Goal: Task Accomplishment & Management: Manage account settings

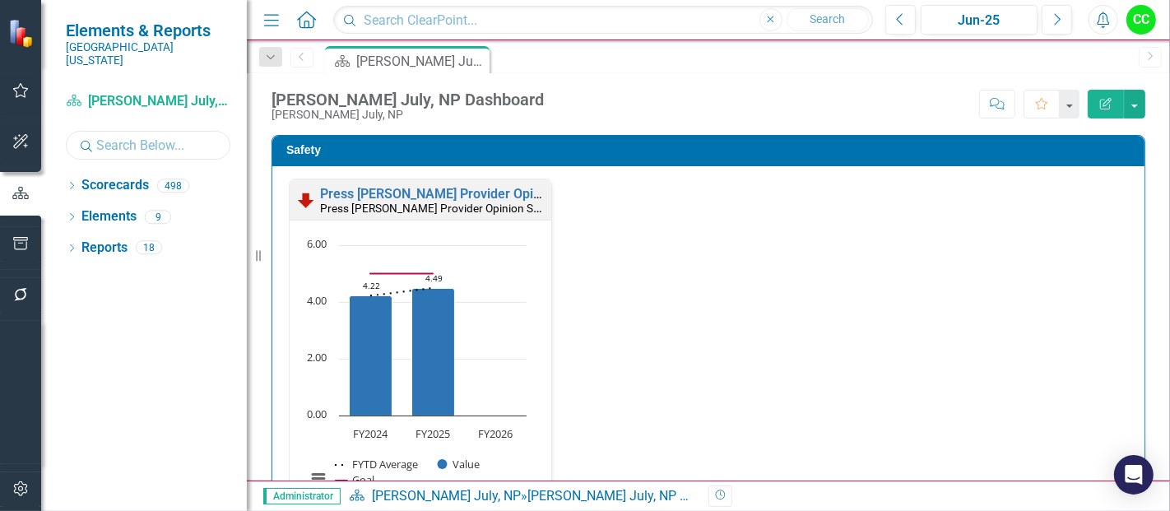
click at [132, 140] on input "text" at bounding box center [148, 145] width 165 height 29
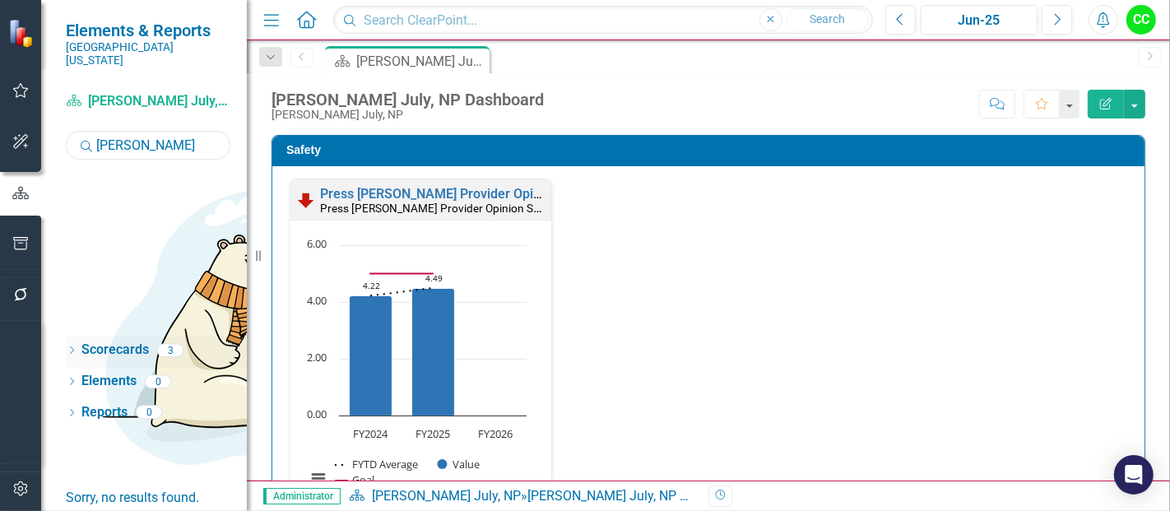
type input "knipp"
click at [72, 347] on icon "Dropdown" at bounding box center [72, 351] width 12 height 9
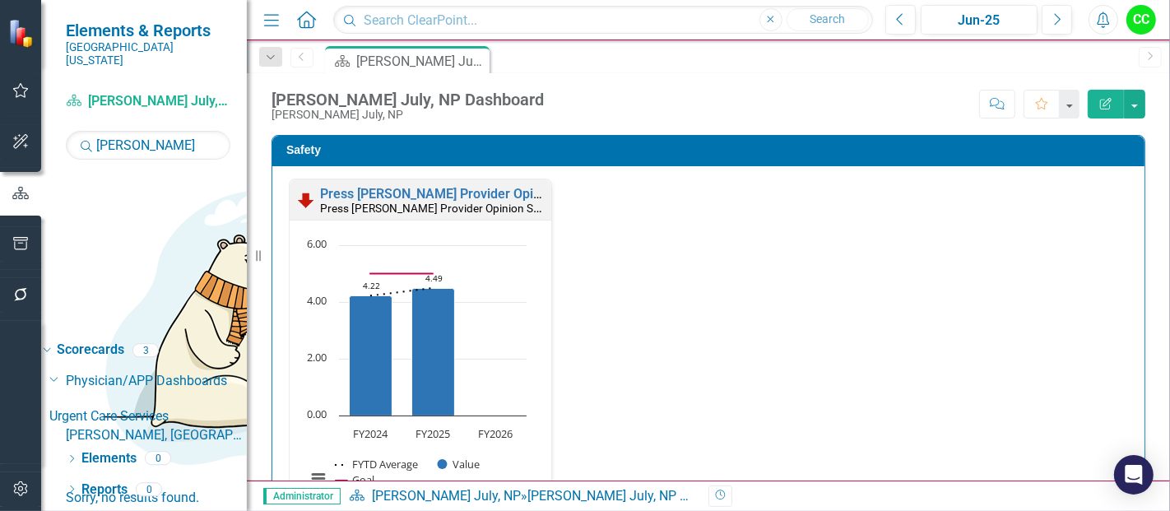
click at [156, 426] on link "Madison Knipp, PA" at bounding box center [156, 435] width 181 height 19
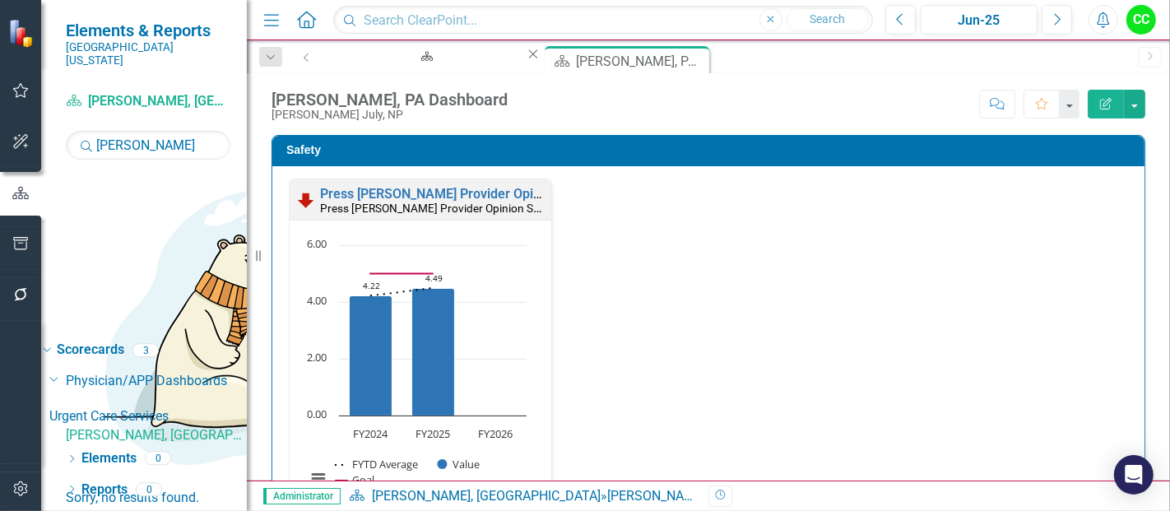
click at [1100, 102] on icon "Edit Report" at bounding box center [1105, 104] width 15 height 12
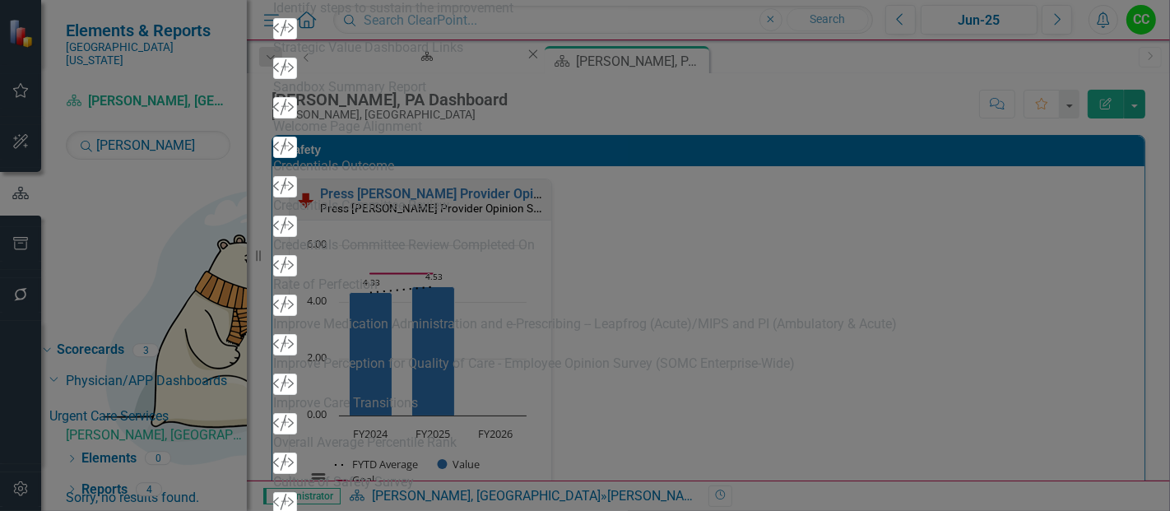
type input "[PERSON_NAME] [PERSON_NAME], PA Dashboard"
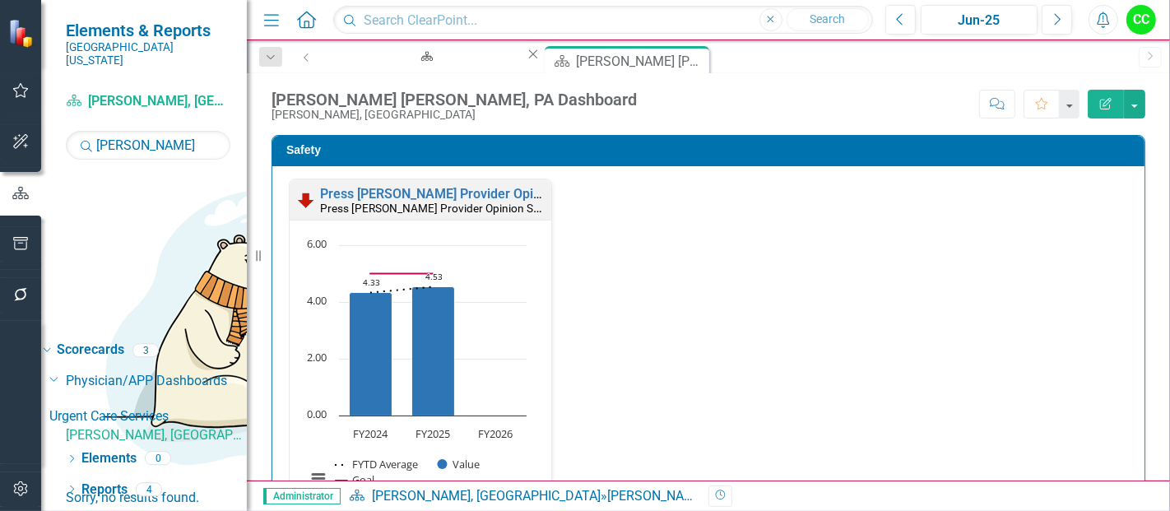
click at [1106, 100] on icon "Edit Report" at bounding box center [1105, 104] width 15 height 12
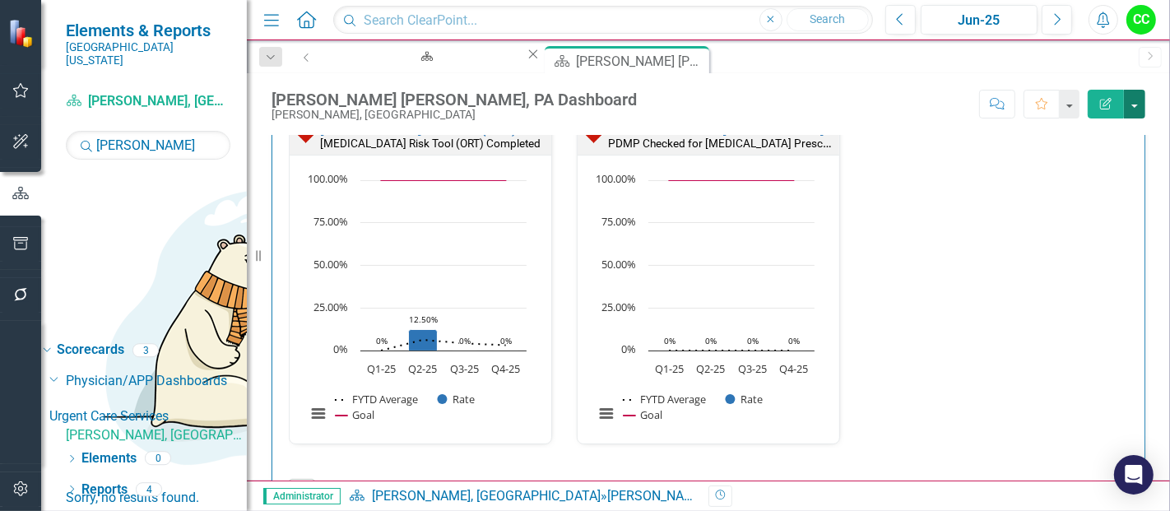
click at [1132, 115] on button "button" at bounding box center [1134, 104] width 21 height 29
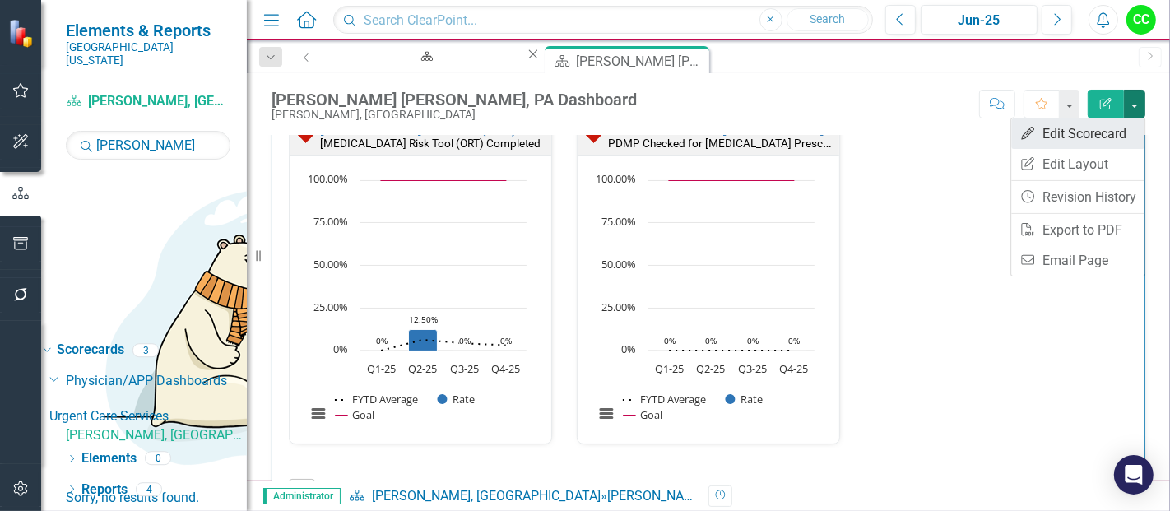
click at [1113, 136] on link "Edit Edit Scorecard" at bounding box center [1077, 133] width 133 height 30
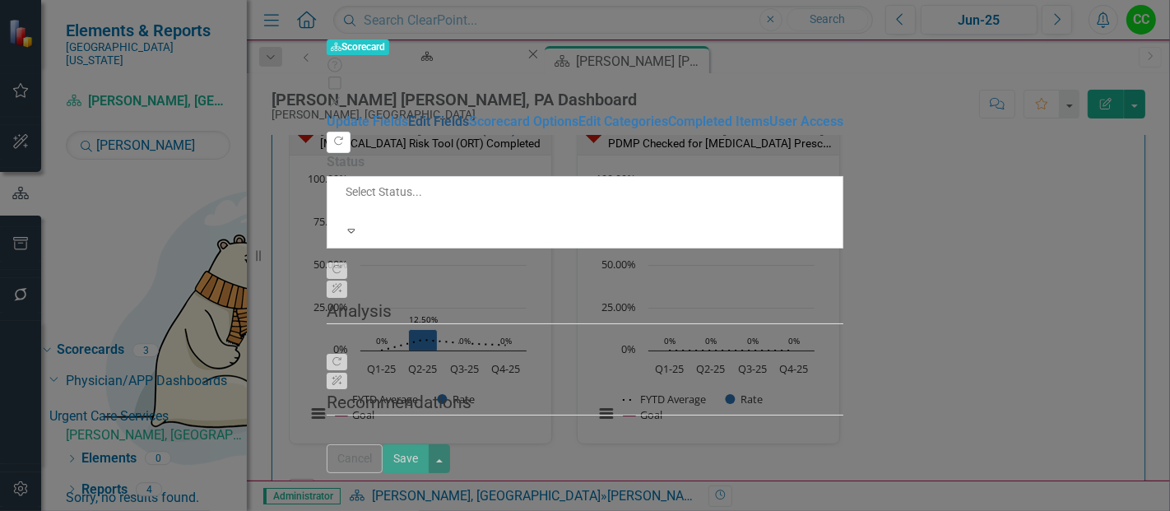
click at [408, 114] on link "Edit Fields" at bounding box center [438, 122] width 61 height 16
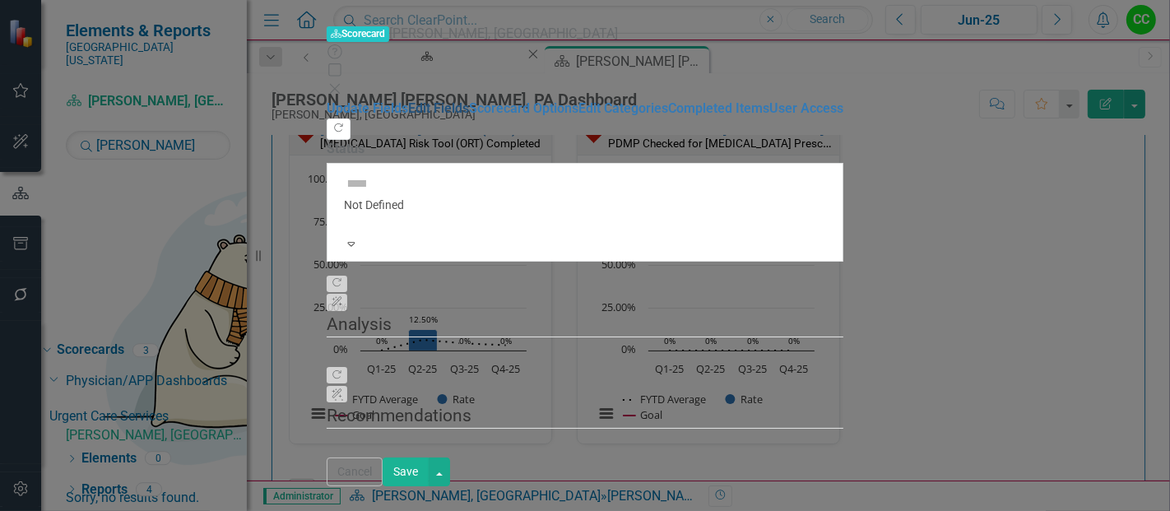
click at [408, 100] on link "Edit Fields" at bounding box center [438, 108] width 61 height 16
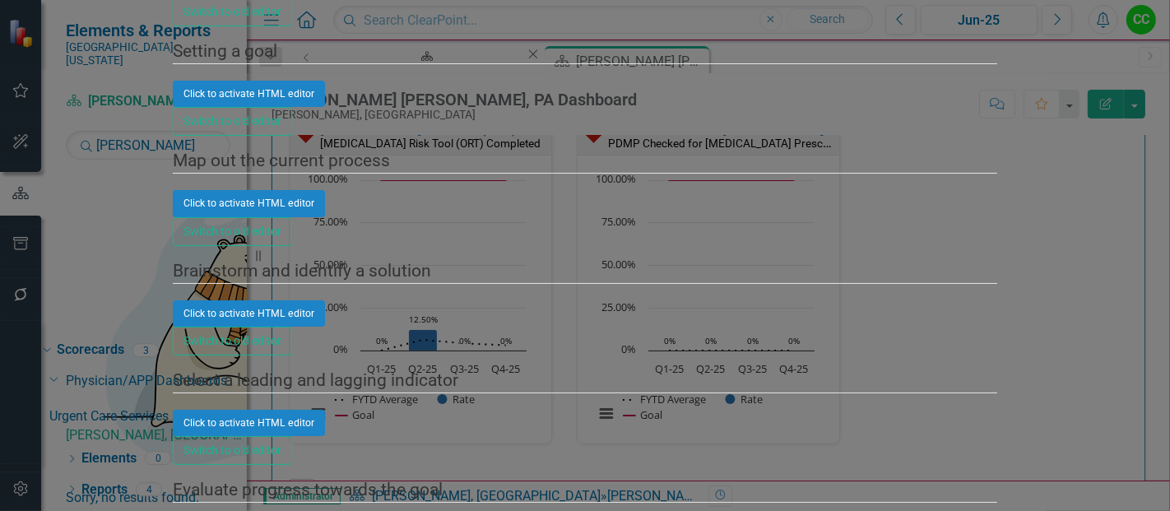
type input "[PERSON_NAME] [PERSON_NAME], [GEOGRAPHIC_DATA]"
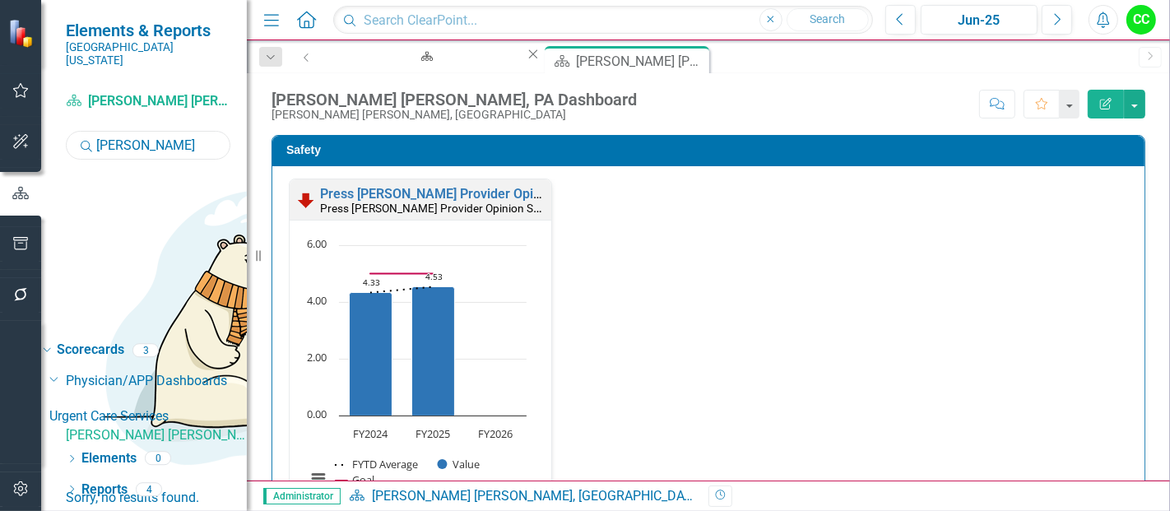
click at [146, 134] on input "knipp" at bounding box center [148, 145] width 165 height 29
type input "k"
type input "mathis"
click at [176, 426] on link "[PERSON_NAME], NP" at bounding box center [156, 435] width 181 height 19
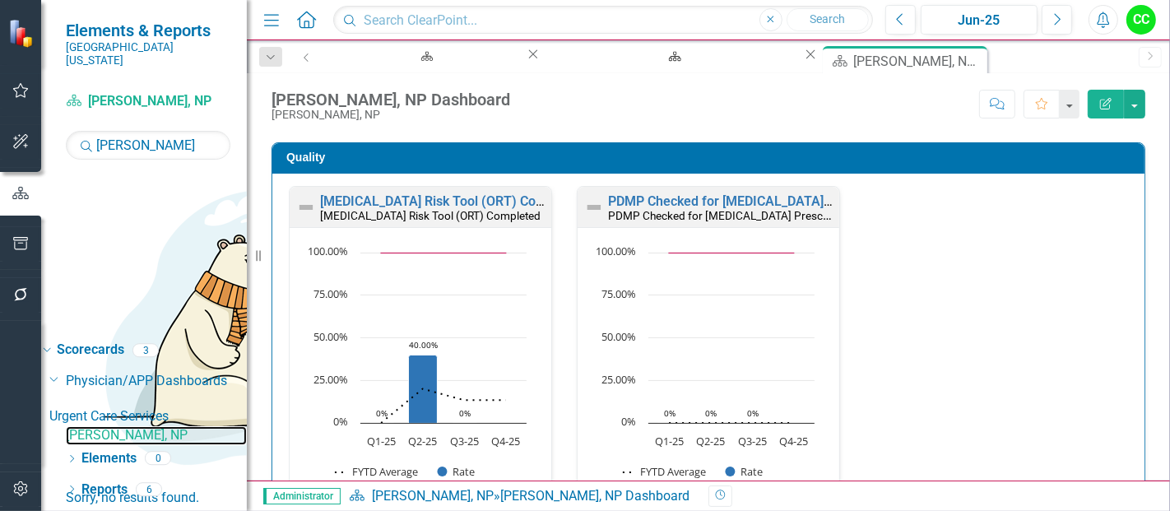
scroll to position [467, 0]
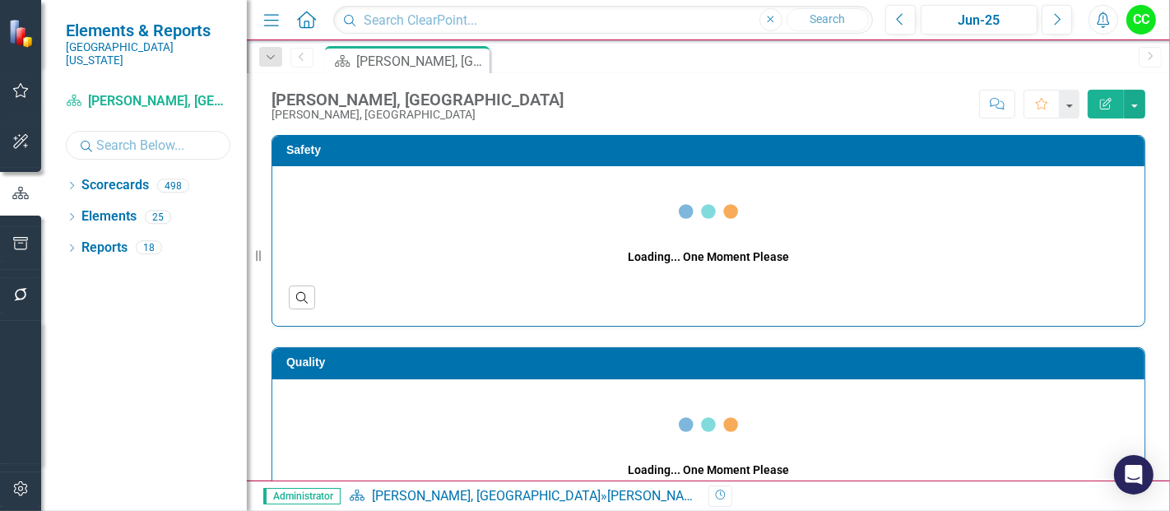
click at [155, 131] on input "text" at bounding box center [148, 145] width 165 height 29
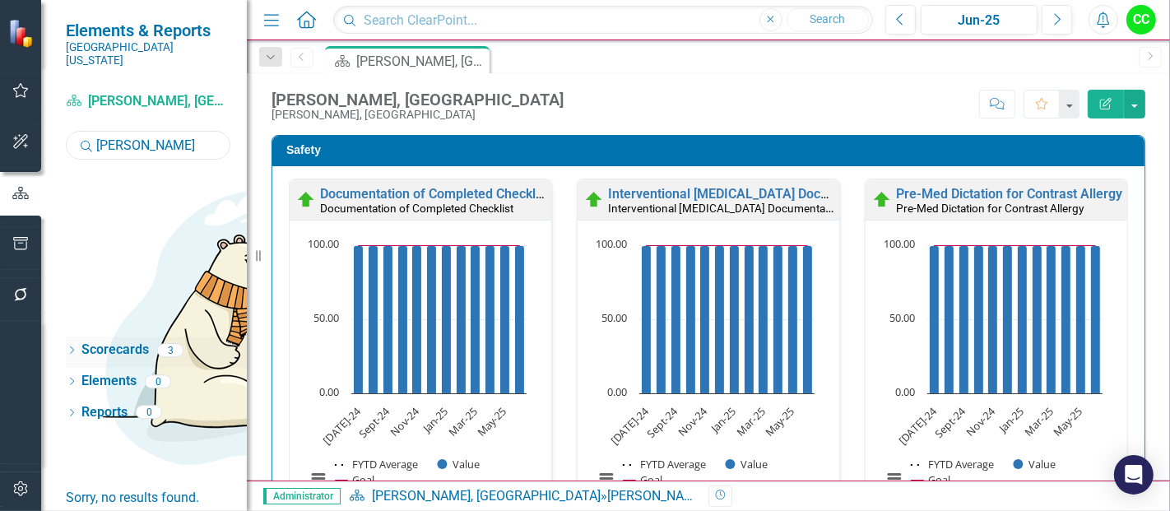
type input "perkins"
click at [68, 347] on icon "Dropdown" at bounding box center [72, 351] width 12 height 9
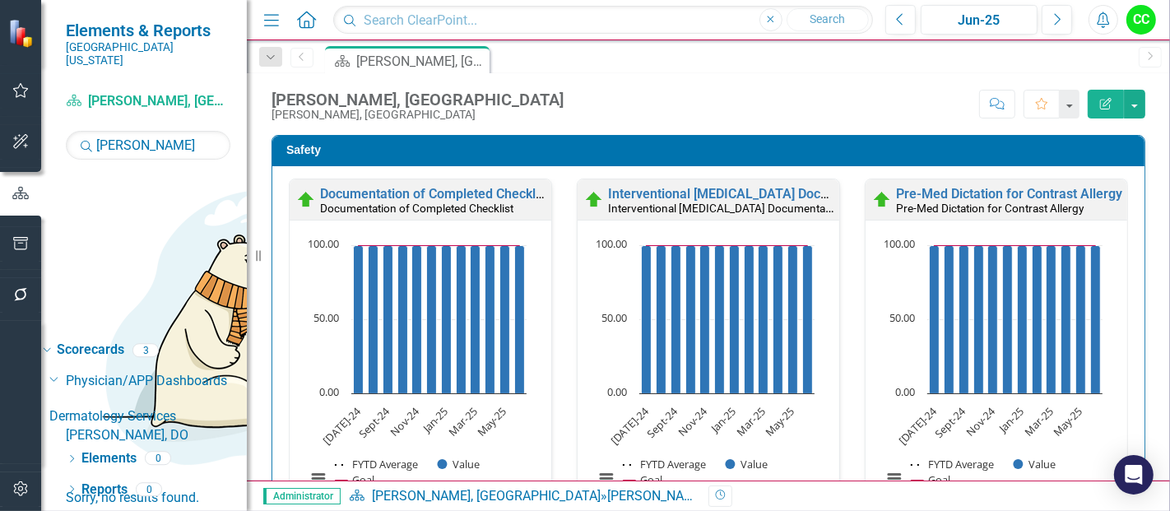
click at [142, 426] on link "[PERSON_NAME], DO" at bounding box center [156, 435] width 181 height 19
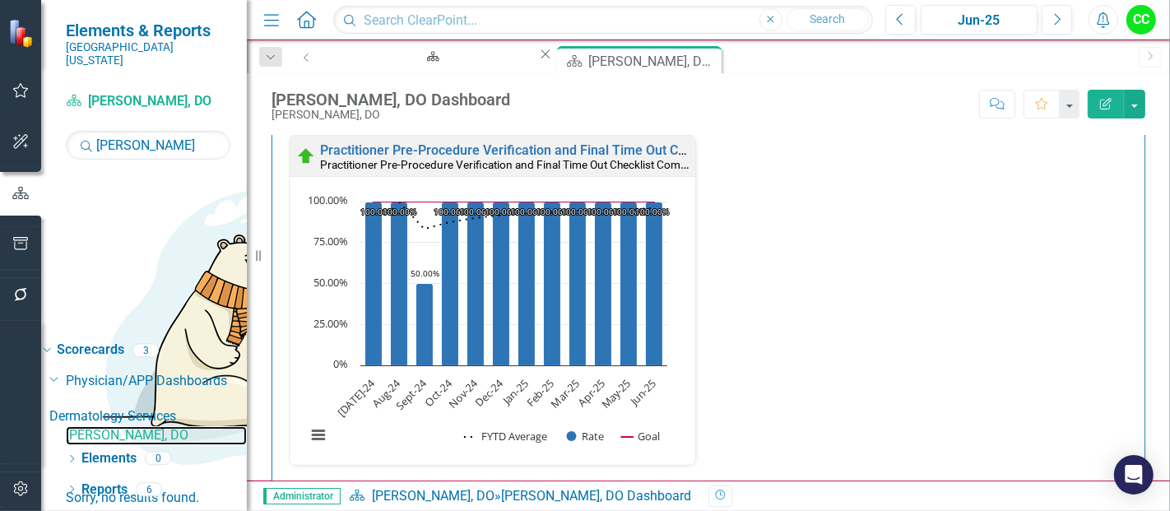
scroll to position [494, 0]
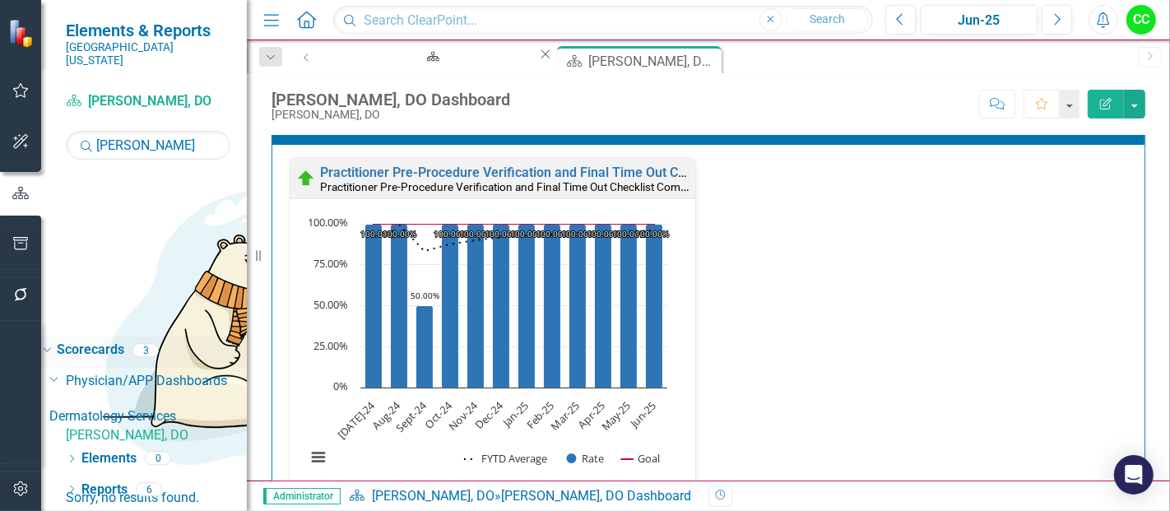
click at [110, 341] on link "Scorecards" at bounding box center [90, 350] width 67 height 19
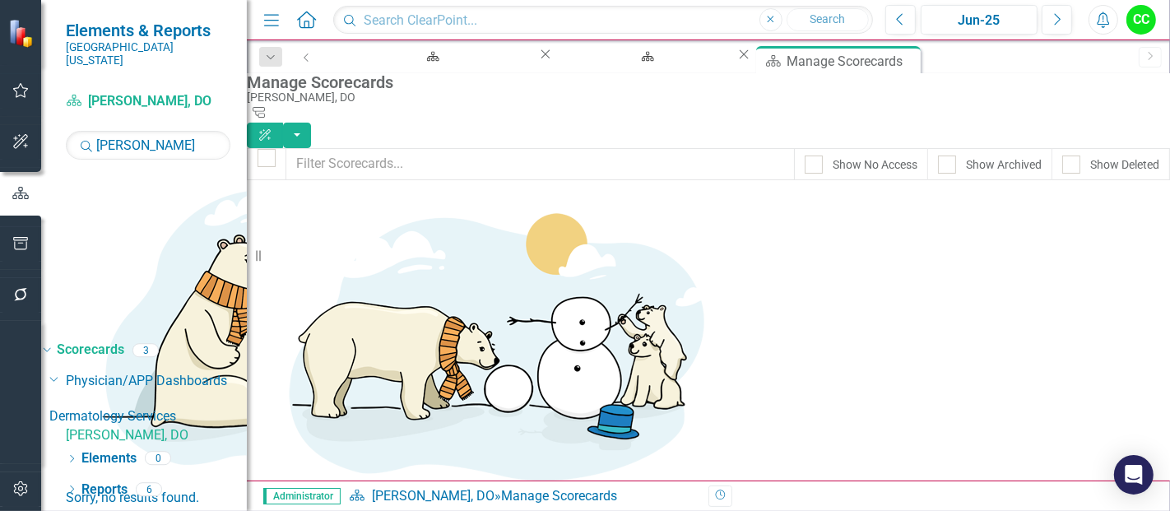
click at [165, 426] on link "[PERSON_NAME], DO" at bounding box center [156, 435] width 181 height 19
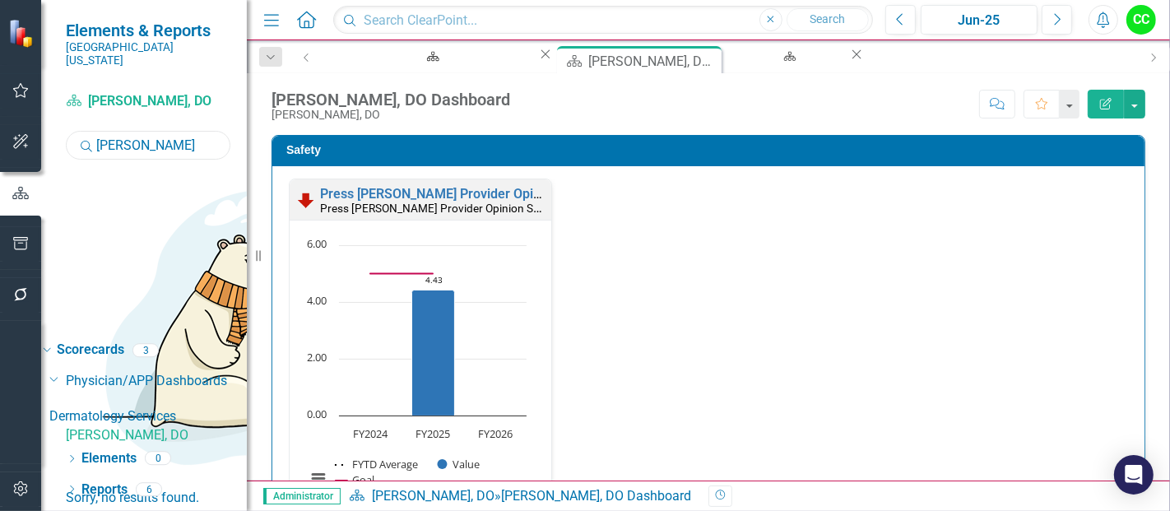
drag, startPoint x: 146, startPoint y: 127, endPoint x: 16, endPoint y: 121, distance: 130.9
click at [16, 121] on div "Elements & Reports Southern Ohio Medical Center Scorecard Jessica Perkins, DO S…" at bounding box center [123, 255] width 247 height 511
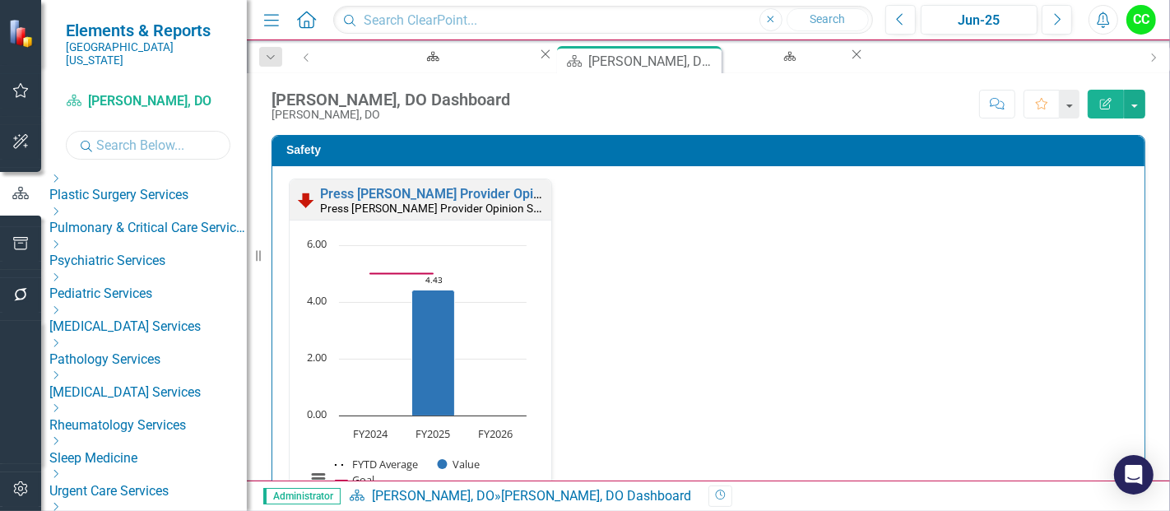
scroll to position [891, 0]
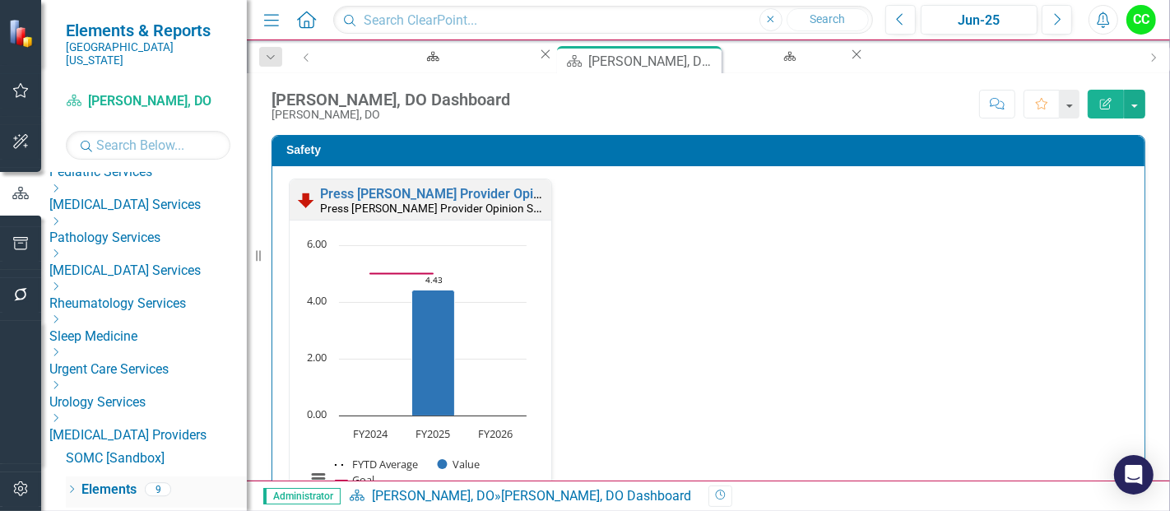
click at [71, 486] on icon "Dropdown" at bounding box center [72, 490] width 12 height 9
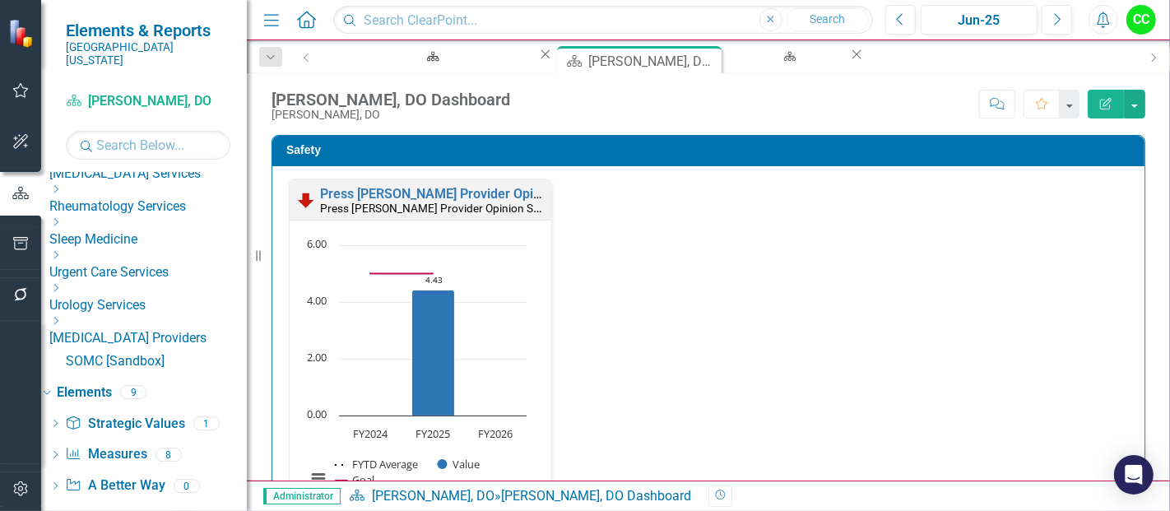
scroll to position [1015, 0]
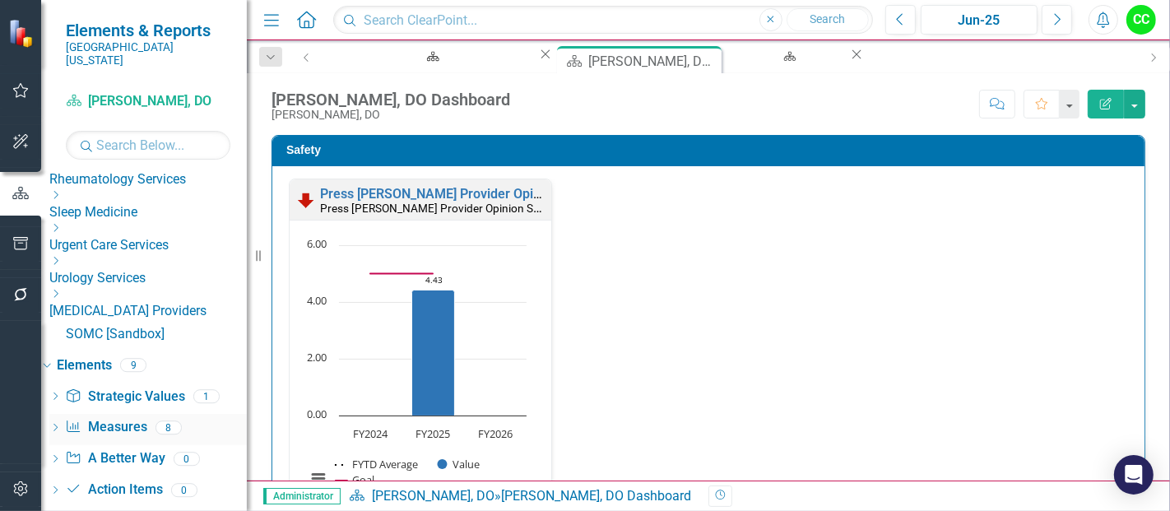
click at [133, 418] on link "Measure Measures" at bounding box center [105, 427] width 81 height 19
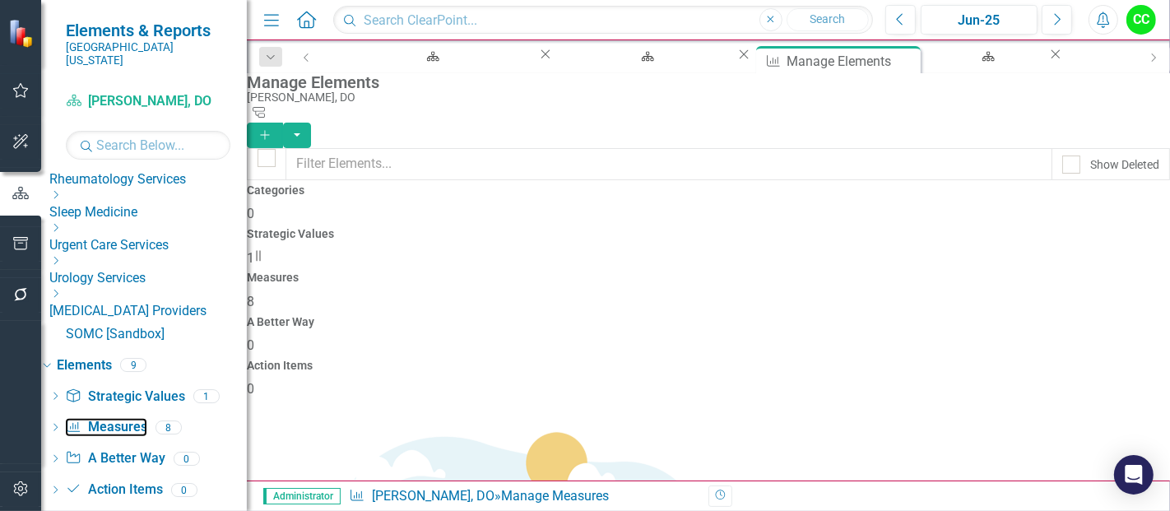
scroll to position [229, 0]
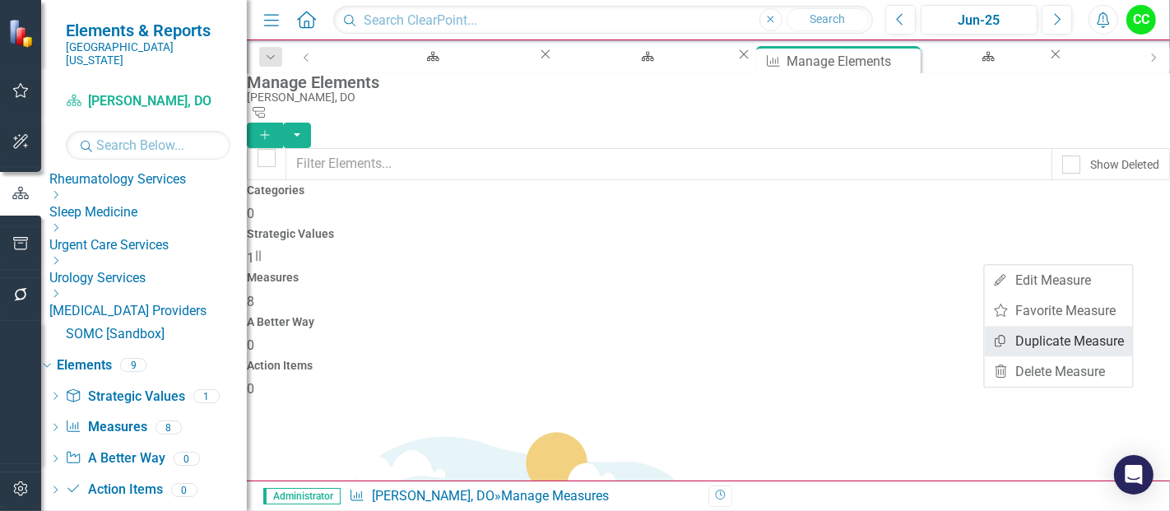
click at [1049, 350] on link "Copy Duplicate Measure" at bounding box center [1059, 341] width 148 height 30
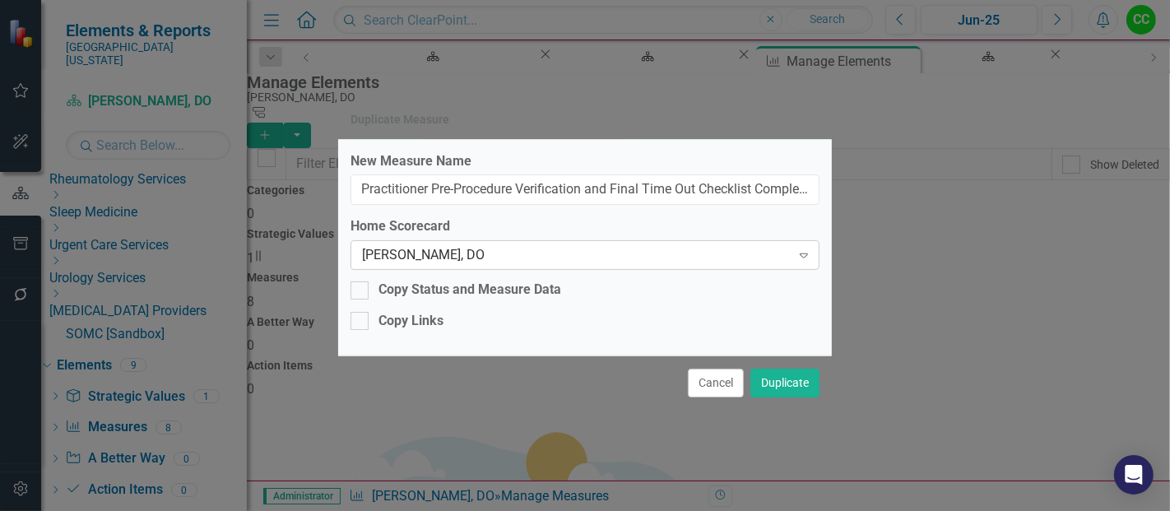
click at [503, 253] on div "[PERSON_NAME], DO" at bounding box center [576, 255] width 429 height 19
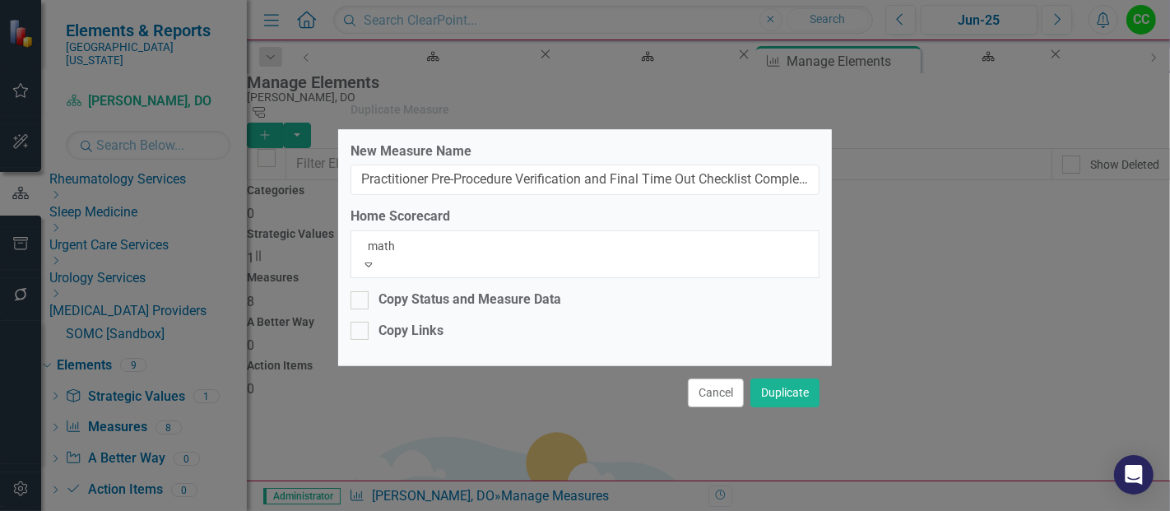
scroll to position [0, 0]
type input "mathi"
click at [132, 510] on span "Mathi" at bounding box center [116, 520] width 34 height 16
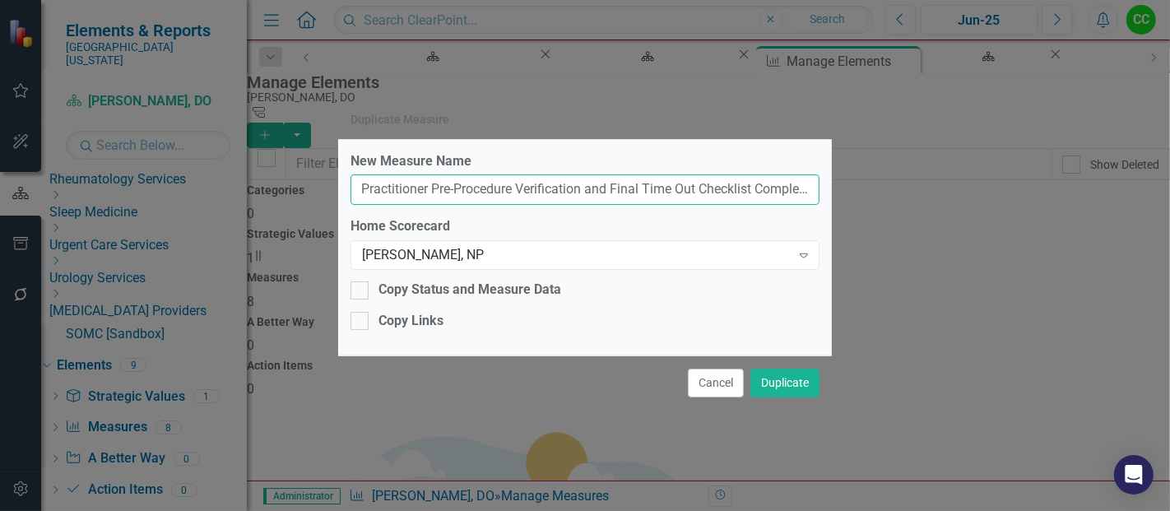
click at [799, 197] on input "Practitioner Pre-Procedure Verification and Final Time Out Checklist Completed …" at bounding box center [584, 189] width 469 height 30
type input "Practitioner Pre-Procedure Verification and Final Time Out Checklist Completed"
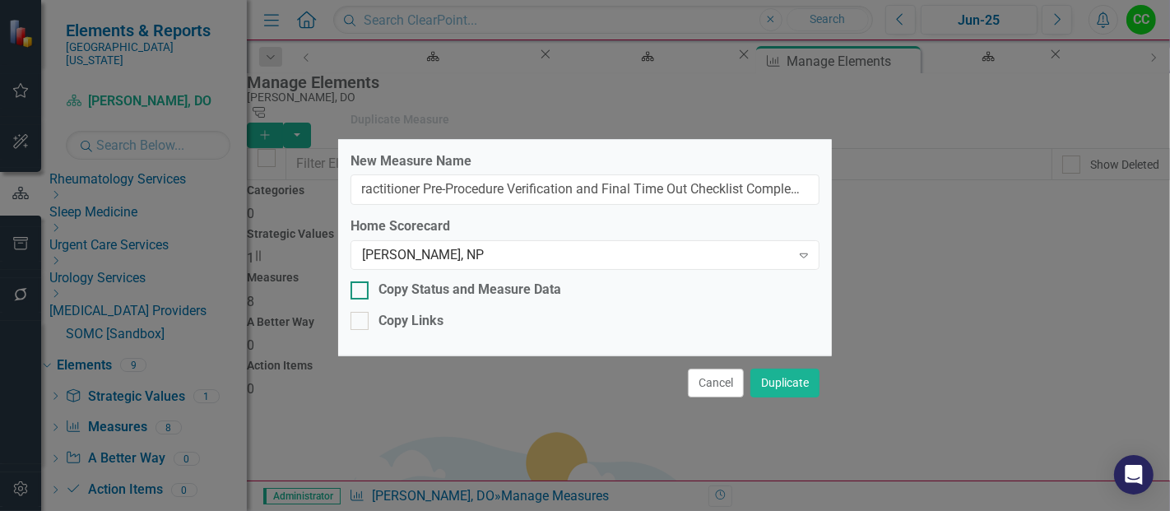
click at [368, 294] on div at bounding box center [359, 290] width 18 height 18
click at [361, 292] on input "Copy Status and Measure Data" at bounding box center [355, 286] width 11 height 11
checkbox input "true"
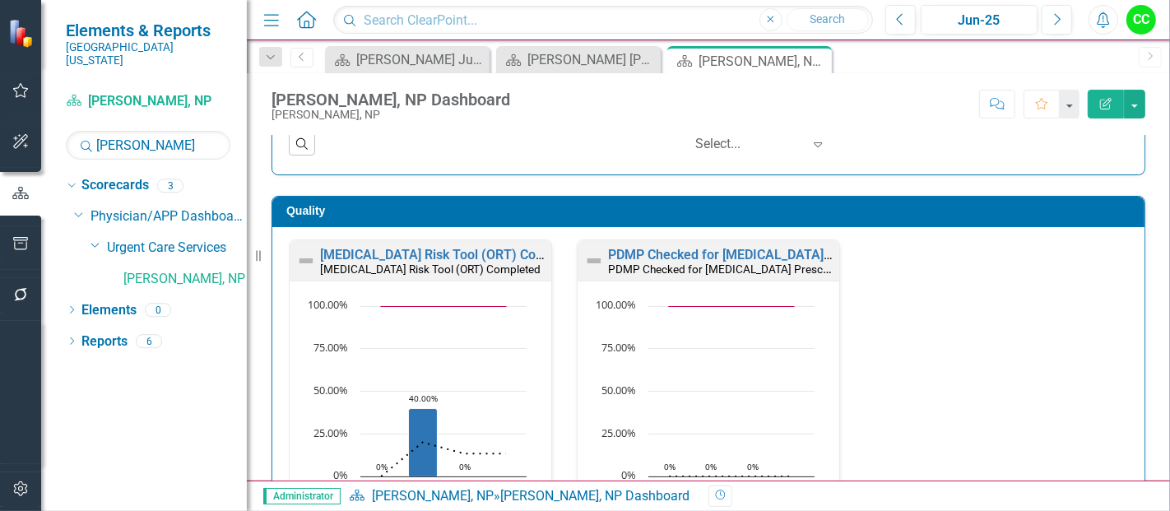
scroll to position [403, 0]
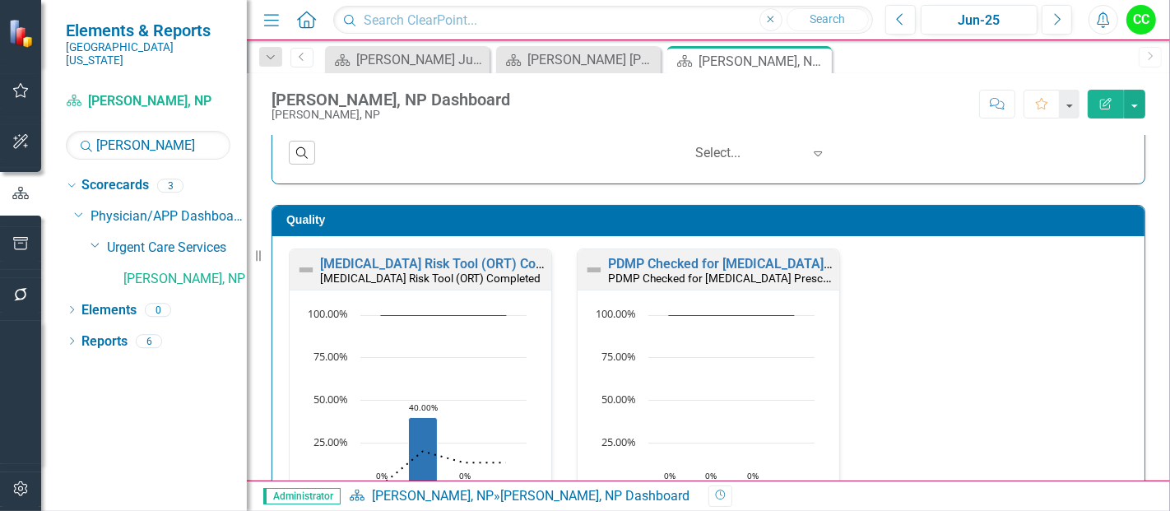
click at [966, 214] on h3 "Quality" at bounding box center [711, 220] width 850 height 12
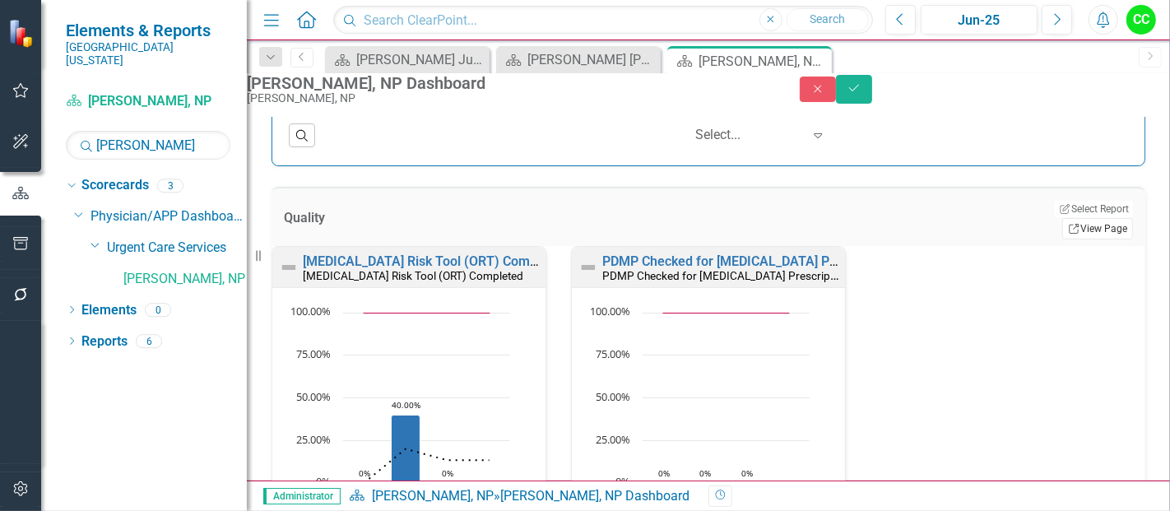
click at [1068, 222] on link "Link View Page" at bounding box center [1097, 228] width 71 height 21
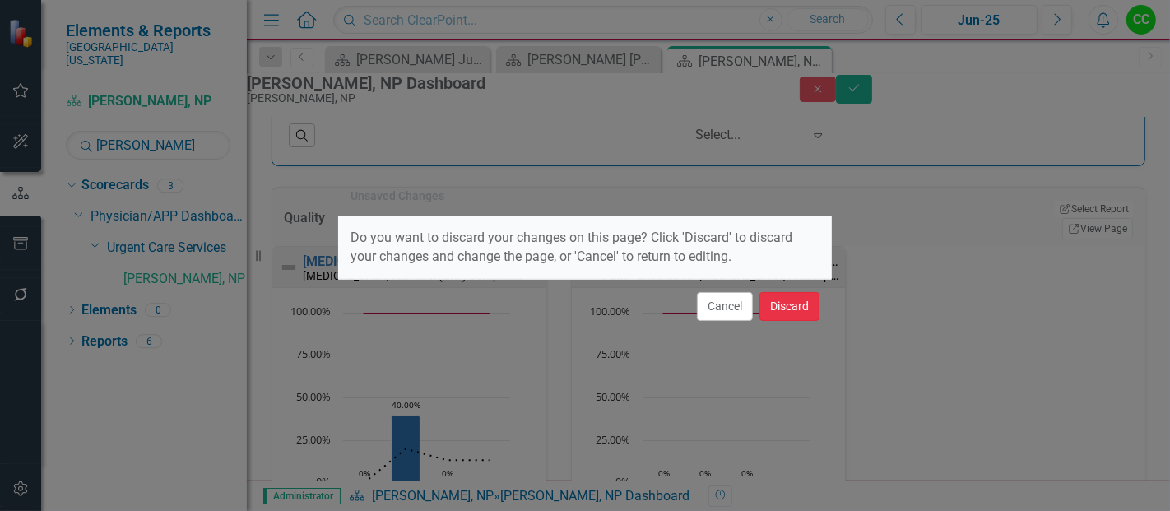
click at [799, 303] on button "Discard" at bounding box center [789, 306] width 60 height 29
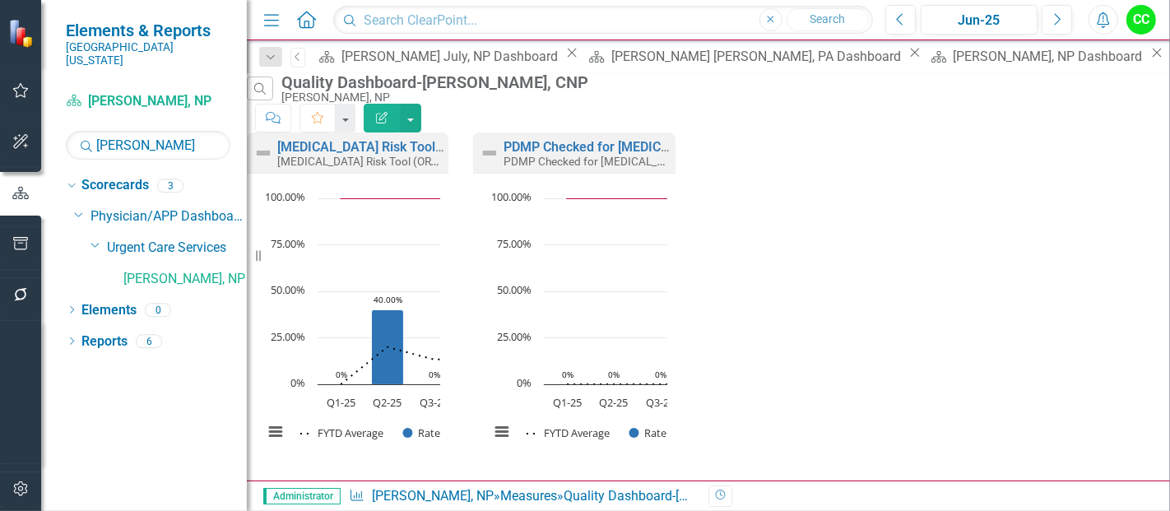
click at [400, 109] on button "Edit Report" at bounding box center [382, 118] width 36 height 29
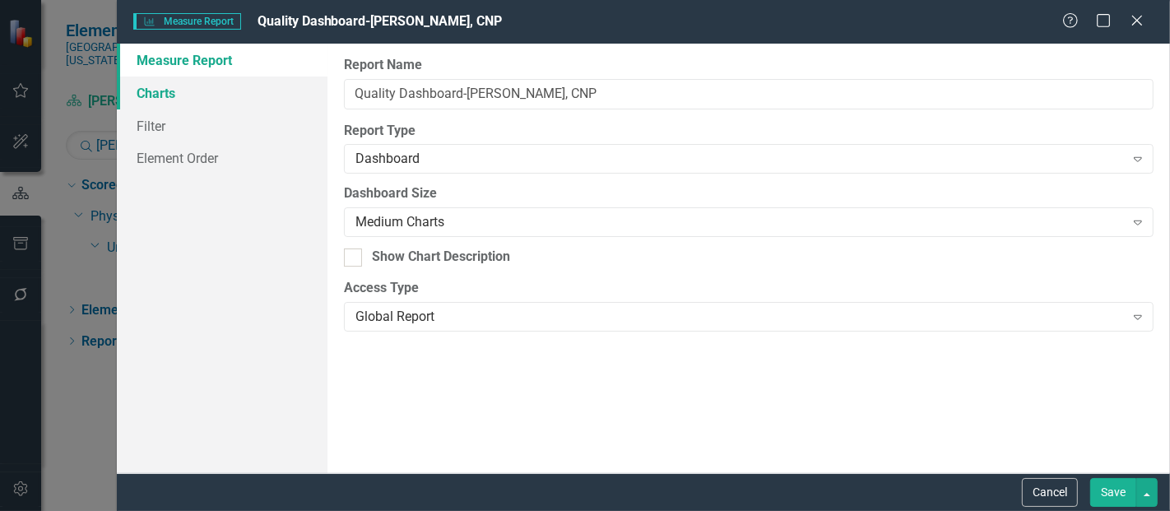
click at [155, 90] on link "Charts" at bounding box center [222, 92] width 211 height 33
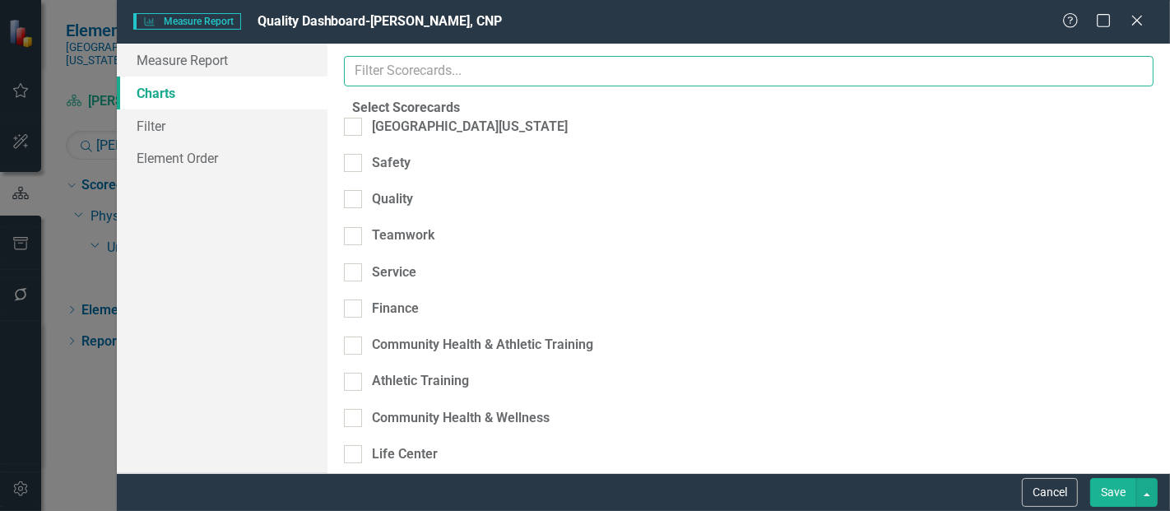
click at [463, 63] on input "text" at bounding box center [748, 71] width 809 height 30
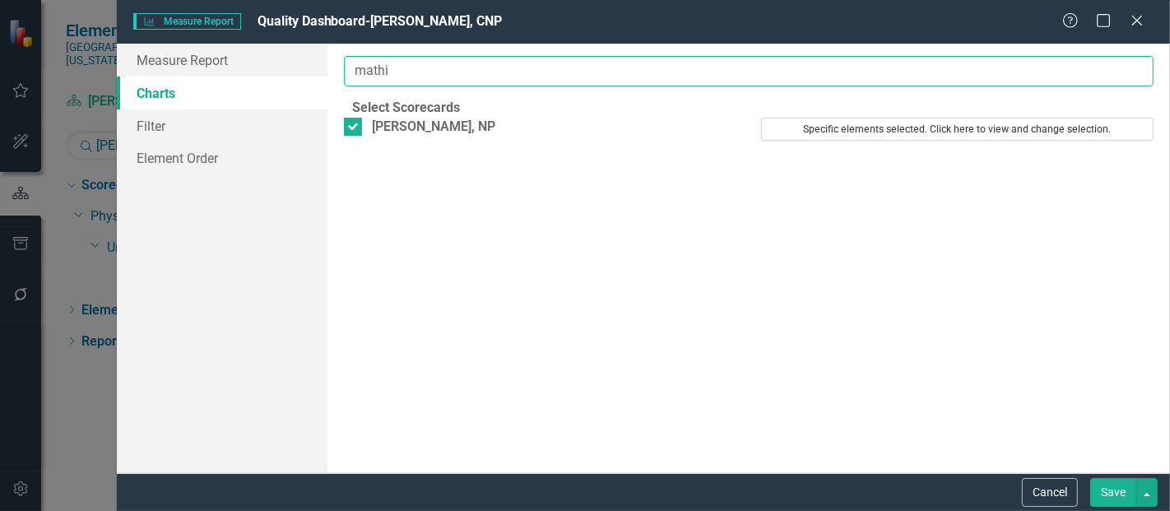
type input "mathi"
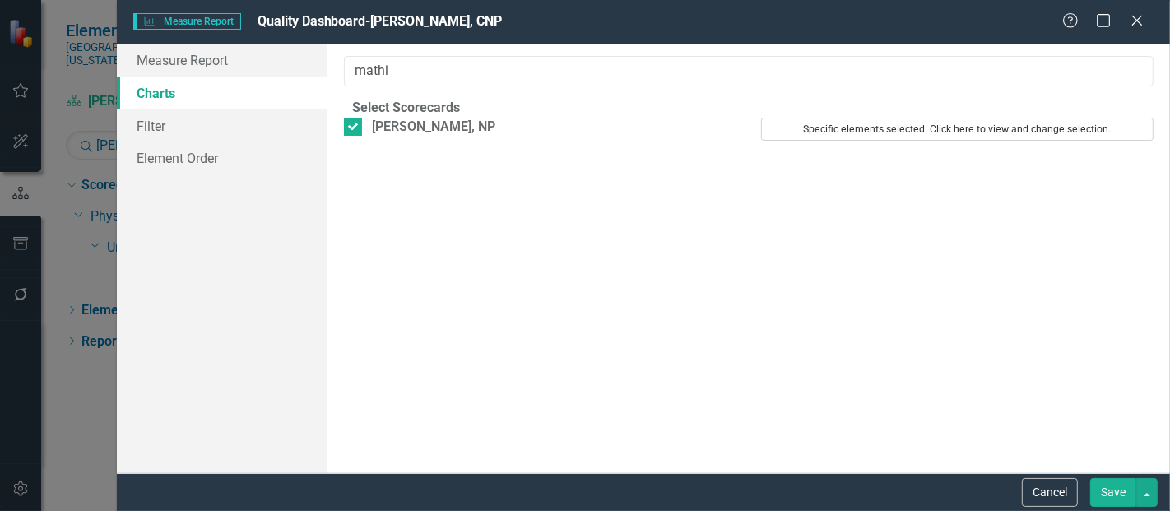
click at [914, 141] on button "Specific elements selected. Click here to view and change selection." at bounding box center [957, 129] width 392 height 23
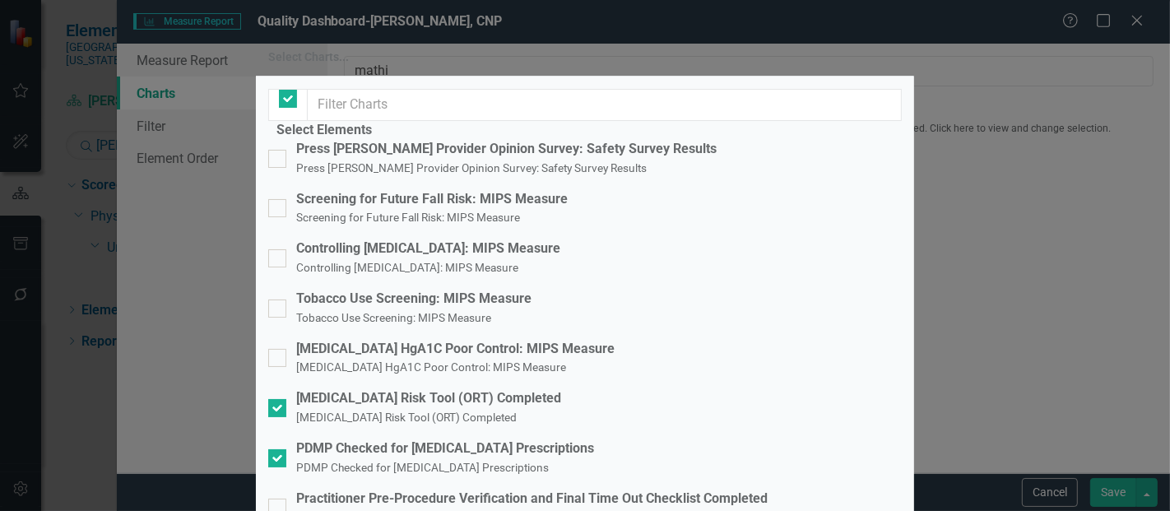
checkbox input "false"
click at [279, 498] on input "Practitioner Pre-Procedure Verification and Final Time Out Checklist Completed …" at bounding box center [273, 503] width 11 height 11
checkbox input "true"
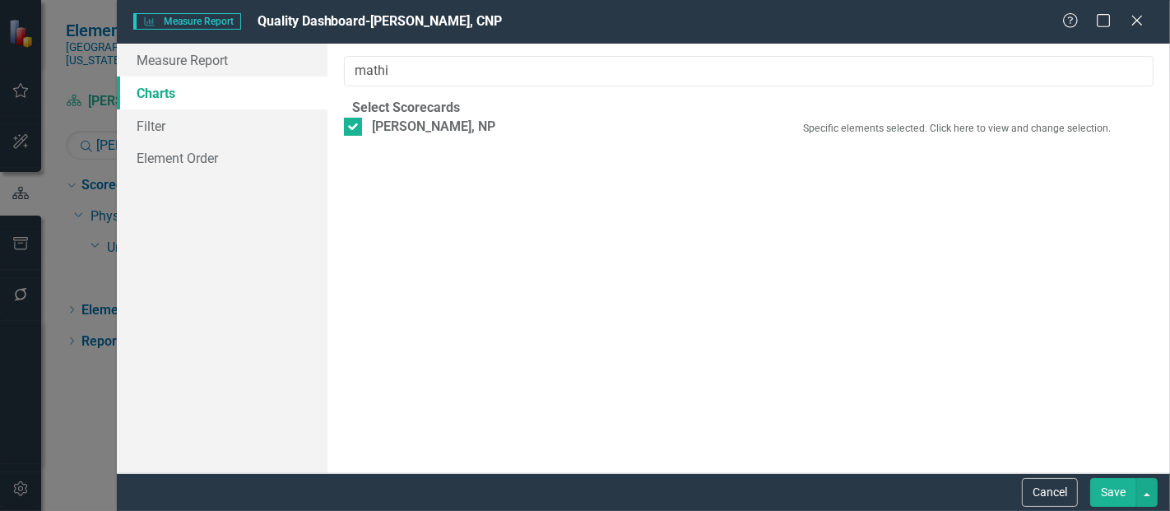
click at [1100, 500] on button "Save" at bounding box center [1113, 492] width 46 height 29
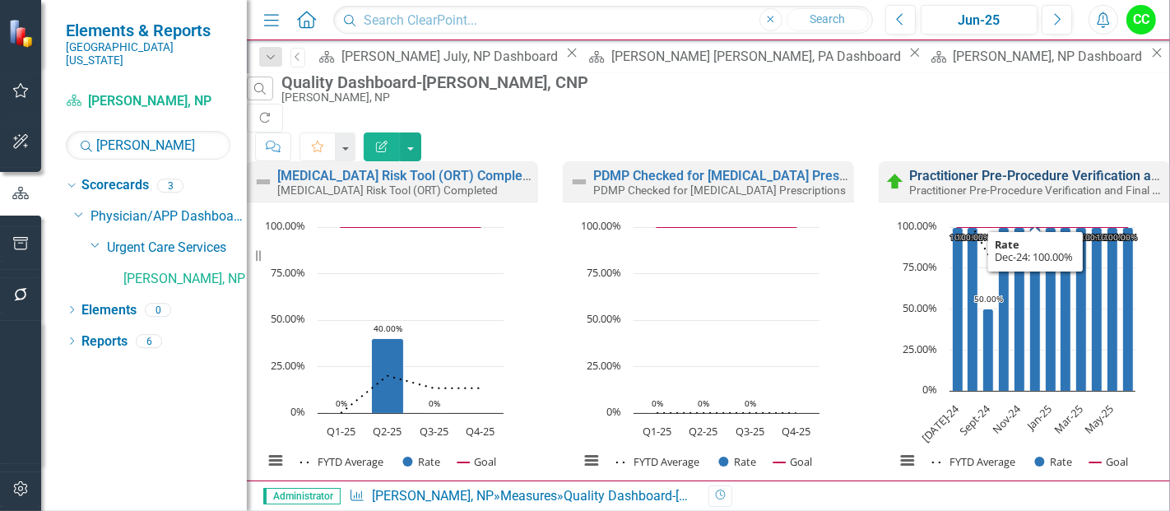
click at [964, 168] on link "Practitioner Pre-Procedure Verification and Final Time Out Checklist Completed" at bounding box center [1144, 176] width 471 height 16
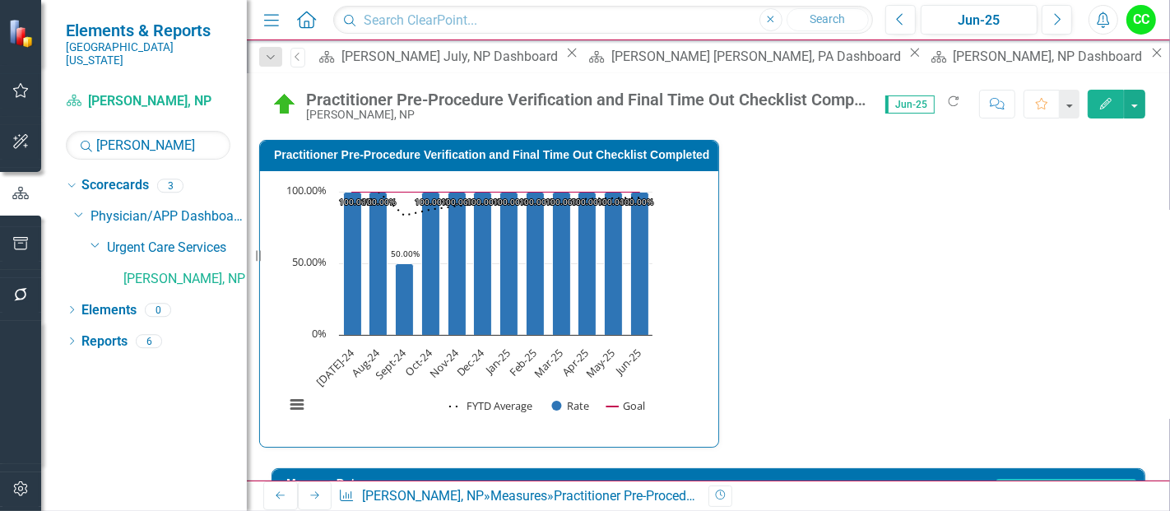
drag, startPoint x: 950, startPoint y: 272, endPoint x: 928, endPoint y: 435, distance: 164.4
click at [963, 82] on div "Practitioner Pre-Procedure Verification and Final Time Out Checklist Completed …" at bounding box center [708, 97] width 923 height 49
click at [961, 473] on td "Last Calculated 7 minutes ago" at bounding box center [859, 485] width 553 height 25
drag, startPoint x: 961, startPoint y: 264, endPoint x: 935, endPoint y: 433, distance: 171.4
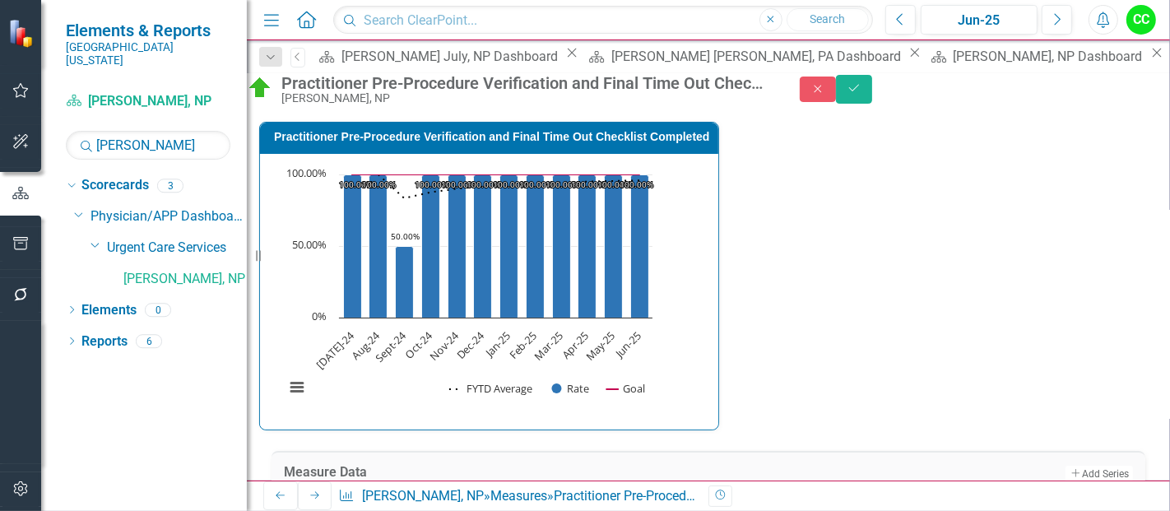
drag, startPoint x: 957, startPoint y: 239, endPoint x: 939, endPoint y: 422, distance: 184.3
type textarea "3"
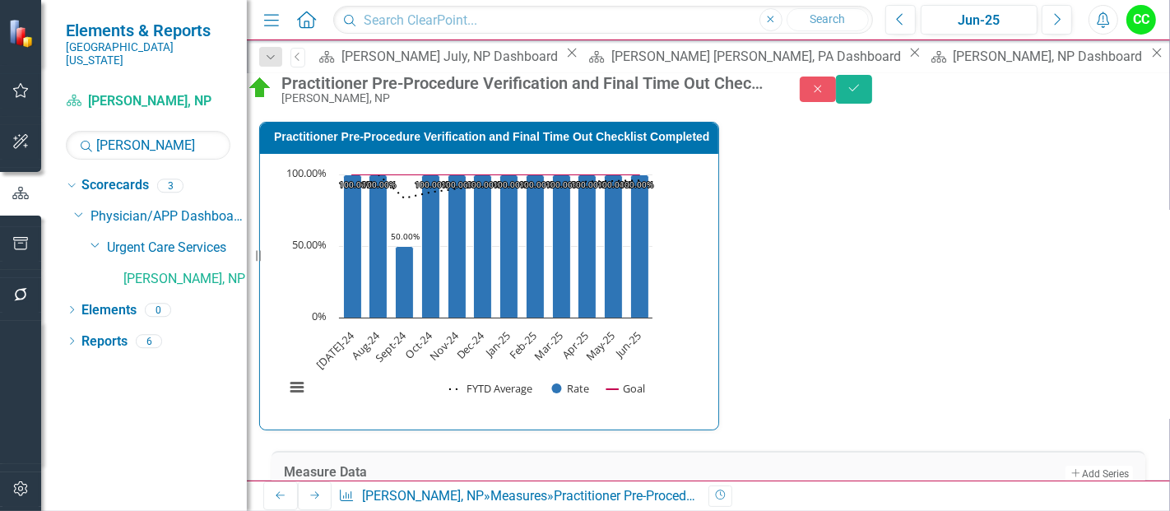
drag, startPoint x: 716, startPoint y: 289, endPoint x: 596, endPoint y: 239, distance: 130.2
drag, startPoint x: 705, startPoint y: 405, endPoint x: 614, endPoint y: 313, distance: 129.1
click at [872, 87] on button "Save" at bounding box center [854, 89] width 36 height 29
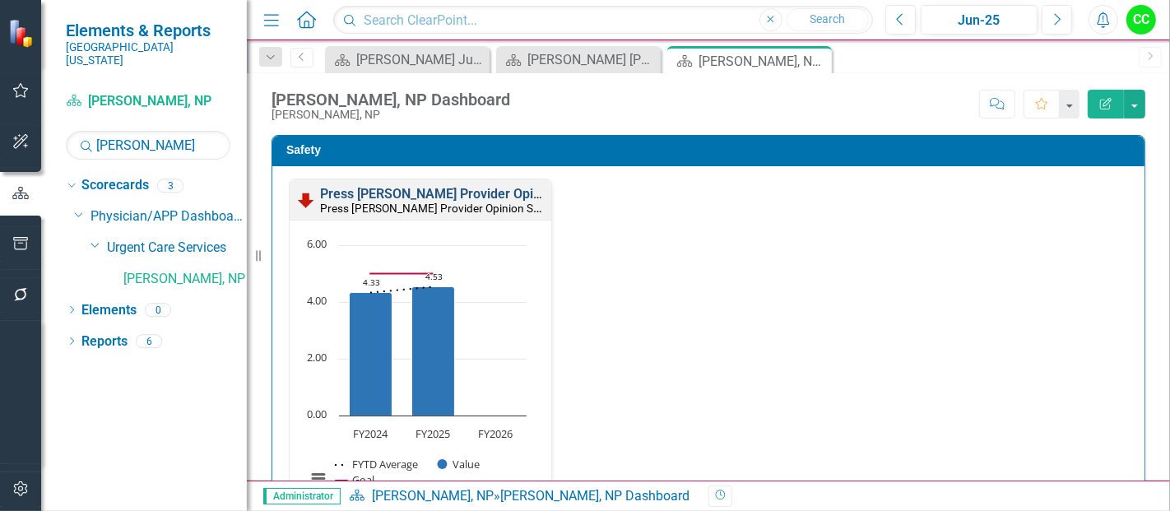
click at [469, 197] on link "Press Ganey Provider Opinion Survey: Safety Survey Results" at bounding box center [530, 194] width 420 height 16
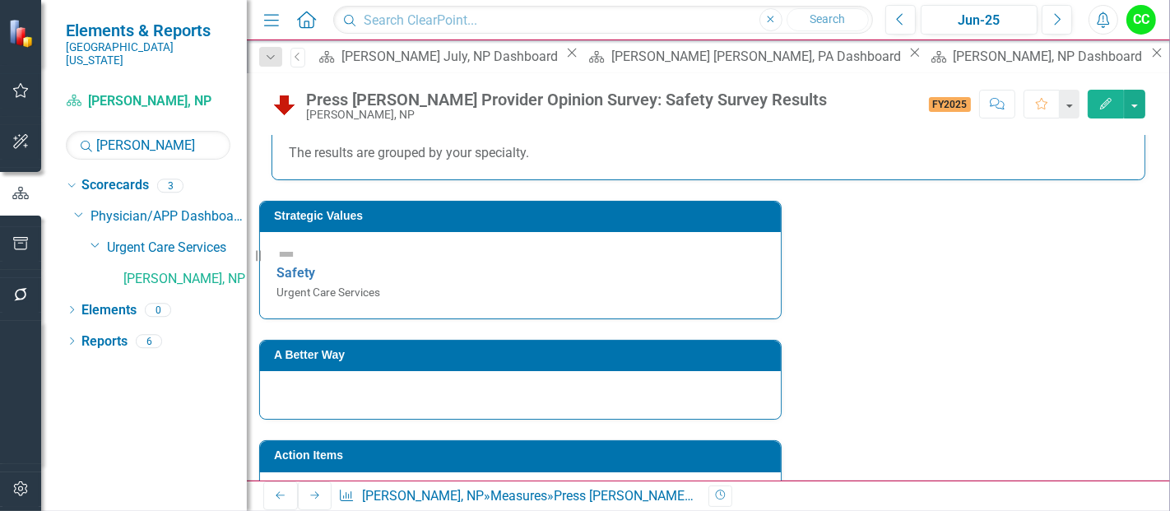
click at [451, 217] on h3 "Strategic Values" at bounding box center [523, 216] width 498 height 12
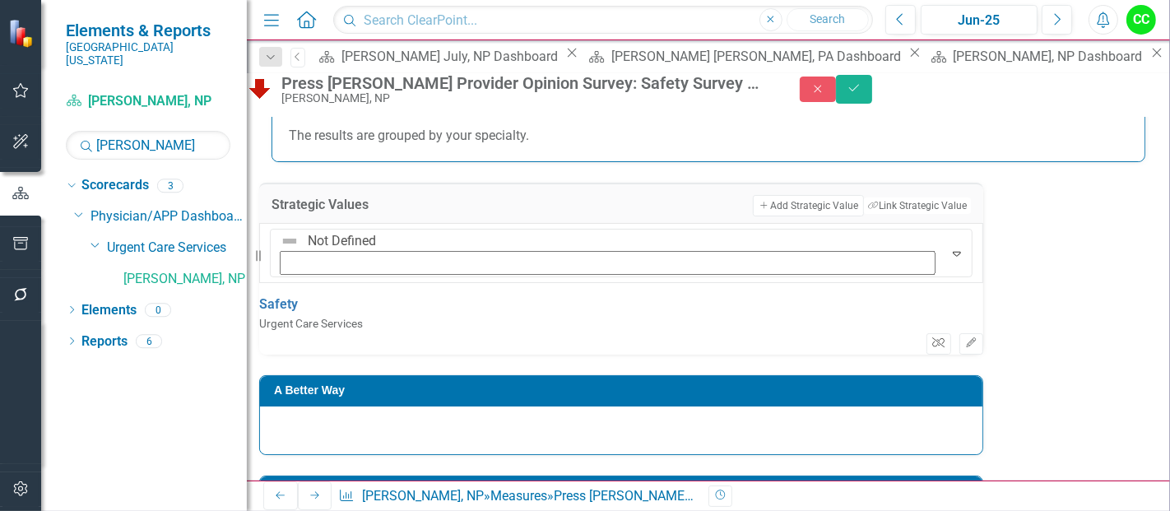
click at [932, 338] on icon "Unlink" at bounding box center [938, 343] width 12 height 10
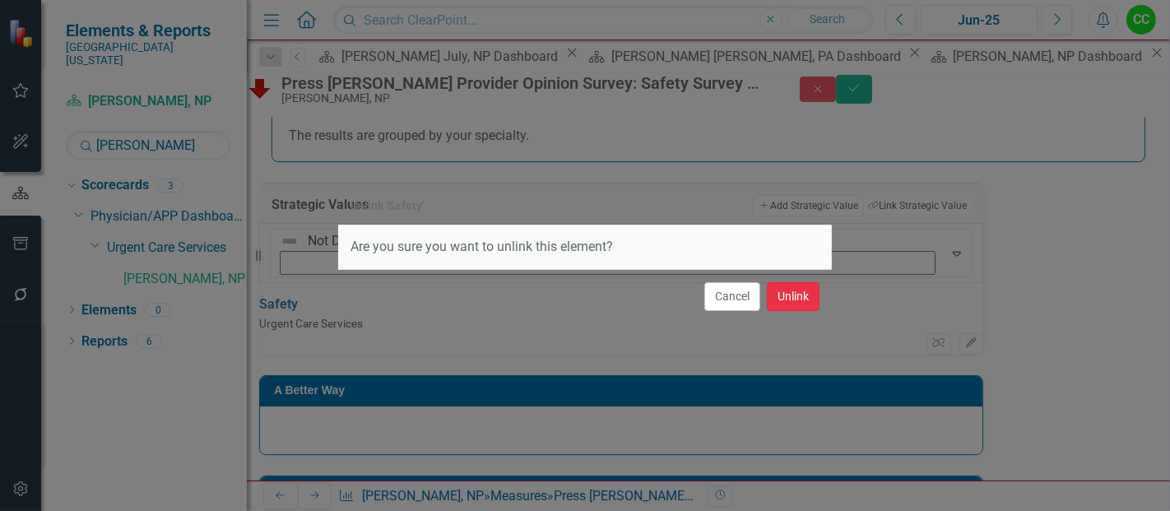
click at [790, 297] on button "Unlink" at bounding box center [793, 296] width 53 height 29
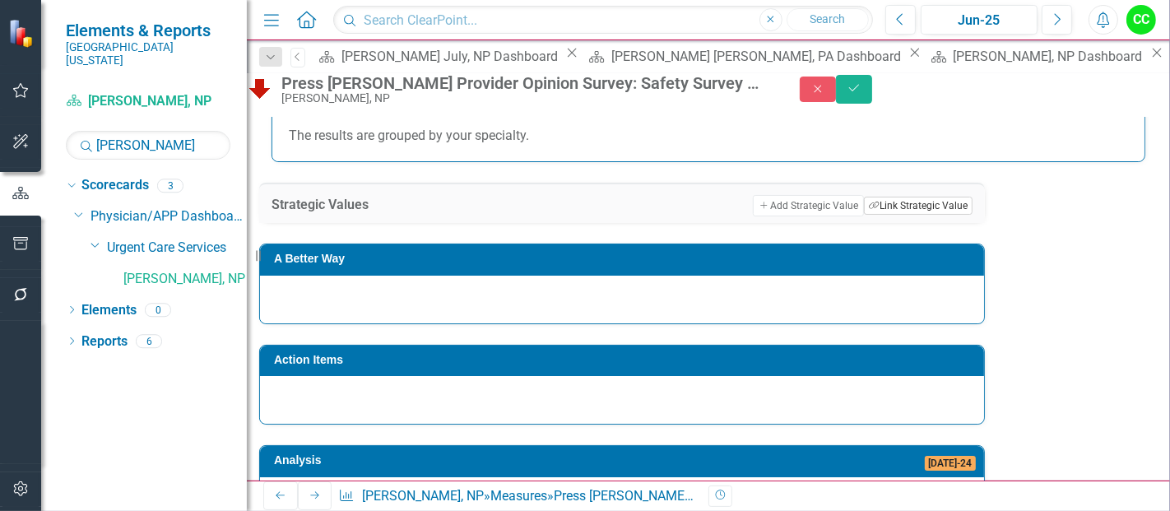
click at [864, 215] on button "Link Tag Link Strategic Value" at bounding box center [918, 206] width 109 height 18
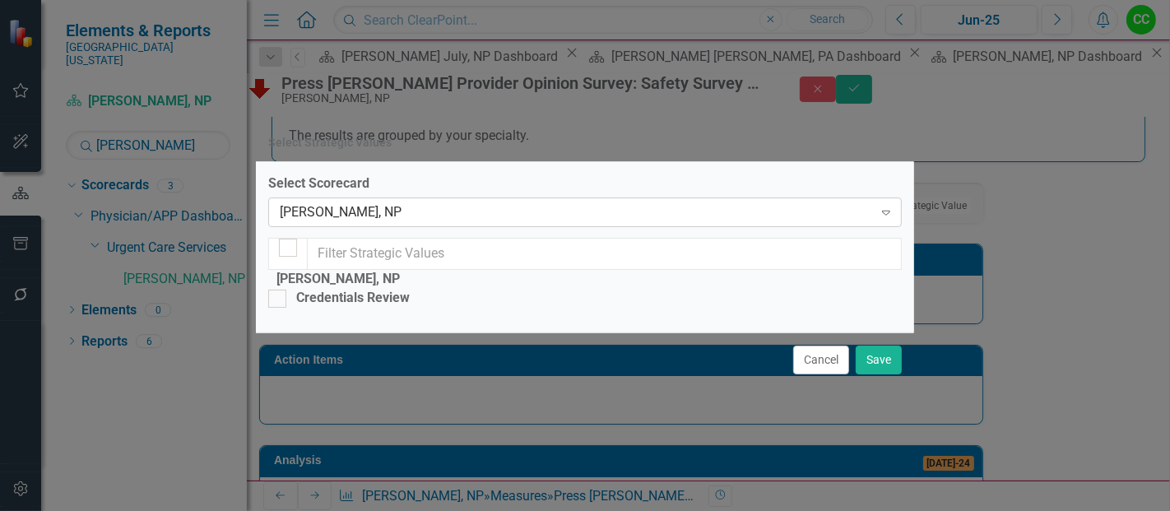
click at [436, 203] on div "[PERSON_NAME], NP" at bounding box center [576, 212] width 593 height 19
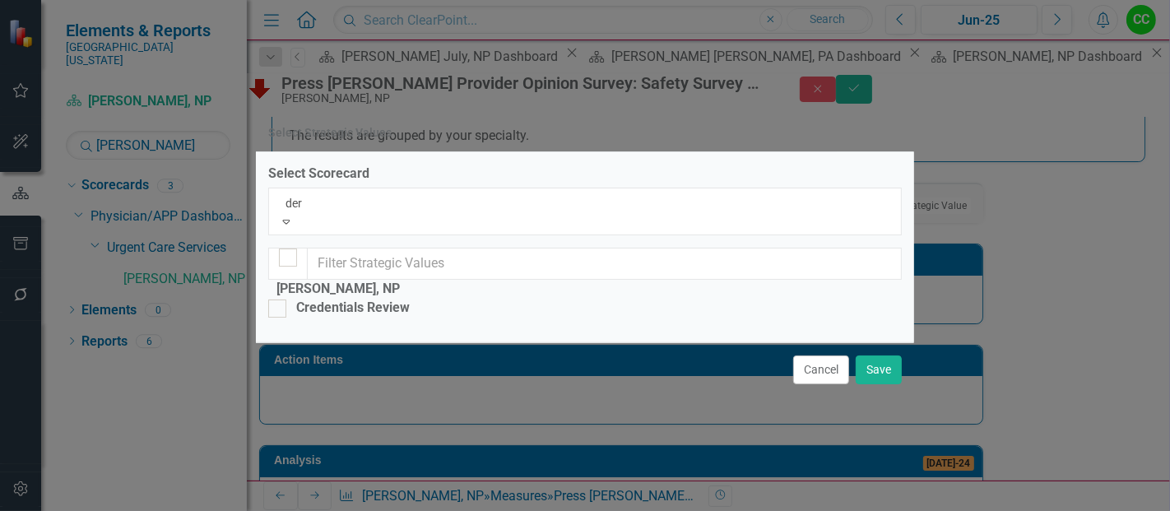
type input "derm"
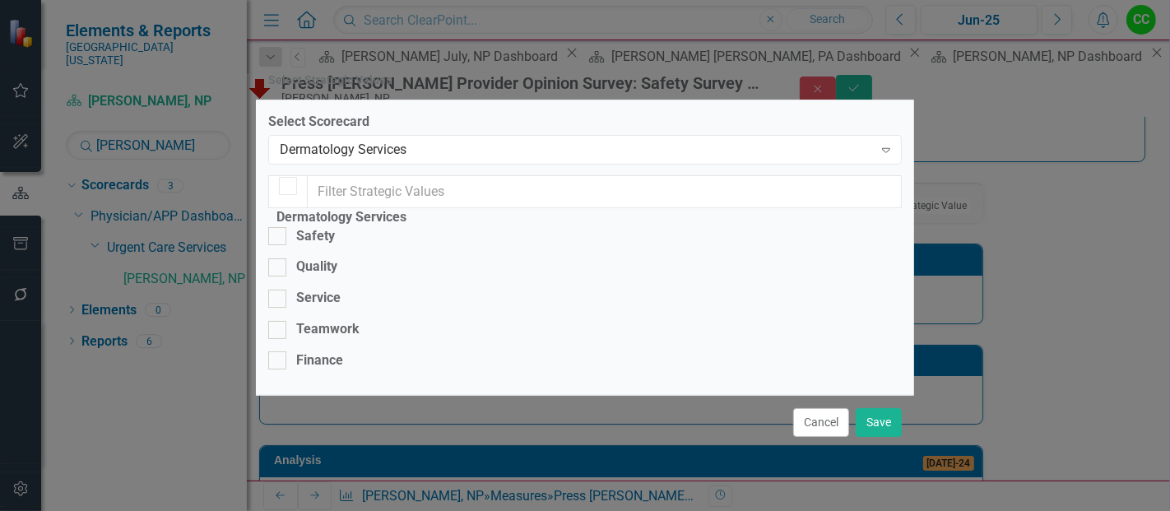
checkbox input "false"
click at [286, 234] on div at bounding box center [277, 236] width 18 height 18
click at [279, 234] on input "Safety" at bounding box center [273, 232] width 11 height 11
checkbox input "true"
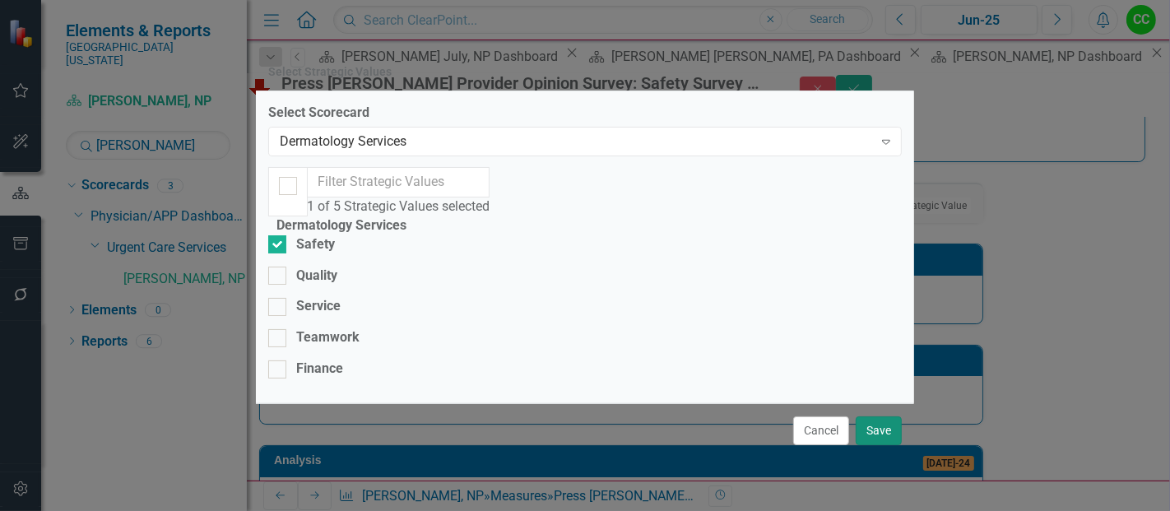
click at [890, 445] on button "Save" at bounding box center [878, 430] width 46 height 29
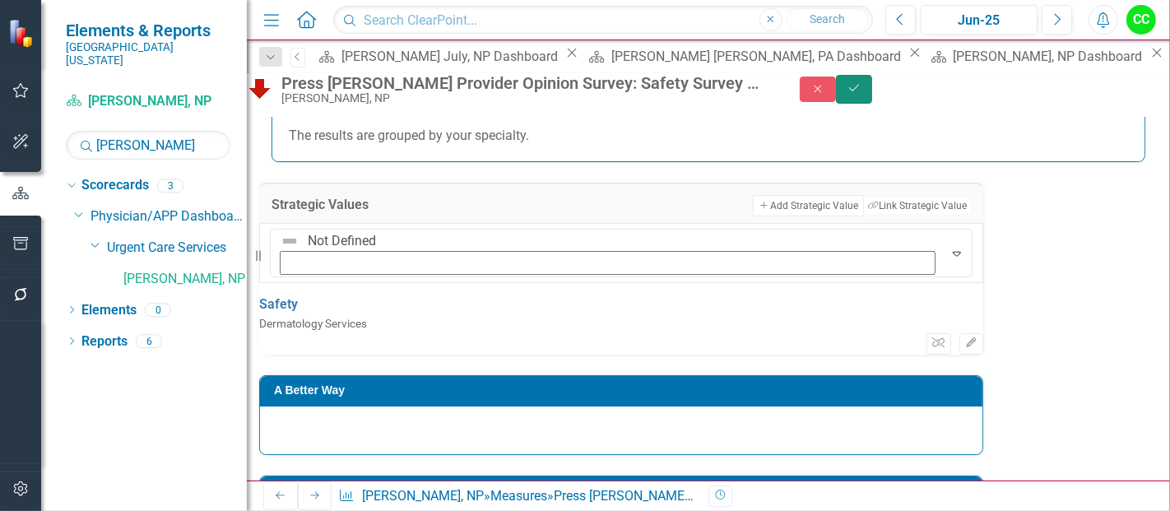
click at [861, 94] on icon "Save" at bounding box center [853, 88] width 15 height 12
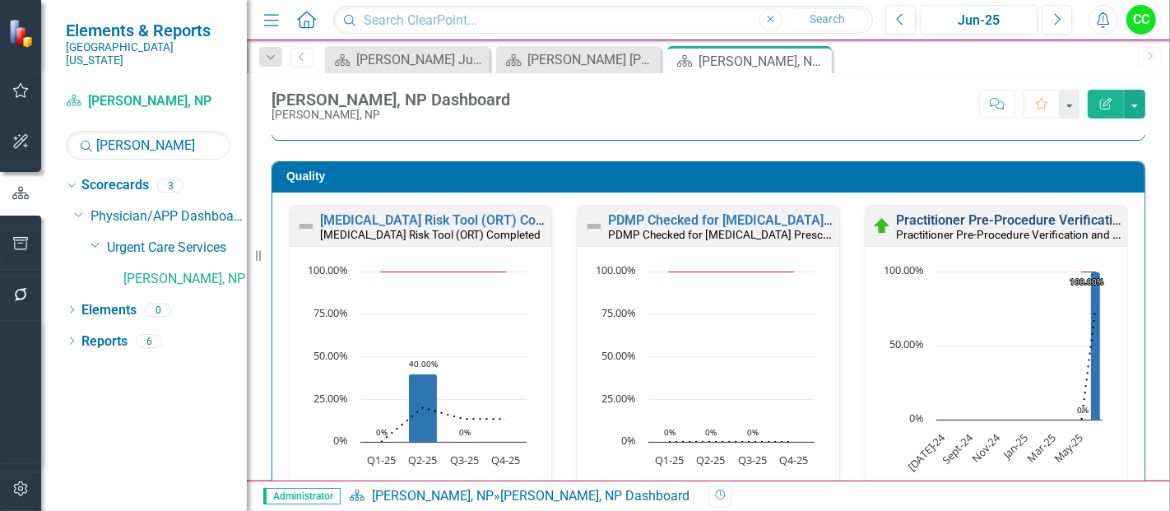
click at [1008, 215] on link "Practitioner Pre-Procedure Verification and Final Time Out Checklist Completed" at bounding box center [1131, 220] width 471 height 16
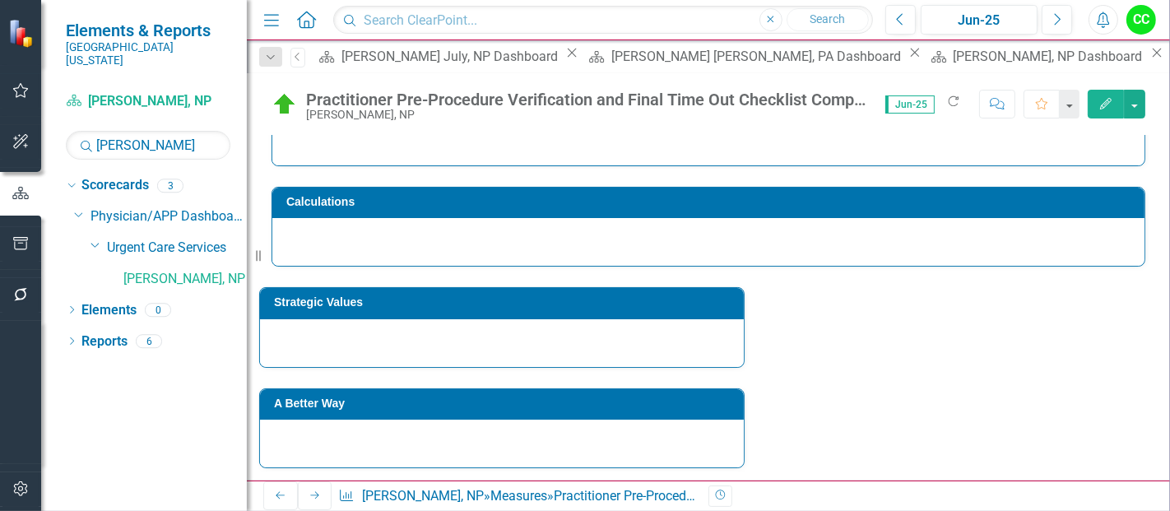
scroll to position [151, 0]
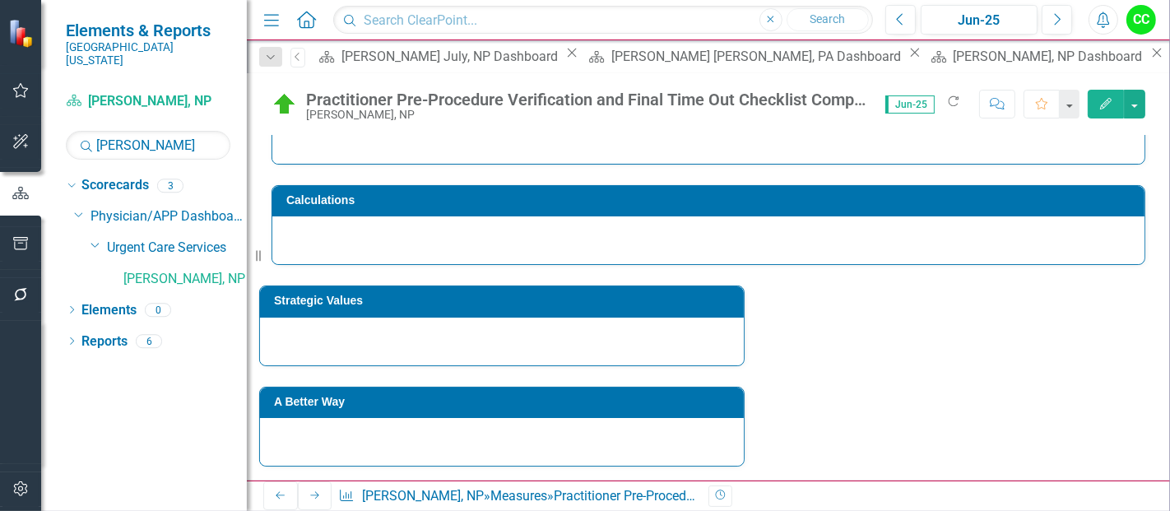
click at [519, 304] on h3 "Strategic Values" at bounding box center [504, 300] width 461 height 12
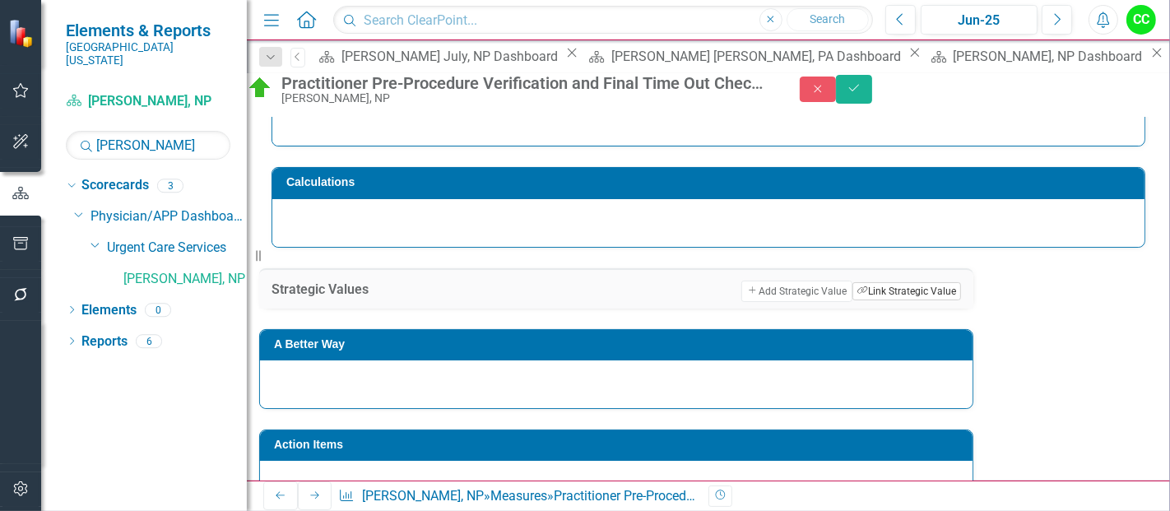
click at [852, 300] on button "Link Tag Link Strategic Value" at bounding box center [906, 291] width 109 height 18
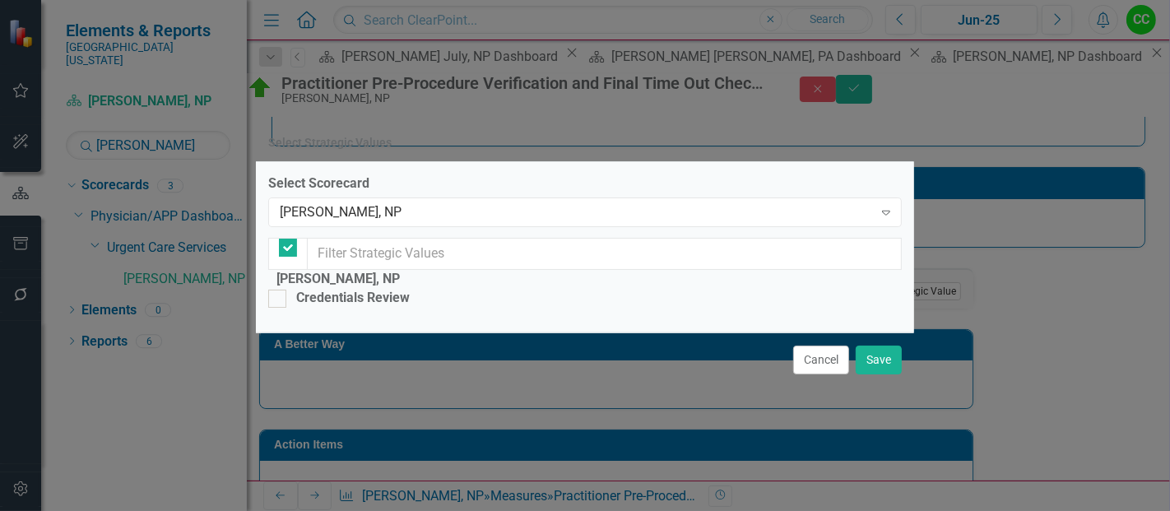
checkbox input "false"
click at [425, 203] on div "[PERSON_NAME], NP" at bounding box center [576, 212] width 593 height 19
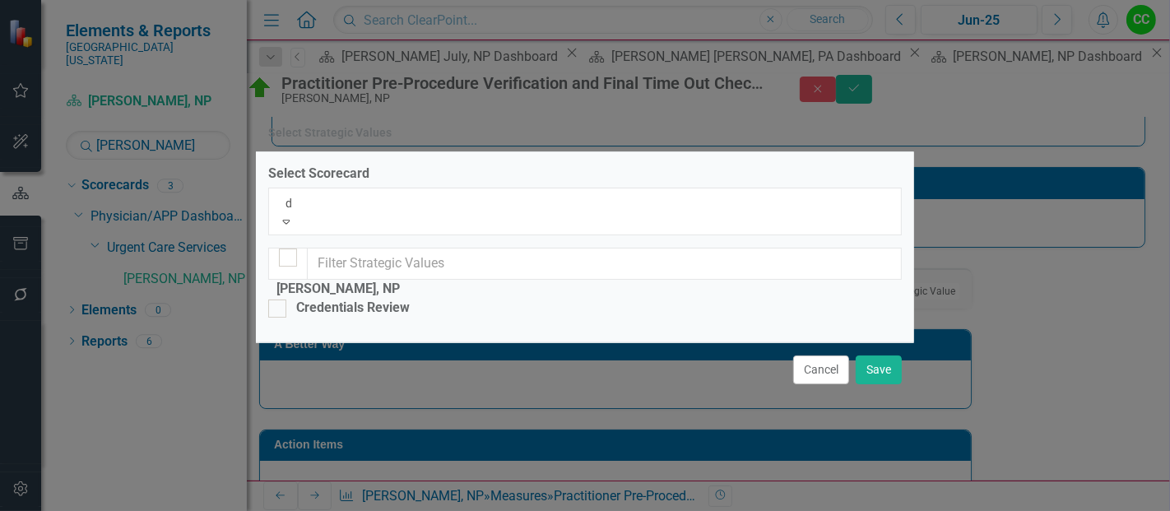
scroll to position [0, 0]
type input "derm"
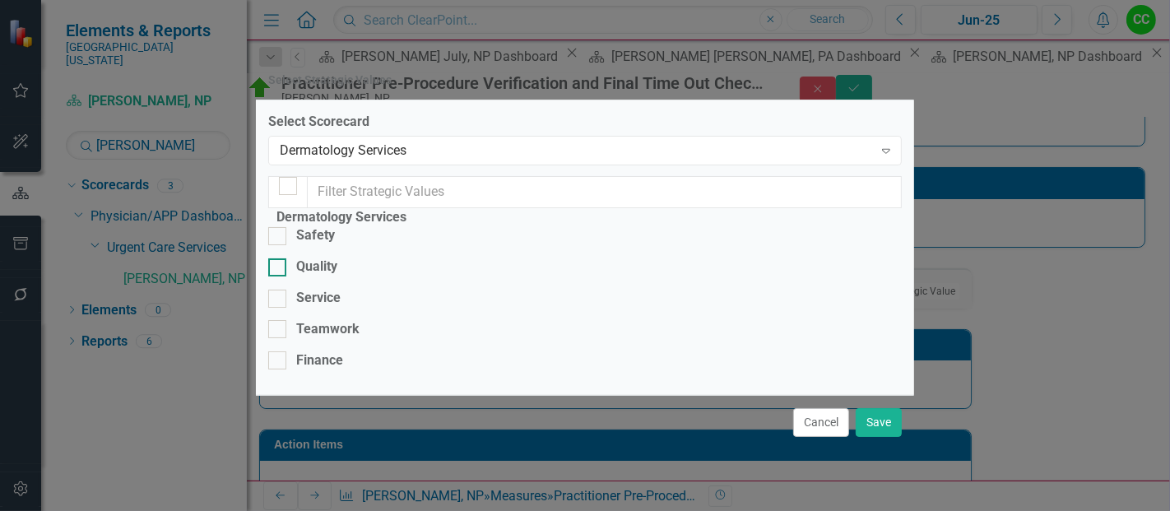
click at [279, 268] on input "Quality" at bounding box center [273, 263] width 11 height 11
checkbox input "true"
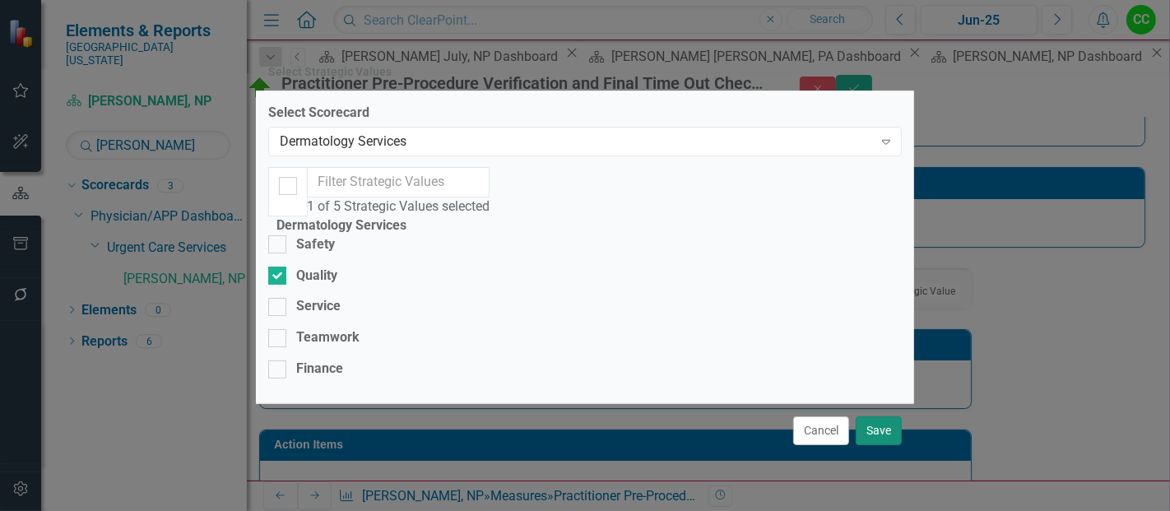
click at [872, 437] on button "Save" at bounding box center [878, 430] width 46 height 29
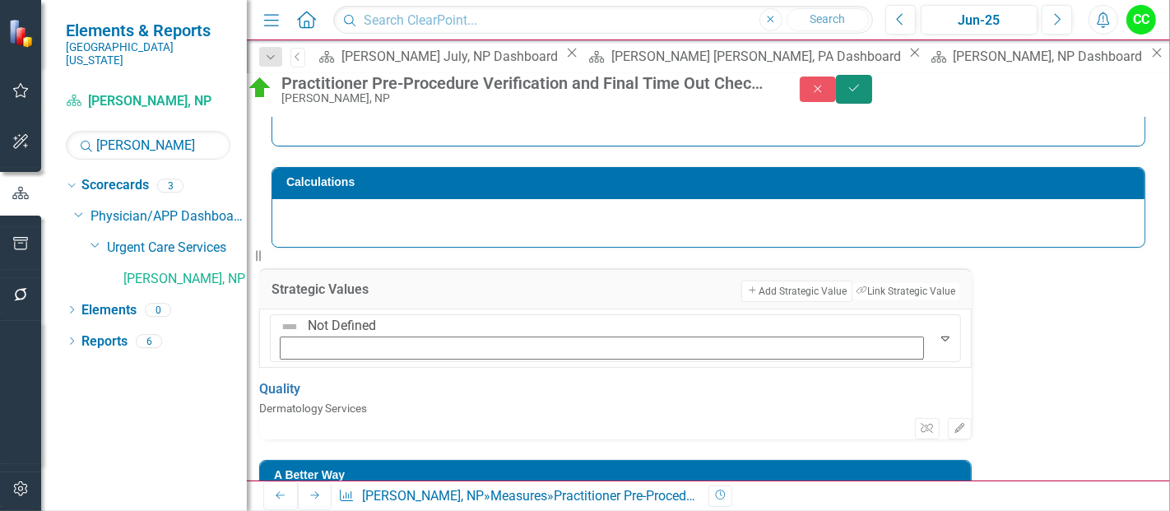
click at [872, 100] on button "Save" at bounding box center [854, 89] width 36 height 29
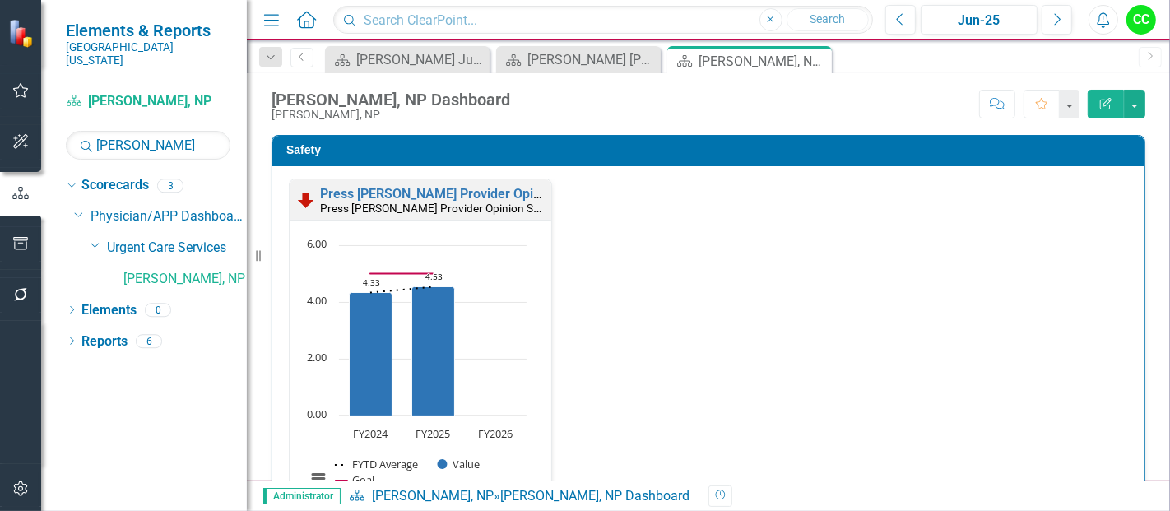
scroll to position [461, 0]
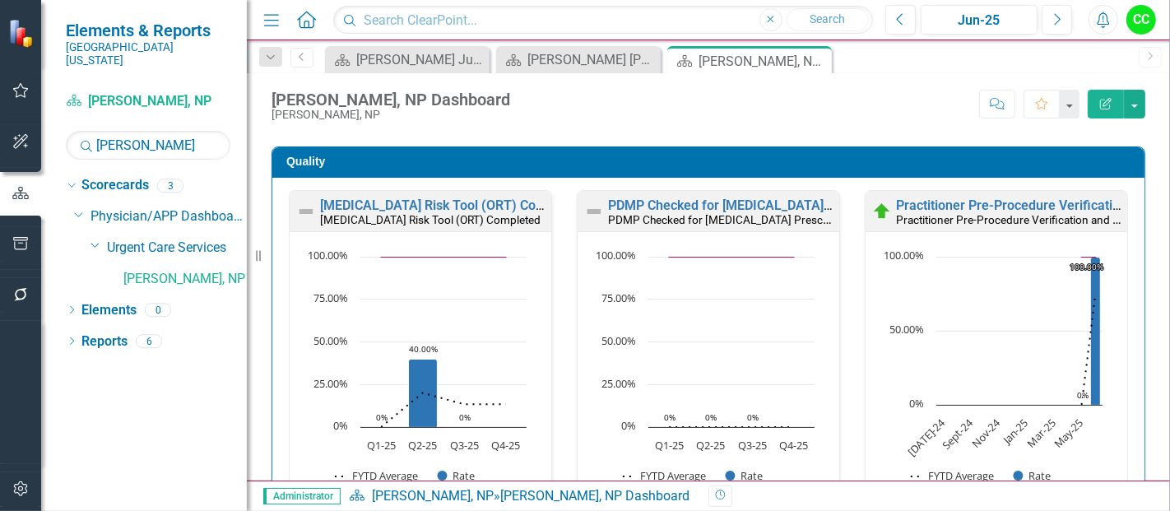
click at [403, 213] on small "Opioid Risk Tool (ORT) Completed" at bounding box center [430, 219] width 220 height 13
click at [396, 199] on link "Opioid Risk Tool (ORT) Completed" at bounding box center [452, 205] width 264 height 16
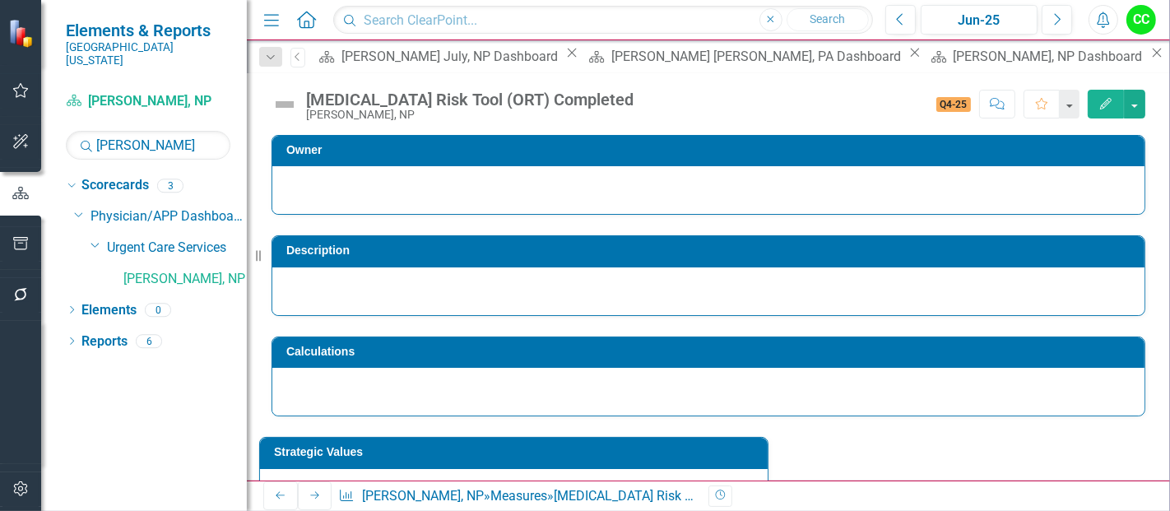
scroll to position [71, 0]
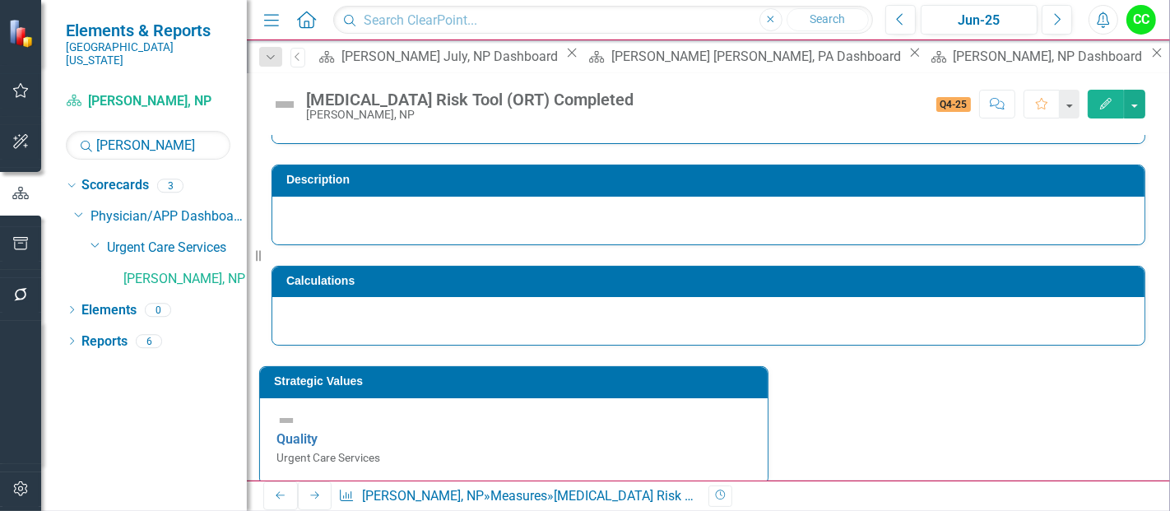
click at [474, 385] on h3 "Strategic Values" at bounding box center [516, 381] width 485 height 12
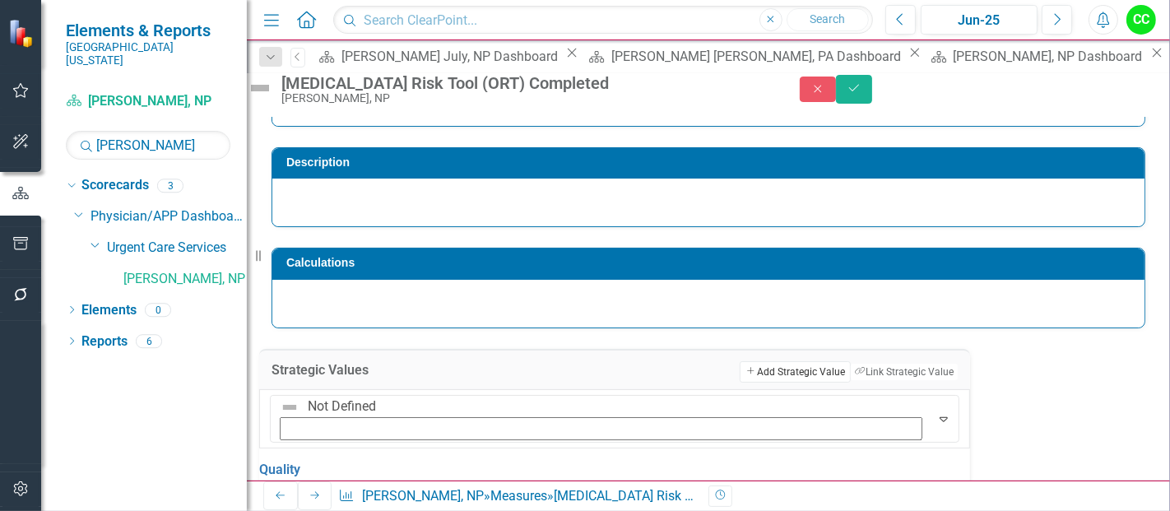
click at [739, 382] on button "Add Add Strategic Value" at bounding box center [794, 371] width 110 height 21
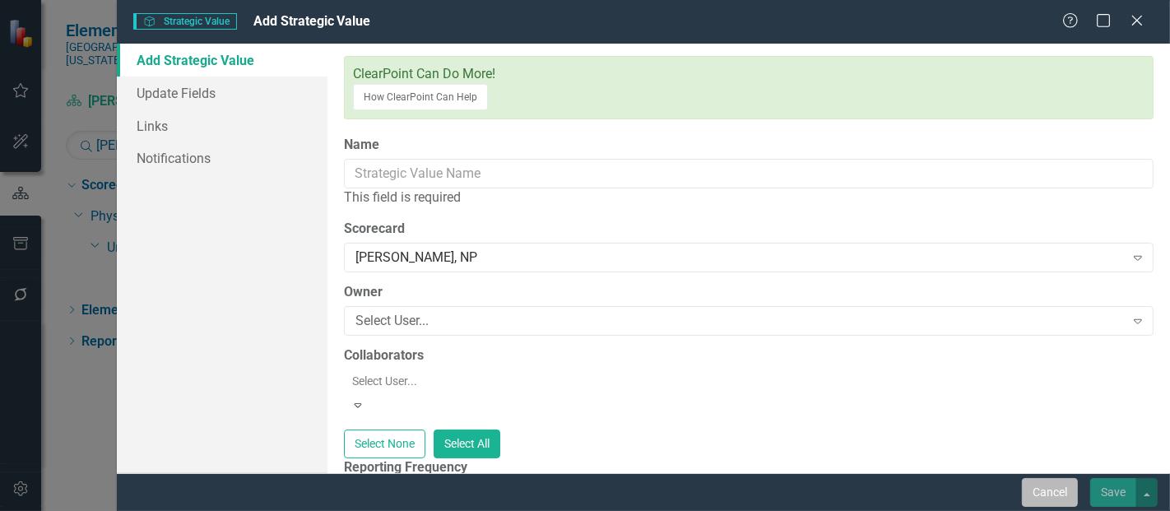
click at [1036, 498] on button "Cancel" at bounding box center [1050, 492] width 56 height 29
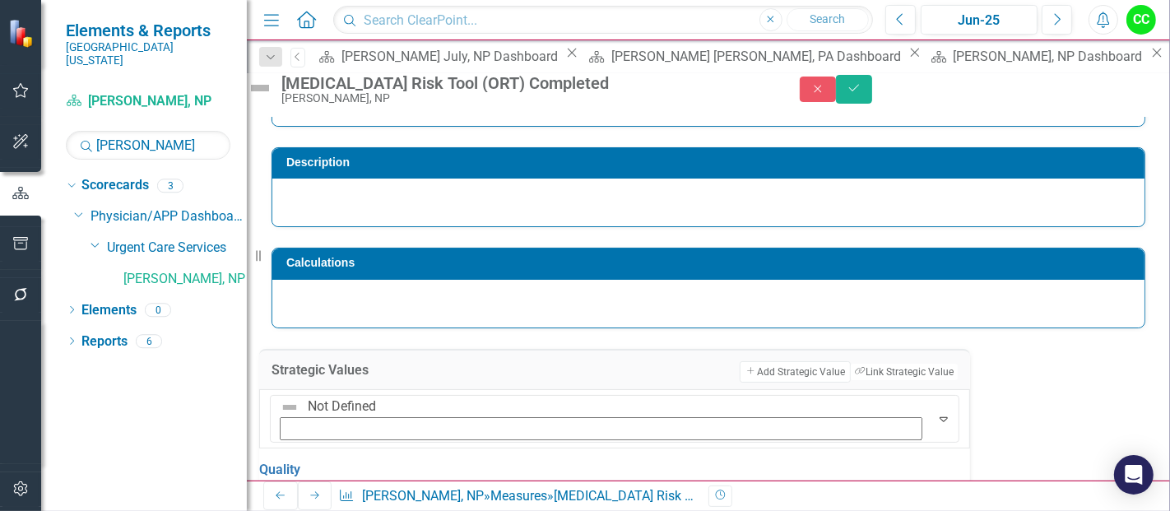
click at [919, 504] on icon "Unlink" at bounding box center [925, 509] width 12 height 10
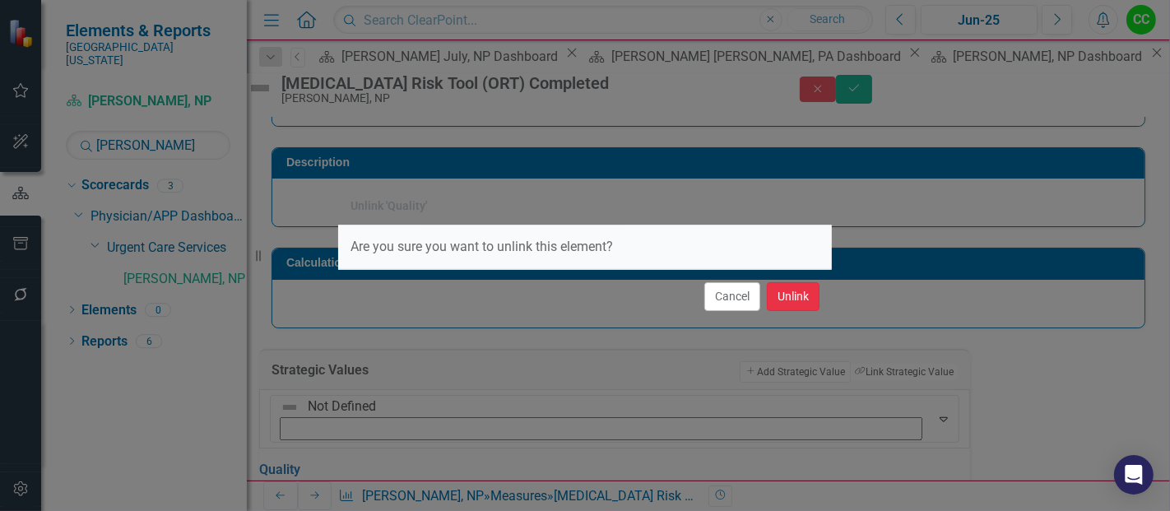
click at [790, 291] on button "Unlink" at bounding box center [793, 296] width 53 height 29
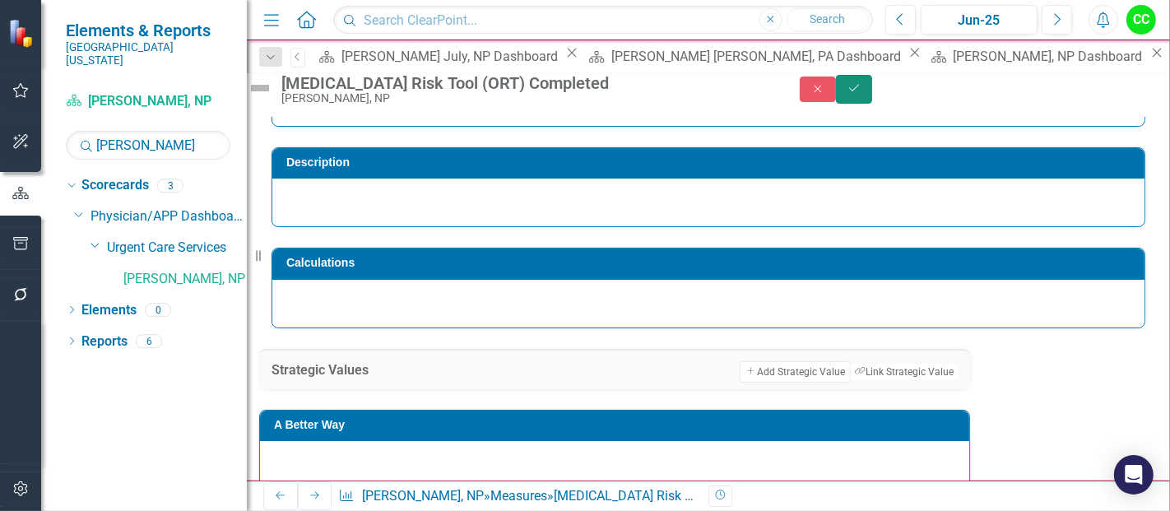
click at [872, 104] on button "Save" at bounding box center [854, 89] width 36 height 29
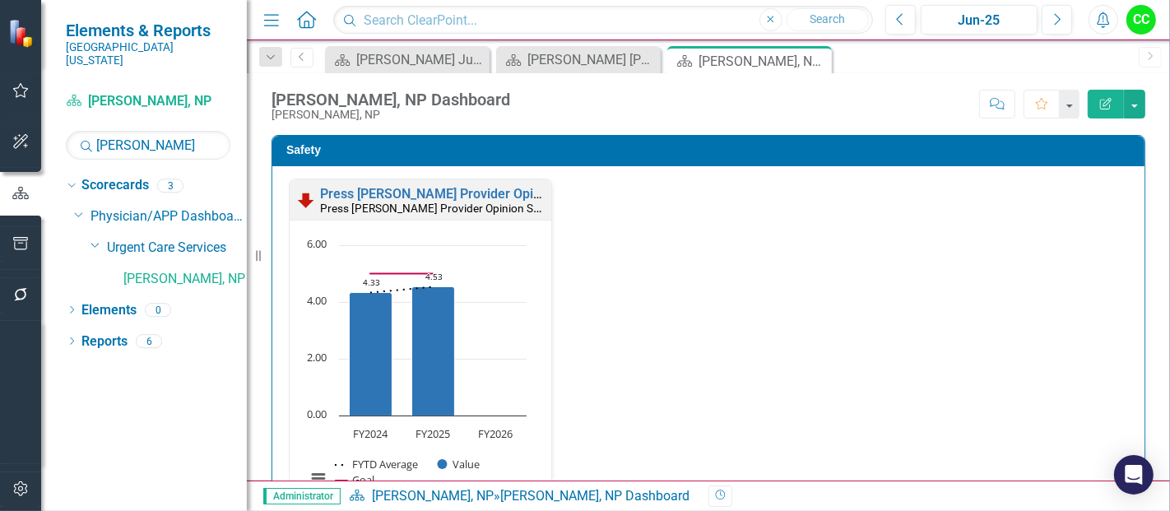
scroll to position [337, 0]
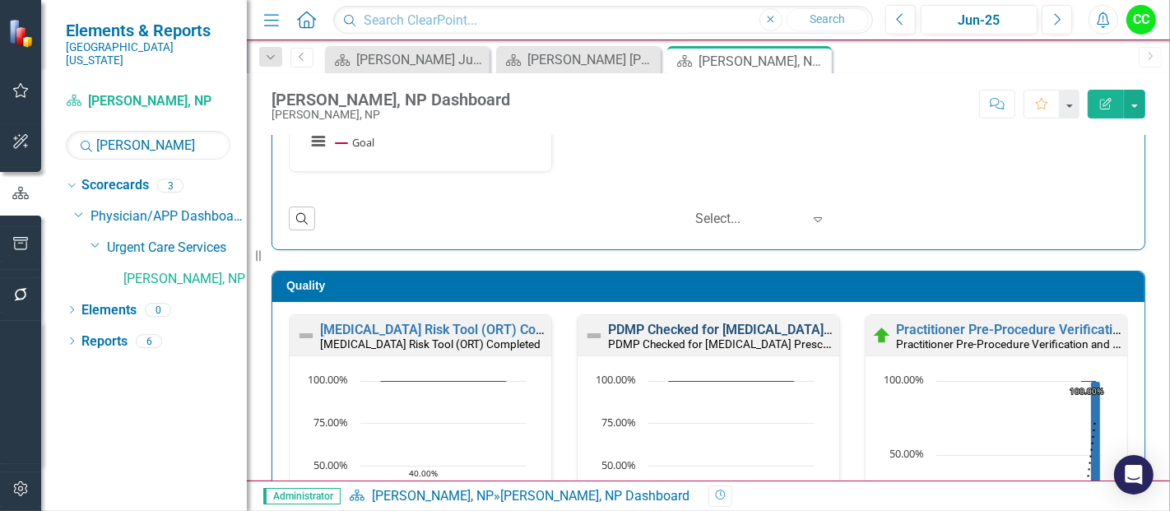
click at [735, 325] on link "PDMP Checked for Opioid Prescriptions" at bounding box center [756, 330] width 297 height 16
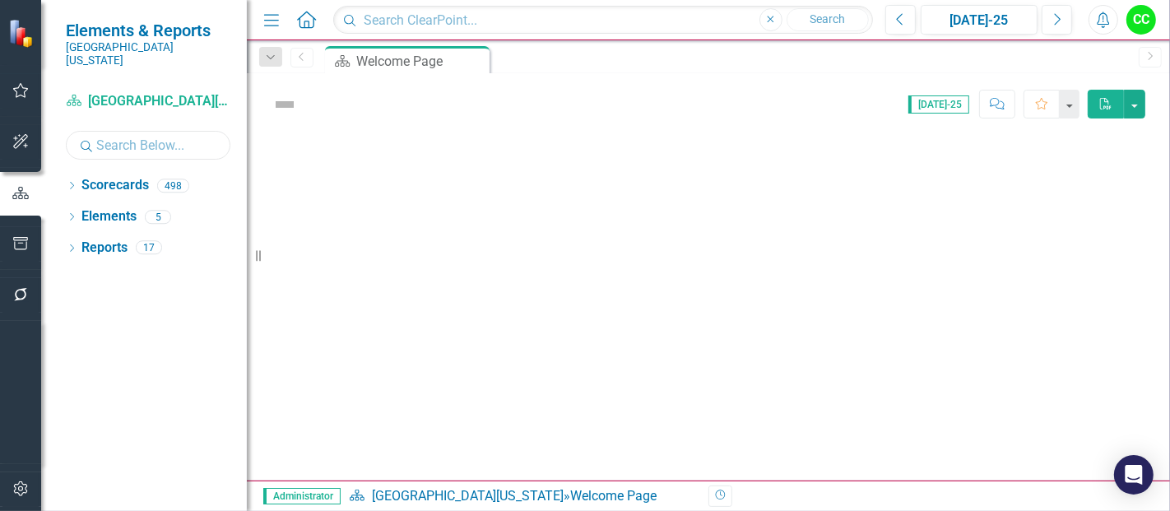
click at [127, 135] on input "text" at bounding box center [148, 145] width 165 height 29
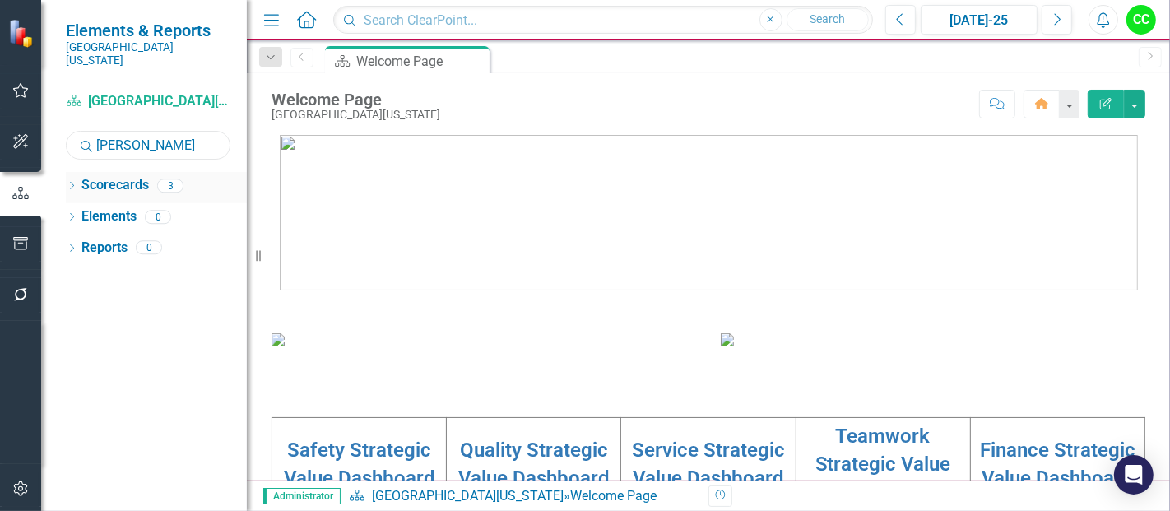
type input "[PERSON_NAME]"
click at [74, 183] on icon "Dropdown" at bounding box center [72, 187] width 12 height 9
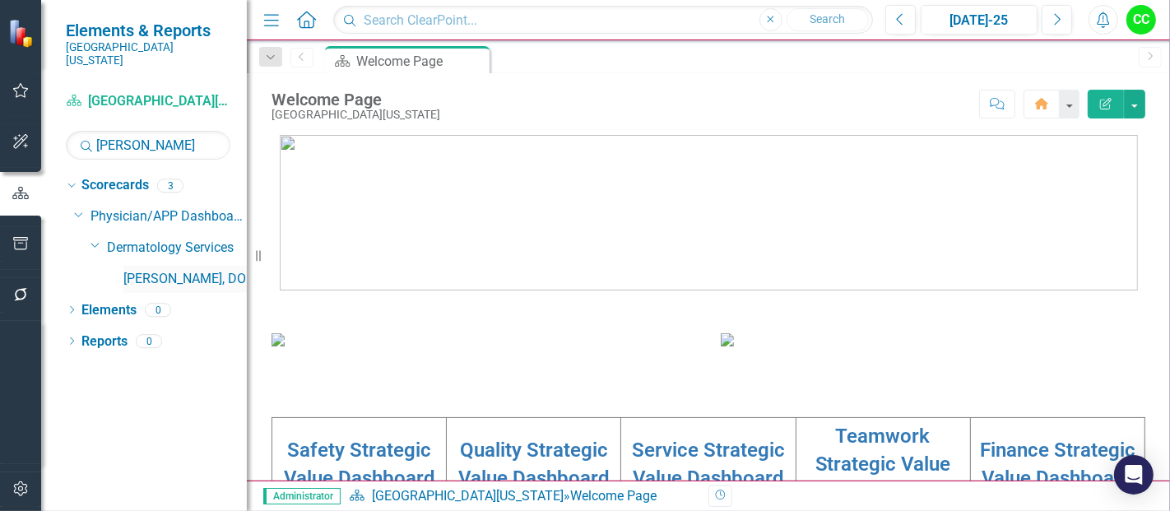
click at [139, 270] on link "[PERSON_NAME], DO" at bounding box center [184, 279] width 123 height 19
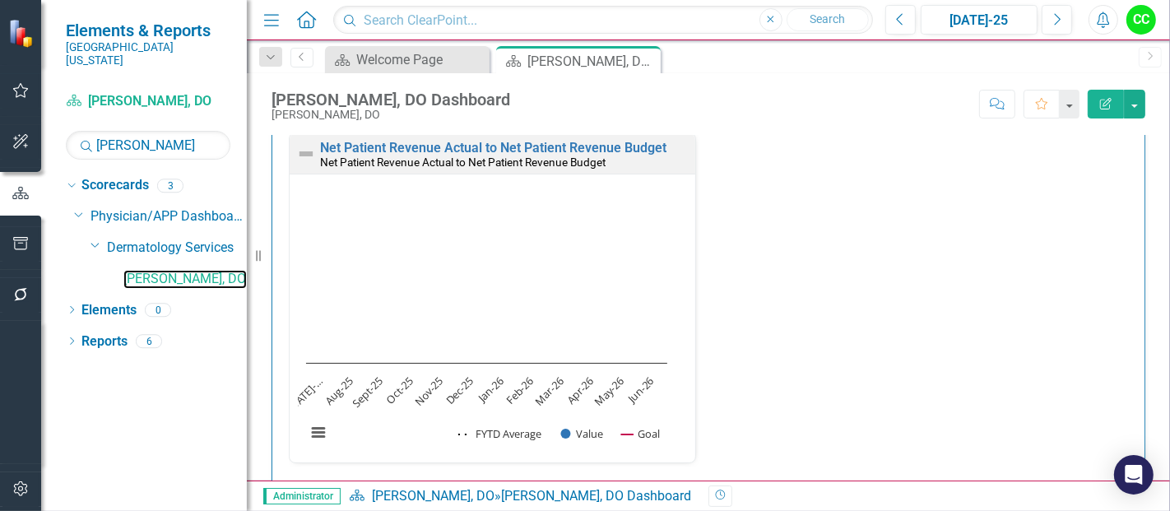
scroll to position [2195, 0]
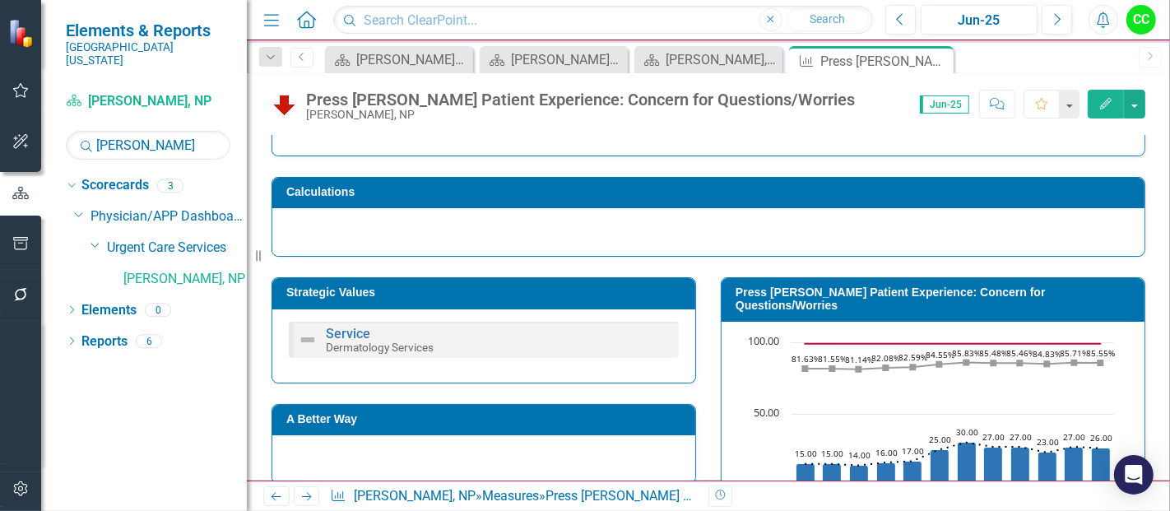
scroll to position [204, 0]
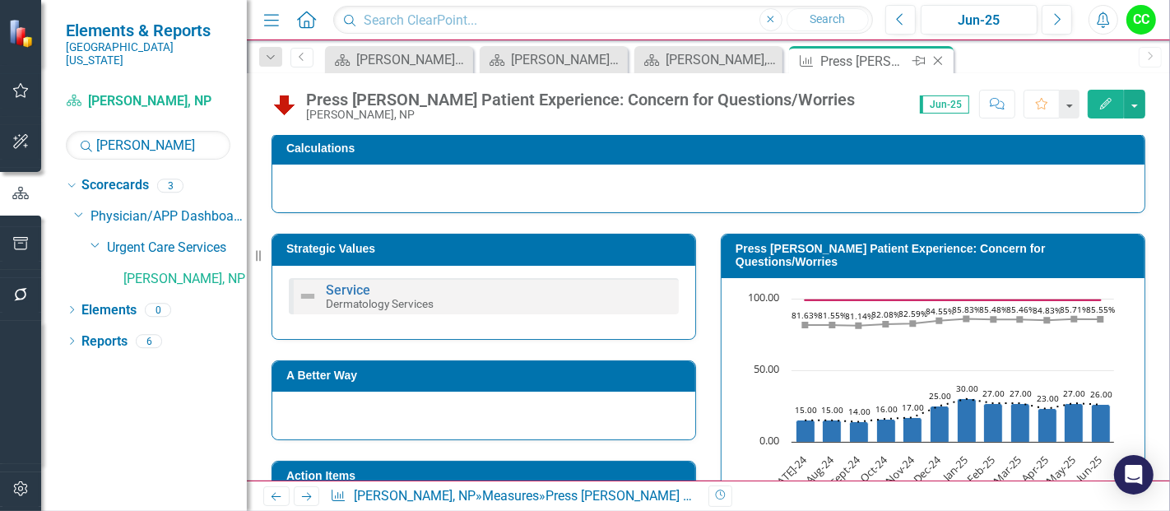
click at [940, 58] on icon at bounding box center [938, 61] width 9 height 9
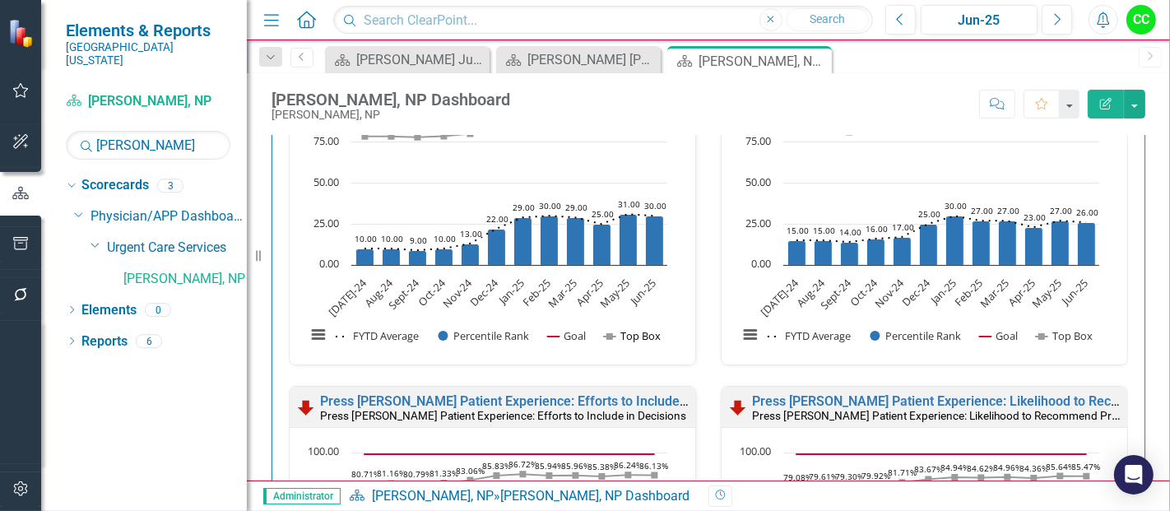
scroll to position [1188, 0]
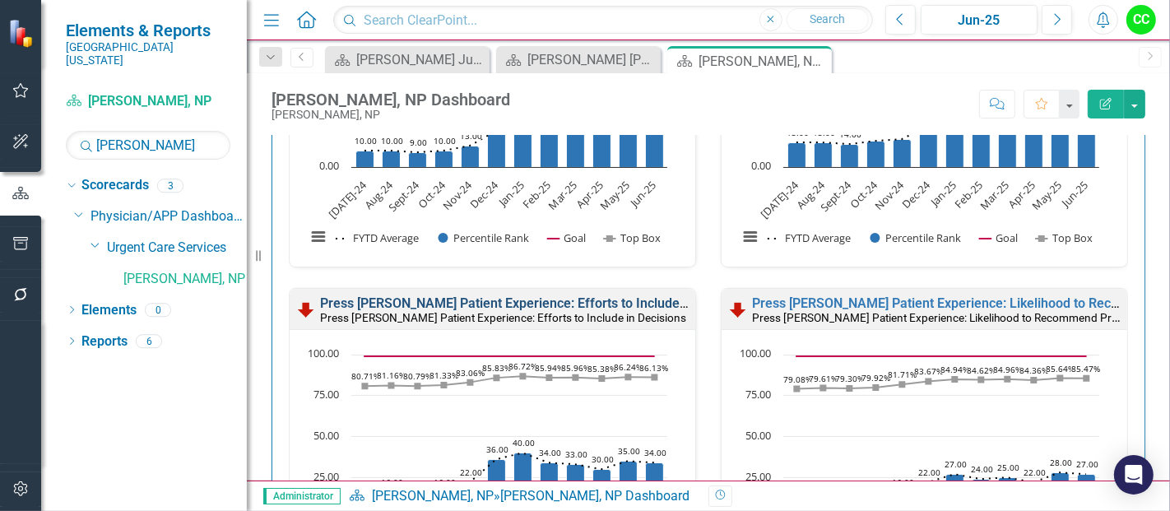
click at [586, 300] on link "Press [PERSON_NAME] Patient Experience: Efforts to Include in Decisions" at bounding box center [536, 303] width 433 height 16
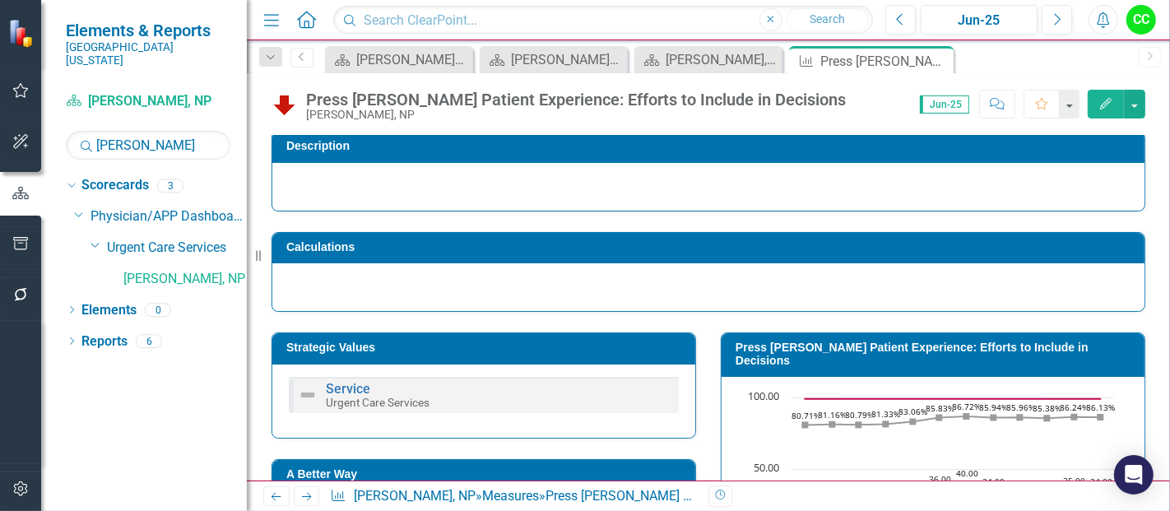
scroll to position [110, 0]
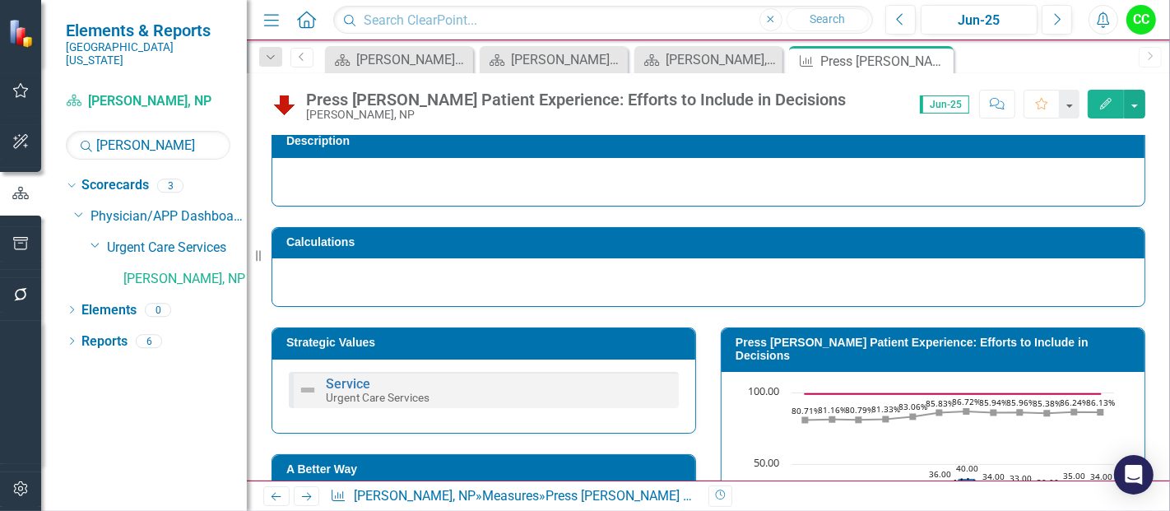
click at [486, 343] on h3 "Strategic Values" at bounding box center [486, 342] width 401 height 12
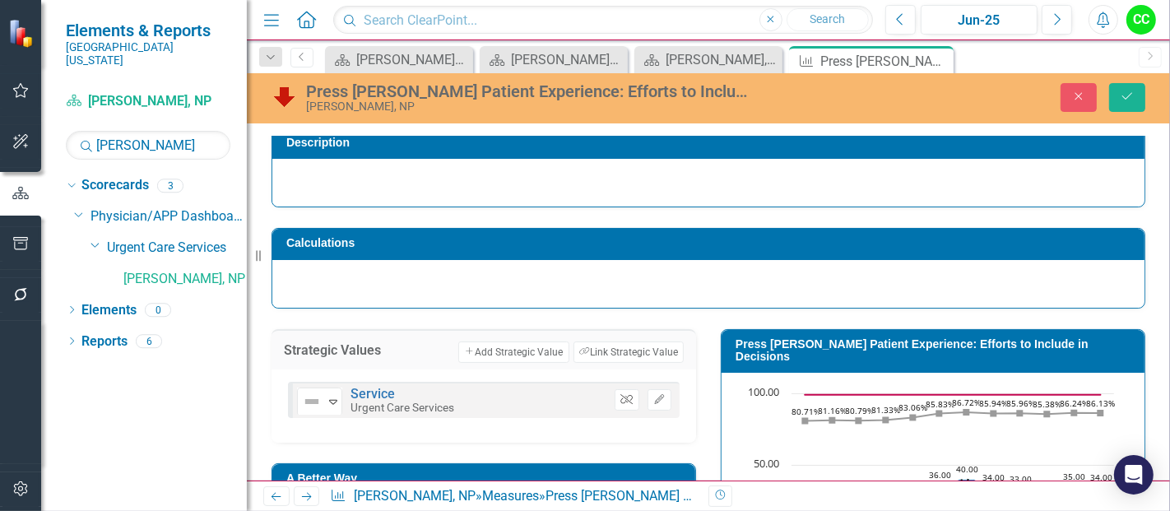
click at [614, 394] on button "Unlink" at bounding box center [626, 399] width 24 height 21
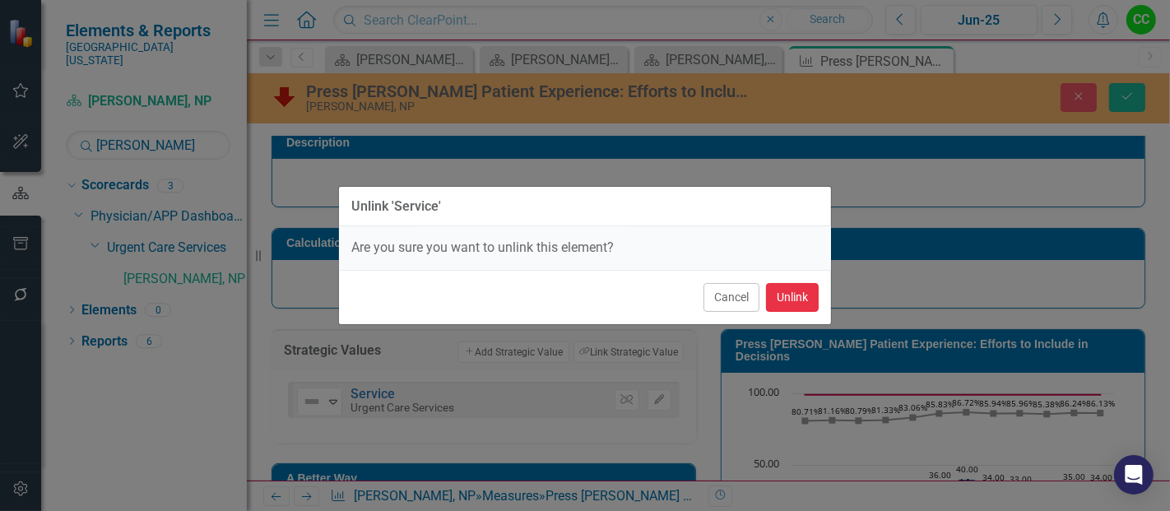
click at [783, 299] on button "Unlink" at bounding box center [792, 297] width 53 height 29
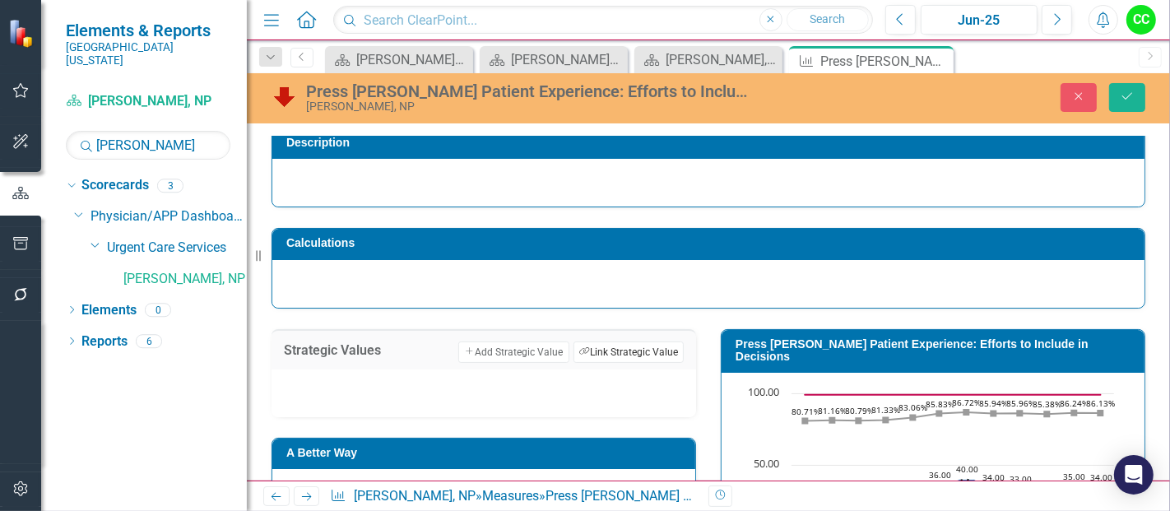
click at [591, 349] on button "Link Tag Link Strategic Value" at bounding box center [628, 351] width 110 height 21
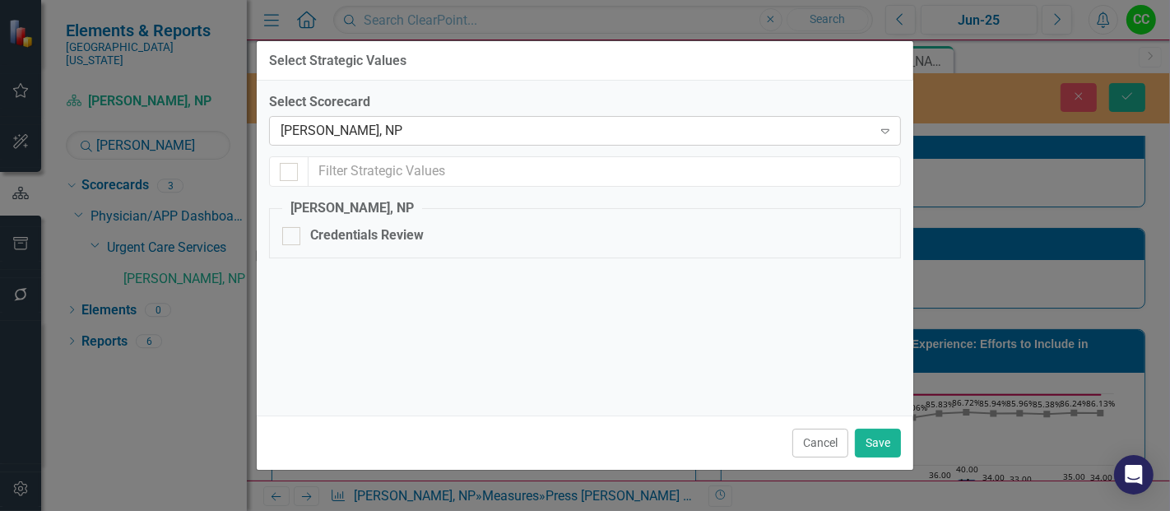
click at [514, 128] on div "[PERSON_NAME], NP" at bounding box center [575, 131] width 591 height 19
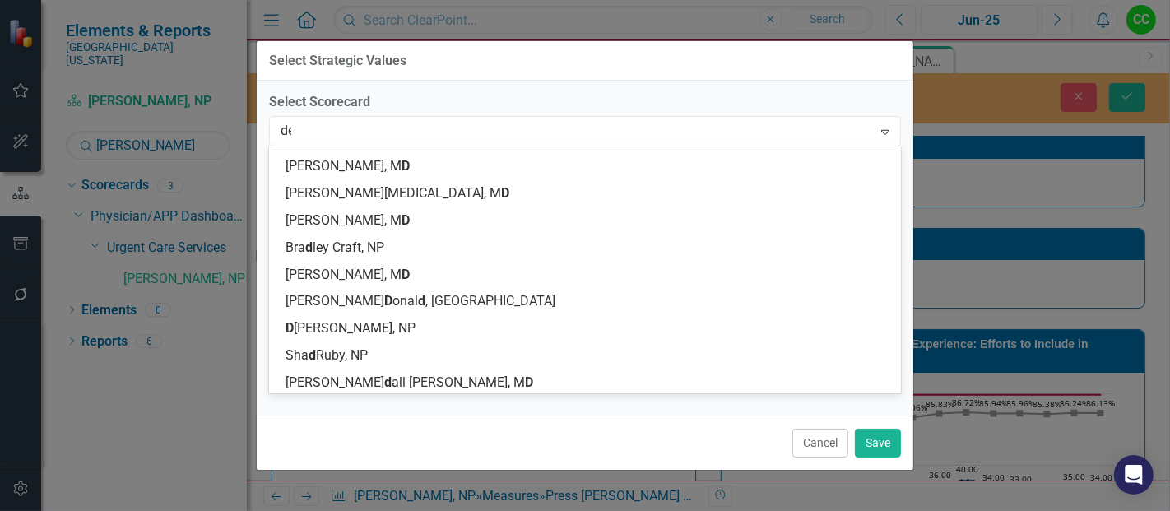
scroll to position [0, 0]
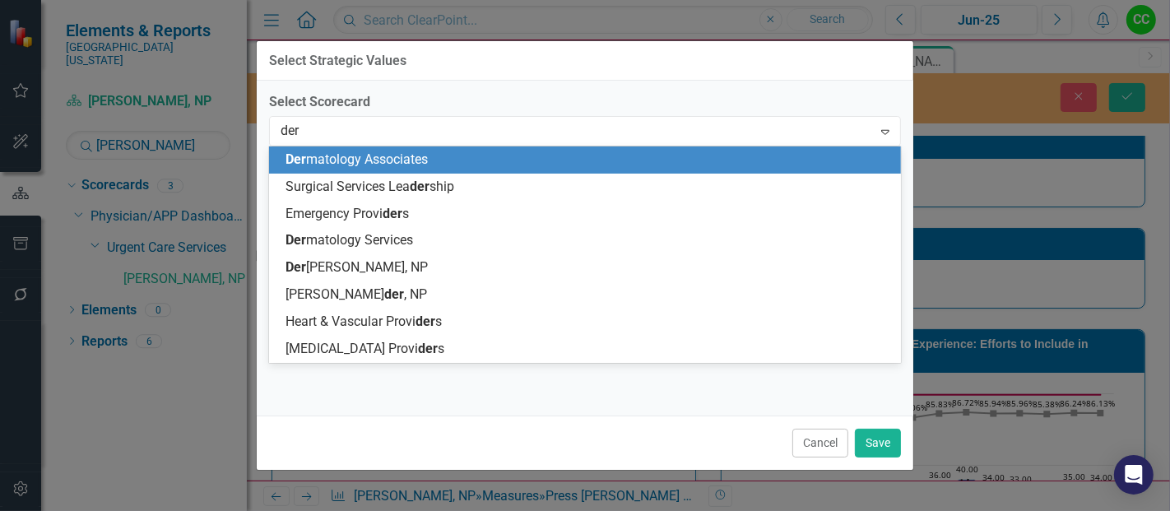
type input "derm"
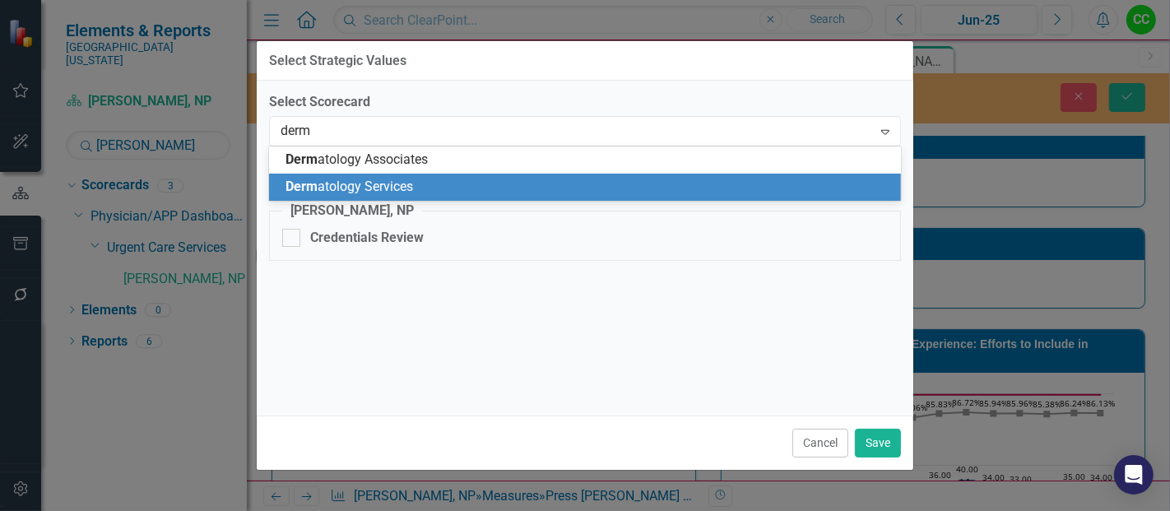
click at [406, 191] on span "Derm atology Services" at bounding box center [348, 186] width 127 height 16
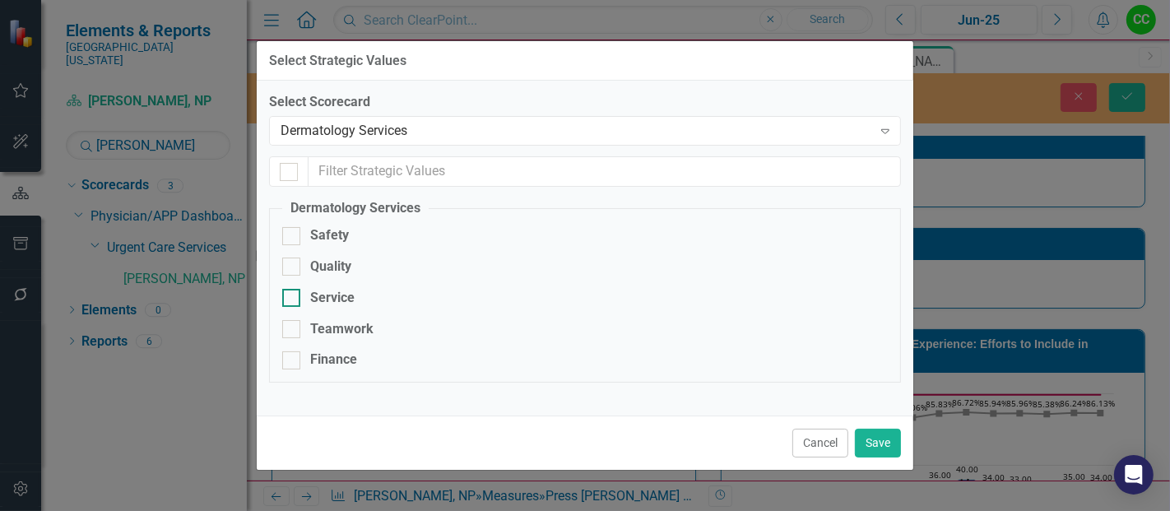
click at [296, 299] on div at bounding box center [291, 298] width 18 height 18
click at [293, 299] on input "Service" at bounding box center [287, 294] width 11 height 11
checkbox input "true"
click at [878, 451] on button "Save" at bounding box center [878, 443] width 46 height 29
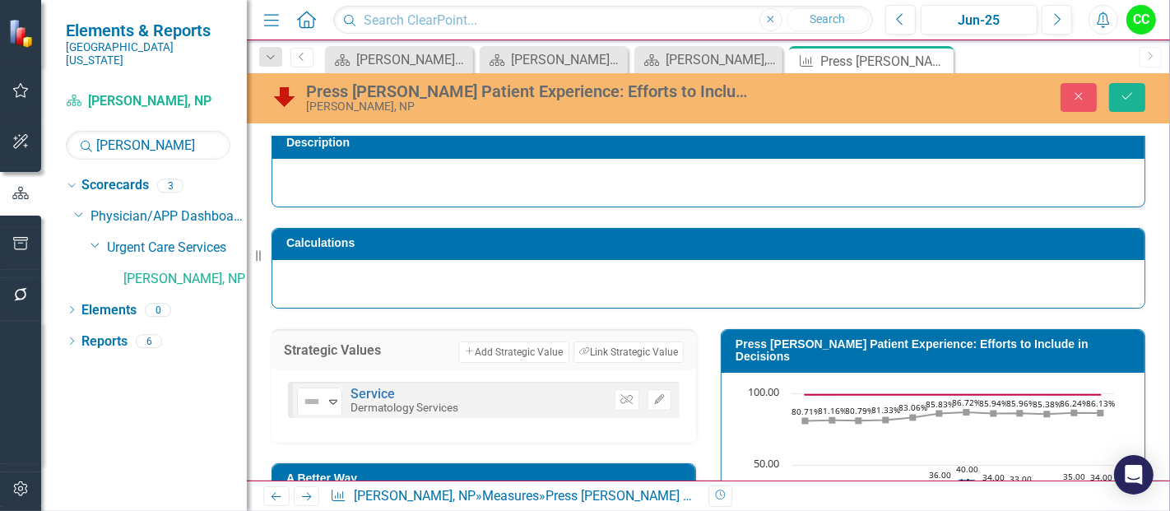
click at [1129, 76] on div "Press [PERSON_NAME] Patient Experience: Efforts to Include in Decisions [PERSON…" at bounding box center [708, 98] width 923 height 50
click at [1125, 93] on icon "Save" at bounding box center [1127, 96] width 15 height 12
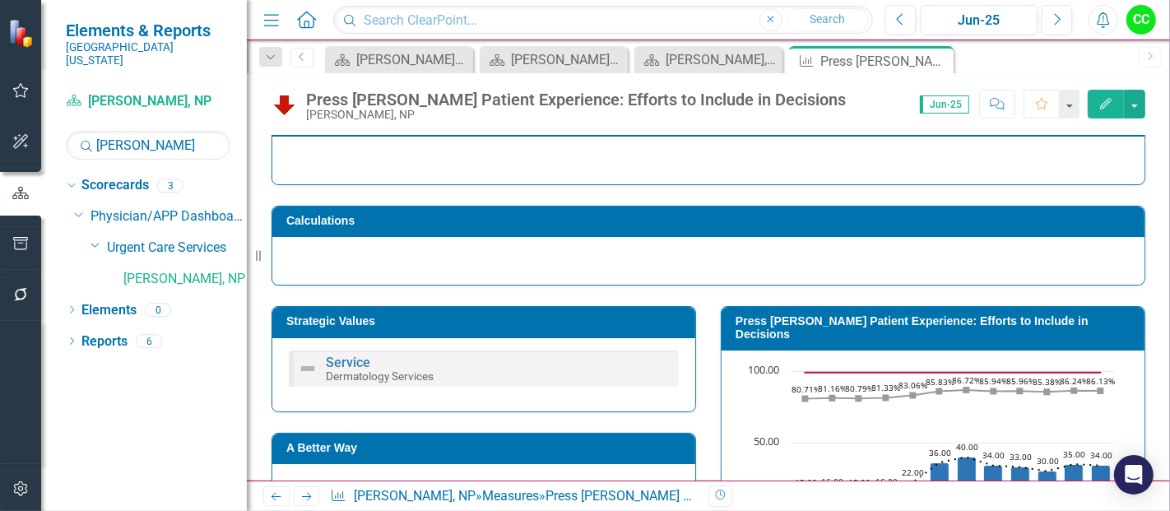
scroll to position [132, 0]
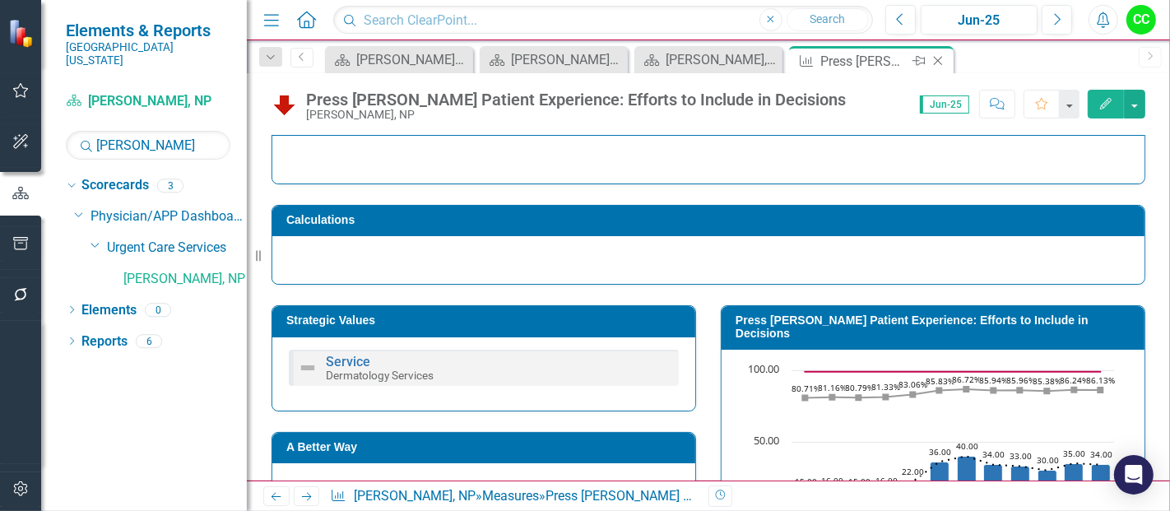
click at [943, 56] on icon "Close" at bounding box center [937, 60] width 16 height 13
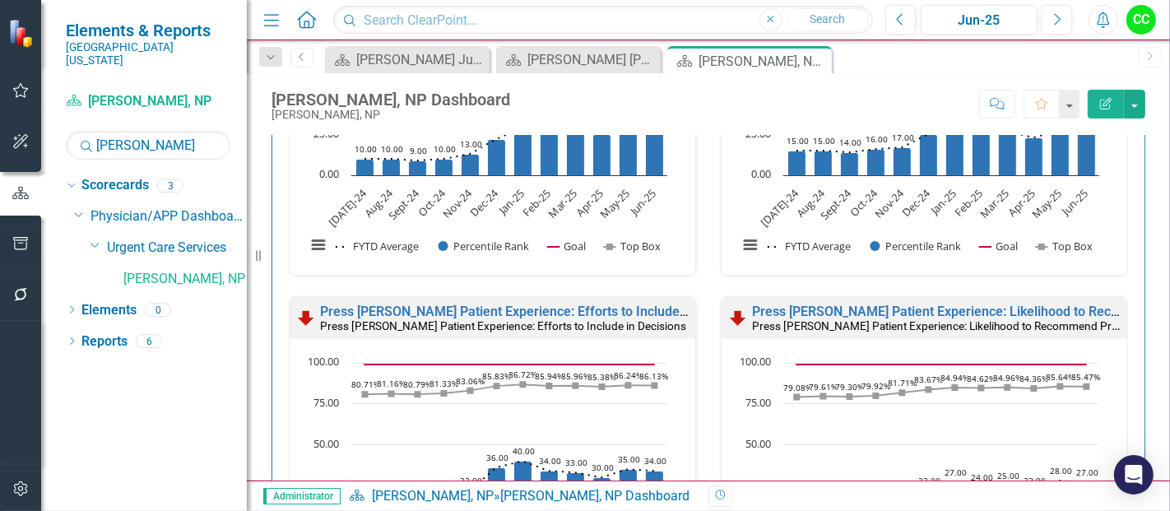
scroll to position [1226, 0]
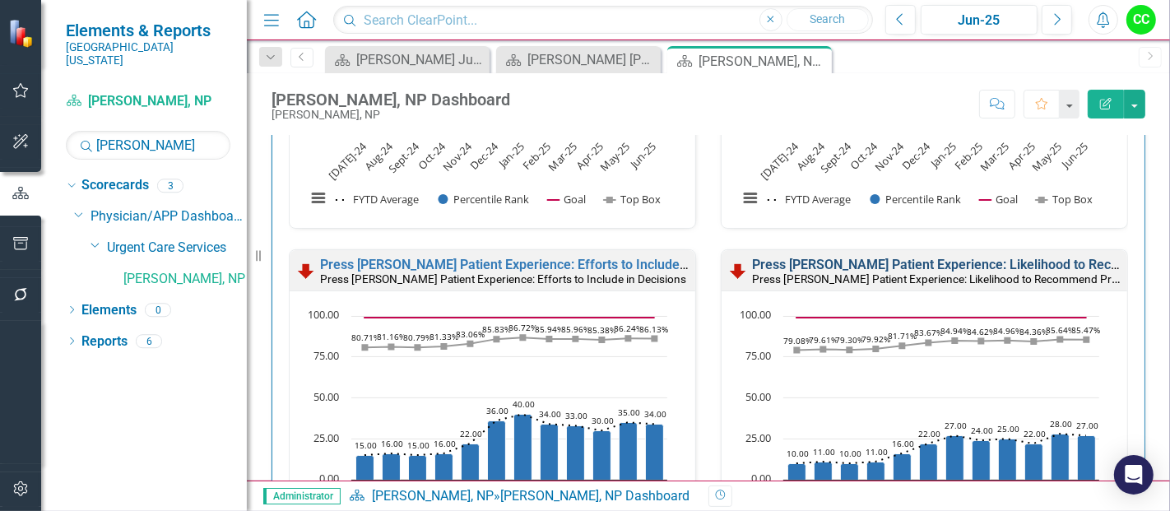
click at [968, 257] on link "Press [PERSON_NAME] Patient Experience: Likelihood to Recommend Provider" at bounding box center [984, 265] width 465 height 16
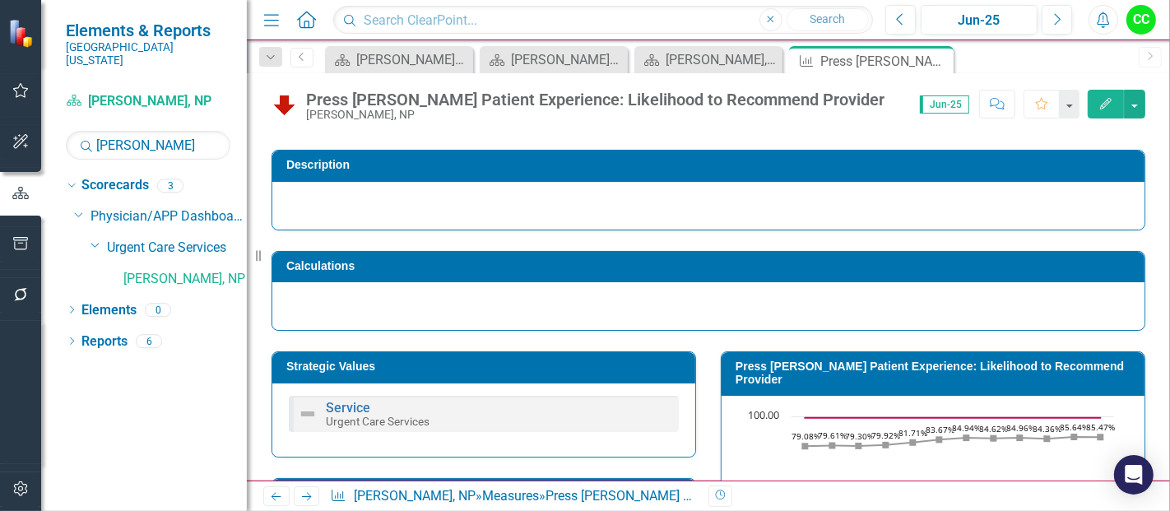
scroll to position [124, 0]
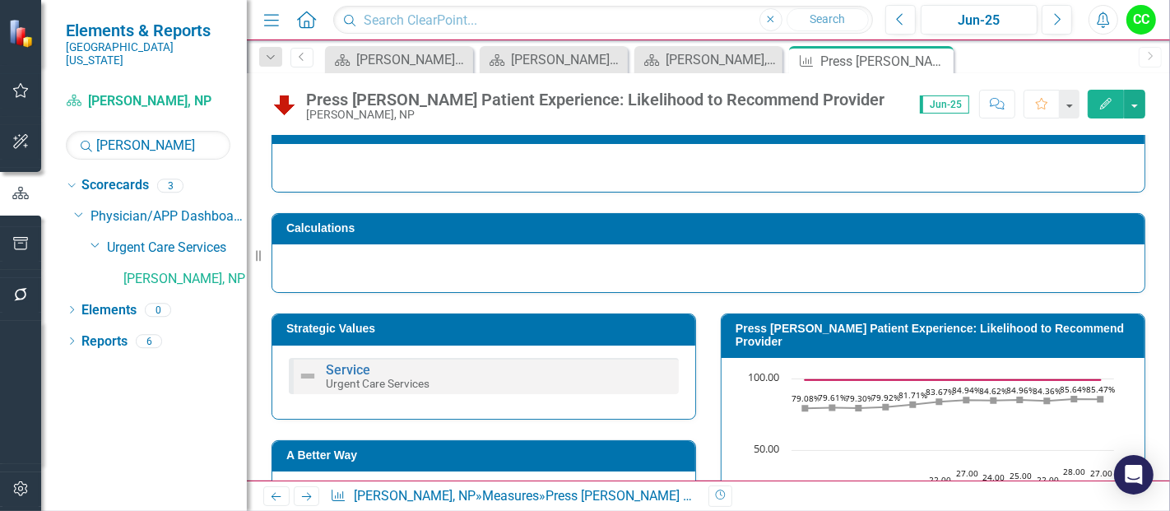
click at [463, 324] on h3 "Strategic Values" at bounding box center [486, 328] width 401 height 12
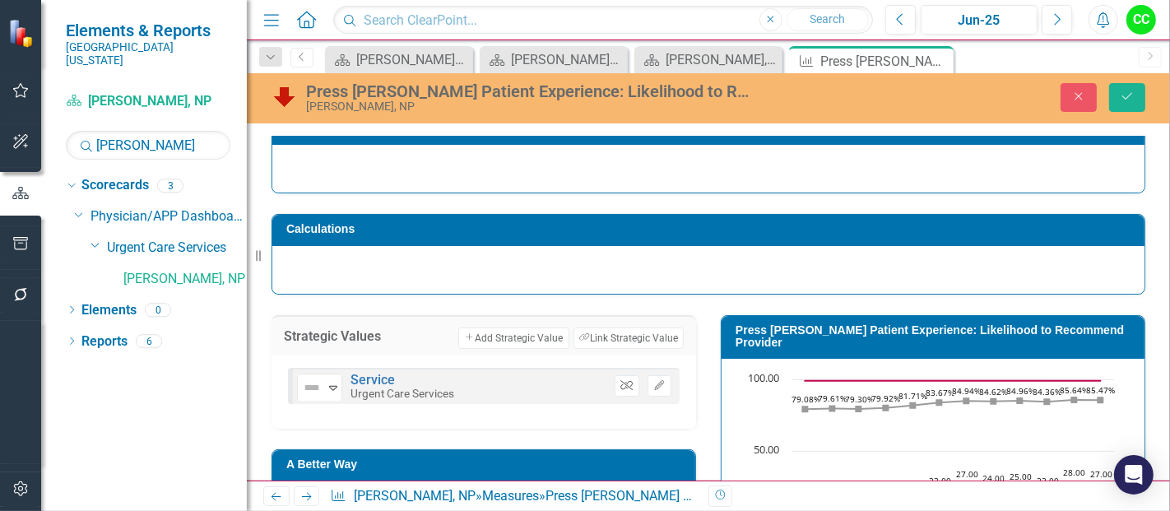
click at [625, 386] on icon "Unlink" at bounding box center [626, 386] width 12 height 10
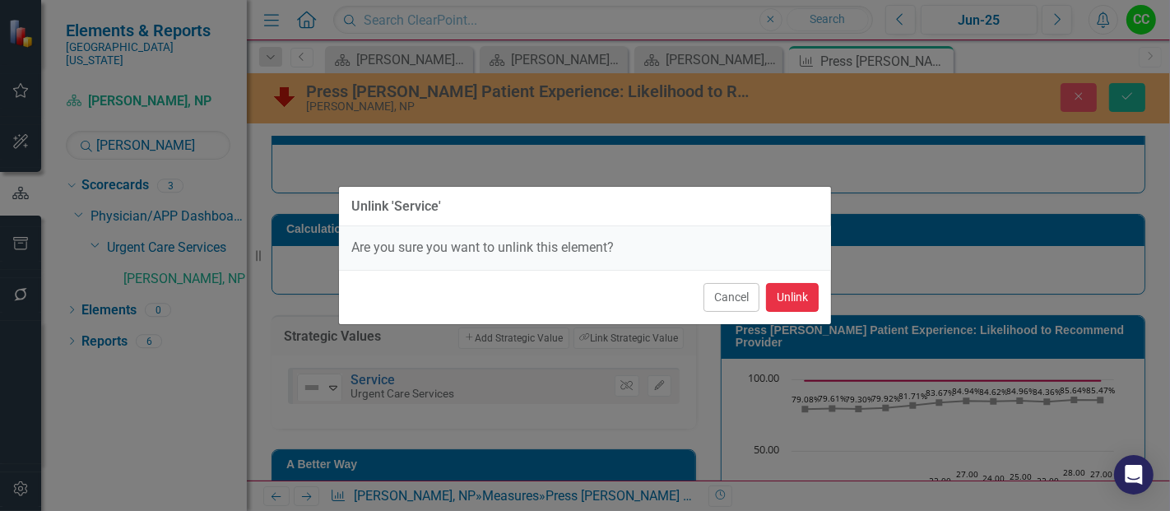
click at [797, 305] on button "Unlink" at bounding box center [792, 297] width 53 height 29
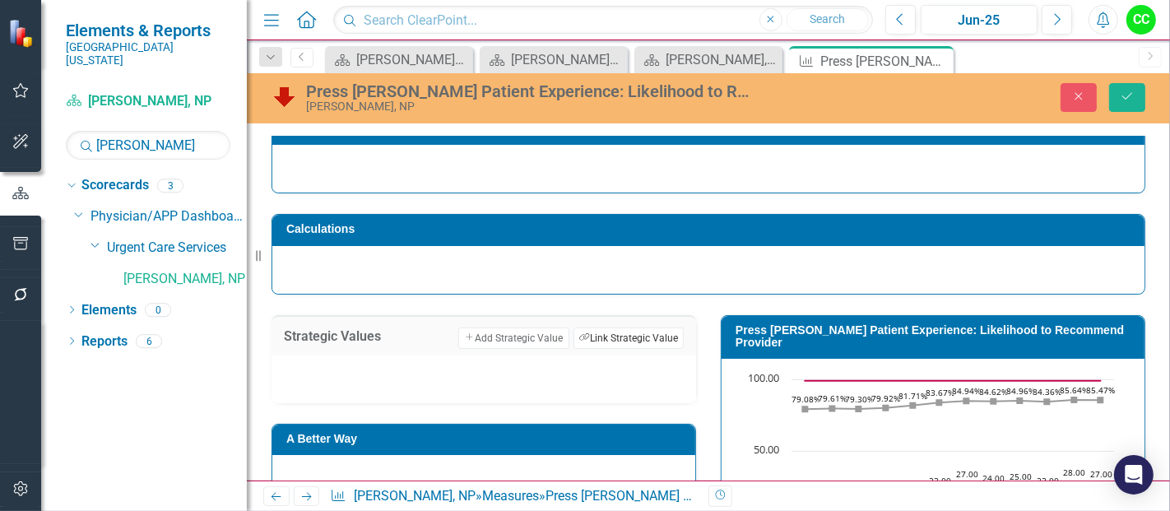
click at [653, 337] on button "Link Tag Link Strategic Value" at bounding box center [628, 337] width 110 height 21
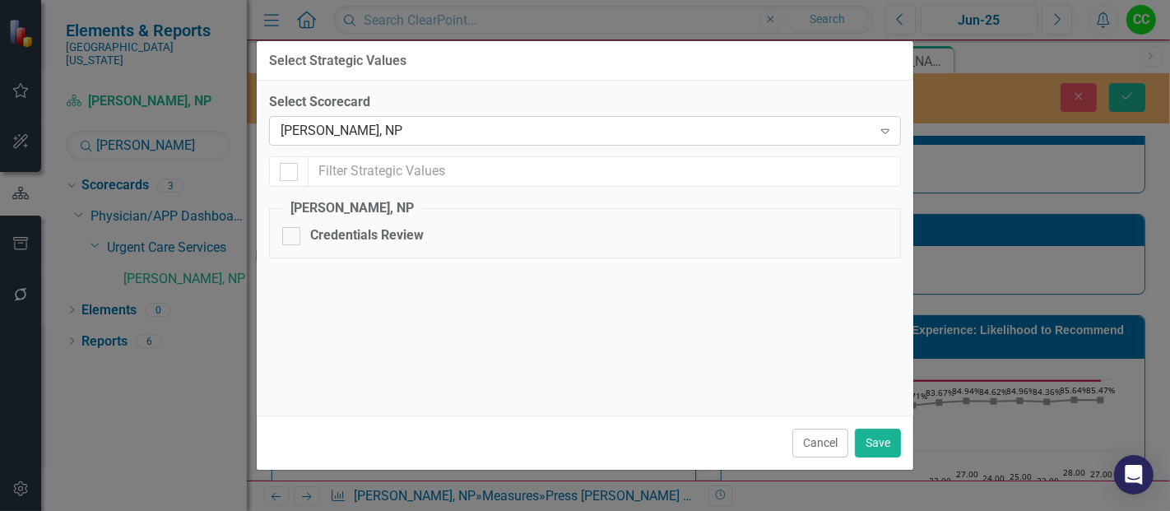
click at [546, 131] on div "[PERSON_NAME], NP" at bounding box center [575, 131] width 591 height 19
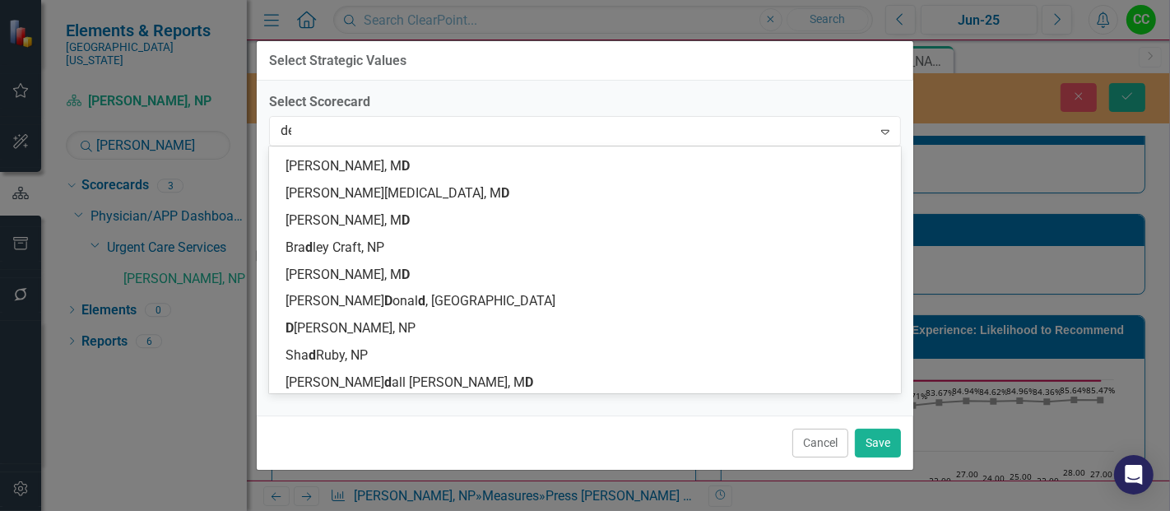
scroll to position [0, 0]
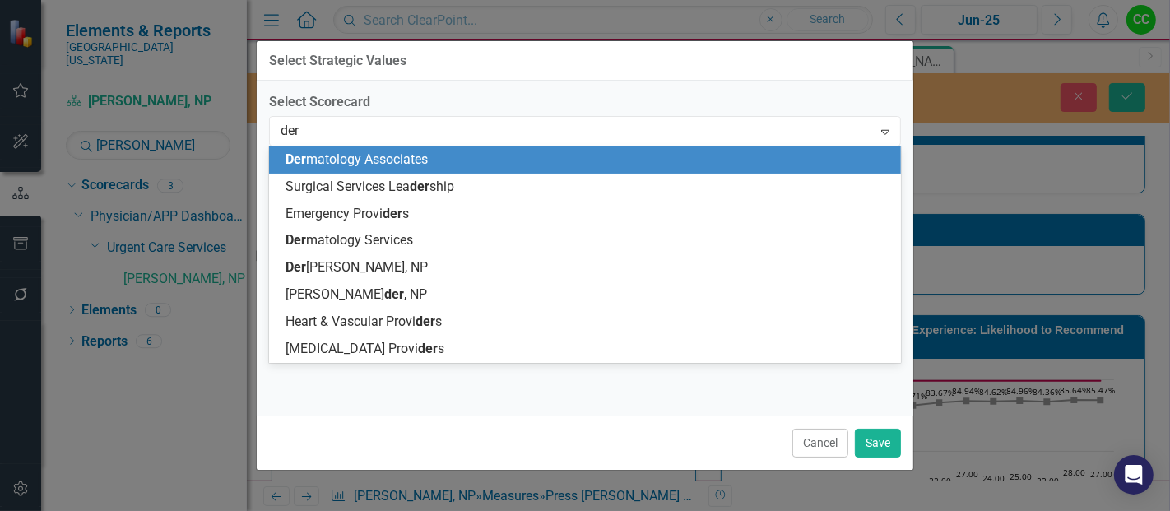
type input "derm"
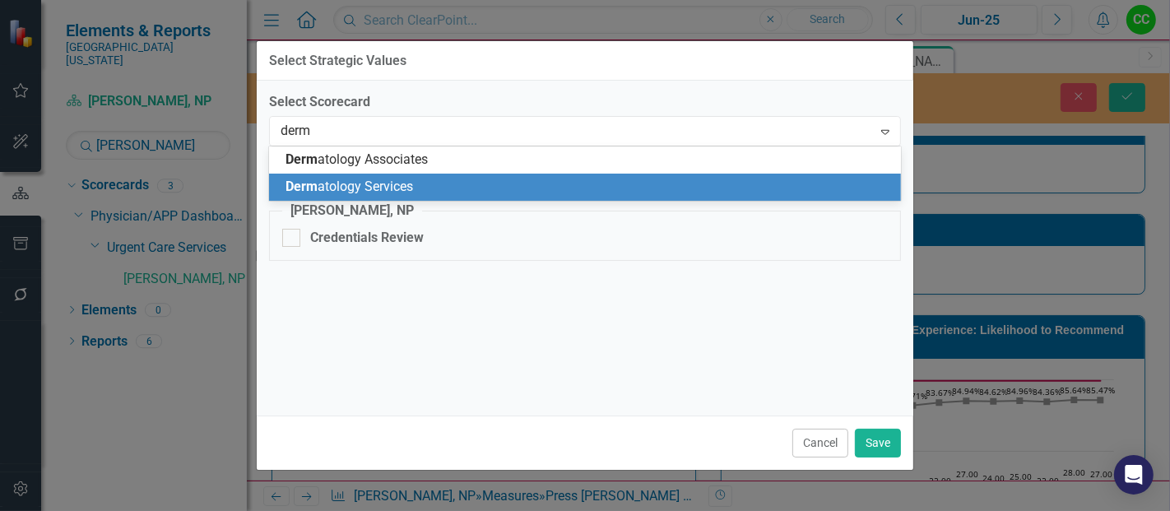
click at [387, 191] on span "Derm atology Services" at bounding box center [348, 186] width 127 height 16
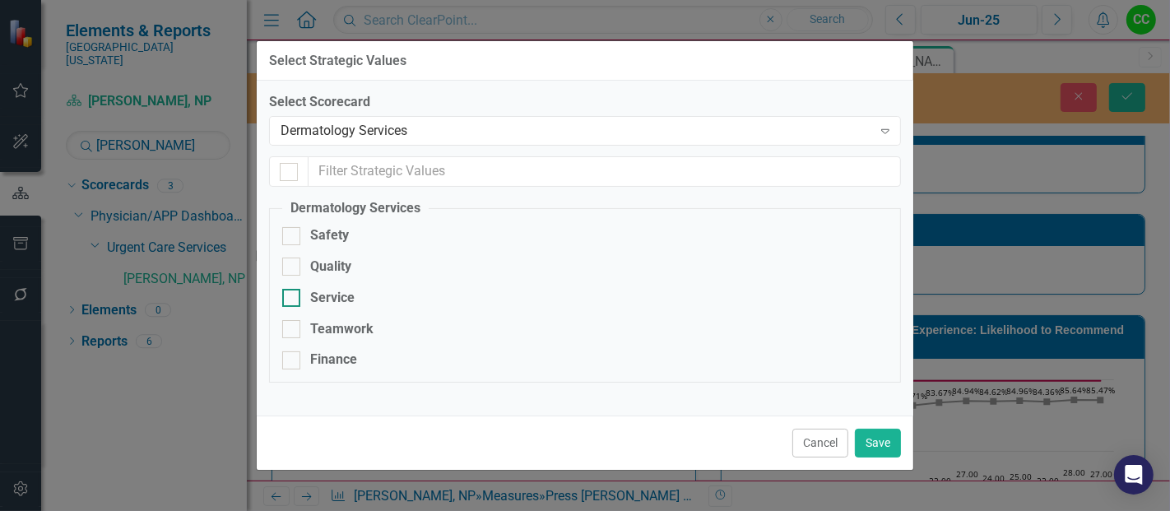
click at [290, 301] on div at bounding box center [291, 298] width 18 height 18
click at [290, 299] on input "Service" at bounding box center [287, 294] width 11 height 11
checkbox input "true"
click at [887, 446] on button "Save" at bounding box center [878, 443] width 46 height 29
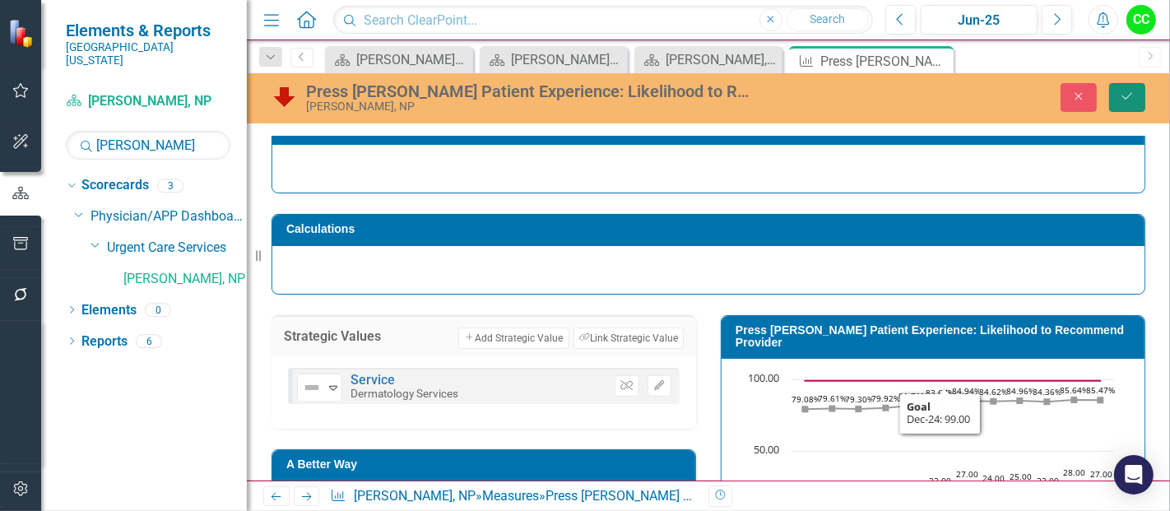
click at [1129, 95] on icon "submit" at bounding box center [1127, 96] width 10 height 7
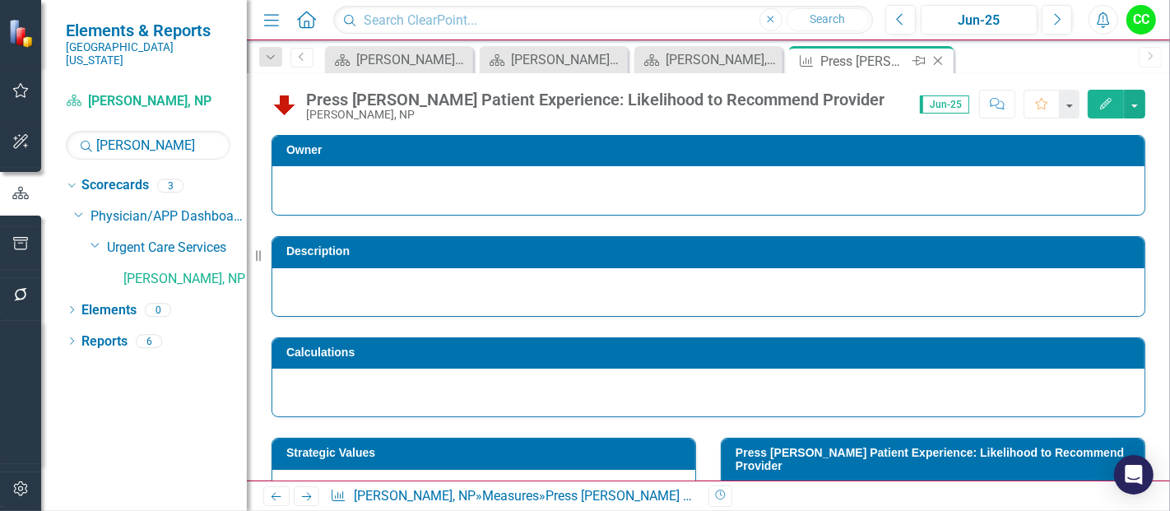
click at [935, 58] on icon "Close" at bounding box center [937, 60] width 16 height 13
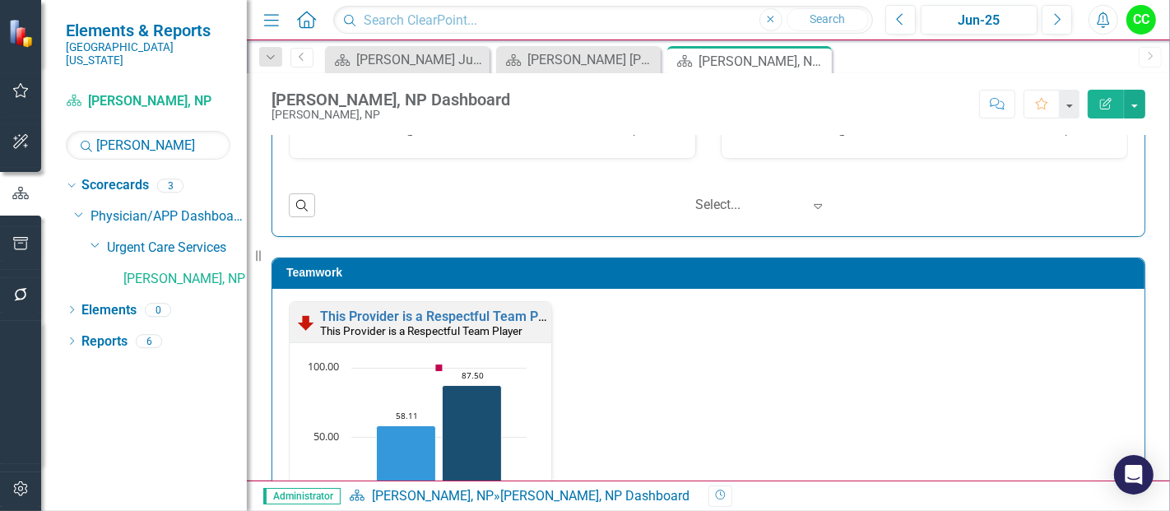
scroll to position [1678, 0]
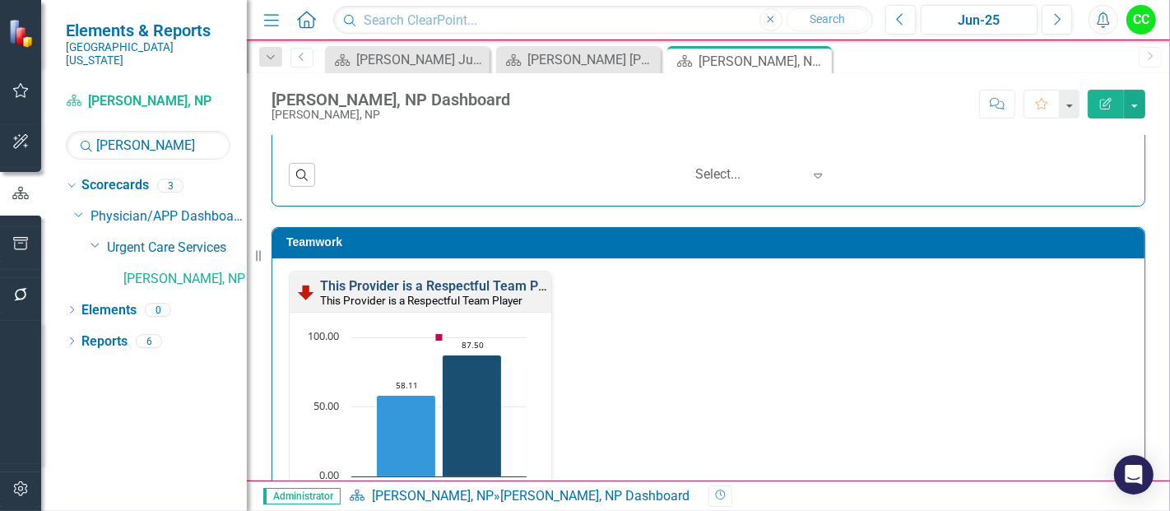
click at [479, 285] on link "This Provider is a Respectful Team Player" at bounding box center [444, 286] width 248 height 16
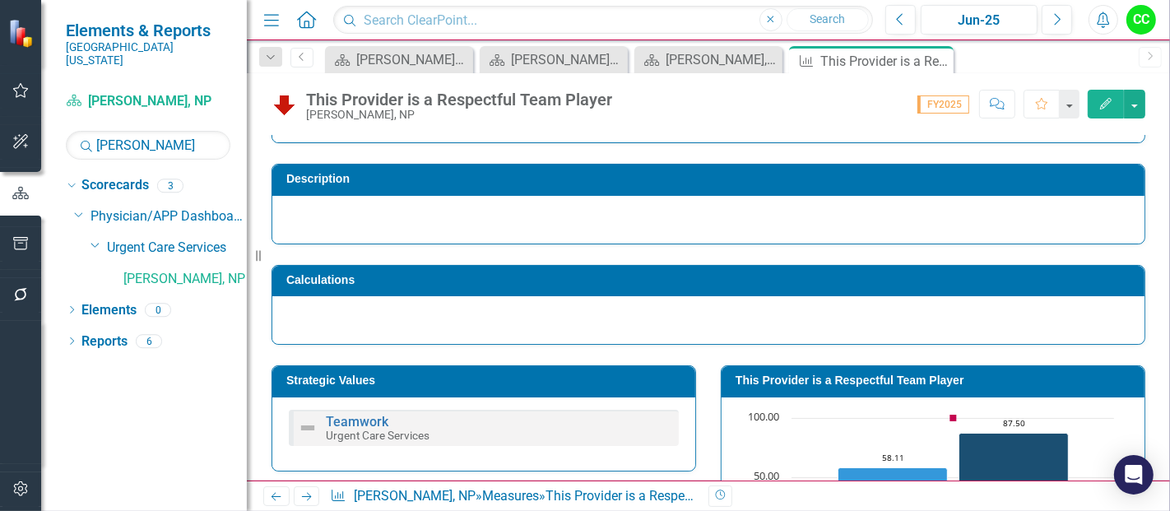
scroll to position [75, 0]
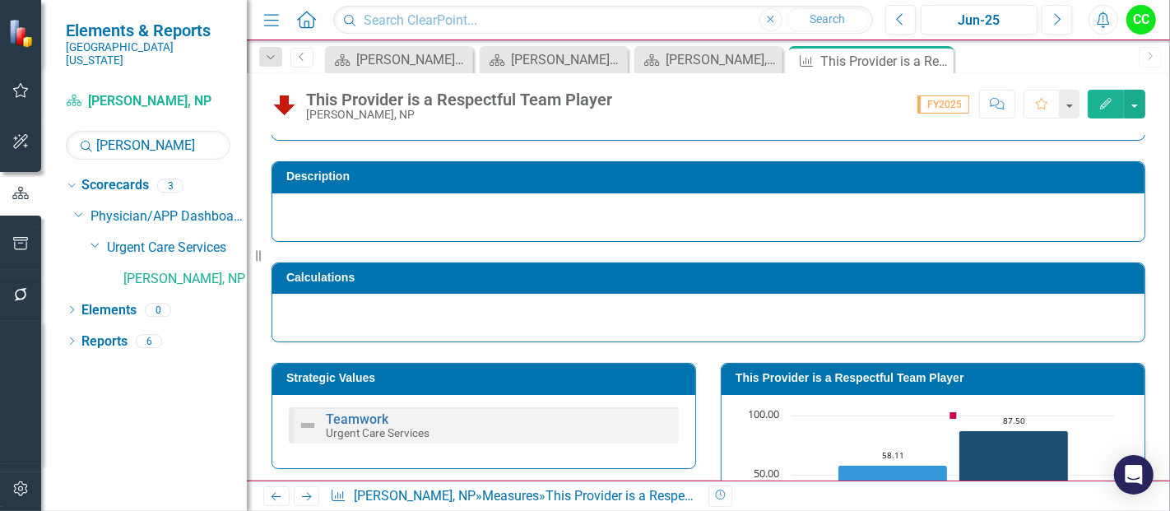
click at [502, 384] on td "Strategic Values" at bounding box center [486, 380] width 401 height 25
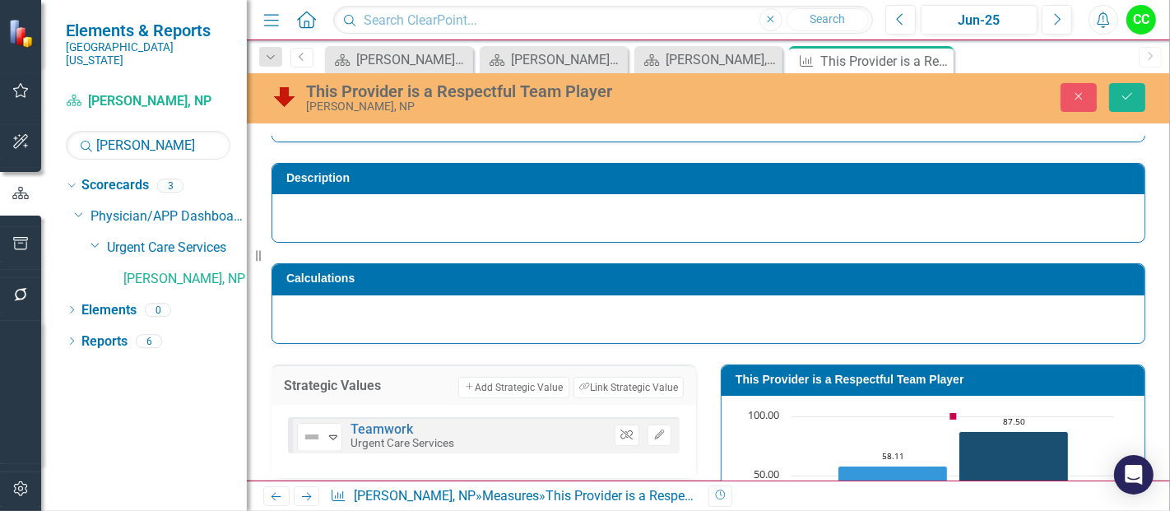
click at [620, 434] on icon "Unlink" at bounding box center [626, 435] width 12 height 10
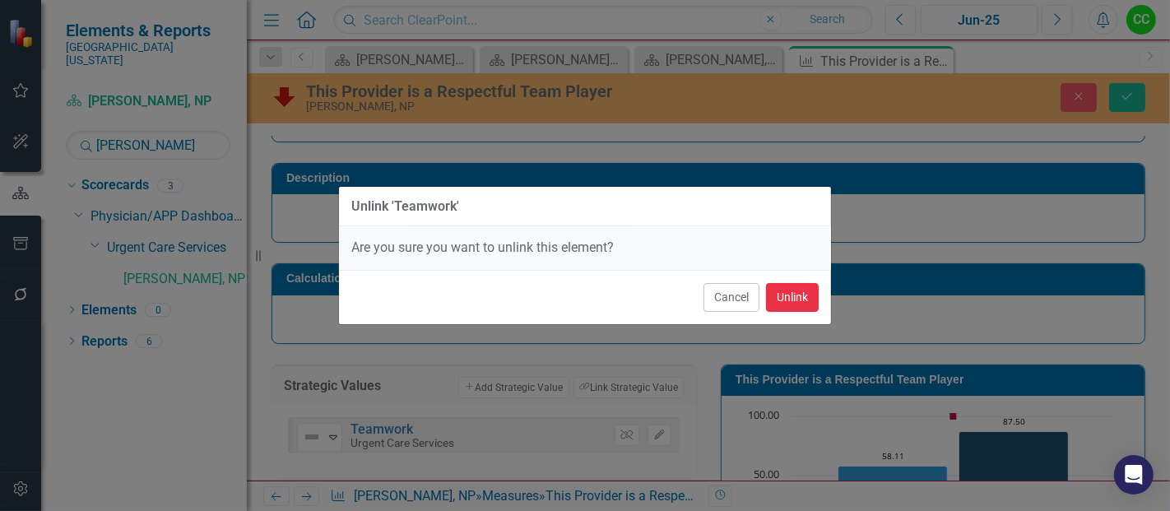
click at [792, 299] on button "Unlink" at bounding box center [792, 297] width 53 height 29
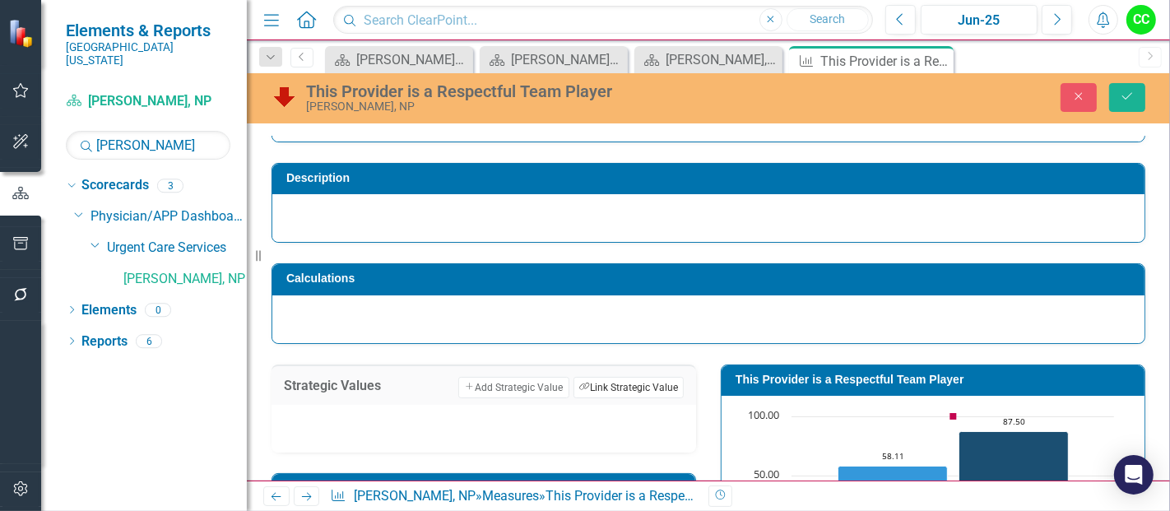
click at [625, 386] on button "Link Tag Link Strategic Value" at bounding box center [628, 387] width 110 height 21
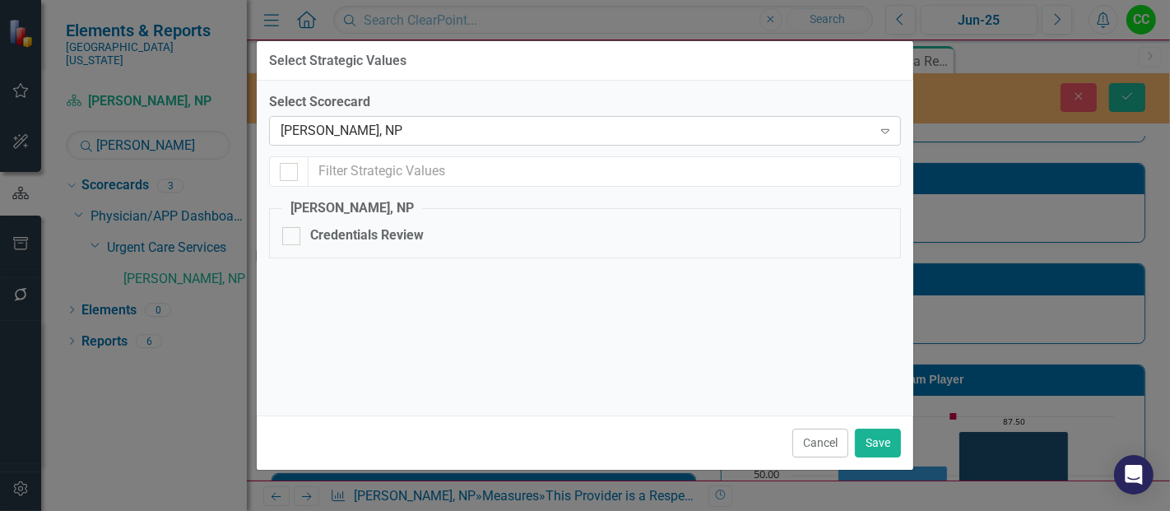
click at [462, 127] on div "[PERSON_NAME], NP" at bounding box center [575, 131] width 591 height 19
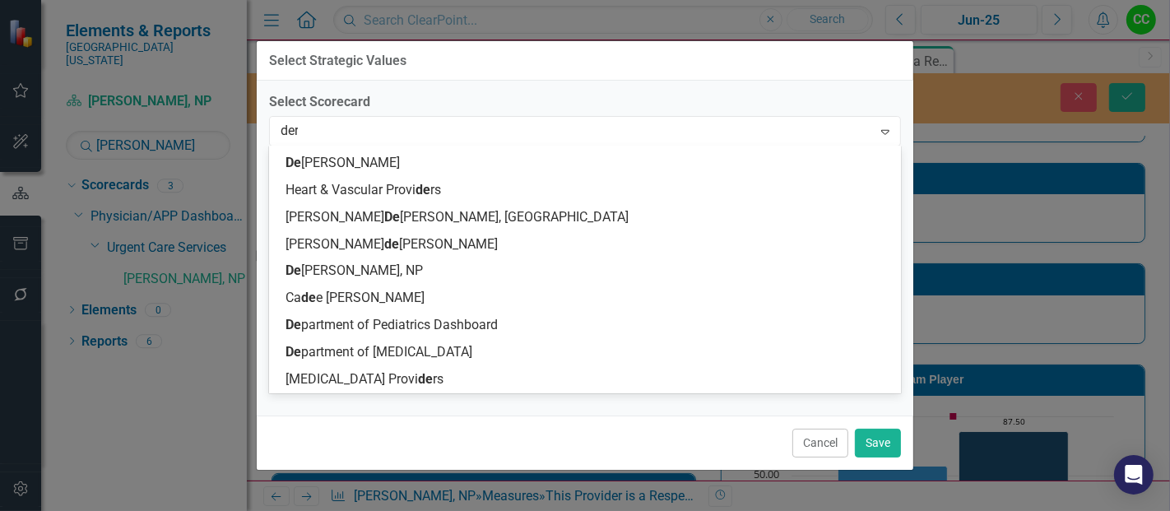
scroll to position [0, 0]
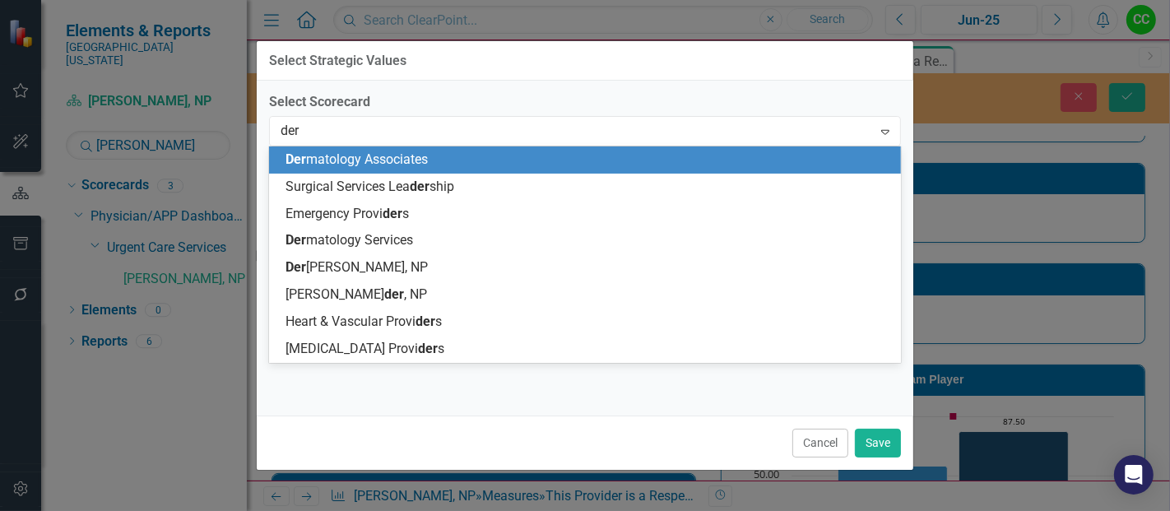
type input "derm"
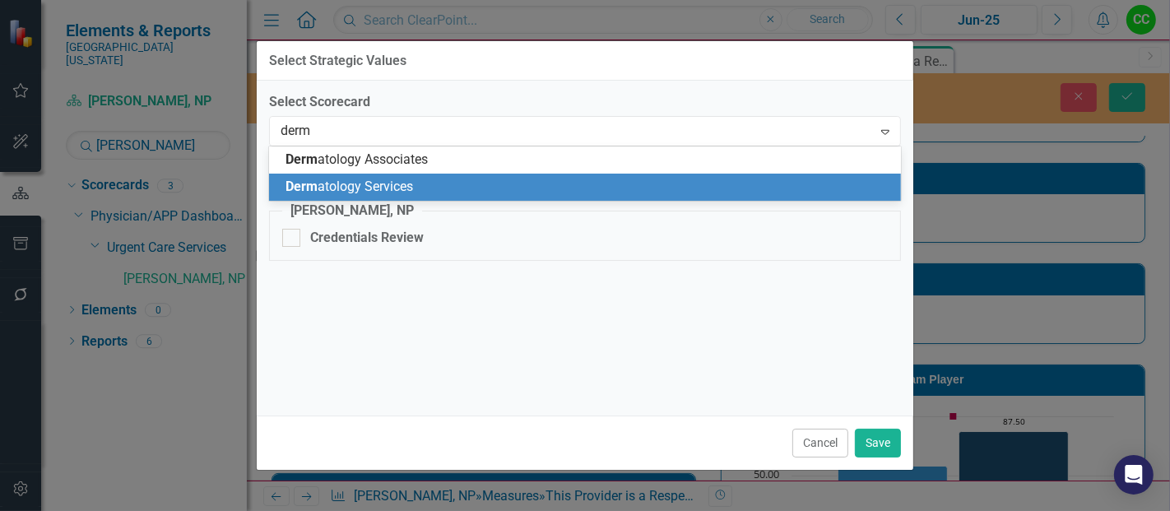
click at [392, 185] on span "Derm atology Services" at bounding box center [348, 186] width 127 height 16
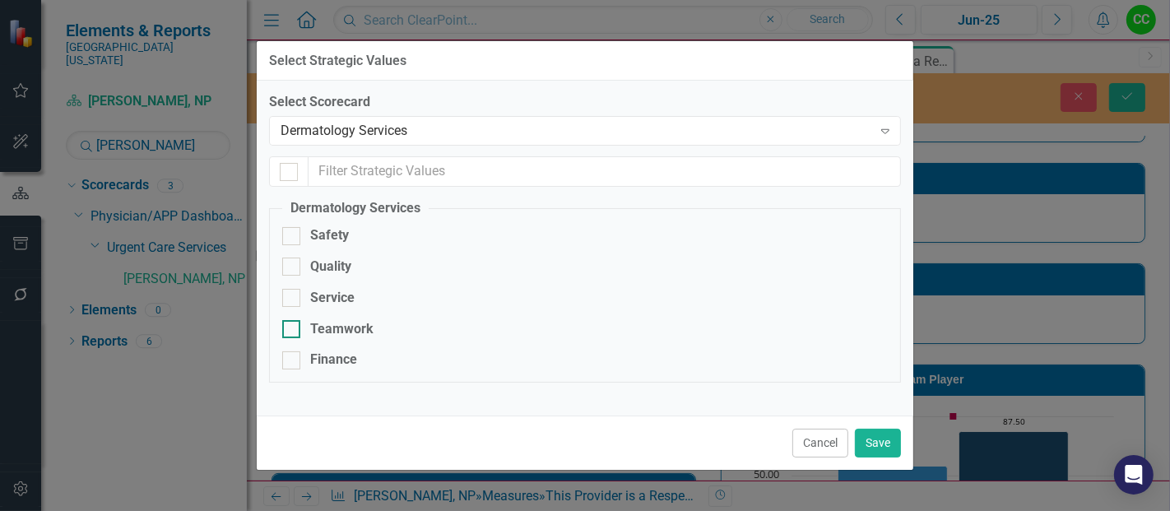
click at [308, 329] on div "Teamwork" at bounding box center [584, 329] width 605 height 19
click at [293, 329] on input "Teamwork" at bounding box center [287, 325] width 11 height 11
checkbox input "true"
click at [868, 440] on button "Save" at bounding box center [878, 443] width 46 height 29
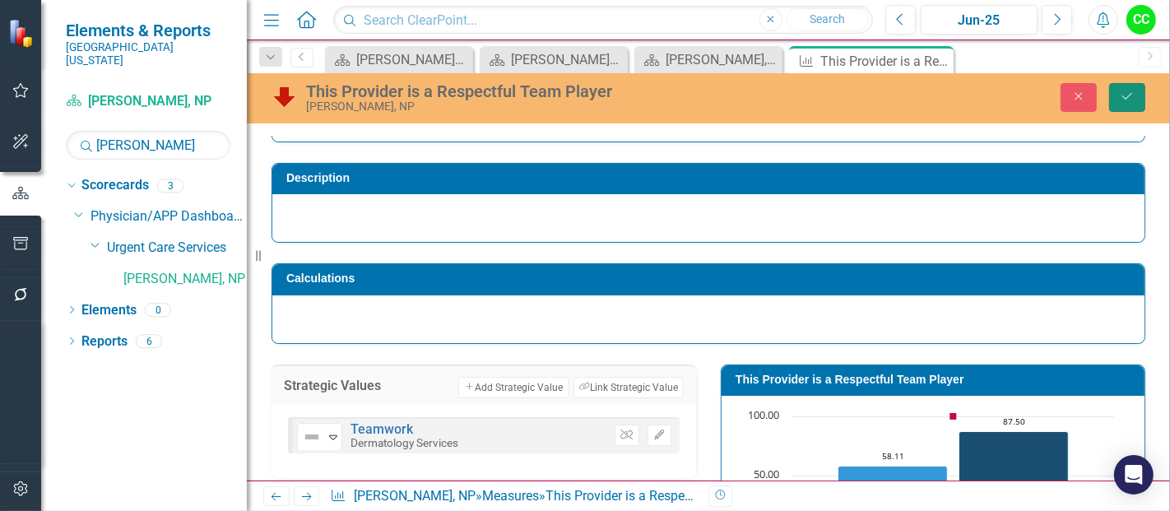
click at [1141, 102] on button "Save" at bounding box center [1127, 97] width 36 height 29
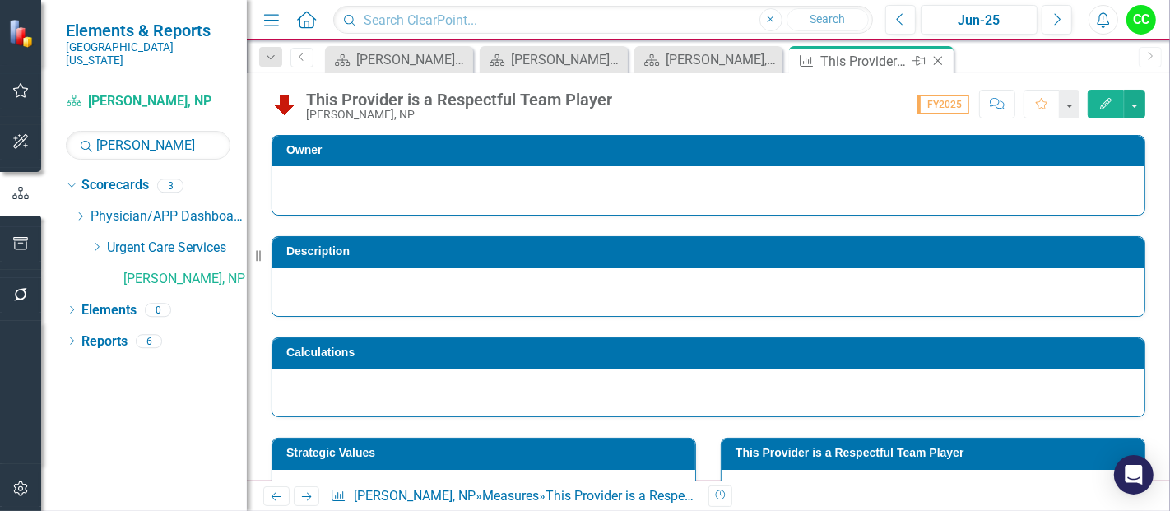
click at [938, 58] on icon "Close" at bounding box center [937, 60] width 16 height 13
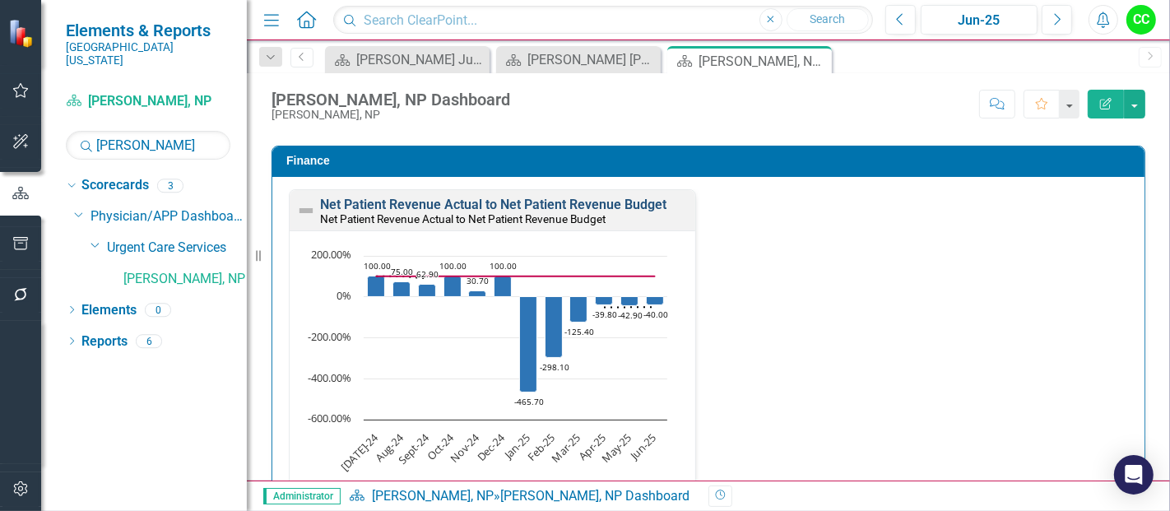
scroll to position [2211, 0]
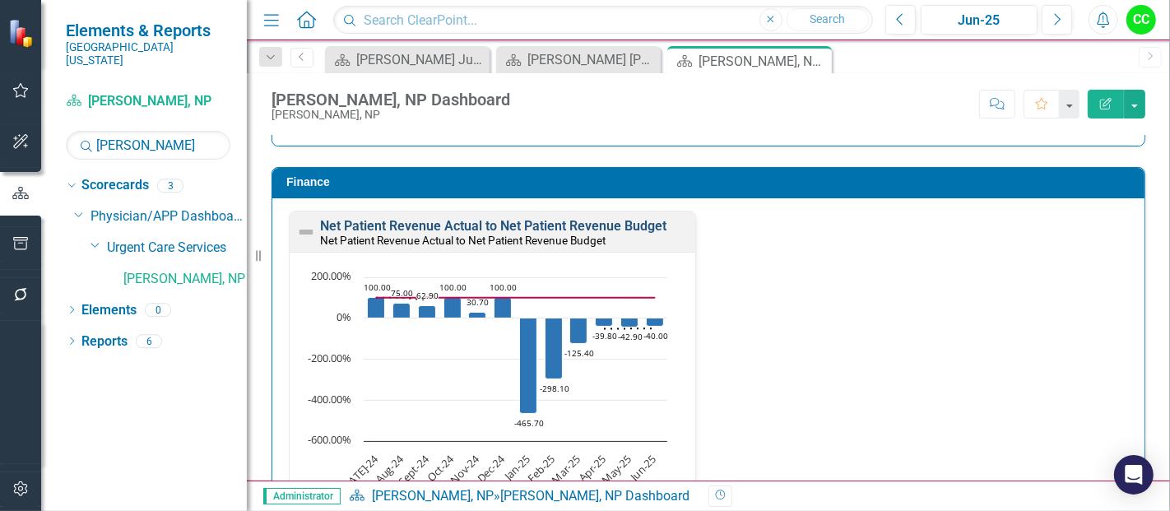
click at [609, 218] on link "Net Patient Revenue Actual to Net Patient Revenue Budget" at bounding box center [493, 226] width 346 height 16
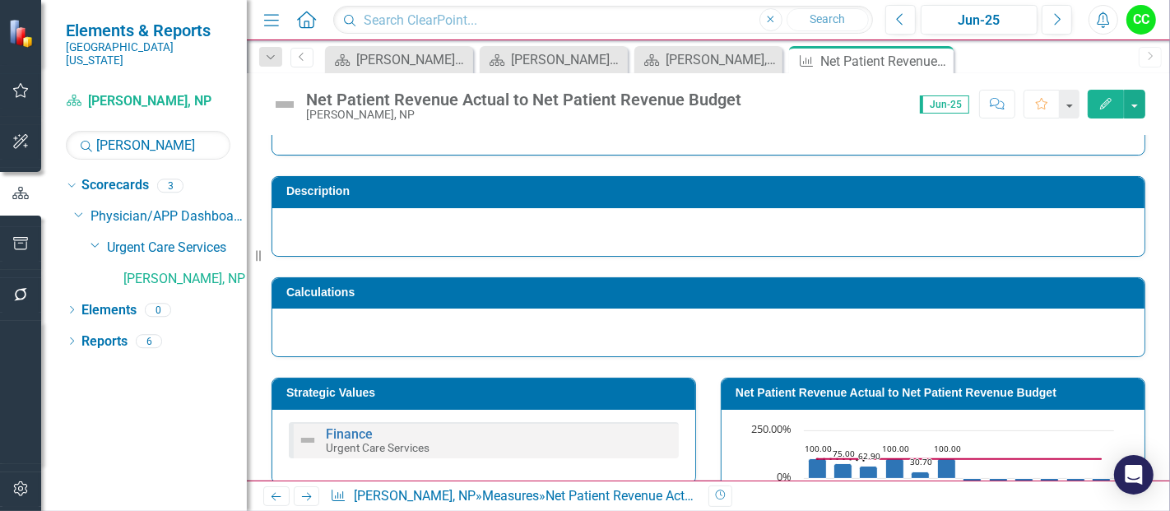
scroll to position [62, 0]
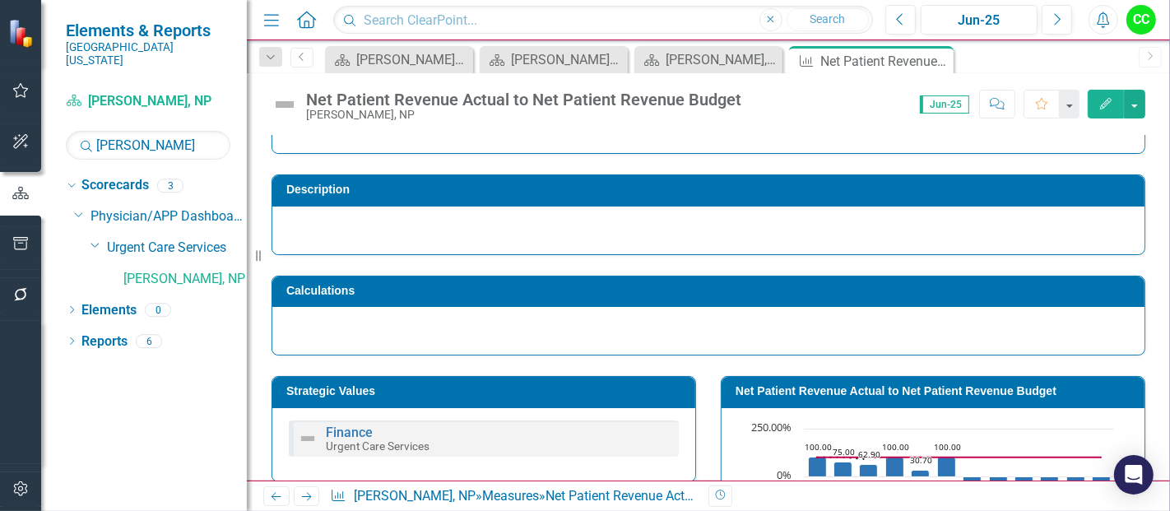
click at [494, 381] on td "Strategic Values" at bounding box center [486, 393] width 401 height 25
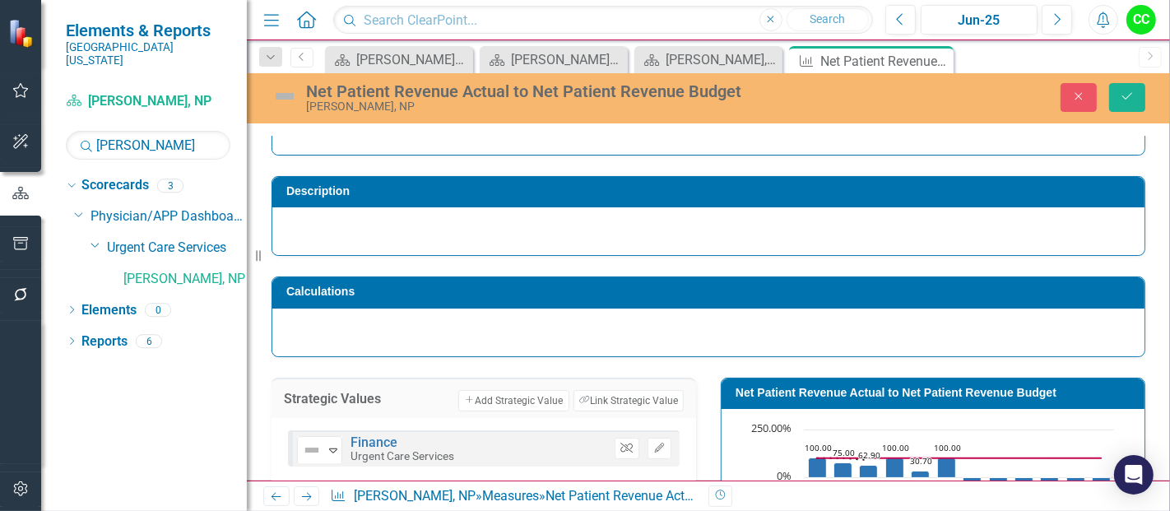
click at [625, 444] on icon "button" at bounding box center [626, 448] width 12 height 10
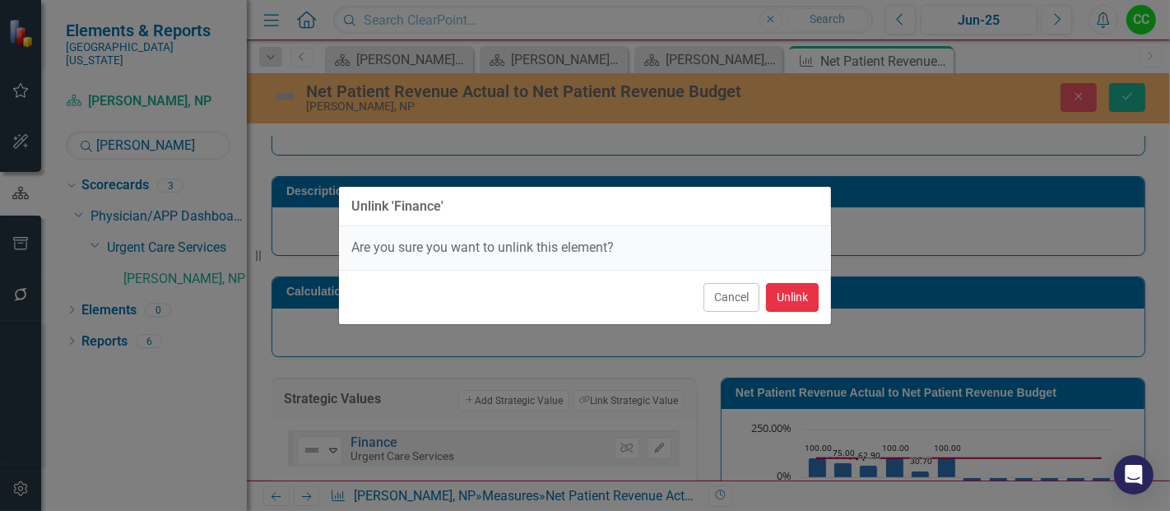
click at [796, 300] on button "Unlink" at bounding box center [792, 297] width 53 height 29
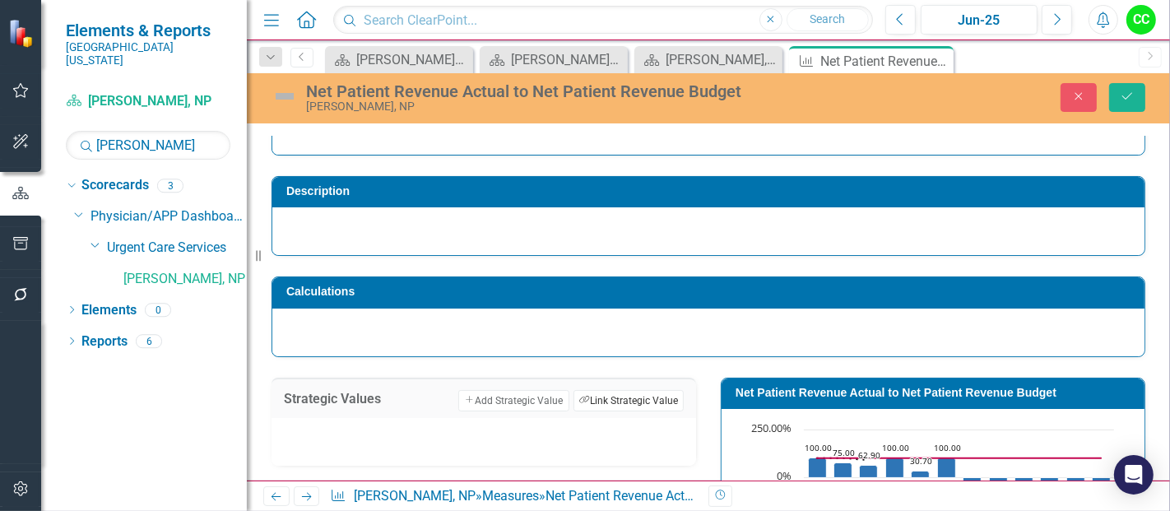
click at [636, 396] on button "Link Tag Link Strategic Value" at bounding box center [628, 400] width 110 height 21
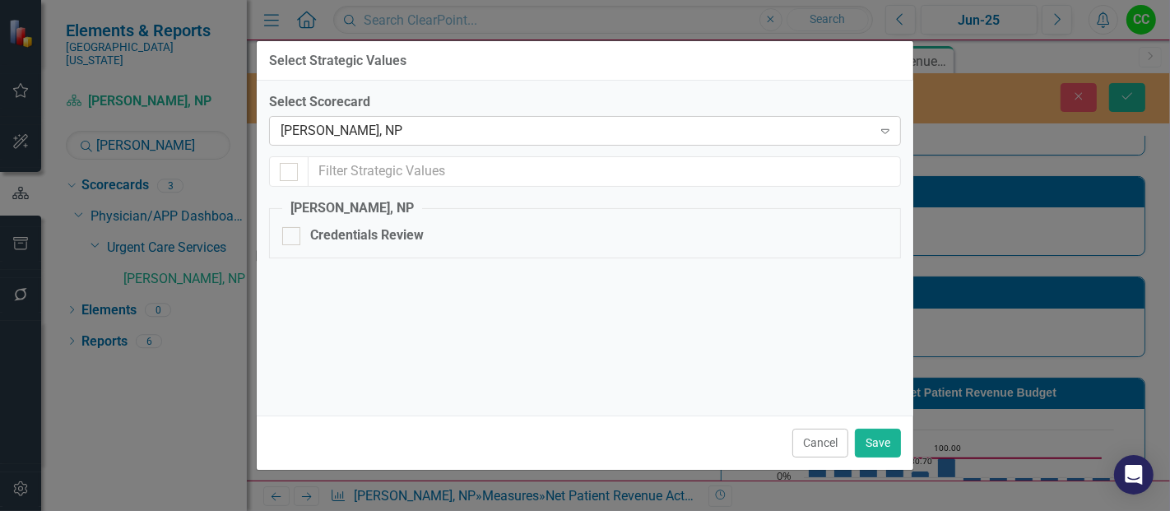
click at [589, 126] on div "[PERSON_NAME], NP" at bounding box center [575, 131] width 591 height 19
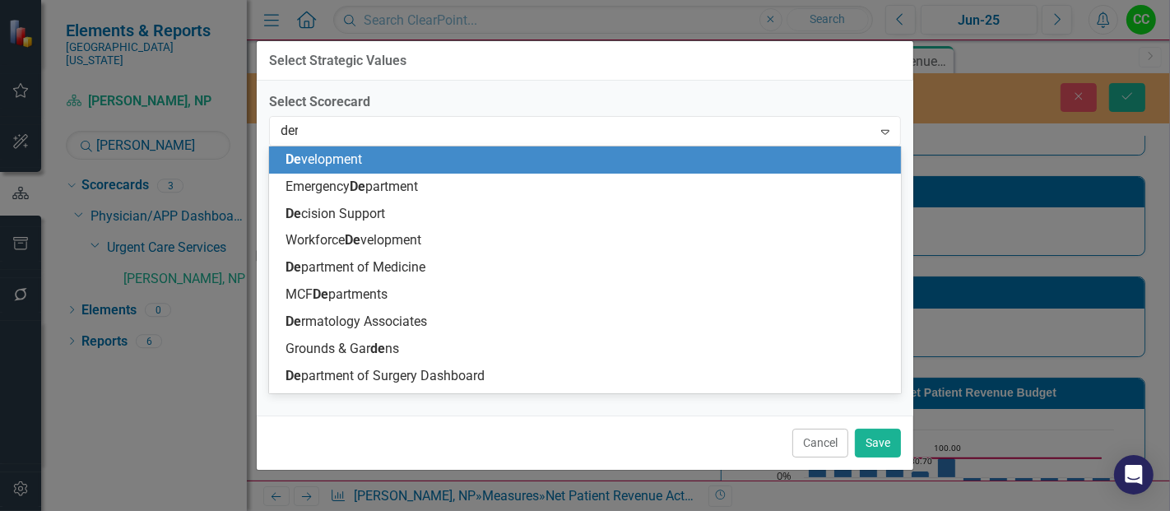
type input "derm"
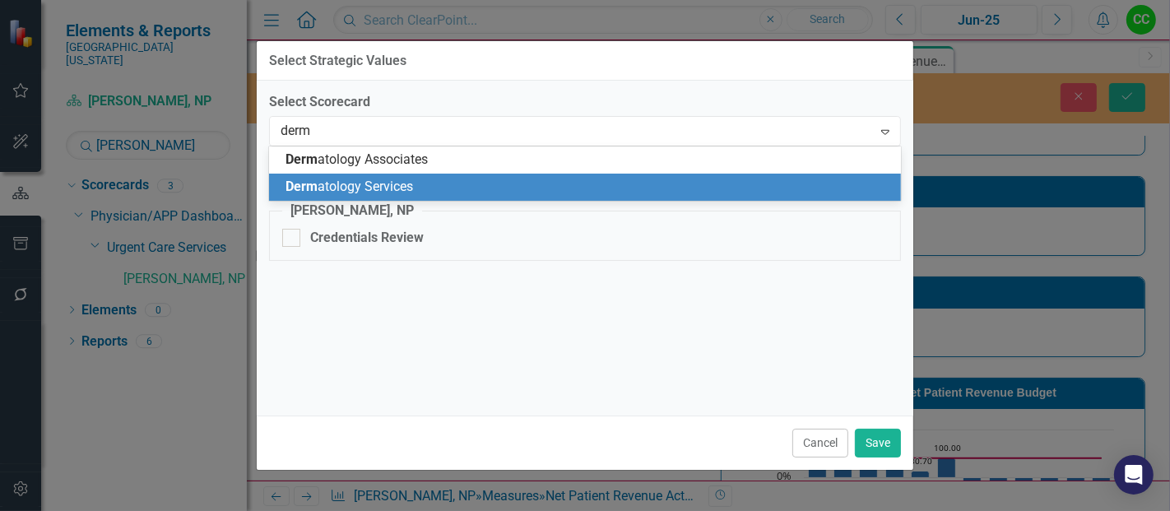
click at [405, 191] on span "Derm atology Services" at bounding box center [348, 186] width 127 height 16
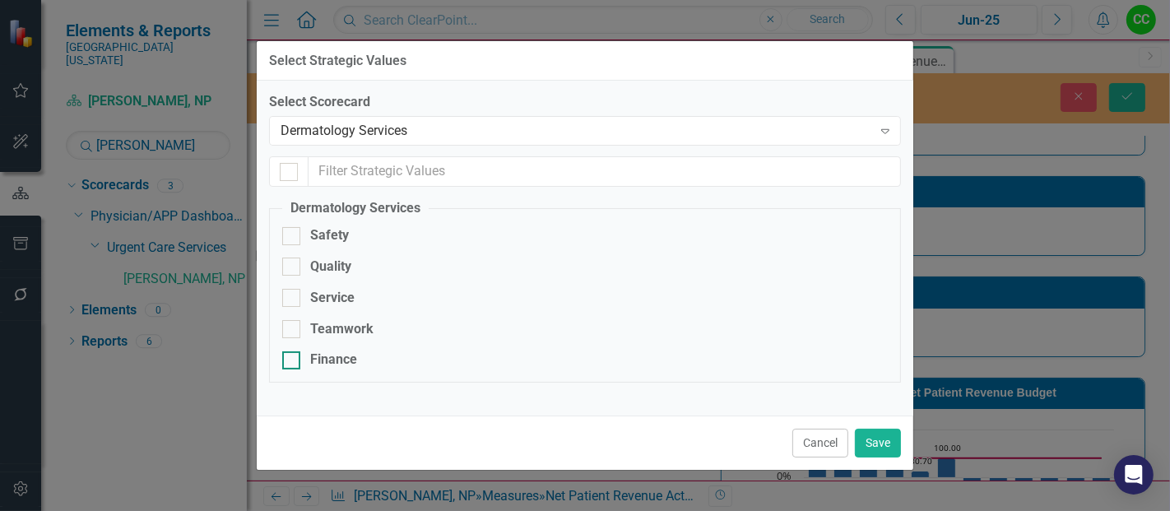
click at [330, 357] on div "Finance" at bounding box center [333, 359] width 47 height 19
click at [293, 357] on input "Finance" at bounding box center [287, 356] width 11 height 11
checkbox input "true"
click at [876, 443] on button "Save" at bounding box center [878, 443] width 46 height 29
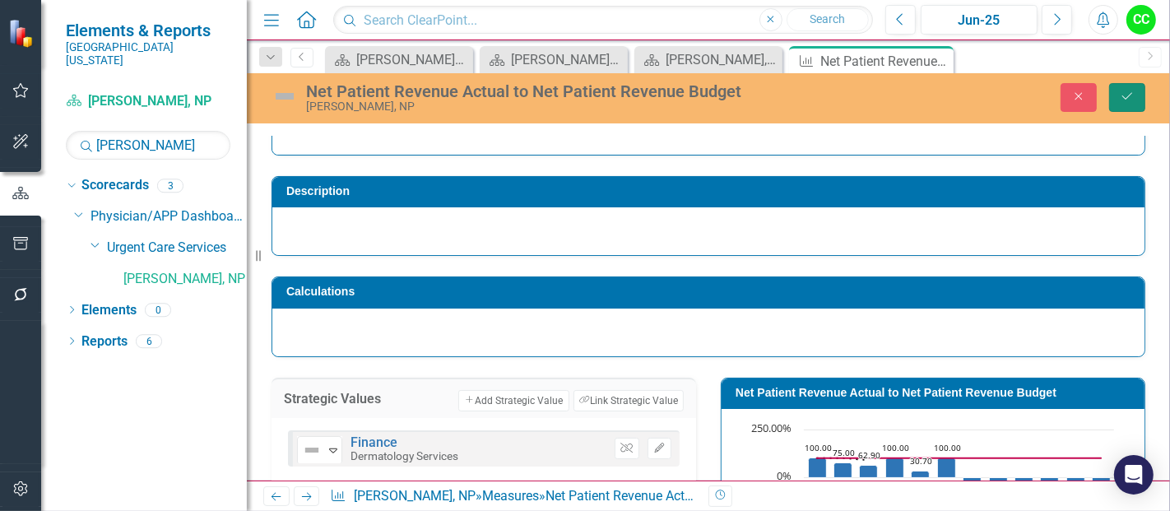
click at [1135, 83] on button "Save" at bounding box center [1127, 97] width 36 height 29
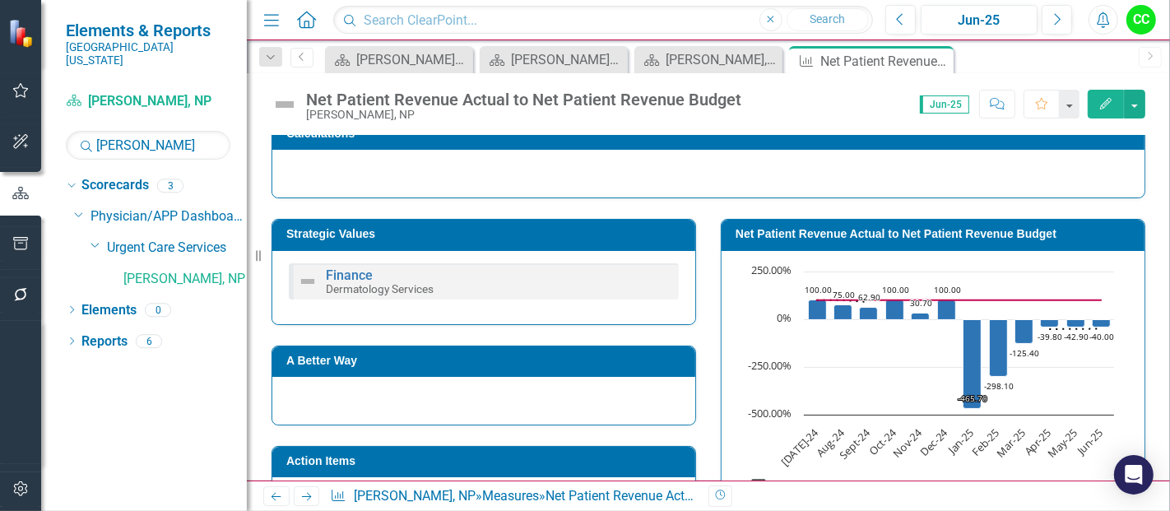
scroll to position [220, 0]
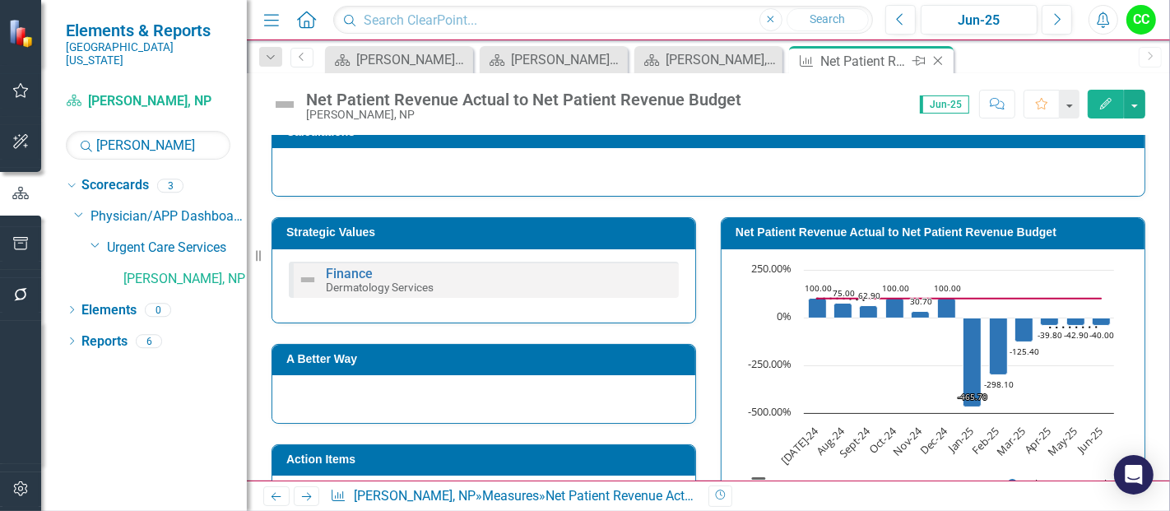
click at [940, 60] on icon "Close" at bounding box center [937, 60] width 16 height 13
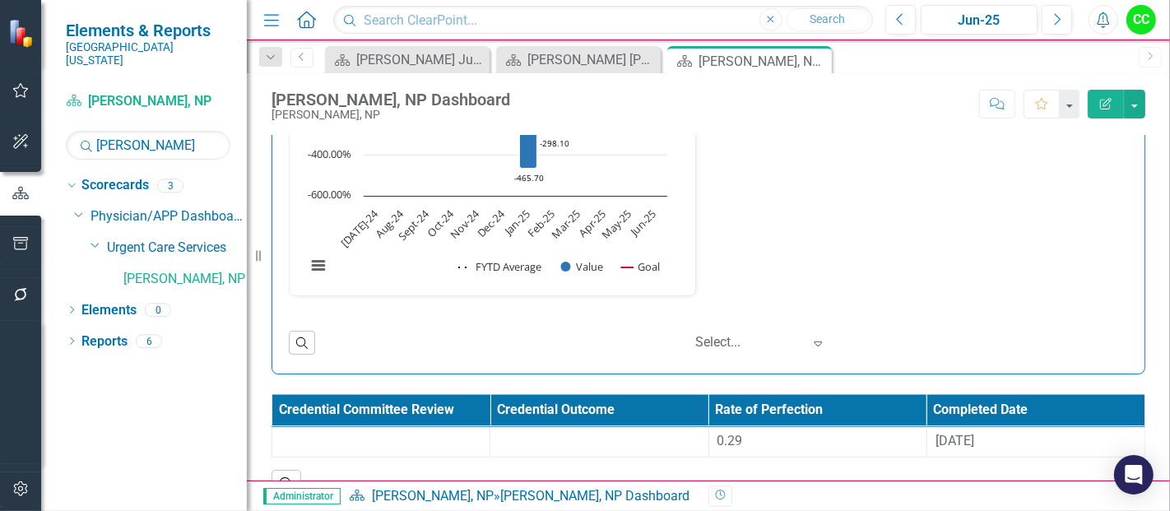
drag, startPoint x: 1169, startPoint y: 440, endPoint x: 730, endPoint y: 271, distance: 470.0
click at [730, 271] on div "Net Patient Revenue Actual to Net Patient Revenue Budget Net Patient Revenue Ac…" at bounding box center [708, 140] width 864 height 351
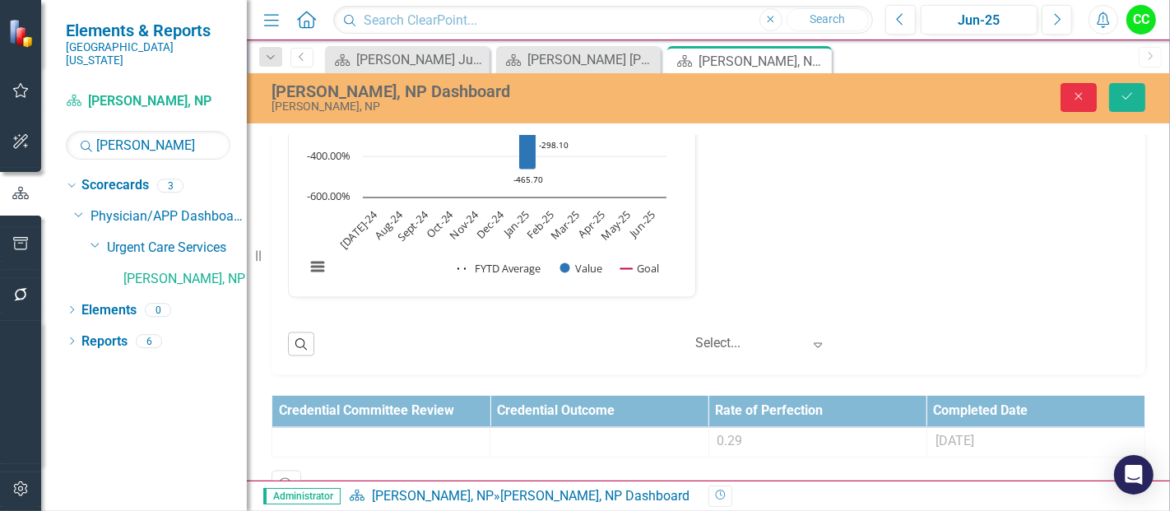
click at [1086, 95] on icon "Close" at bounding box center [1078, 96] width 15 height 12
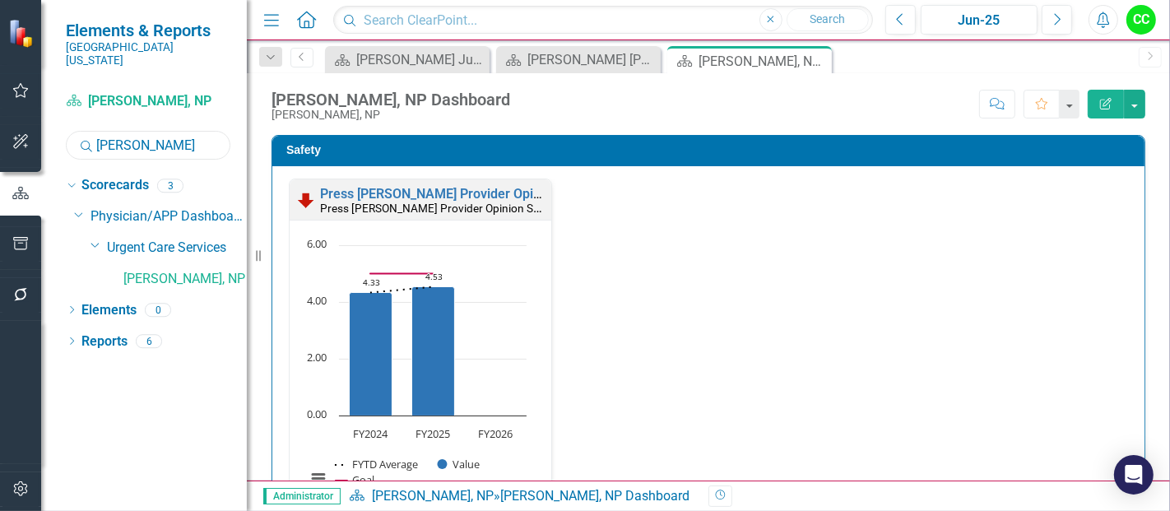
click at [152, 132] on input "mathis" at bounding box center [148, 145] width 165 height 29
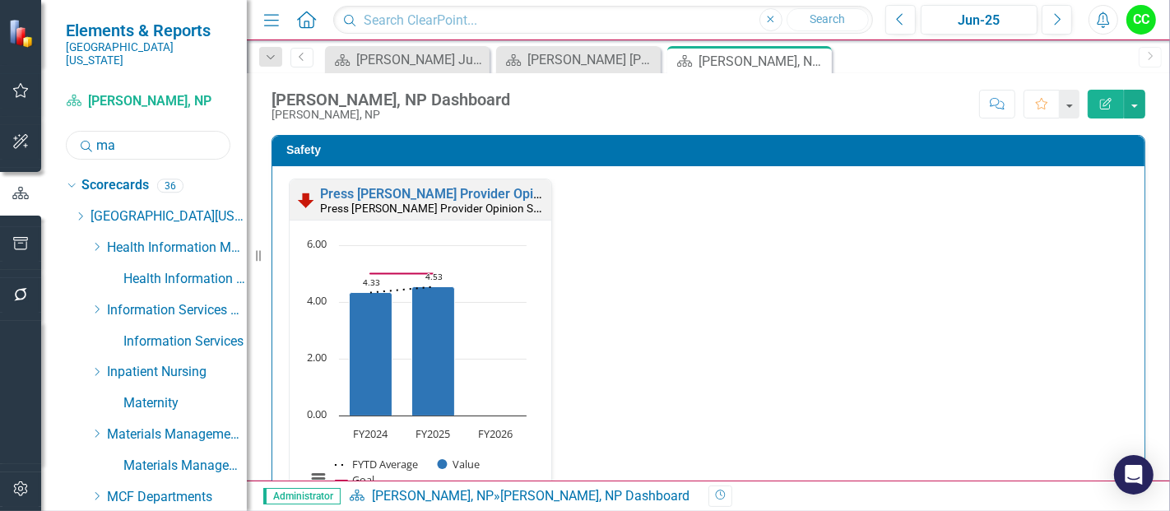
type input "m"
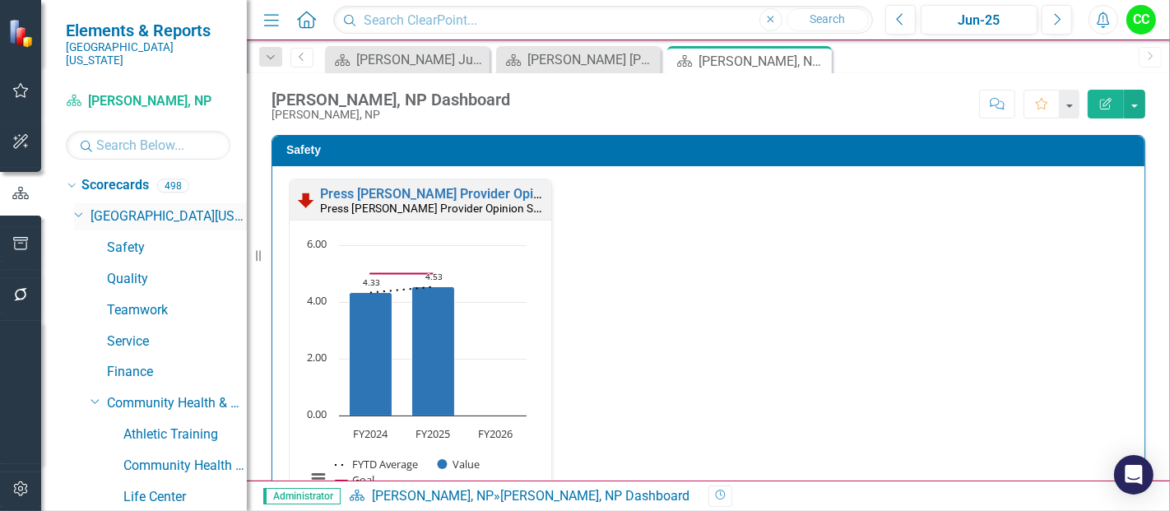
click at [76, 207] on icon "Dropdown" at bounding box center [79, 213] width 10 height 12
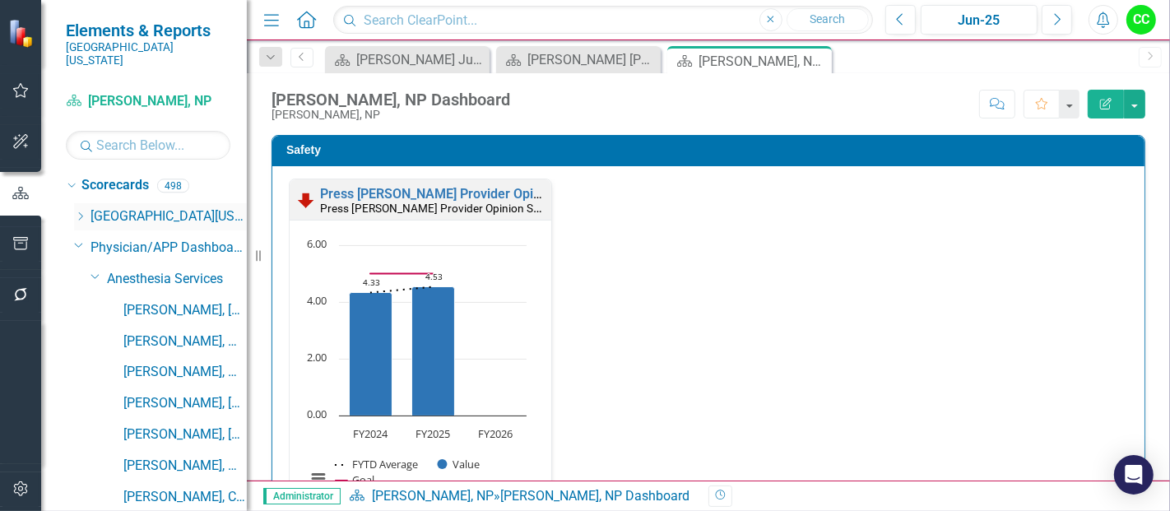
click at [76, 211] on icon "Dropdown" at bounding box center [80, 216] width 12 height 10
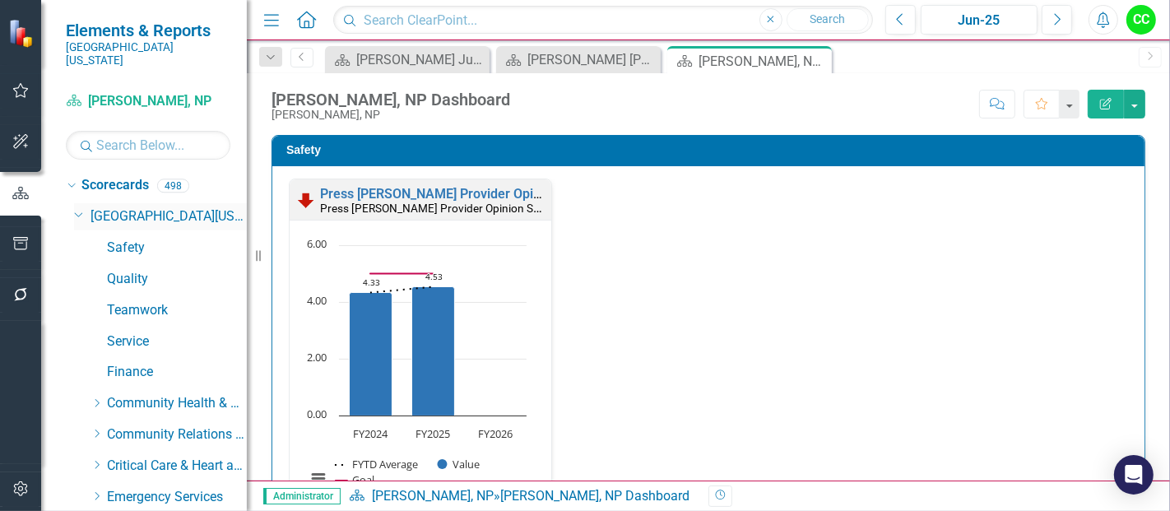
click at [76, 207] on icon "Dropdown" at bounding box center [79, 213] width 10 height 12
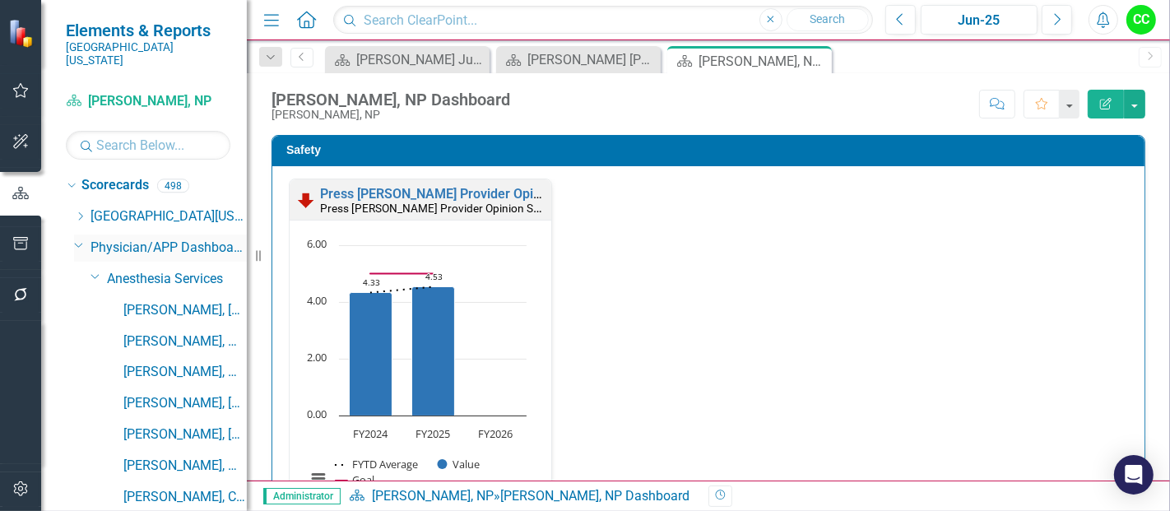
click at [76, 239] on icon "Dropdown" at bounding box center [79, 245] width 10 height 12
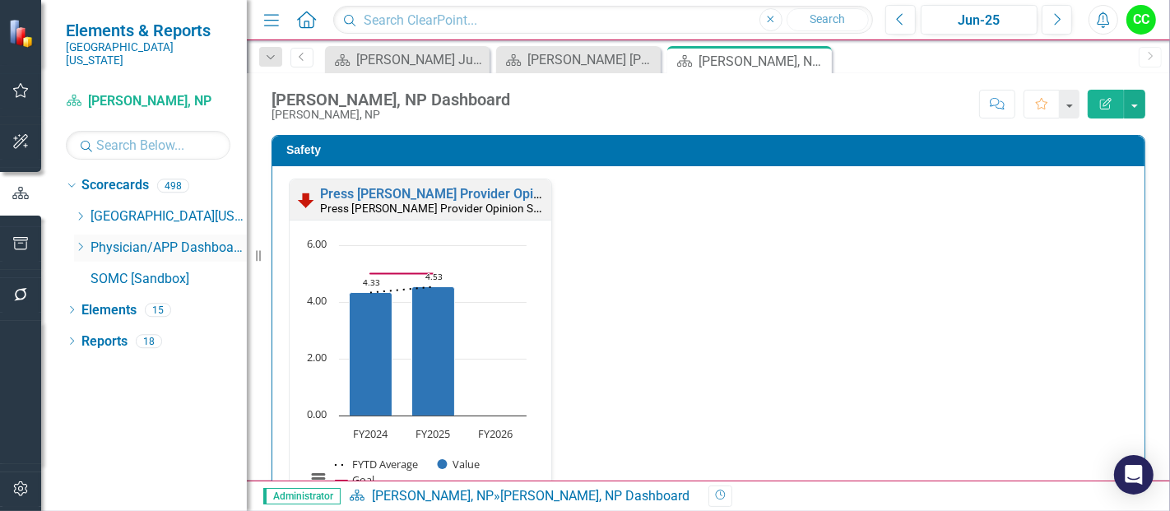
click at [76, 234] on div "Dropdown Physician/APP Dashboards" at bounding box center [160, 247] width 173 height 27
click at [78, 242] on icon "Dropdown" at bounding box center [80, 247] width 12 height 10
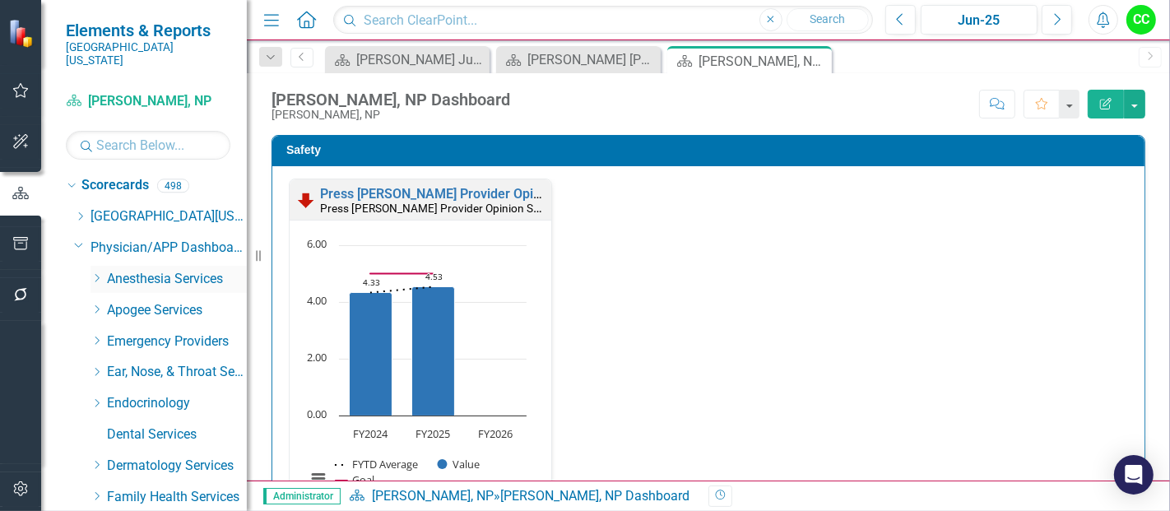
click at [91, 273] on icon "Dropdown" at bounding box center [96, 278] width 12 height 10
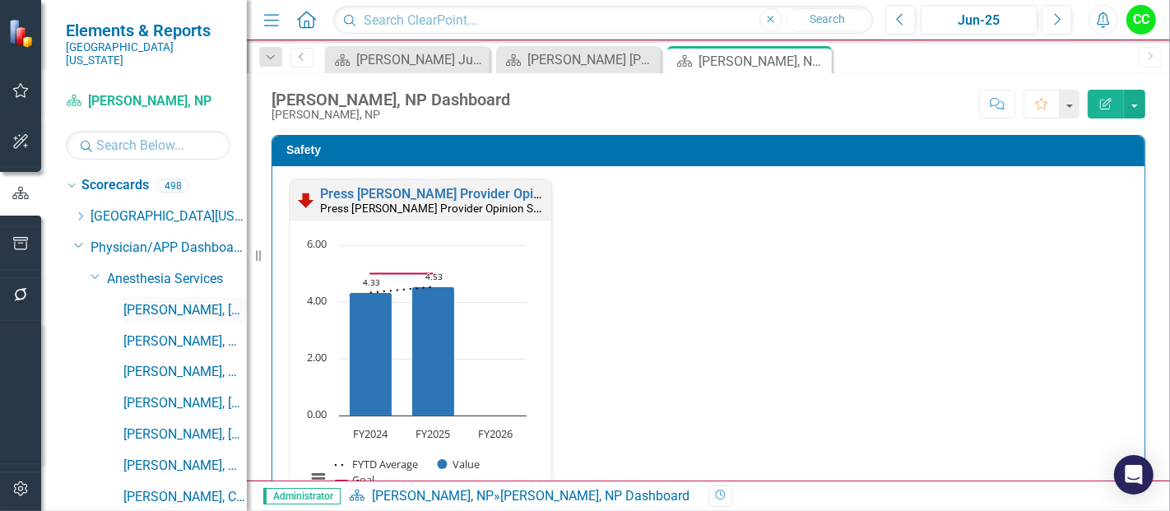
click at [160, 301] on link "[PERSON_NAME], [GEOGRAPHIC_DATA]" at bounding box center [184, 310] width 123 height 19
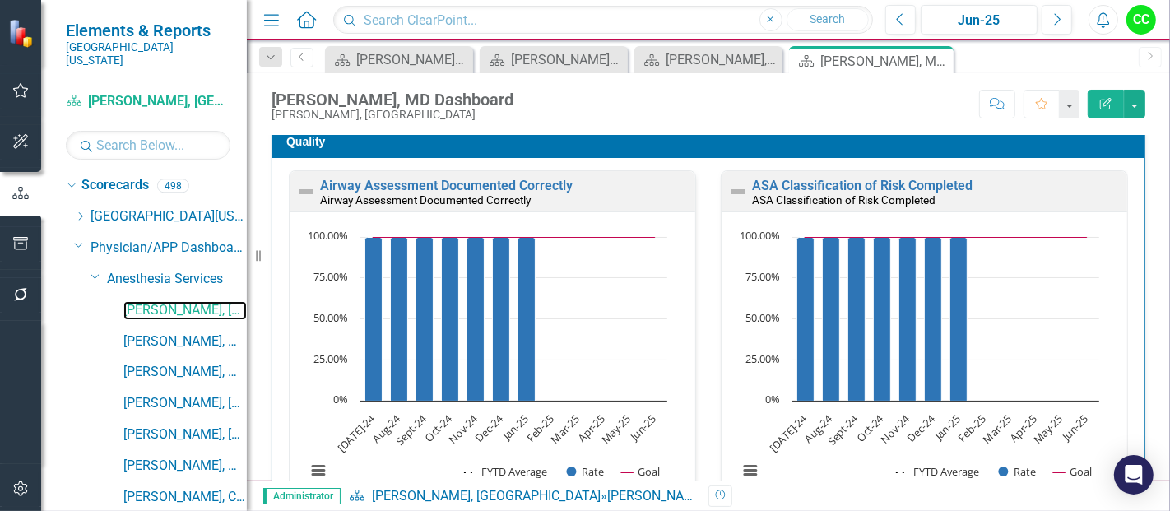
scroll to position [482, 0]
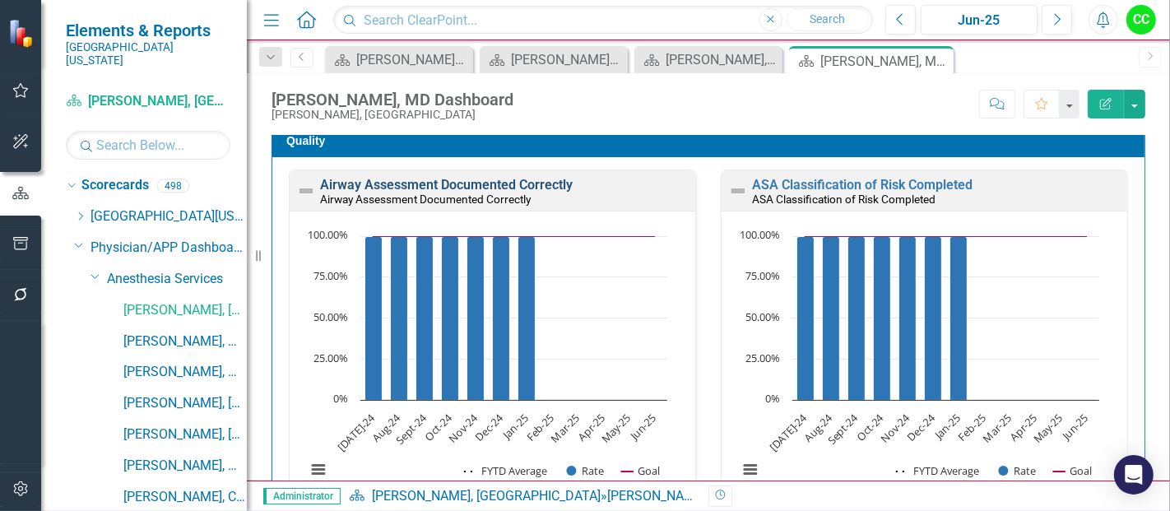
click at [521, 184] on link "Airway Assessment Documented Correctly" at bounding box center [446, 185] width 253 height 16
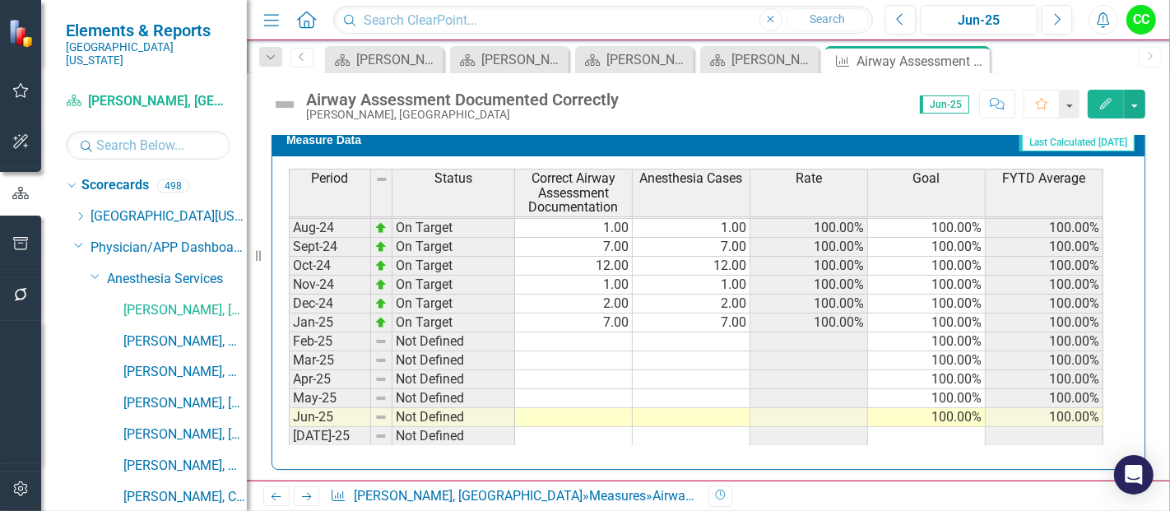
scroll to position [475, 0]
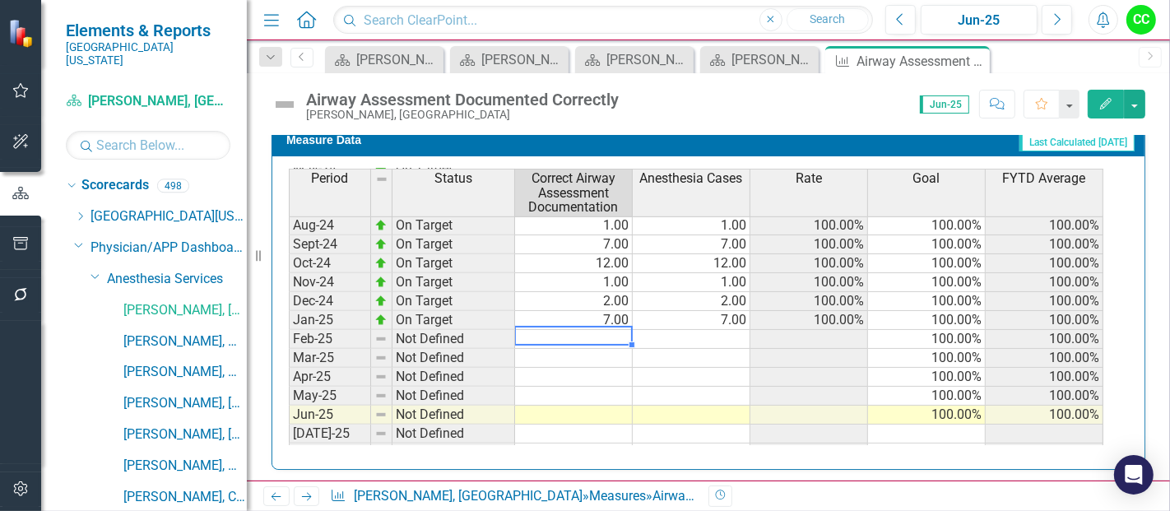
click at [624, 331] on tbody "Oct-23 Not Defined 100.00% 100.00% Nov-23 Not Defined 100.00% 100.00% Dec-23 Be…" at bounding box center [696, 338] width 814 height 625
type textarea "5"
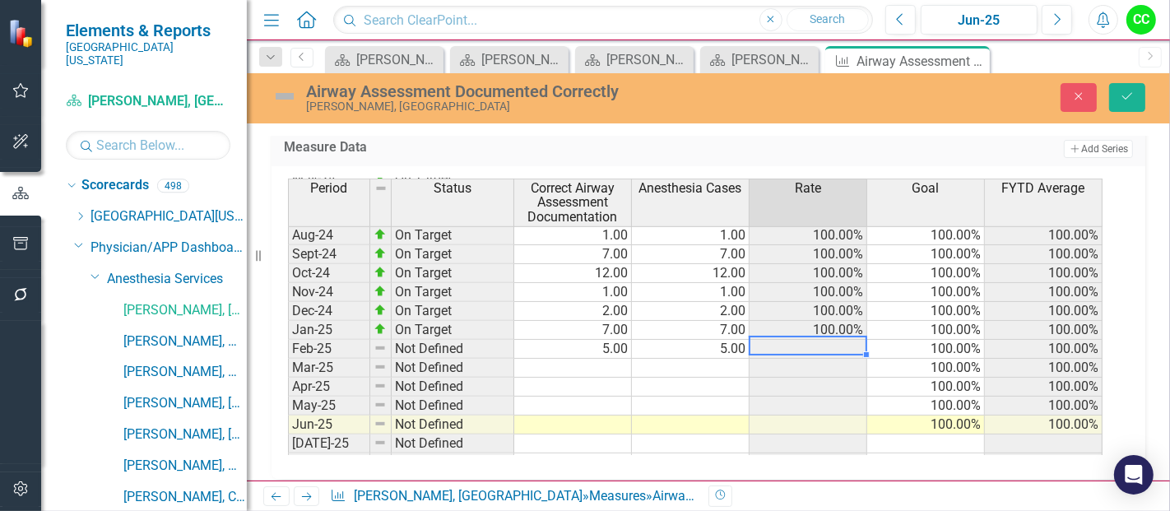
click at [587, 360] on td at bounding box center [573, 368] width 118 height 19
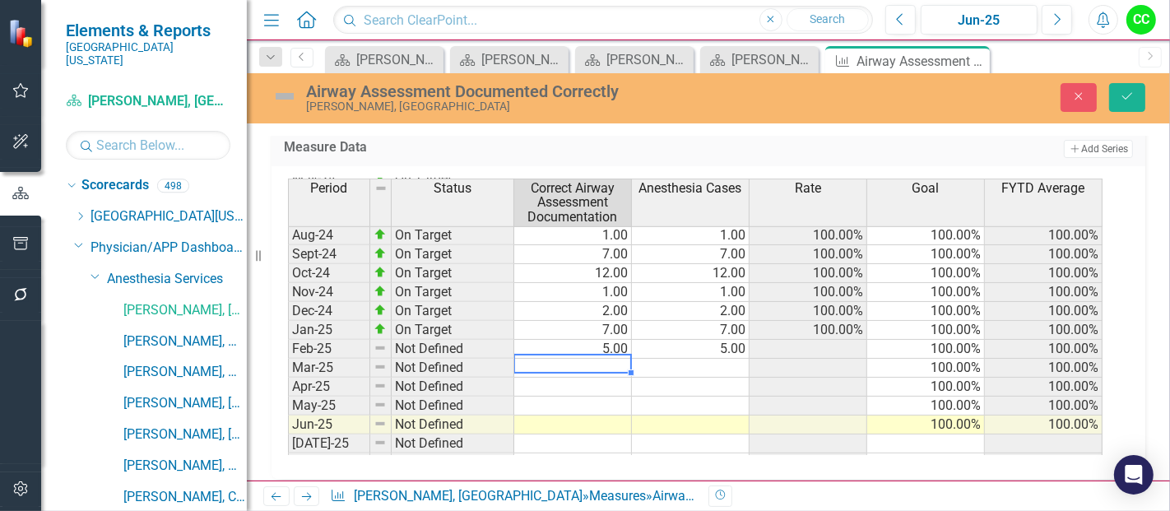
type textarea "2"
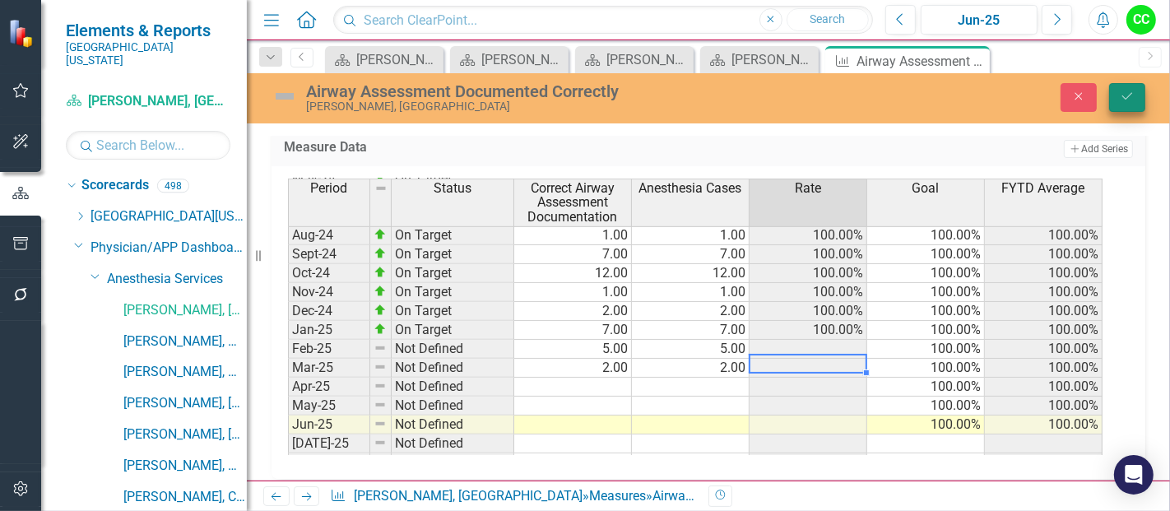
type textarea "2"
click at [1114, 91] on button "Save" at bounding box center [1127, 97] width 36 height 29
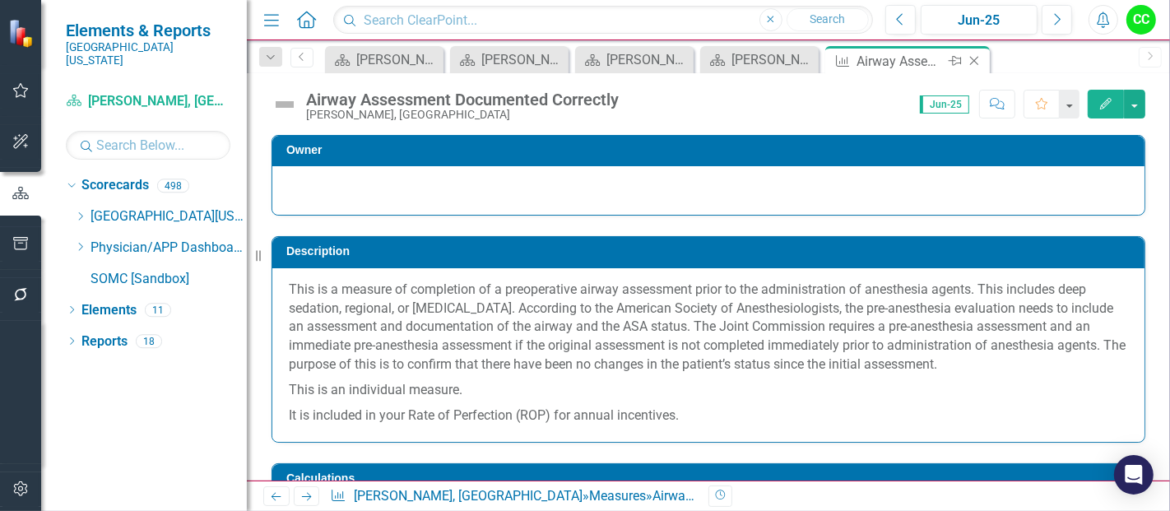
click at [975, 59] on icon at bounding box center [974, 61] width 9 height 9
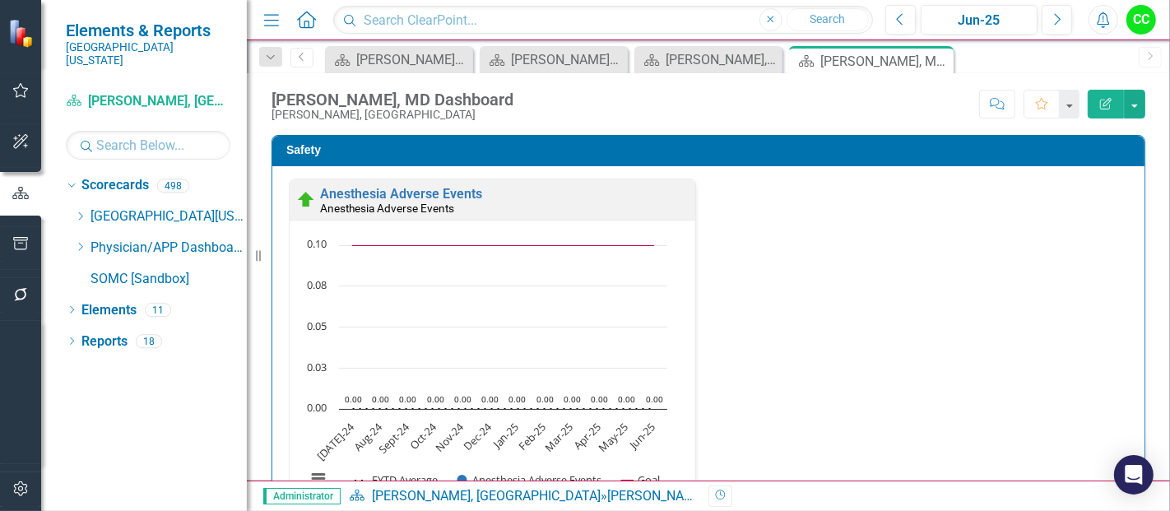
scroll to position [434, 0]
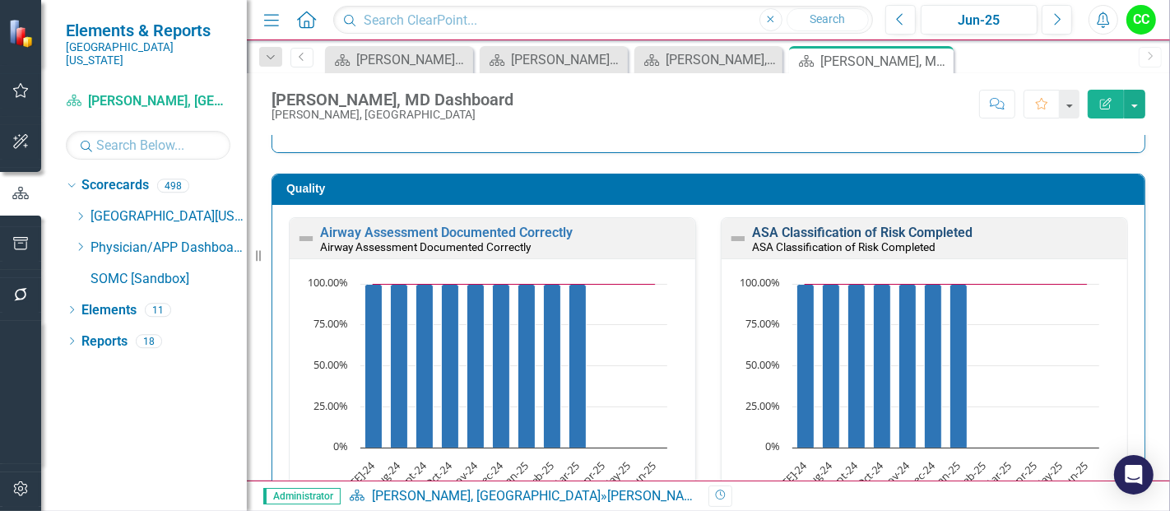
click at [890, 231] on link "ASA Classification of Risk Completed" at bounding box center [862, 233] width 220 height 16
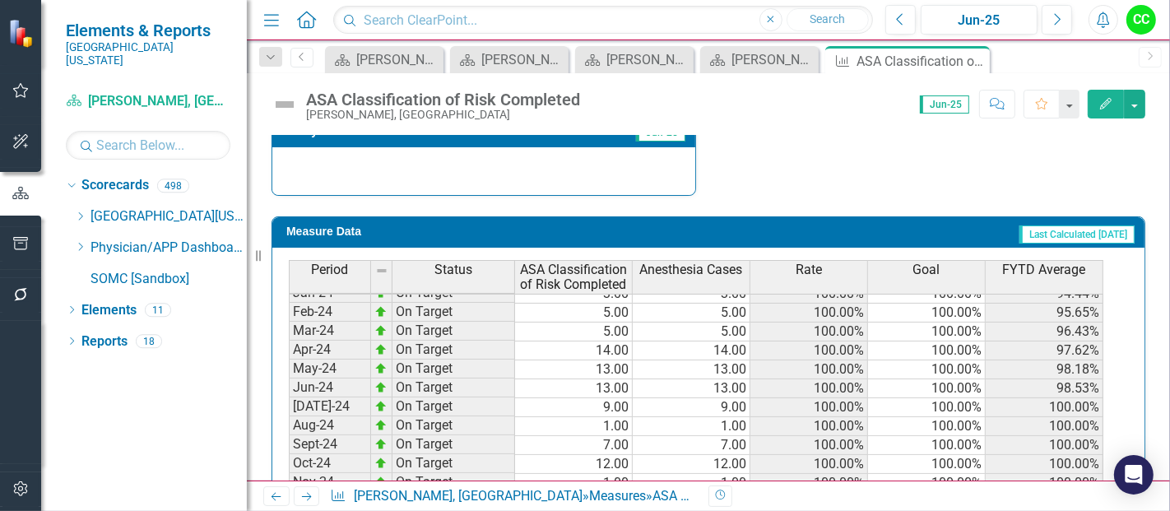
scroll to position [396, 0]
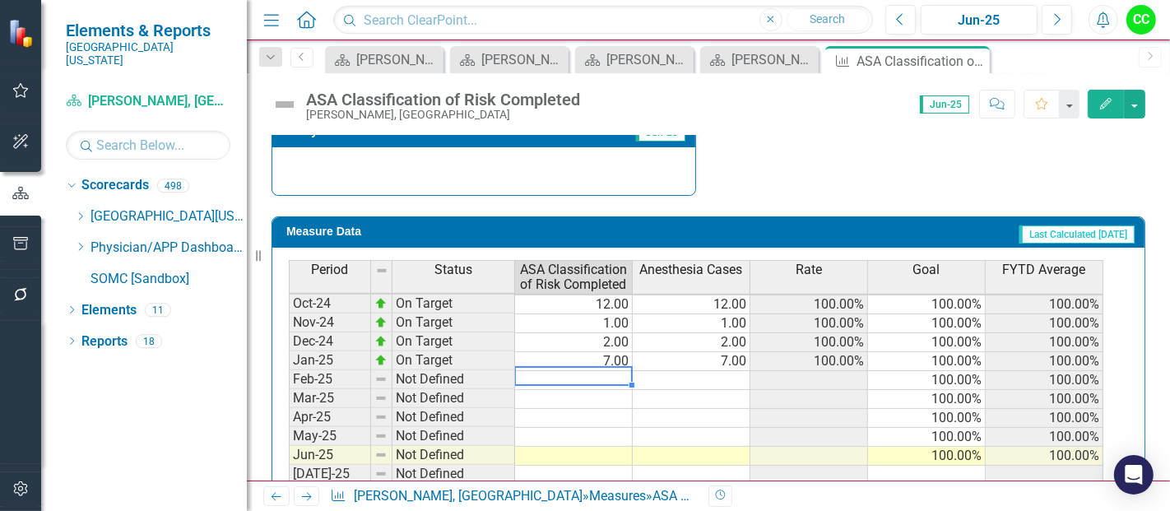
click at [574, 370] on tbody "Dec-23 Below Plan 5.00 6.00 83.33% 100.00% 93.33% Jan-24 On Target 3.00 3.00 10…" at bounding box center [696, 398] width 814 height 587
type textarea "5"
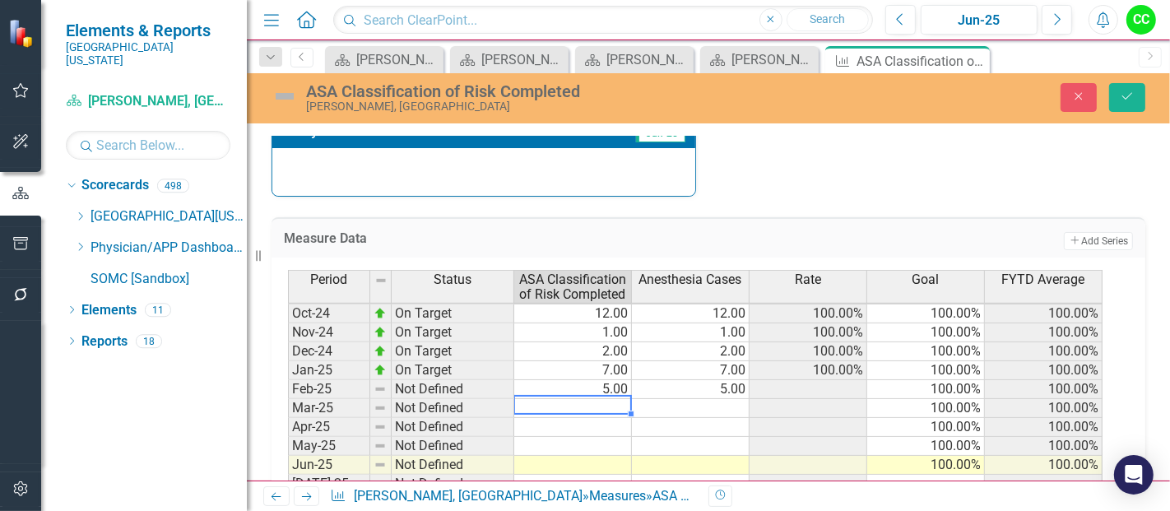
type textarea "2"
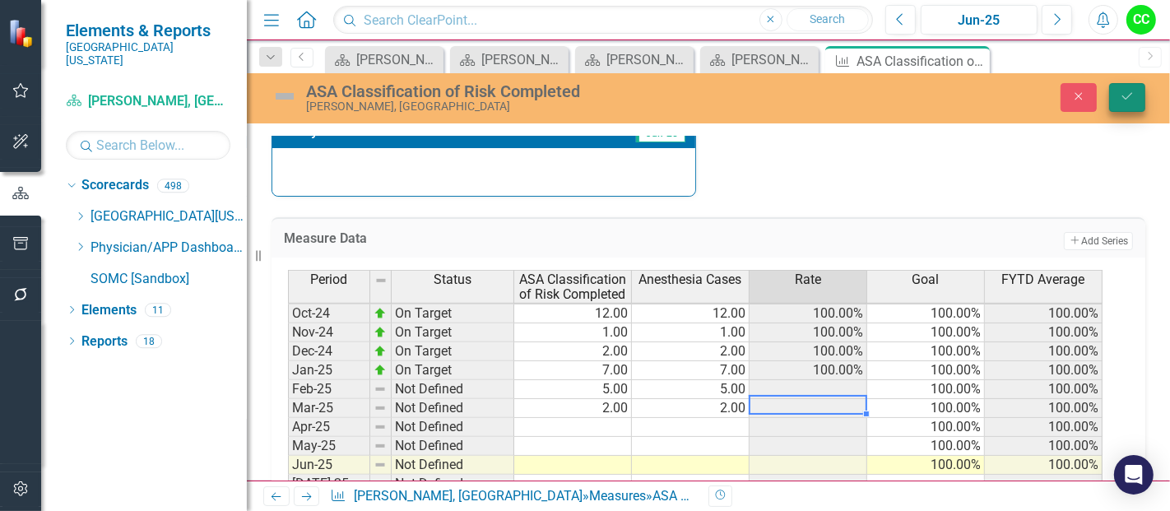
type textarea "2"
click at [1129, 104] on button "Save" at bounding box center [1127, 97] width 36 height 29
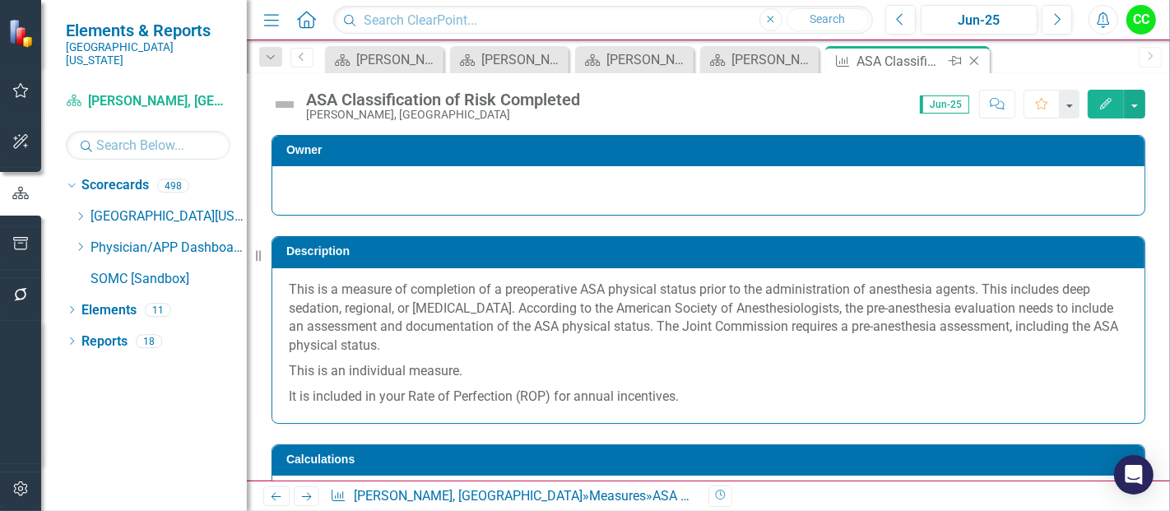
click at [976, 60] on icon "Close" at bounding box center [974, 60] width 16 height 13
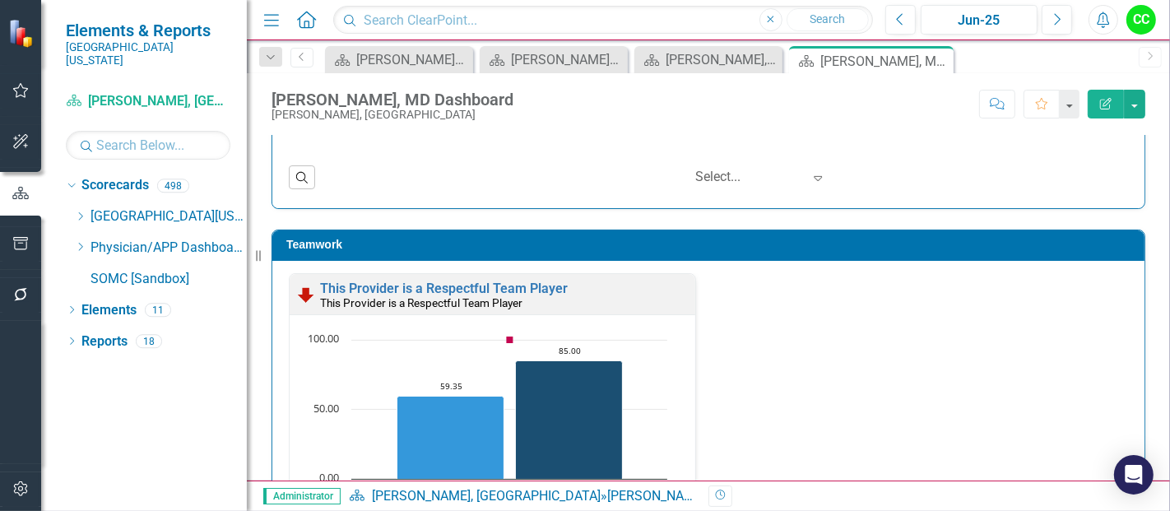
scroll to position [2347, 0]
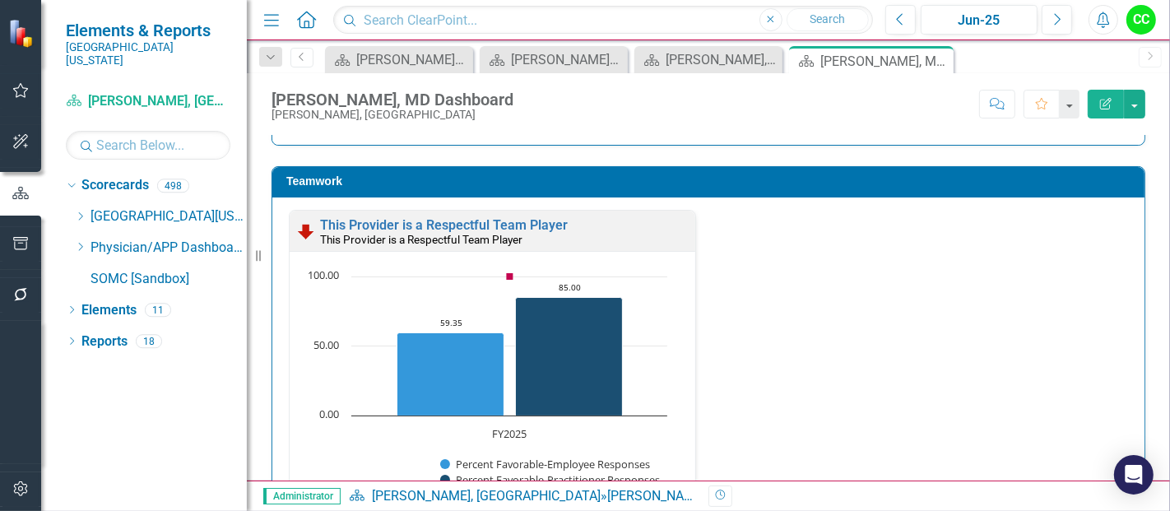
scroll to position [1739, 0]
click at [535, 217] on link "This Provider is a Respectful Team Player" at bounding box center [444, 225] width 248 height 16
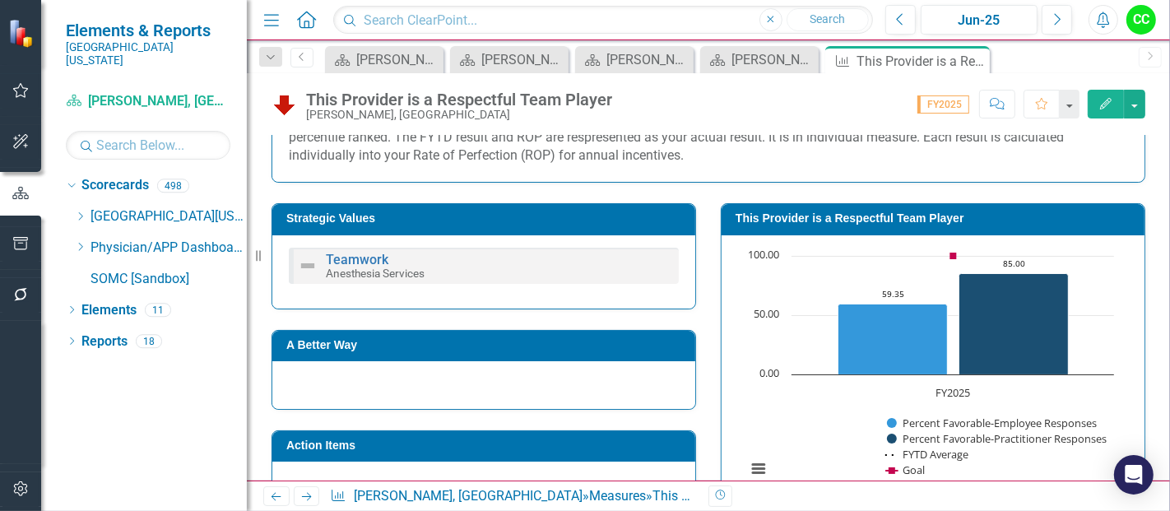
scroll to position [350, 0]
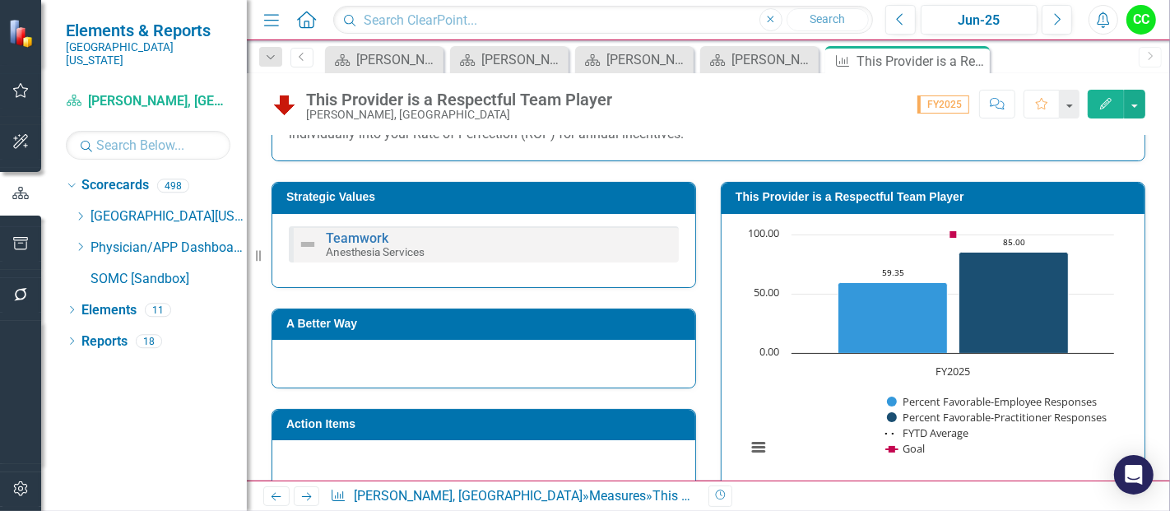
click at [887, 191] on h3 "This Provider is a Respectful Team Player" at bounding box center [935, 197] width 401 height 12
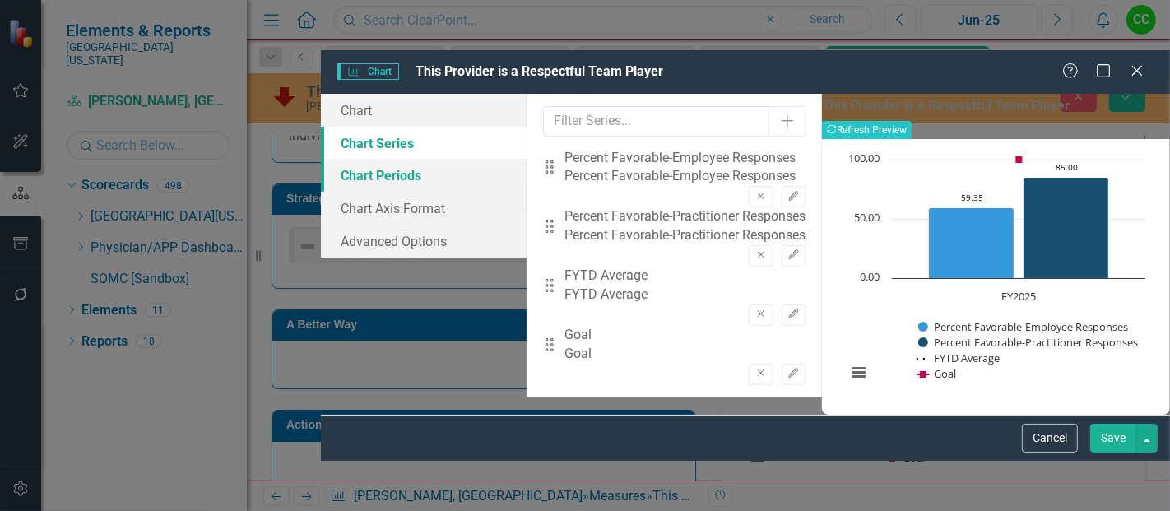
click at [341, 159] on link "Chart Periods" at bounding box center [424, 175] width 206 height 33
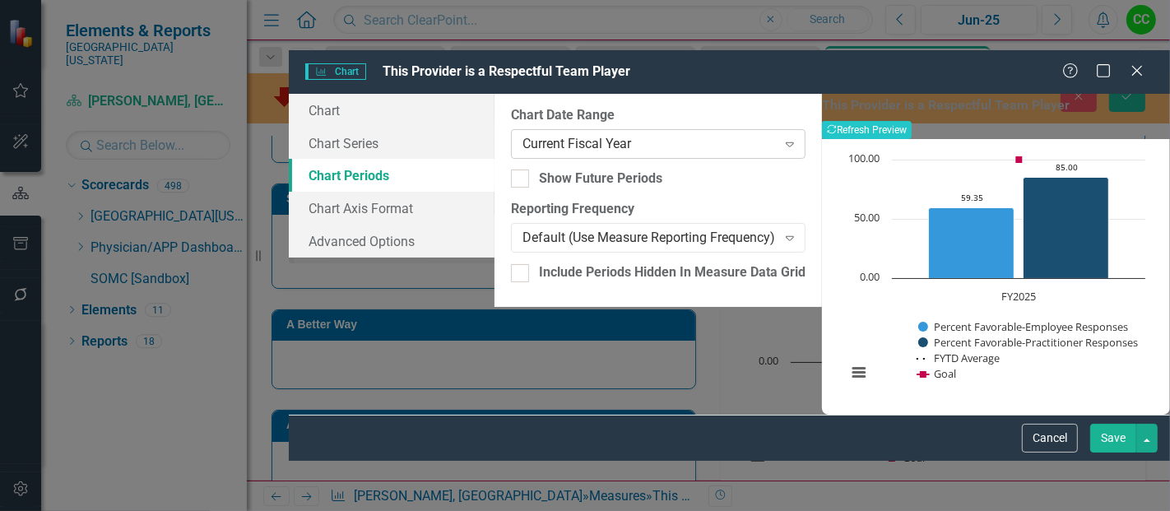
click at [674, 134] on div "Current Fiscal Year" at bounding box center [649, 143] width 254 height 19
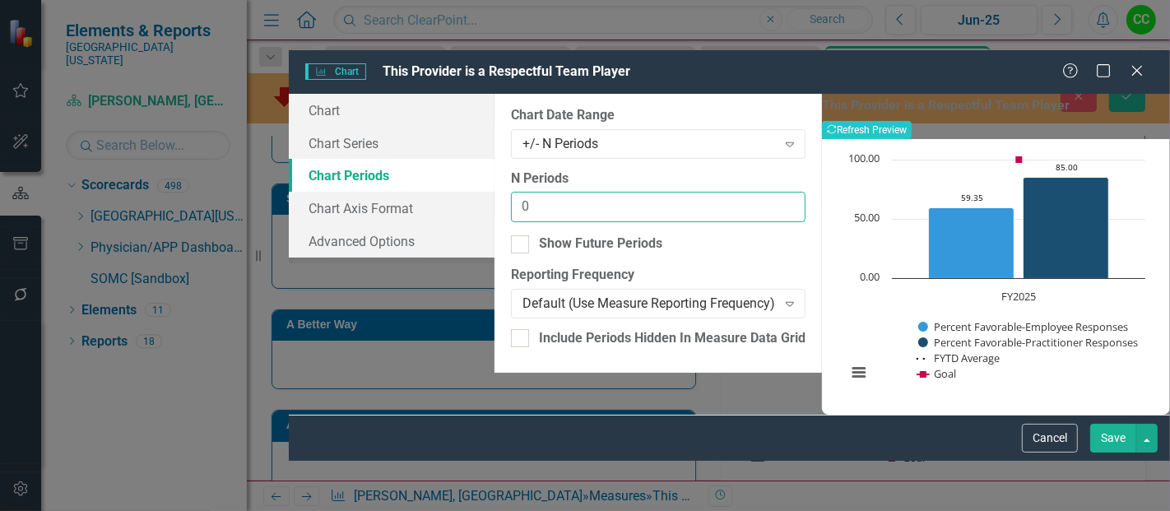
click at [511, 192] on input "0" at bounding box center [658, 207] width 294 height 30
type input "1"
click at [760, 192] on input "1" at bounding box center [658, 207] width 294 height 30
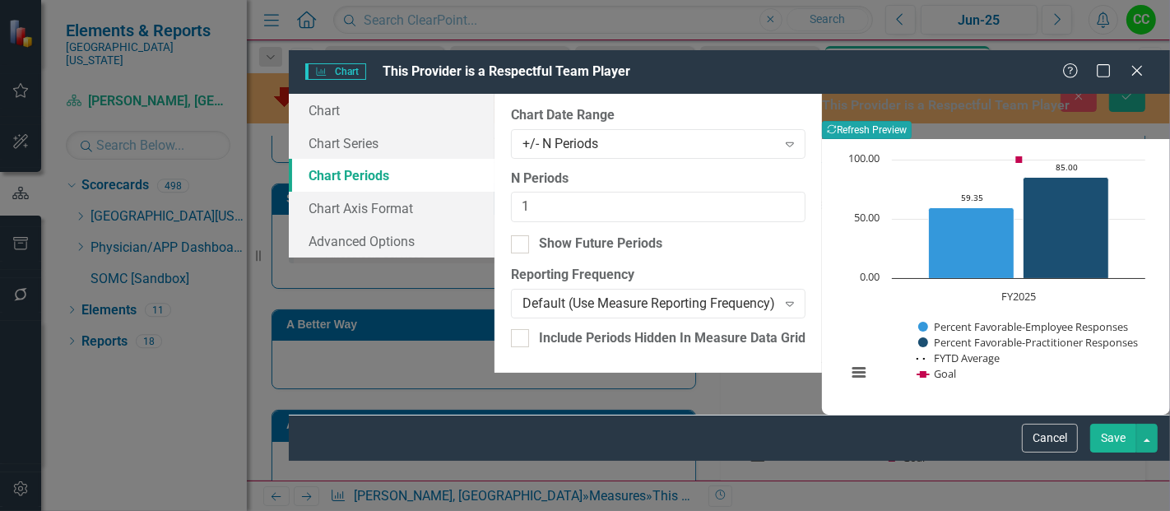
click at [911, 121] on button "Recalculate Refresh Preview" at bounding box center [867, 130] width 90 height 18
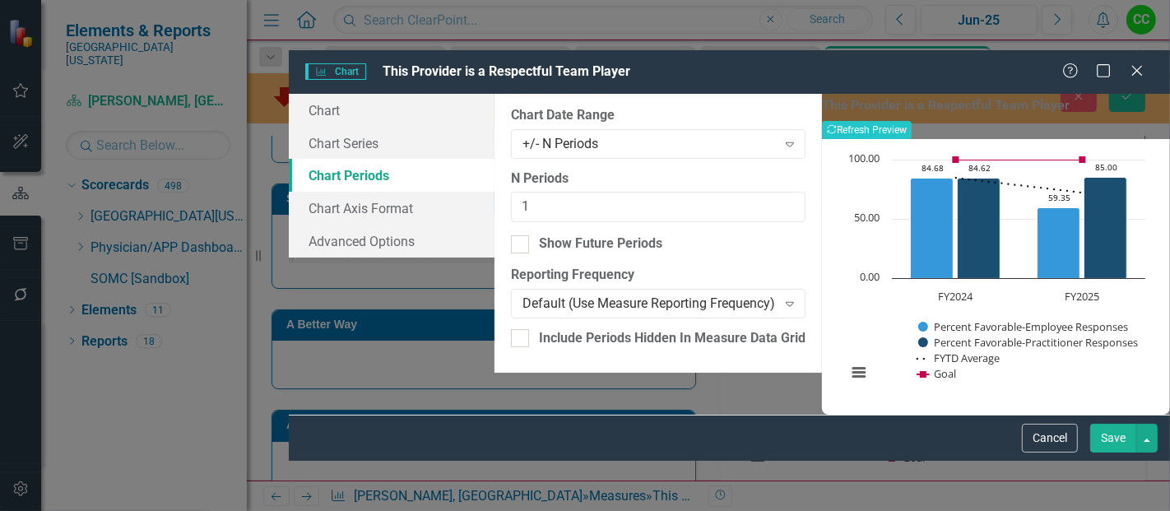
click at [1116, 452] on button "Save" at bounding box center [1113, 438] width 46 height 29
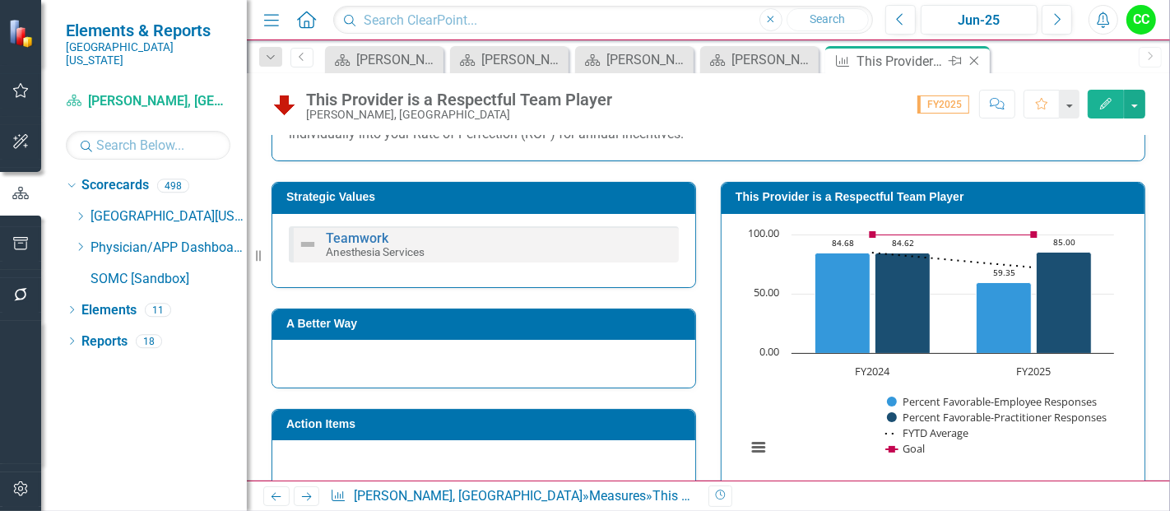
click at [976, 60] on icon "Close" at bounding box center [974, 60] width 16 height 13
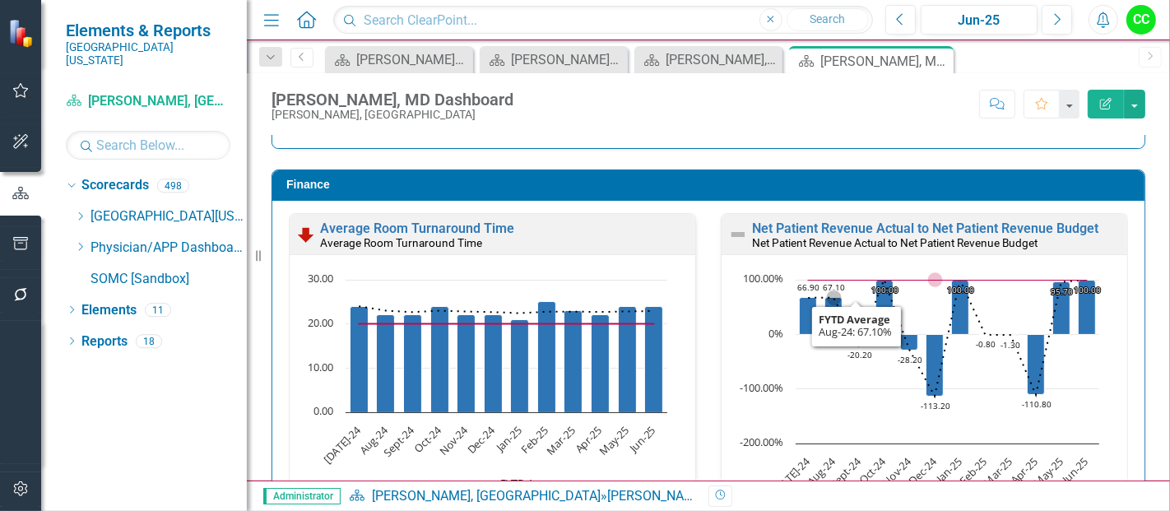
scroll to position [2207, 0]
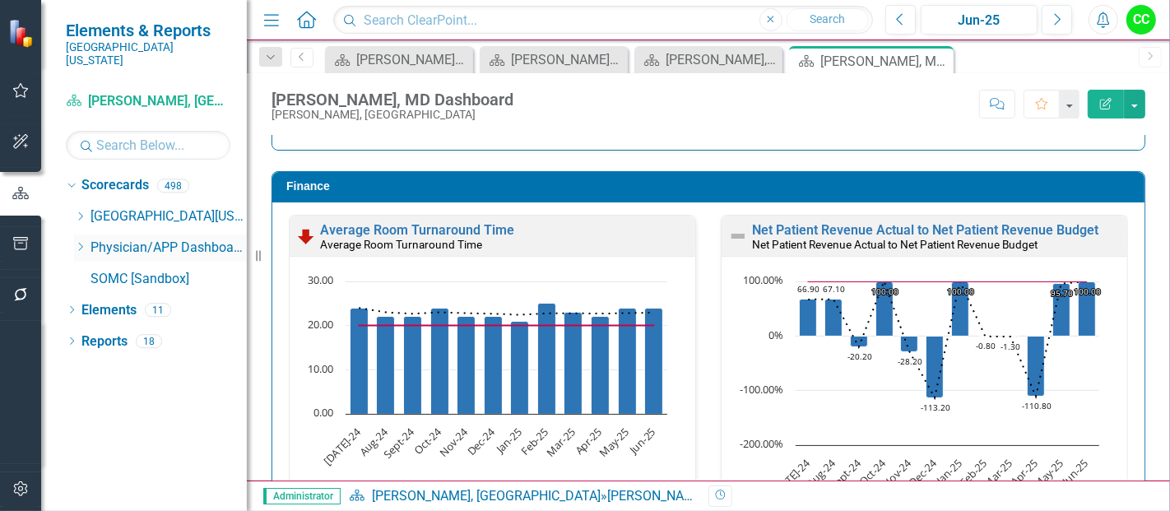
click at [77, 241] on div "Dropdown" at bounding box center [80, 248] width 12 height 14
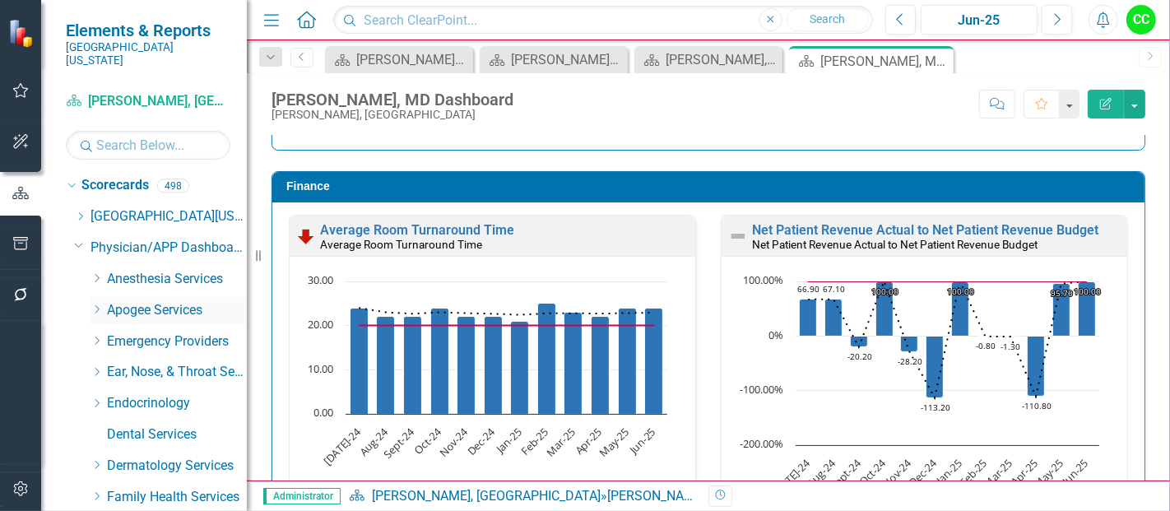
click at [92, 304] on icon "Dropdown" at bounding box center [96, 309] width 12 height 10
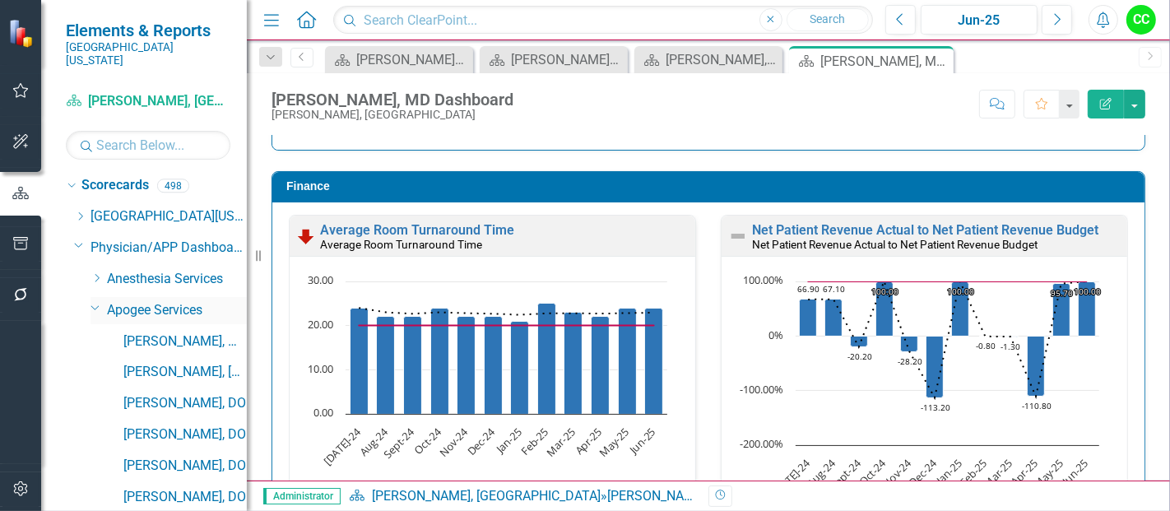
click at [92, 301] on icon "Dropdown" at bounding box center [95, 307] width 10 height 12
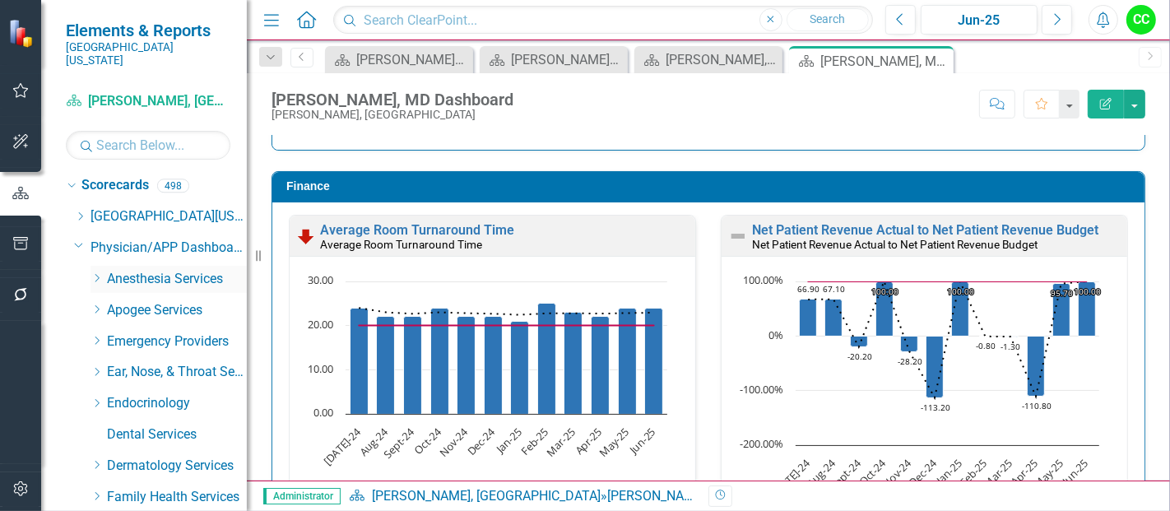
click at [94, 273] on icon "Dropdown" at bounding box center [96, 278] width 12 height 10
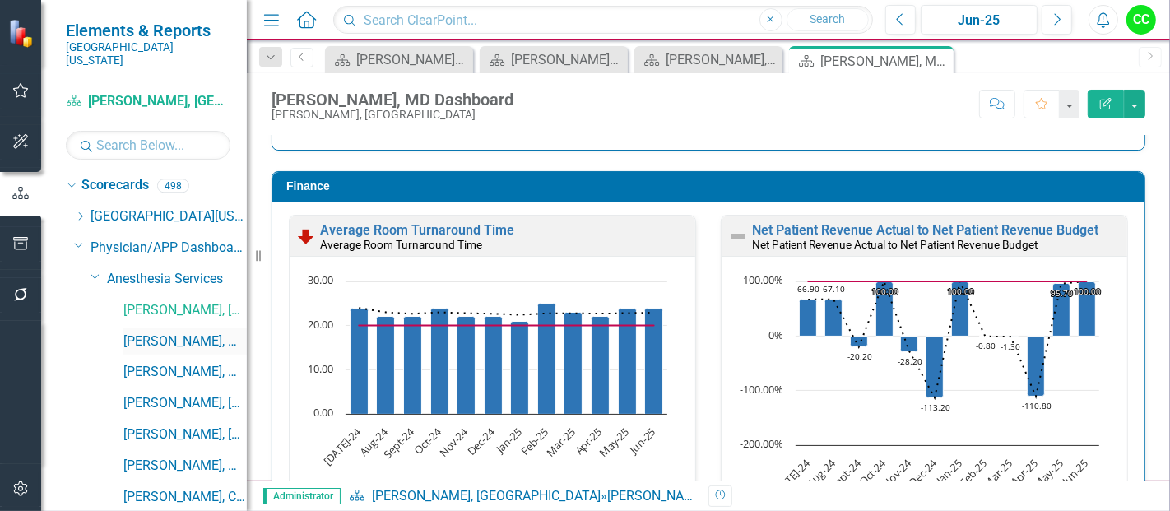
click at [149, 332] on link "[PERSON_NAME], MD" at bounding box center [184, 341] width 123 height 19
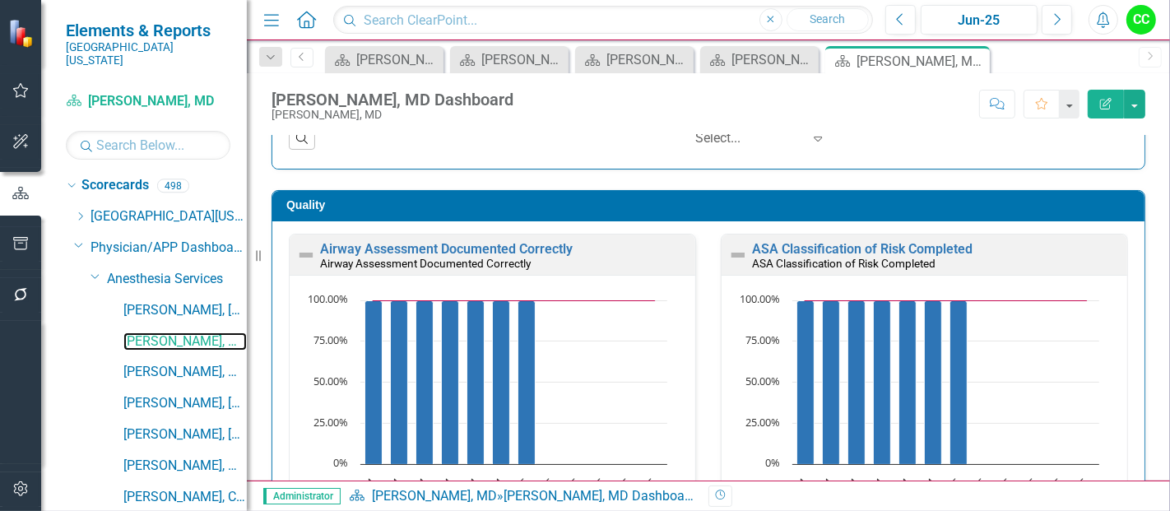
scroll to position [447, 0]
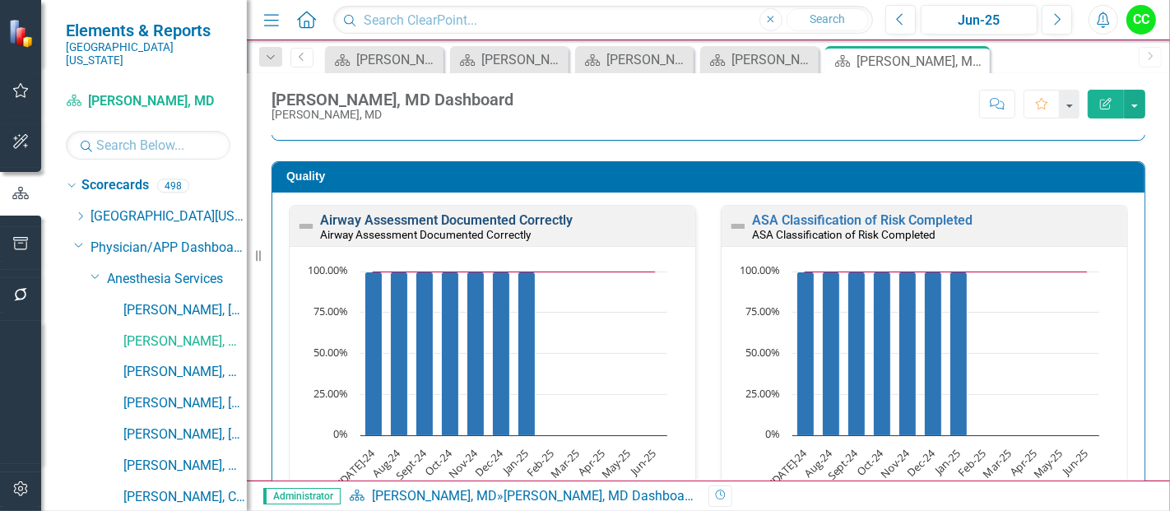
click at [453, 220] on link "Airway Assessment Documented Correctly" at bounding box center [446, 220] width 253 height 16
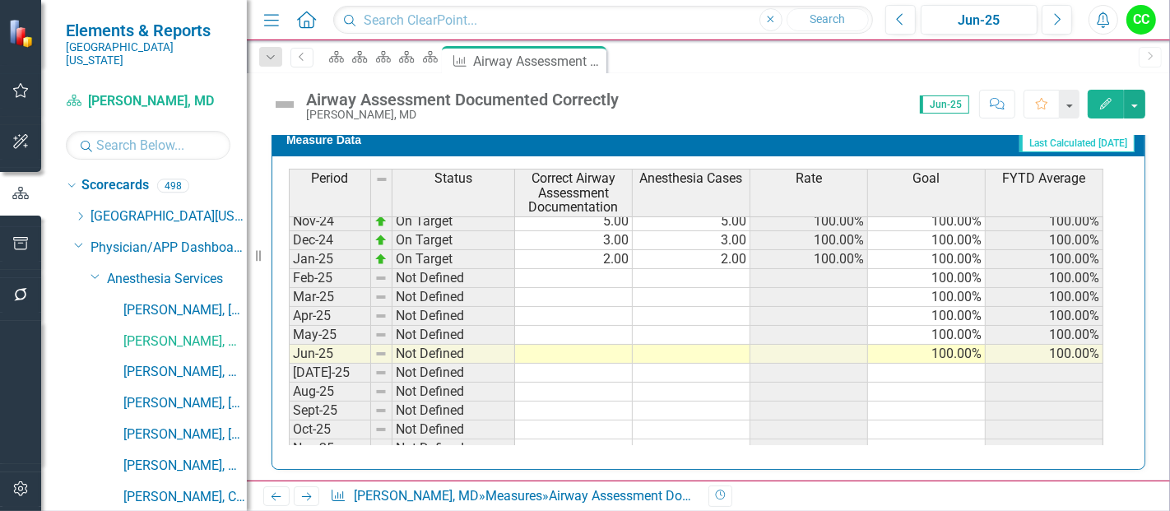
scroll to position [540, 0]
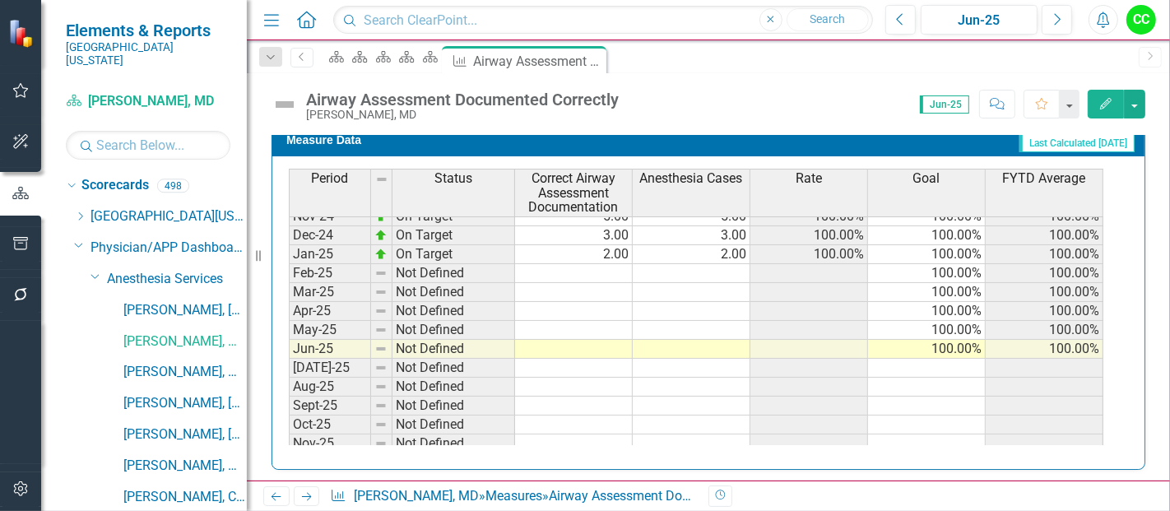
click at [599, 271] on tbody "Sep-23 On Target 10.00 10.00 100.00% 100.00% 96.43% Oct-23 On Target 10.00 10.0…" at bounding box center [696, 235] width 814 height 587
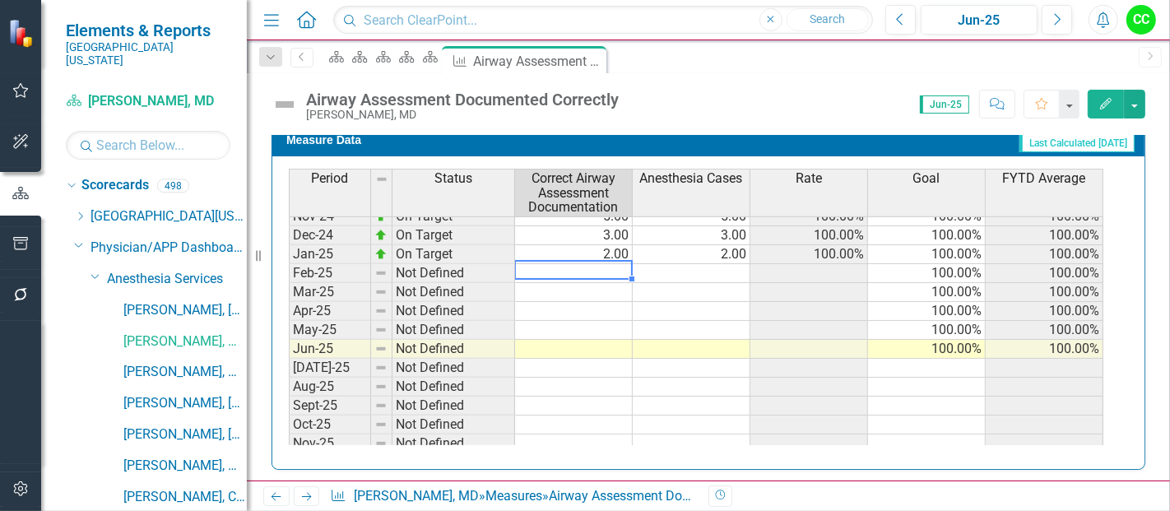
type textarea "3"
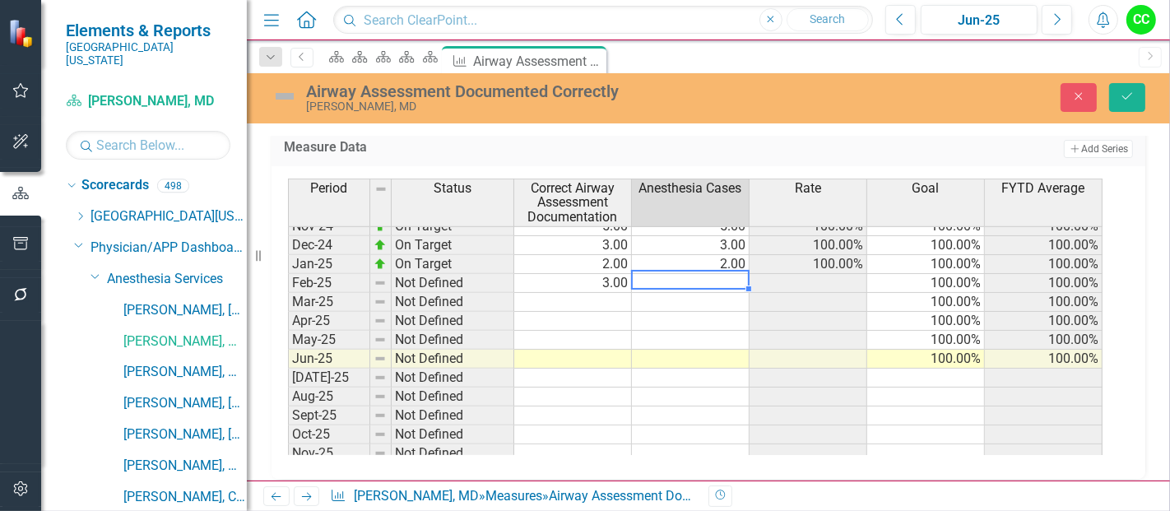
type textarea "3"
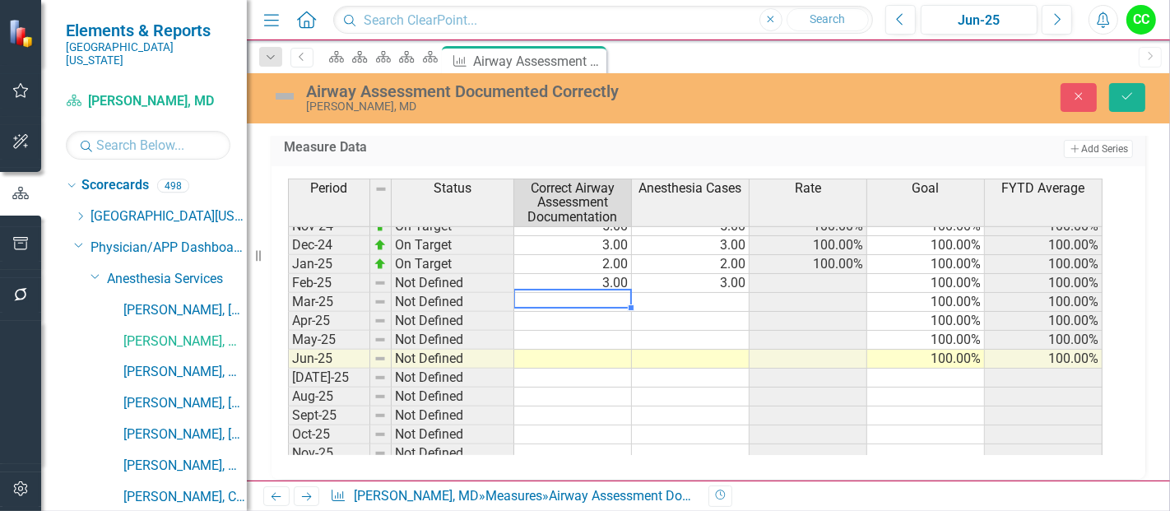
type textarea "5"
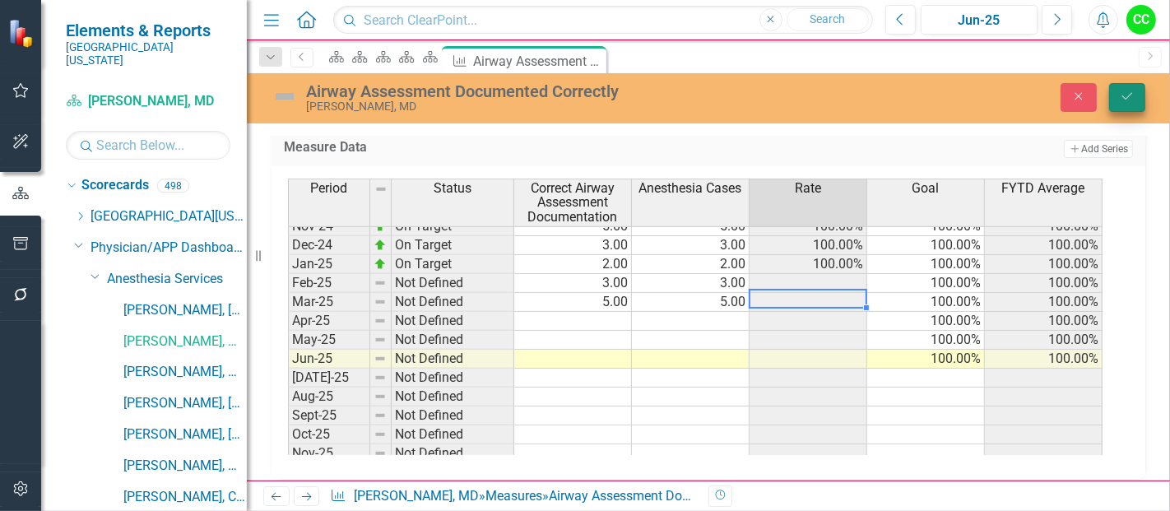
type textarea "5"
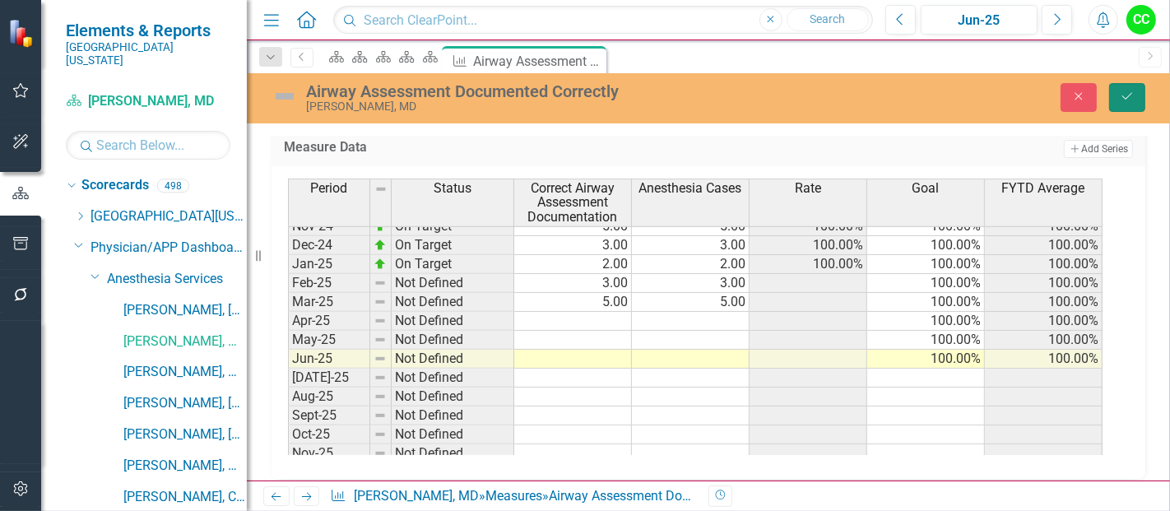
click at [1137, 100] on button "Save" at bounding box center [1127, 97] width 36 height 29
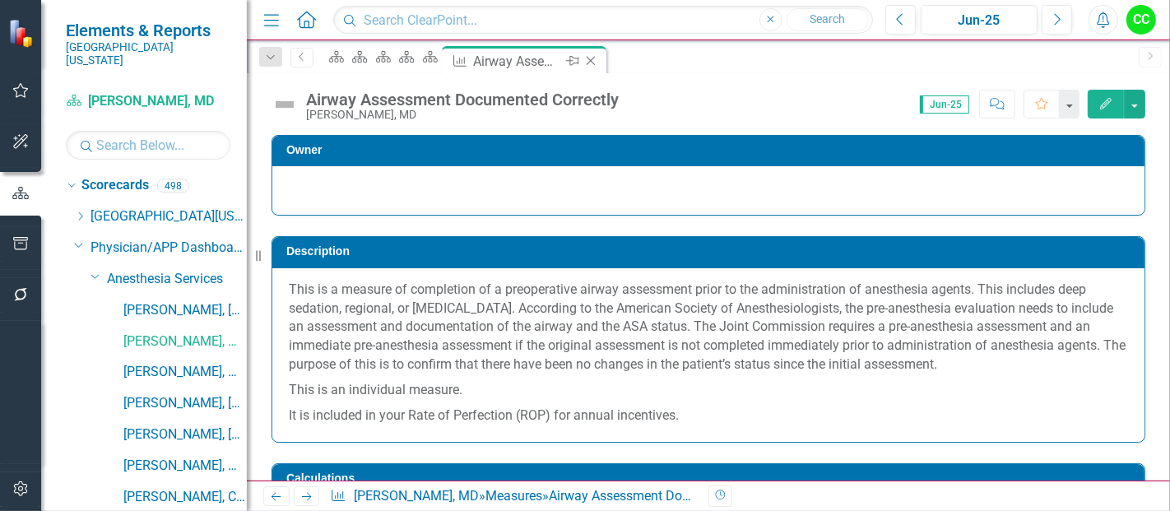
click at [599, 60] on icon "Close" at bounding box center [590, 60] width 16 height 13
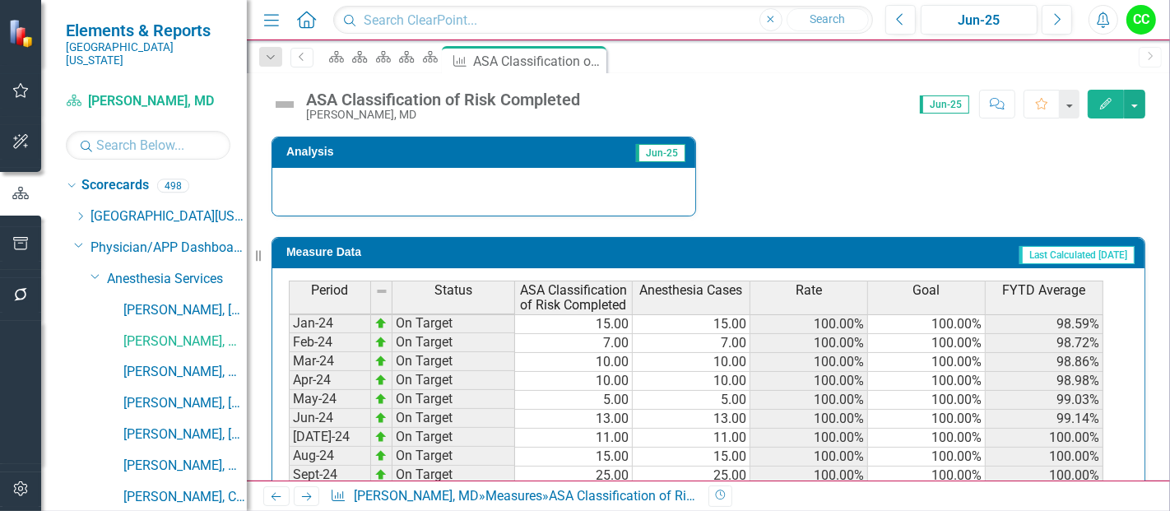
scroll to position [493, 0]
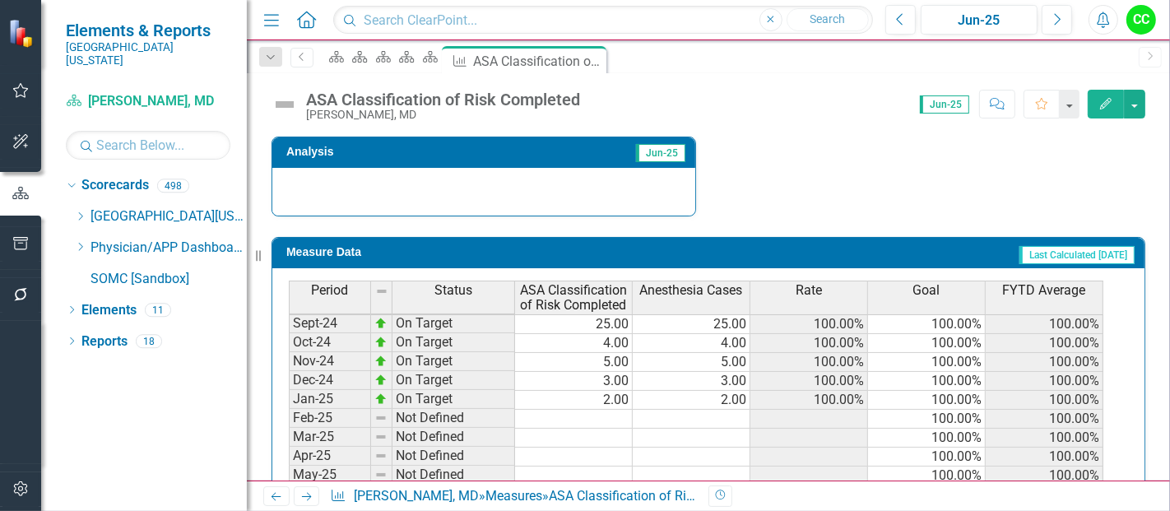
click at [585, 412] on td at bounding box center [574, 419] width 118 height 19
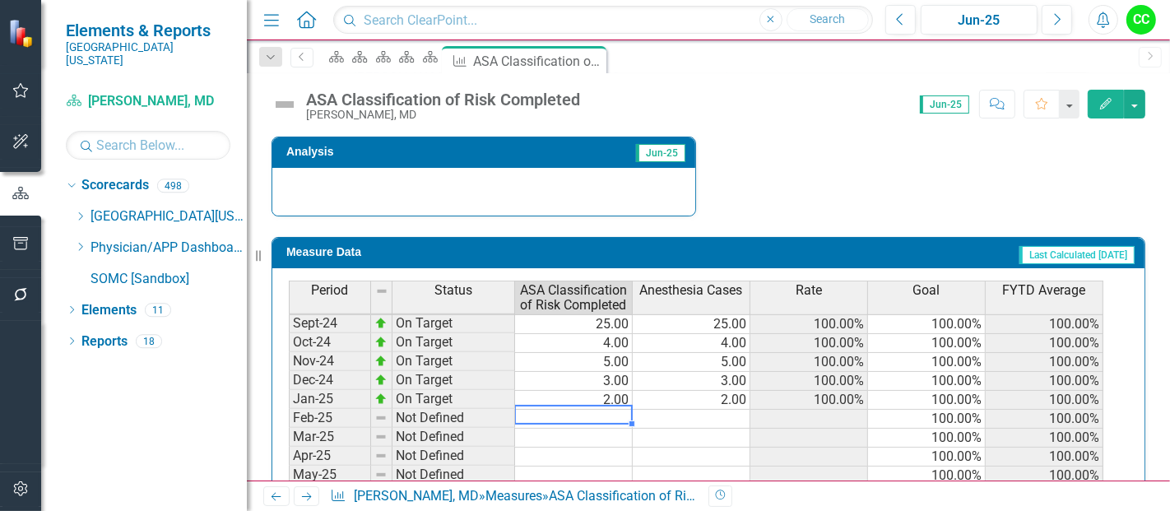
type textarea "3"
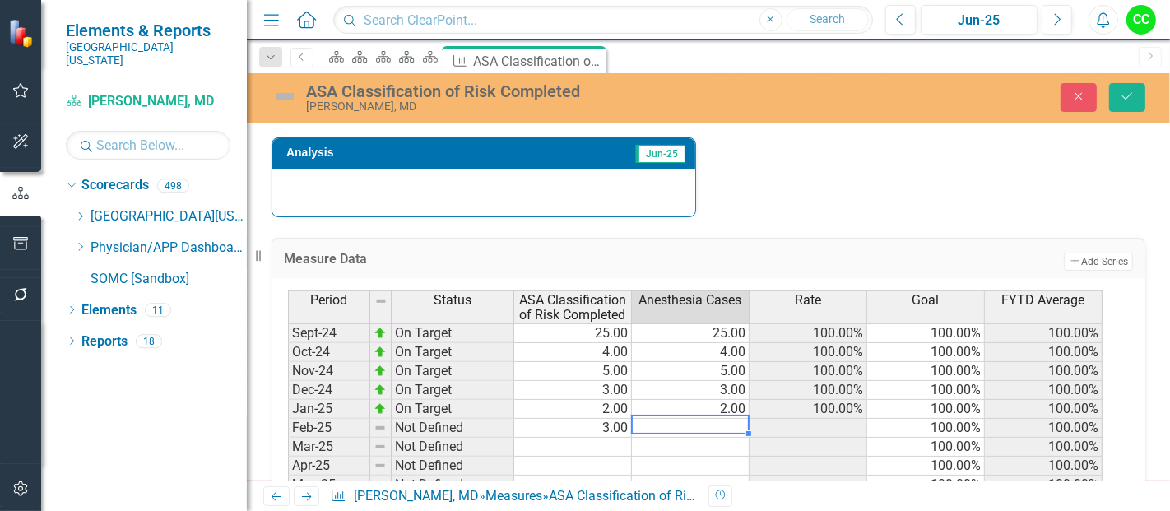
type textarea "3"
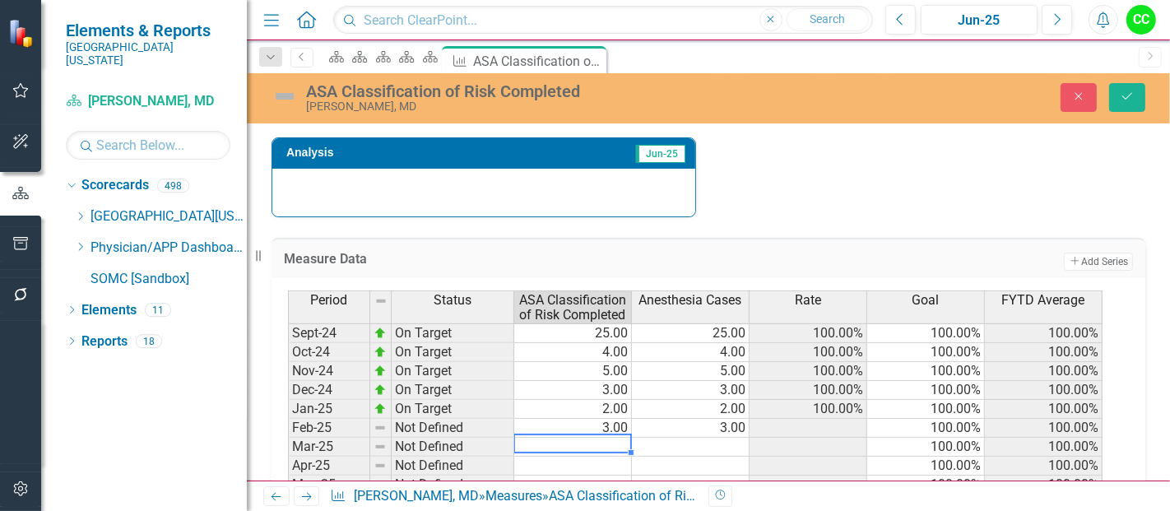
type textarea "5"
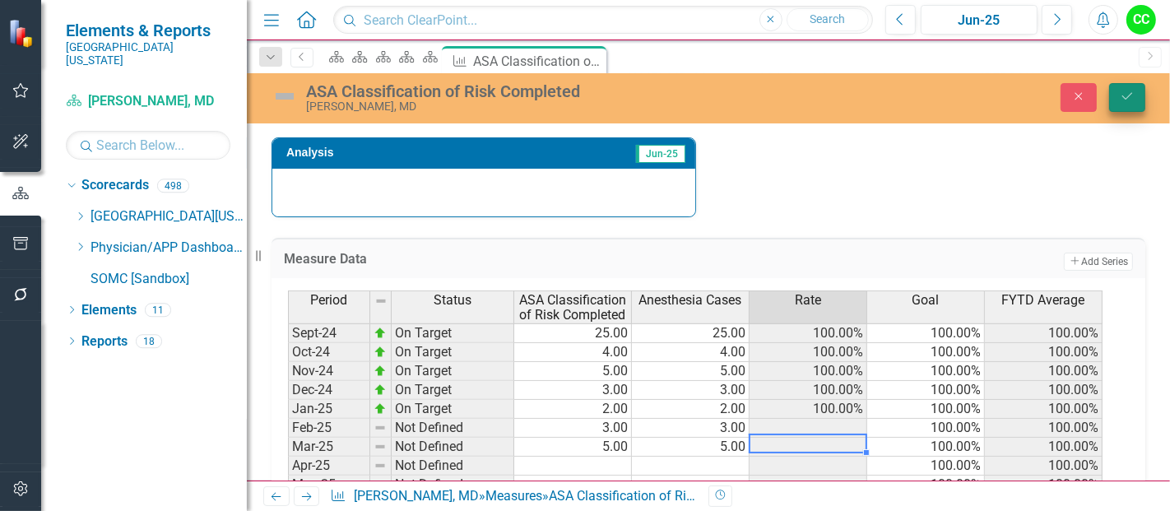
type textarea "5"
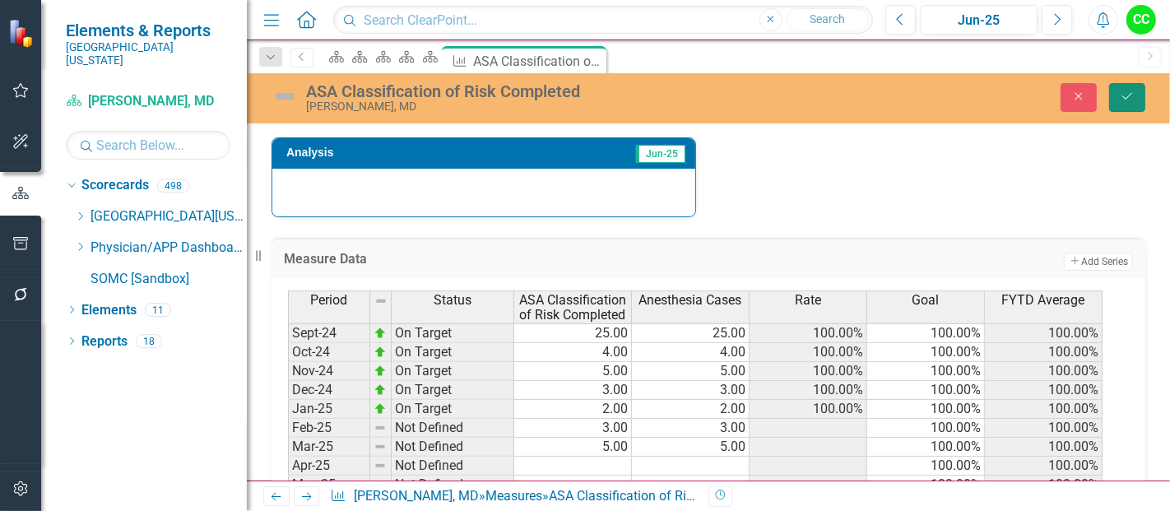
click at [1133, 95] on icon "Save" at bounding box center [1127, 96] width 15 height 12
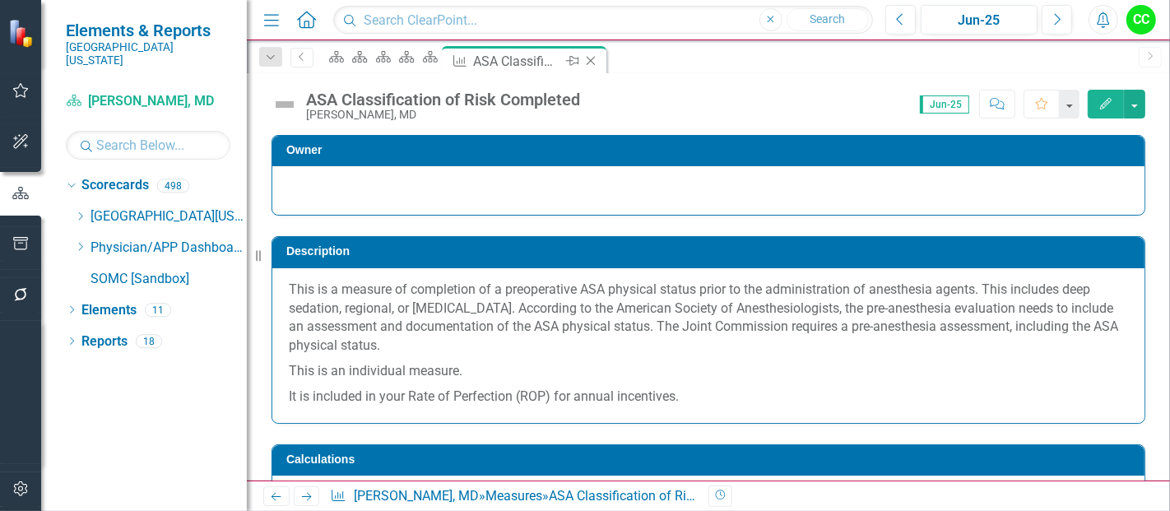
click at [599, 62] on icon "Close" at bounding box center [590, 60] width 16 height 13
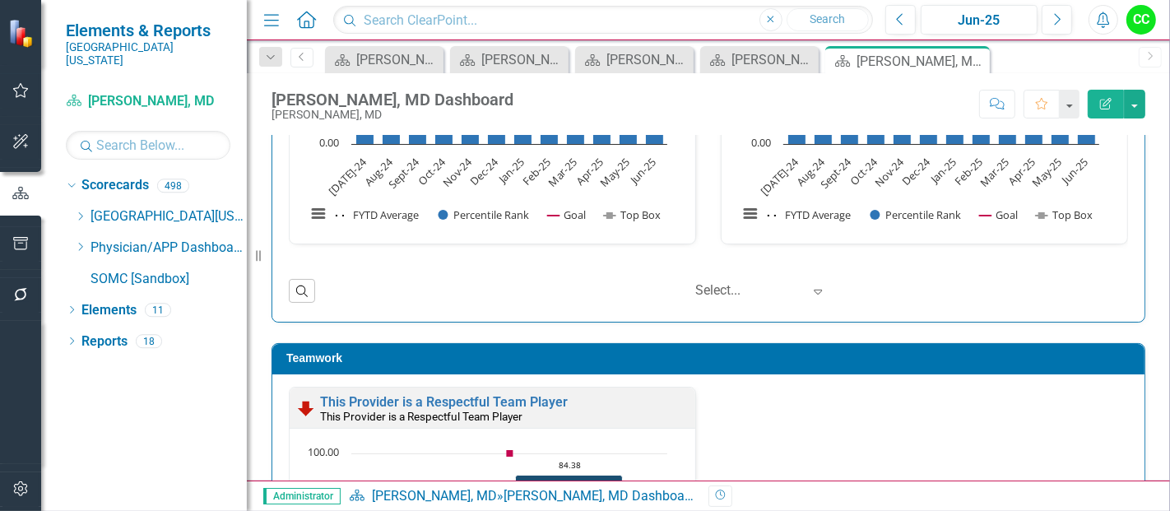
scroll to position [1662, 0]
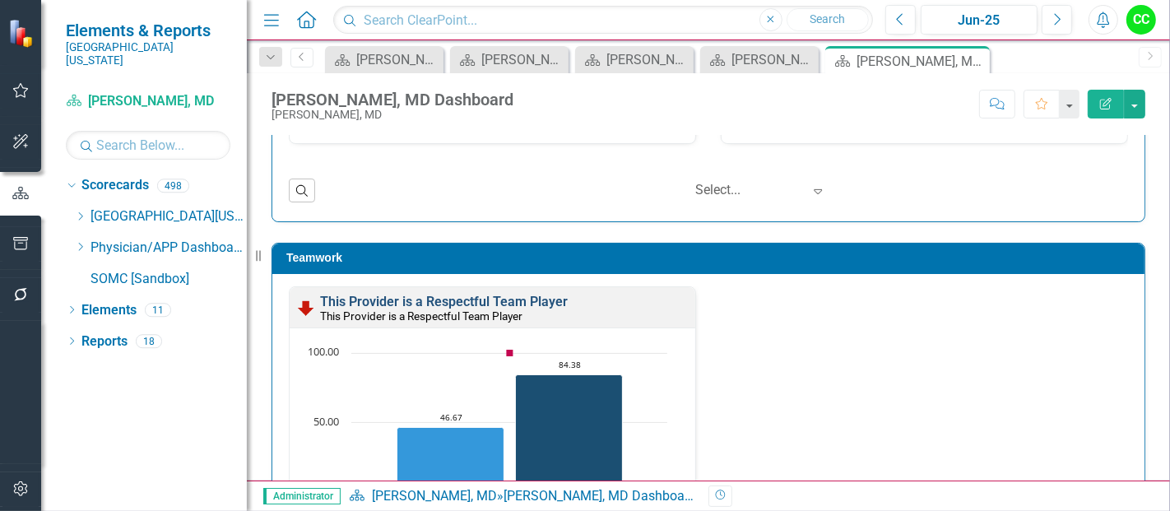
click at [452, 297] on link "This Provider is a Respectful Team Player" at bounding box center [444, 302] width 248 height 16
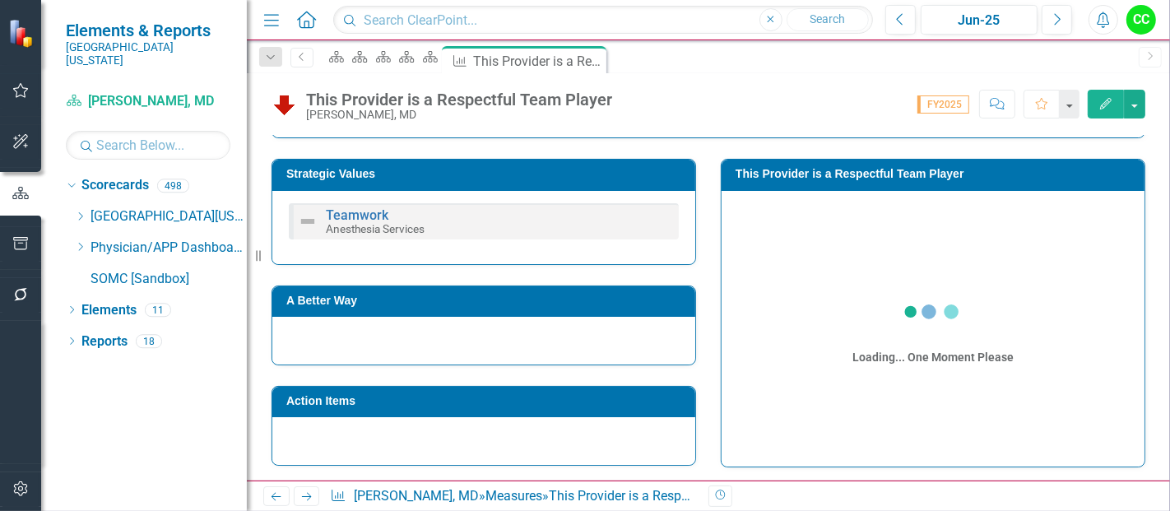
scroll to position [390, 0]
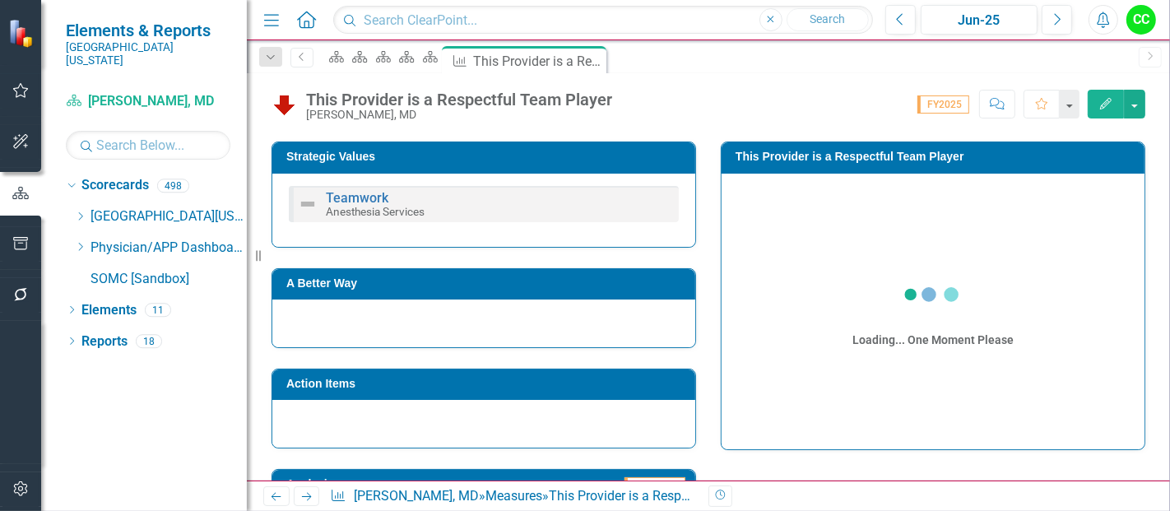
click at [967, 152] on h3 "This Provider is a Respectful Team Player" at bounding box center [935, 157] width 401 height 12
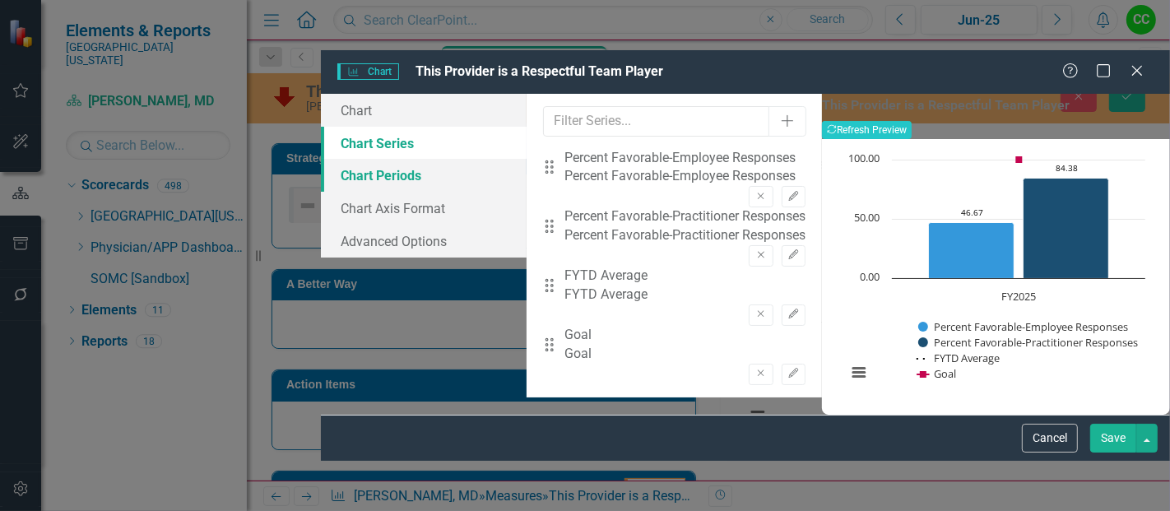
click at [322, 159] on link "Chart Periods" at bounding box center [424, 175] width 206 height 33
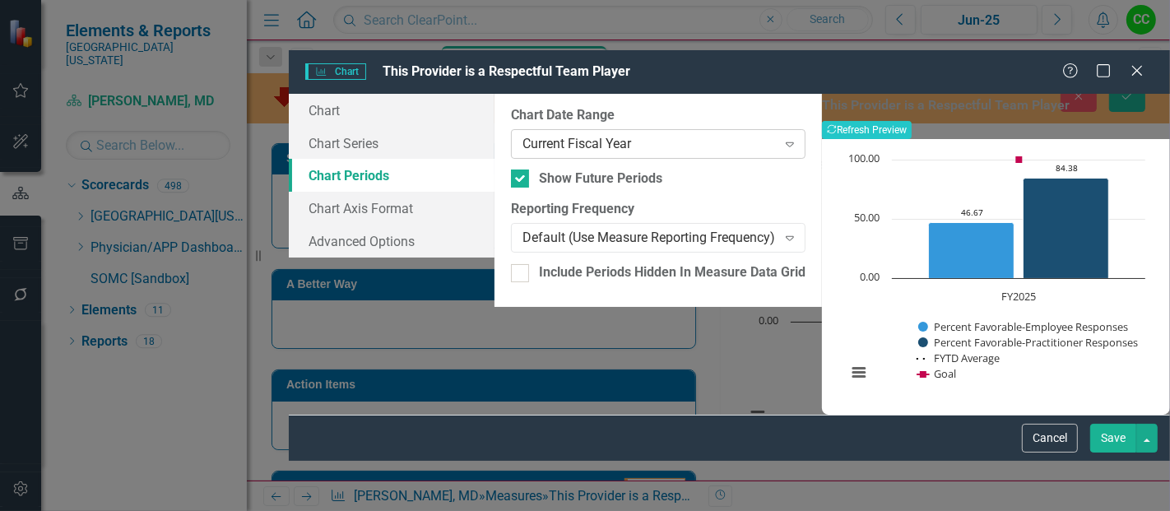
click at [577, 134] on div "Current Fiscal Year" at bounding box center [649, 143] width 254 height 19
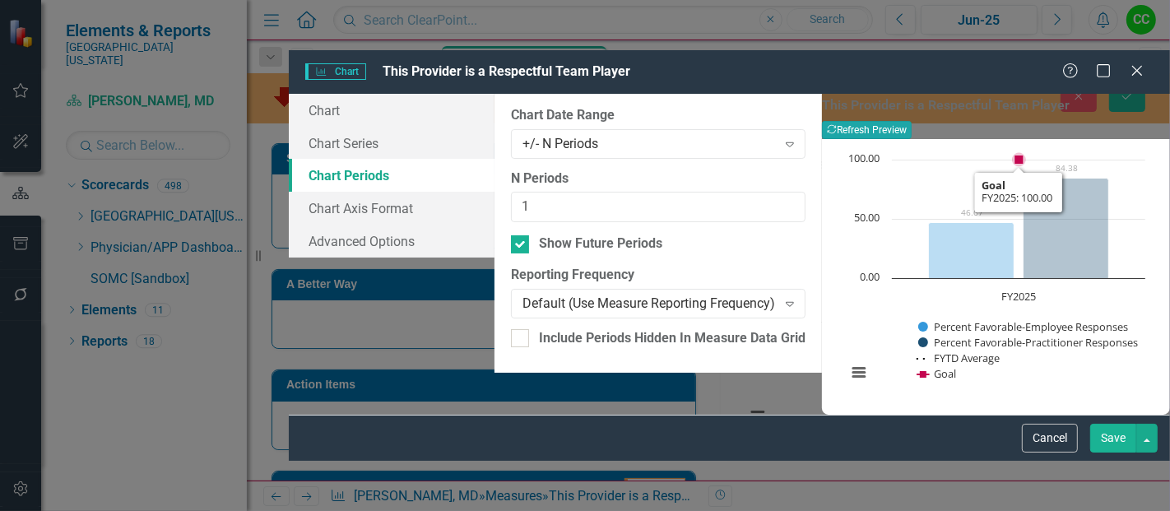
click at [911, 121] on button "Recalculate Refresh Preview" at bounding box center [867, 130] width 90 height 18
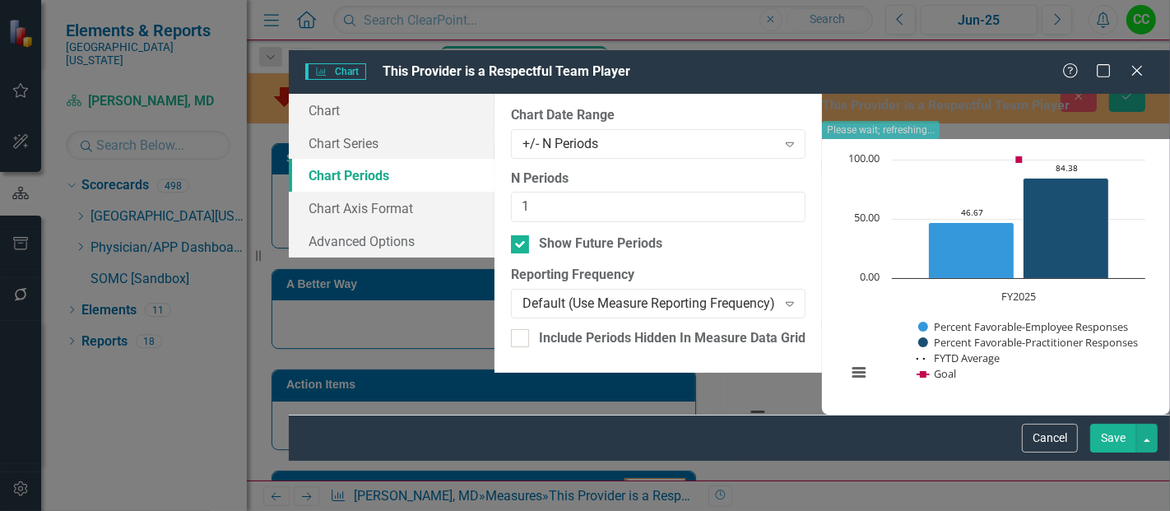
click at [1109, 452] on button "Save" at bounding box center [1113, 438] width 46 height 29
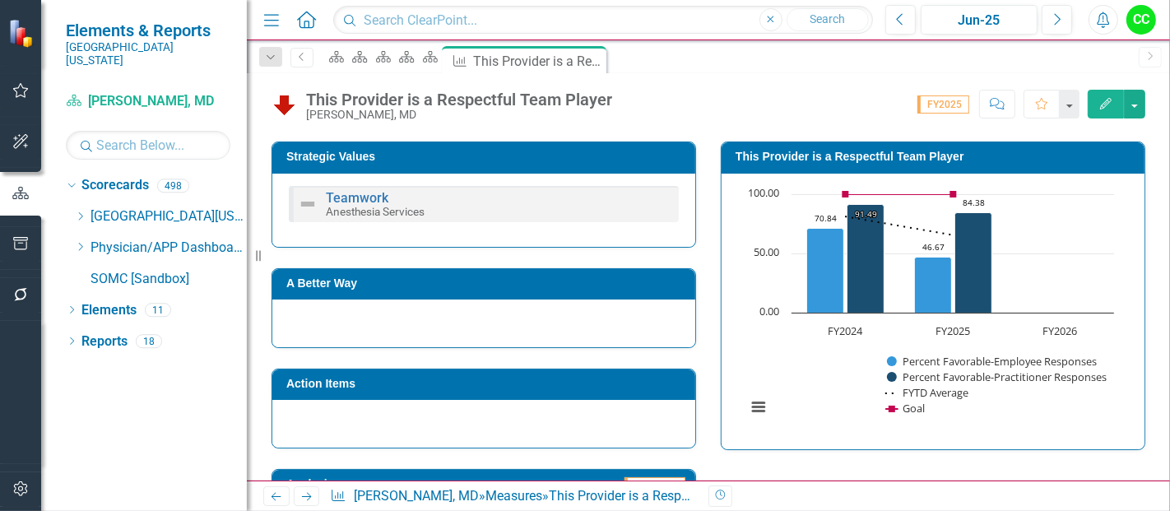
click at [820, 151] on h3 "This Provider is a Respectful Team Player" at bounding box center [935, 157] width 401 height 12
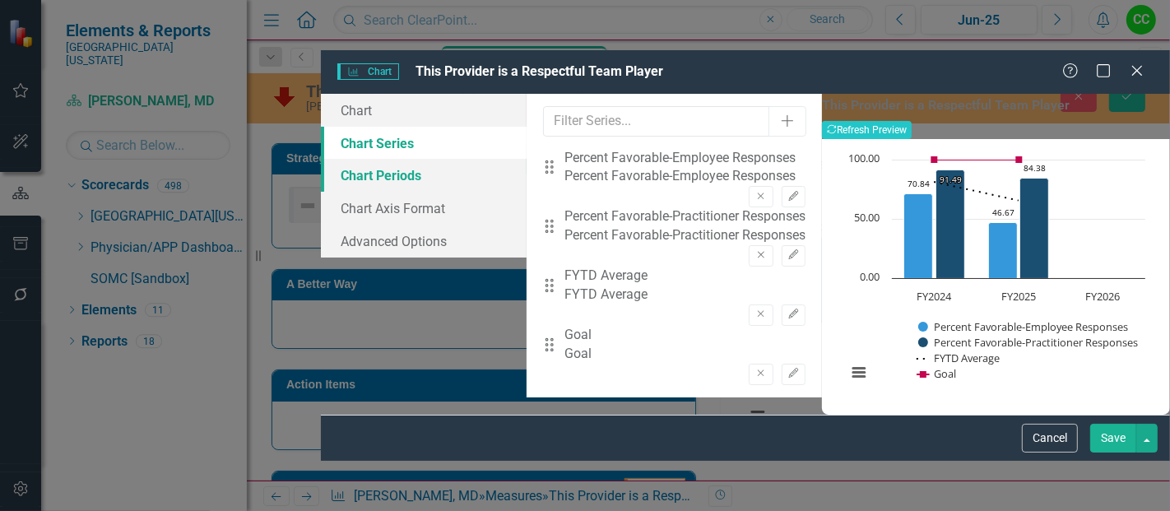
click at [324, 159] on link "Chart Periods" at bounding box center [424, 175] width 206 height 33
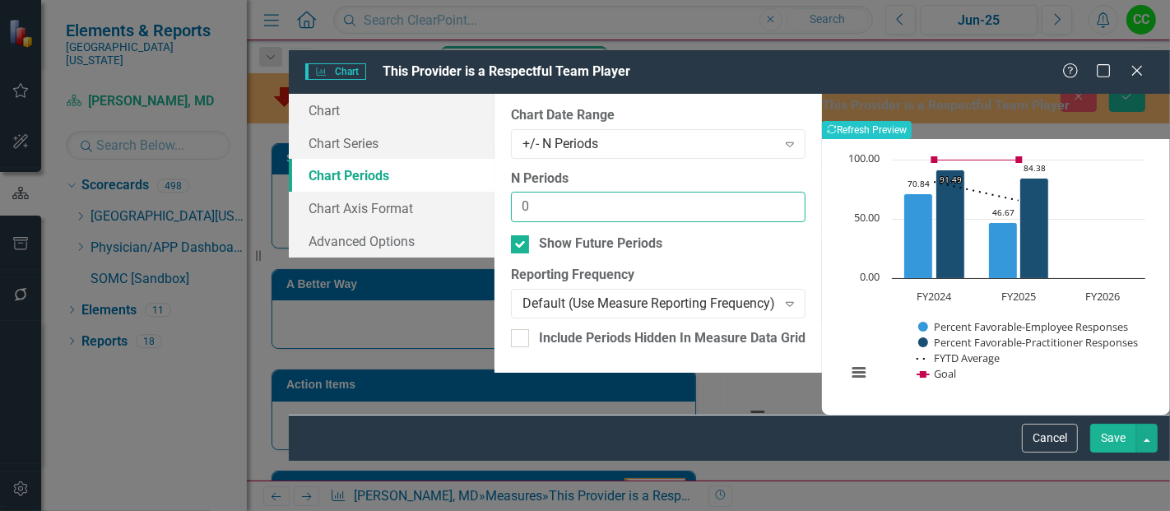
click at [761, 192] on input "0" at bounding box center [658, 207] width 294 height 30
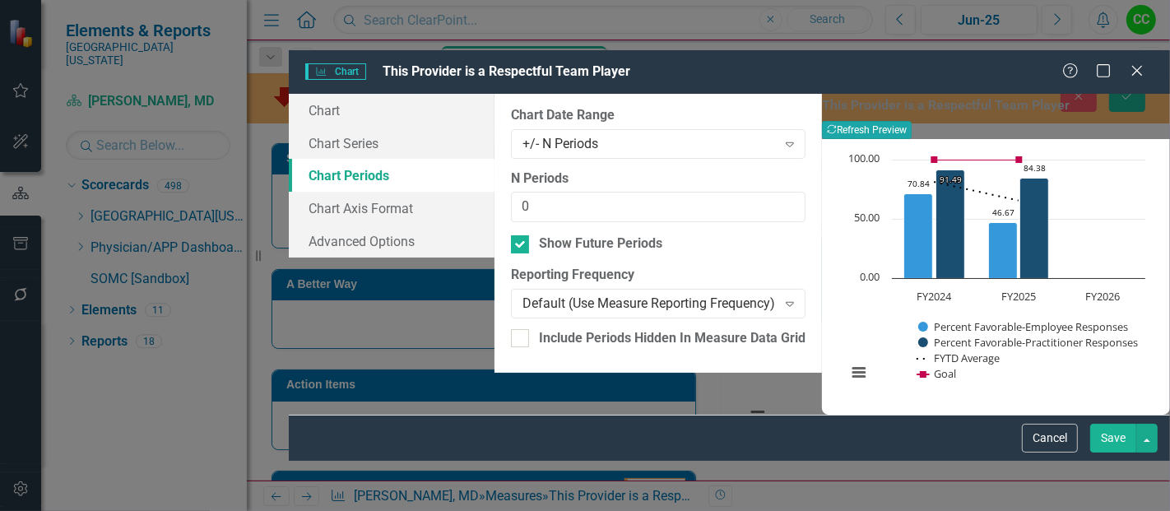
click at [911, 121] on button "Recalculate Refresh Preview" at bounding box center [867, 130] width 90 height 18
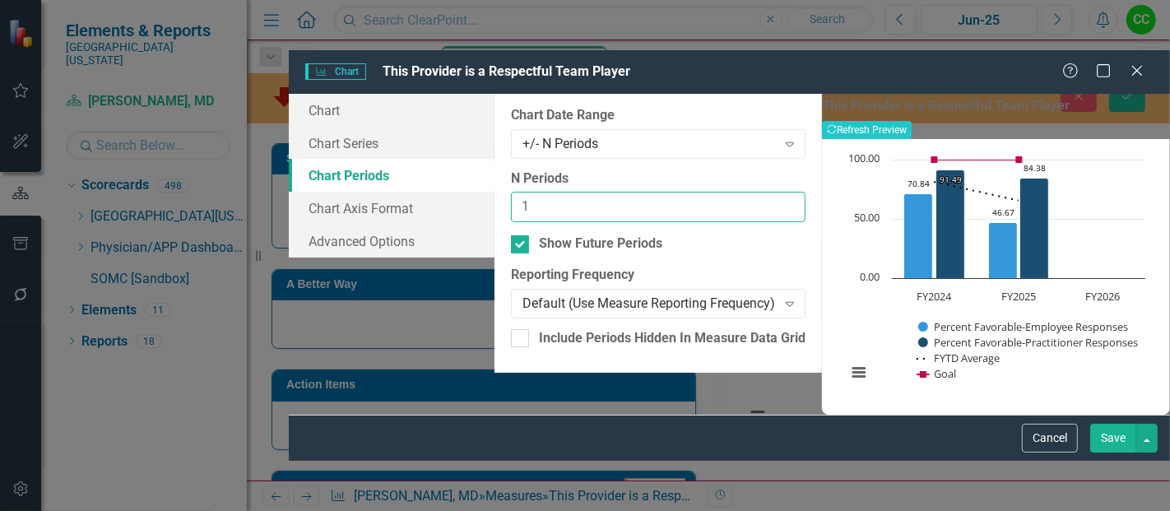
click at [761, 192] on input "1" at bounding box center [658, 207] width 294 height 30
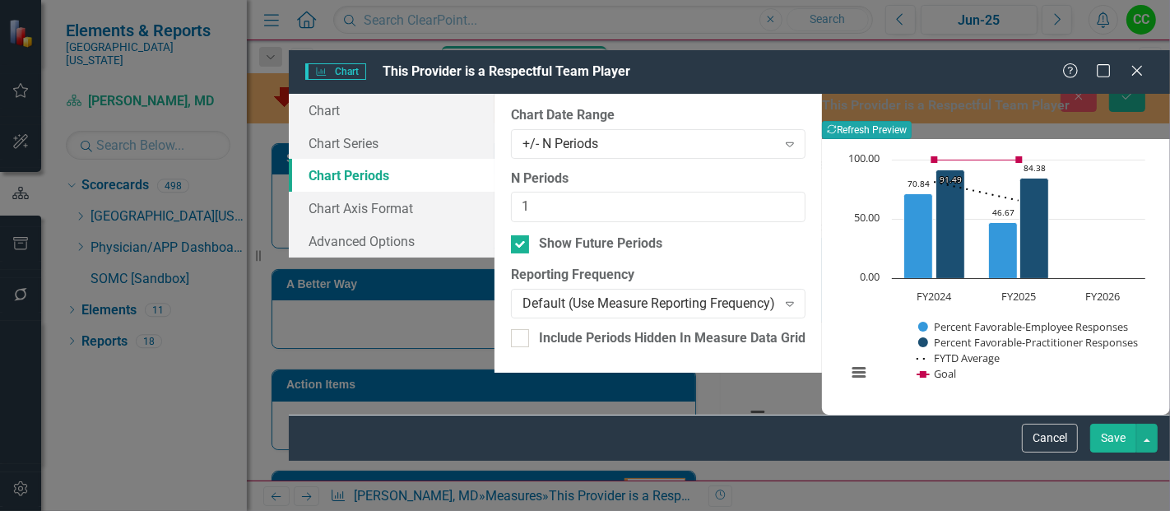
click at [911, 121] on button "Recalculate Refresh Preview" at bounding box center [867, 130] width 90 height 18
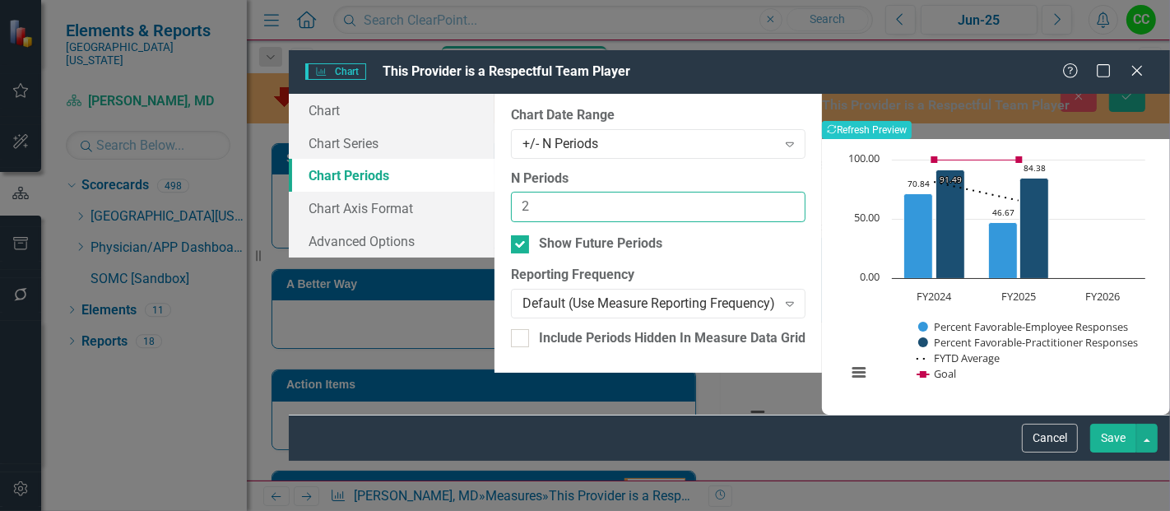
click at [762, 192] on input "2" at bounding box center [658, 207] width 294 height 30
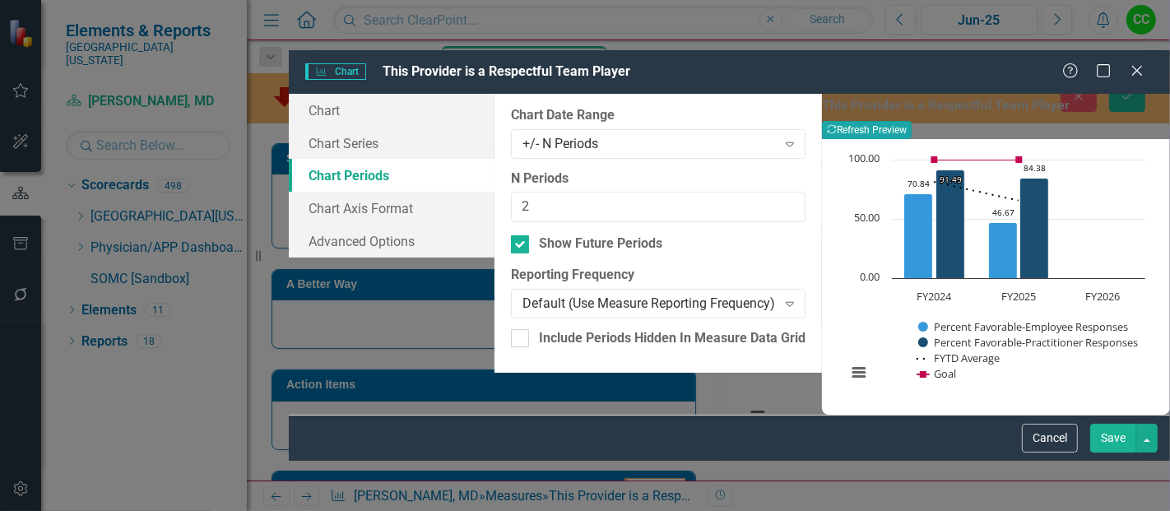
click at [911, 121] on button "Recalculate Refresh Preview" at bounding box center [867, 130] width 90 height 18
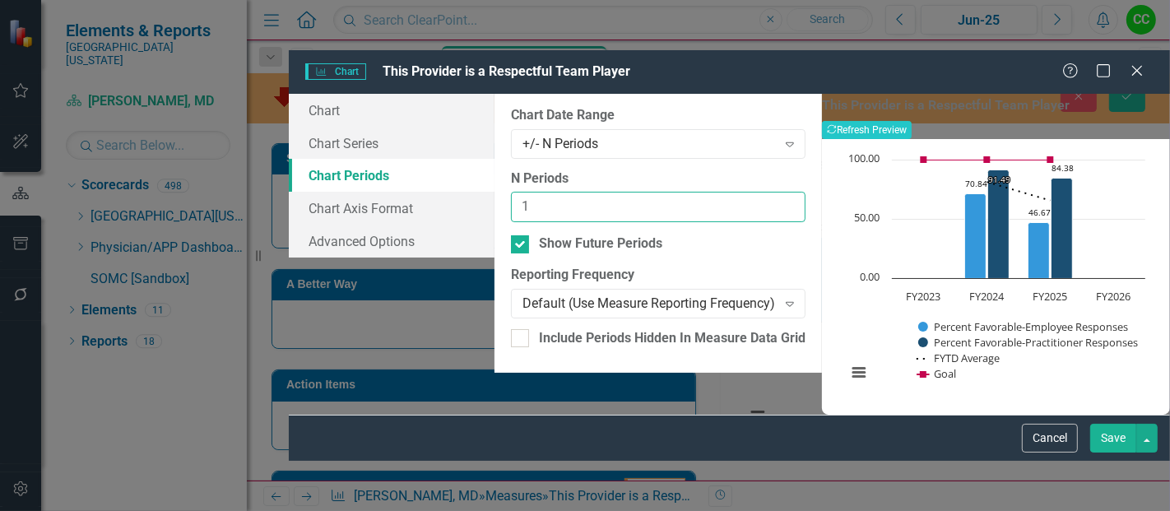
click at [762, 192] on input "1" at bounding box center [658, 207] width 294 height 30
click at [556, 134] on div "+/- N Periods" at bounding box center [649, 143] width 254 height 19
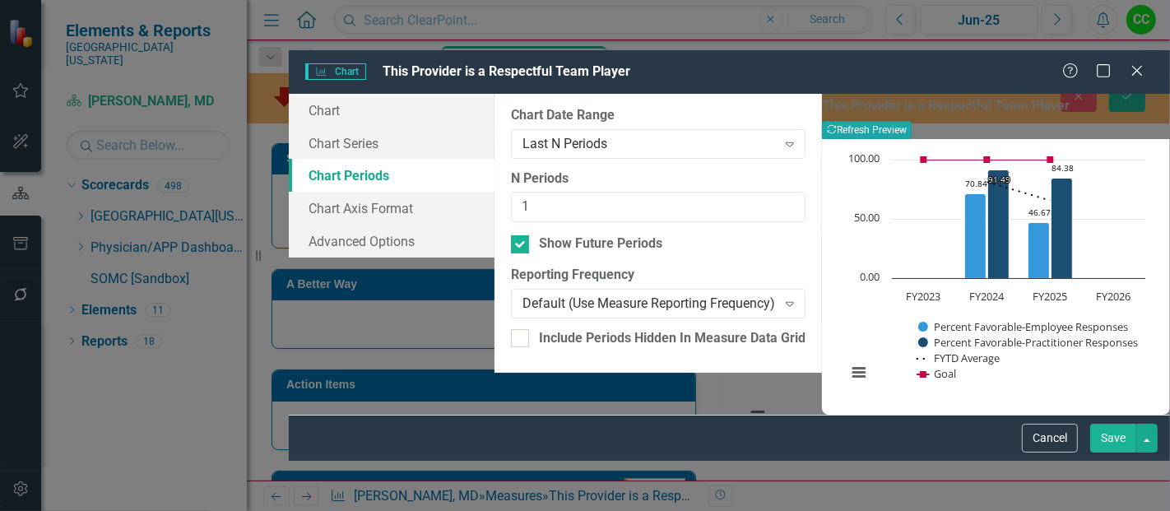
click at [911, 121] on button "Recalculate Refresh Preview" at bounding box center [867, 130] width 90 height 18
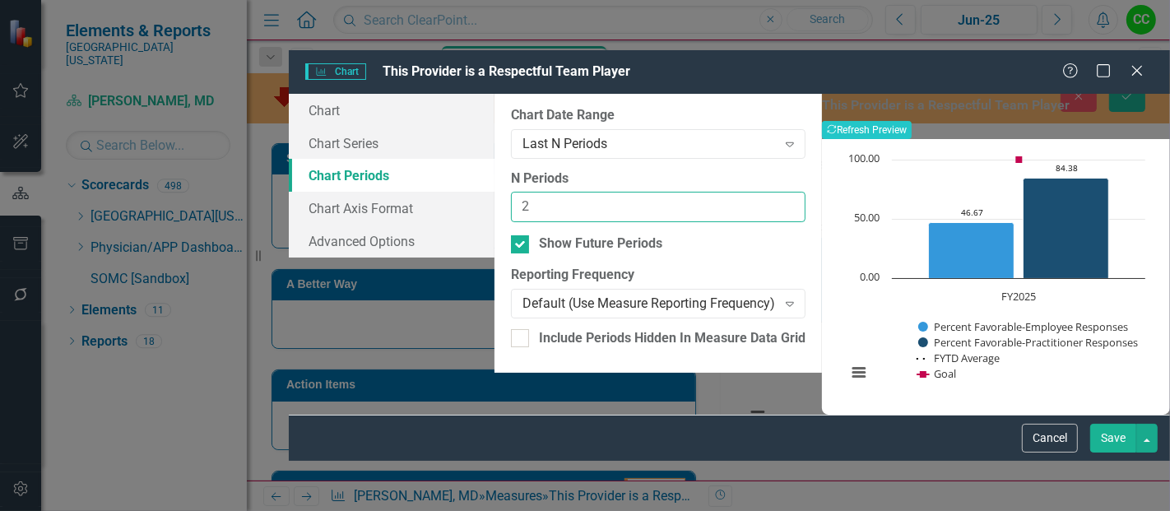
type input "2"
click at [763, 192] on input "2" at bounding box center [658, 207] width 294 height 30
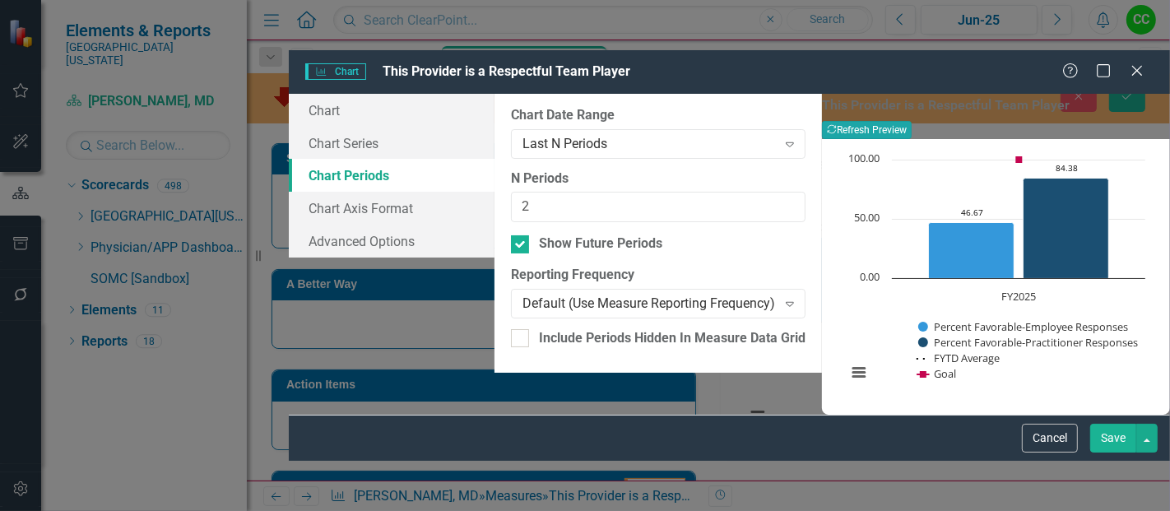
click at [911, 121] on button "Recalculate Refresh Preview" at bounding box center [867, 130] width 90 height 18
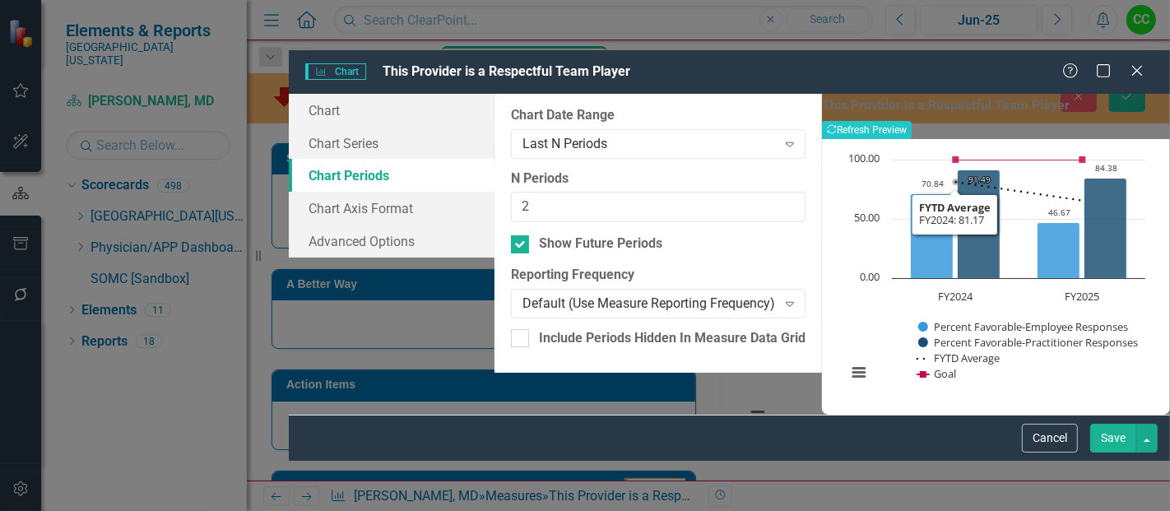
click at [1055, 415] on div "This Provider is a Respectful Team Player Recalculate Refresh Preview Chart Com…" at bounding box center [996, 254] width 348 height 321
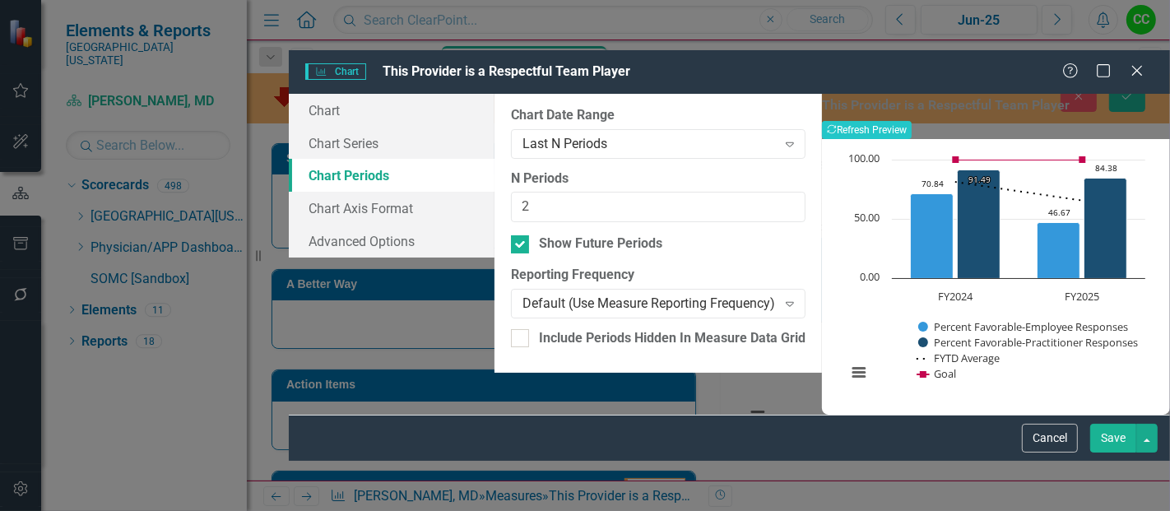
click at [1054, 415] on div "This Provider is a Respectful Team Player Recalculate Refresh Preview Chart Com…" at bounding box center [996, 254] width 348 height 321
click at [1115, 452] on button "Save" at bounding box center [1113, 438] width 46 height 29
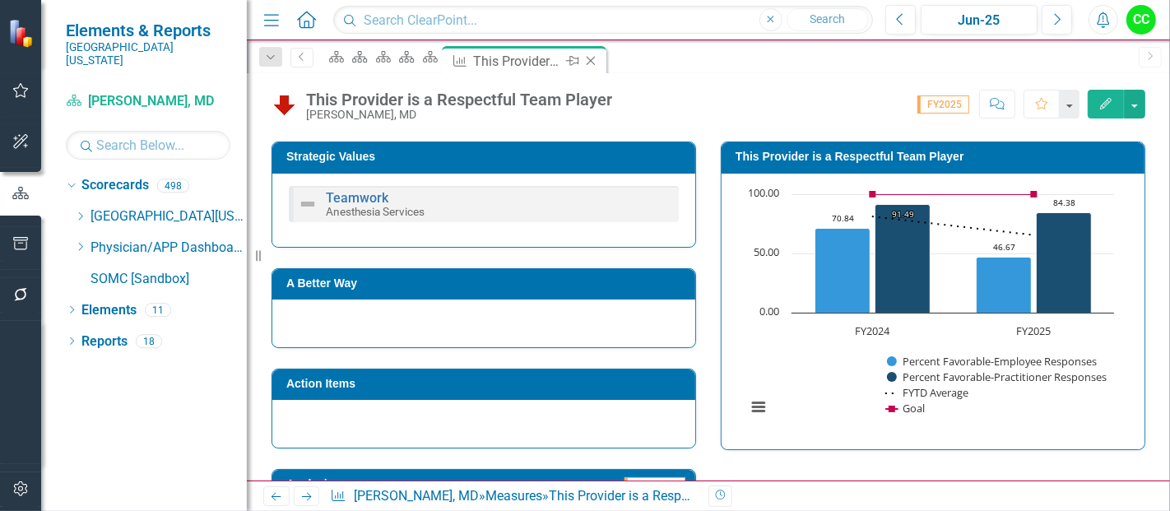
click at [599, 60] on icon "Close" at bounding box center [590, 60] width 16 height 13
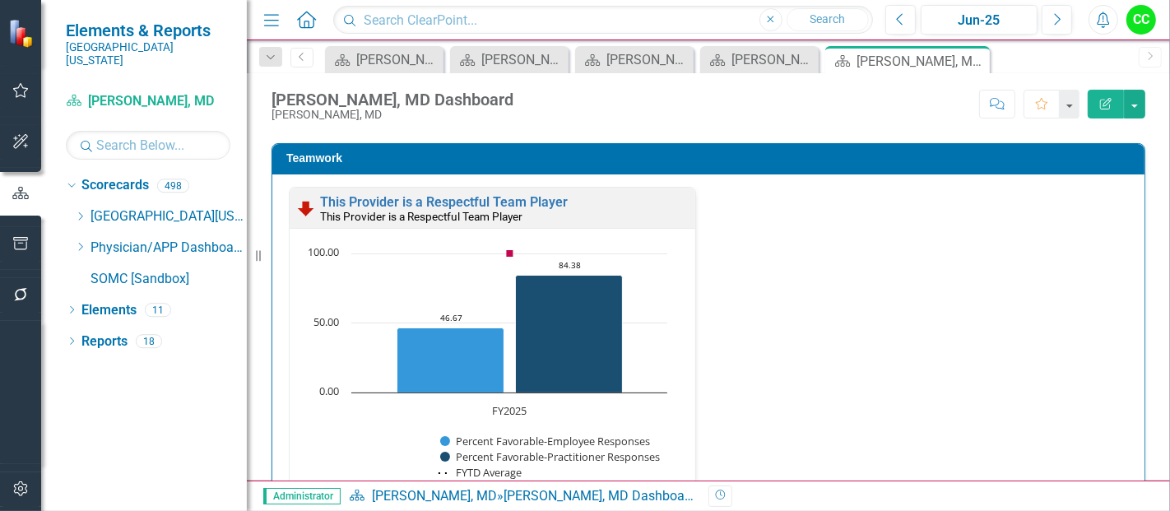
scroll to position [1754, 0]
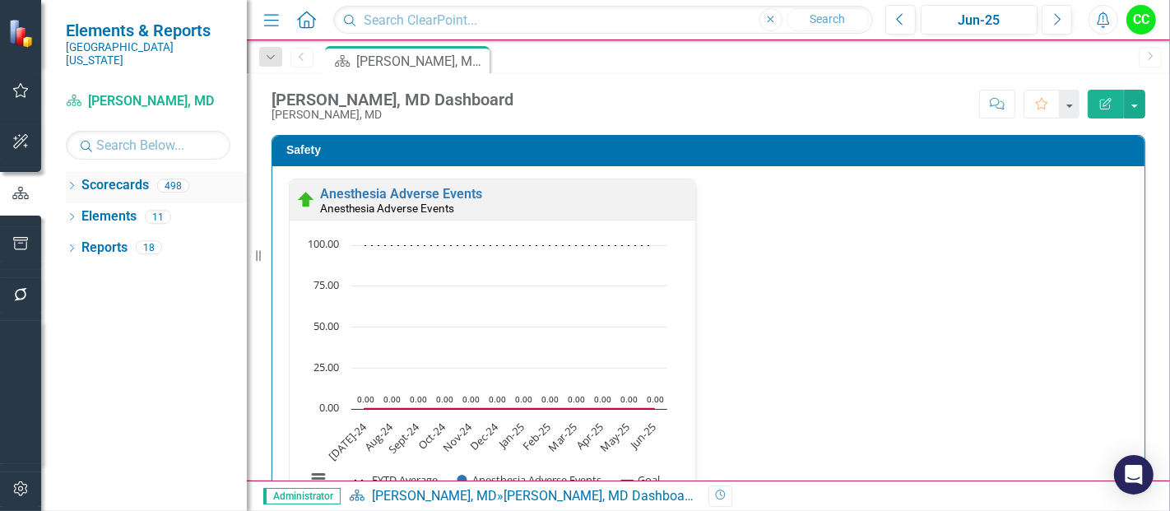
click at [72, 183] on icon "Dropdown" at bounding box center [72, 187] width 12 height 9
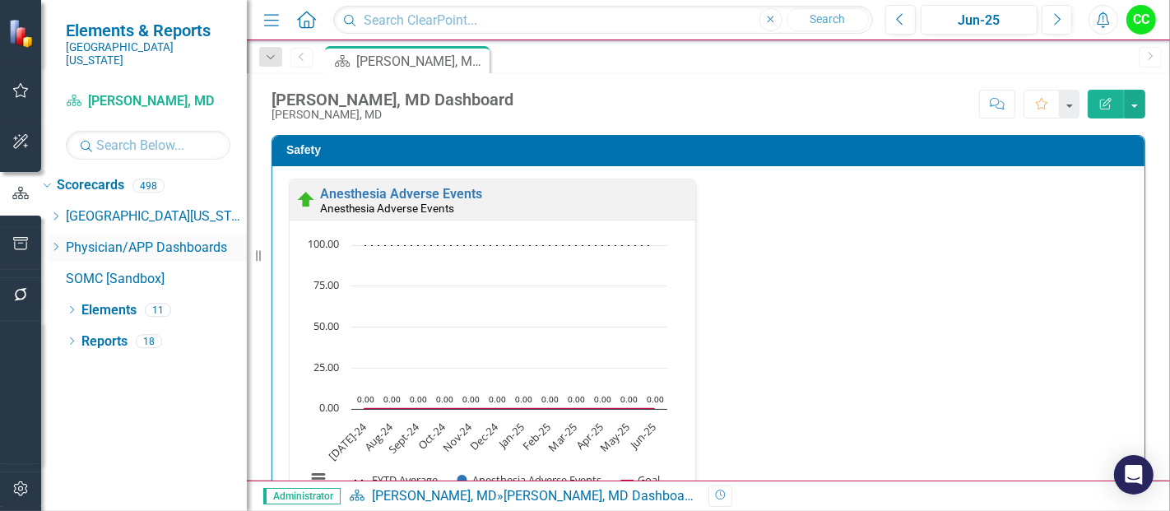
click at [62, 242] on icon "Dropdown" at bounding box center [55, 247] width 12 height 10
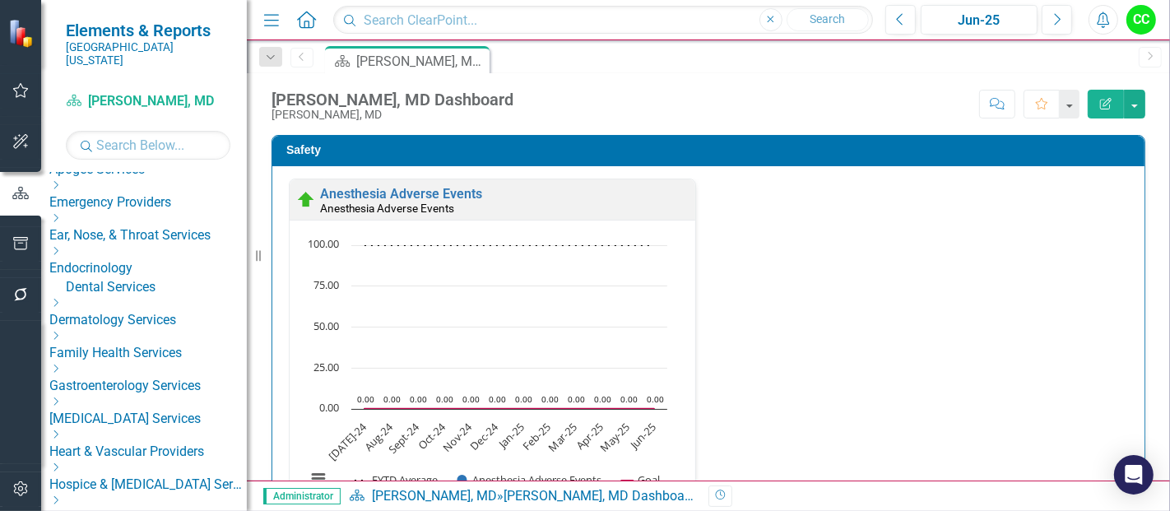
scroll to position [43, 0]
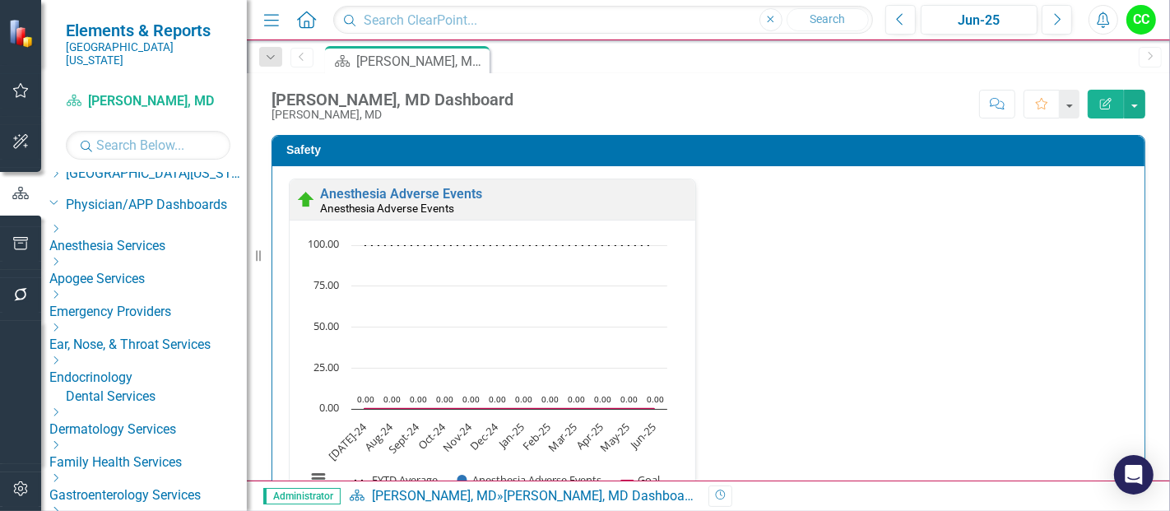
click at [62, 224] on icon "Dropdown" at bounding box center [55, 229] width 12 height 10
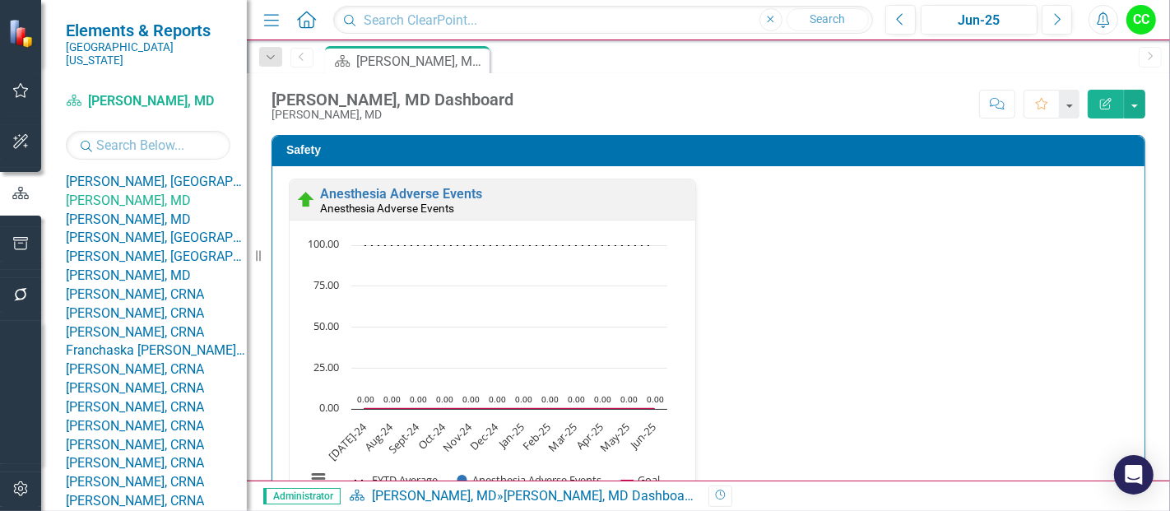
scroll to position [118, 0]
click at [166, 232] on link "[PERSON_NAME], MD" at bounding box center [156, 222] width 181 height 19
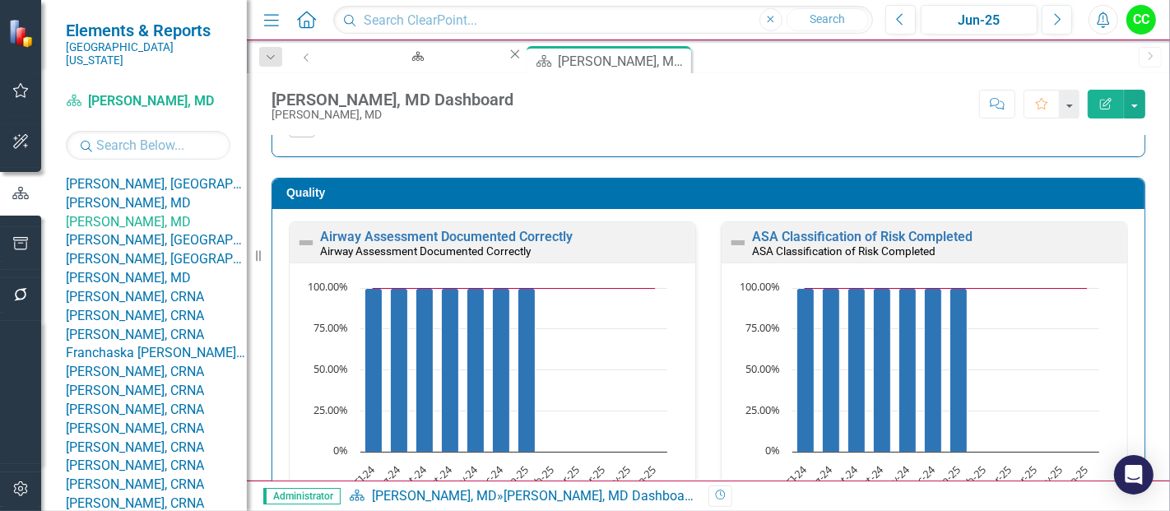
scroll to position [436, 0]
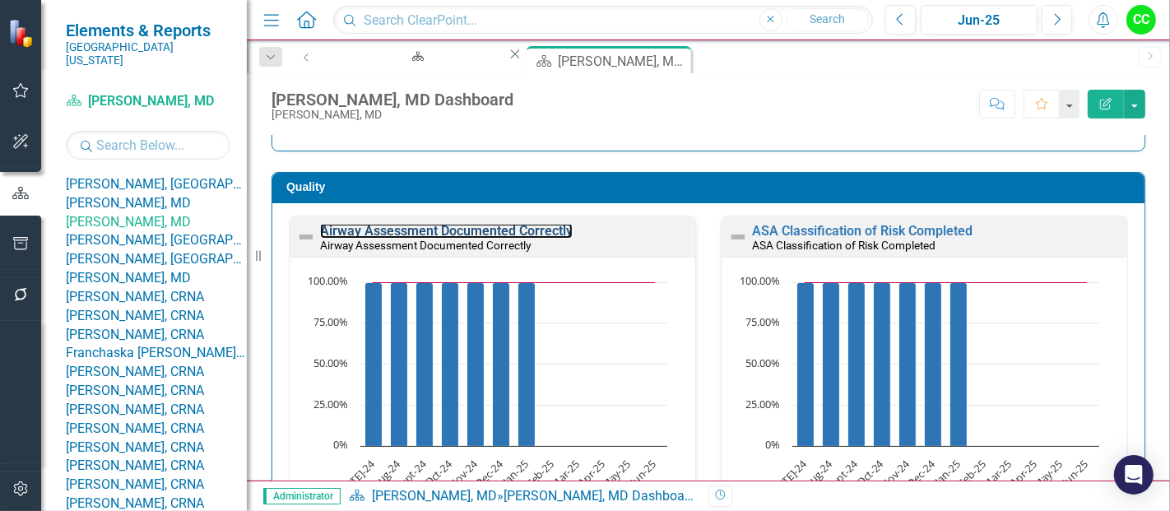
click at [533, 227] on link "Airway Assessment Documented Correctly" at bounding box center [446, 231] width 253 height 16
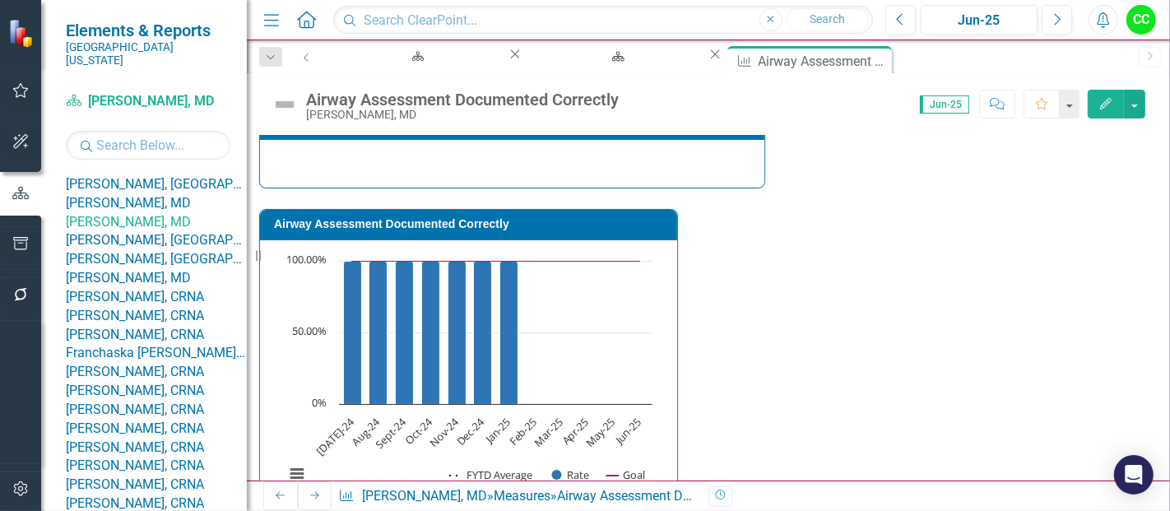
scroll to position [521, 0]
type textarea "1"
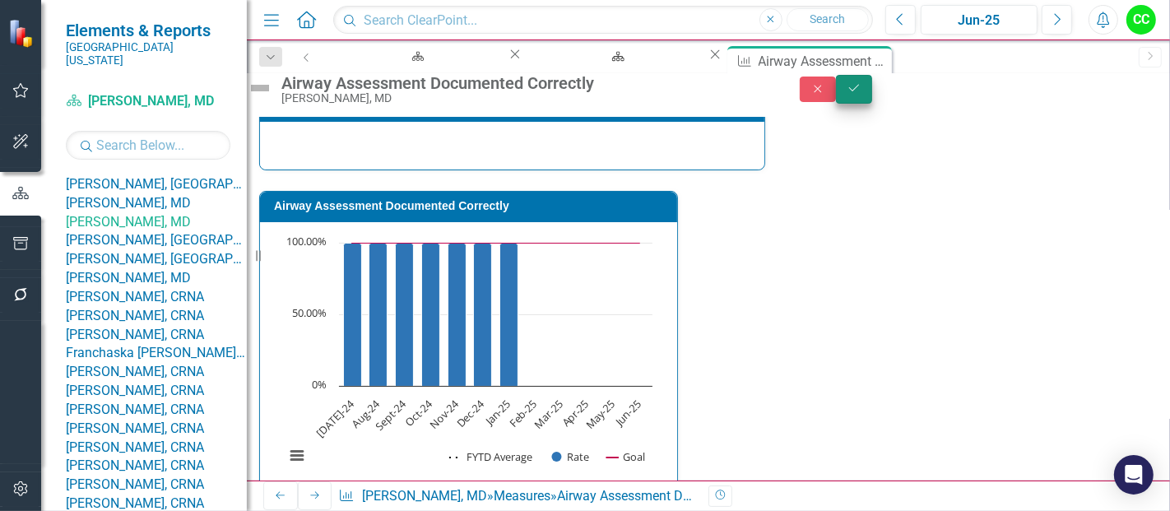
type textarea "1"
click at [861, 94] on icon "Save" at bounding box center [853, 88] width 15 height 12
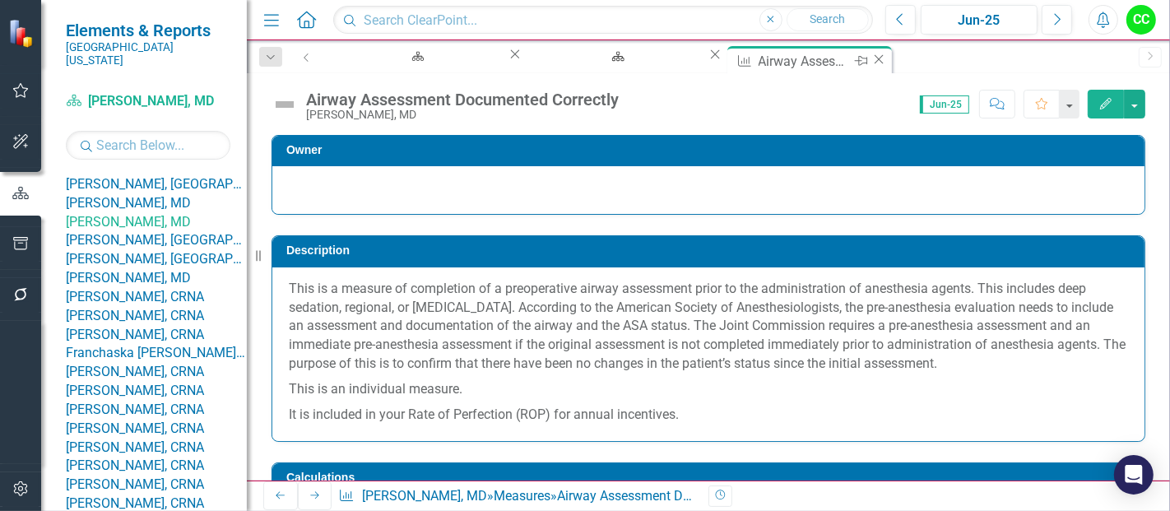
click at [870, 59] on icon "Close" at bounding box center [878, 59] width 16 height 13
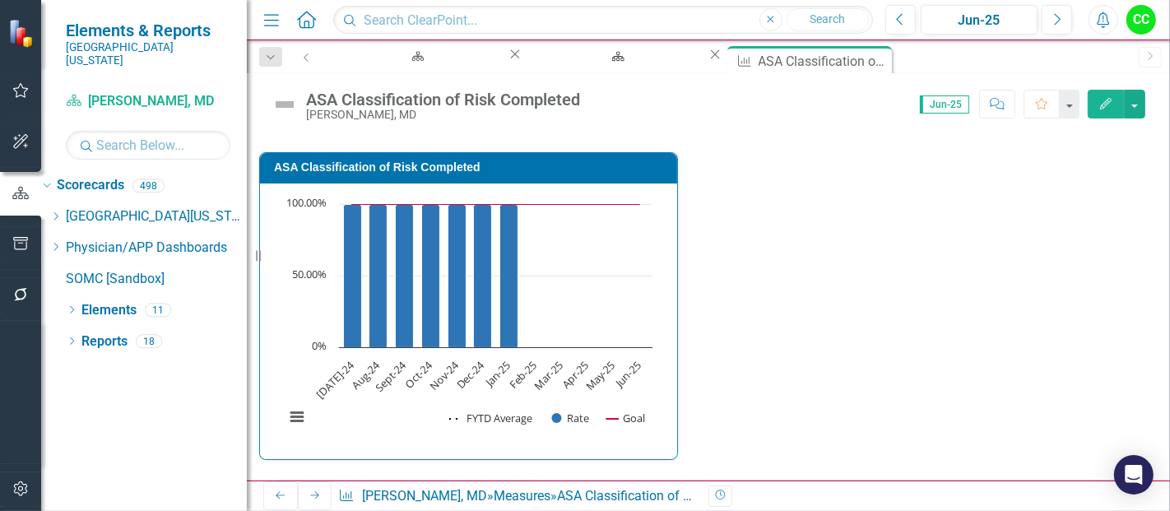
scroll to position [176, 0]
type textarea "1"
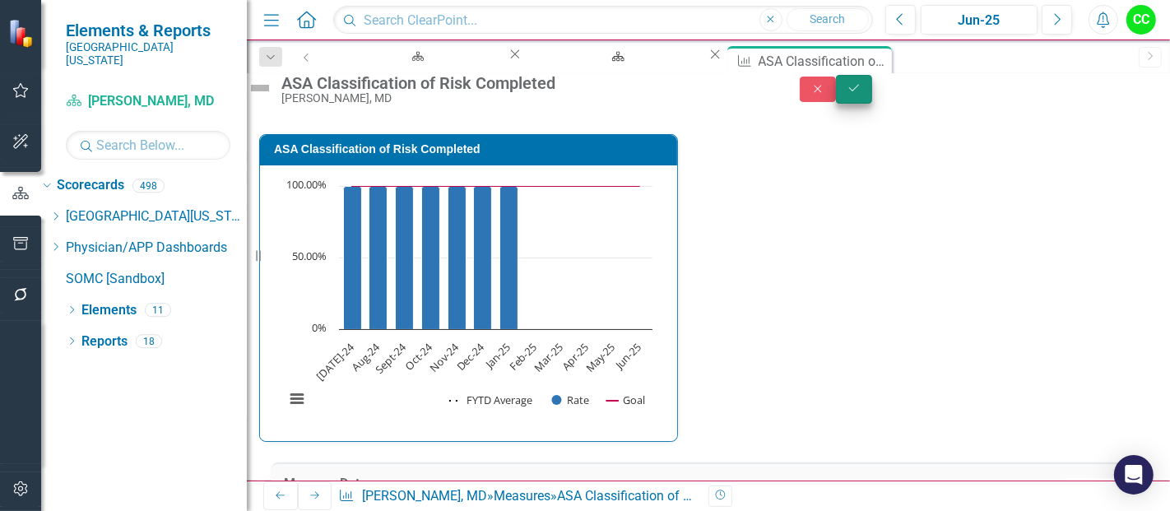
type textarea "1"
click at [861, 94] on icon "Save" at bounding box center [853, 88] width 15 height 12
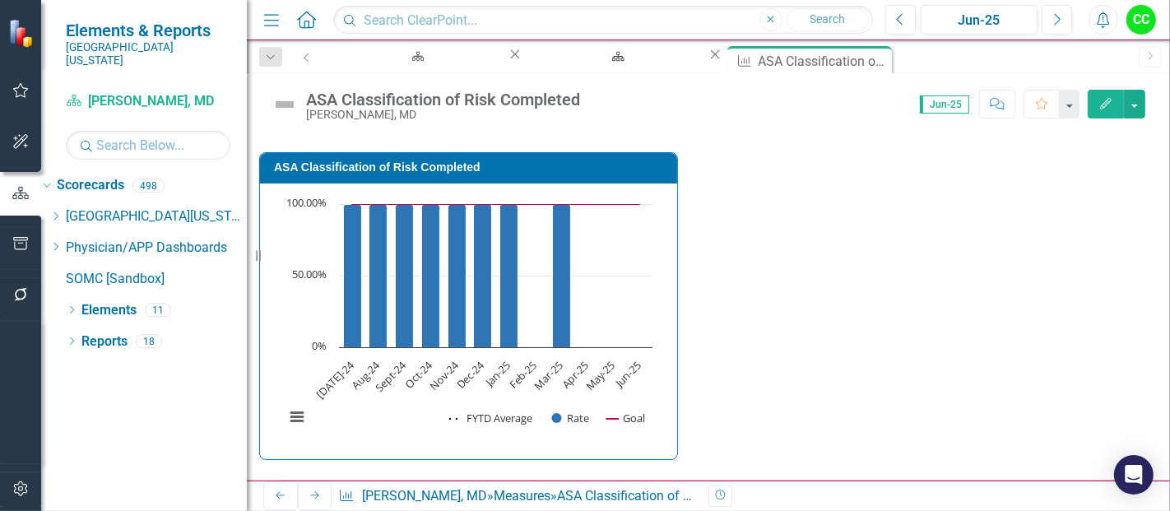
scroll to position [508, 0]
click at [874, 59] on icon at bounding box center [878, 58] width 9 height 9
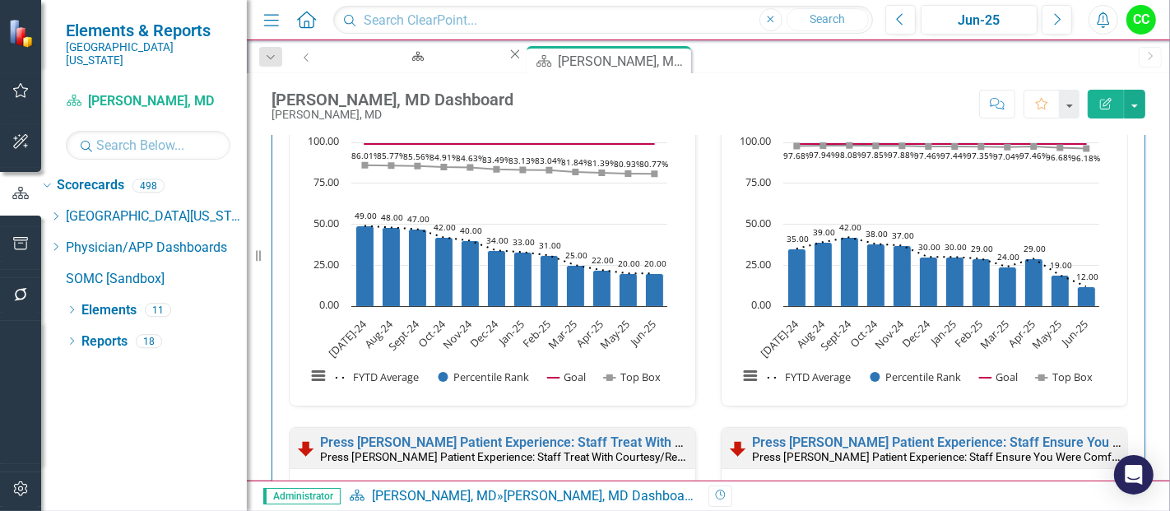
scroll to position [1694, 0]
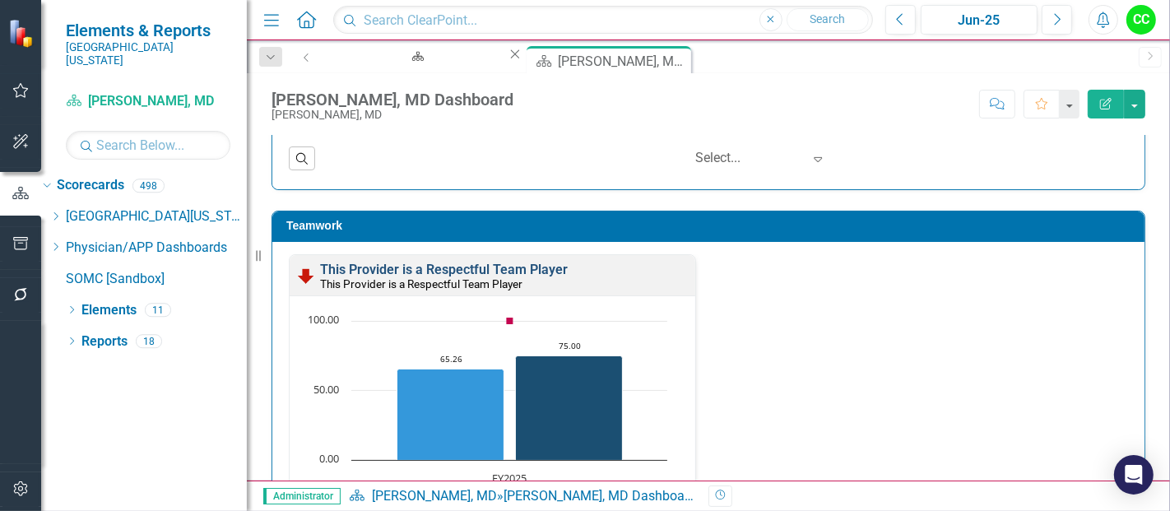
click at [531, 263] on link "This Provider is a Respectful Team Player" at bounding box center [444, 270] width 248 height 16
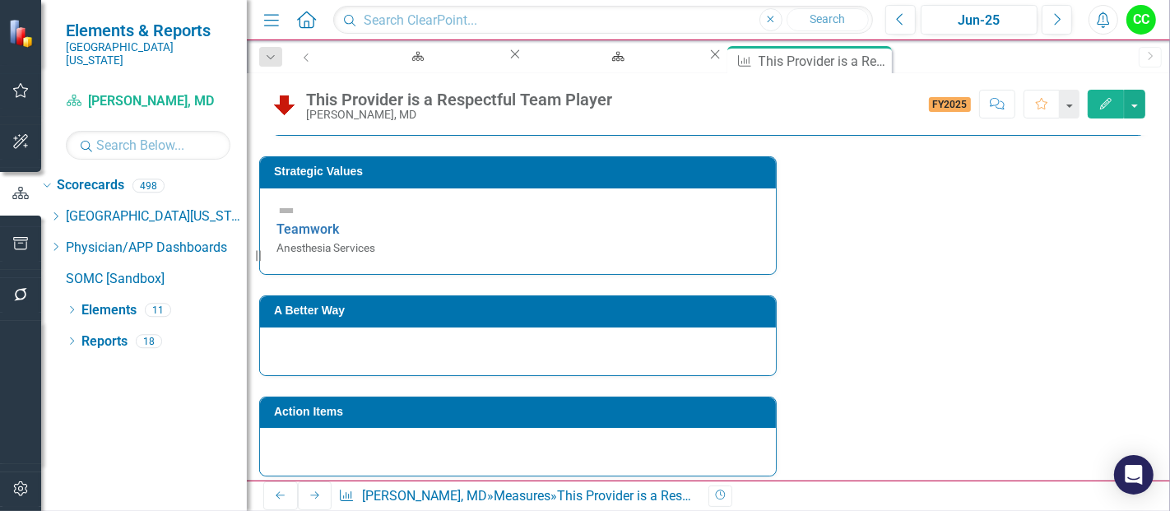
scroll to position [359, 0]
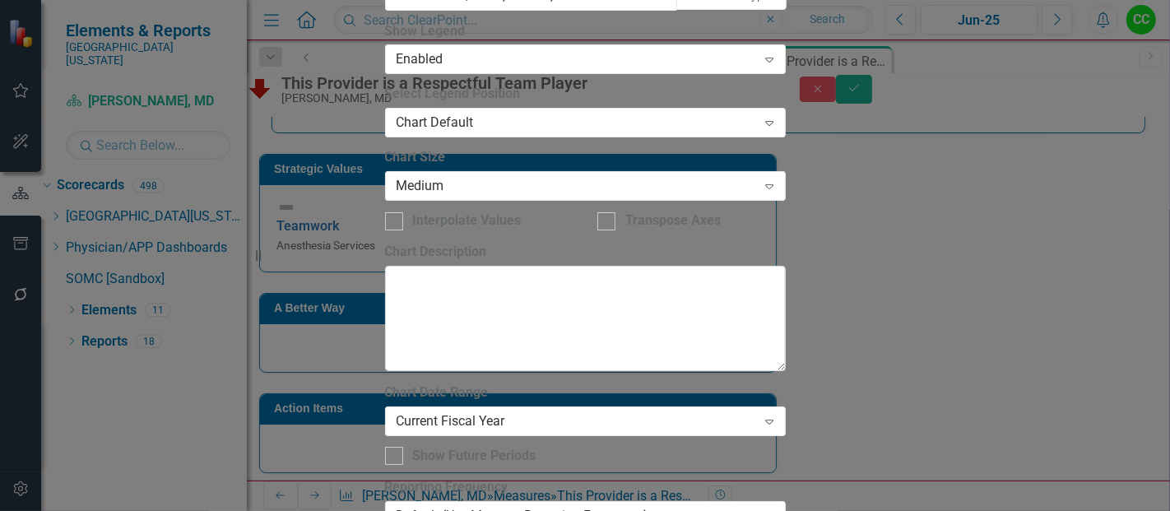
click at [529, 383] on div "Chart Date Range Current Fiscal Year Expand" at bounding box center [585, 408] width 401 height 51
click at [523, 411] on div "Current Fiscal Year" at bounding box center [576, 420] width 360 height 19
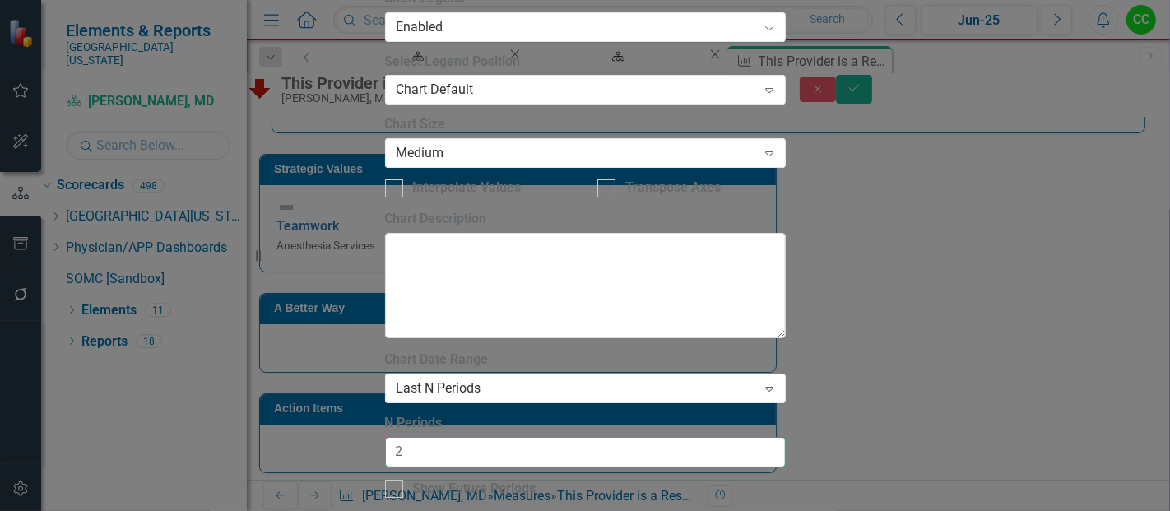
type input "2"
click at [761, 437] on input "2" at bounding box center [585, 452] width 401 height 30
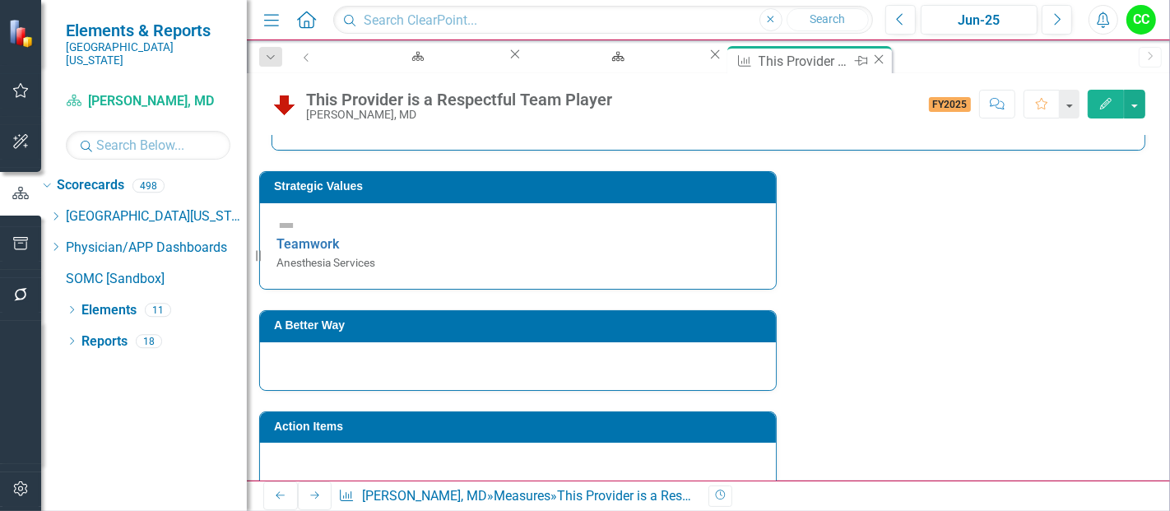
click at [870, 64] on icon "Close" at bounding box center [878, 59] width 16 height 13
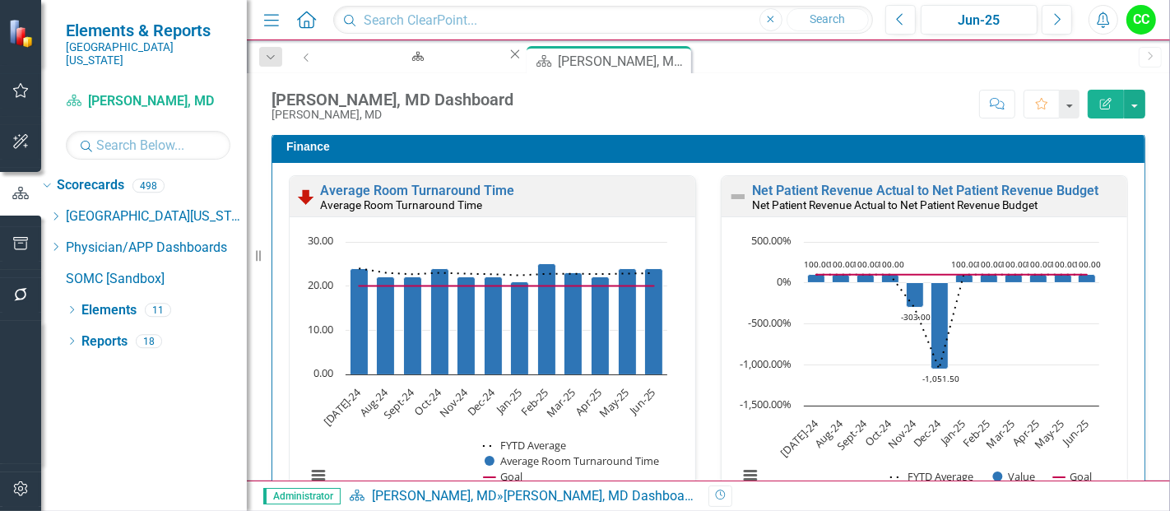
scroll to position [2244, 0]
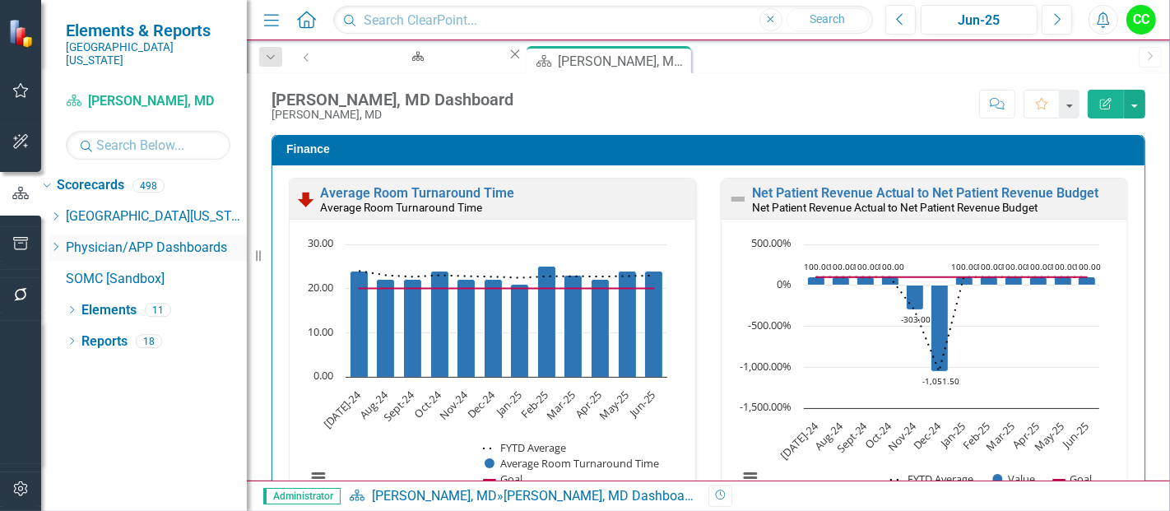
click at [62, 242] on icon "Dropdown" at bounding box center [55, 247] width 12 height 10
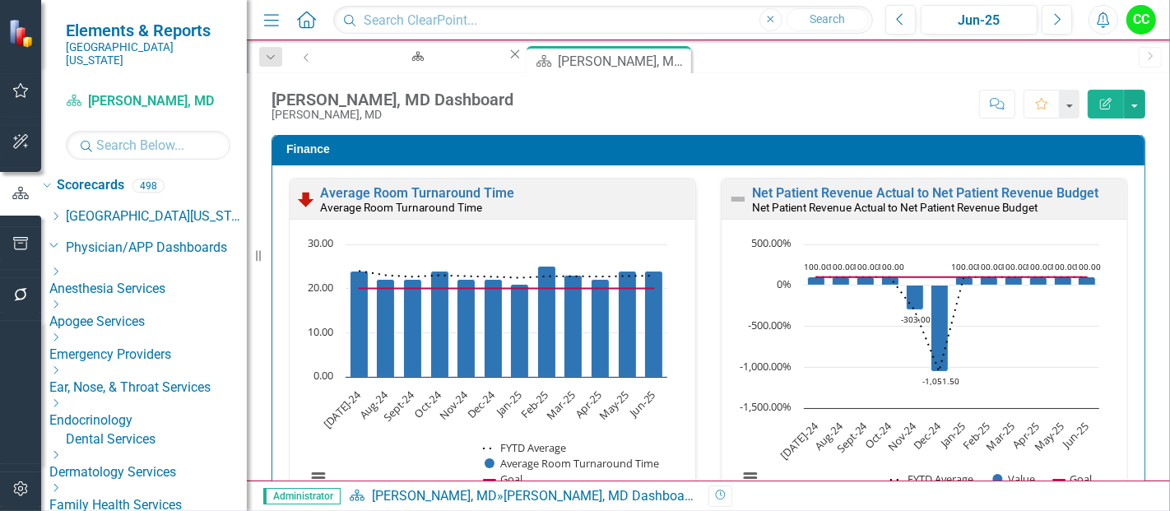
click at [62, 267] on icon "Dropdown" at bounding box center [55, 272] width 12 height 10
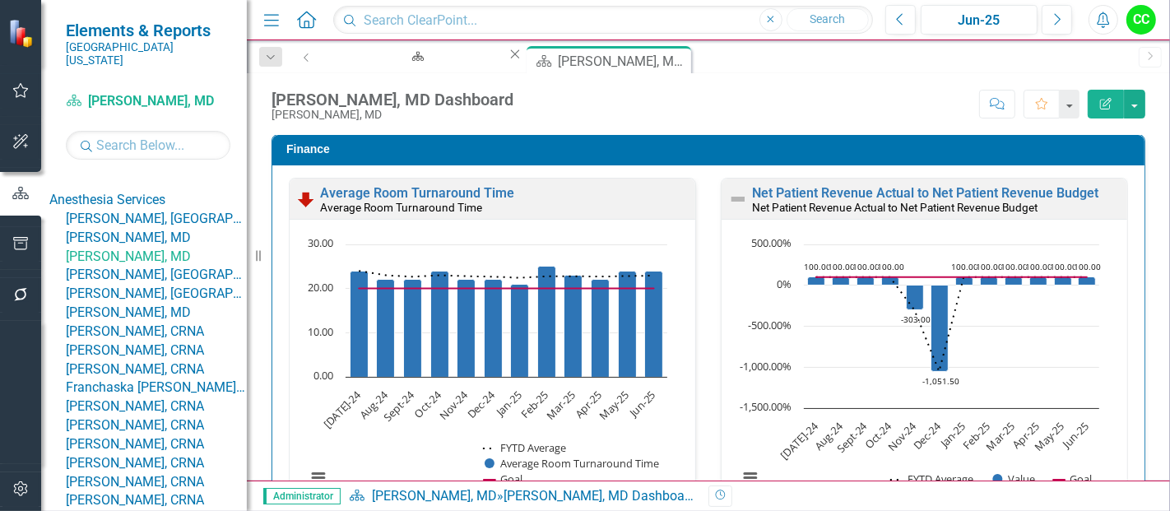
scroll to position [84, 0]
click at [165, 284] on link "[PERSON_NAME], [GEOGRAPHIC_DATA]" at bounding box center [156, 274] width 181 height 19
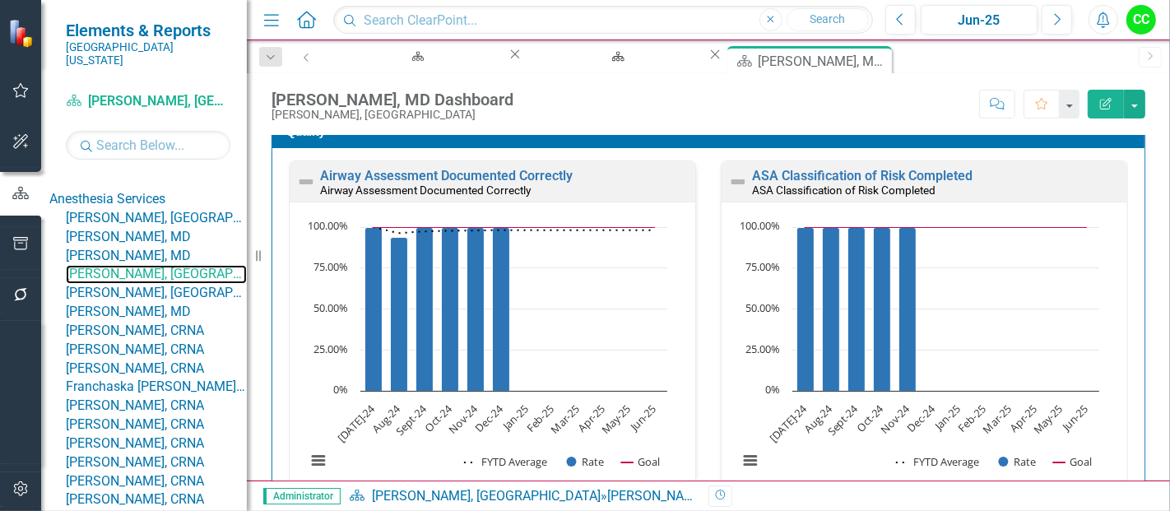
scroll to position [494, 0]
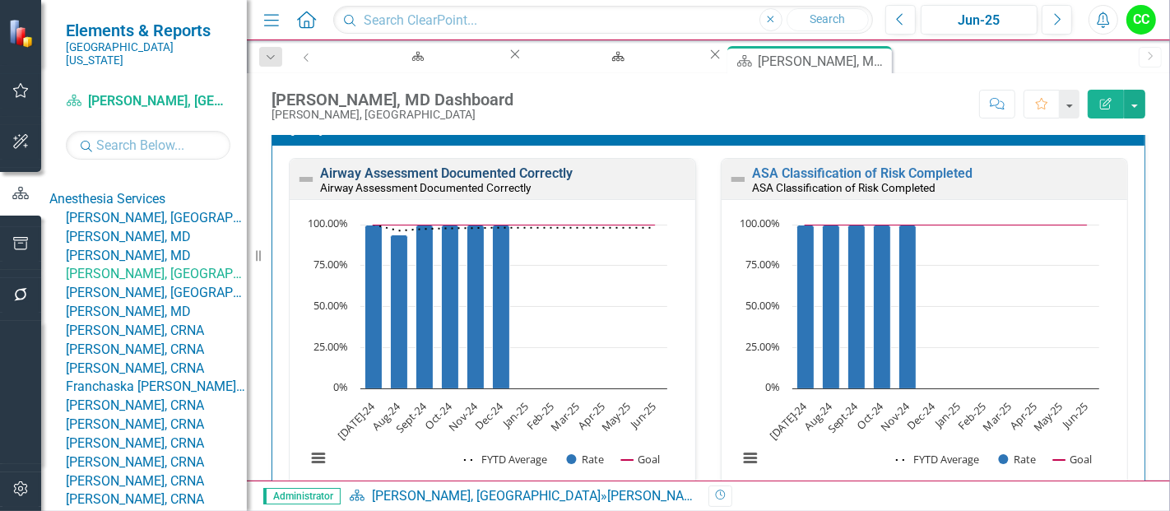
click at [512, 173] on link "Airway Assessment Documented Correctly" at bounding box center [446, 173] width 253 height 16
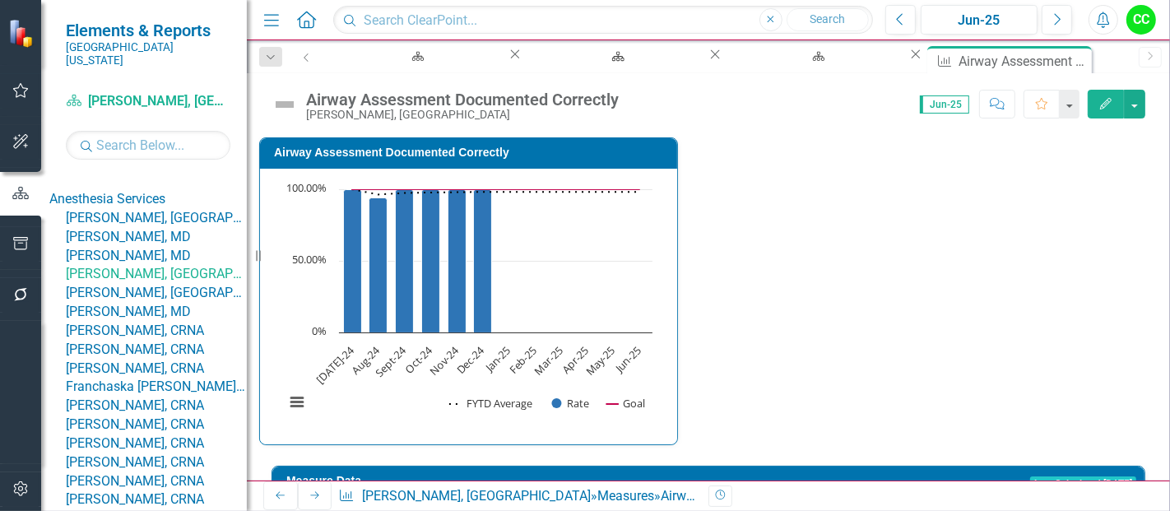
scroll to position [491, 0]
type textarea "3"
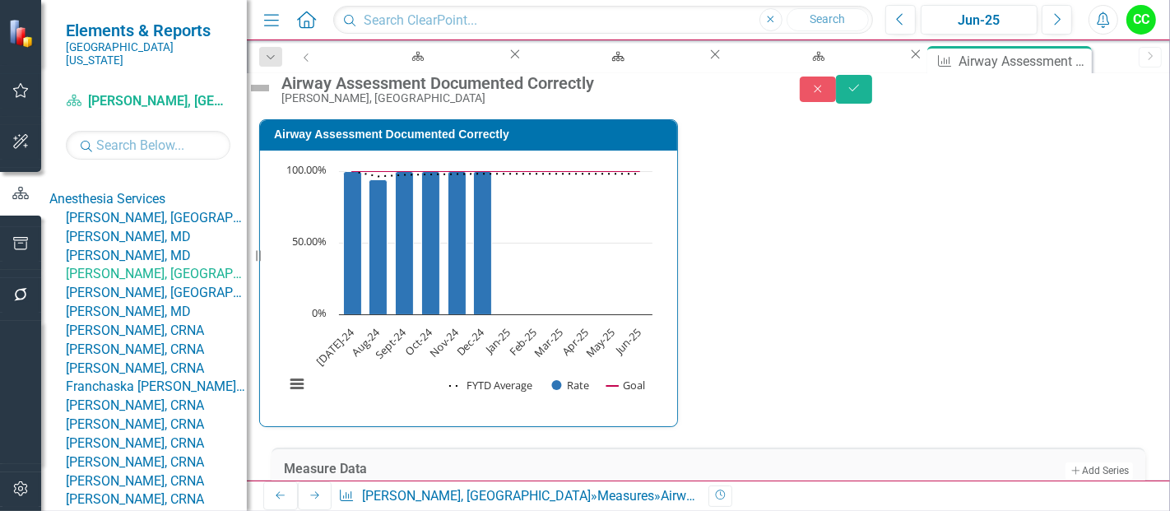
type textarea "3"
type textarea "8"
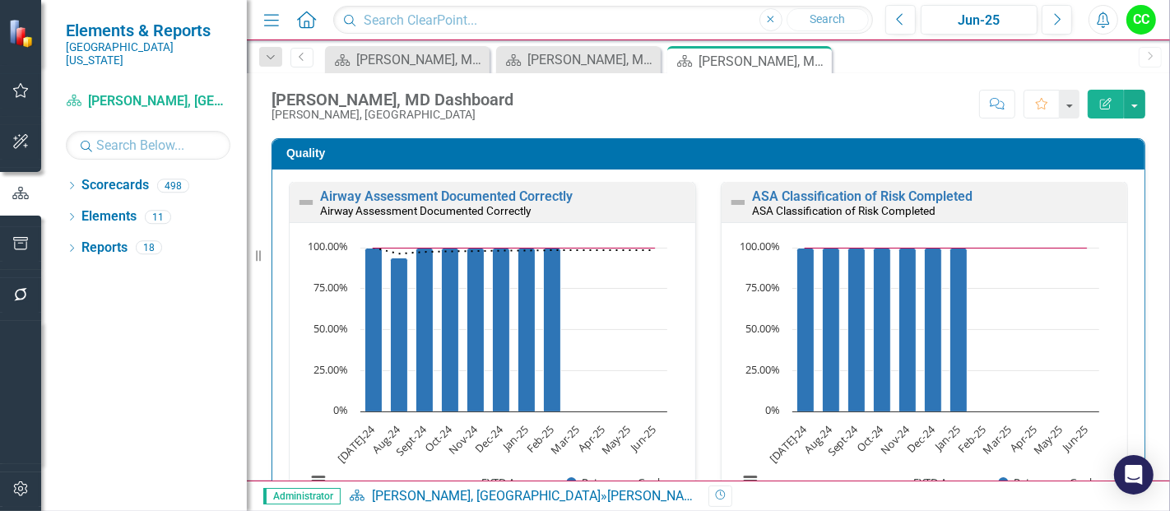
scroll to position [470, 0]
click at [493, 189] on link "Airway Assessment Documented Correctly" at bounding box center [446, 196] width 253 height 16
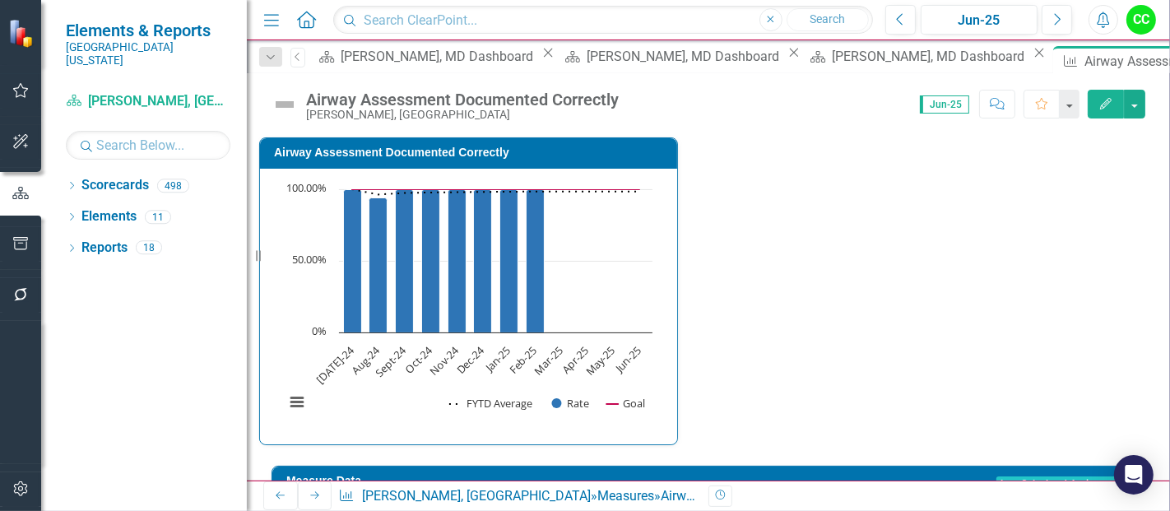
scroll to position [422, 0]
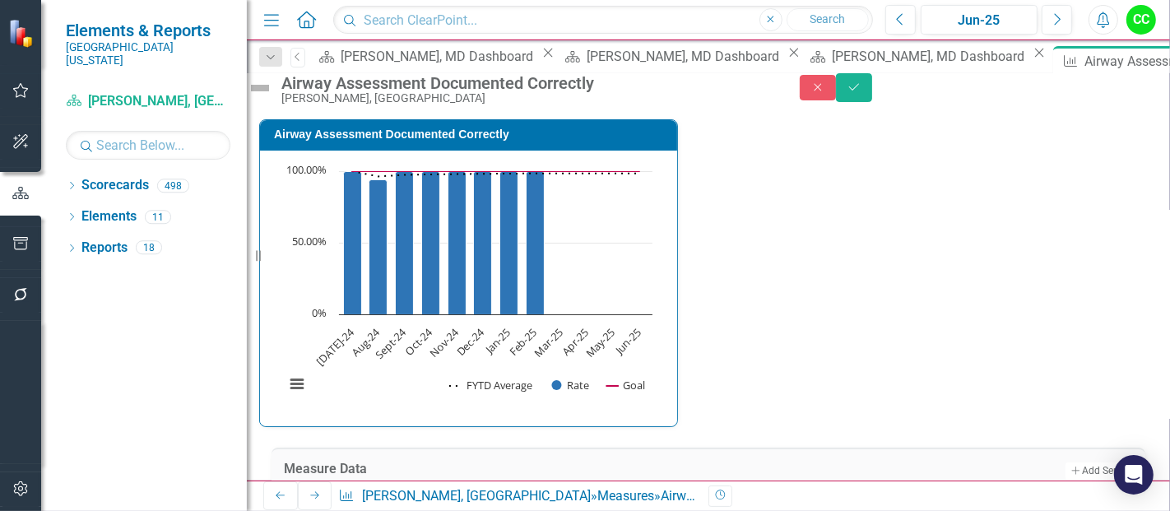
type textarea "3"
type textarea "8"
click at [1114, 104] on div "Airway Assessment Documented Correctly [PERSON_NAME], MD Close Save" at bounding box center [708, 88] width 923 height 31
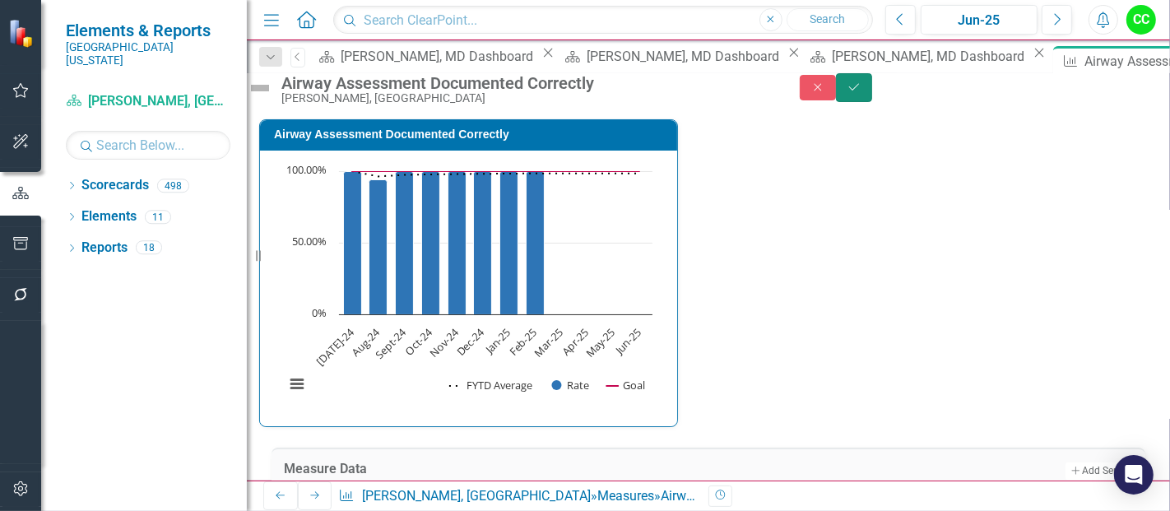
click at [872, 102] on button "Save" at bounding box center [854, 87] width 36 height 29
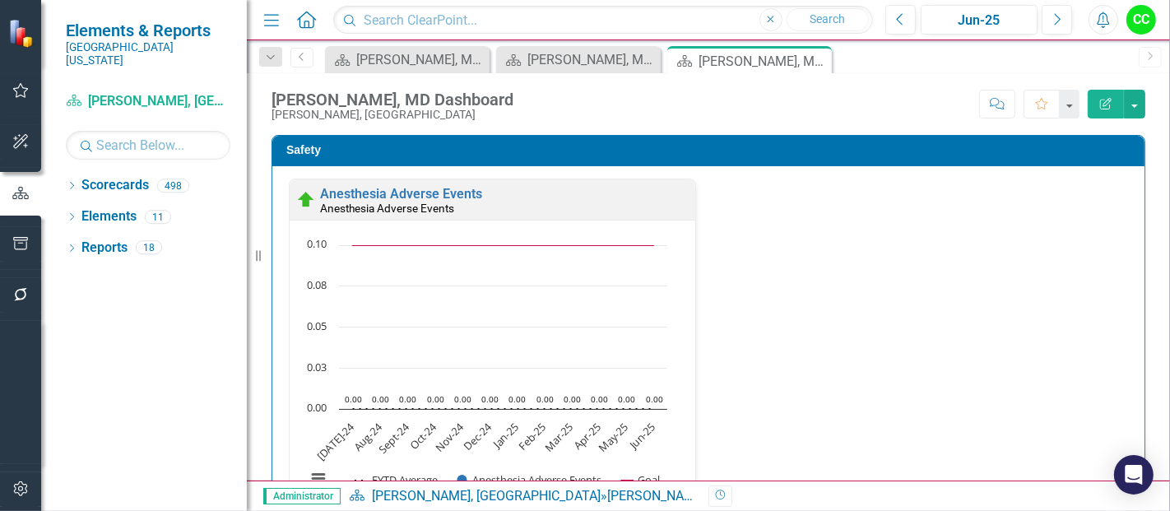
scroll to position [503, 0]
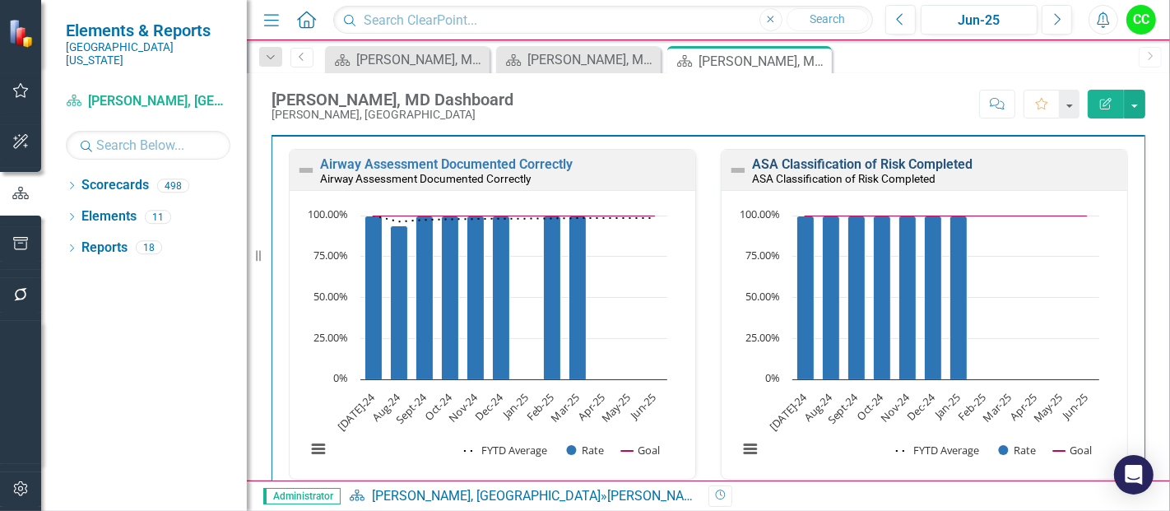
click at [841, 172] on link "ASA Classification of Risk Completed" at bounding box center [862, 164] width 220 height 16
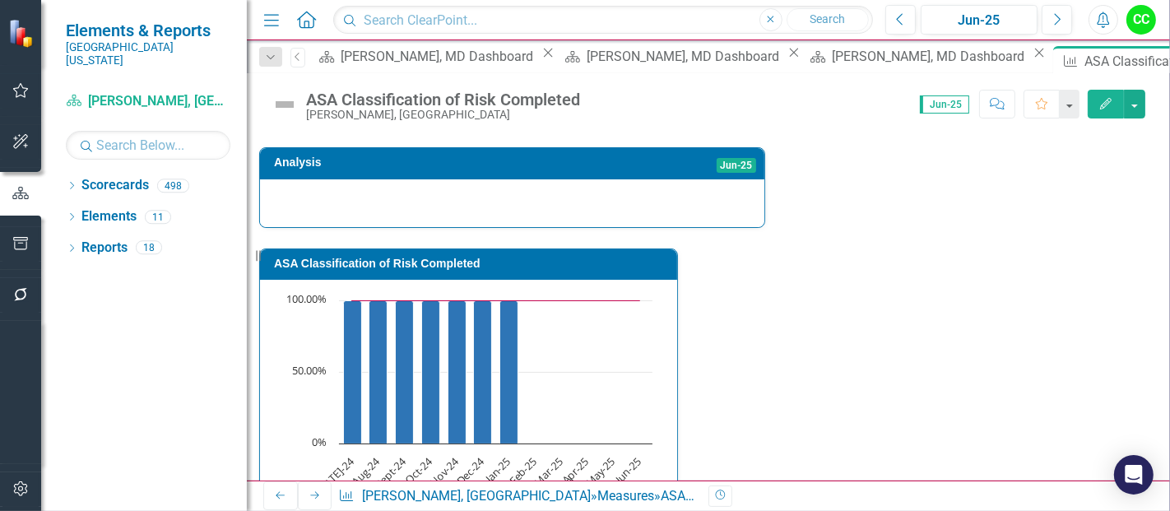
scroll to position [489, 0]
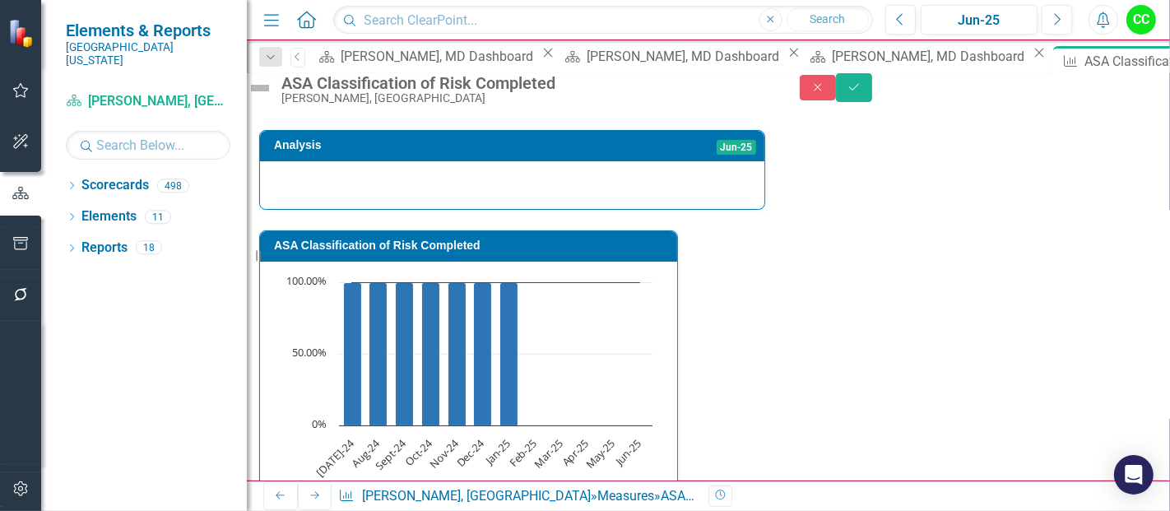
type textarea "3"
type textarea "8"
click at [861, 91] on icon "Save" at bounding box center [853, 87] width 15 height 12
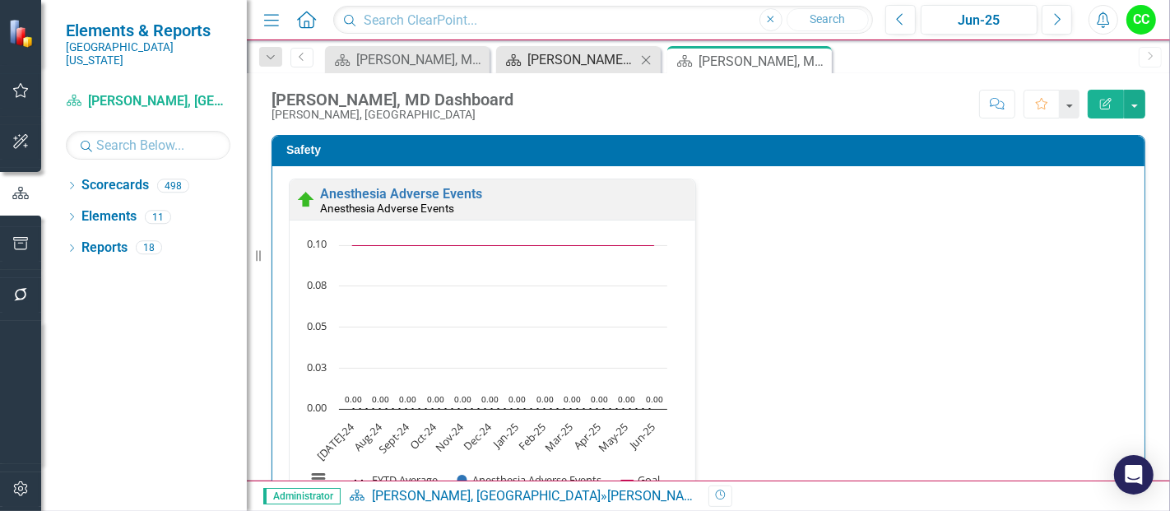
click at [582, 55] on div "[PERSON_NAME], MD Dashboard" at bounding box center [581, 59] width 109 height 21
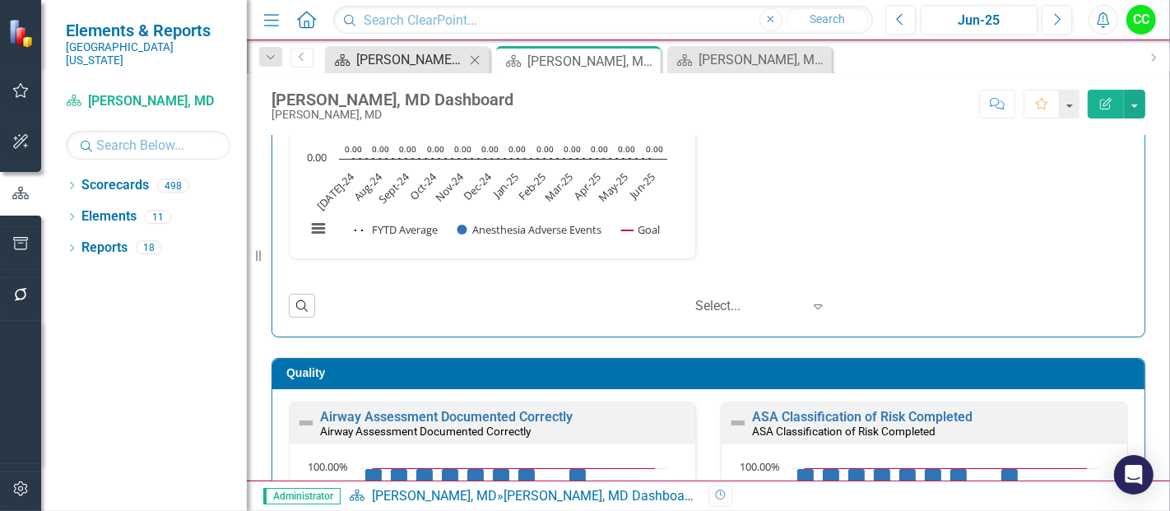
scroll to position [579, 0]
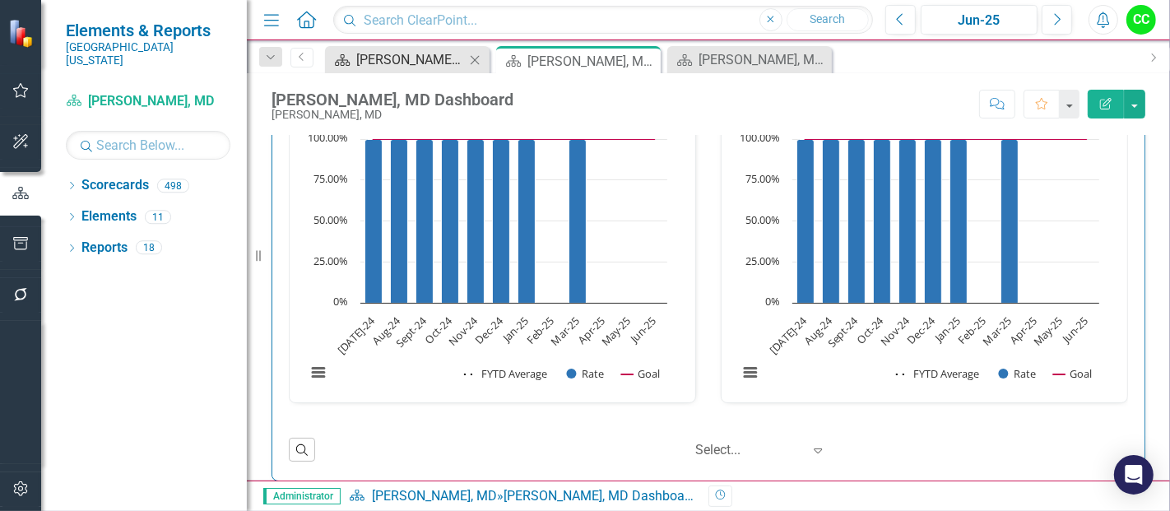
click at [433, 59] on div "[PERSON_NAME], MD Dashboard" at bounding box center [410, 59] width 109 height 21
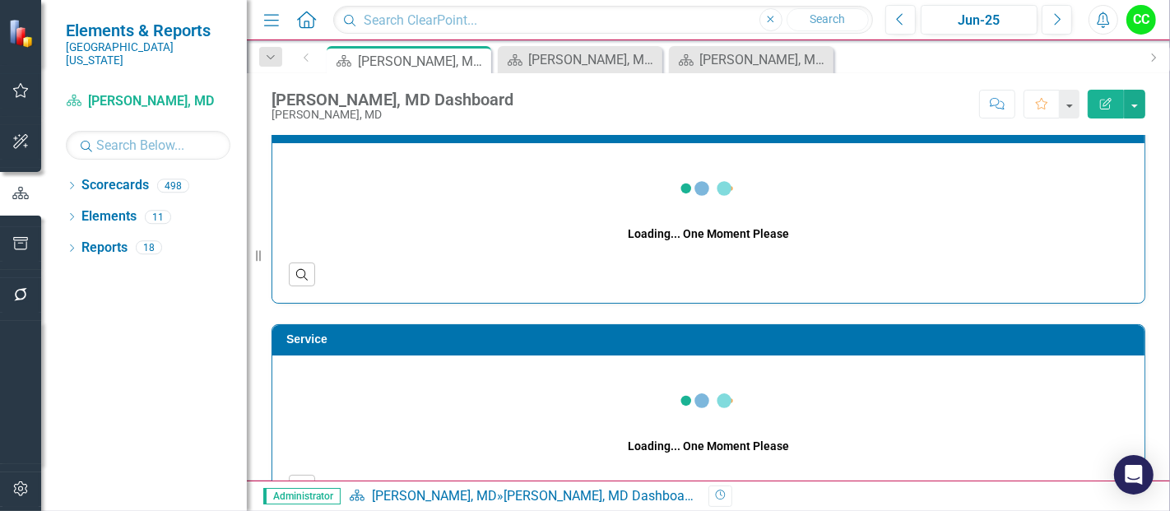
scroll to position [236, 0]
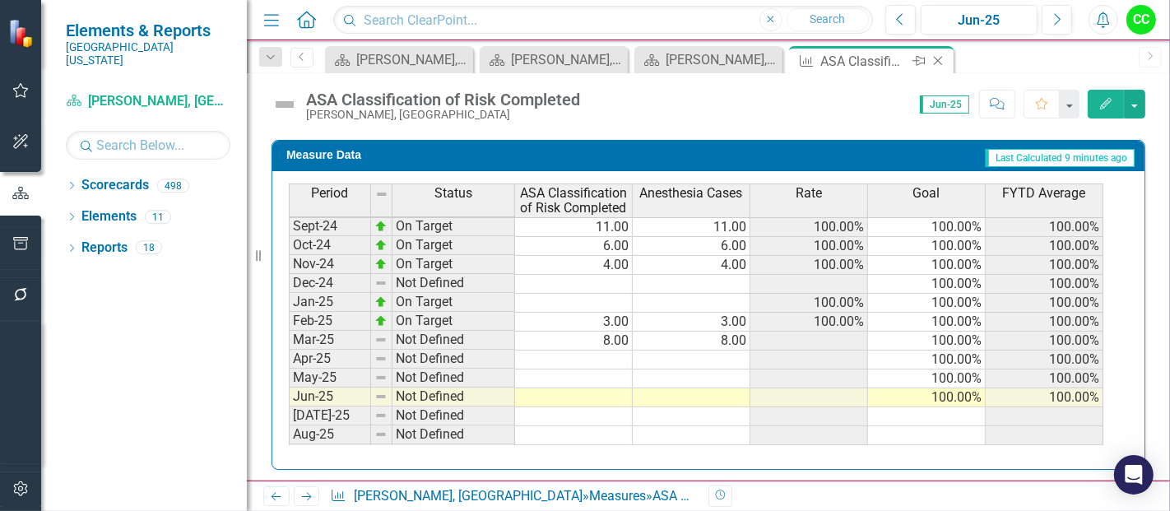
click at [939, 63] on icon "Close" at bounding box center [937, 60] width 16 height 13
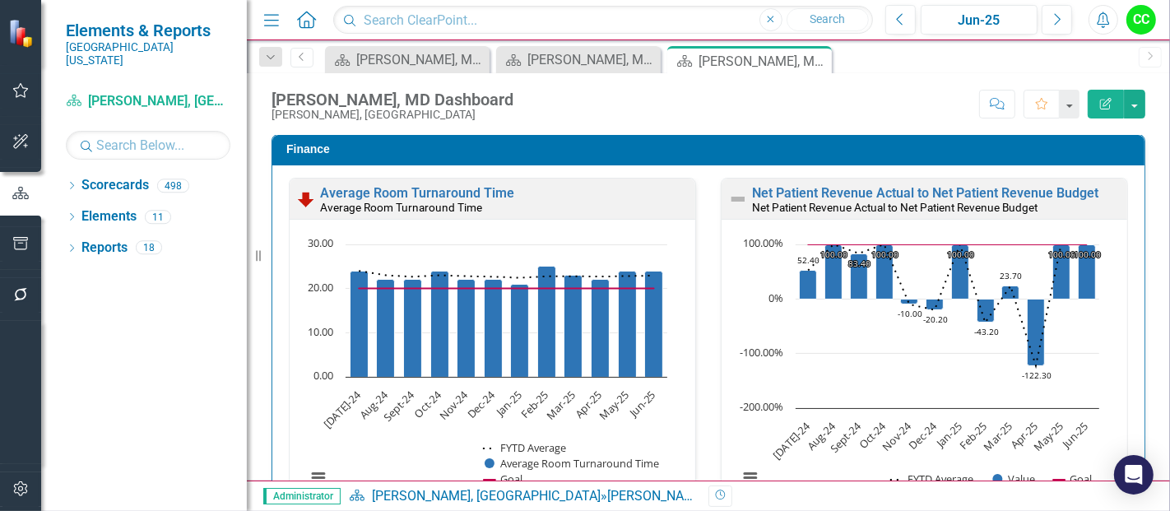
scroll to position [2246, 0]
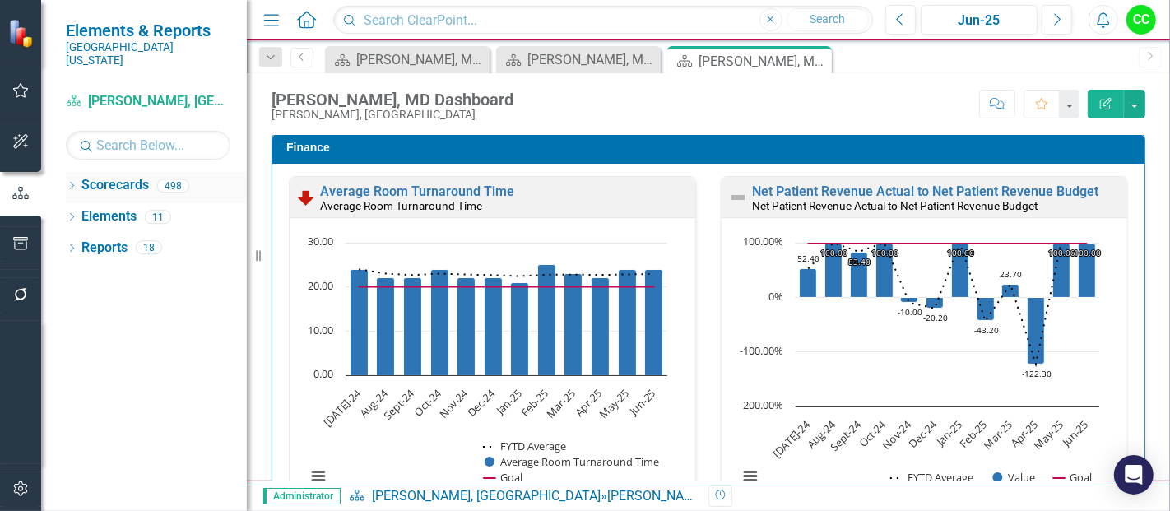
click at [69, 183] on icon "Dropdown" at bounding box center [72, 187] width 12 height 9
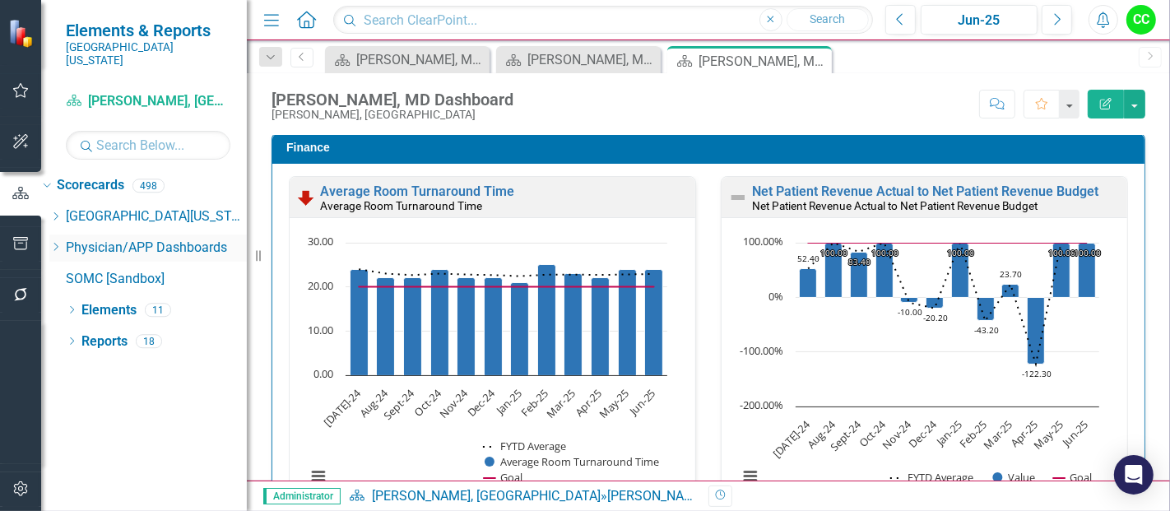
click at [62, 242] on icon "Dropdown" at bounding box center [55, 247] width 12 height 10
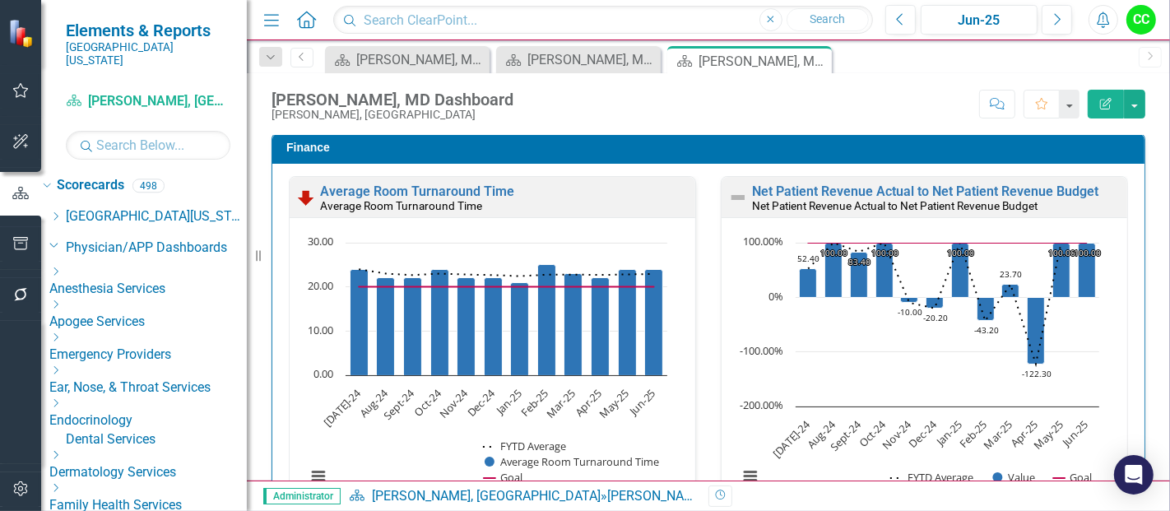
click at [62, 267] on icon "Dropdown" at bounding box center [55, 272] width 12 height 10
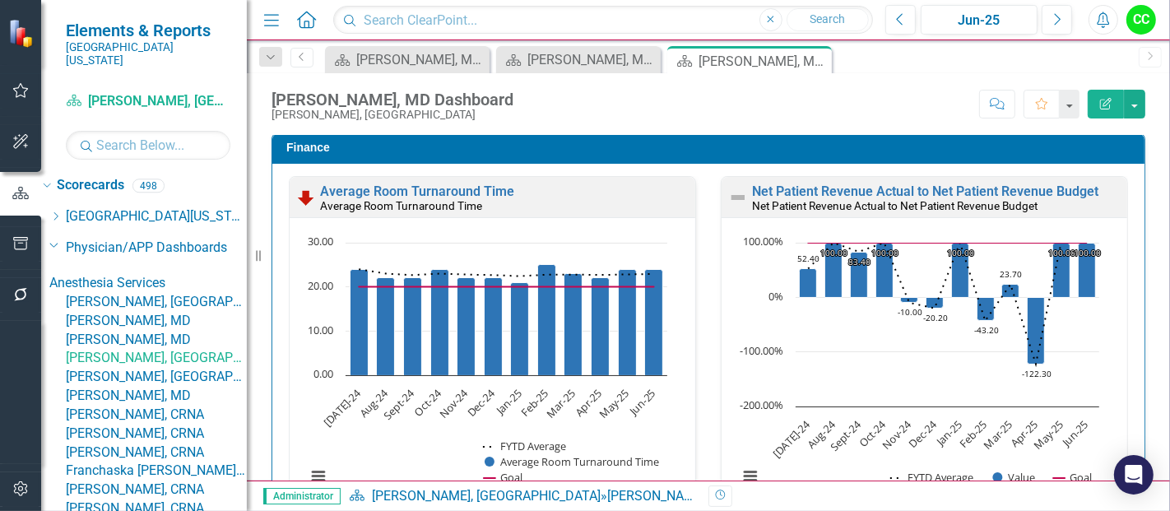
click at [166, 387] on link "[PERSON_NAME], [GEOGRAPHIC_DATA]" at bounding box center [156, 377] width 181 height 19
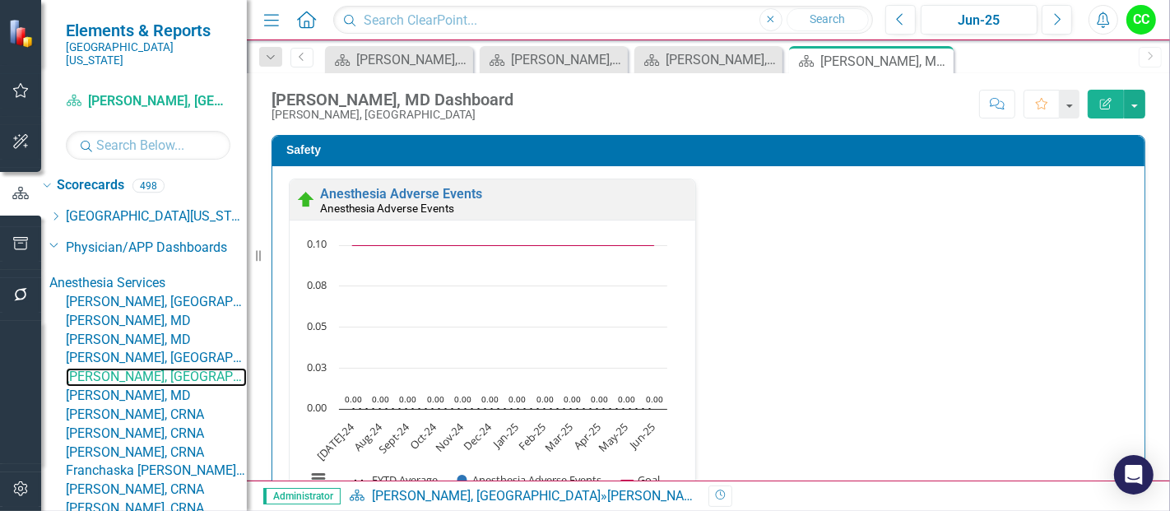
scroll to position [376, 0]
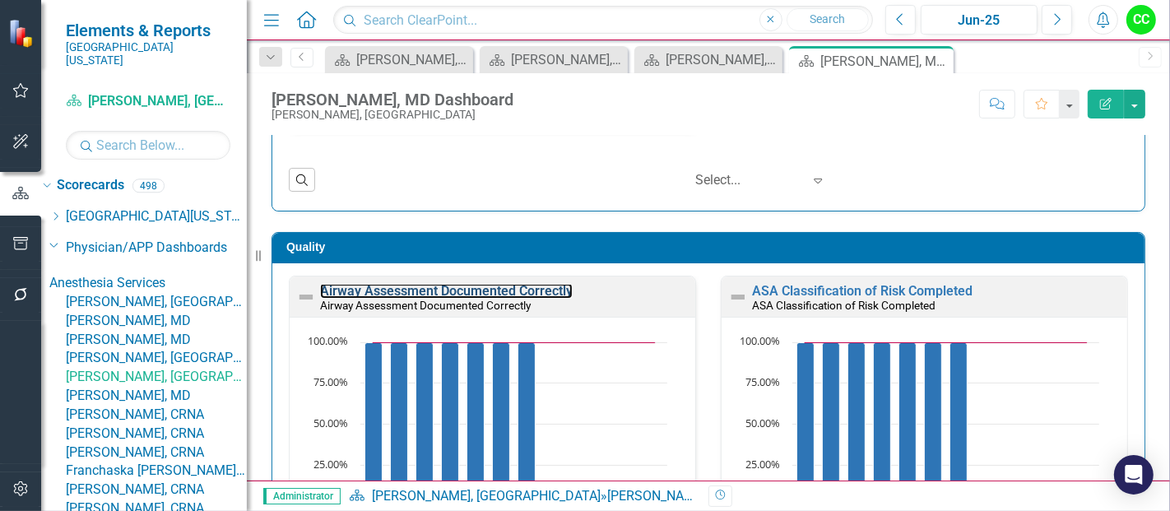
click at [457, 290] on link "Airway Assessment Documented Correctly" at bounding box center [446, 291] width 253 height 16
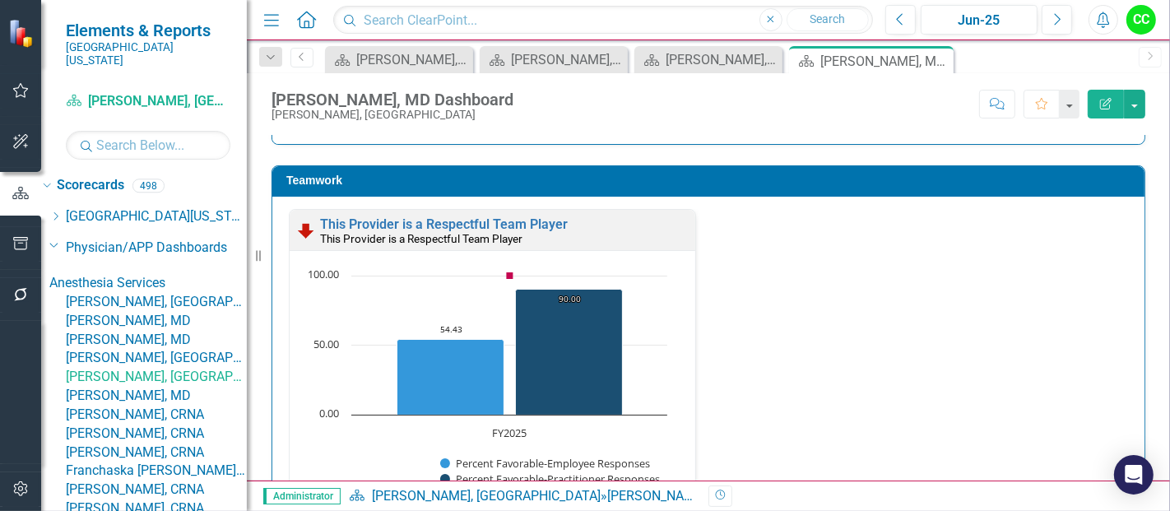
scroll to position [1715, 0]
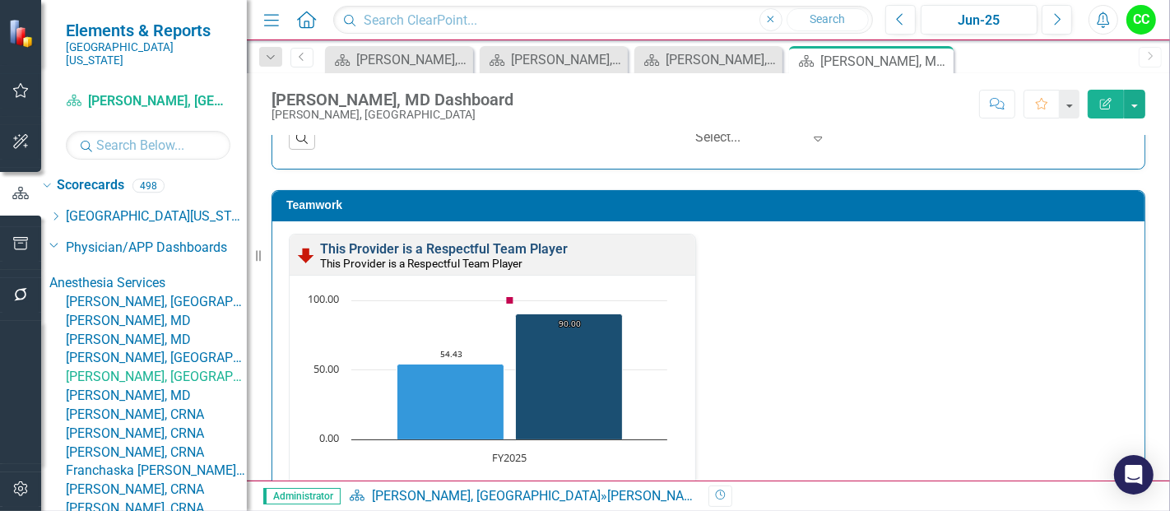
click at [434, 241] on link "This Provider is a Respectful Team Player" at bounding box center [444, 249] width 248 height 16
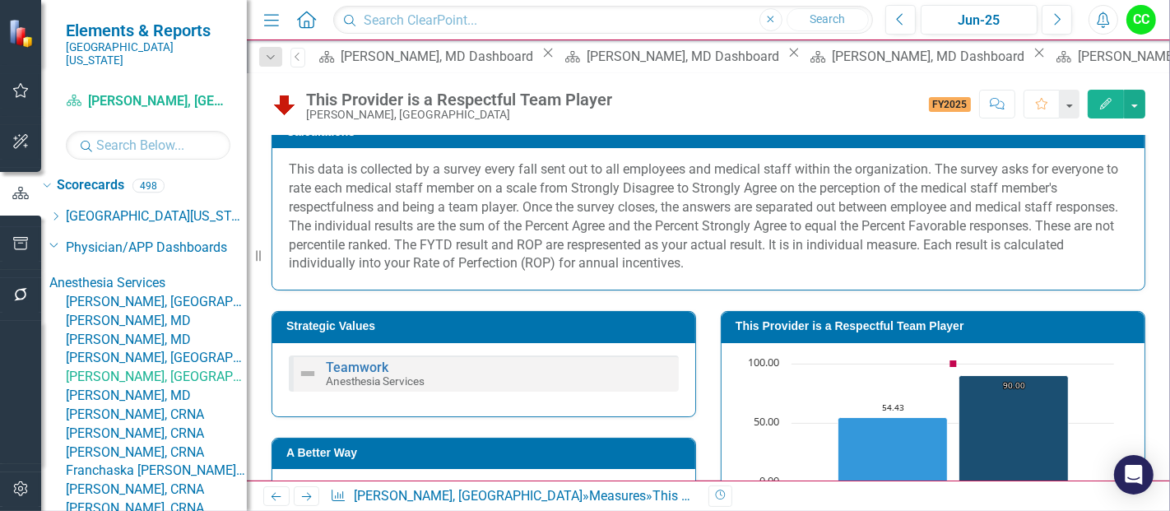
scroll to position [219, 0]
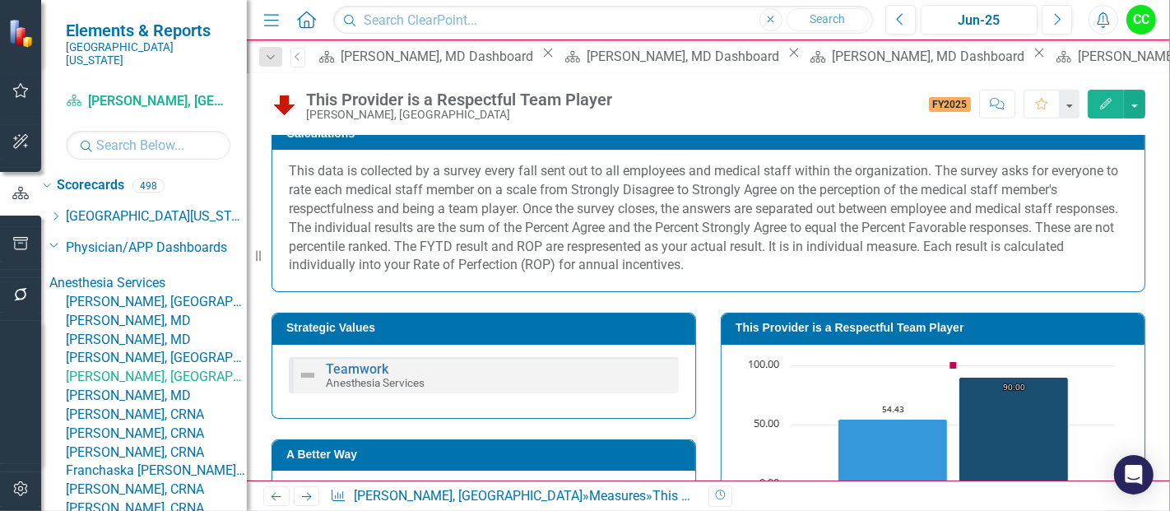
click at [832, 335] on td "This Provider is a Respectful Team Player" at bounding box center [935, 330] width 401 height 25
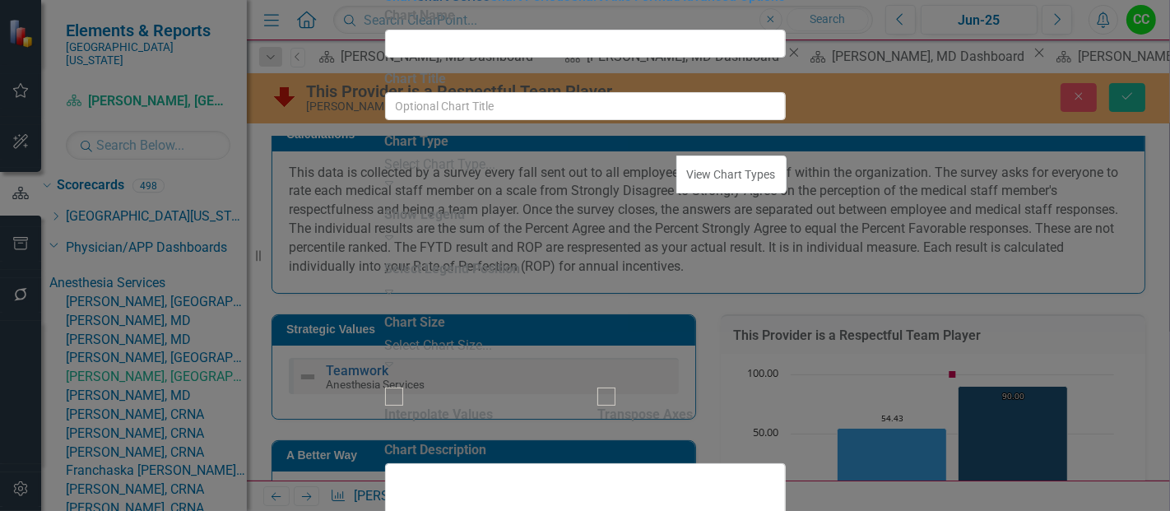
type input "This Provider is a Respectful Team Player"
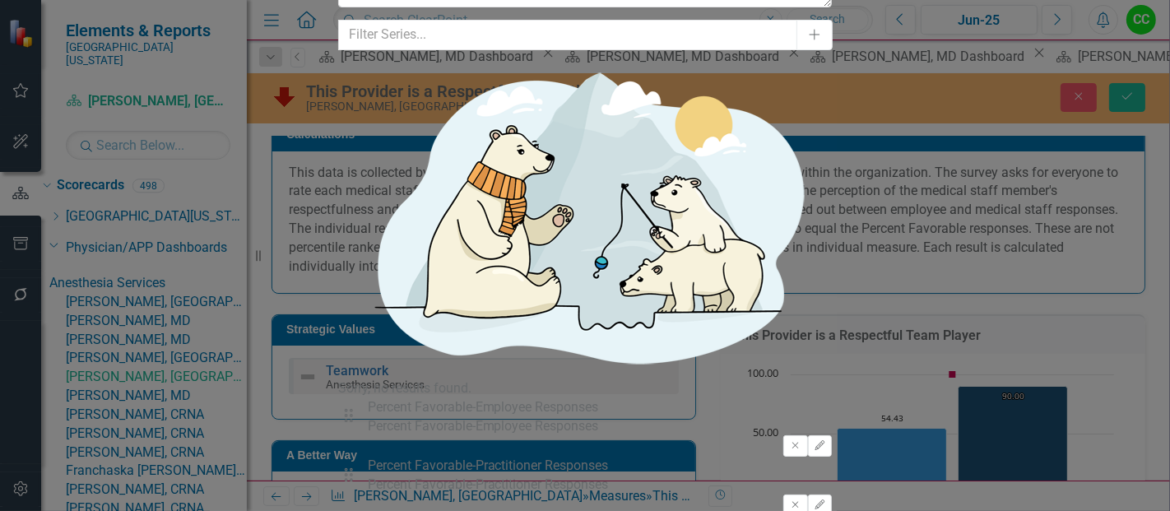
type input "2"
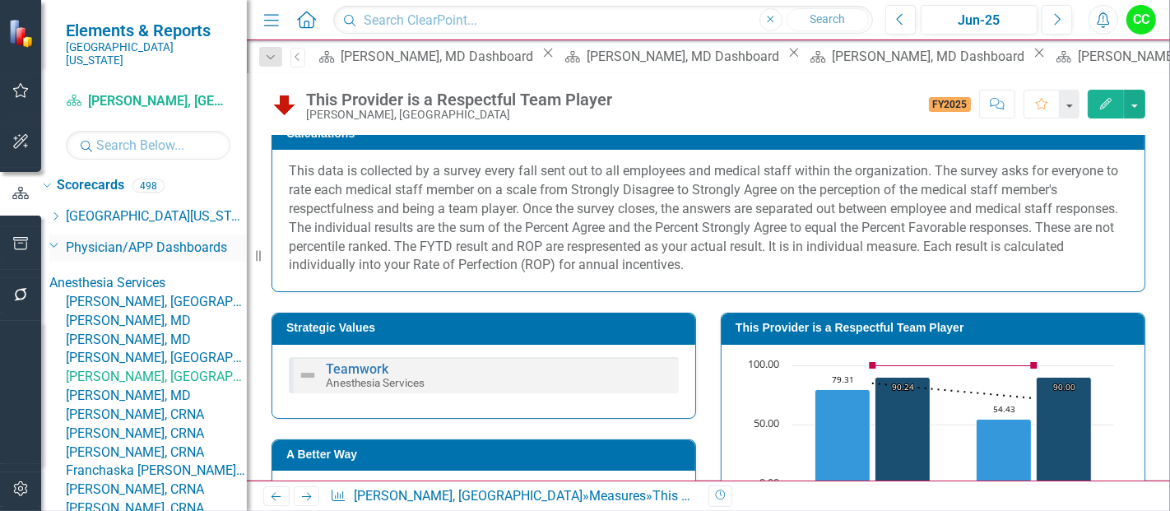
drag, startPoint x: 972, startPoint y: 64, endPoint x: 157, endPoint y: 240, distance: 834.0
click at [0, 0] on icon "Close" at bounding box center [0, 0] width 0 height 0
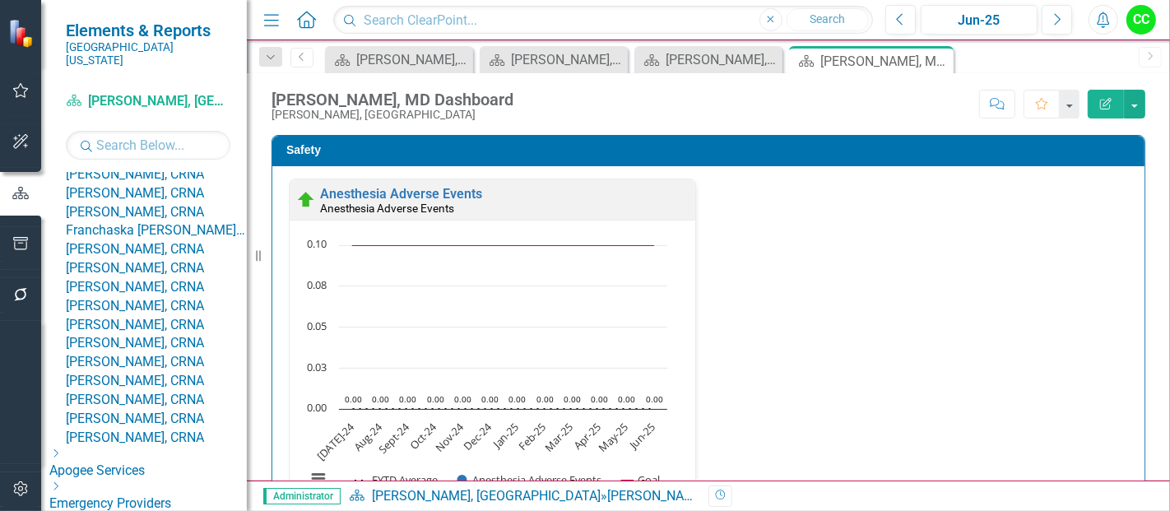
scroll to position [241, 0]
click at [188, 165] on link "[PERSON_NAME], MD" at bounding box center [156, 155] width 181 height 19
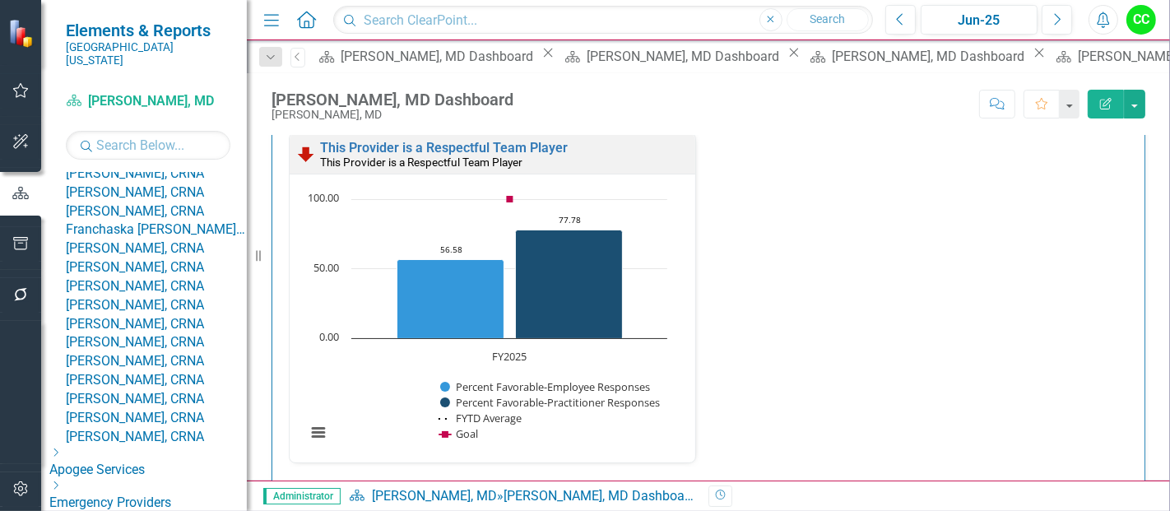
scroll to position [1818, 0]
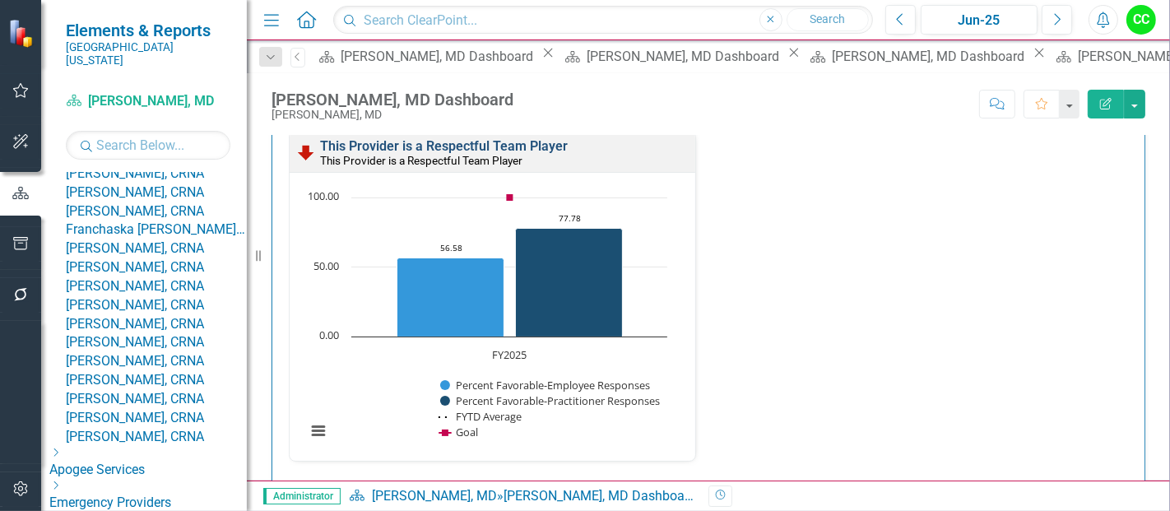
click at [524, 140] on link "This Provider is a Respectful Team Player" at bounding box center [444, 146] width 248 height 16
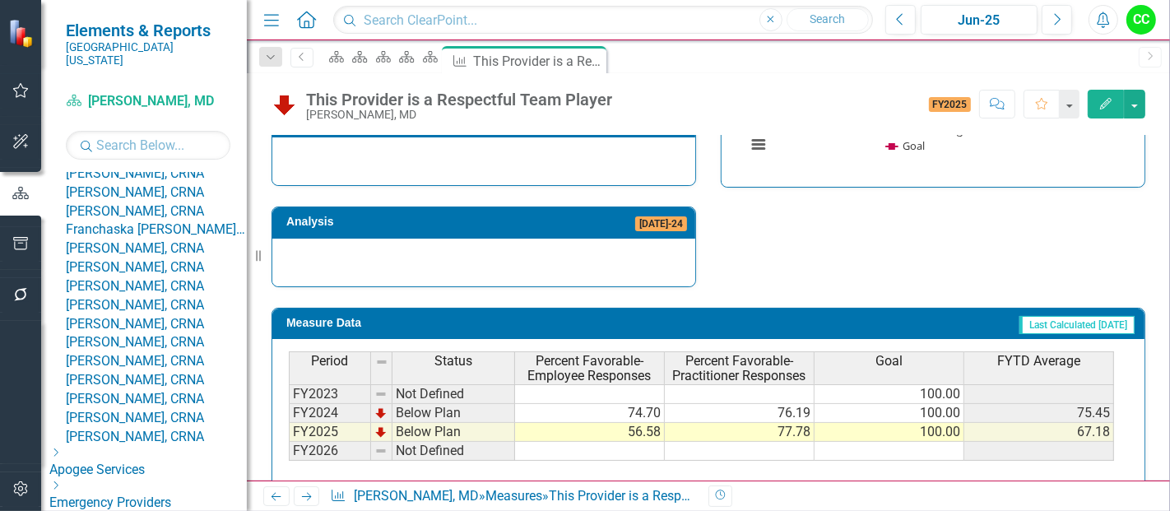
scroll to position [724, 0]
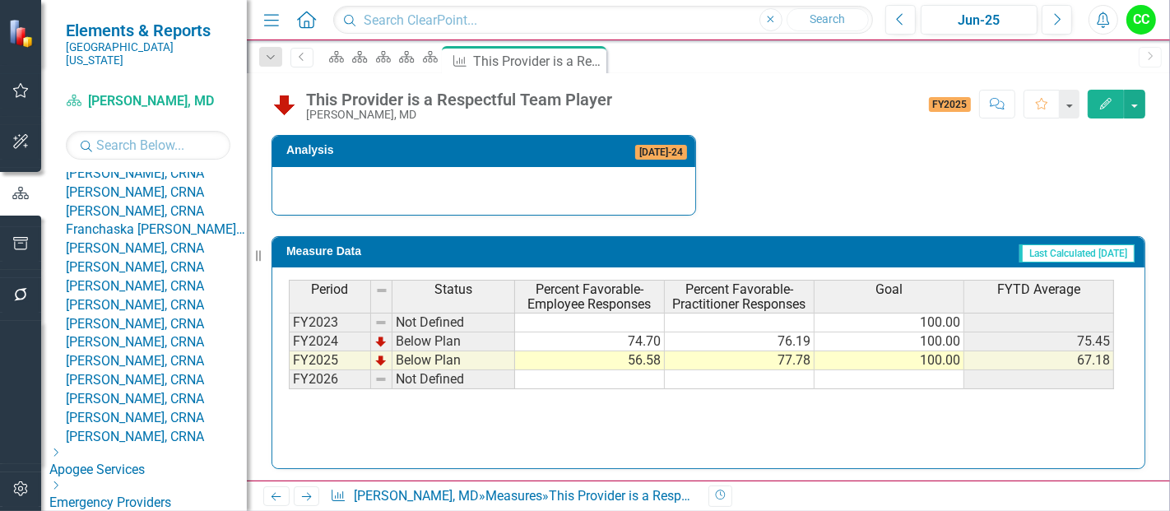
click at [1106, 105] on icon "Edit" at bounding box center [1105, 104] width 15 height 12
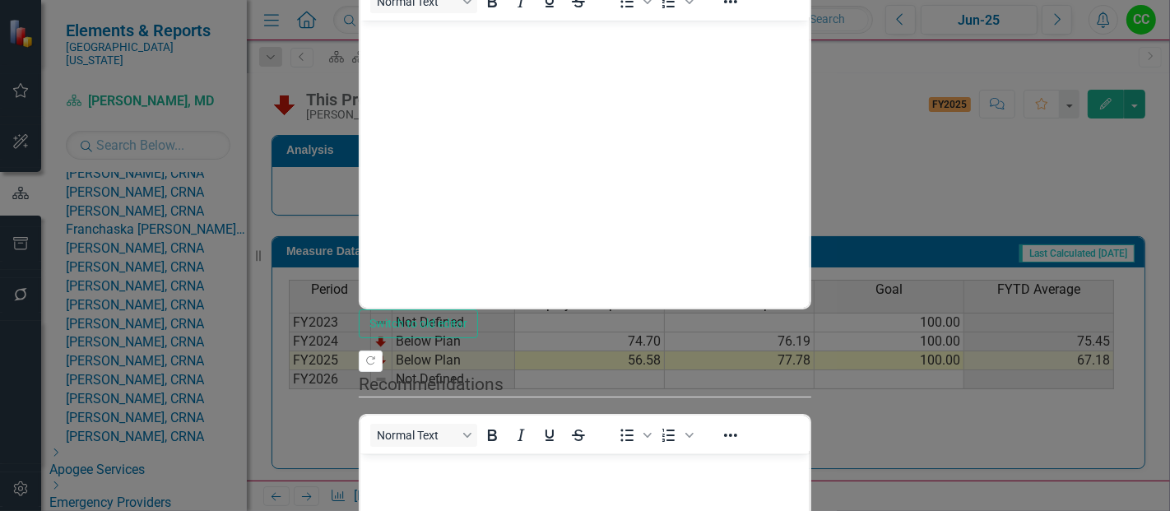
scroll to position [0, 0]
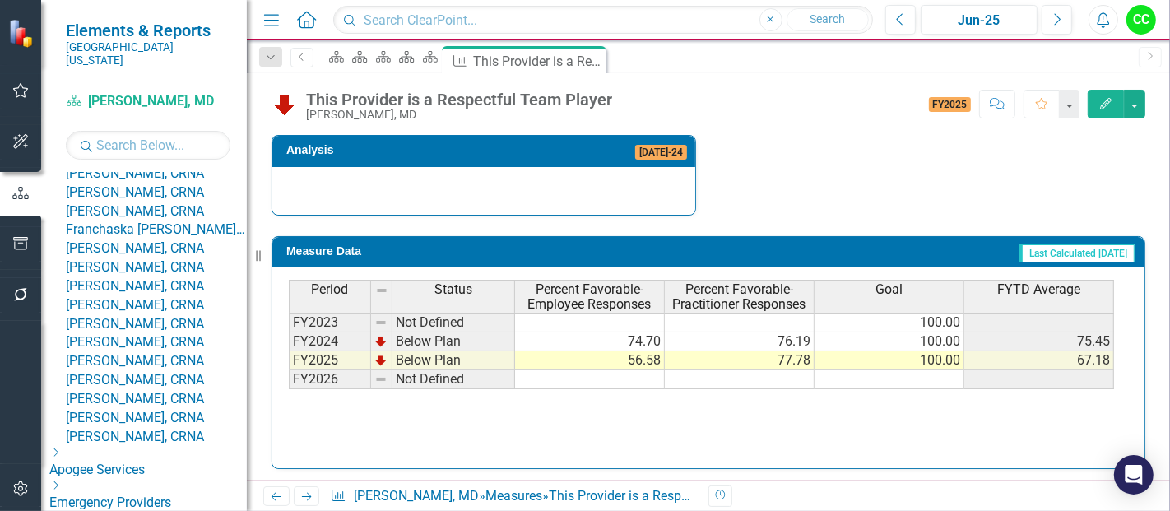
scroll to position [305, 0]
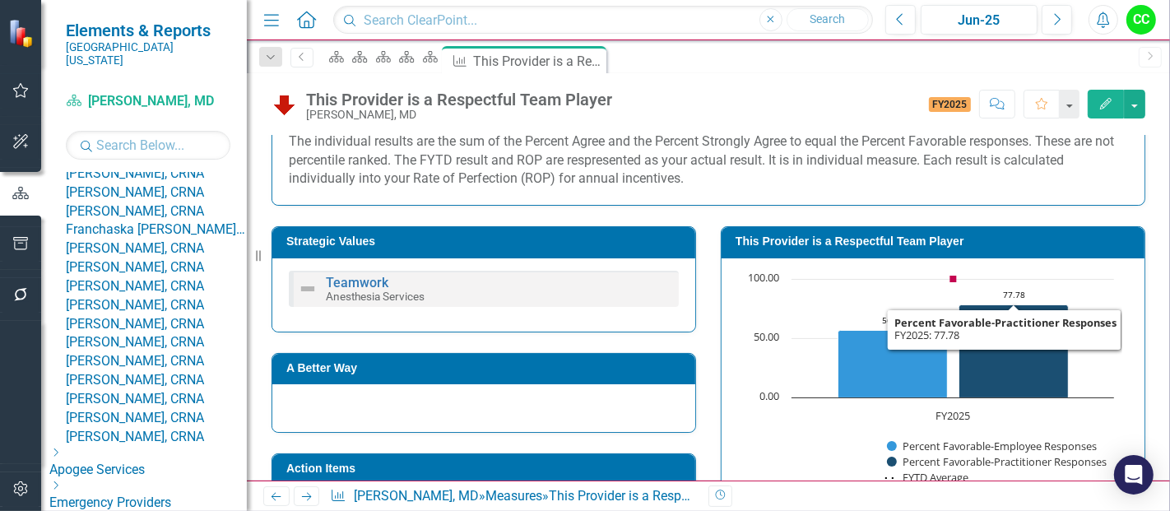
click at [974, 237] on h3 "This Provider is a Respectful Team Player" at bounding box center [935, 241] width 401 height 12
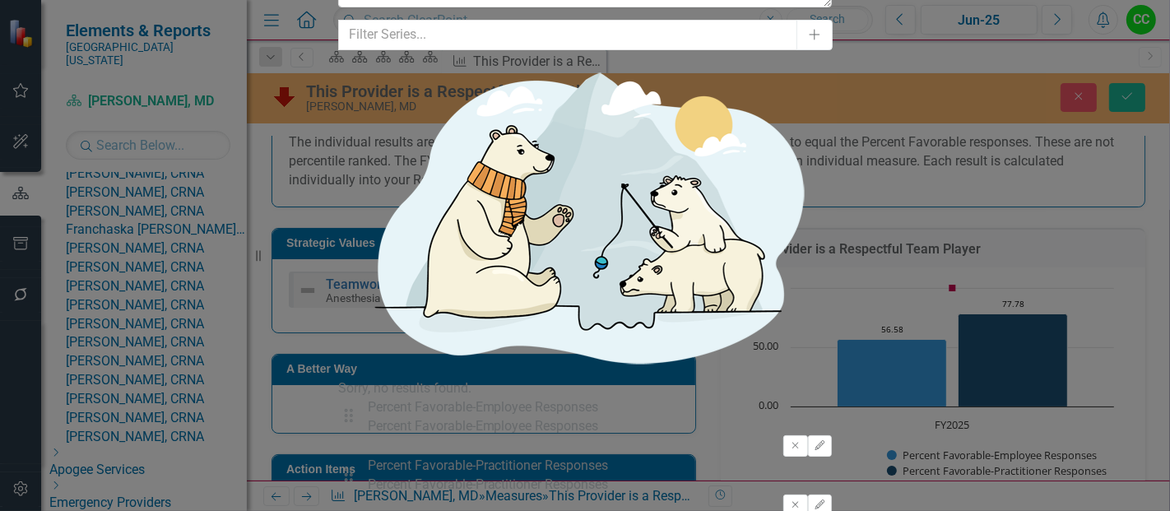
type input "2"
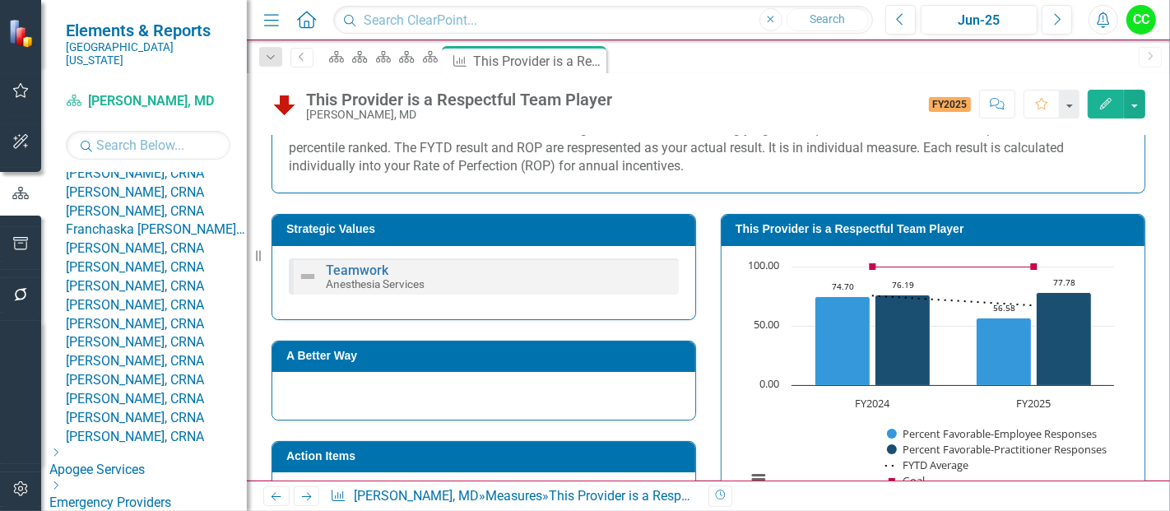
scroll to position [315, 0]
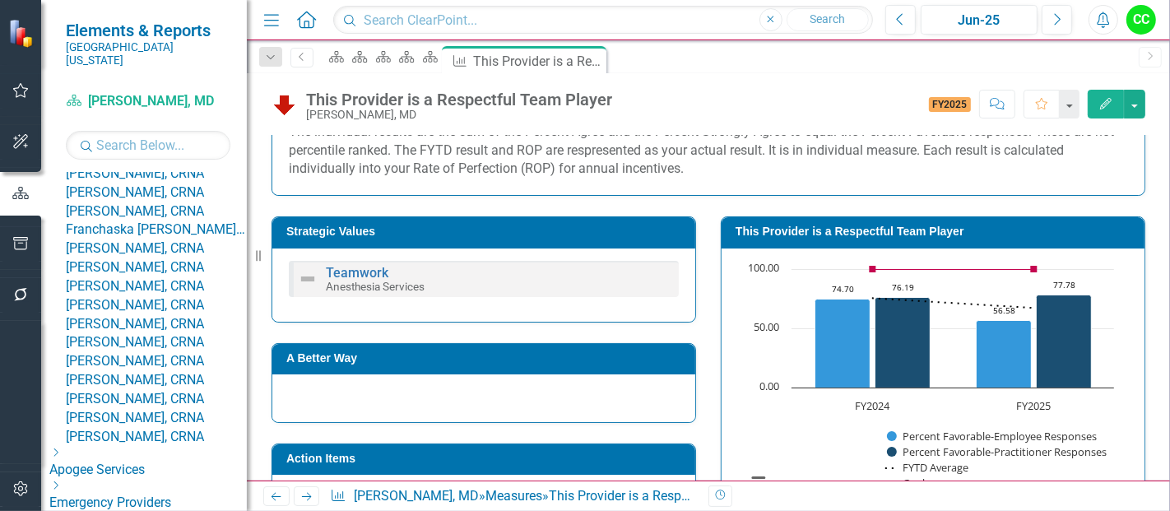
drag, startPoint x: 690, startPoint y: 60, endPoint x: 237, endPoint y: 223, distance: 481.6
click at [0, 0] on icon "Close" at bounding box center [0, 0] width 0 height 0
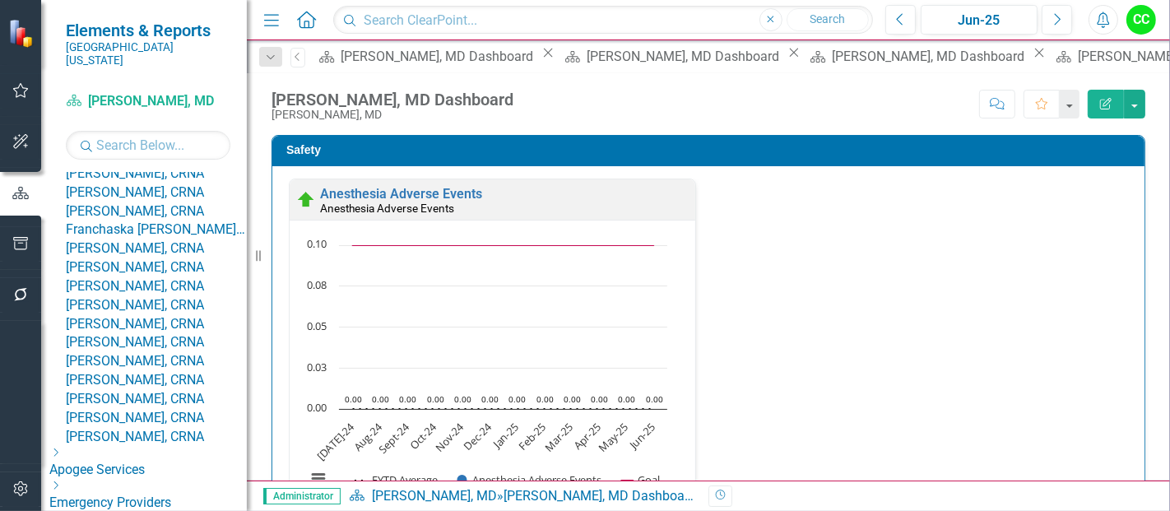
click at [150, 183] on link "[PERSON_NAME], CRNA" at bounding box center [156, 174] width 181 height 19
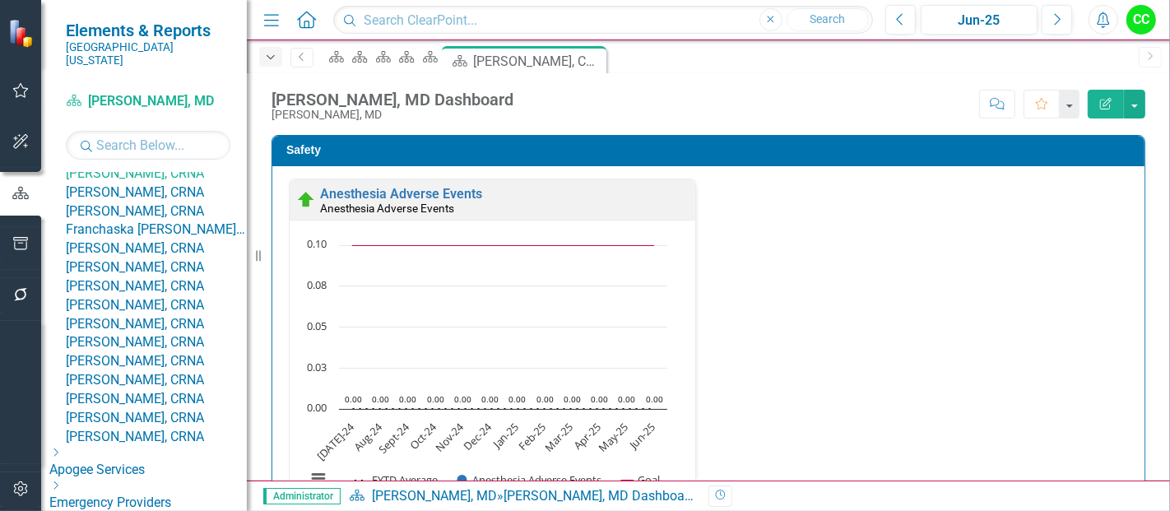
click at [271, 58] on icon "button" at bounding box center [271, 57] width 8 height 4
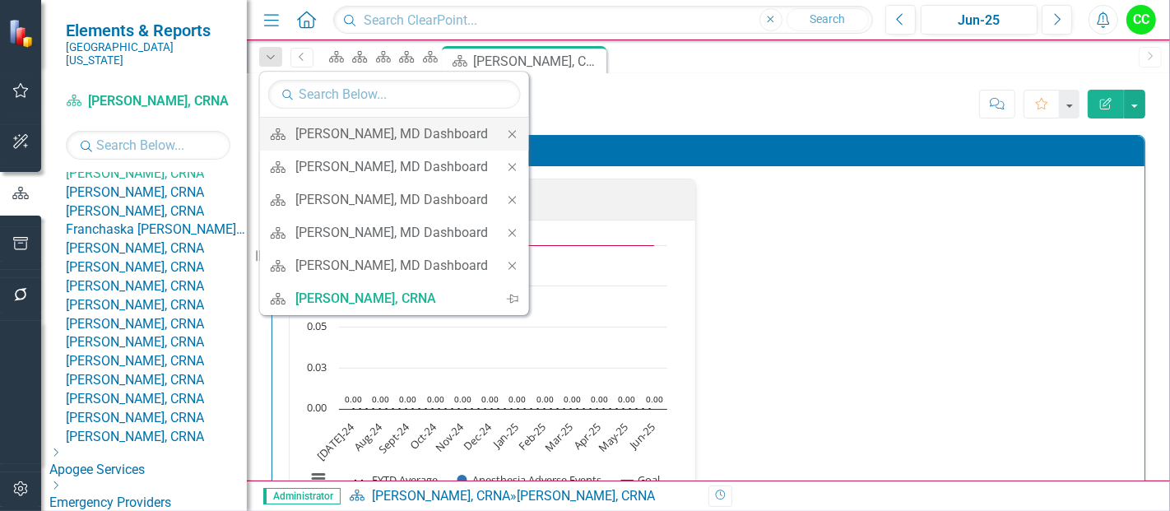
click at [516, 132] on icon at bounding box center [511, 133] width 7 height 7
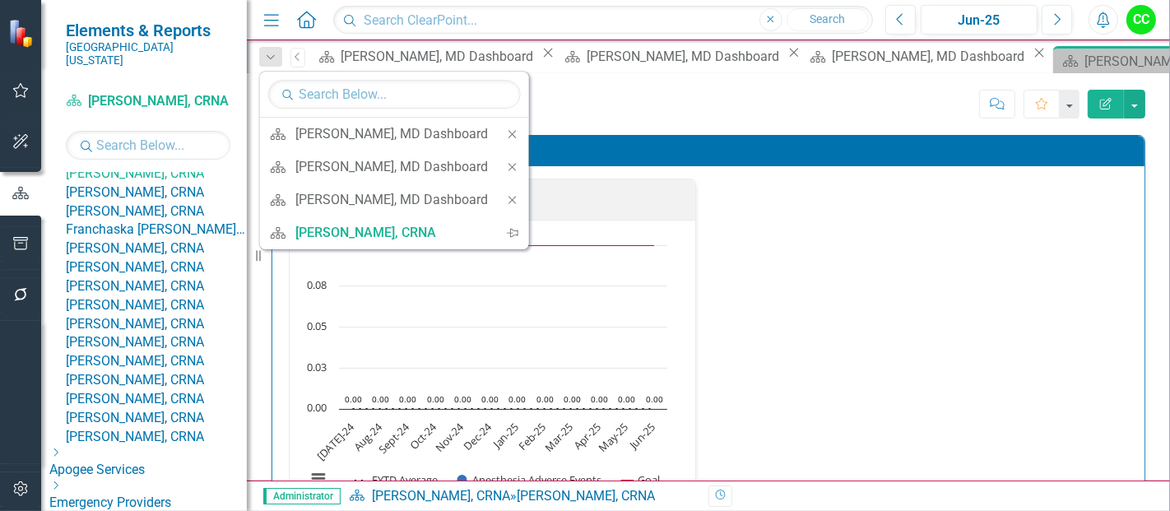
click at [516, 132] on icon at bounding box center [511, 133] width 7 height 7
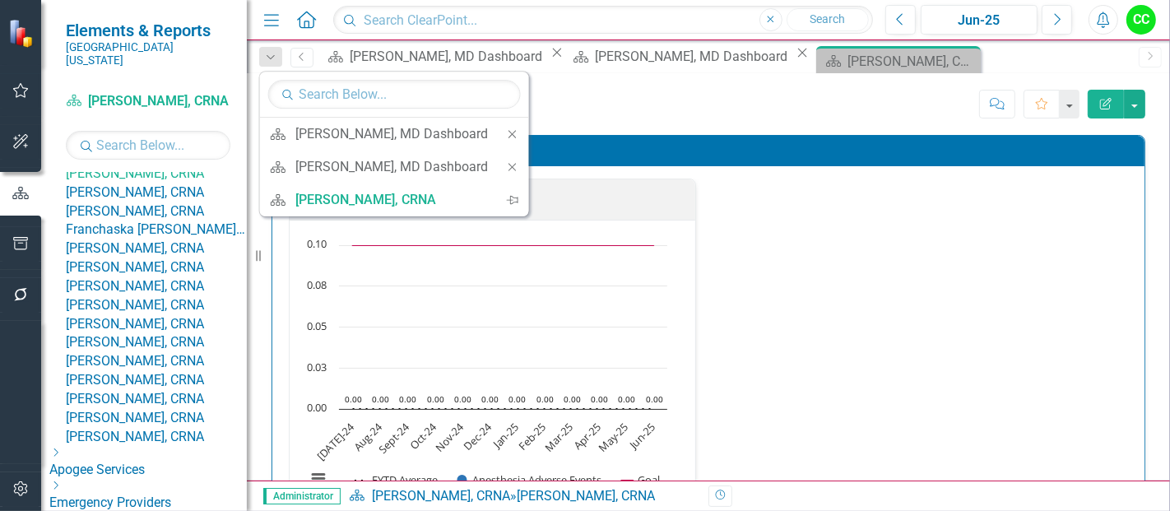
click at [516, 132] on icon at bounding box center [511, 133] width 7 height 7
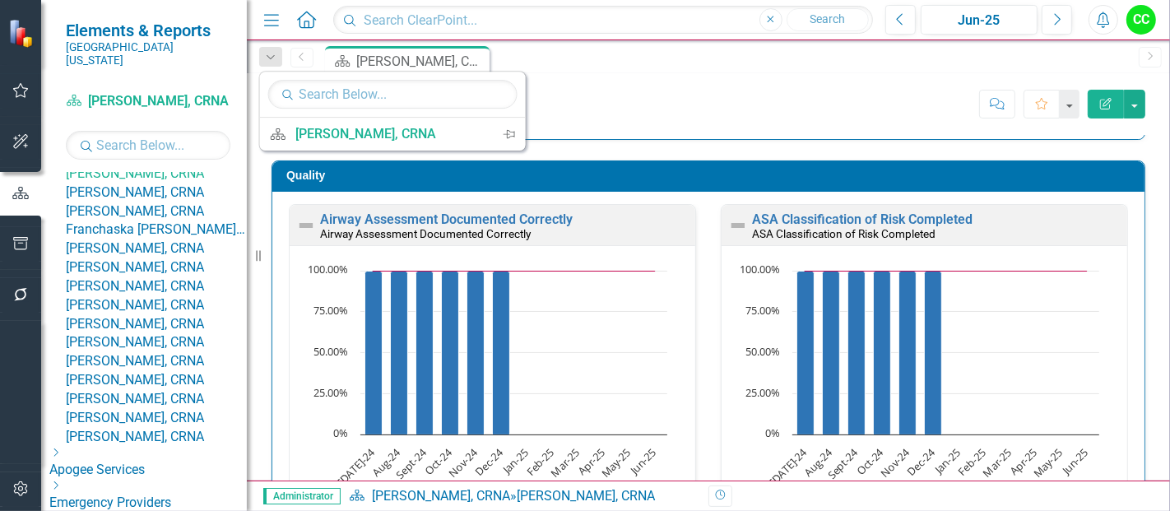
scroll to position [452, 0]
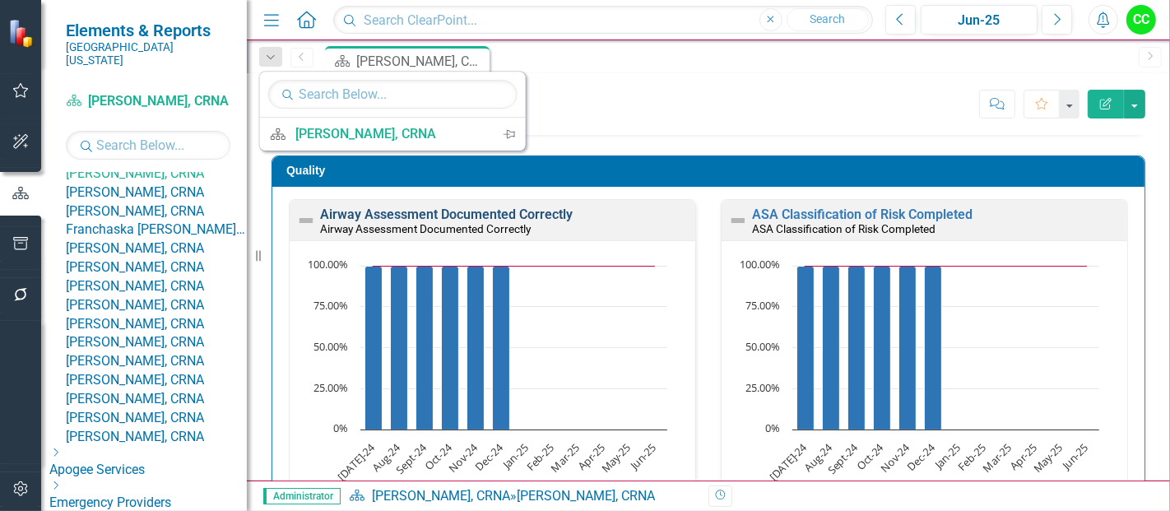
click at [477, 210] on link "Airway Assessment Documented Correctly" at bounding box center [446, 214] width 253 height 16
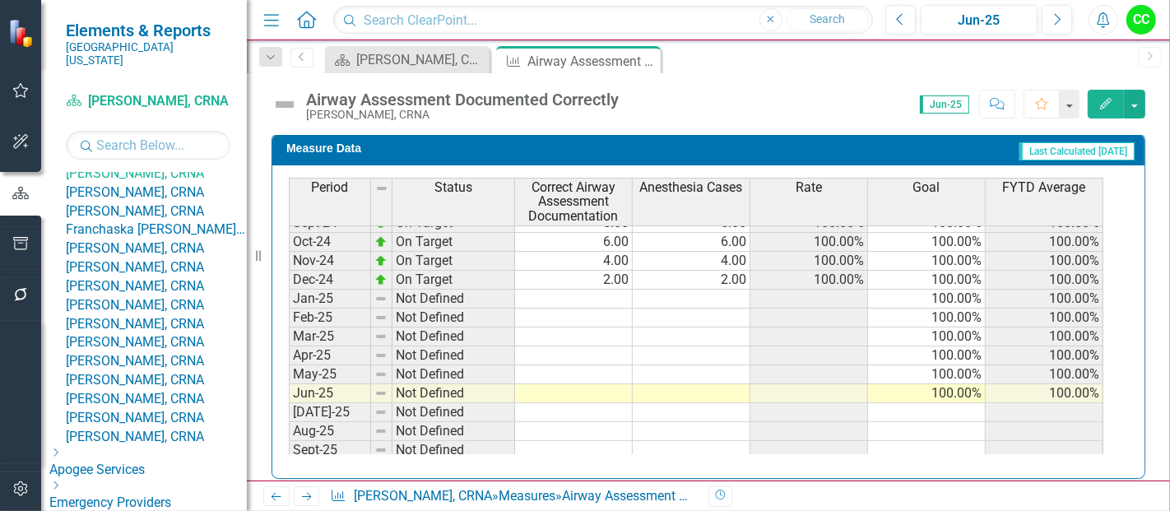
scroll to position [505, 0]
click at [600, 311] on tbody "Jul-23 On Target 6.00 6.00 100.00% 100.00% 100.00% Aug-23 Not Defined 100.00% 1…" at bounding box center [696, 241] width 814 height 587
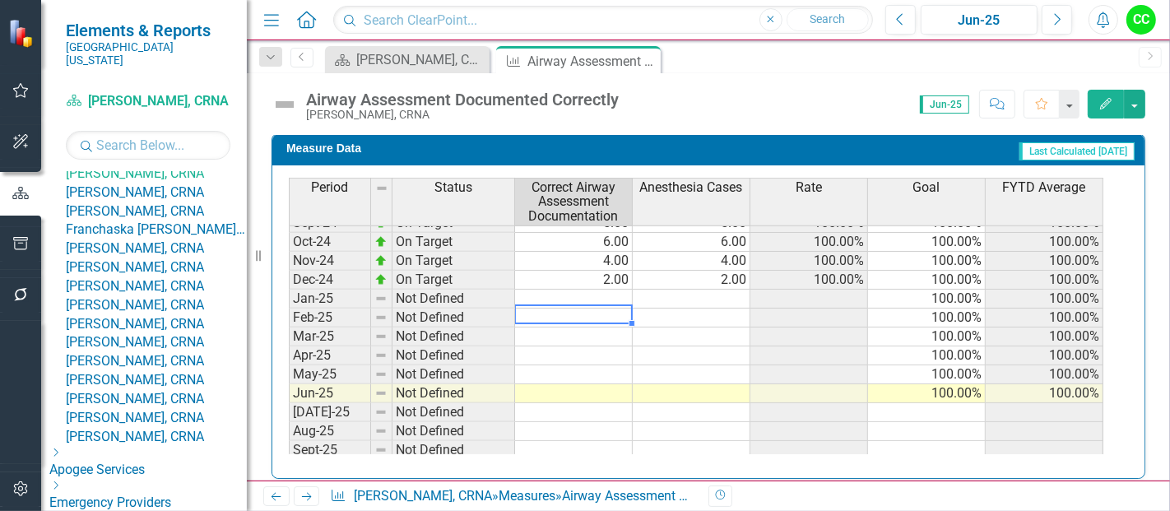
type textarea "4"
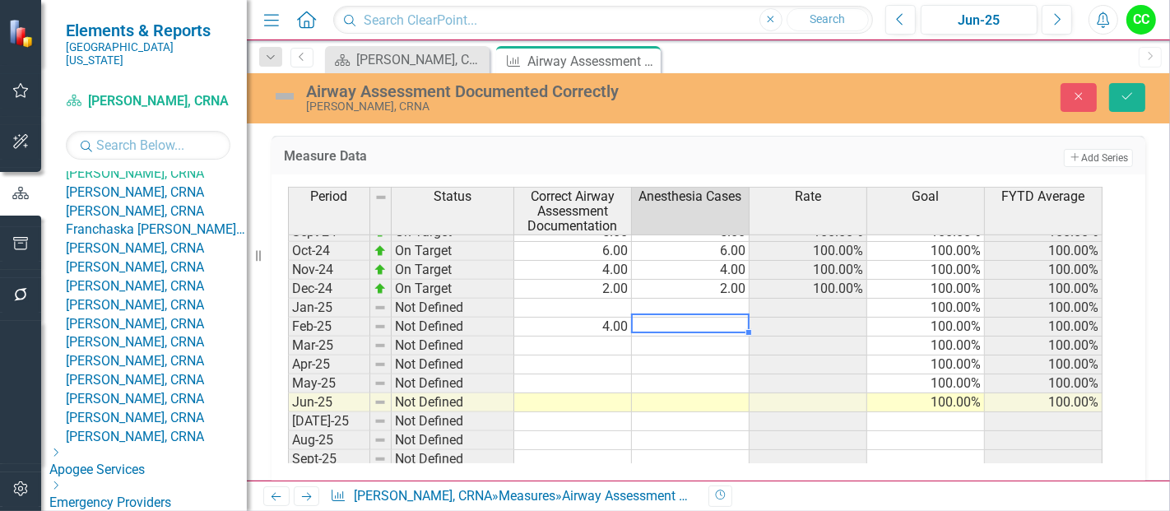
type textarea "4"
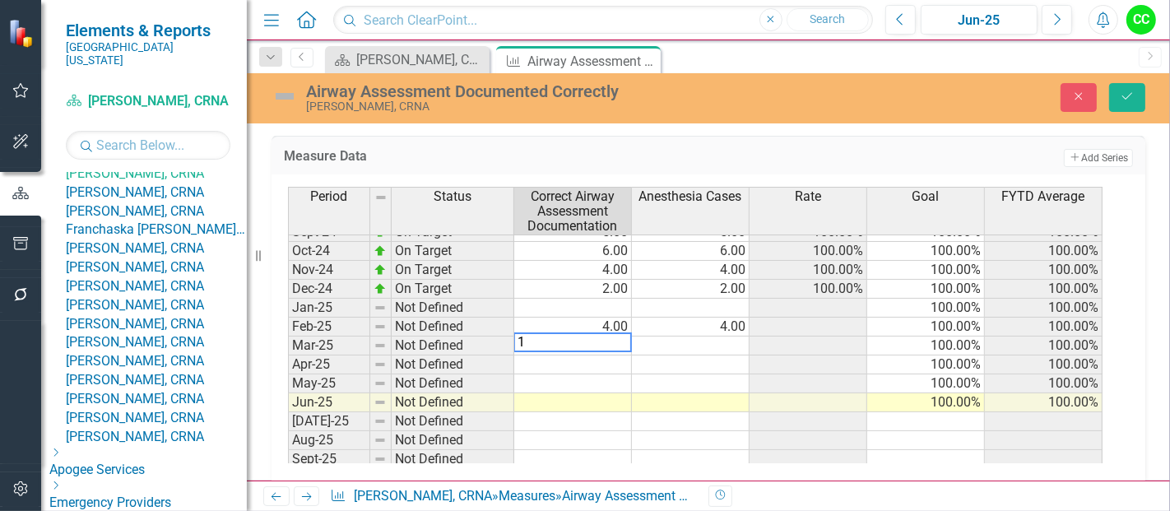
type textarea "13"
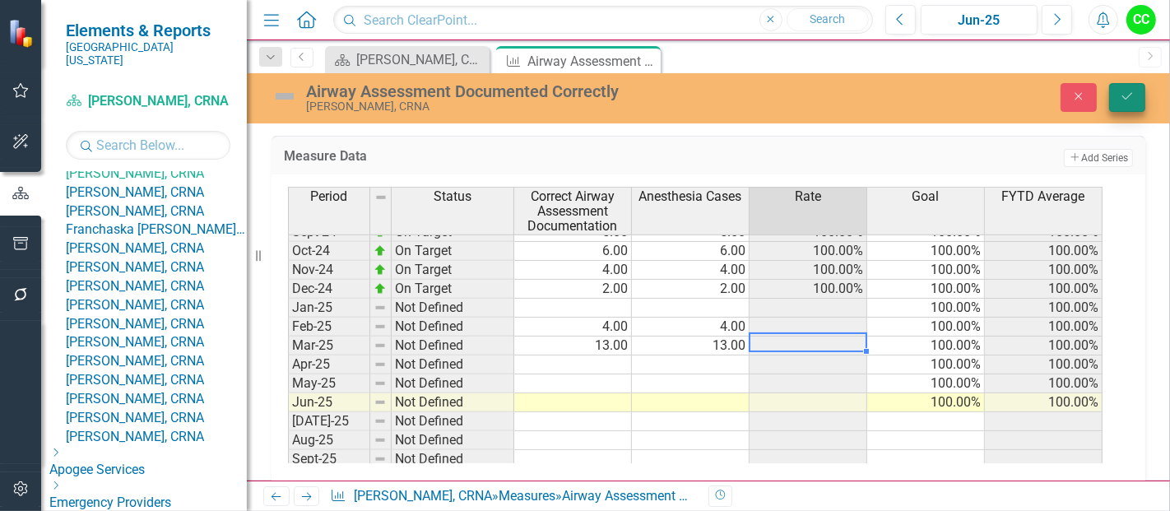
type textarea "13"
click at [1120, 100] on icon "Save" at bounding box center [1127, 96] width 15 height 12
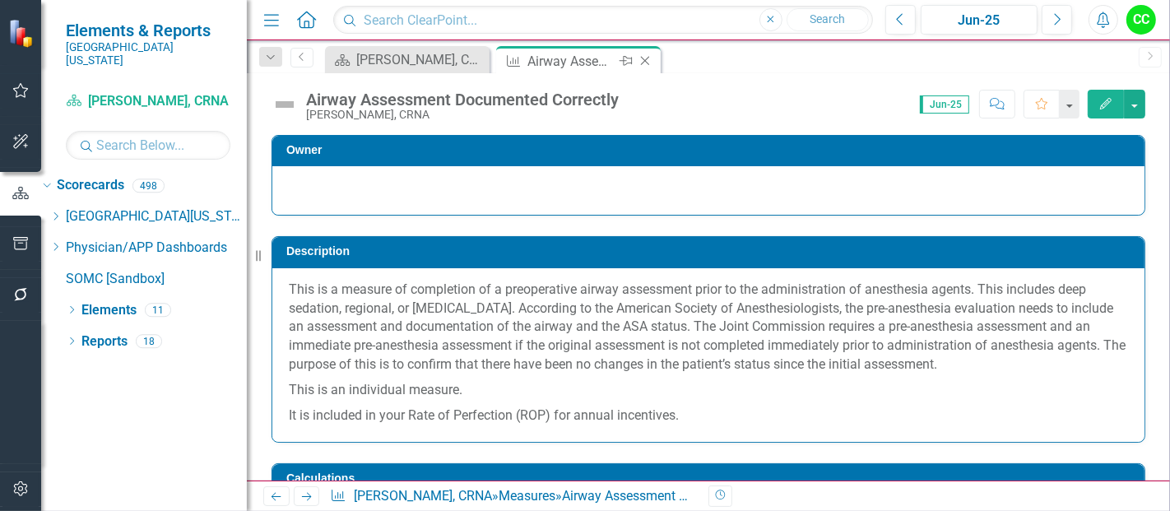
scroll to position [0, 0]
click at [644, 60] on icon at bounding box center [645, 61] width 9 height 9
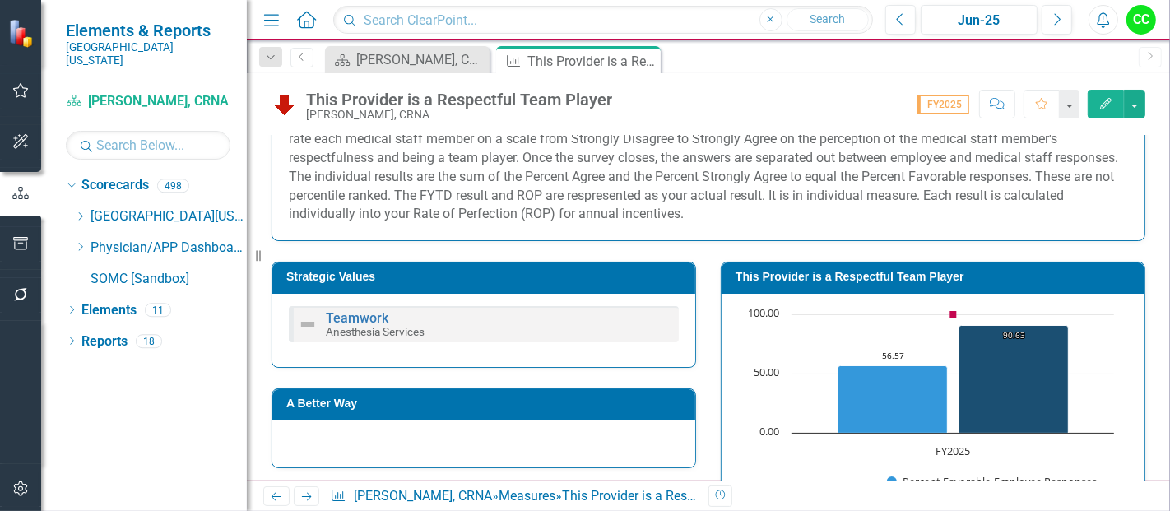
scroll to position [146, 0]
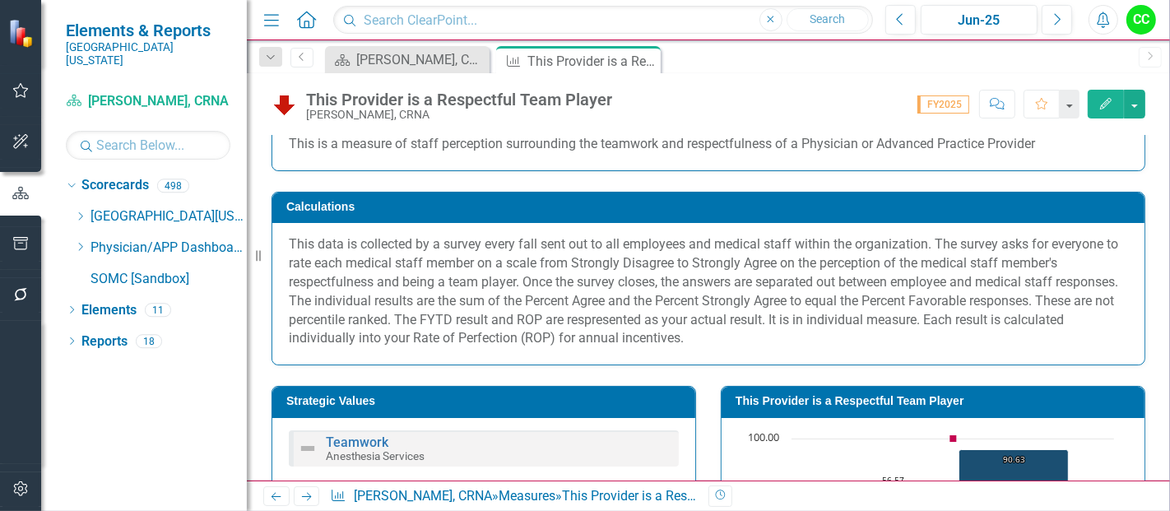
click at [838, 395] on h3 "This Provider is a Respectful Team Player" at bounding box center [935, 401] width 401 height 12
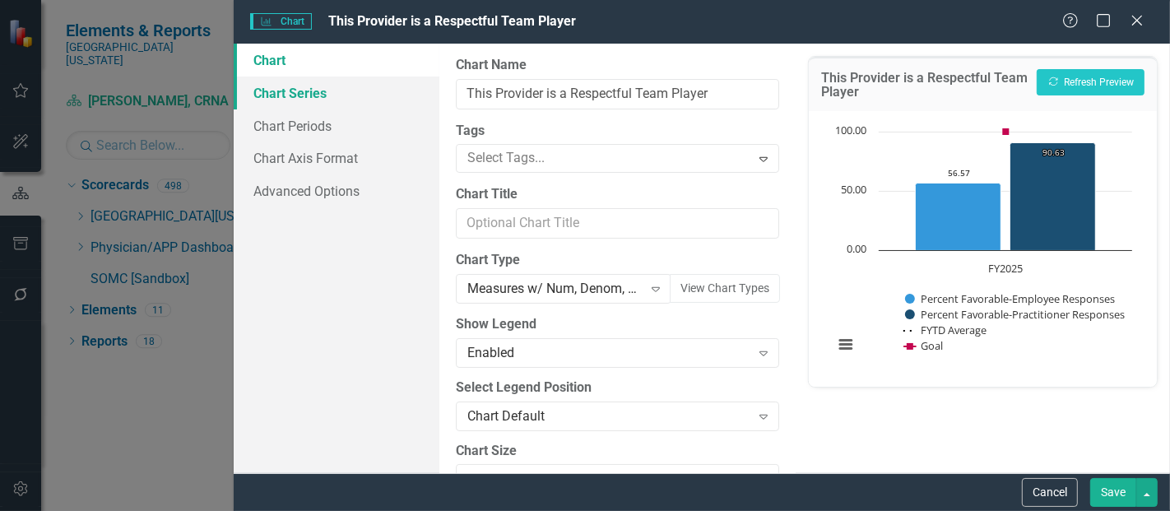
click at [271, 96] on link "Chart Series" at bounding box center [337, 92] width 206 height 33
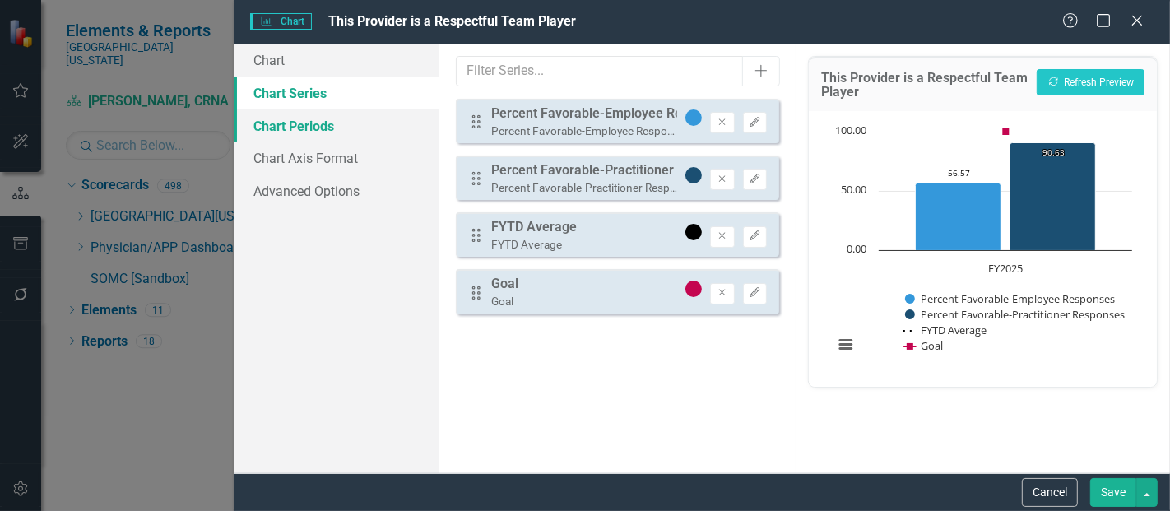
click at [261, 125] on link "Chart Periods" at bounding box center [337, 125] width 206 height 33
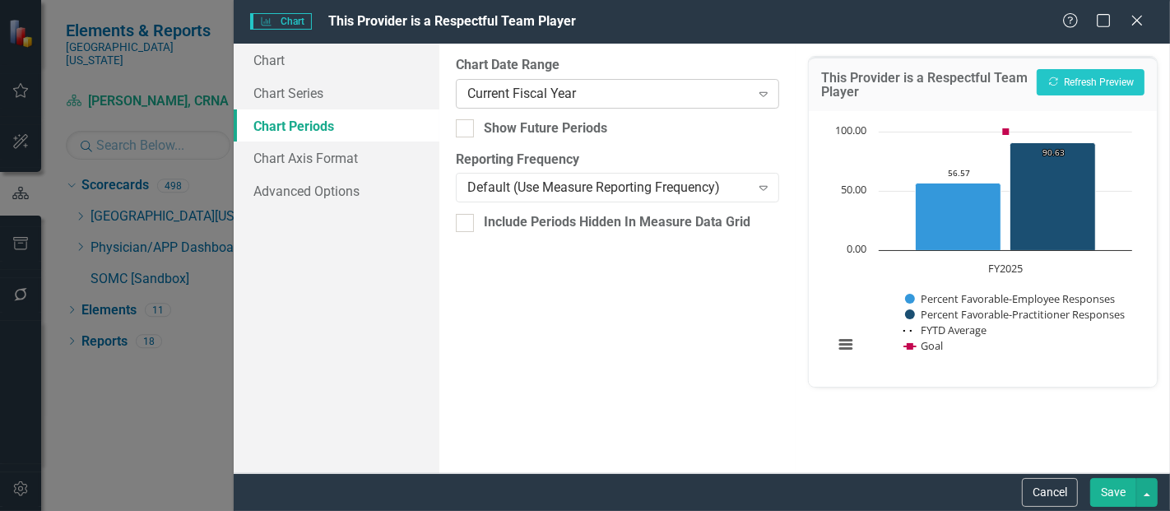
click at [596, 90] on div "Current Fiscal Year" at bounding box center [608, 93] width 282 height 19
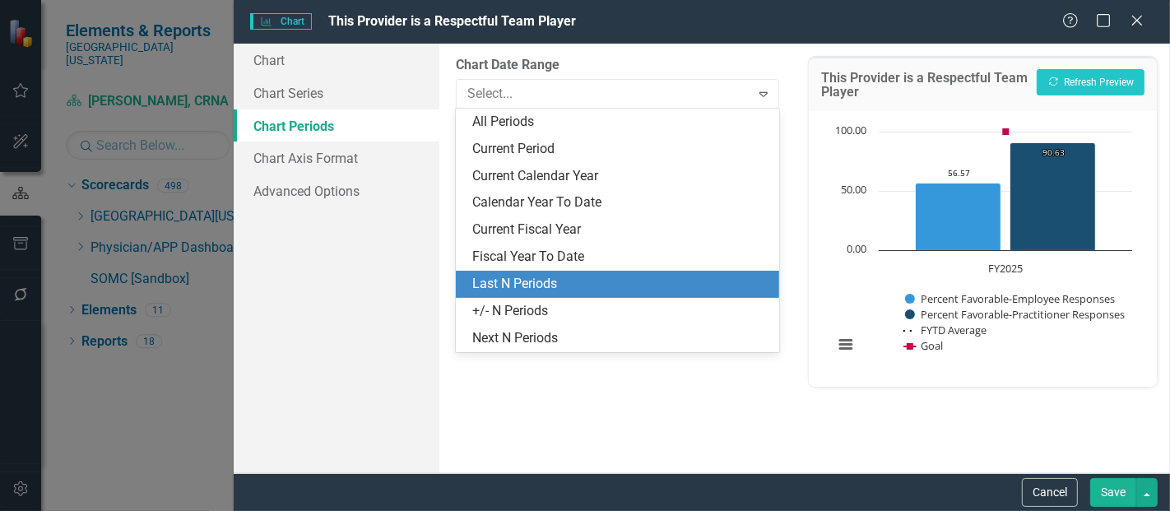
click at [526, 279] on div "Last N Periods" at bounding box center [620, 284] width 297 height 19
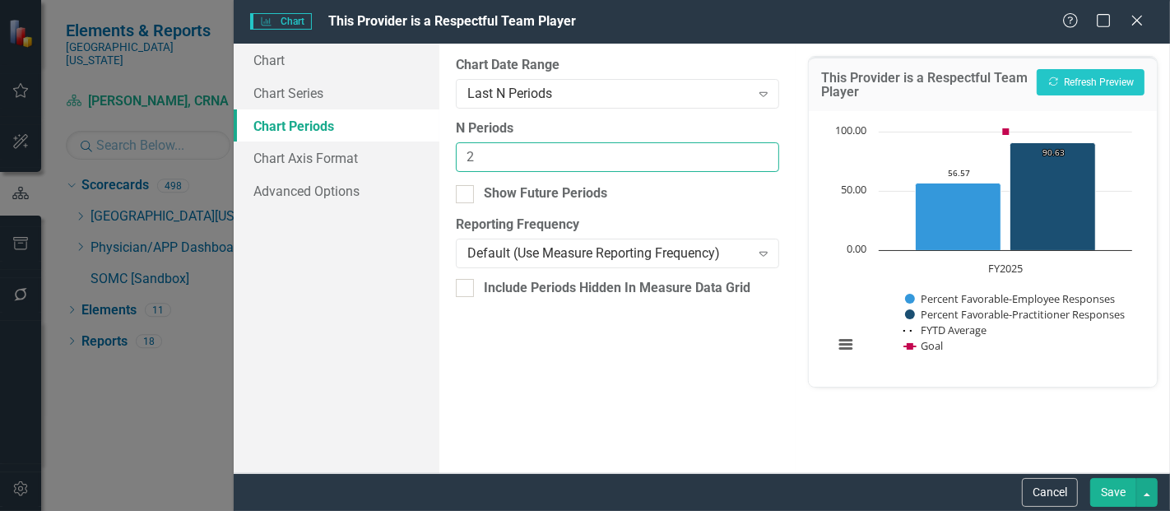
type input "2"
click at [764, 147] on input "2" at bounding box center [617, 157] width 323 height 30
click at [1111, 491] on button "Save" at bounding box center [1113, 492] width 46 height 29
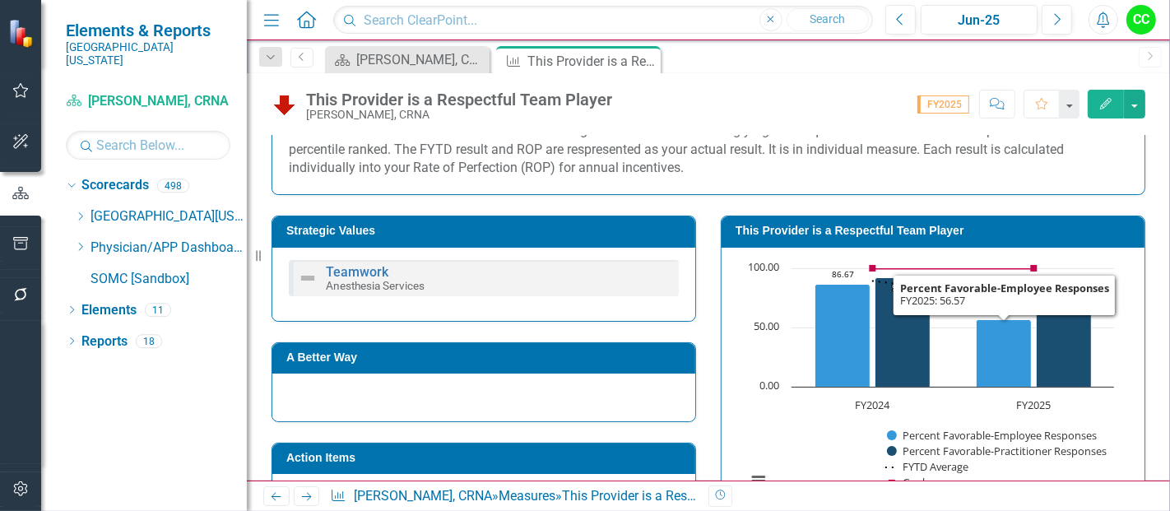
scroll to position [319, 0]
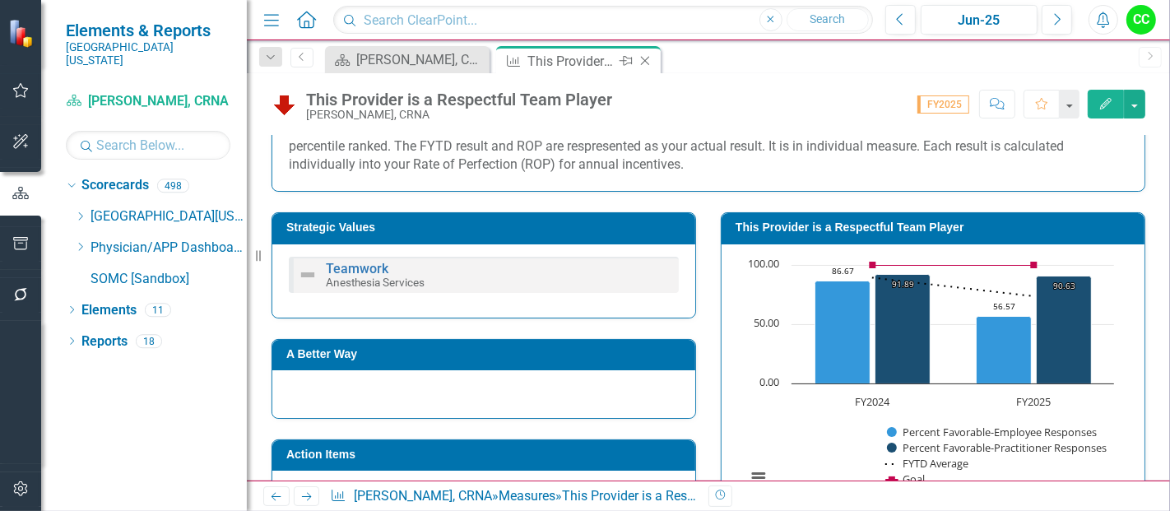
click at [644, 56] on icon "Close" at bounding box center [645, 60] width 16 height 13
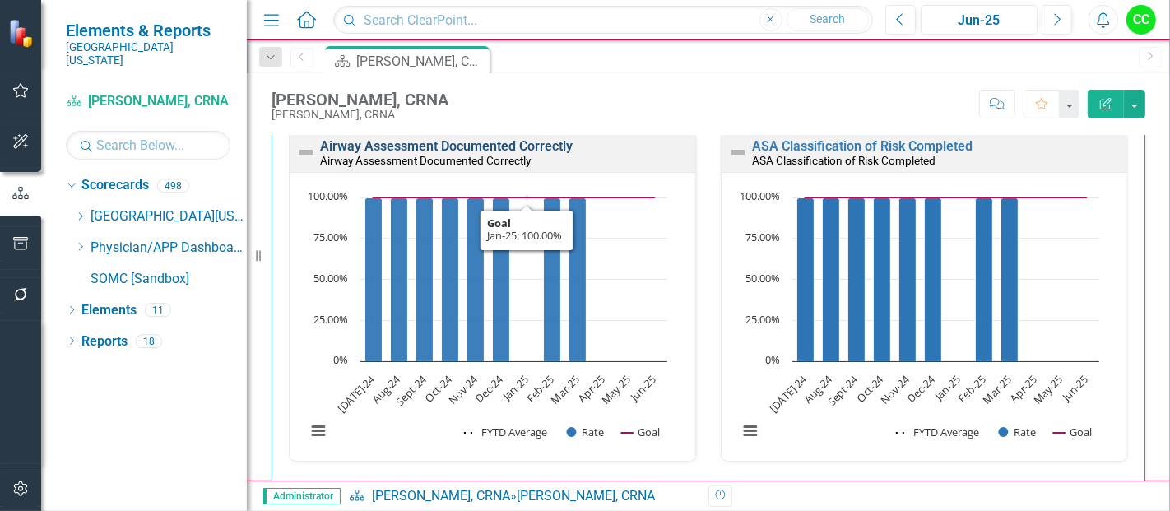
scroll to position [522, 0]
click at [489, 146] on link "Airway Assessment Documented Correctly" at bounding box center [446, 145] width 253 height 16
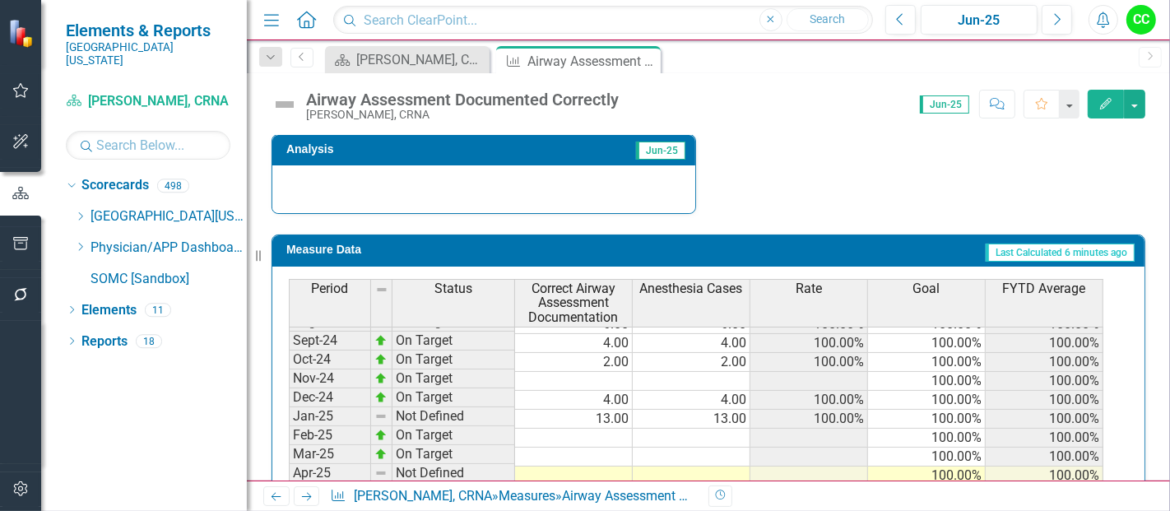
scroll to position [524, 0]
click at [618, 377] on tbody "Jul-23 On Target 6.00 6.00 100.00% 100.00% 100.00% Aug-23 Not Defined 100.00% 1…" at bounding box center [696, 323] width 814 height 587
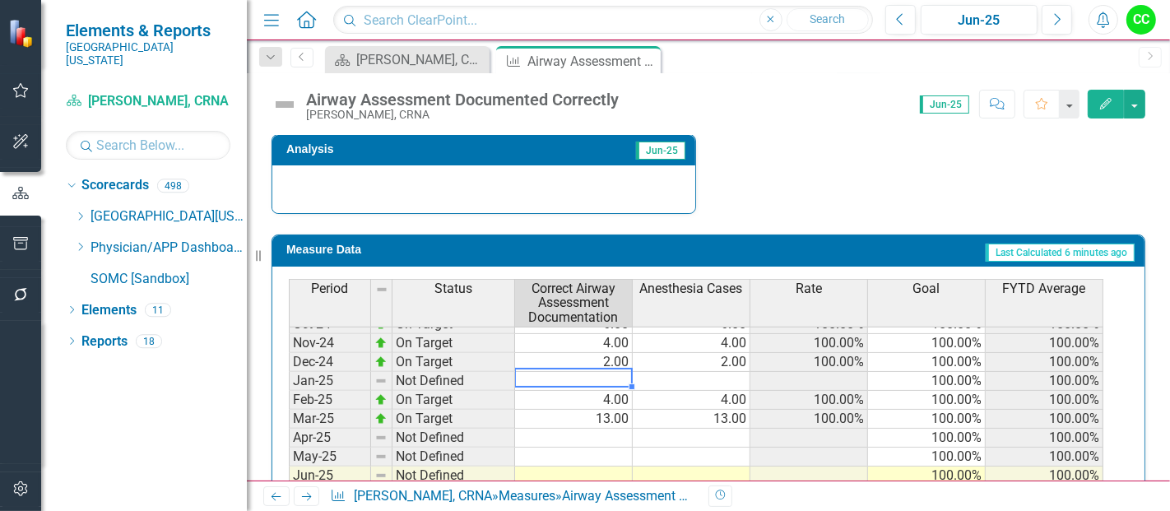
type textarea "5"
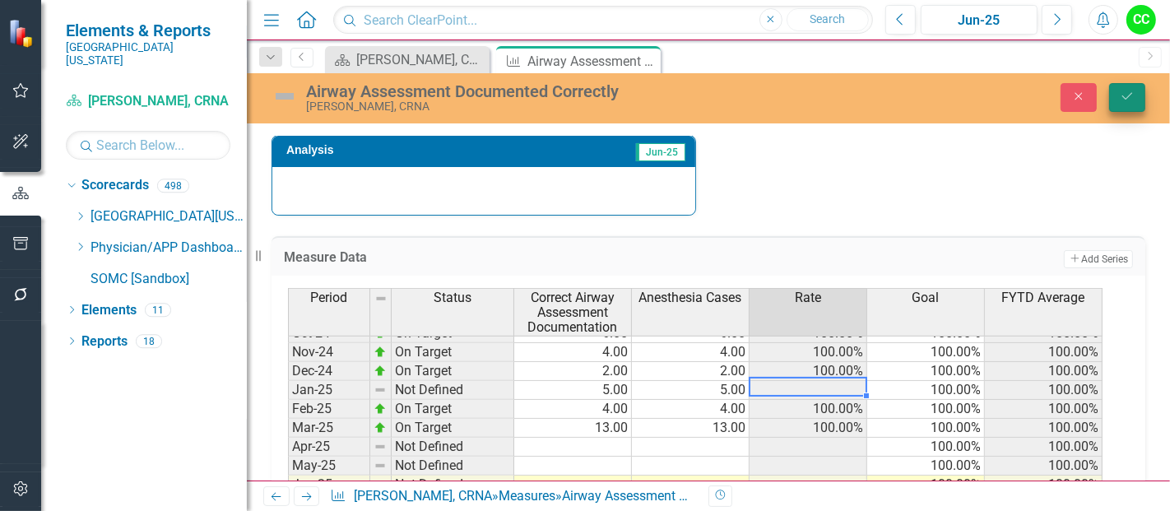
type textarea "5"
click at [1123, 92] on icon "Save" at bounding box center [1127, 96] width 15 height 12
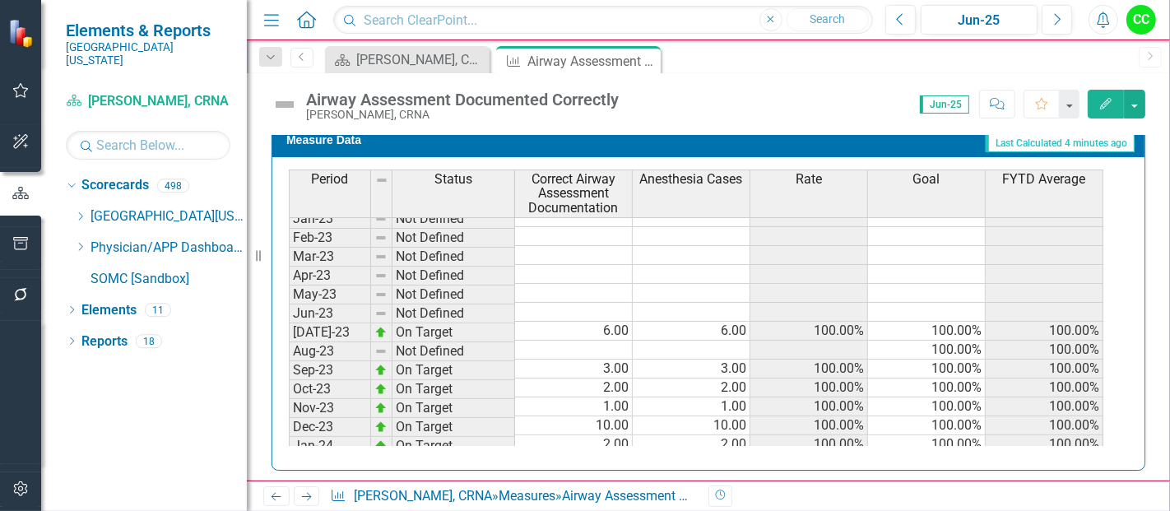
scroll to position [124, 0]
click at [643, 59] on icon at bounding box center [645, 61] width 9 height 9
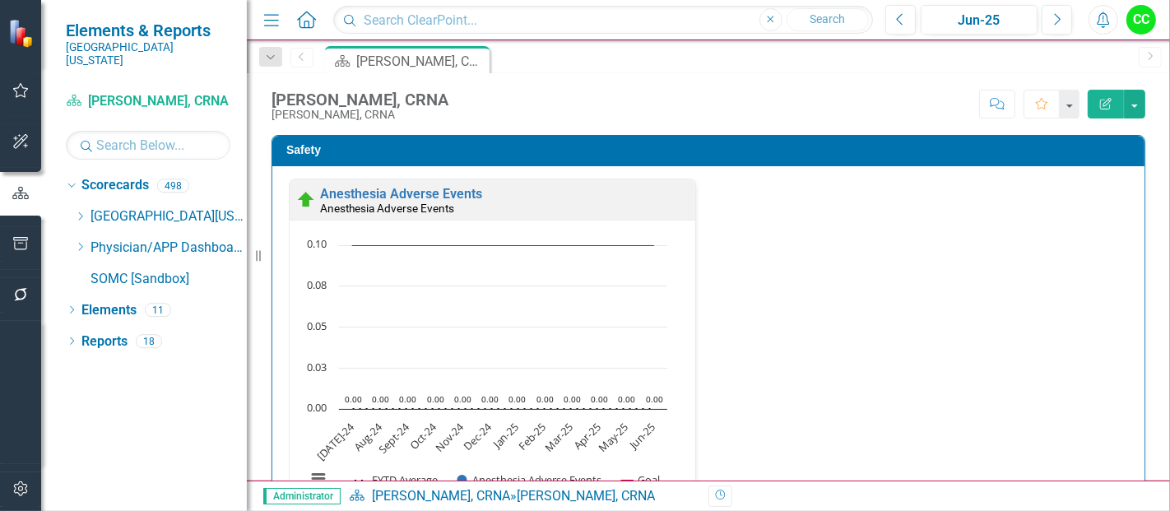
scroll to position [461, 0]
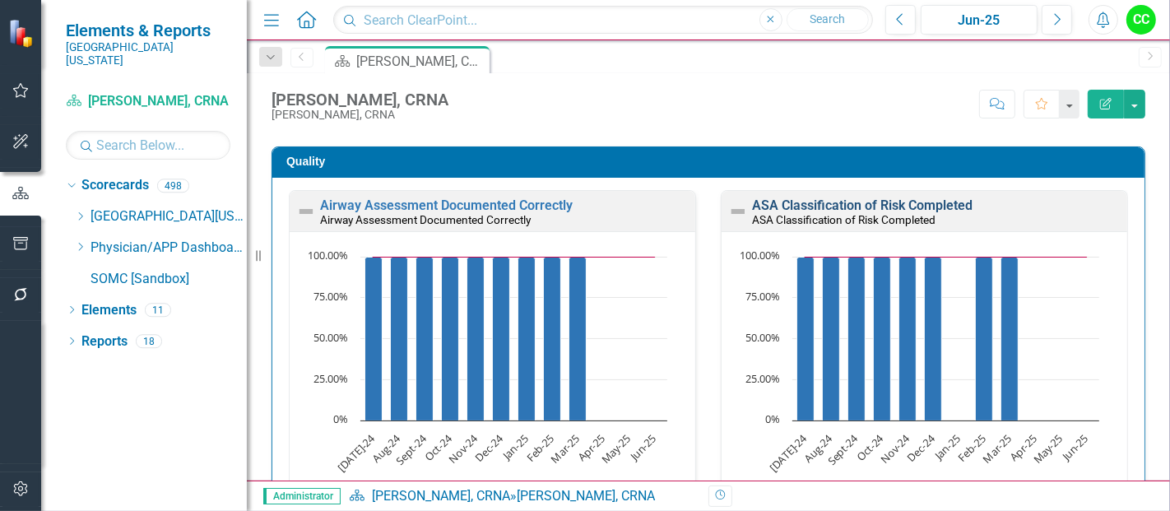
click at [836, 204] on link "ASA Classification of Risk Completed" at bounding box center [862, 205] width 220 height 16
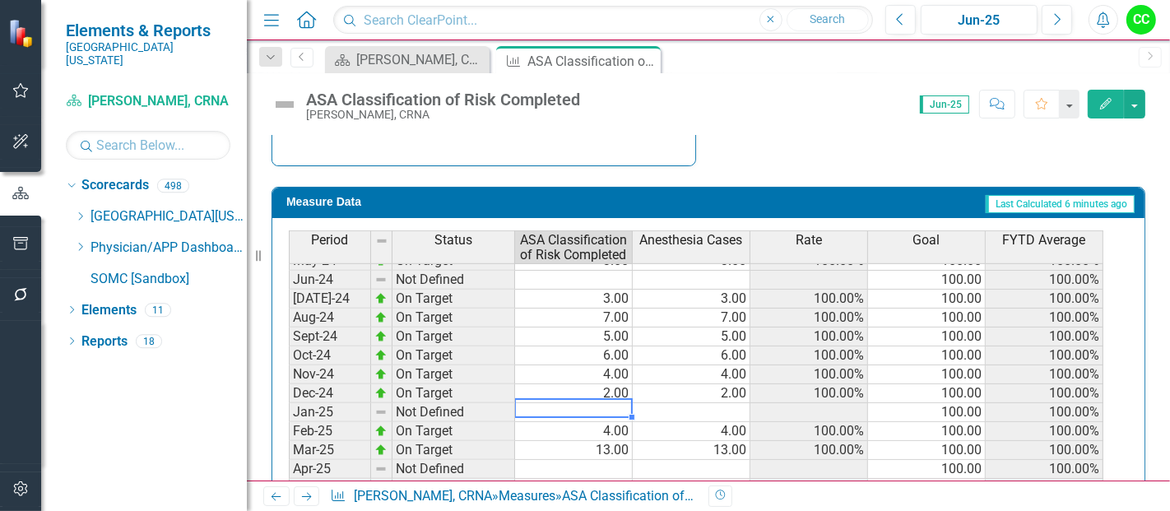
click at [600, 405] on tbody "Jun-23 Not Defined Jul-23 On Target 6.00 6.00 100.00% 100.00 100.00% Aug-23 Not…" at bounding box center [696, 317] width 814 height 549
type textarea "5"
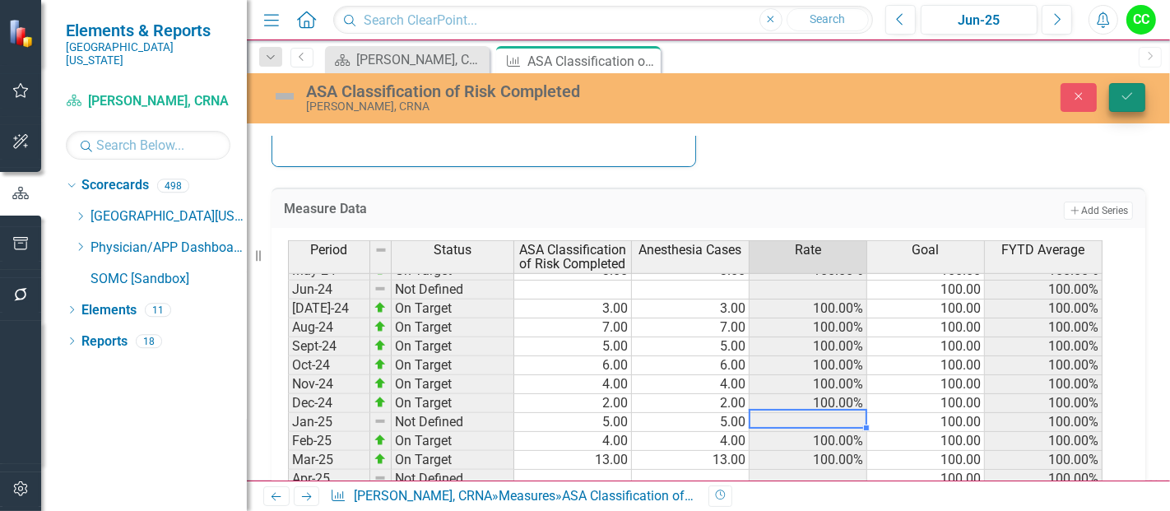
type textarea "5"
click at [1130, 90] on icon "Save" at bounding box center [1127, 96] width 15 height 12
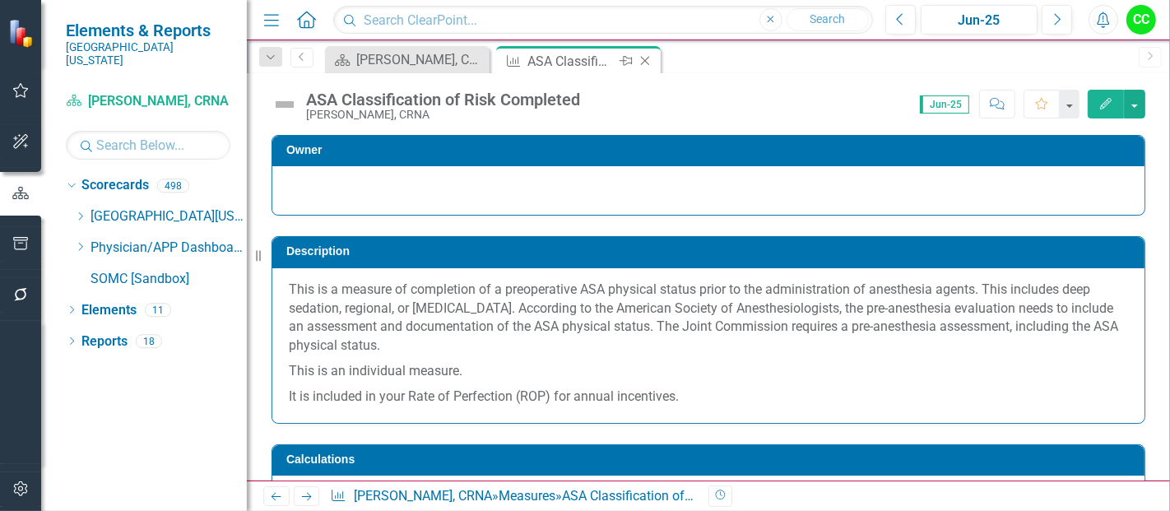
click at [644, 59] on icon at bounding box center [645, 61] width 9 height 9
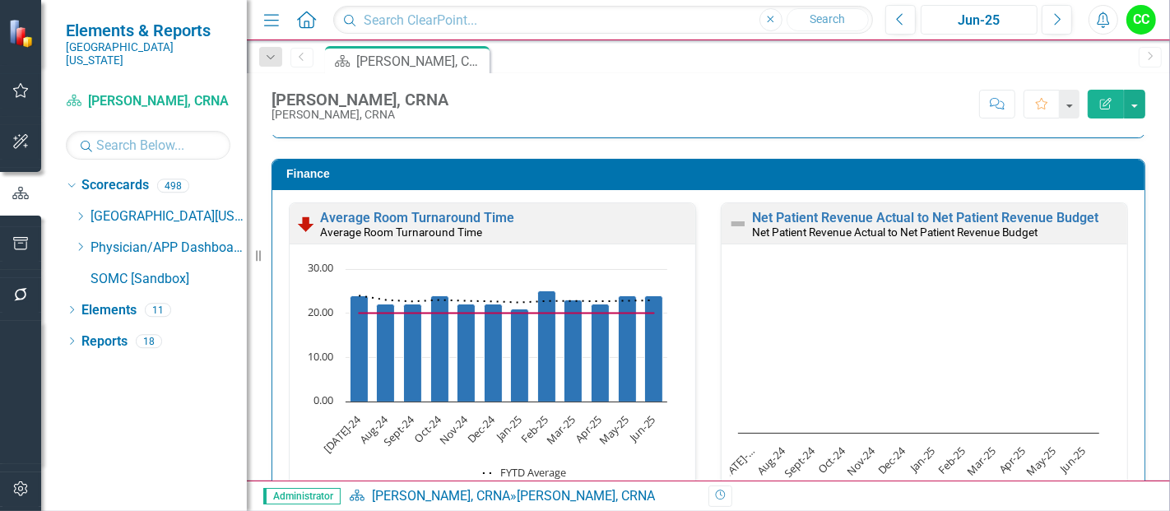
click at [942, 22] on div "Jun-25" at bounding box center [978, 21] width 105 height 20
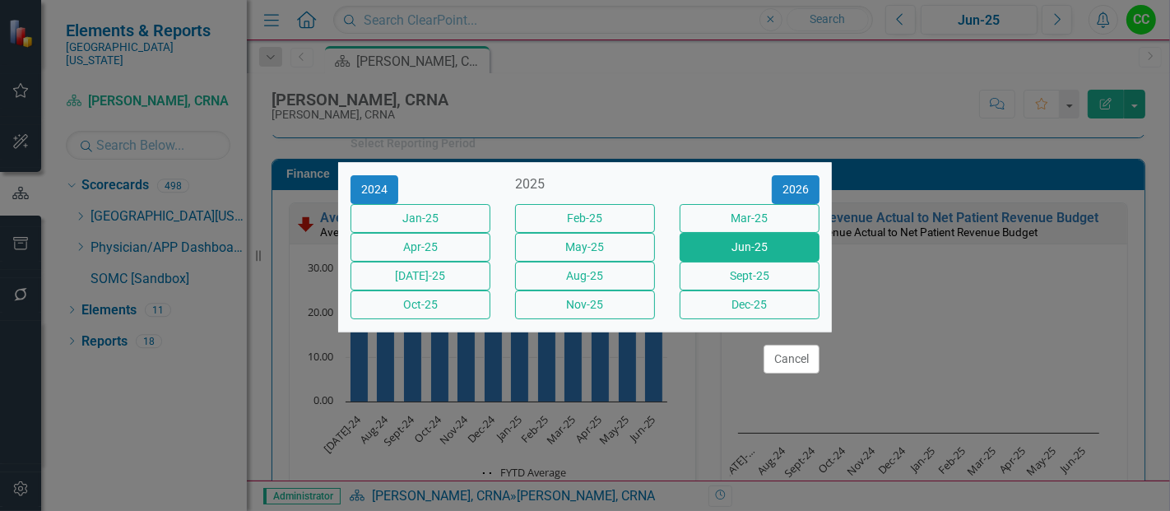
click at [855, 90] on div "Select Reporting Period 2024 2025 2026 Jan-25 Feb-25 Mar-25 Apr-25 May-25 Jun-2…" at bounding box center [585, 255] width 1170 height 511
click at [781, 373] on button "Cancel" at bounding box center [791, 359] width 56 height 29
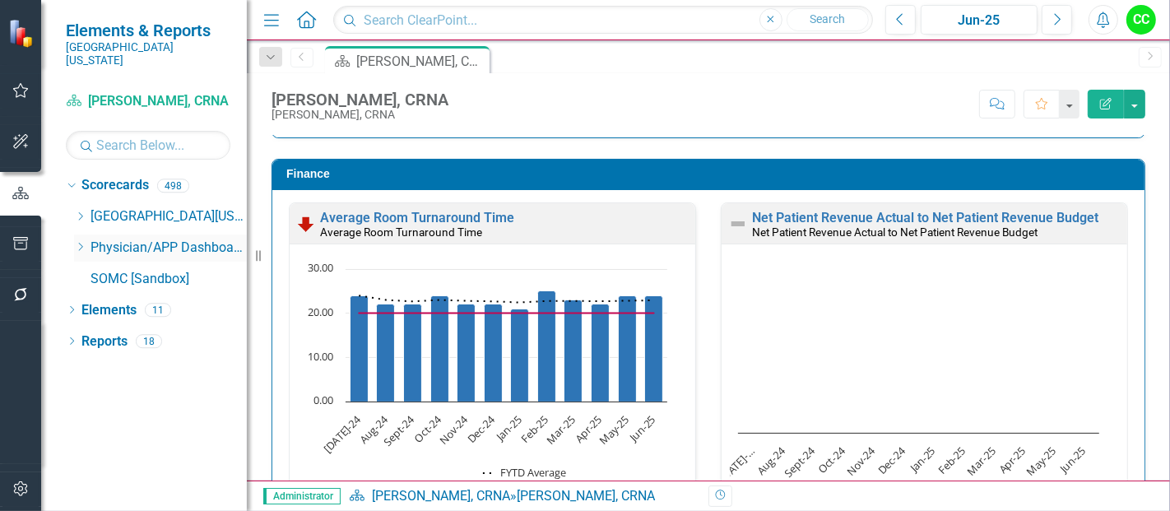
click at [80, 242] on icon "Dropdown" at bounding box center [80, 247] width 12 height 10
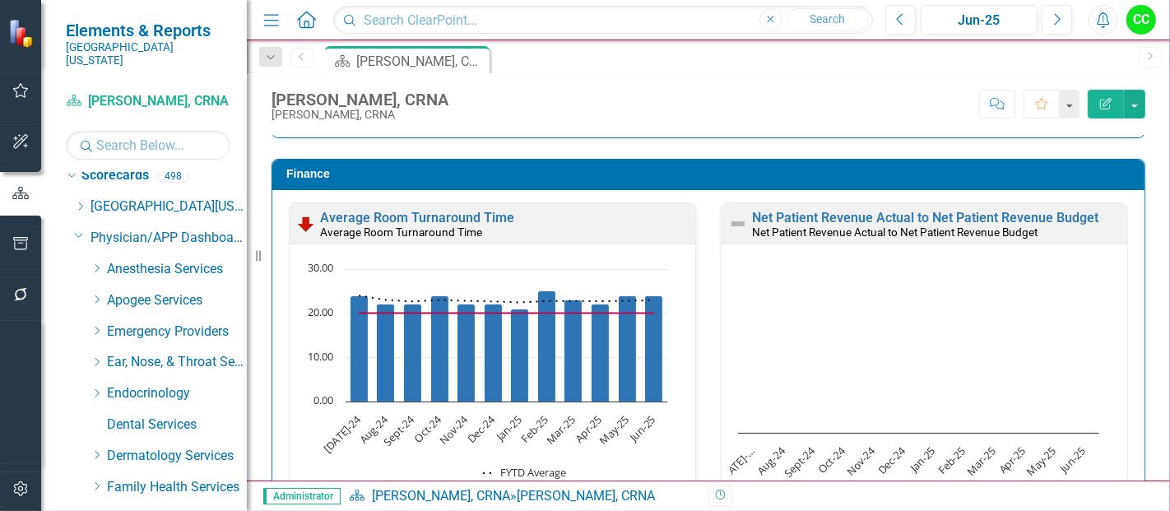
scroll to position [3, 0]
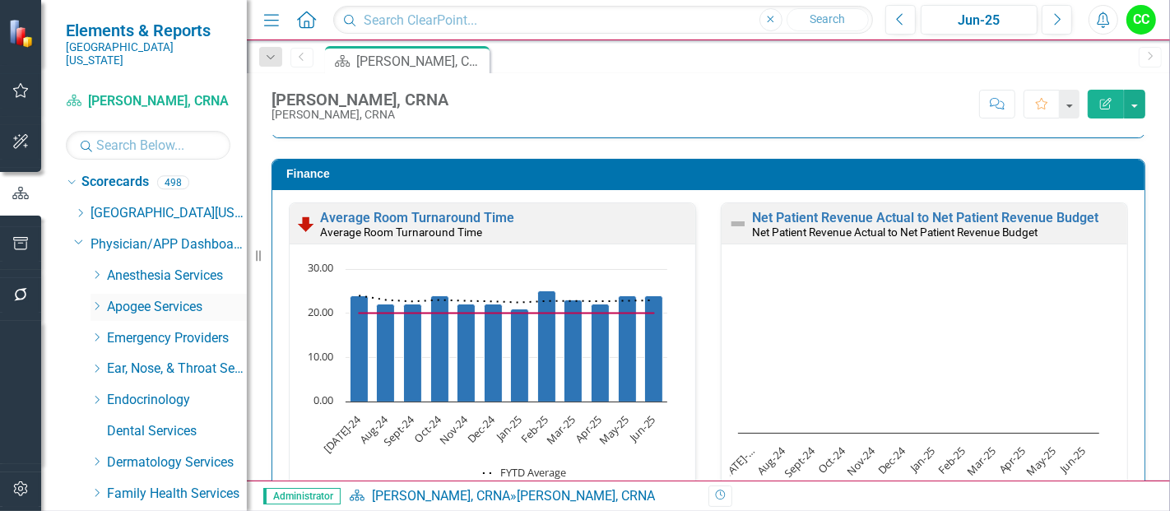
click at [94, 301] on icon "Dropdown" at bounding box center [96, 306] width 12 height 10
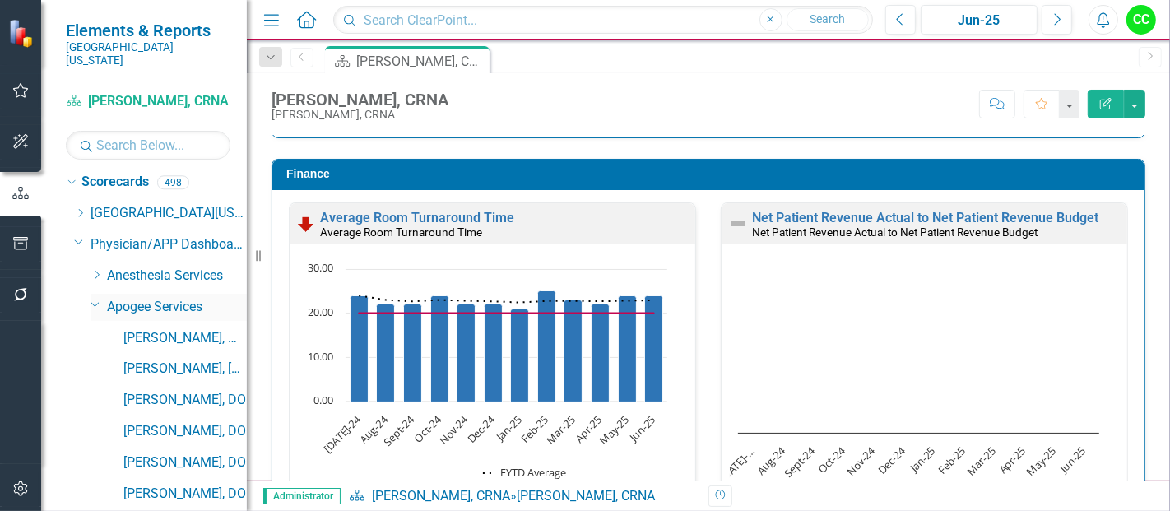
click at [94, 298] on icon "Dropdown" at bounding box center [95, 304] width 10 height 12
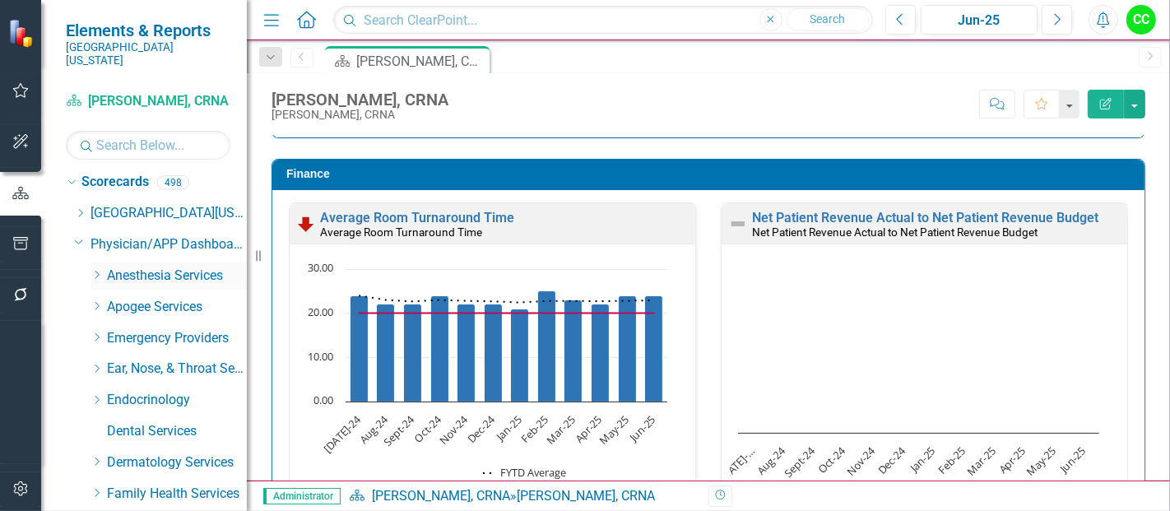
click at [95, 271] on icon at bounding box center [97, 275] width 4 height 8
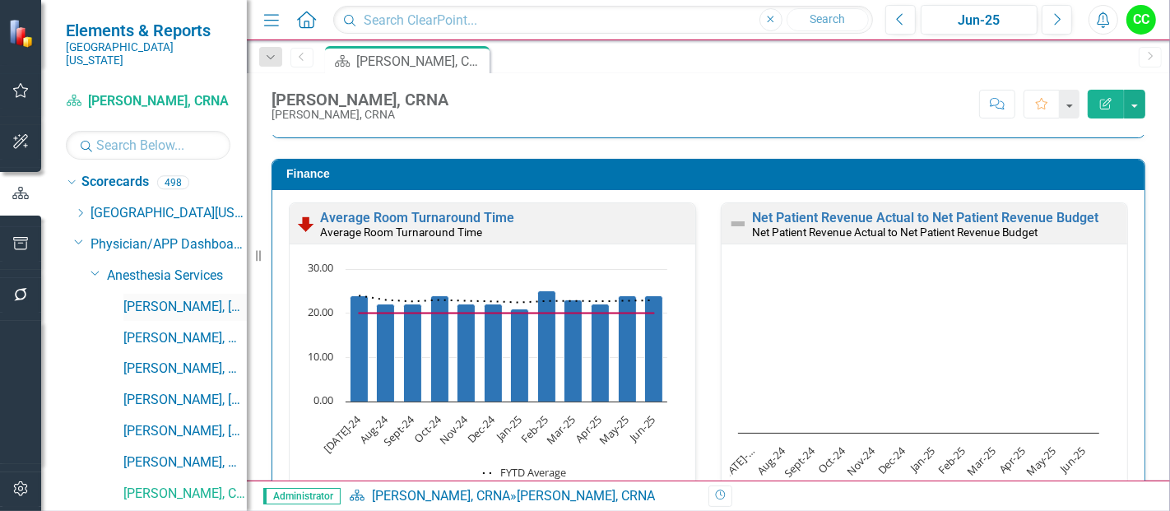
click at [146, 298] on link "[PERSON_NAME], [GEOGRAPHIC_DATA]" at bounding box center [184, 307] width 123 height 19
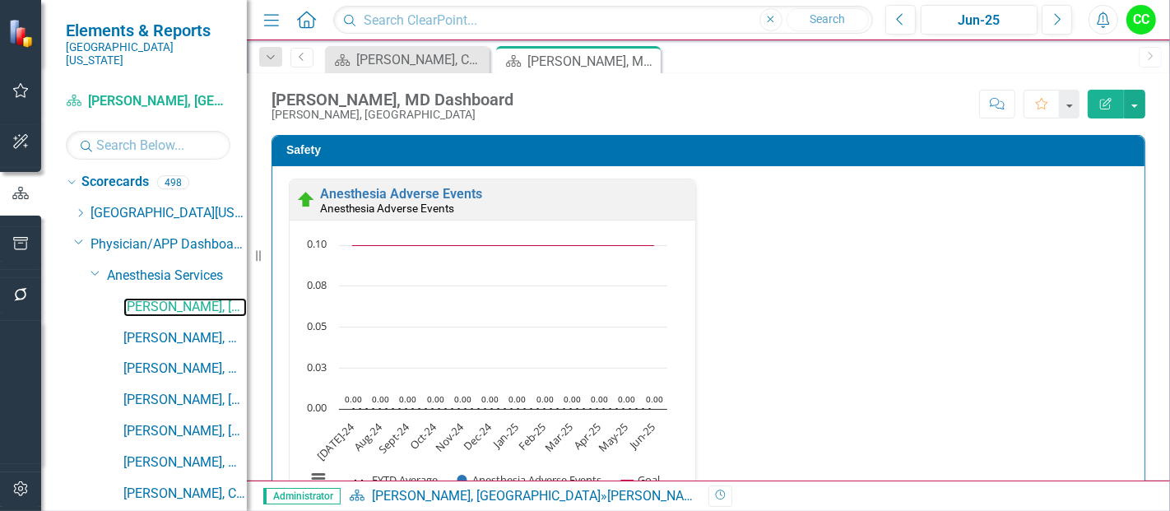
scroll to position [487, 0]
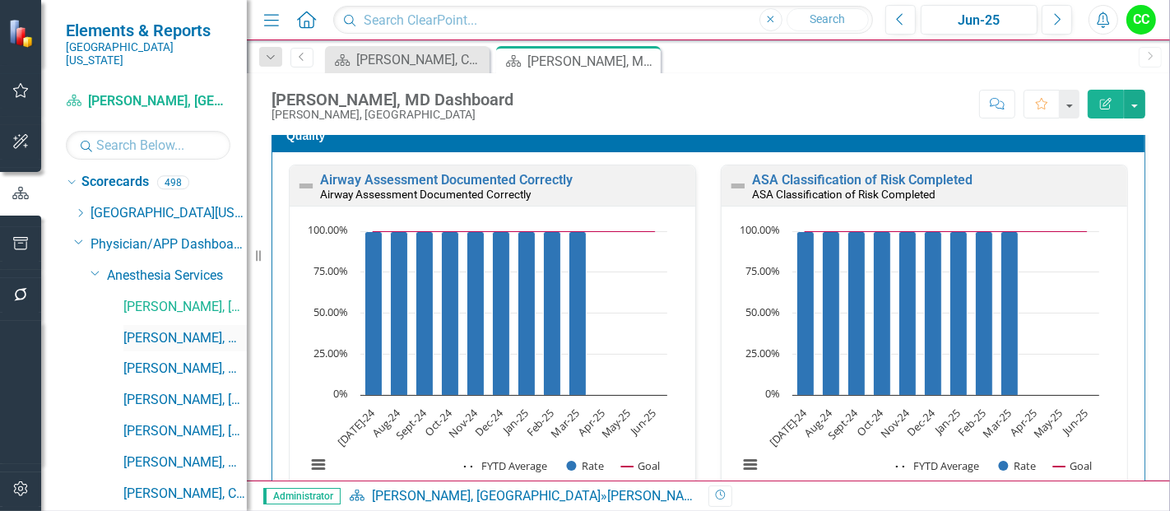
click at [206, 329] on link "[PERSON_NAME], MD" at bounding box center [184, 338] width 123 height 19
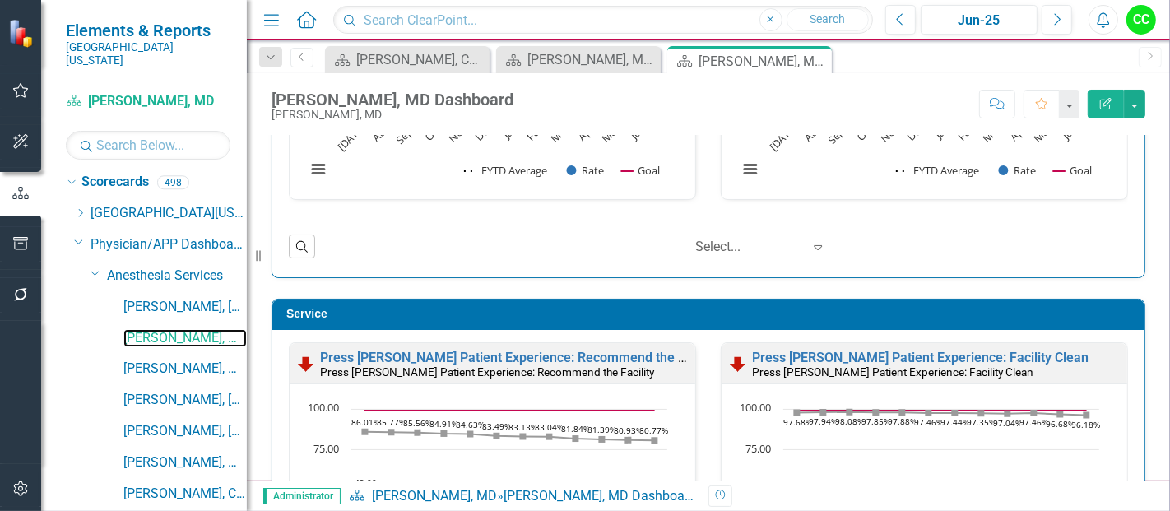
scroll to position [784, 0]
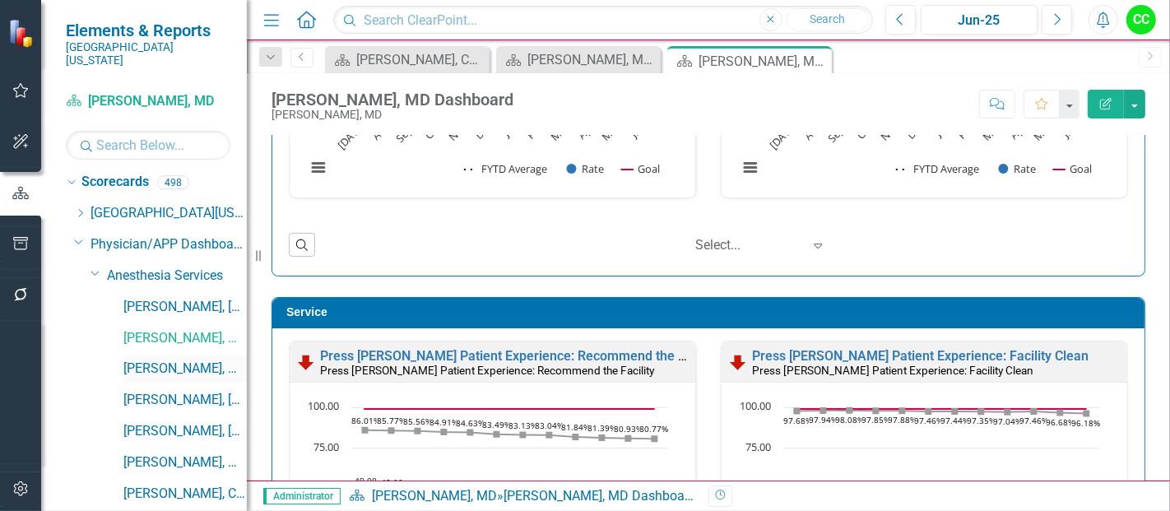
click at [178, 359] on link "[PERSON_NAME], MD" at bounding box center [184, 368] width 123 height 19
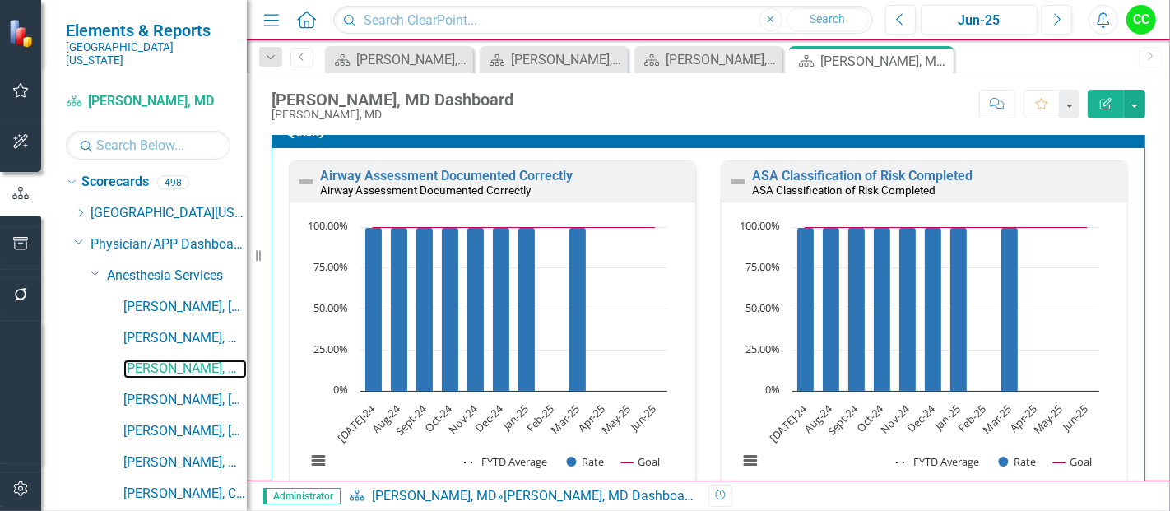
scroll to position [491, 0]
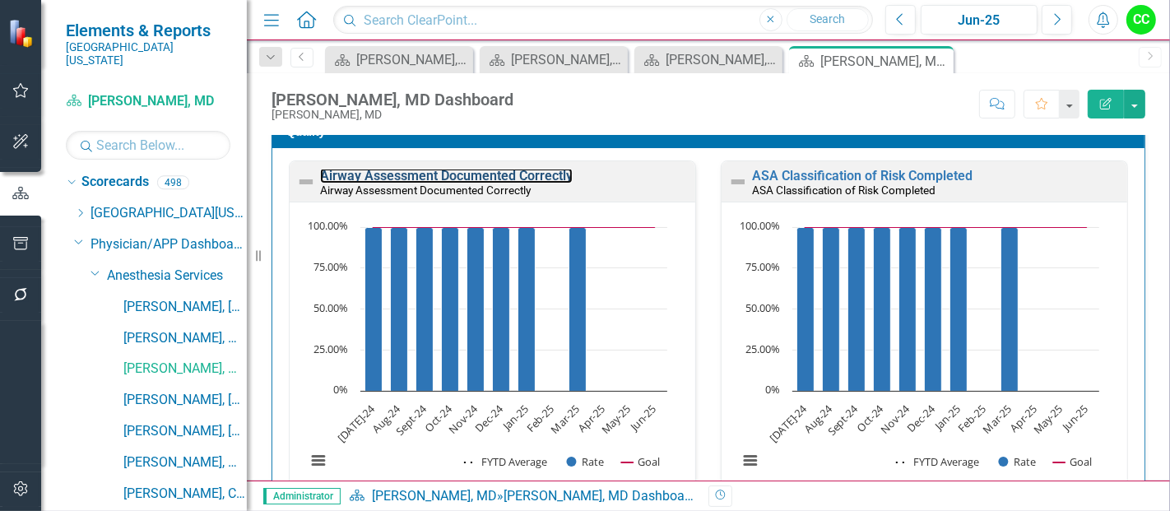
click at [512, 173] on link "Airway Assessment Documented Correctly" at bounding box center [446, 176] width 253 height 16
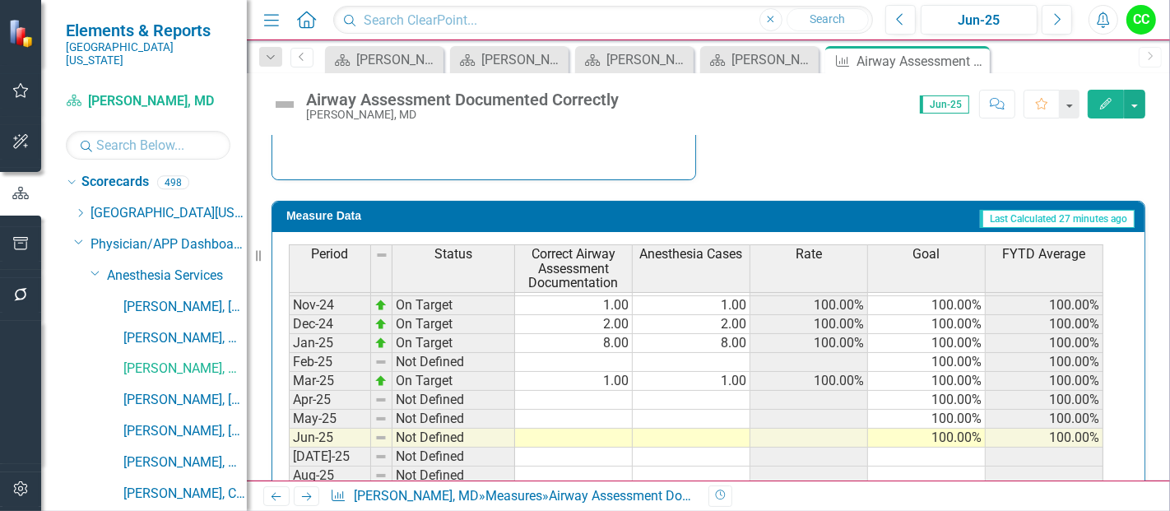
scroll to position [530, 0]
click at [614, 349] on tbody "Dec-23 Below Plan 2.00 3.00 66.67% 100.00% 92.59% Jan-24 On Target 2.00 2.00 10…" at bounding box center [696, 378] width 814 height 587
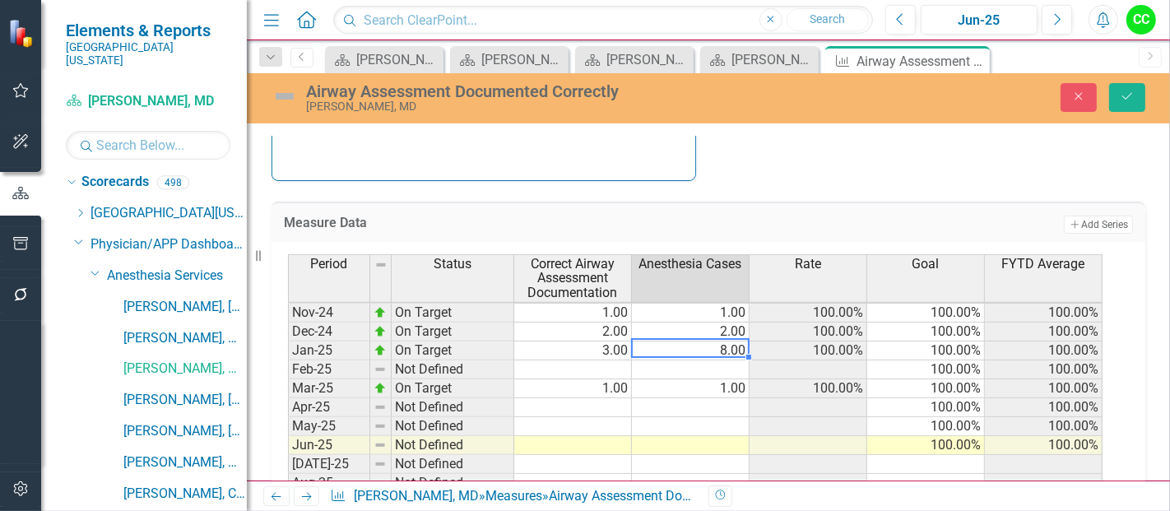
type textarea "4"
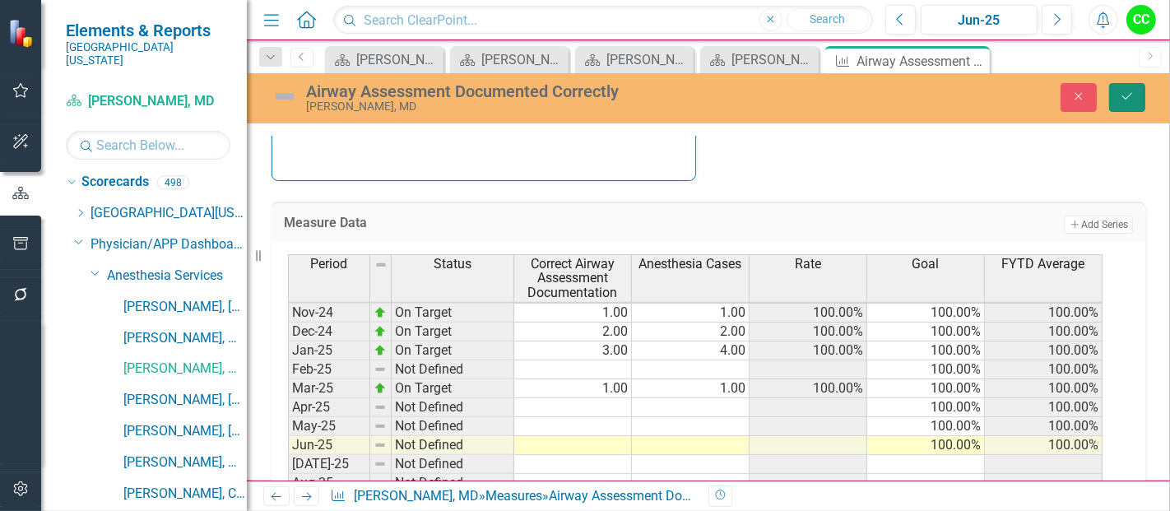
click at [1123, 95] on icon "Save" at bounding box center [1127, 96] width 15 height 12
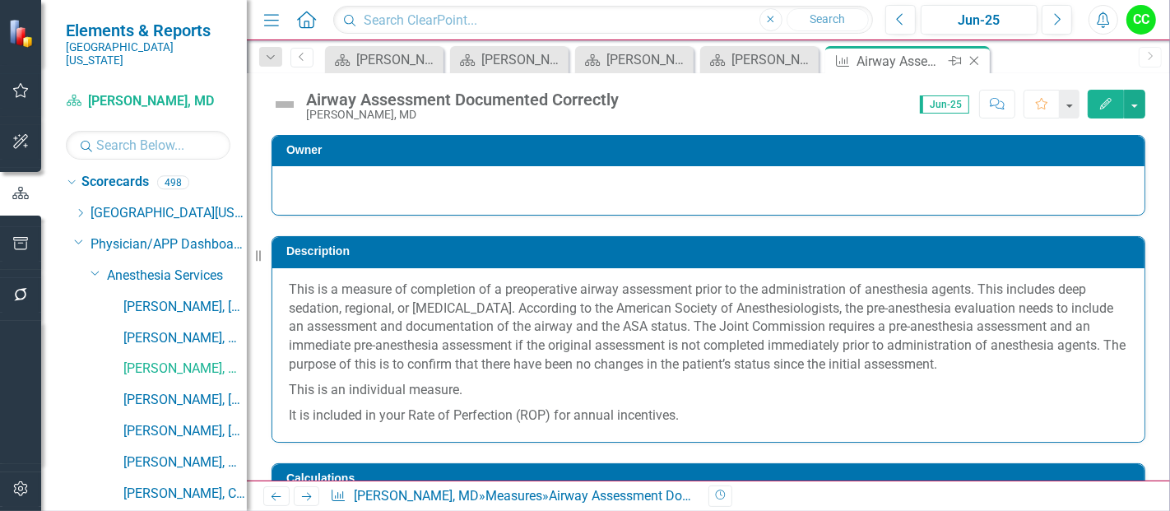
click at [980, 55] on icon "Close" at bounding box center [974, 60] width 16 height 13
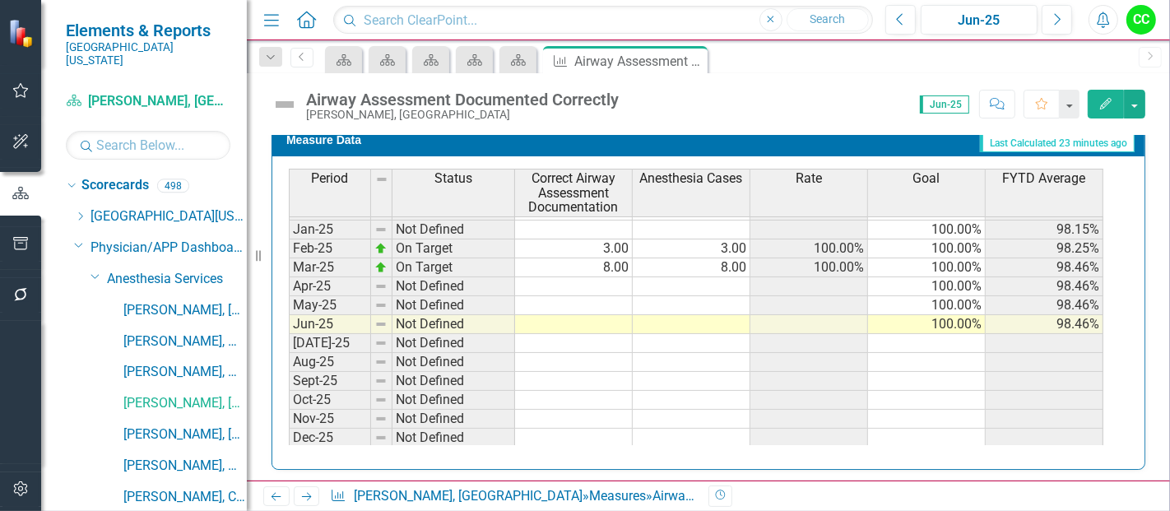
scroll to position [484, 0]
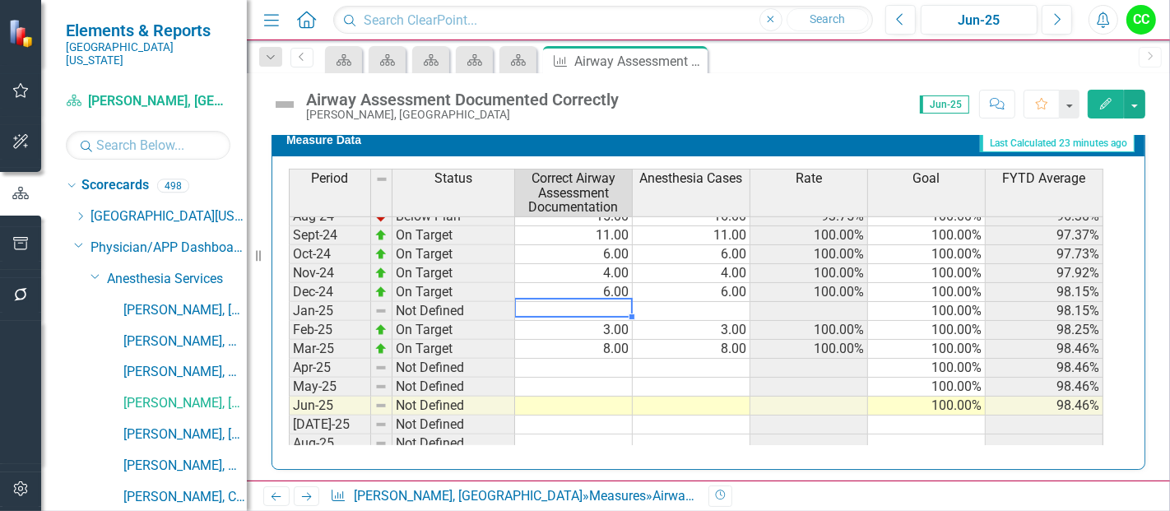
click at [610, 307] on tbody "Oct-23 On Target 13.00 13.00 100.00% 100.00% 100.00% Nov-23 On Target 14.00 14.…" at bounding box center [696, 329] width 814 height 625
type textarea "4"
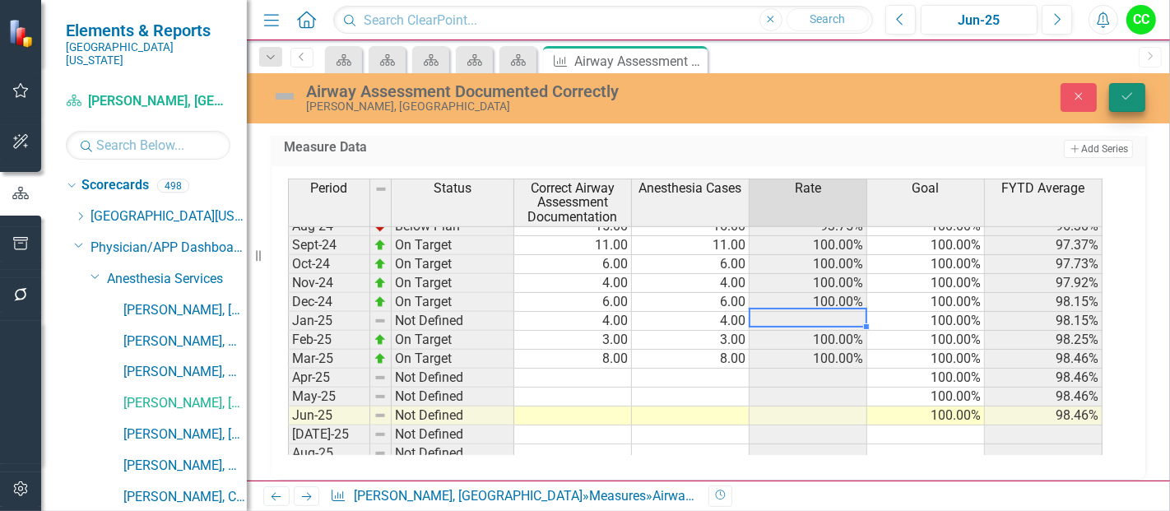
type textarea "4"
click at [1120, 100] on icon "Save" at bounding box center [1127, 96] width 15 height 12
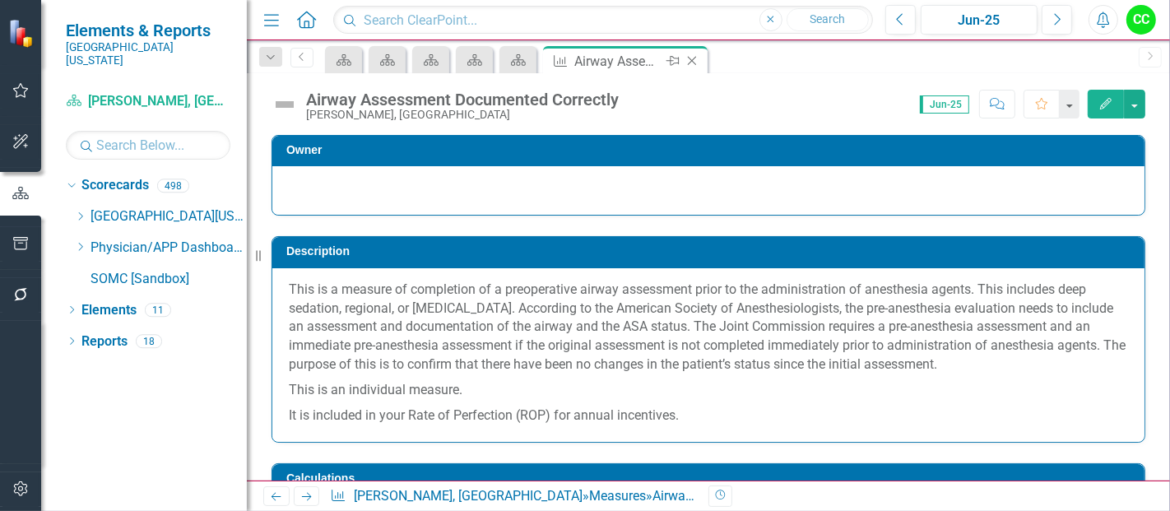
click at [688, 57] on icon at bounding box center [692, 61] width 9 height 9
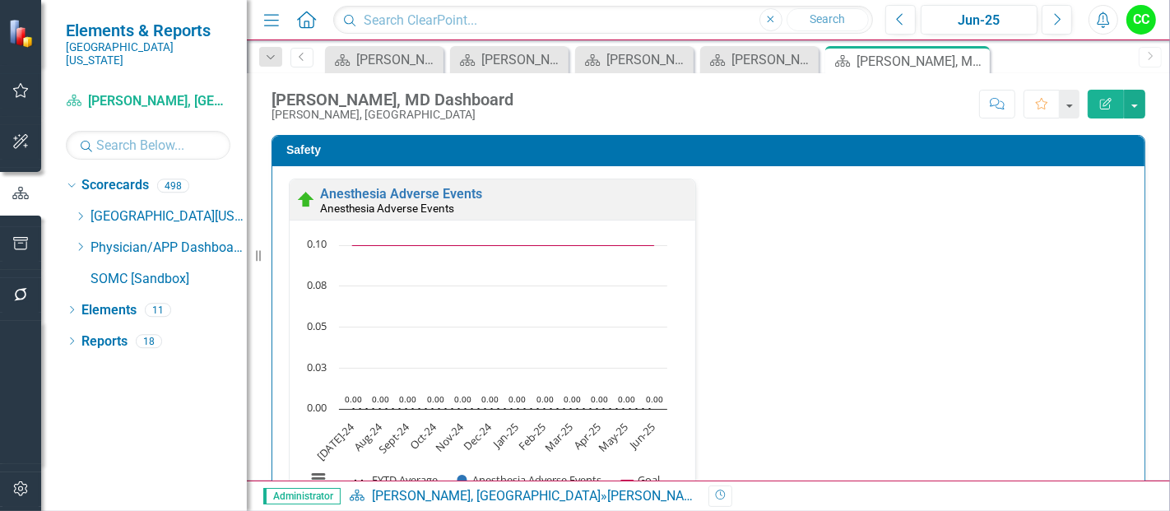
scroll to position [345, 0]
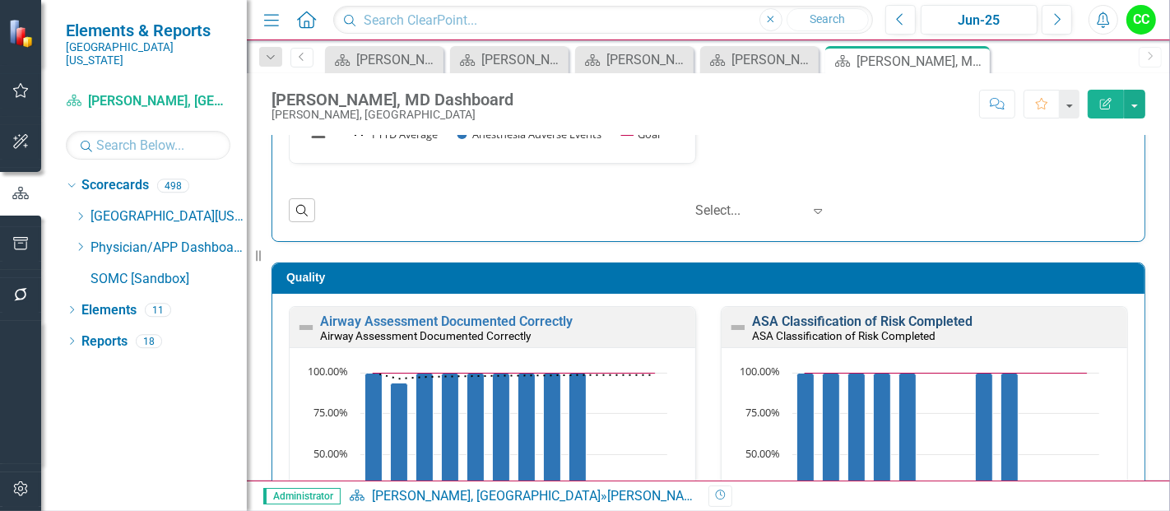
click at [891, 322] on link "ASA Classification of Risk Completed" at bounding box center [862, 321] width 220 height 16
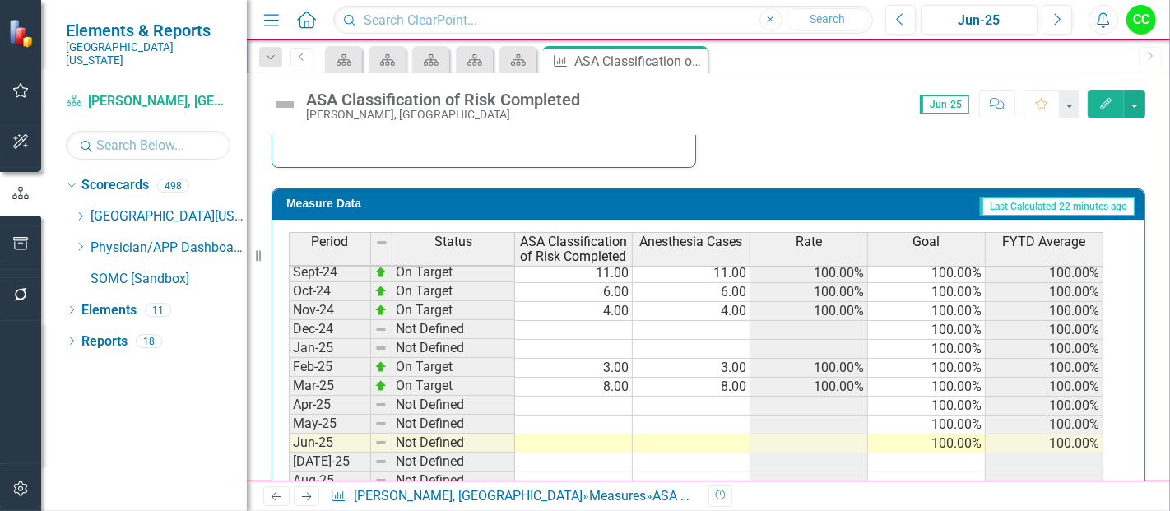
click at [609, 339] on tbody "Oct-23 On Target 13.00 13.00 100.00% 100.00% 100.00% Nov-23 Below Plan 13.00 14…" at bounding box center [696, 367] width 814 height 625
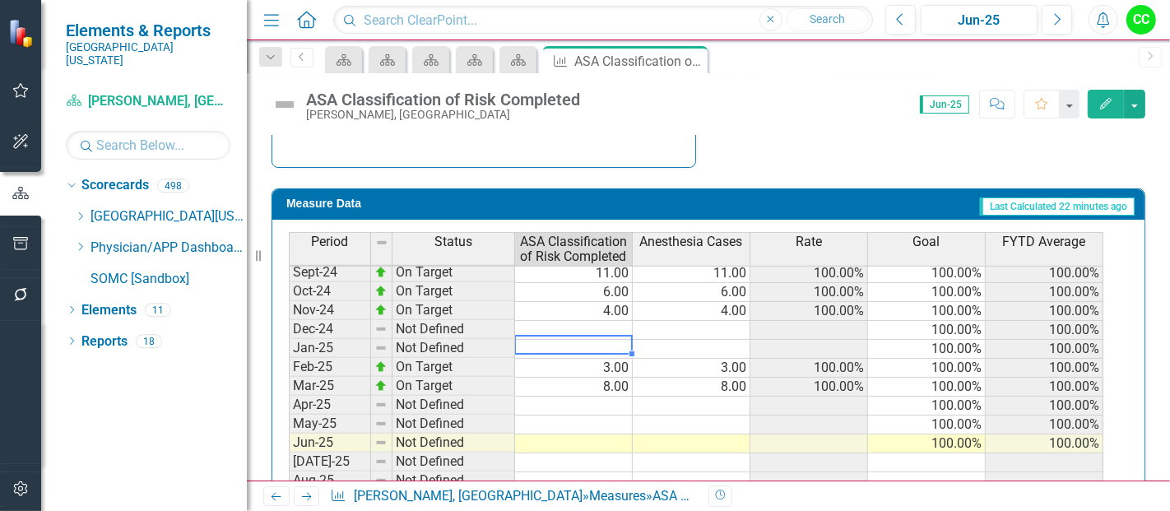
type textarea "4"
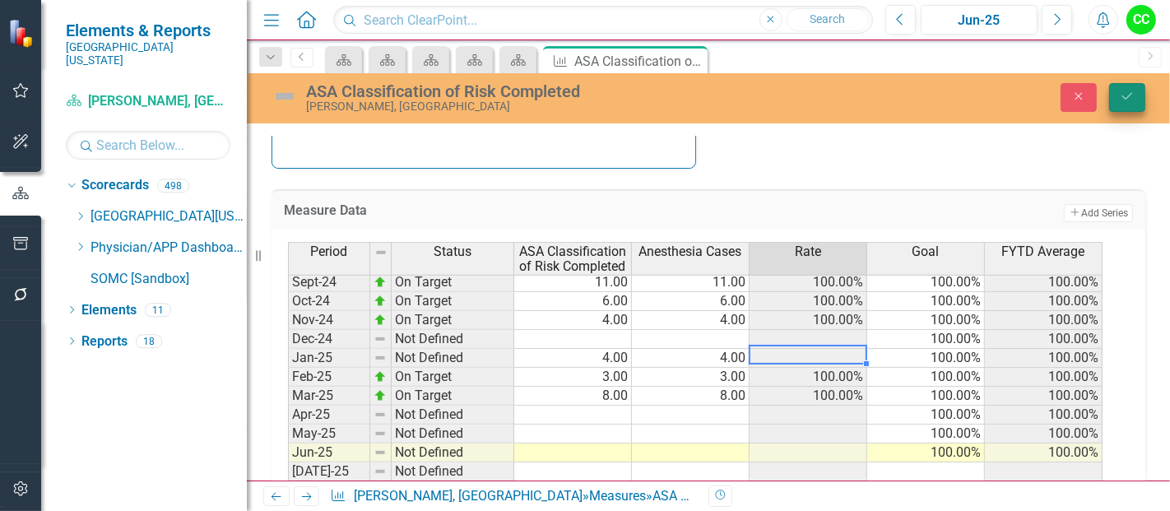
type textarea "4"
click at [1125, 86] on button "Save" at bounding box center [1127, 97] width 36 height 29
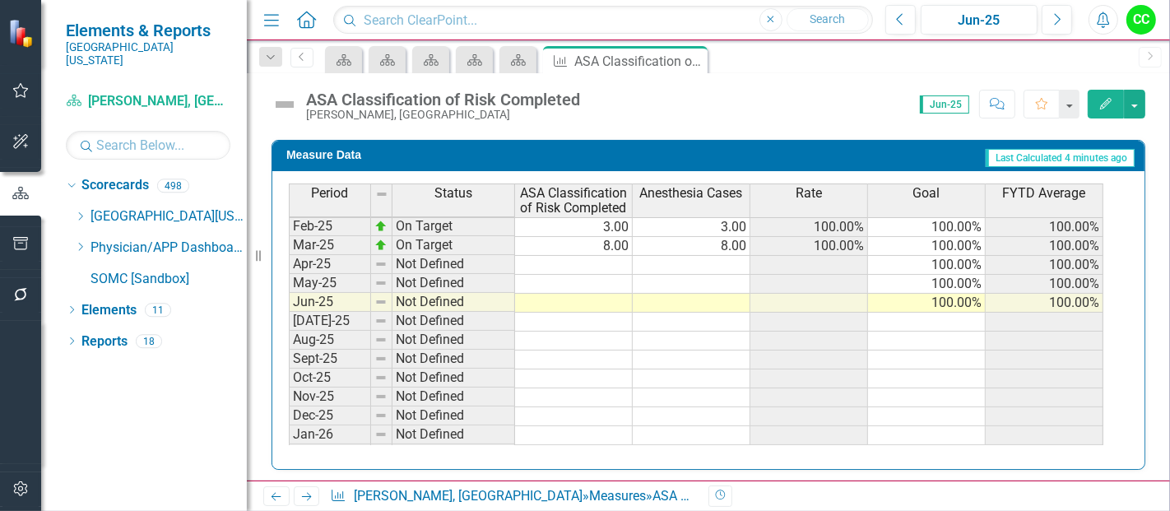
scroll to position [469, 0]
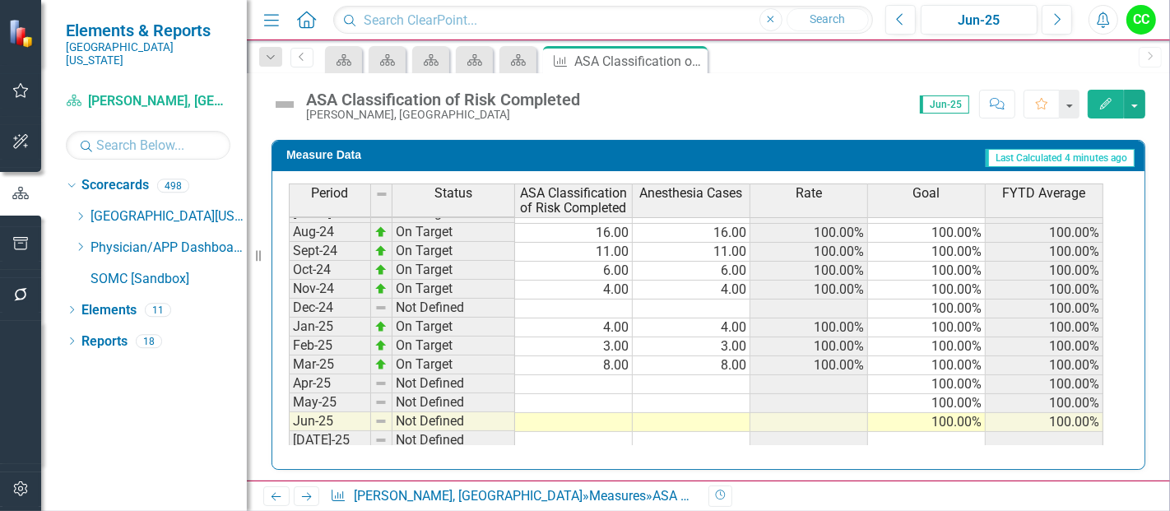
click at [613, 299] on tbody "Mar-24 On Target 5.00 5.00 100.00% 100.00% 99.00% Apr-24 On Target 11.00 11.00 …" at bounding box center [696, 393] width 814 height 531
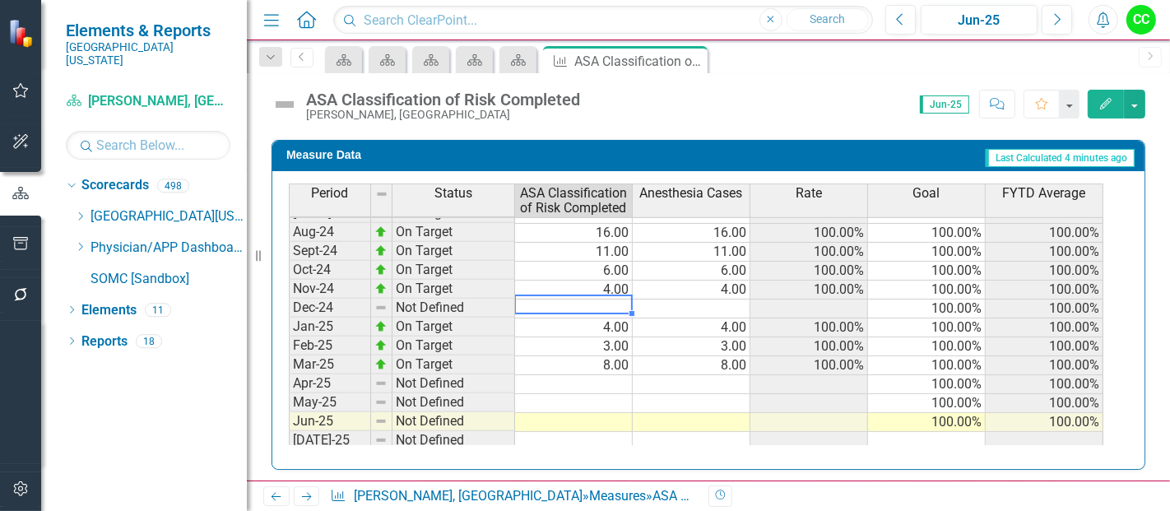
type textarea "6"
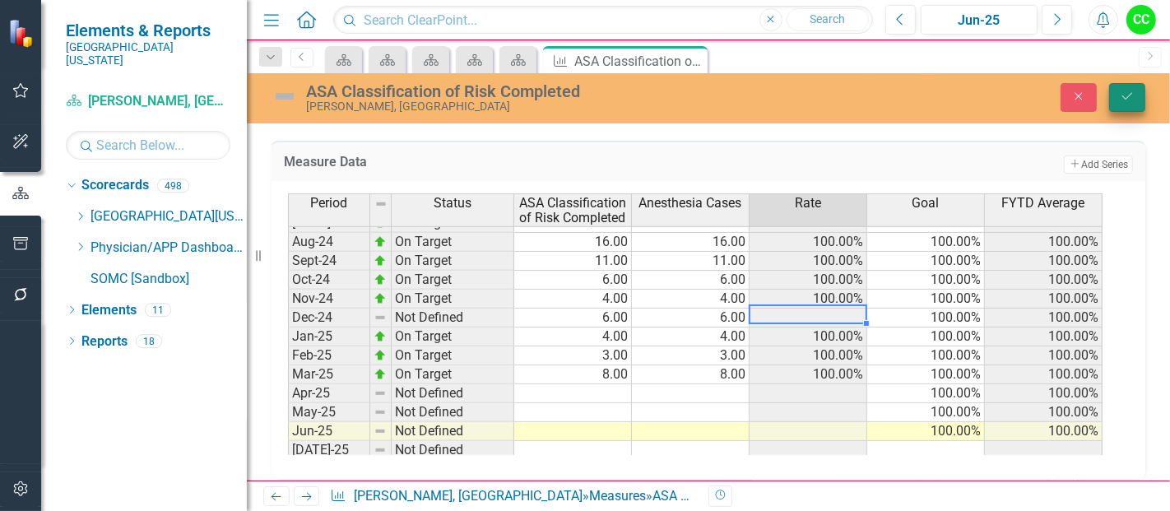
type textarea "6"
click at [1131, 107] on button "Save" at bounding box center [1127, 97] width 36 height 29
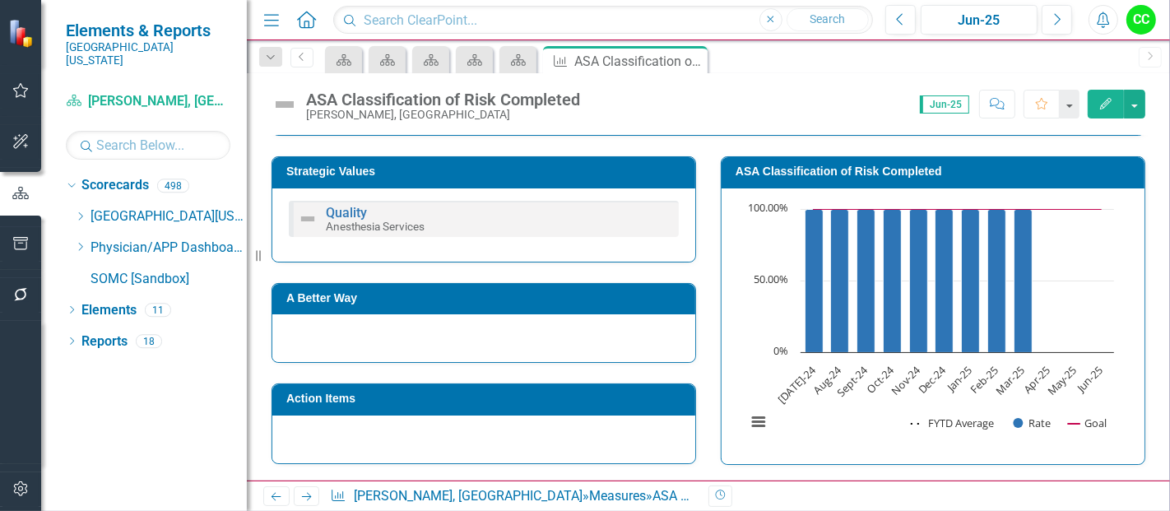
scroll to position [495, 0]
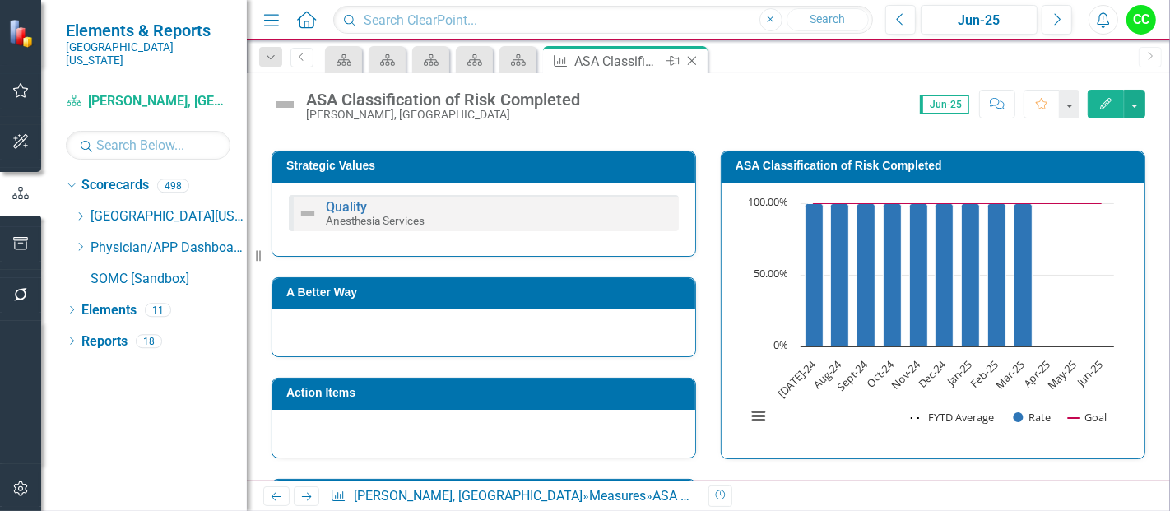
click at [692, 58] on icon "Close" at bounding box center [692, 60] width 16 height 13
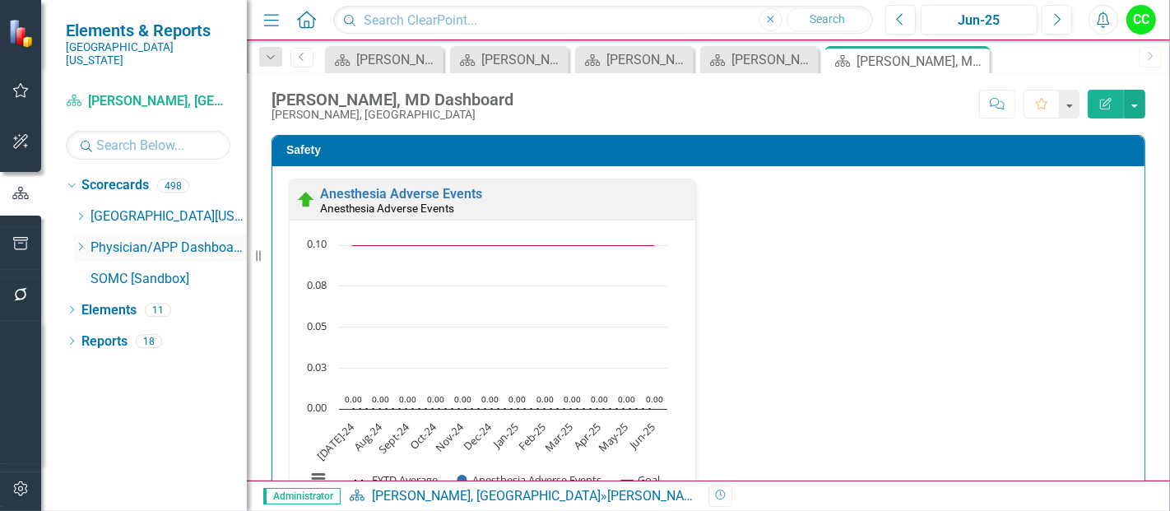
click at [76, 242] on icon "Dropdown" at bounding box center [80, 247] width 12 height 10
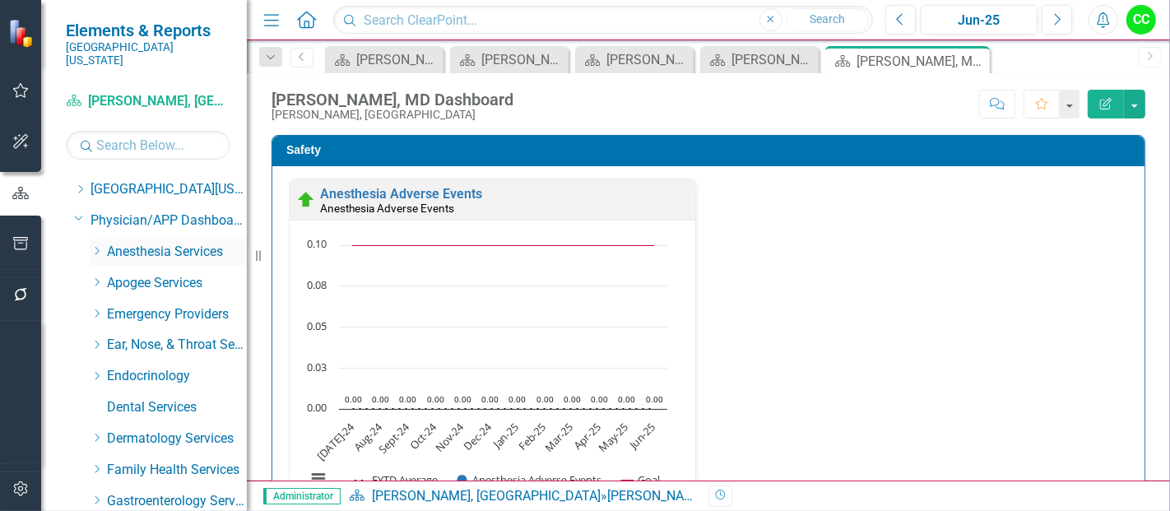
click at [95, 246] on icon "Dropdown" at bounding box center [96, 251] width 12 height 10
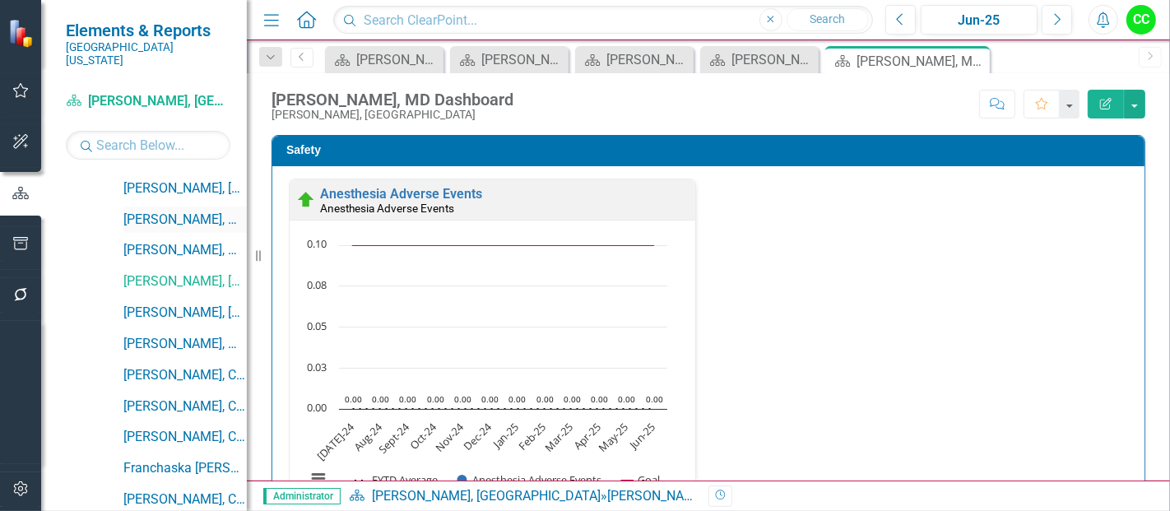
scroll to position [151, 0]
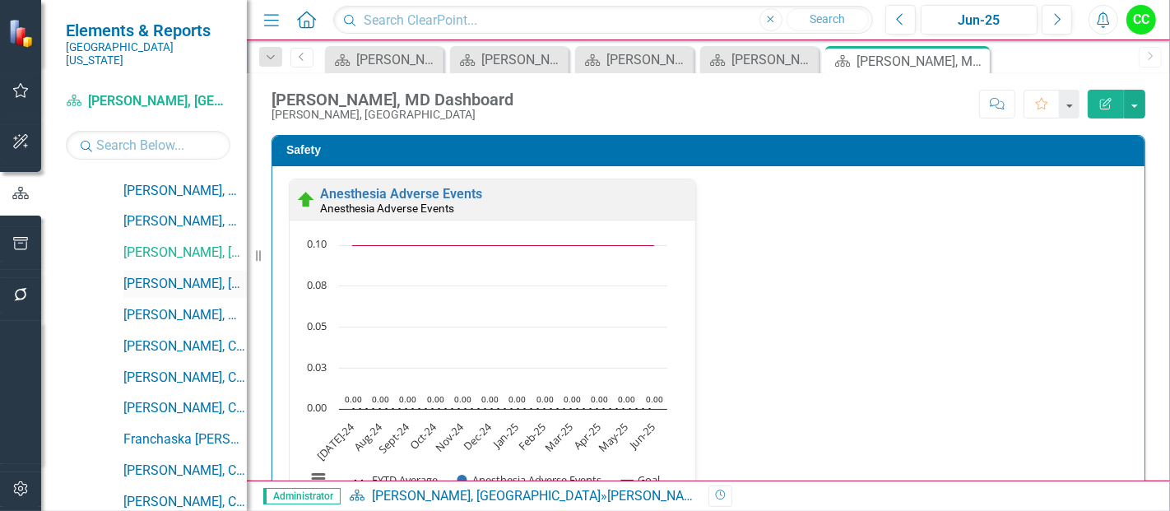
click at [183, 275] on link "[PERSON_NAME], [GEOGRAPHIC_DATA]" at bounding box center [184, 284] width 123 height 19
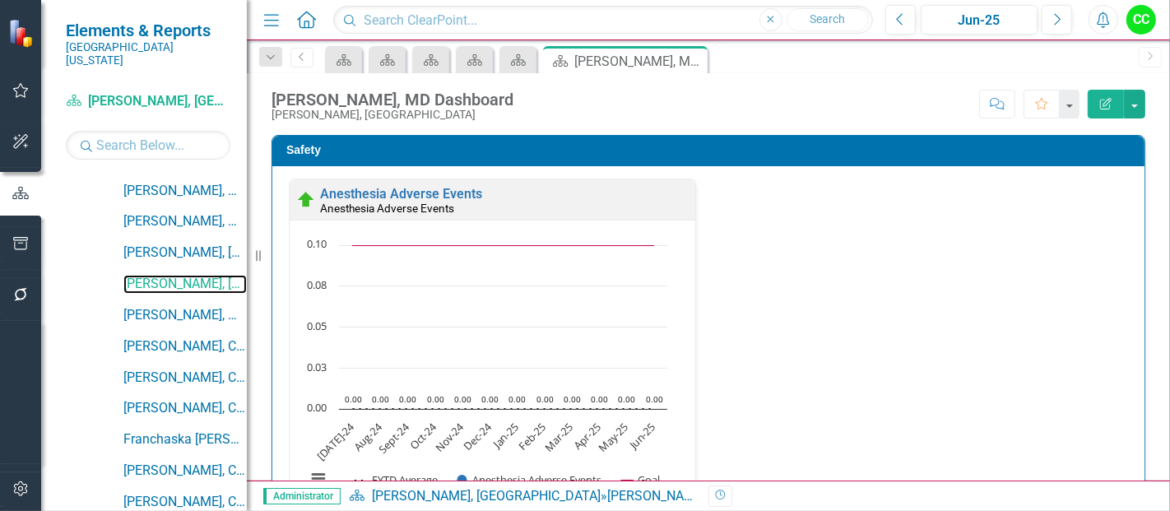
scroll to position [487, 0]
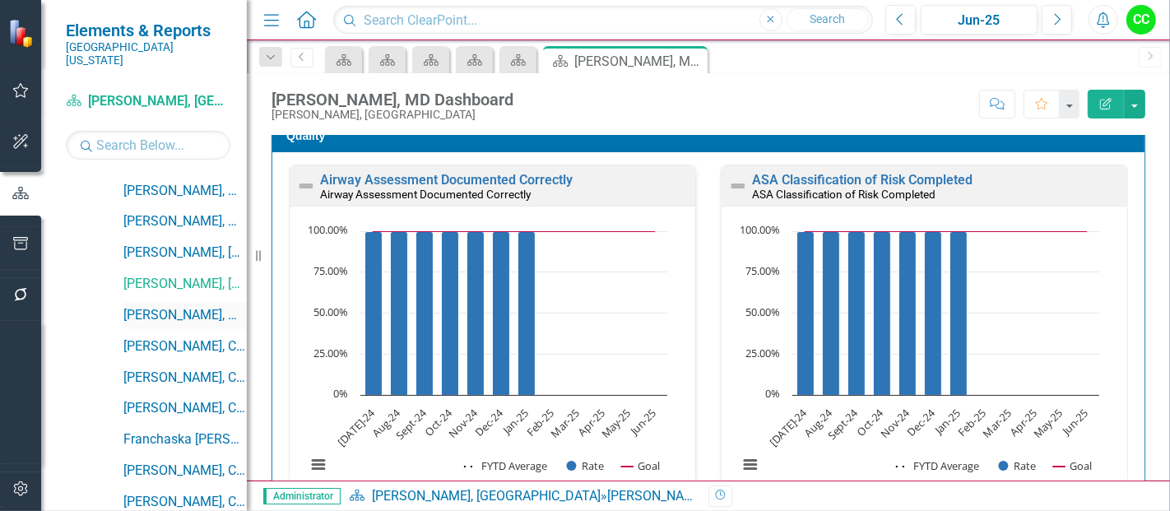
click at [196, 306] on link "[PERSON_NAME], MD" at bounding box center [184, 315] width 123 height 19
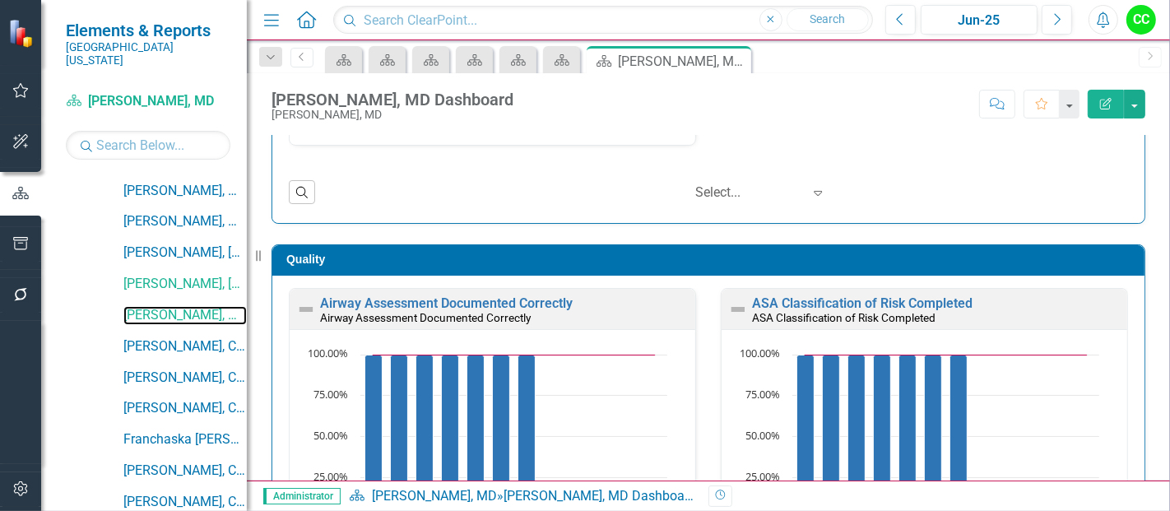
scroll to position [510, 0]
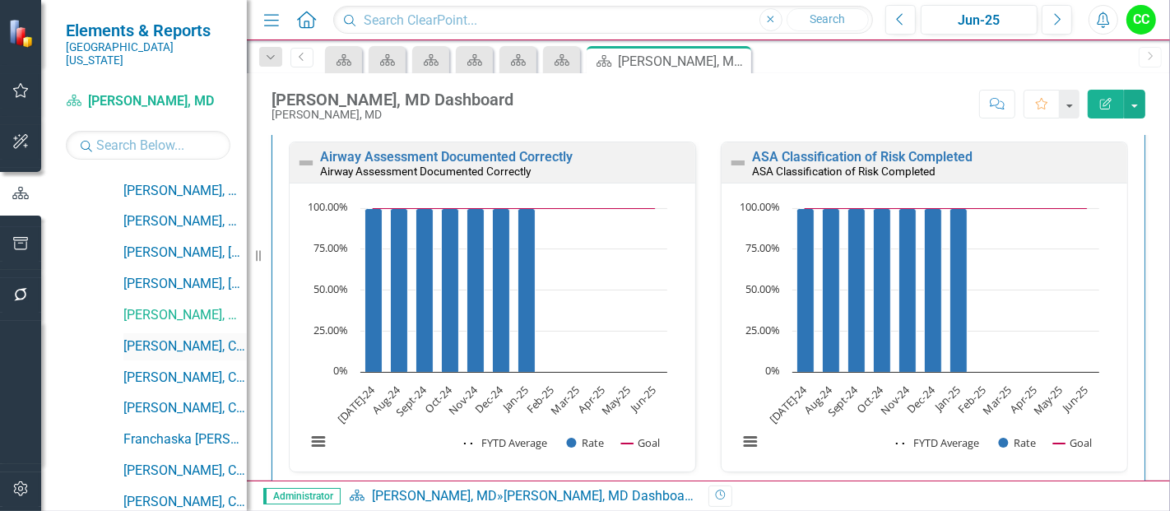
click at [165, 337] on link "[PERSON_NAME], CRNA" at bounding box center [184, 346] width 123 height 19
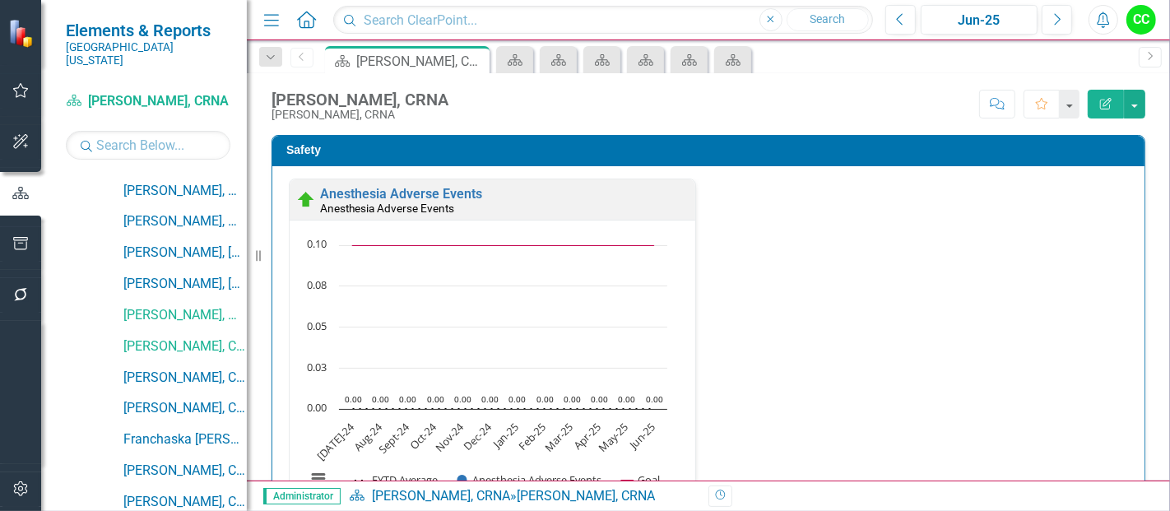
click at [274, 50] on div "Dropdown" at bounding box center [270, 57] width 23 height 20
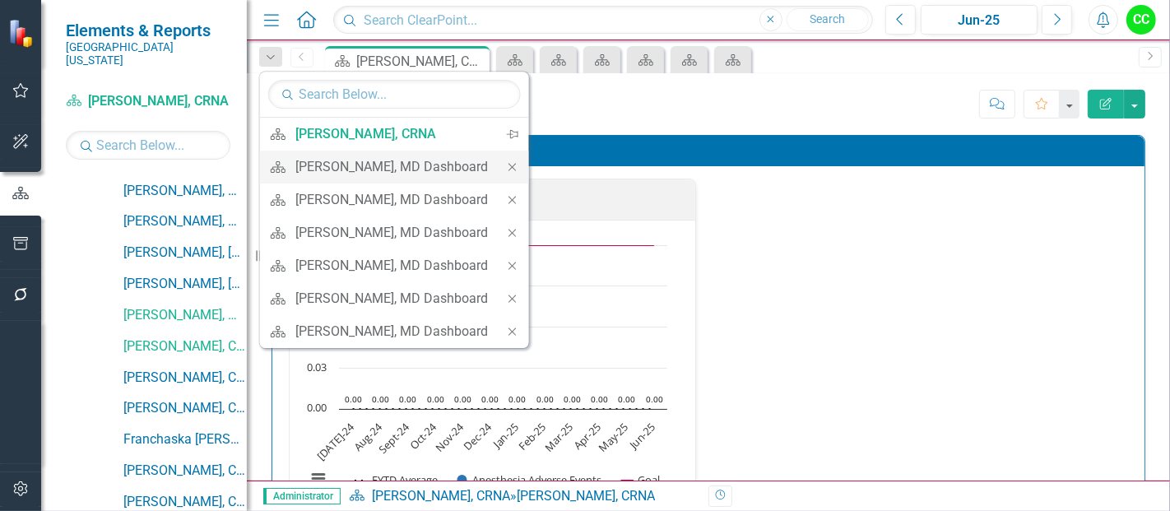
click at [520, 165] on icon "Close" at bounding box center [512, 167] width 15 height 12
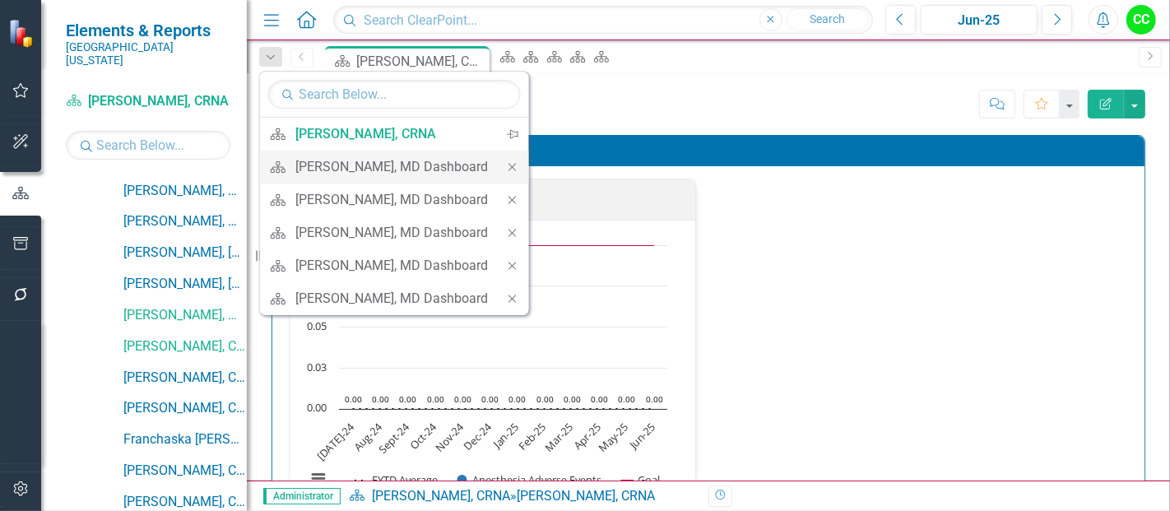
click at [520, 163] on icon "Close" at bounding box center [512, 167] width 15 height 12
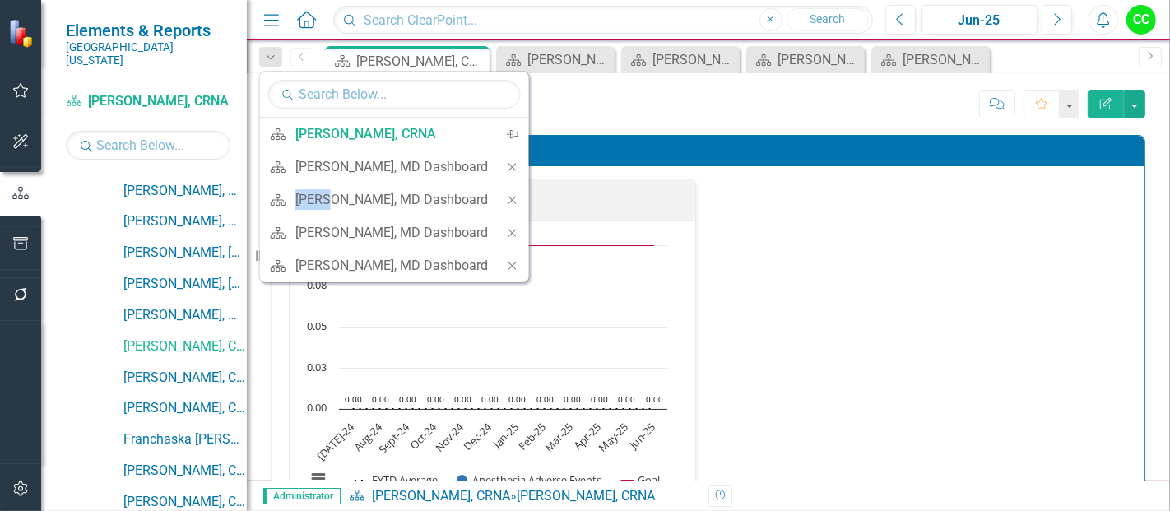
click at [520, 163] on icon "Close" at bounding box center [512, 167] width 15 height 12
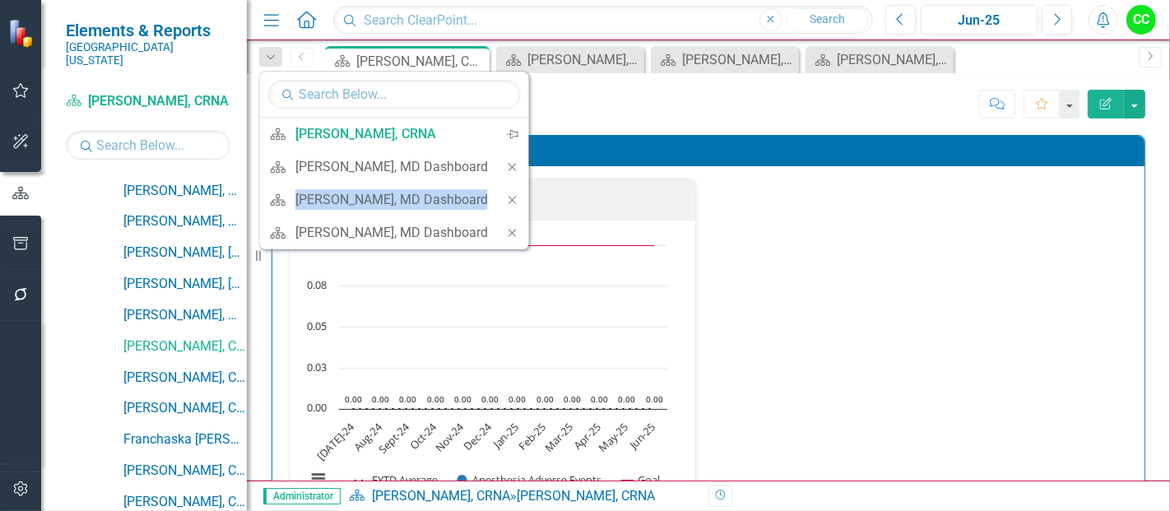
click at [520, 163] on icon "Close" at bounding box center [512, 167] width 15 height 12
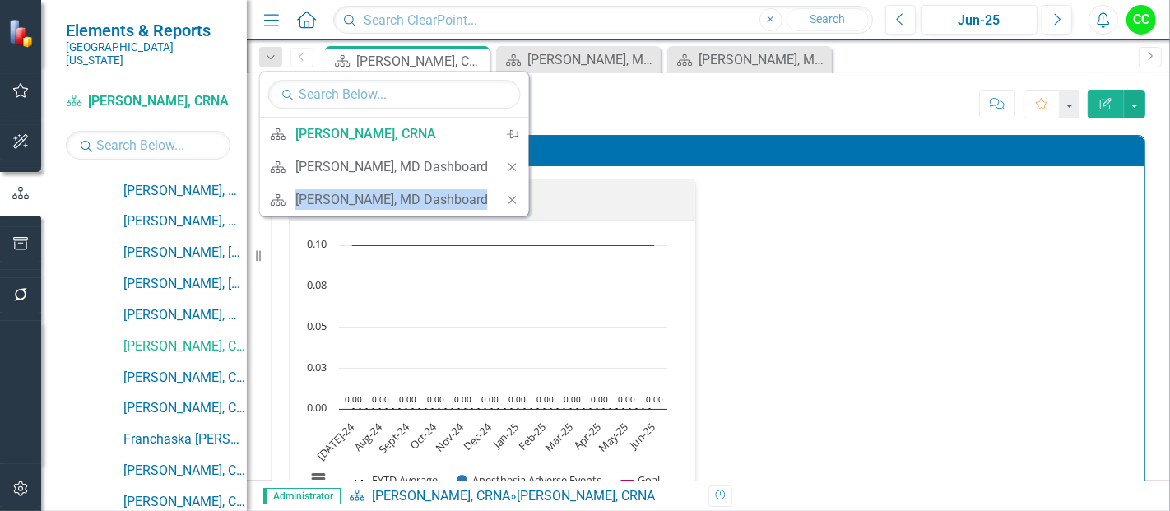
click at [520, 163] on icon "Close" at bounding box center [512, 167] width 15 height 12
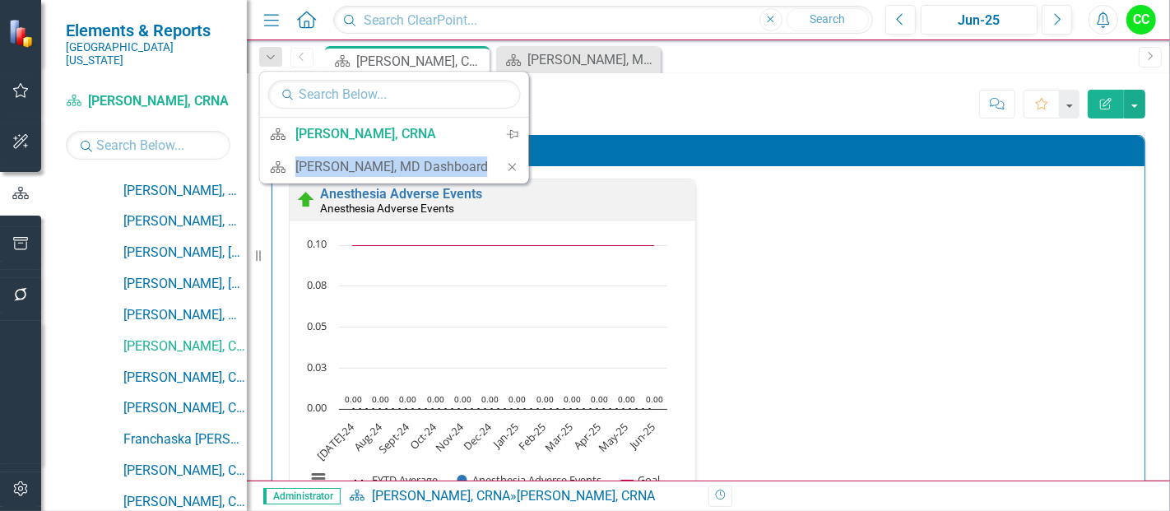
click at [520, 163] on icon "Close" at bounding box center [512, 167] width 15 height 12
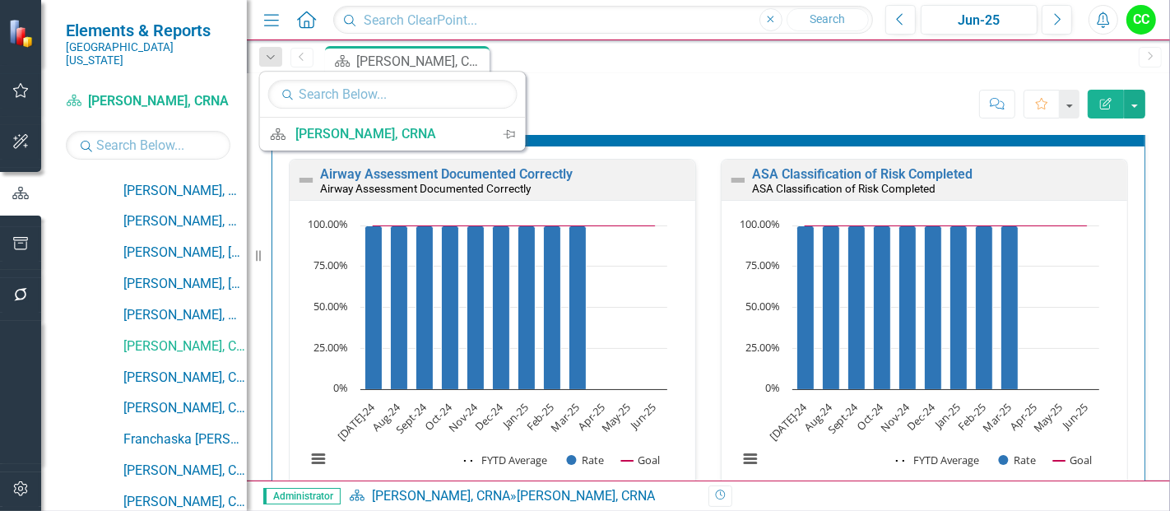
scroll to position [494, 0]
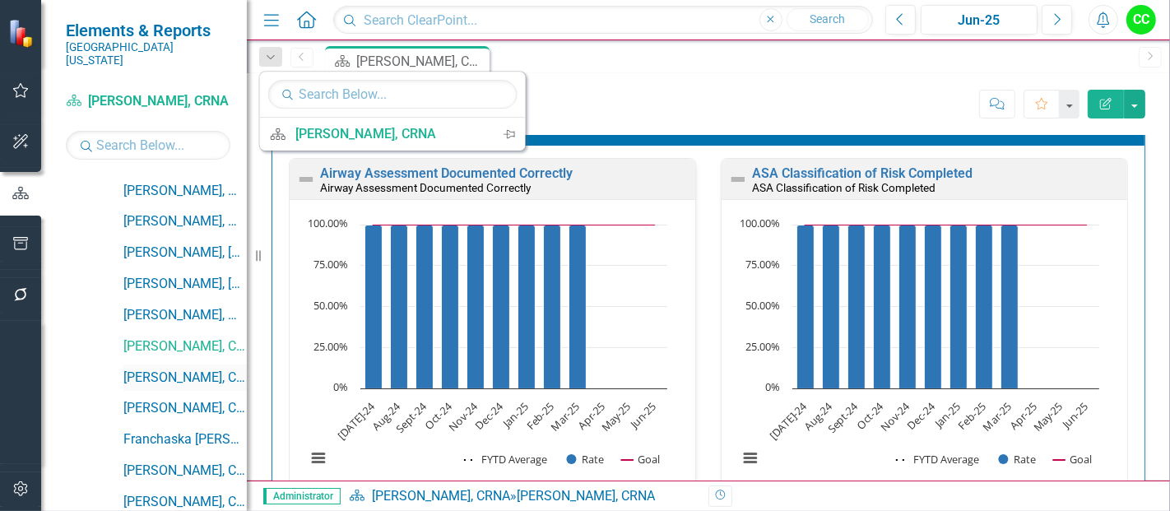
click at [156, 369] on link "[PERSON_NAME], CRNA" at bounding box center [184, 378] width 123 height 19
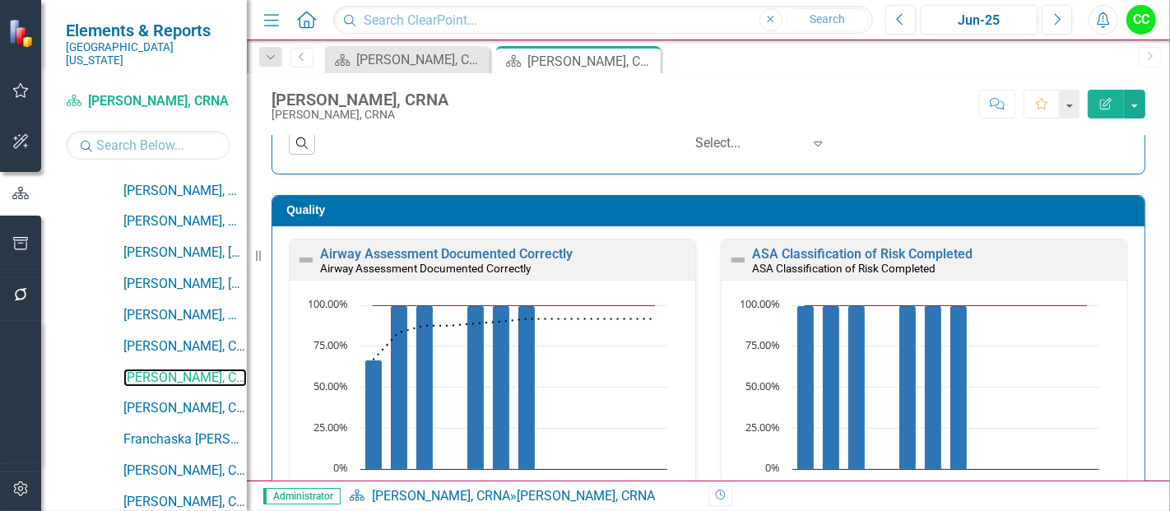
scroll to position [412, 0]
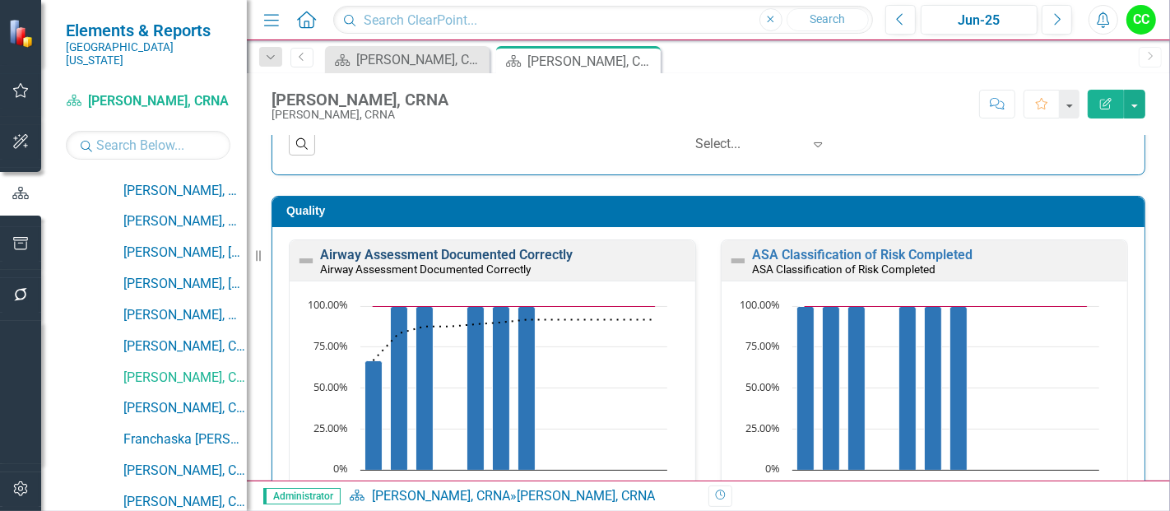
click at [422, 253] on link "Airway Assessment Documented Correctly" at bounding box center [446, 255] width 253 height 16
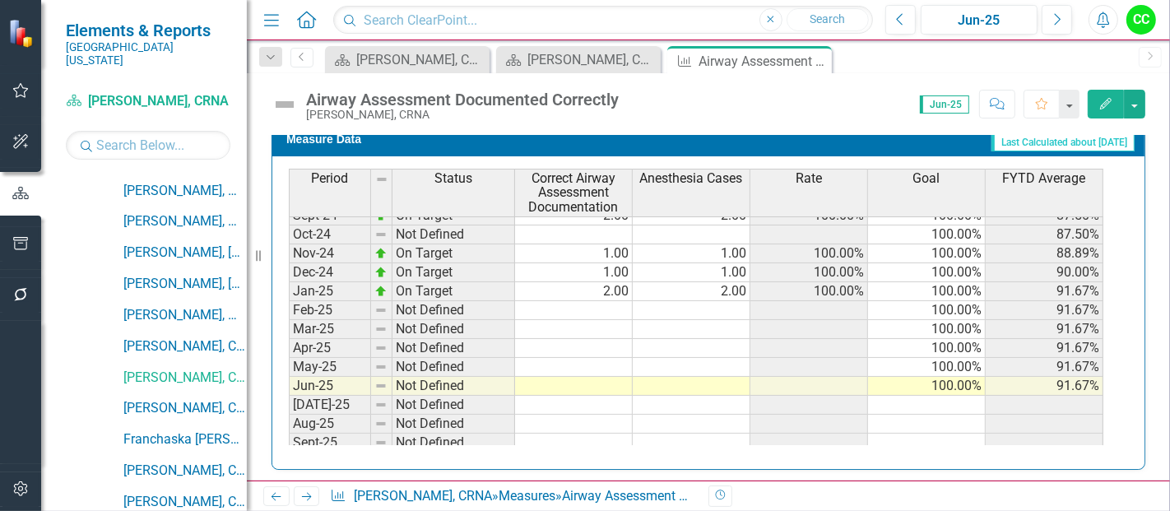
scroll to position [542, 0]
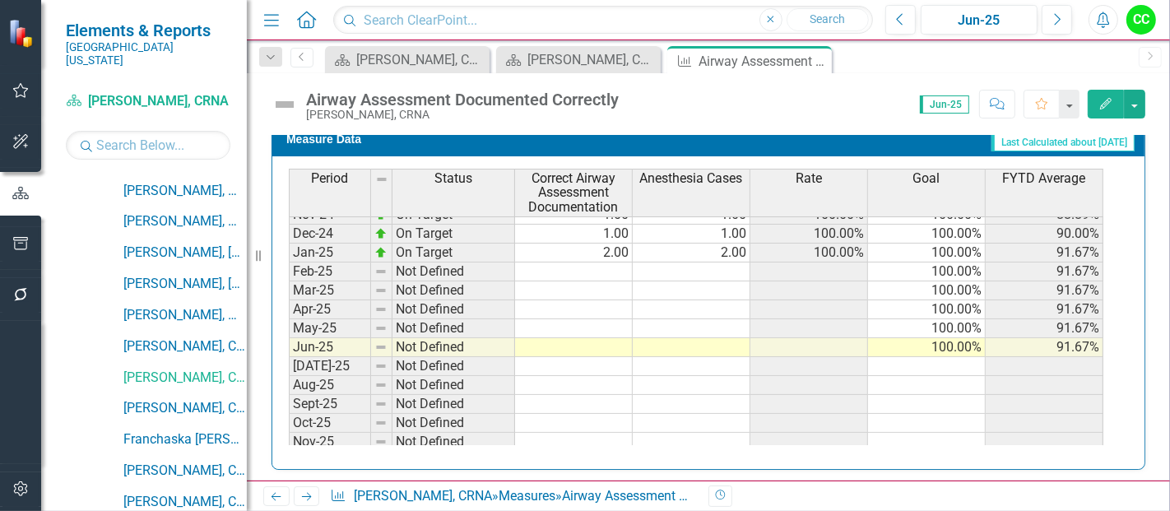
click at [572, 263] on tbody "Oct-23 Not Defined 100.00% Nov-23 Not Defined 100.00% Dec-23 Not Defined 100.00…" at bounding box center [696, 271] width 814 height 625
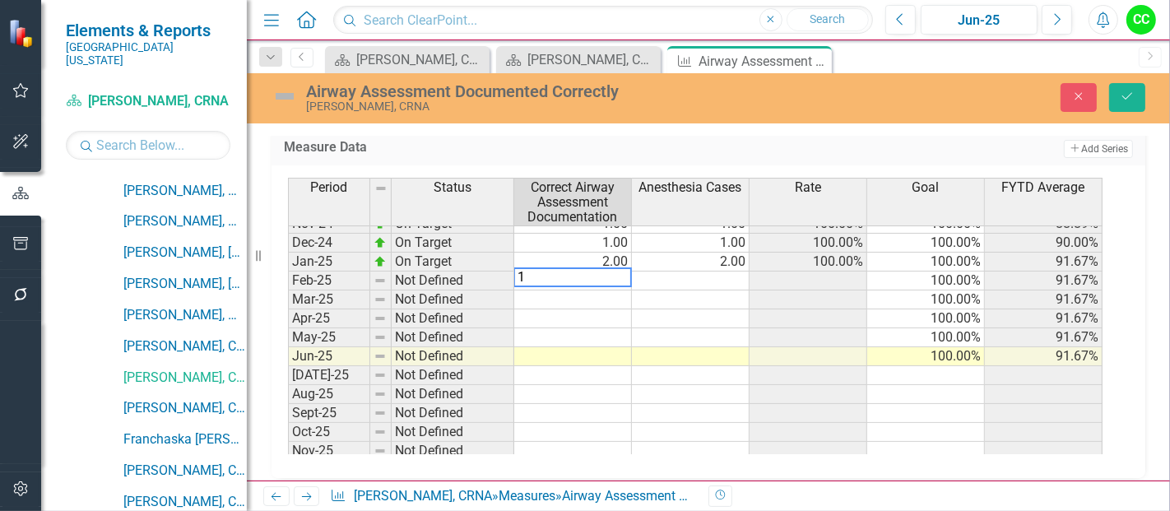
type textarea "13"
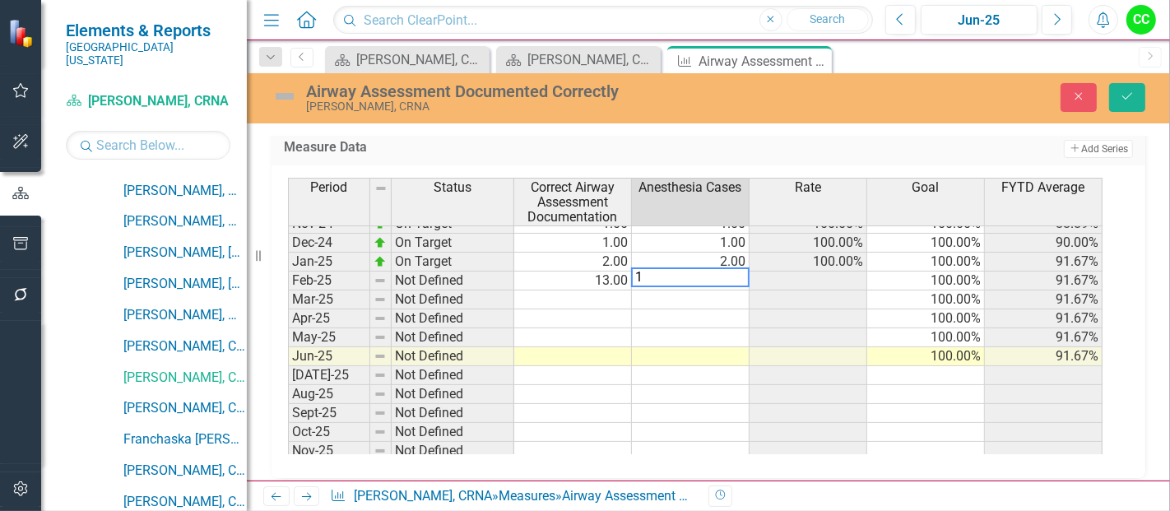
type textarea "13"
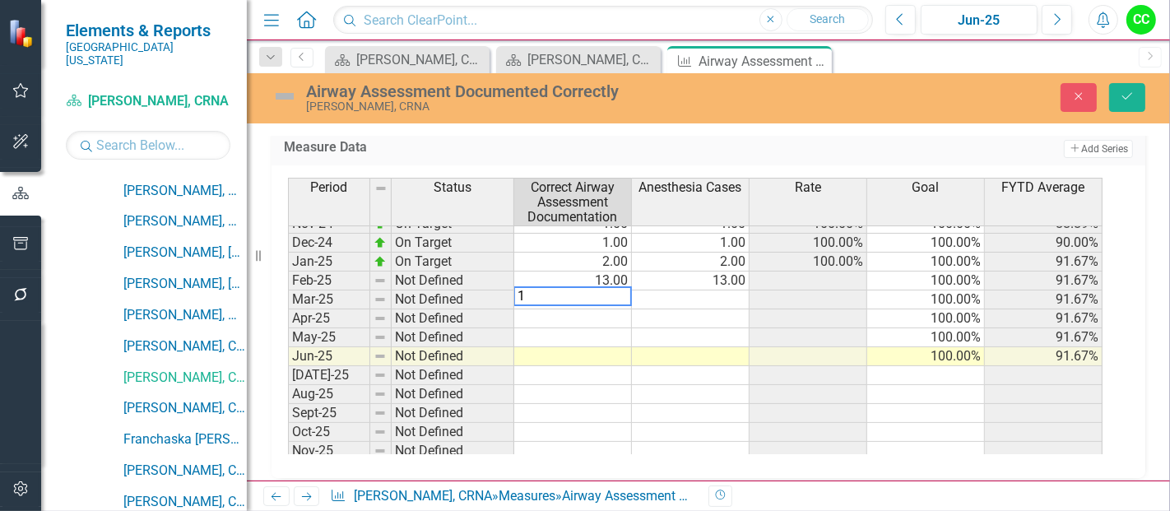
type textarea "10"
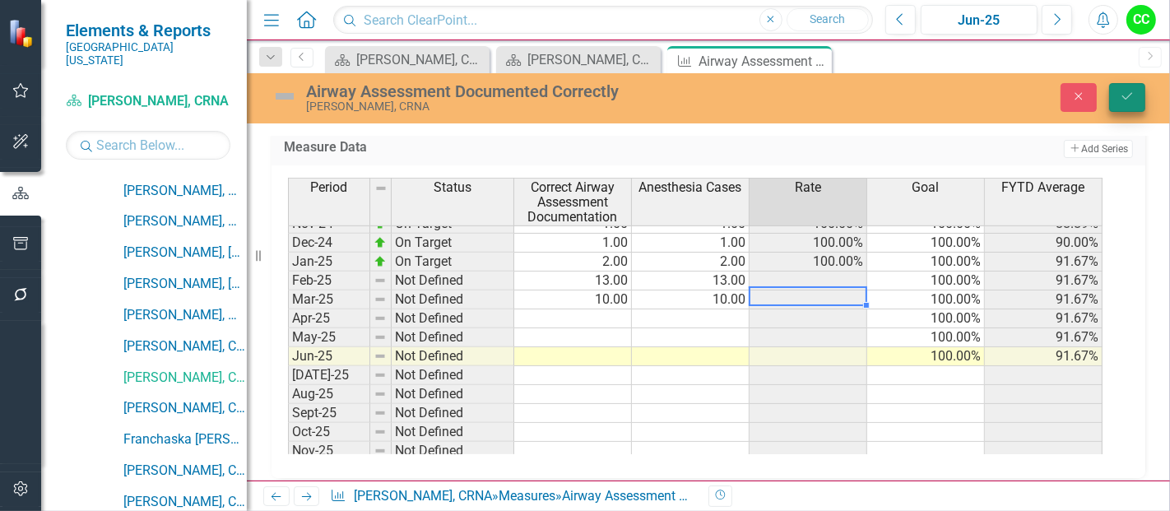
type textarea "10"
click at [1137, 99] on button "Save" at bounding box center [1127, 97] width 36 height 29
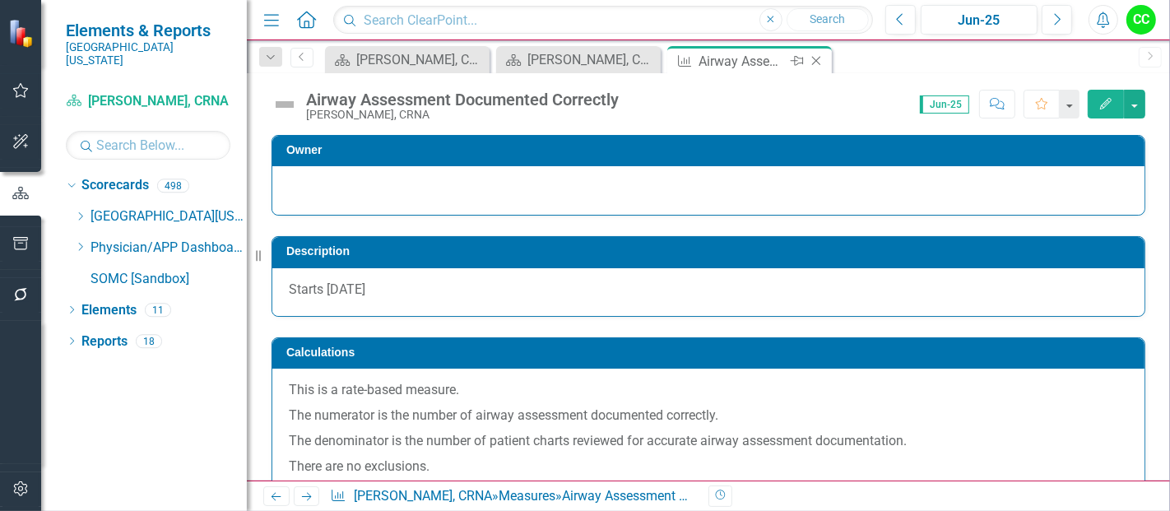
click at [816, 57] on icon "Close" at bounding box center [816, 60] width 16 height 13
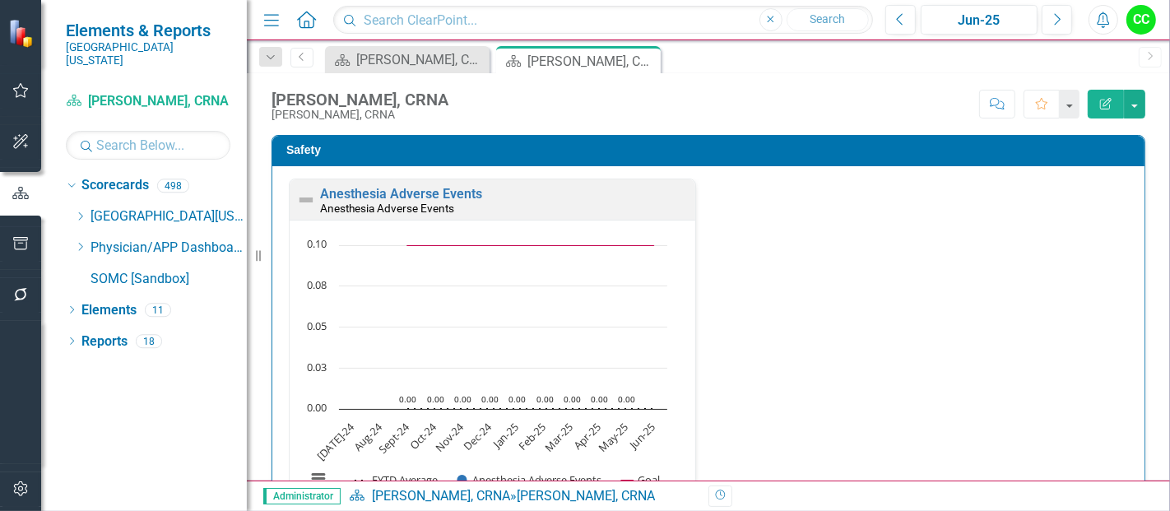
scroll to position [409, 0]
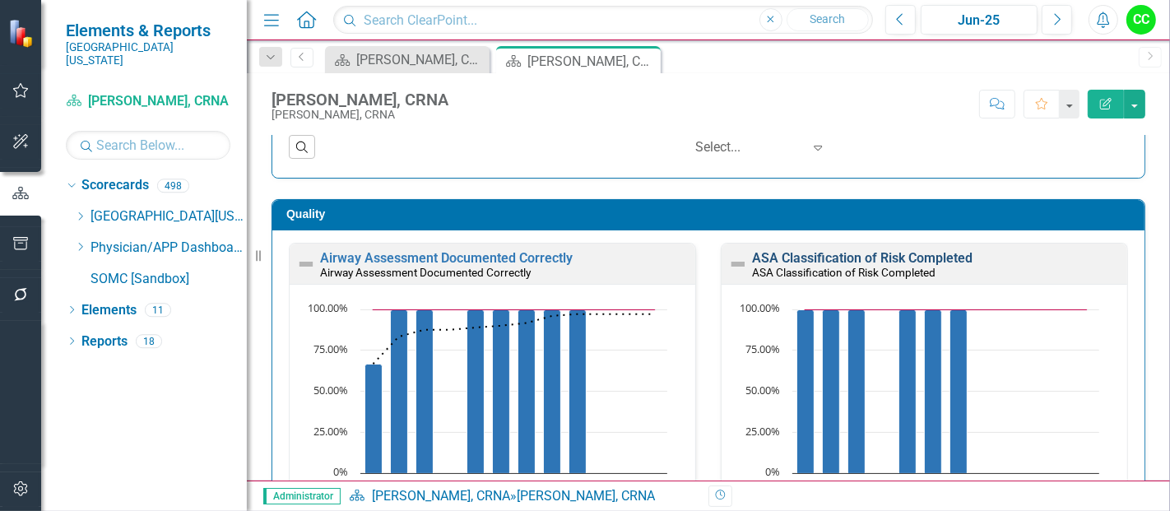
click at [844, 259] on link "ASA Classification of Risk Completed" at bounding box center [862, 258] width 220 height 16
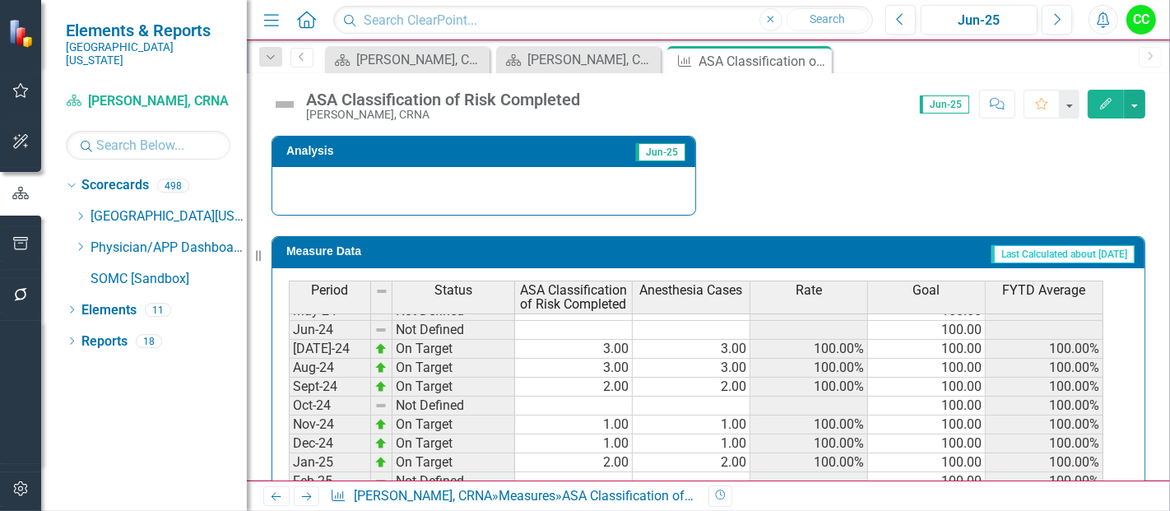
scroll to position [480, 0]
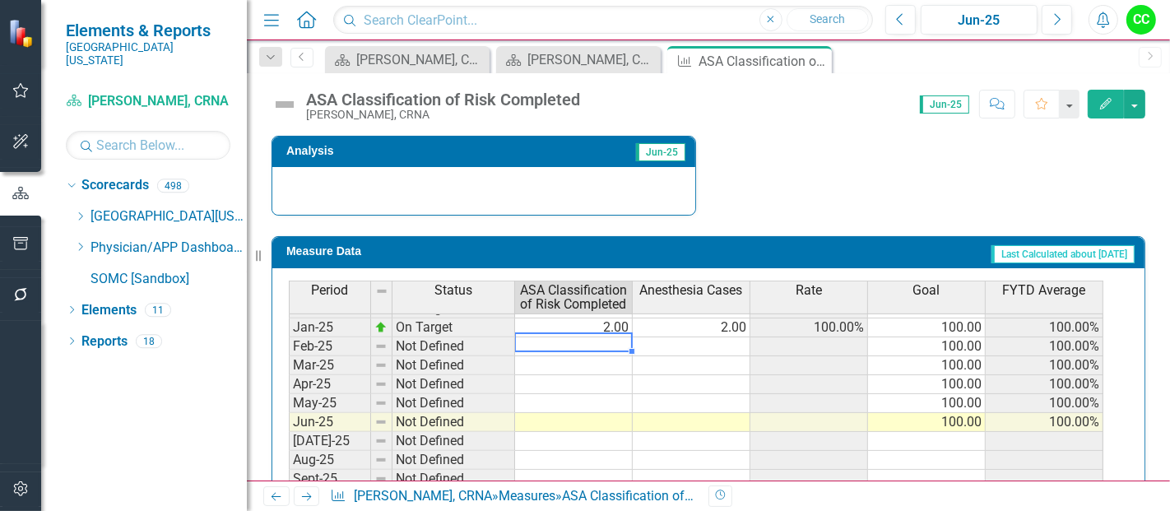
click at [599, 335] on tbody "Jul-23 Not Defined 100.00 Aug-23 Not Defined 100.00 Sep-23 Not Defined 100.00 O…" at bounding box center [696, 270] width 814 height 587
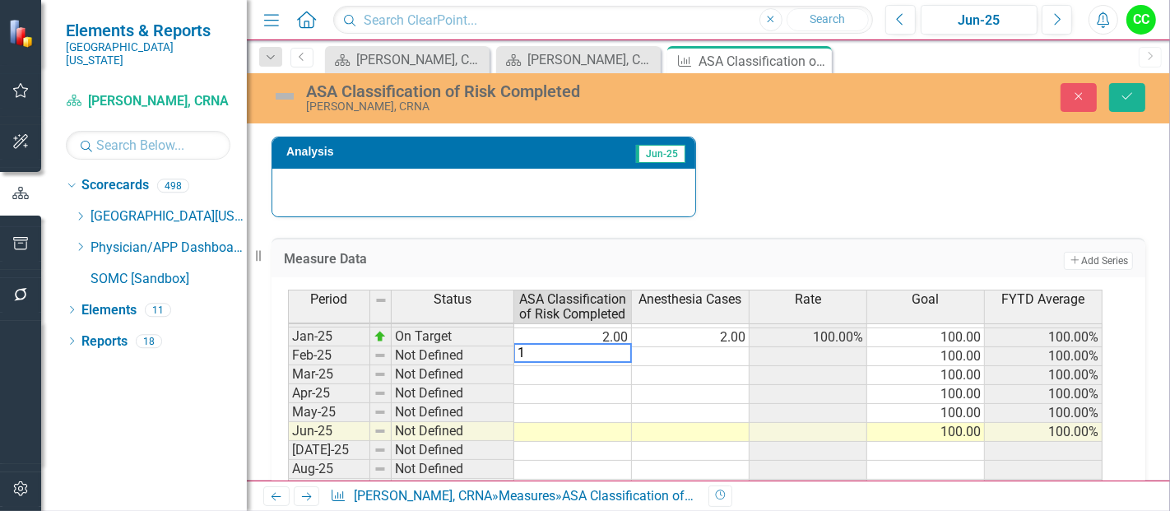
type textarea "13"
type textarea "10"
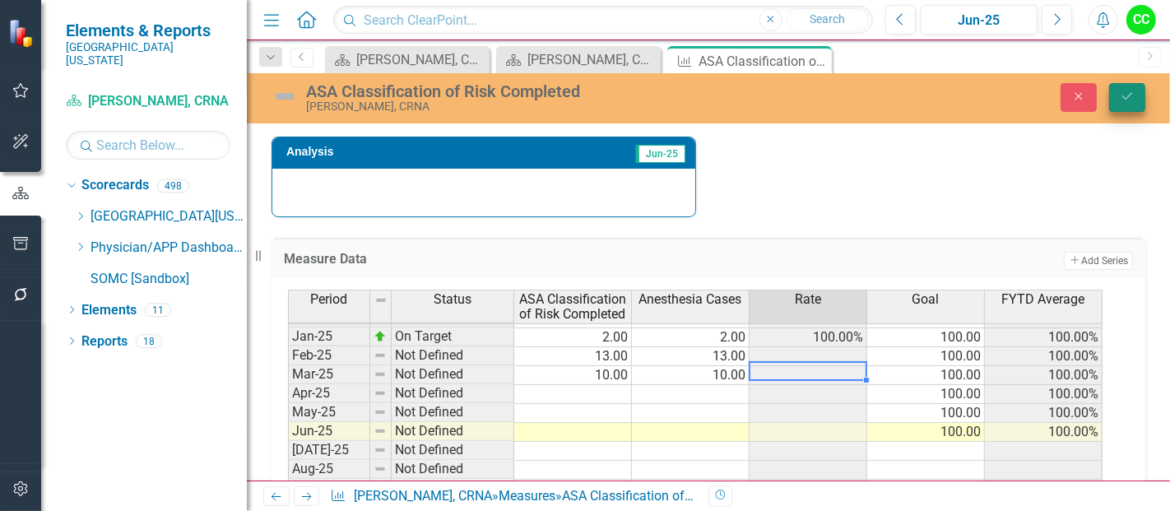
type textarea "10"
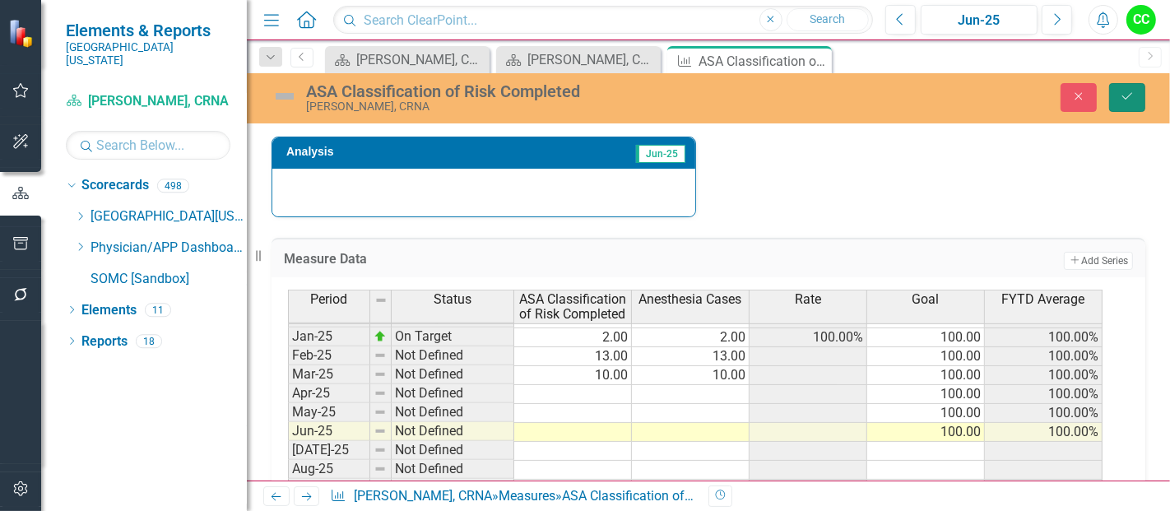
click at [1125, 90] on icon "Save" at bounding box center [1127, 96] width 15 height 12
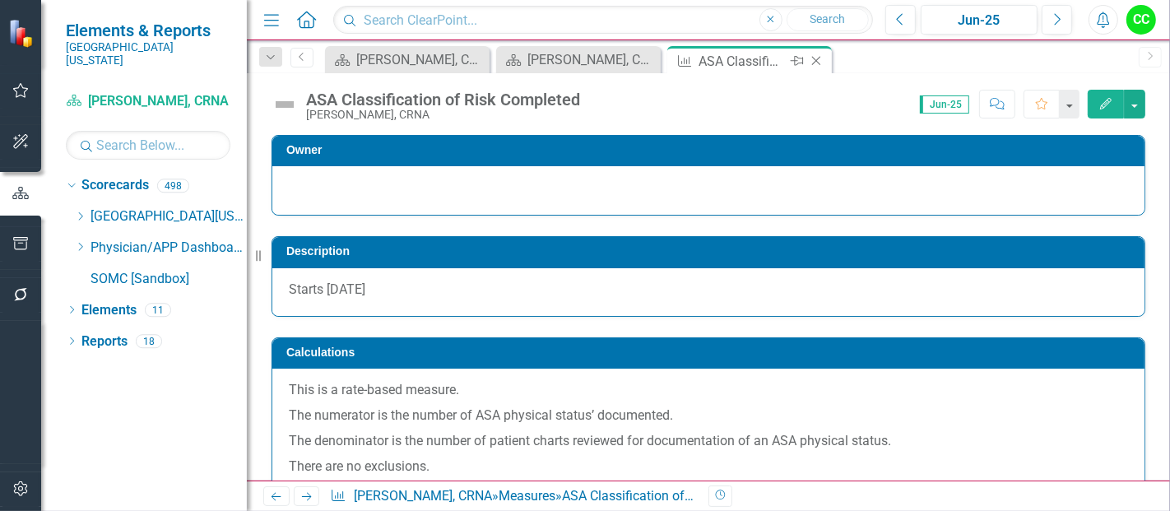
click at [820, 58] on icon "Close" at bounding box center [816, 60] width 16 height 13
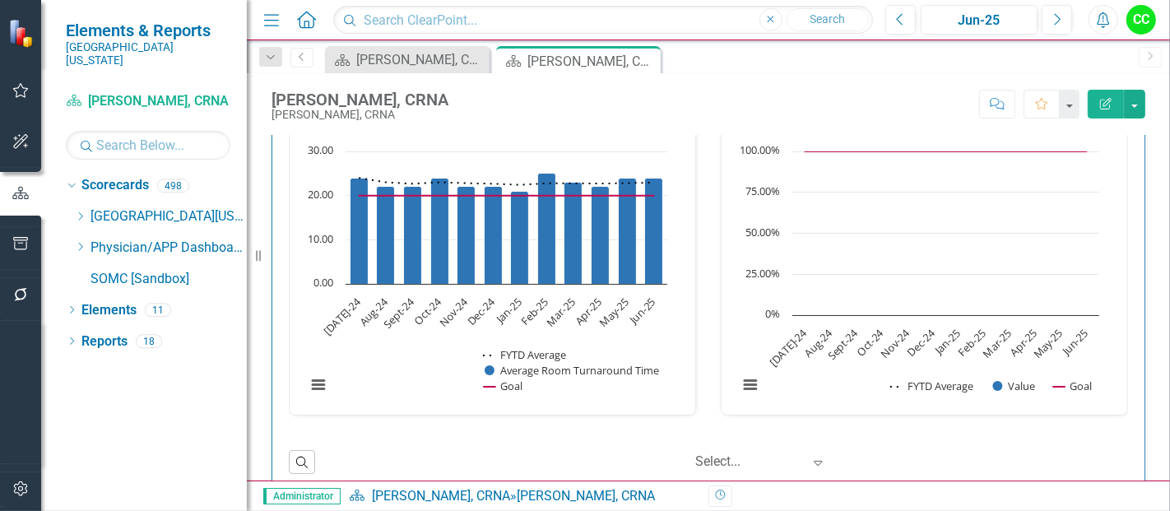
scroll to position [2167, 0]
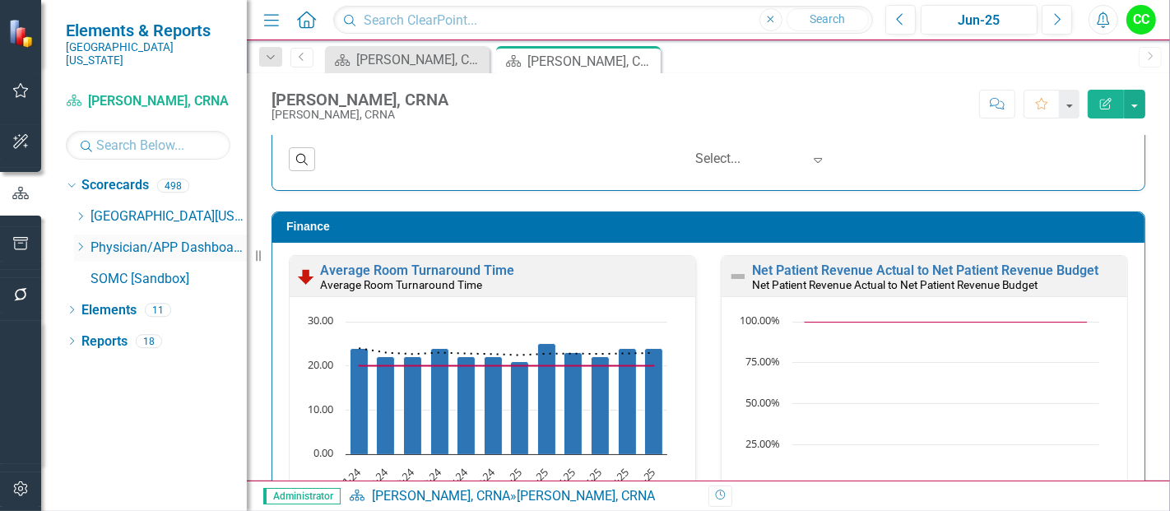
click at [77, 242] on icon "Dropdown" at bounding box center [80, 247] width 12 height 10
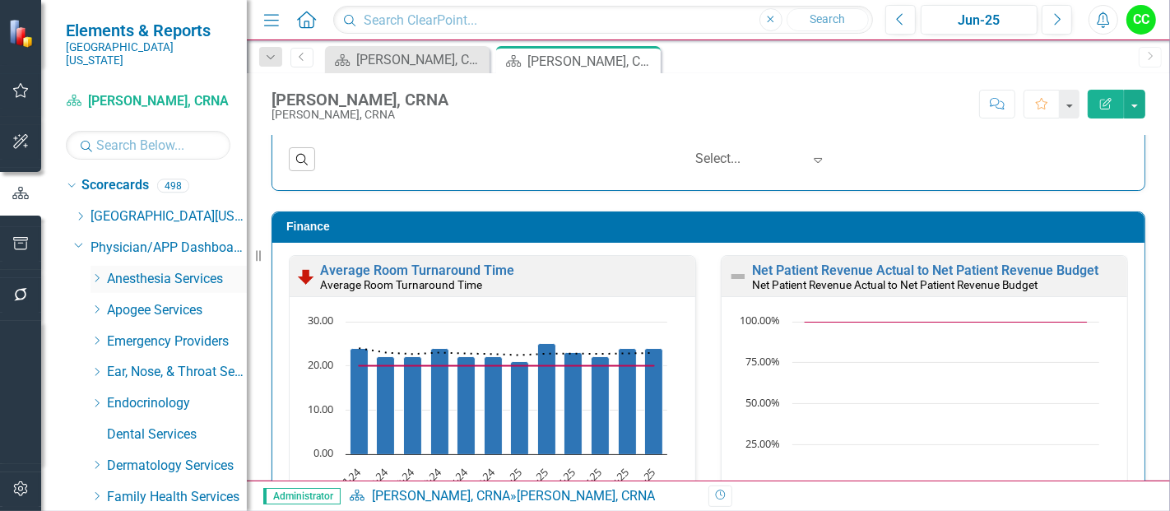
click at [96, 273] on icon "Dropdown" at bounding box center [96, 278] width 12 height 10
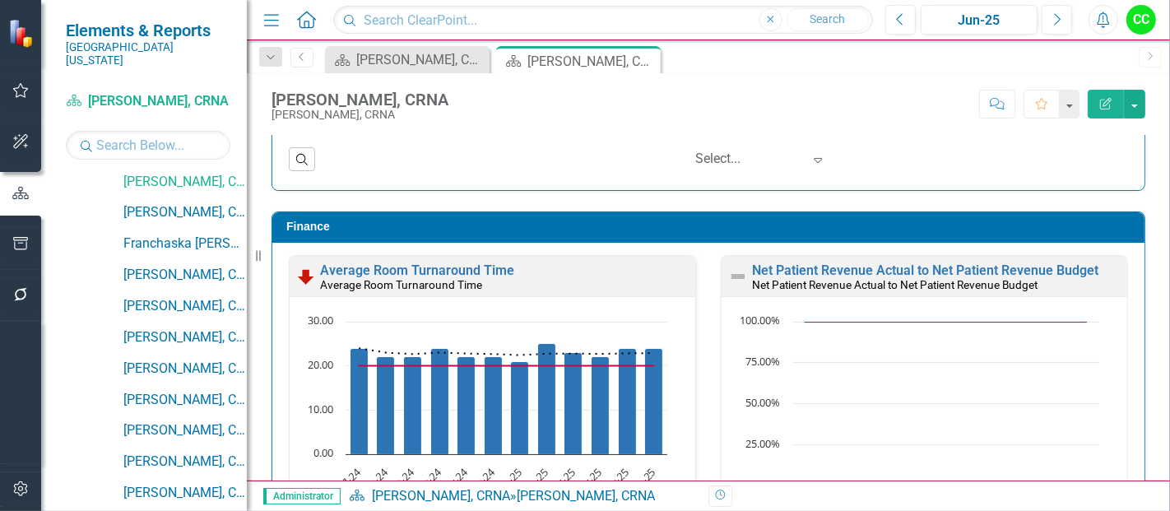
scroll to position [345, 0]
click at [189, 204] on link "[PERSON_NAME], CRNA" at bounding box center [184, 213] width 123 height 19
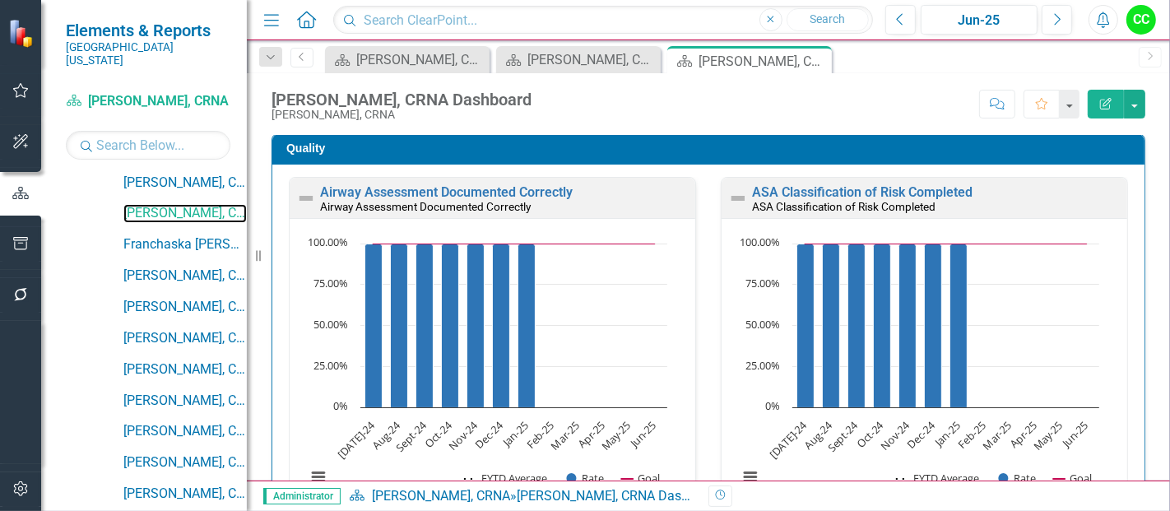
scroll to position [489, 0]
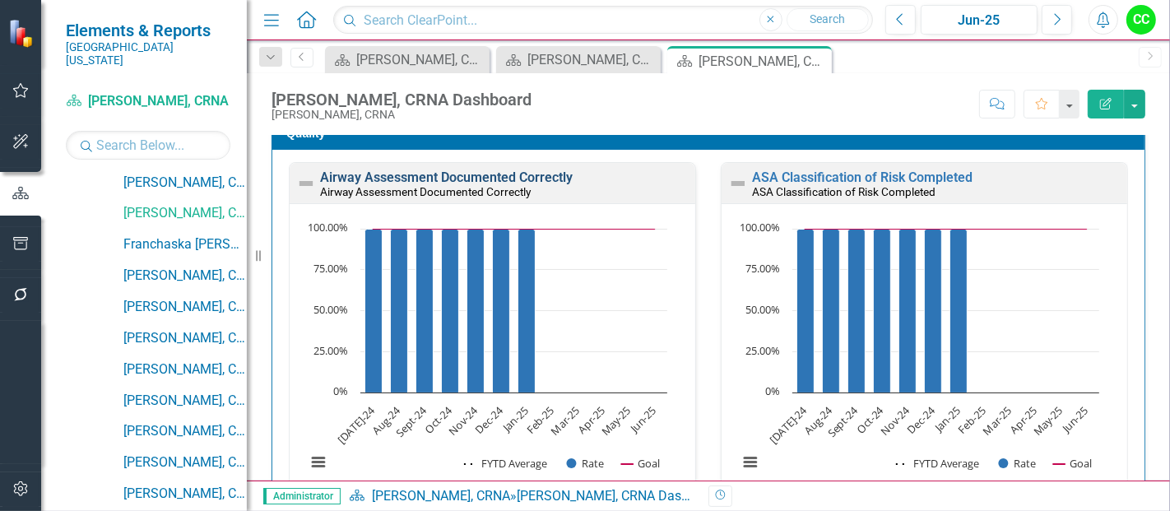
click at [537, 175] on link "Airway Assessment Documented Correctly" at bounding box center [446, 177] width 253 height 16
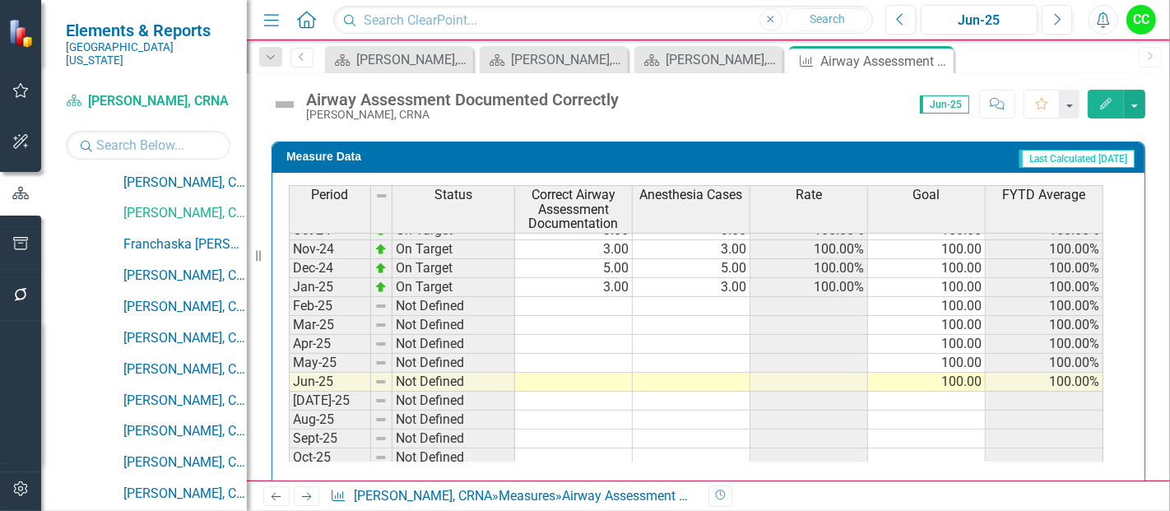
scroll to position [516, 0]
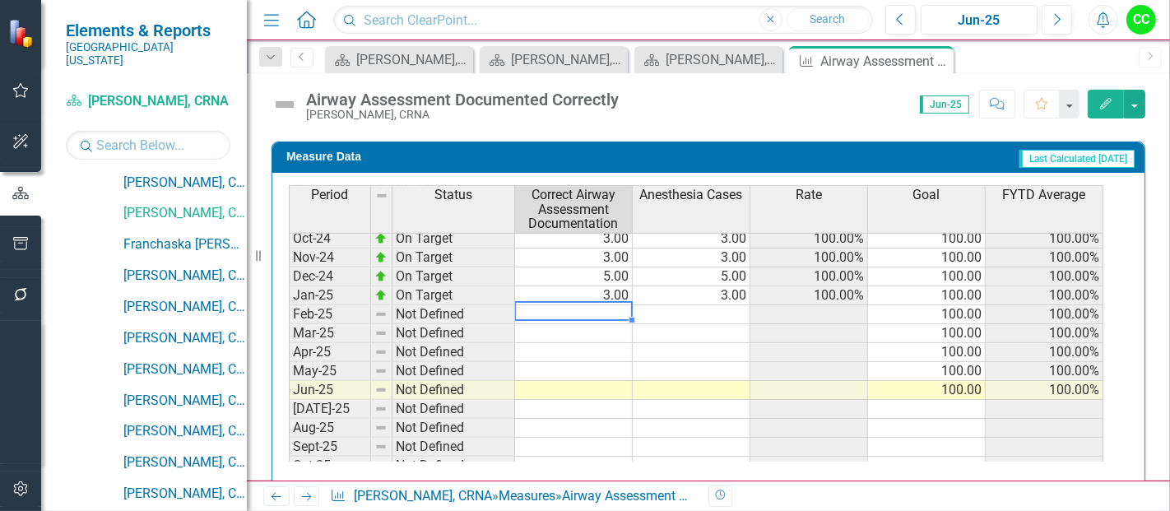
click at [543, 304] on tbody "Dec-23 On Target 4.00 4.00 100.00% 100.00 100.00% Jan-24 On Target 4.00 4.00 10…" at bounding box center [696, 332] width 814 height 587
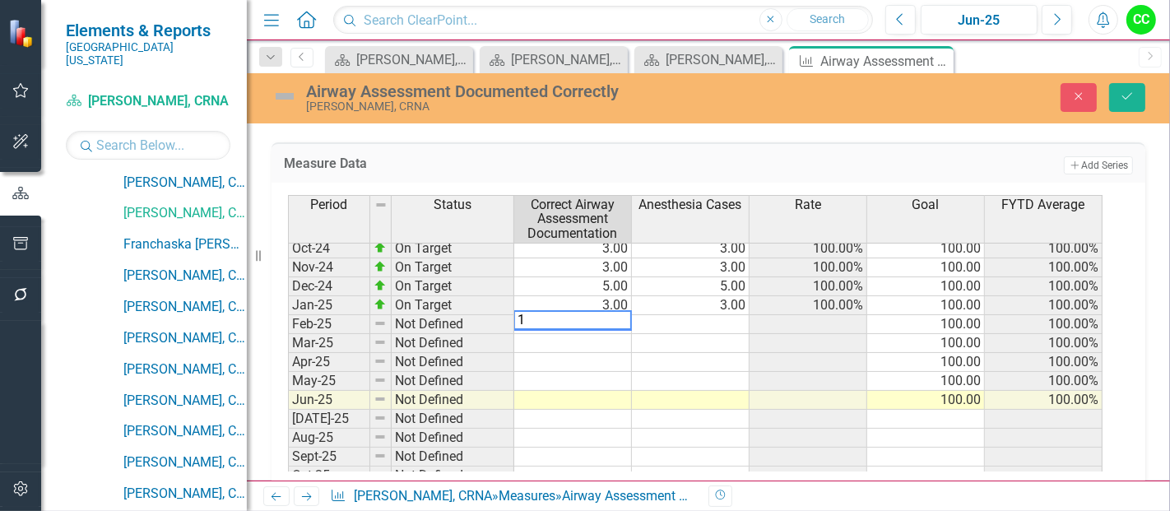
type textarea "13"
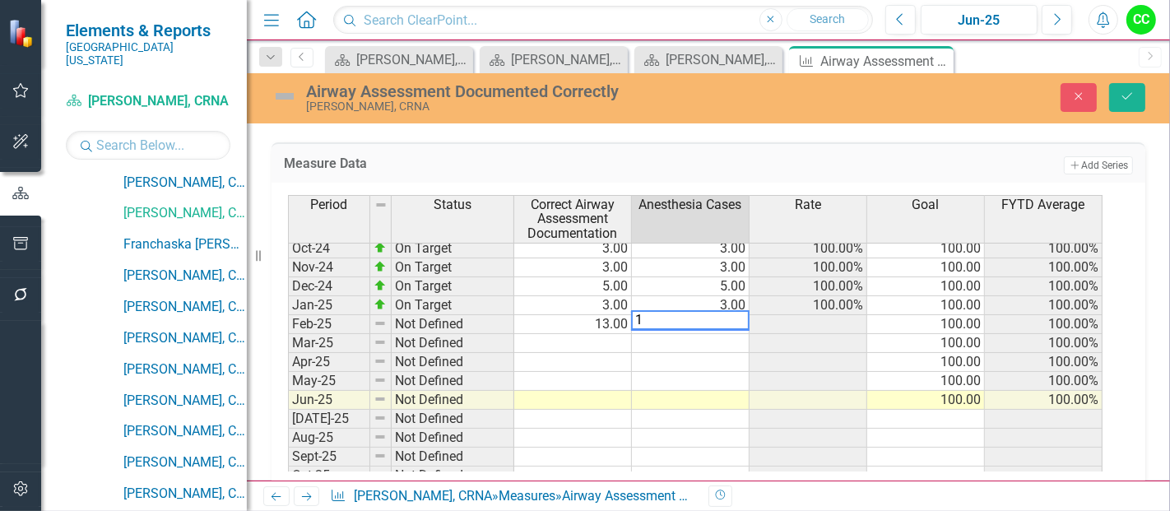
type textarea "13"
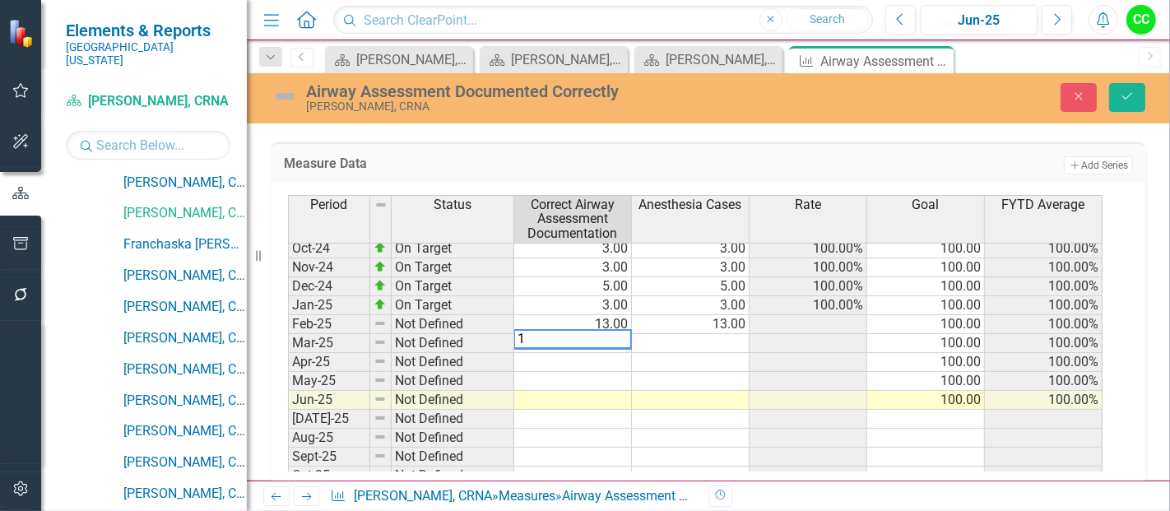
type textarea "10"
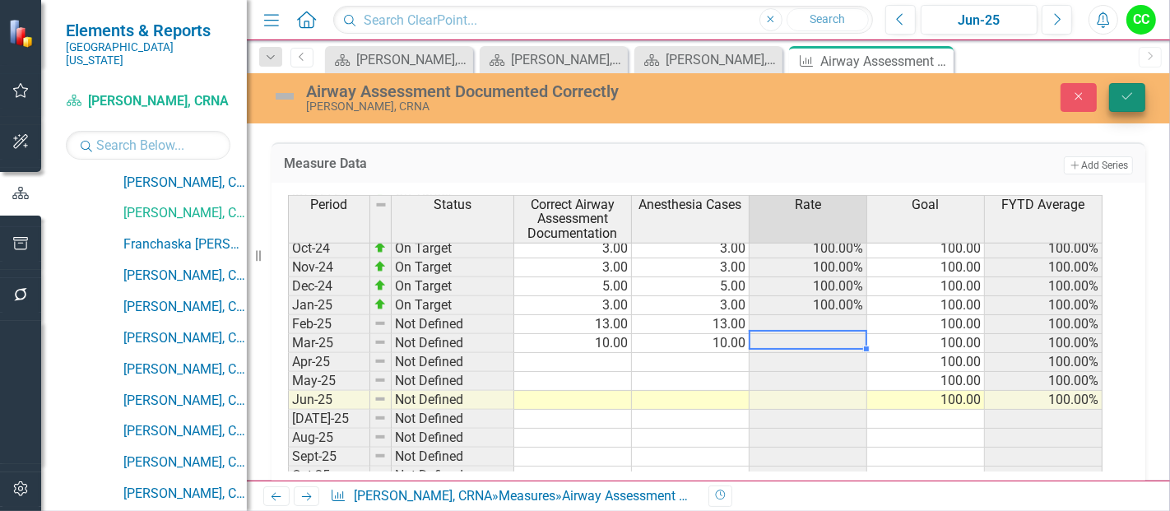
type textarea "10"
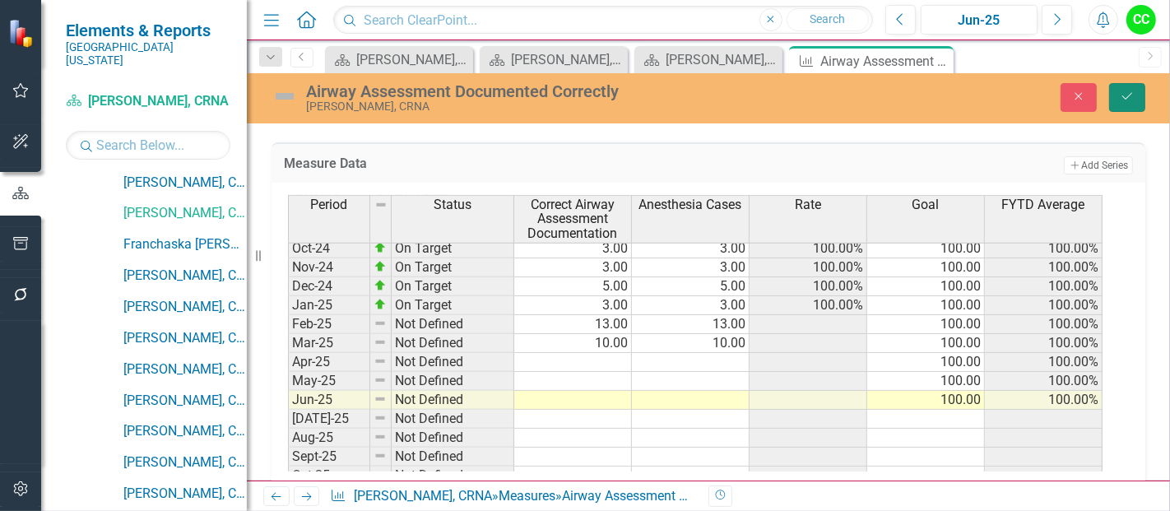
click at [1122, 89] on button "Save" at bounding box center [1127, 97] width 36 height 29
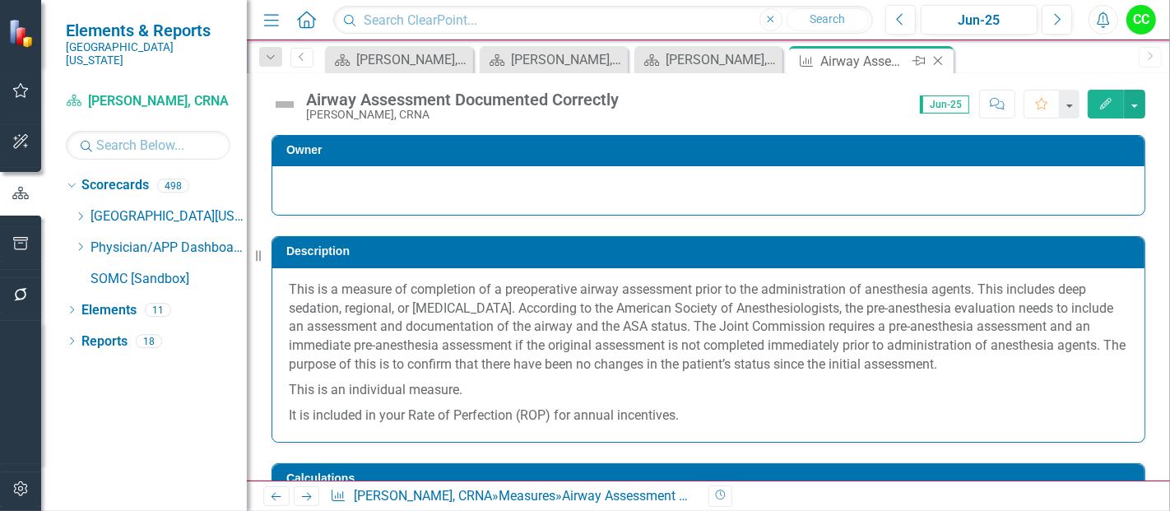
click at [943, 60] on icon "Close" at bounding box center [937, 60] width 16 height 13
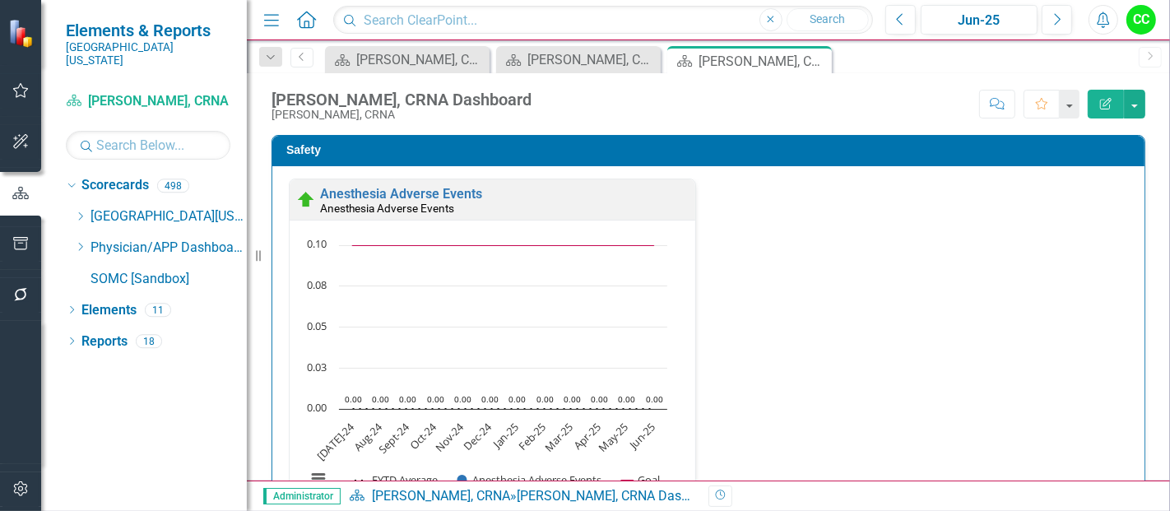
scroll to position [480, 0]
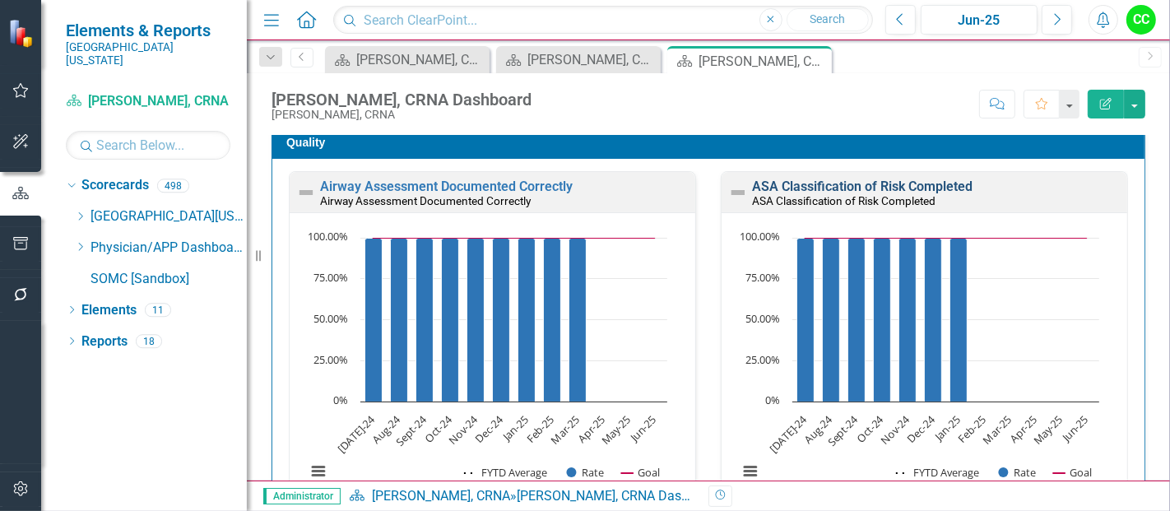
click at [837, 184] on link "ASA Classification of Risk Completed" at bounding box center [862, 186] width 220 height 16
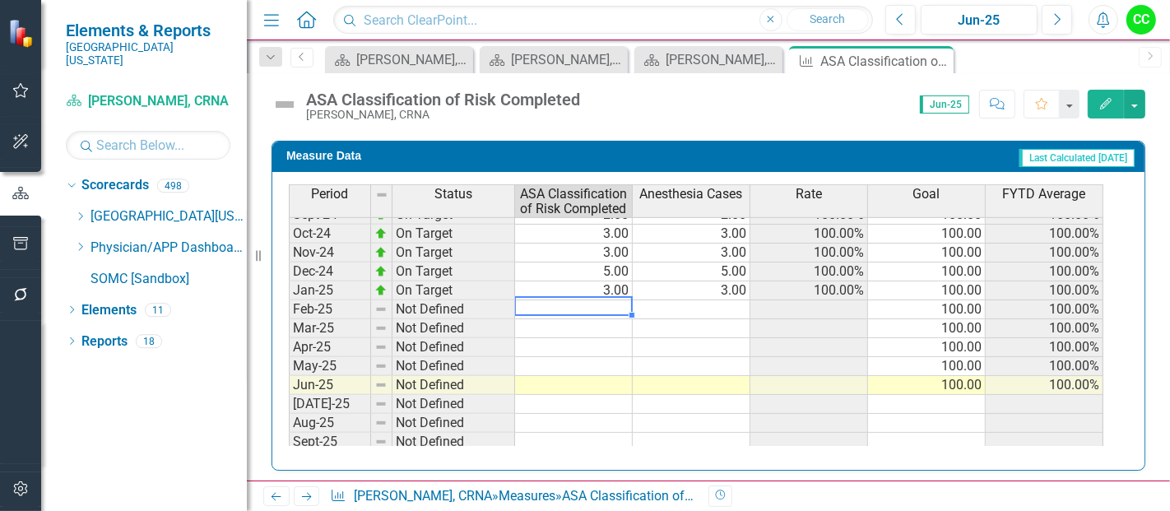
click at [557, 302] on tbody "Sep-23 On Target 4.00 4.00 100.00% 100.00 100.00% Oct-23 On Target 1.00 1.00 10…" at bounding box center [696, 271] width 814 height 587
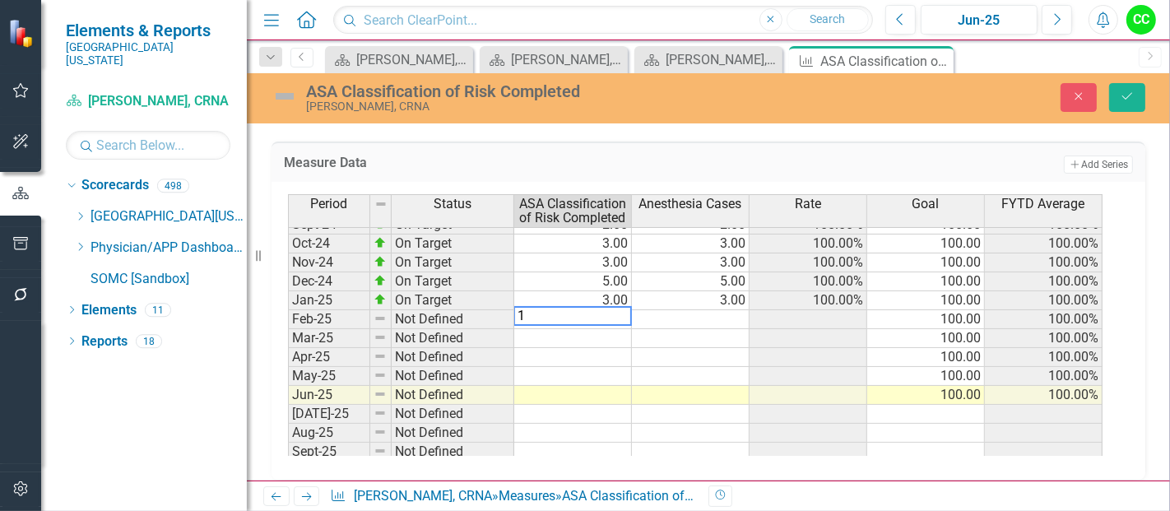
type textarea "13"
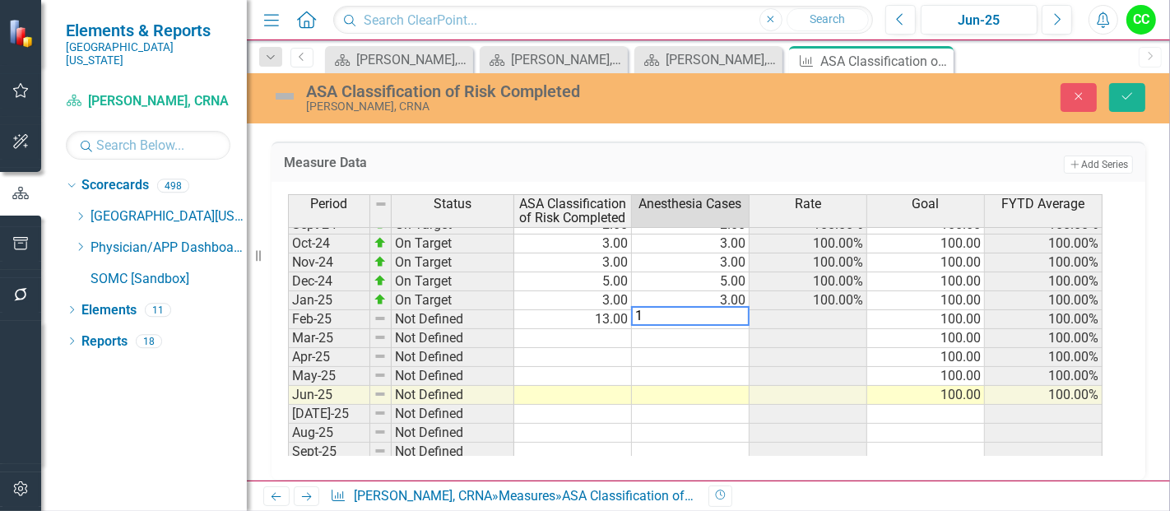
type textarea "13"
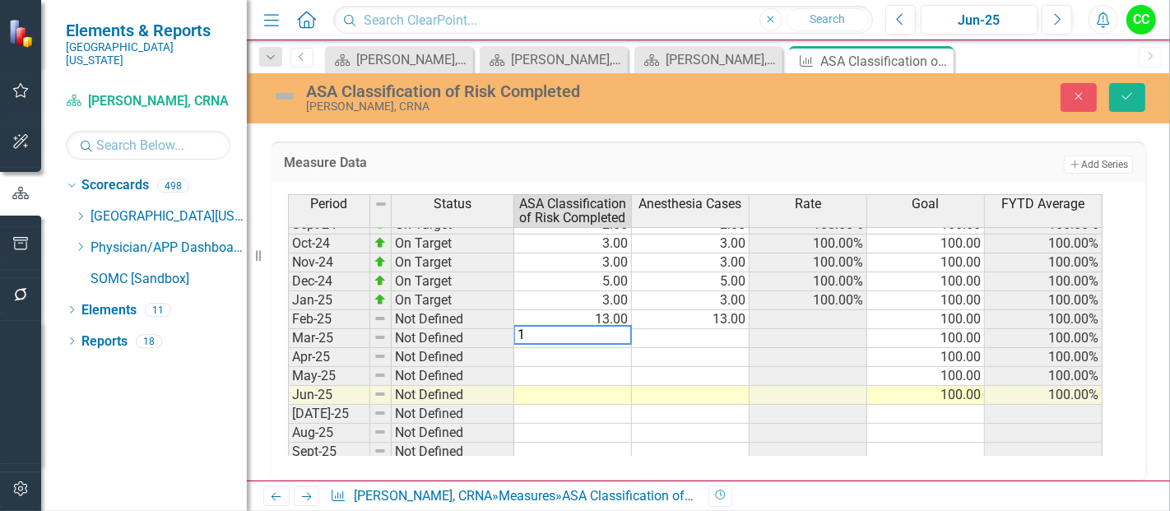
type textarea "10"
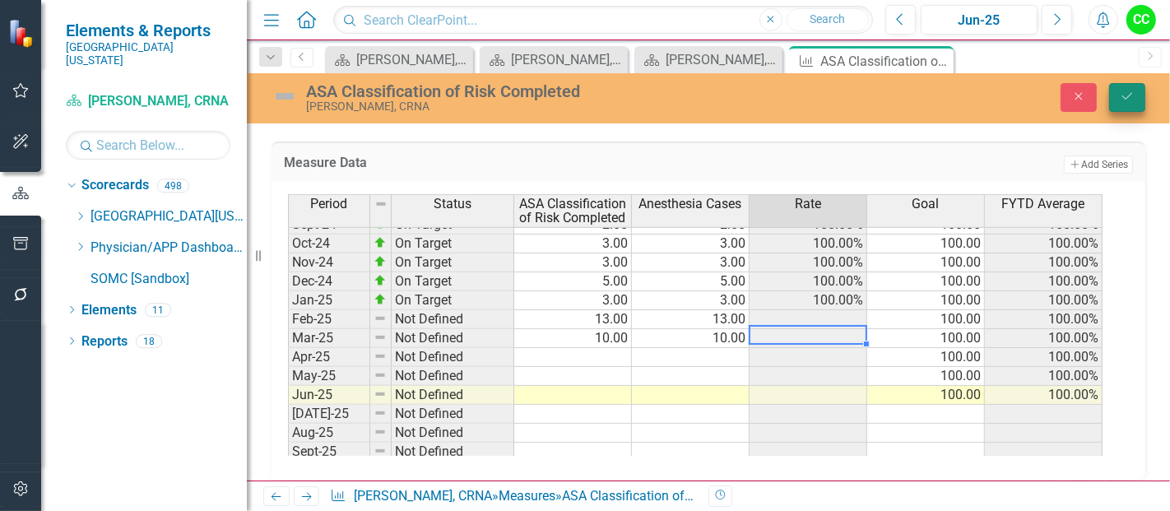
type textarea "10"
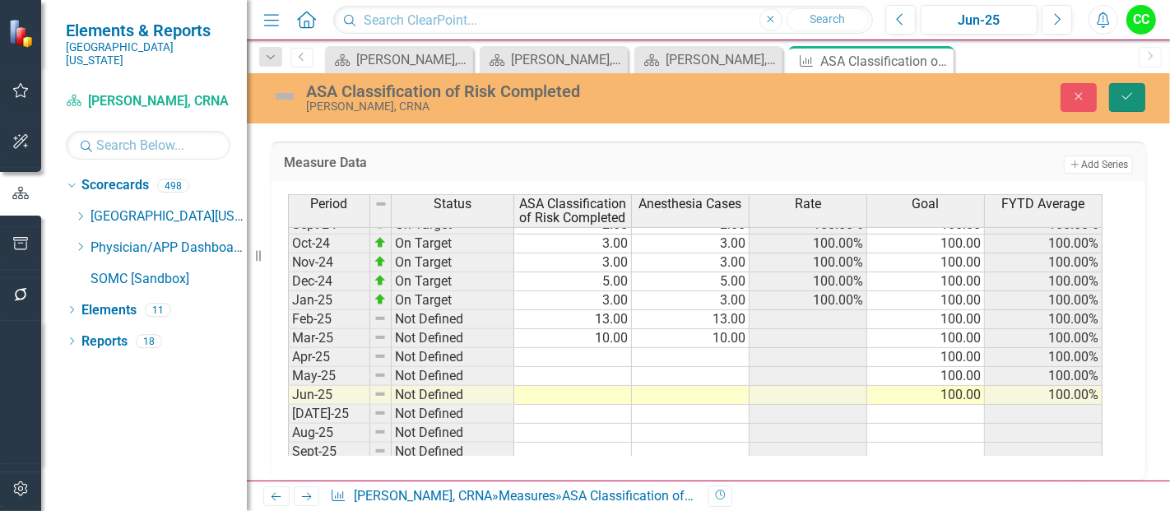
click at [1128, 108] on button "Save" at bounding box center [1127, 97] width 36 height 29
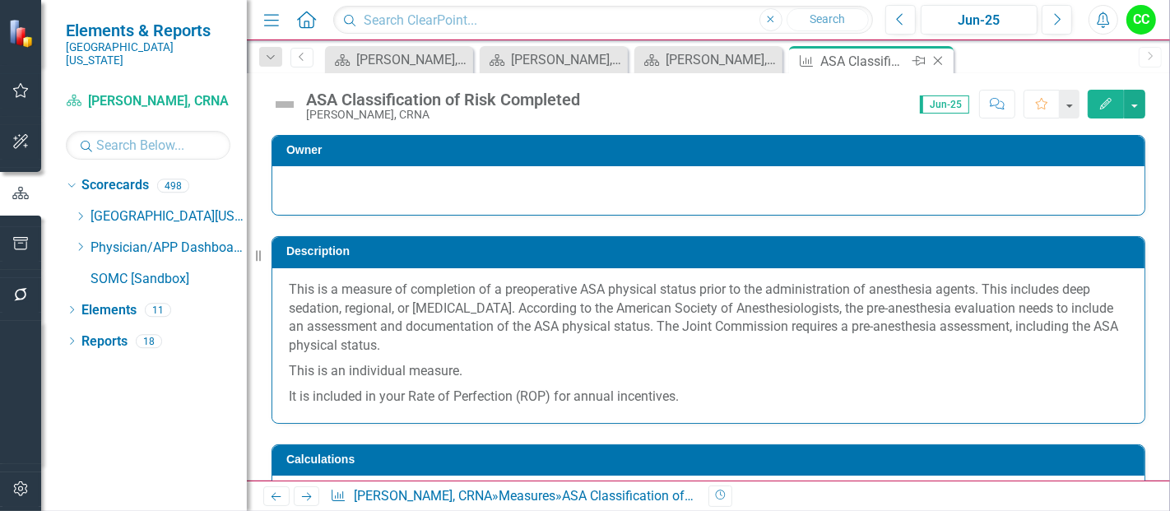
click at [939, 67] on div "Close" at bounding box center [939, 61] width 21 height 21
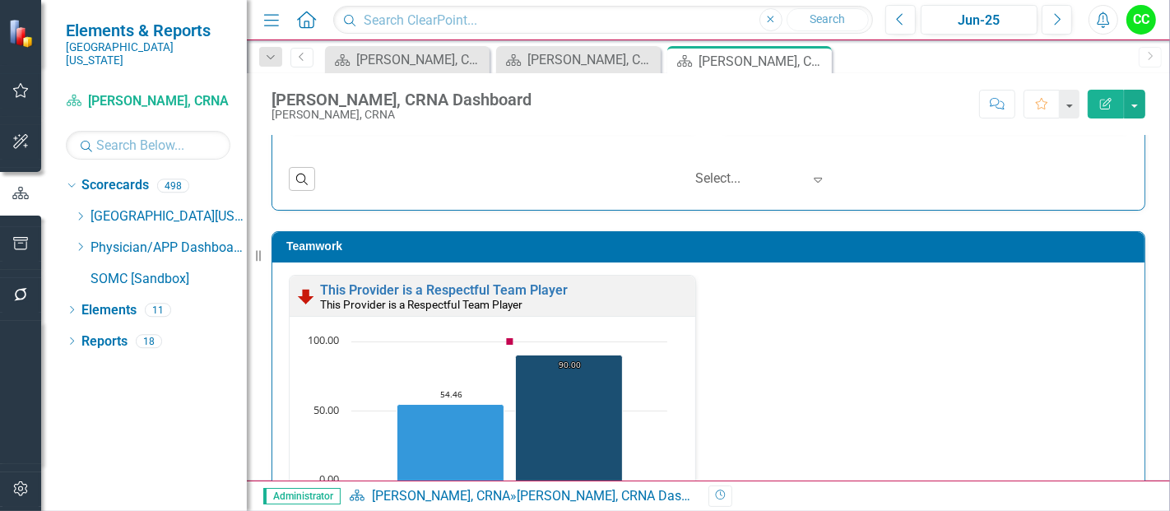
scroll to position [1745, 0]
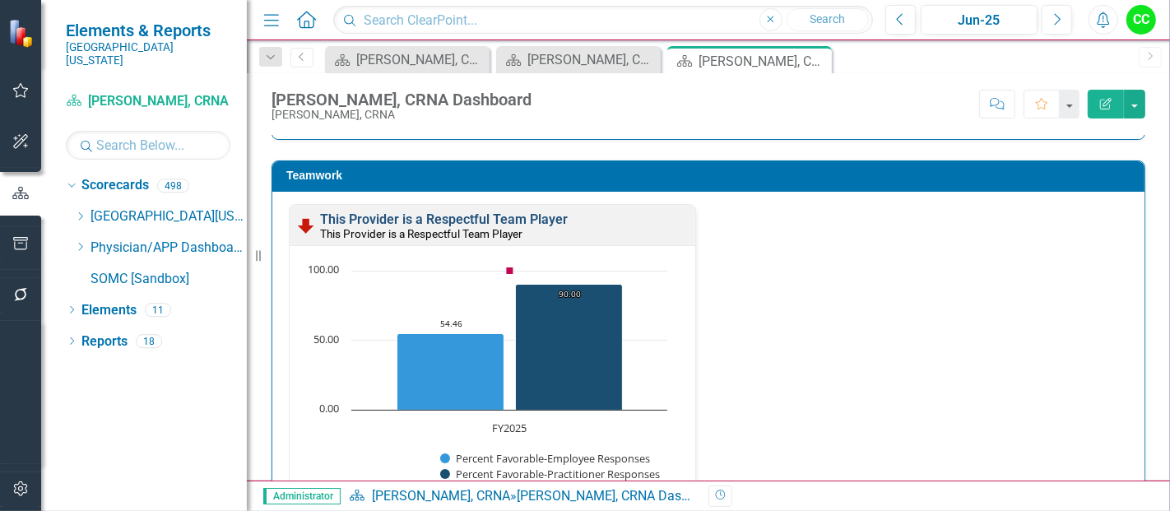
click at [493, 213] on link "This Provider is a Respectful Team Player" at bounding box center [444, 219] width 248 height 16
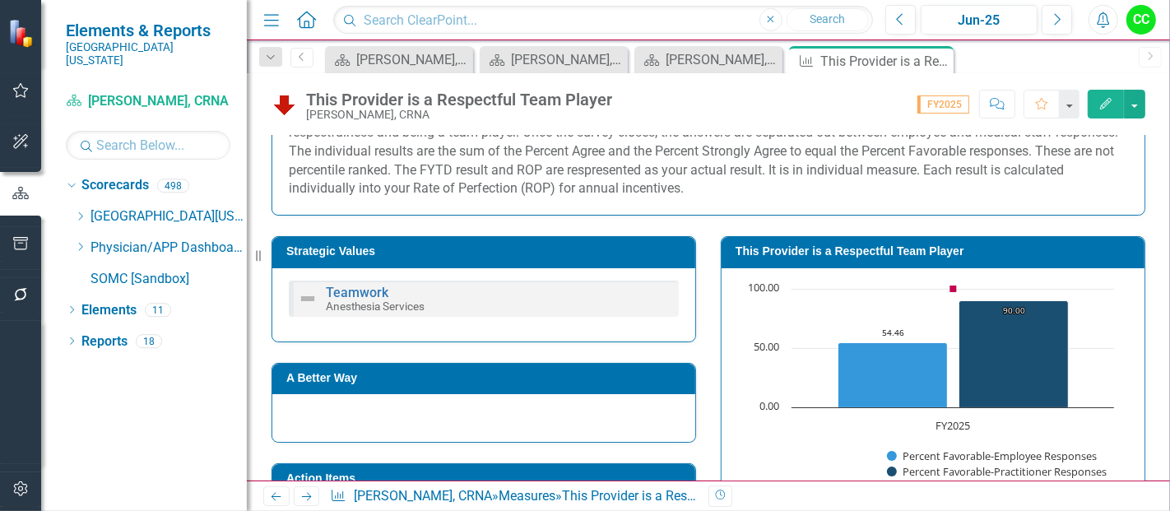
scroll to position [296, 0]
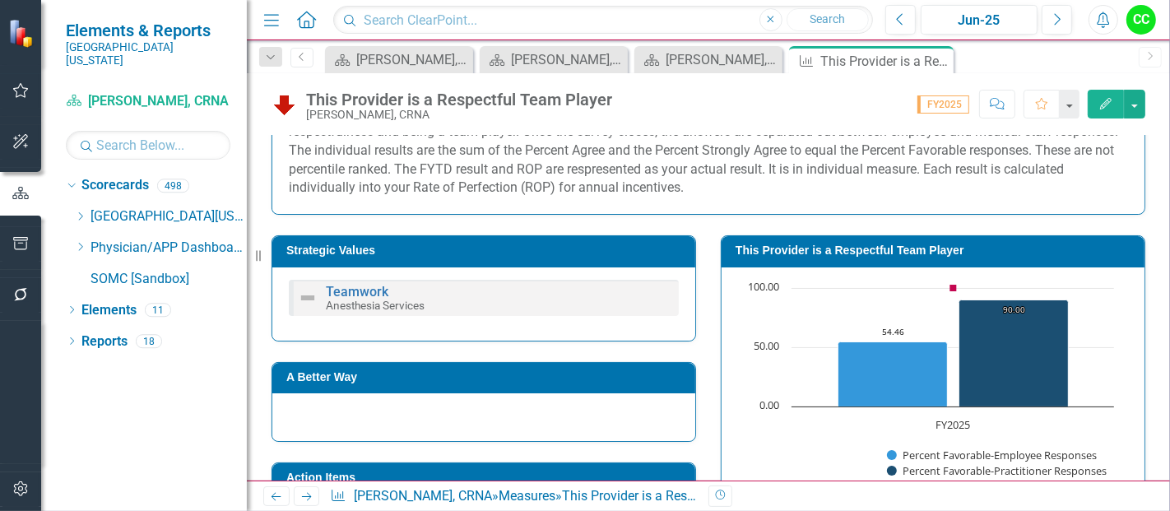
click at [951, 253] on h3 "This Provider is a Respectful Team Player" at bounding box center [935, 250] width 401 height 12
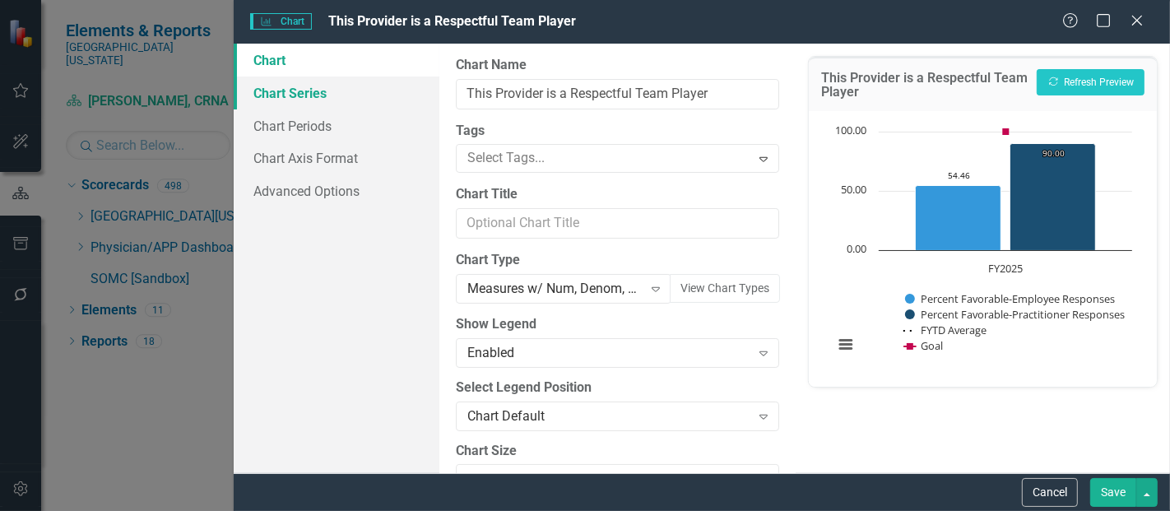
click at [286, 106] on link "Chart Series" at bounding box center [337, 92] width 206 height 33
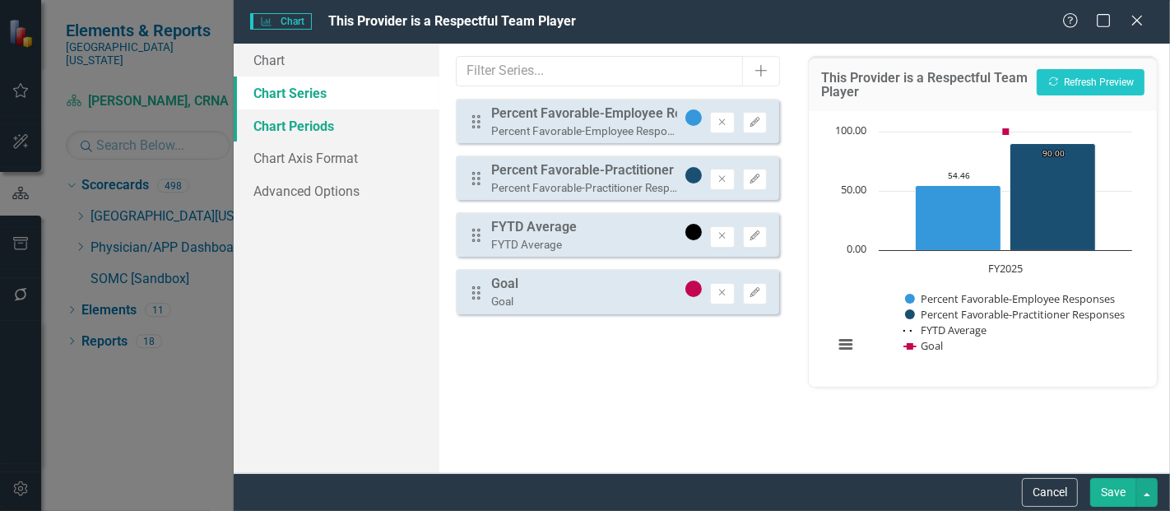
click at [336, 118] on link "Chart Periods" at bounding box center [337, 125] width 206 height 33
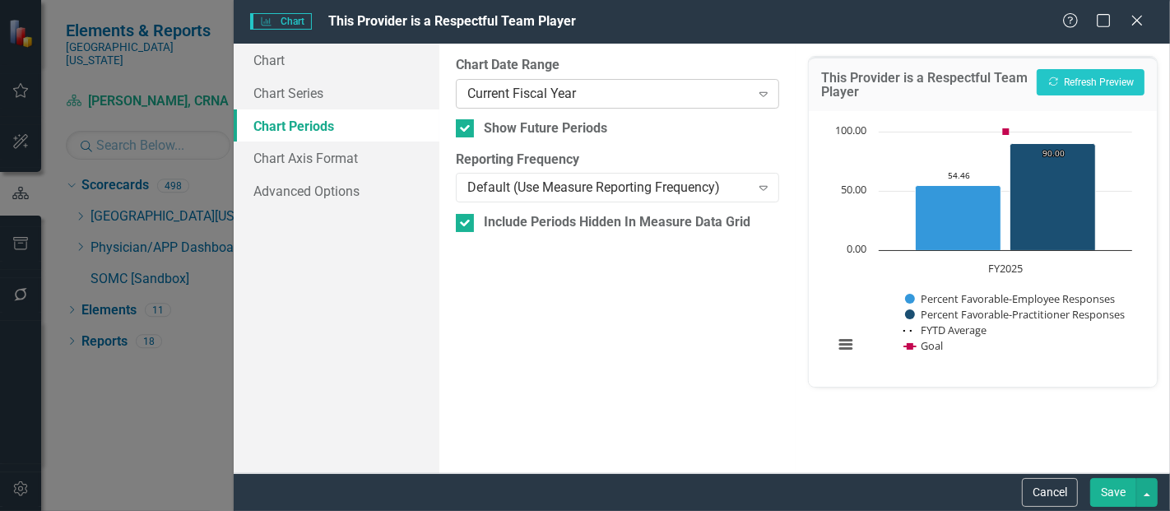
click at [627, 90] on div "Current Fiscal Year" at bounding box center [608, 93] width 282 height 19
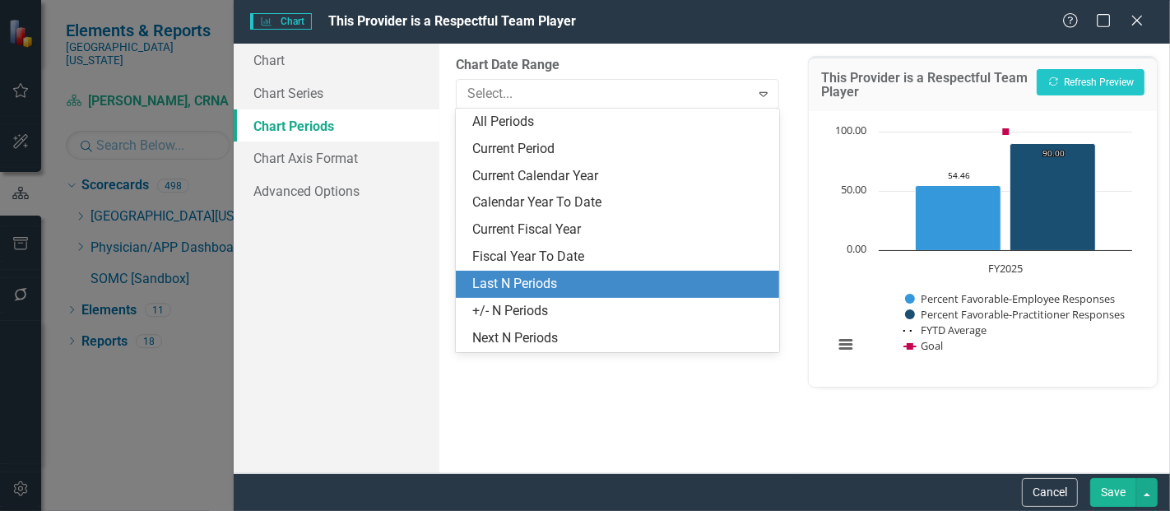
click at [544, 284] on div "Last N Periods" at bounding box center [620, 284] width 297 height 19
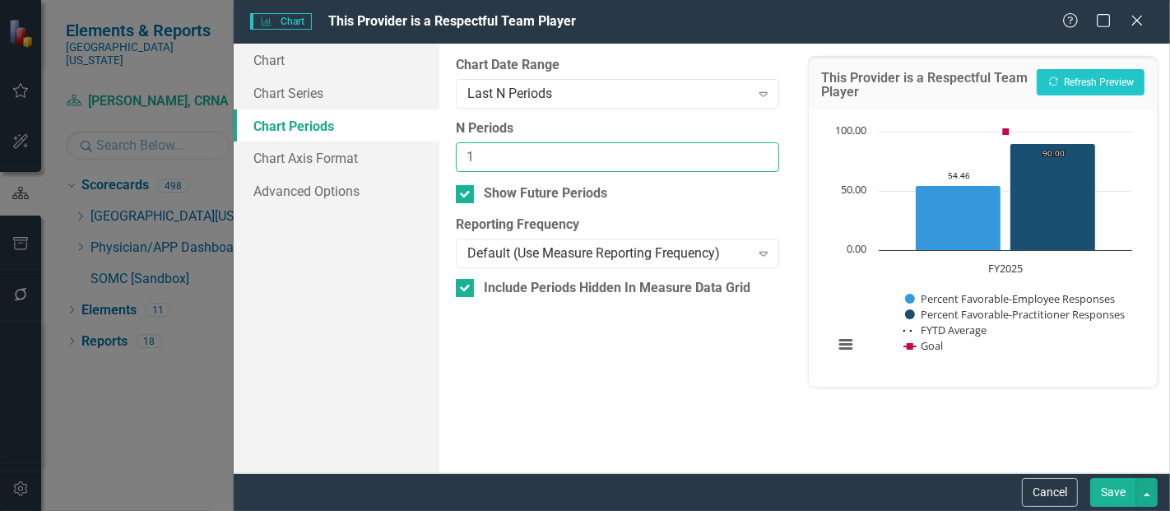
click at [765, 152] on input "1" at bounding box center [617, 157] width 323 height 30
type input "2"
click at [765, 152] on input "2" at bounding box center [617, 157] width 323 height 30
click at [1056, 78] on icon "button" at bounding box center [1053, 81] width 9 height 9
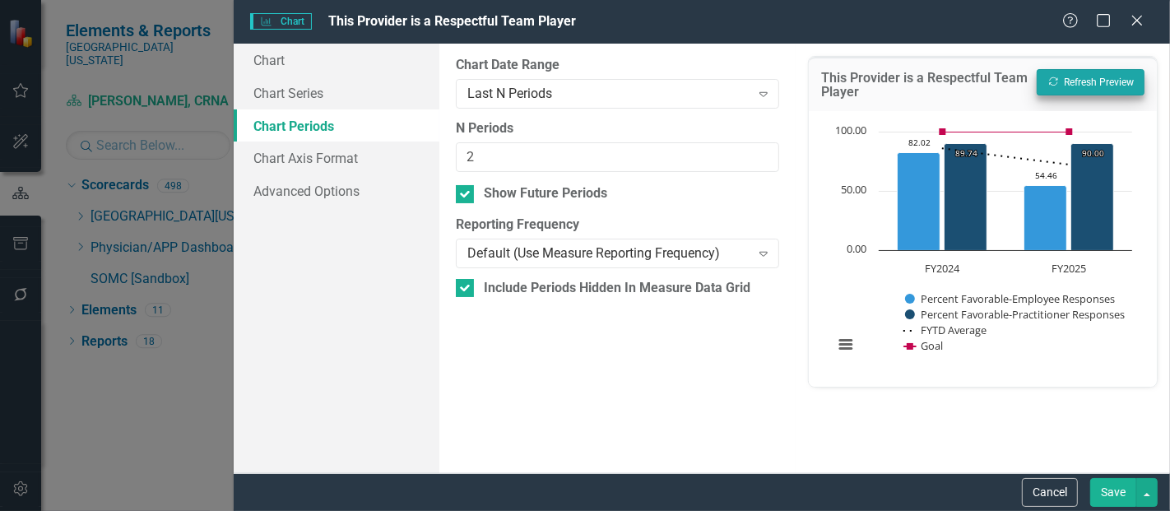
click at [1121, 492] on button "Save" at bounding box center [1113, 492] width 46 height 29
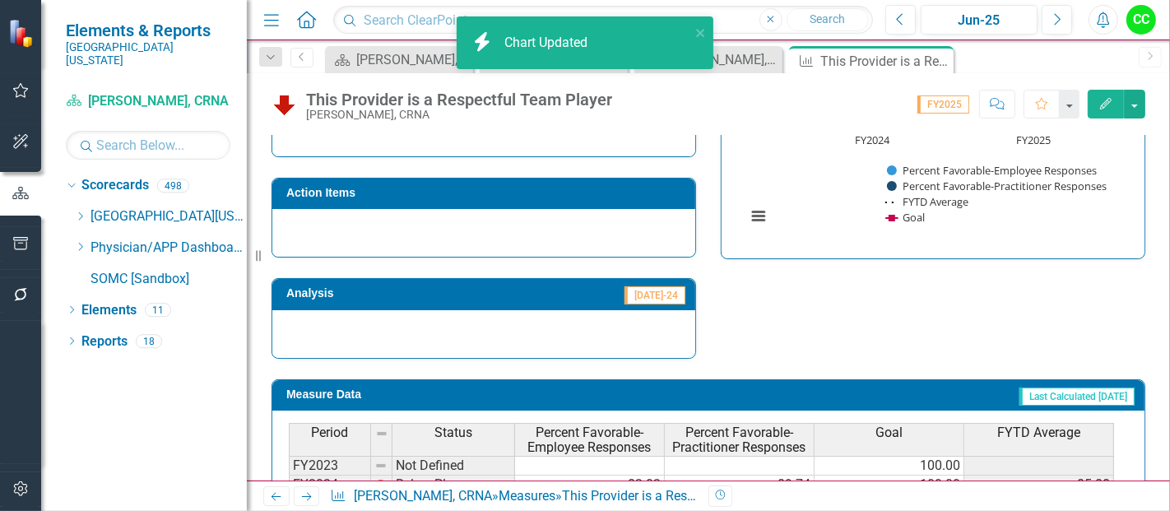
scroll to position [578, 0]
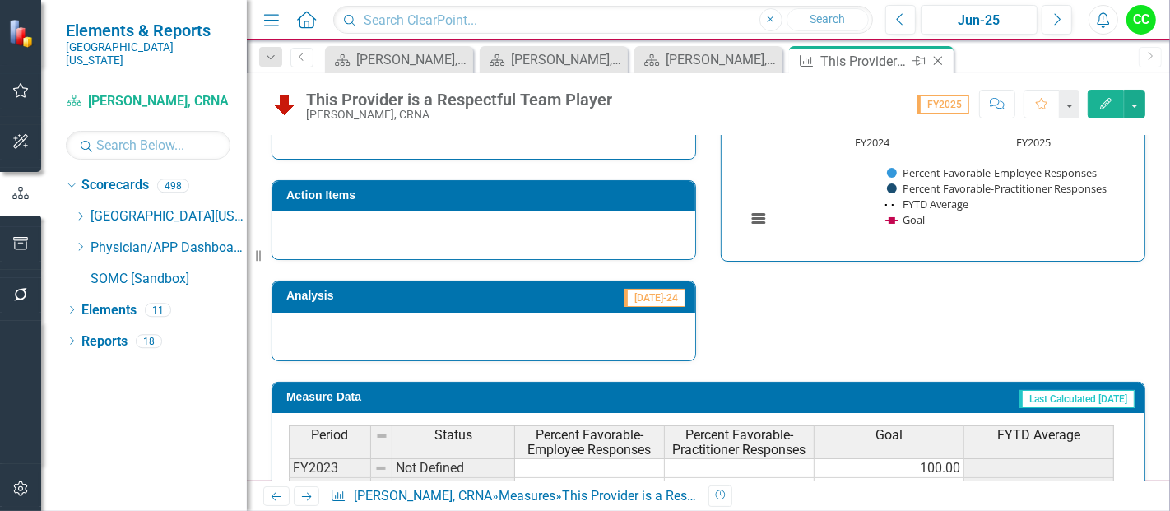
click at [930, 57] on icon "Close" at bounding box center [937, 60] width 16 height 13
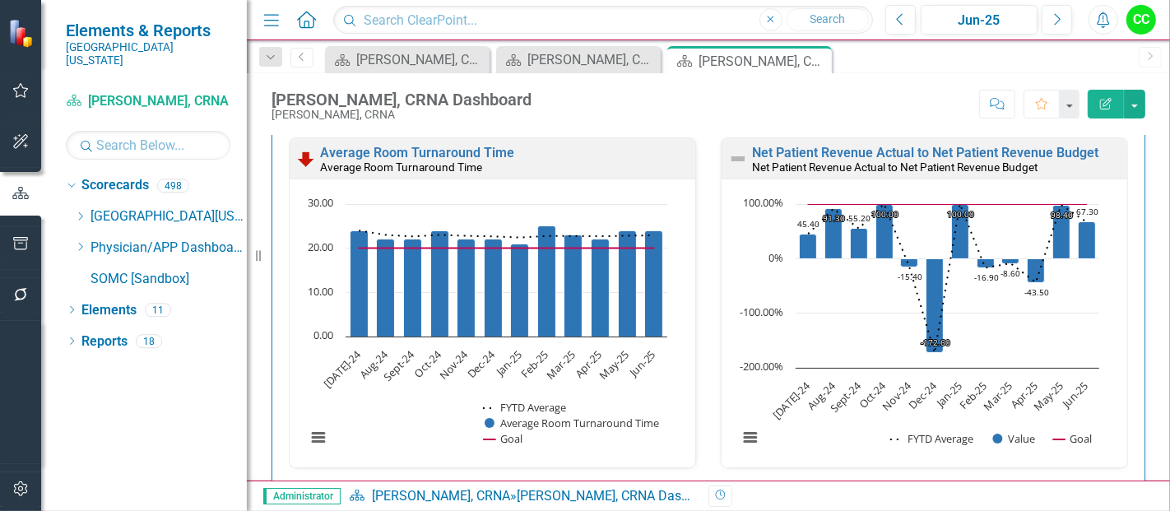
scroll to position [2288, 0]
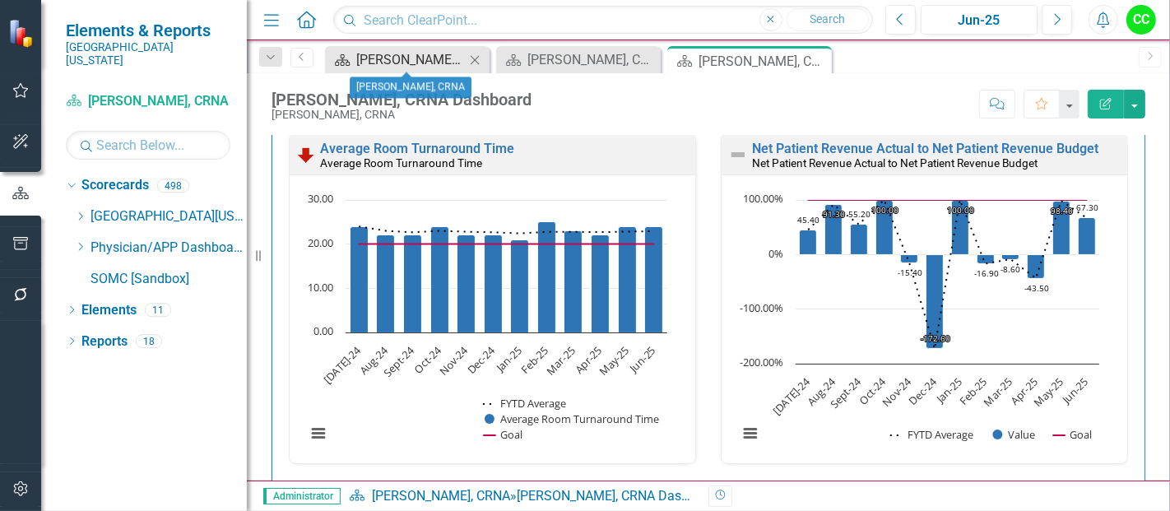
click at [412, 55] on div "[PERSON_NAME], CRNA" at bounding box center [410, 59] width 109 height 21
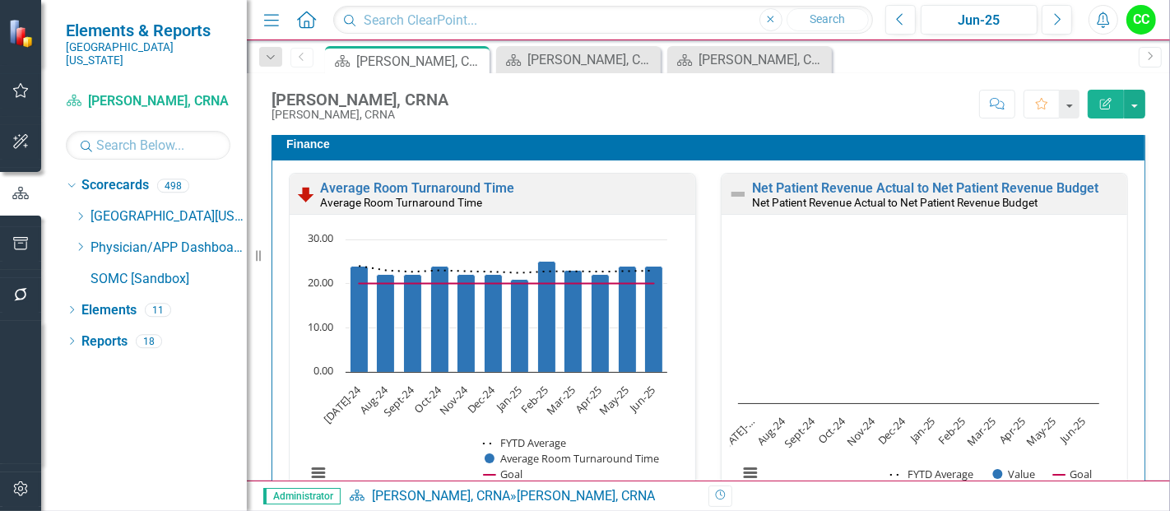
scroll to position [2223, 0]
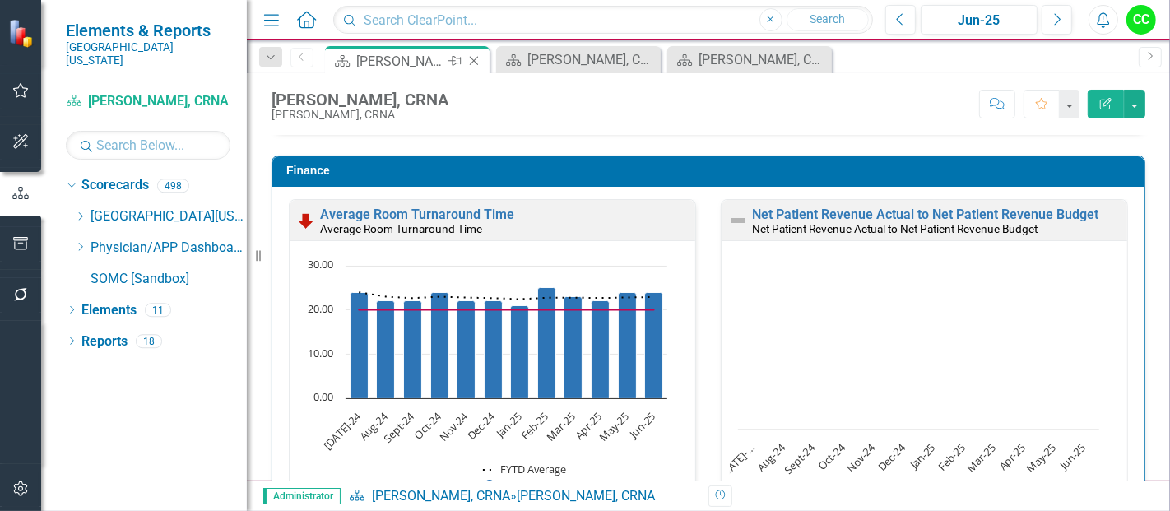
click at [475, 60] on icon "Close" at bounding box center [474, 60] width 16 height 13
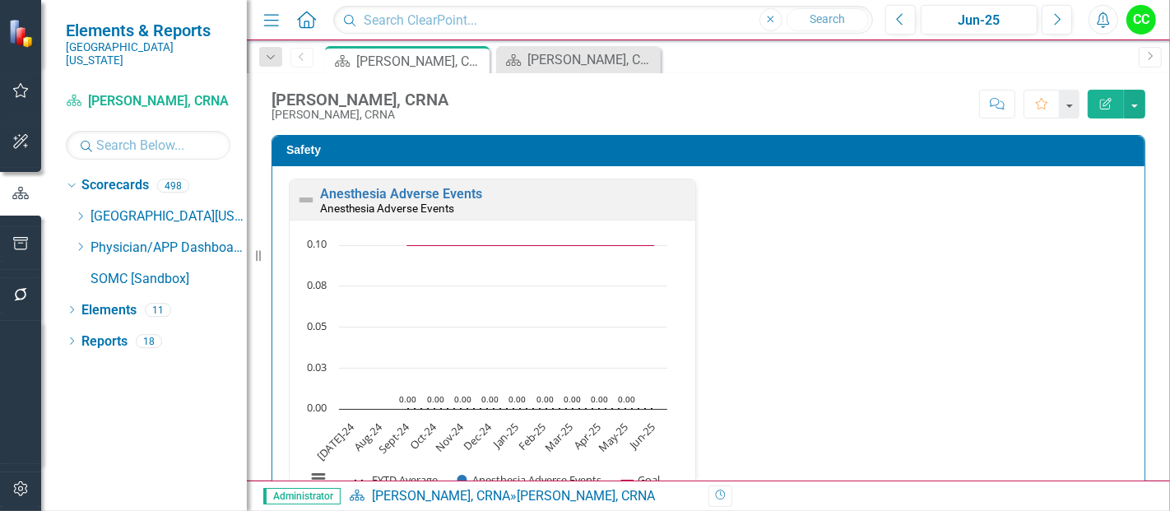
scroll to position [2204, 0]
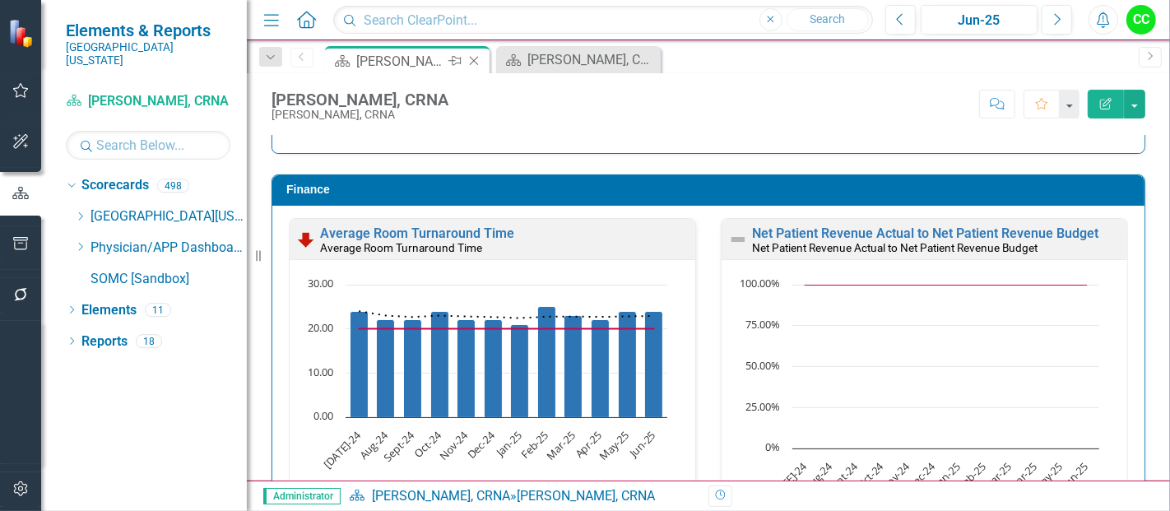
click at [475, 62] on icon "Close" at bounding box center [474, 60] width 16 height 13
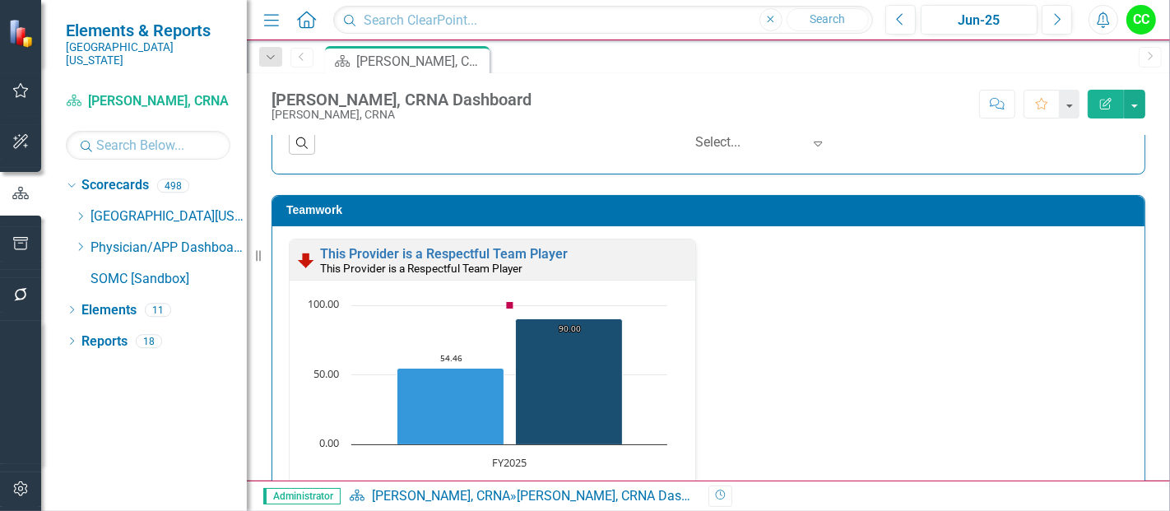
scroll to position [1727, 0]
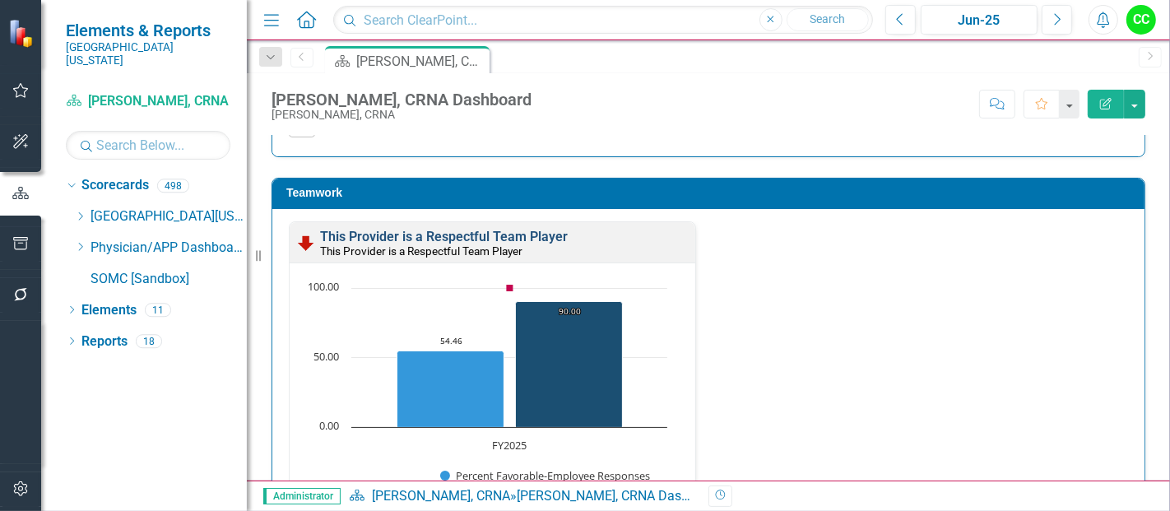
click at [477, 232] on link "This Provider is a Respectful Team Player" at bounding box center [444, 237] width 248 height 16
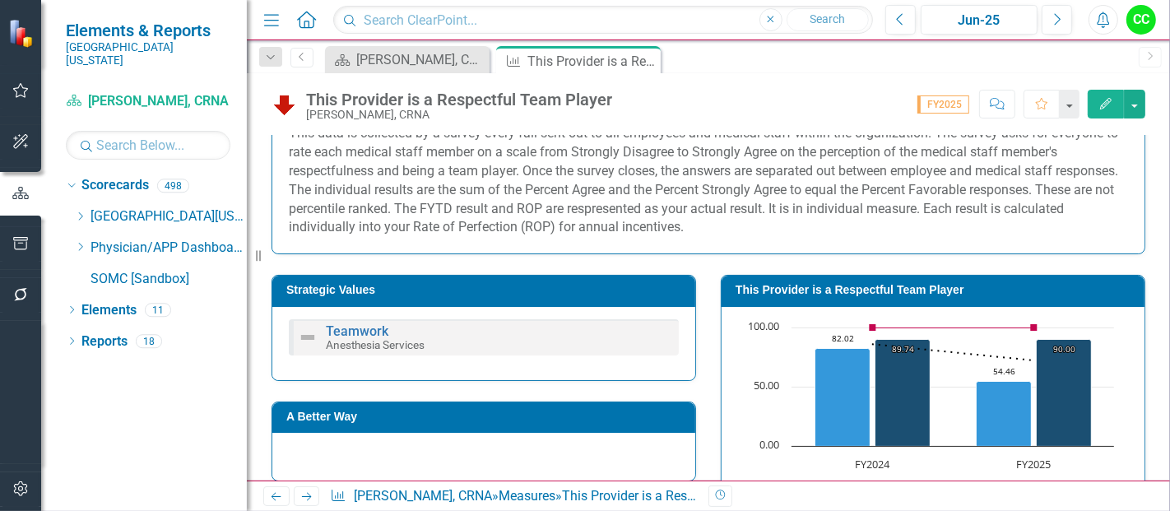
scroll to position [257, 0]
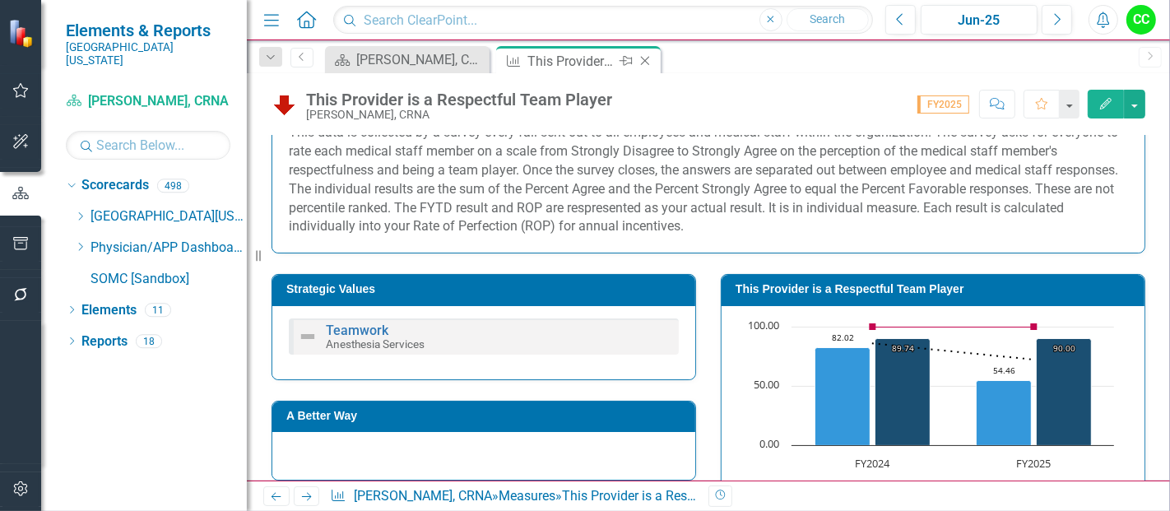
click at [645, 62] on icon "Close" at bounding box center [645, 60] width 16 height 13
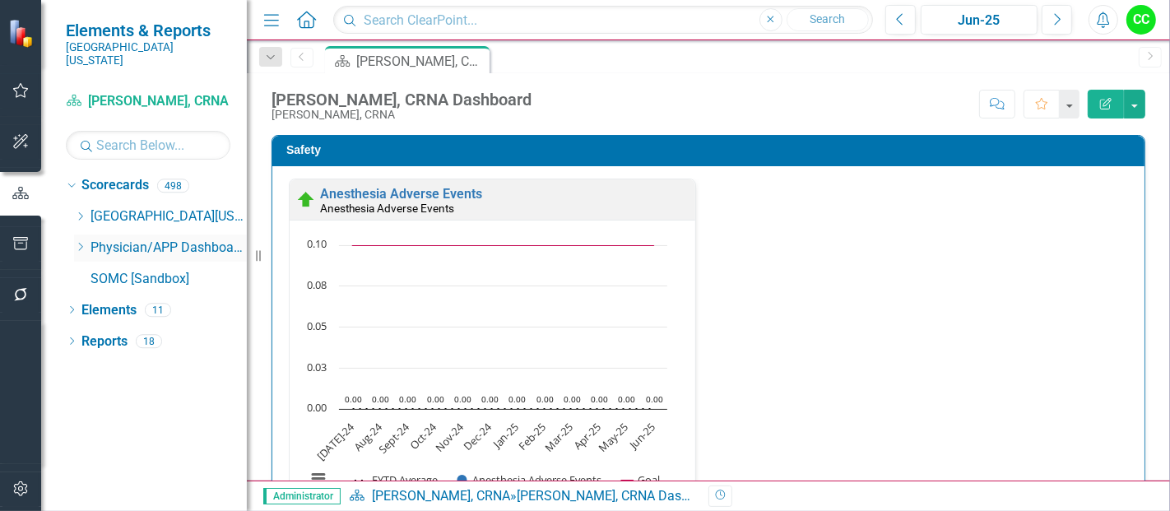
click at [82, 242] on icon "Dropdown" at bounding box center [80, 247] width 12 height 10
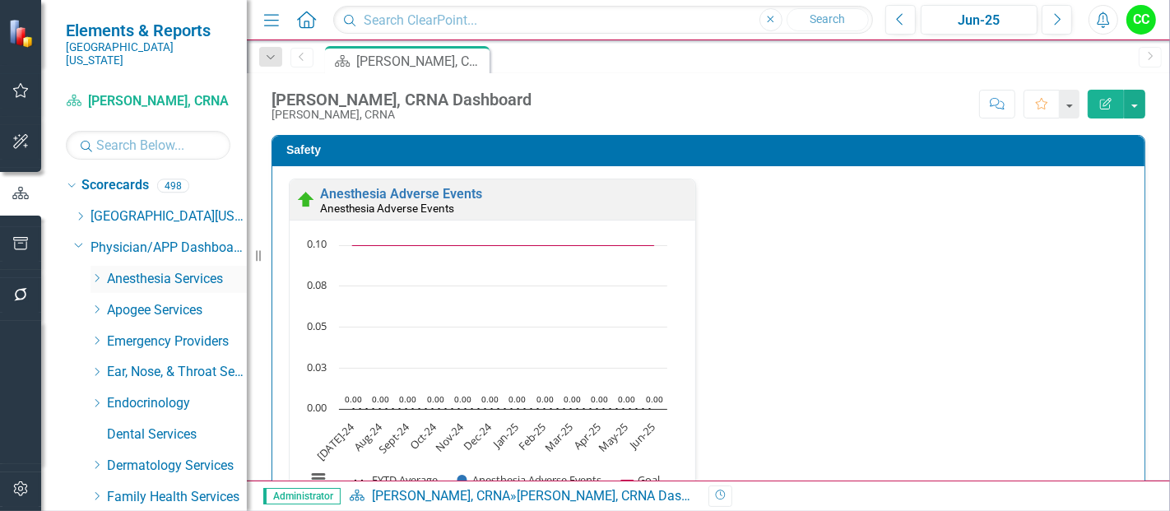
click at [95, 273] on icon "Dropdown" at bounding box center [96, 278] width 12 height 10
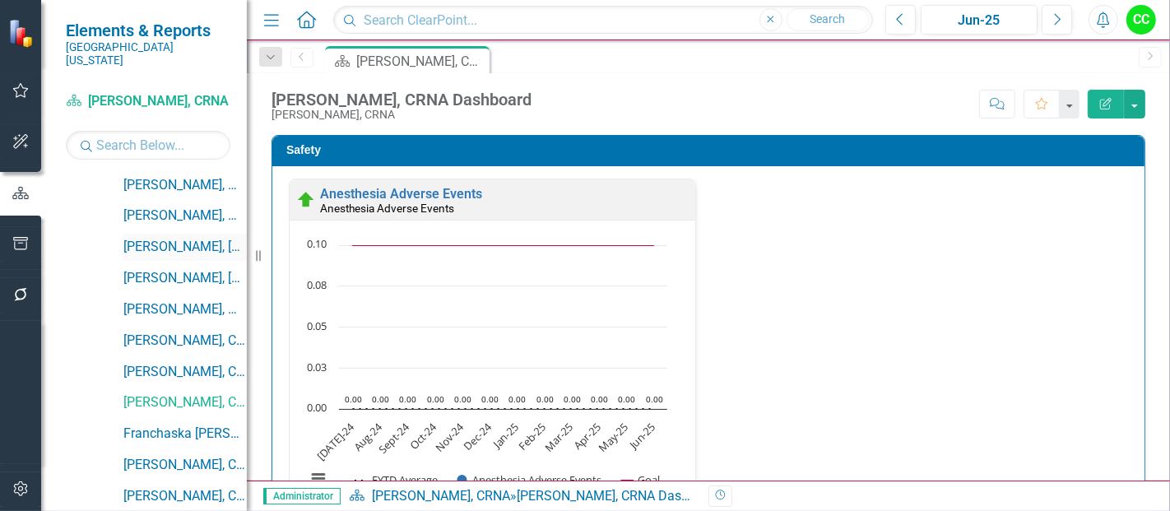
scroll to position [166, 0]
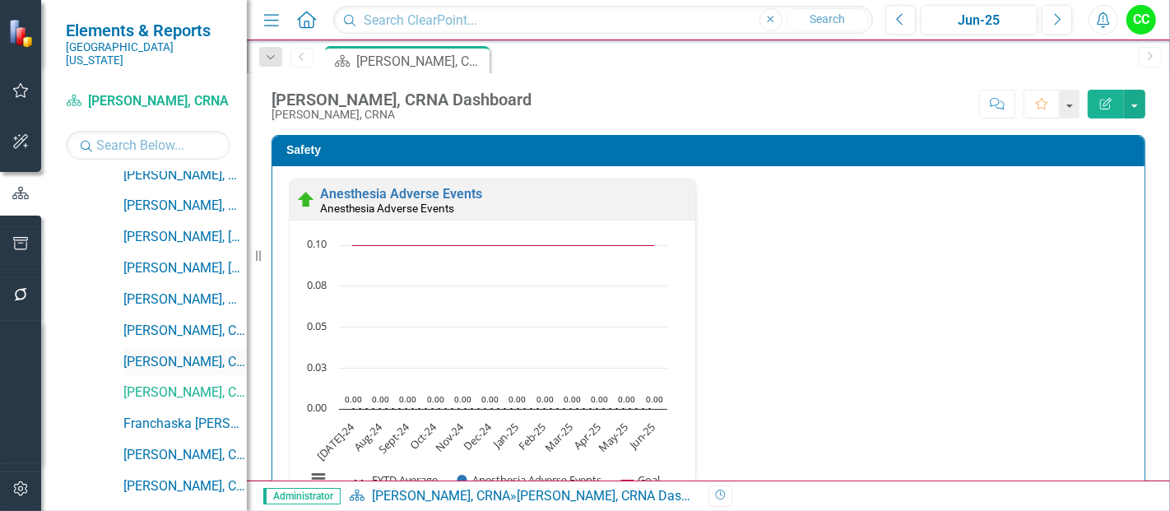
click at [192, 354] on link "[PERSON_NAME], CRNA" at bounding box center [184, 362] width 123 height 19
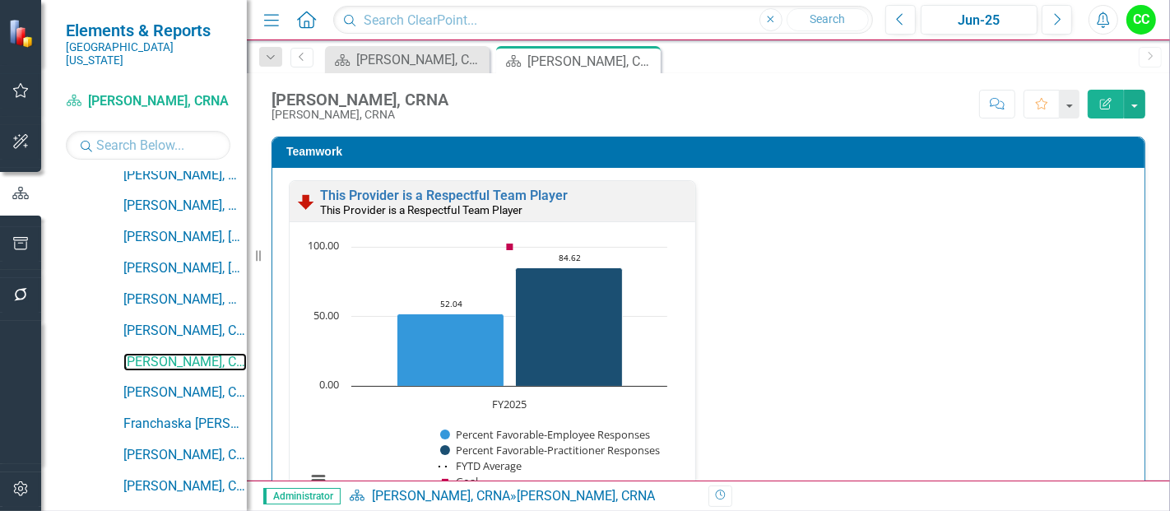
scroll to position [1764, 0]
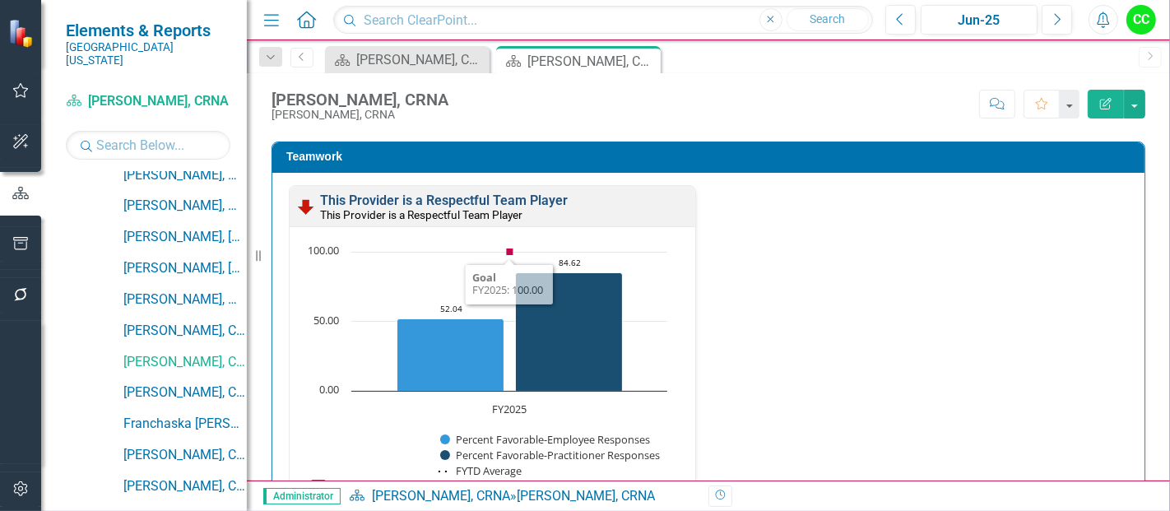
click at [513, 201] on link "This Provider is a Respectful Team Player" at bounding box center [444, 200] width 248 height 16
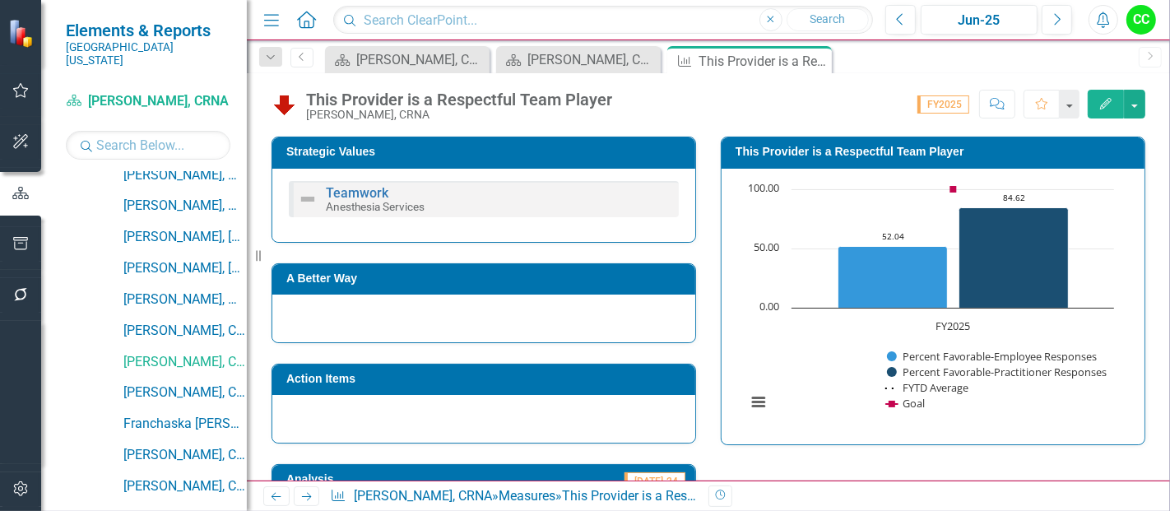
scroll to position [387, 0]
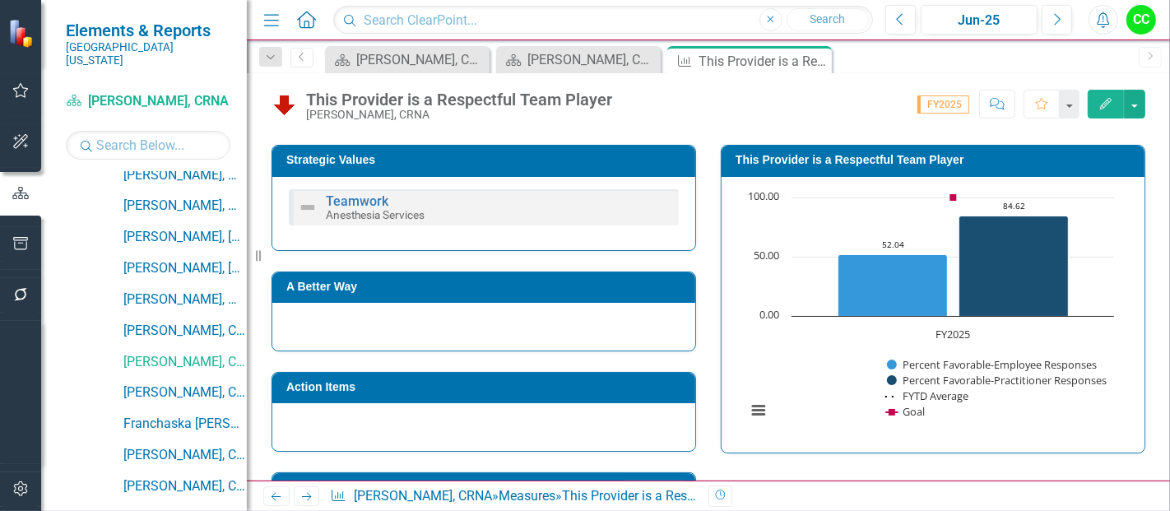
click at [959, 160] on h3 "This Provider is a Respectful Team Player" at bounding box center [935, 160] width 401 height 12
click at [826, 150] on td "This Provider is a Respectful Team Player" at bounding box center [935, 162] width 401 height 25
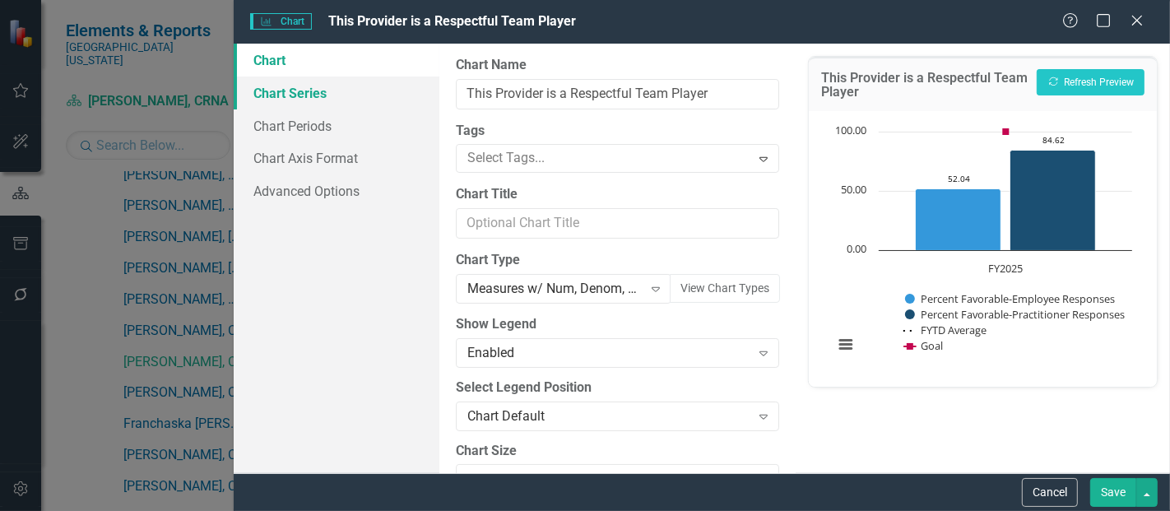
click at [291, 93] on link "Chart Series" at bounding box center [337, 92] width 206 height 33
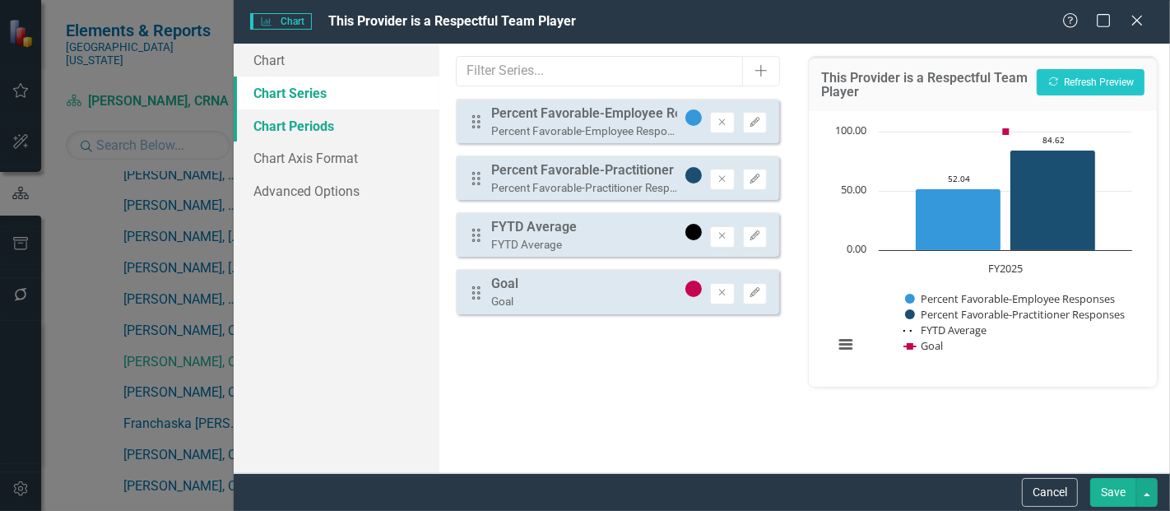
click at [314, 132] on link "Chart Periods" at bounding box center [337, 125] width 206 height 33
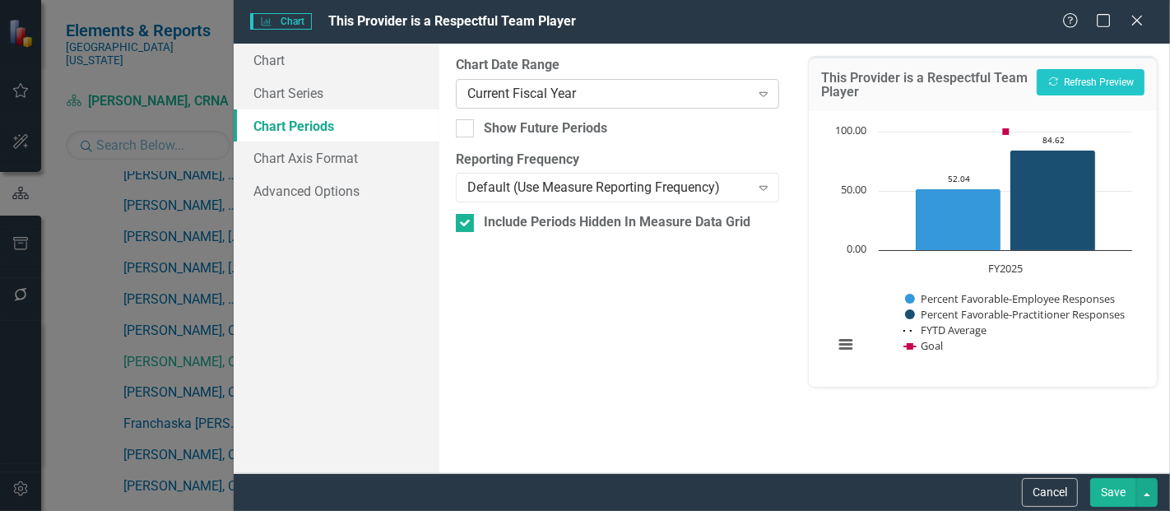
click at [604, 95] on div "Current Fiscal Year" at bounding box center [608, 93] width 282 height 19
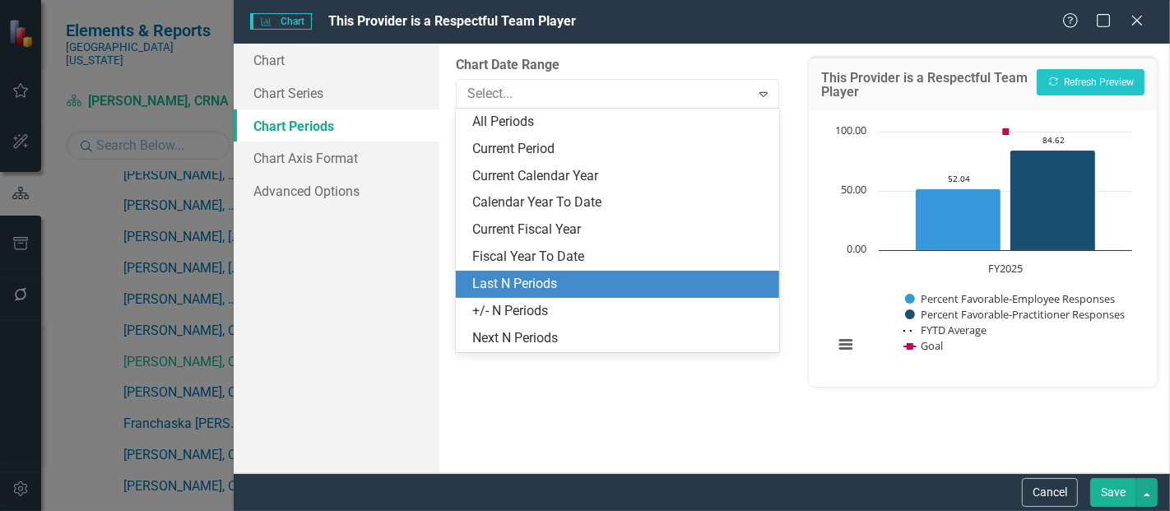
click at [526, 276] on div "Last N Periods" at bounding box center [620, 284] width 297 height 19
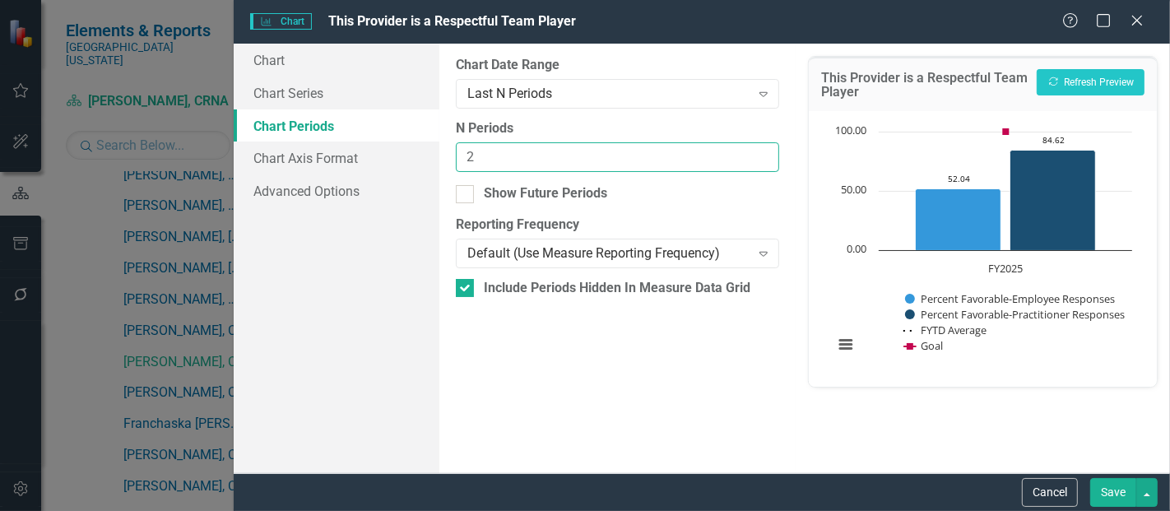
type input "2"
click at [766, 152] on input "2" at bounding box center [617, 157] width 323 height 30
click at [1107, 487] on button "Save" at bounding box center [1113, 492] width 46 height 29
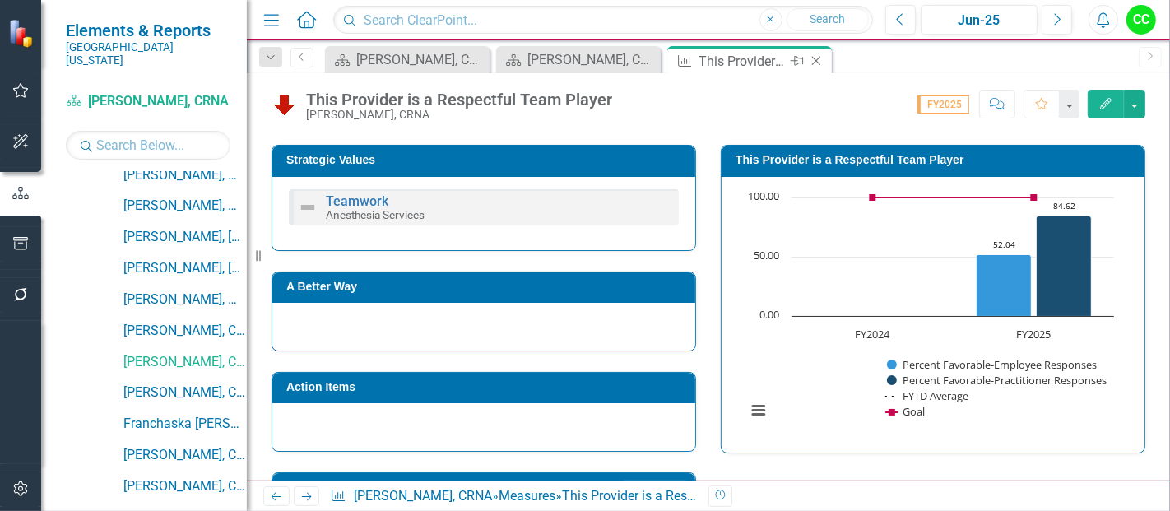
click at [817, 63] on icon "Close" at bounding box center [816, 60] width 16 height 13
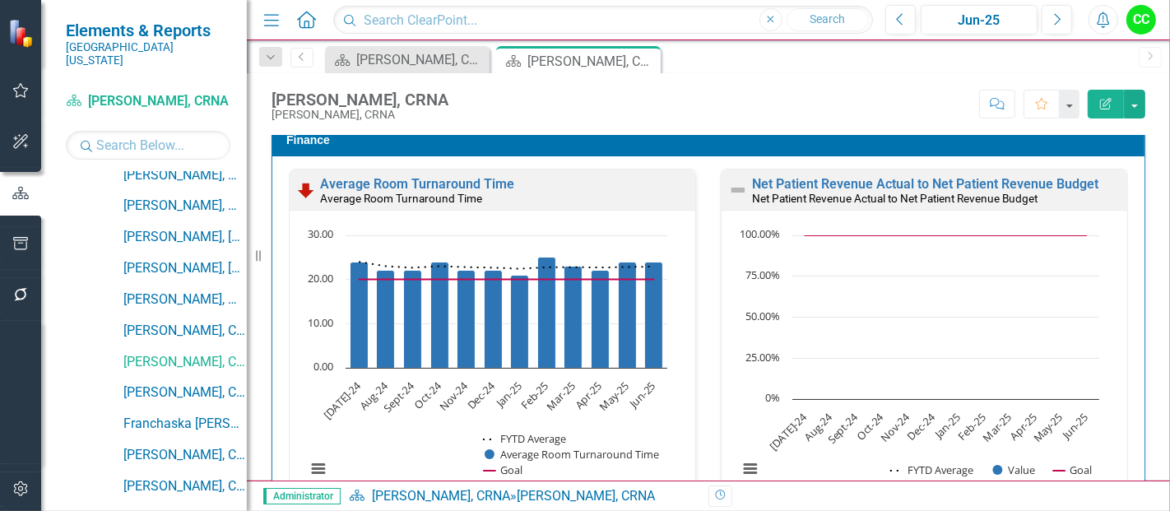
scroll to position [2254, 0]
click at [182, 415] on link "Franchaska [PERSON_NAME], CRNA" at bounding box center [184, 424] width 123 height 19
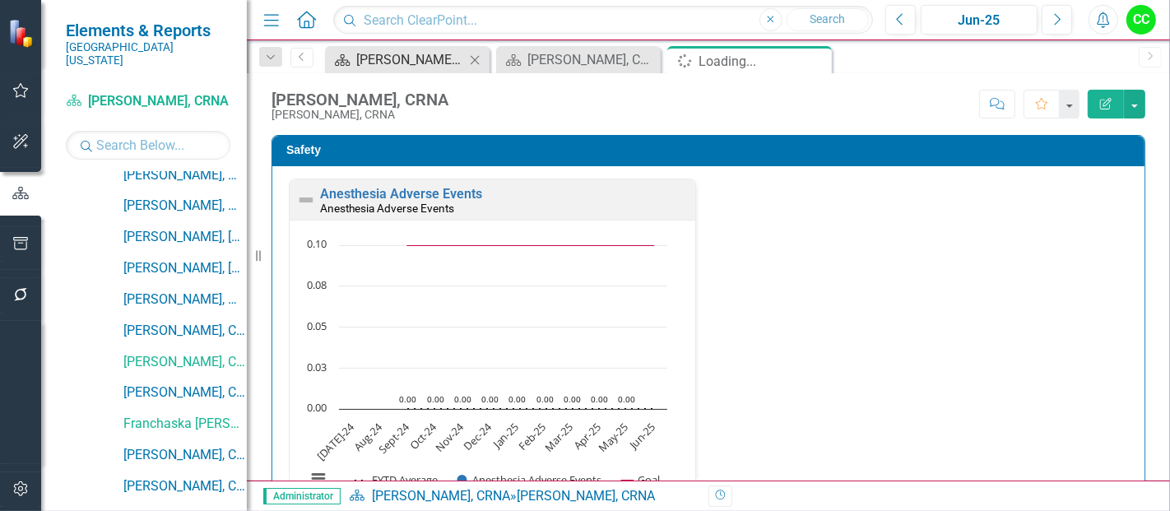
click at [474, 58] on icon "Close" at bounding box center [474, 59] width 16 height 13
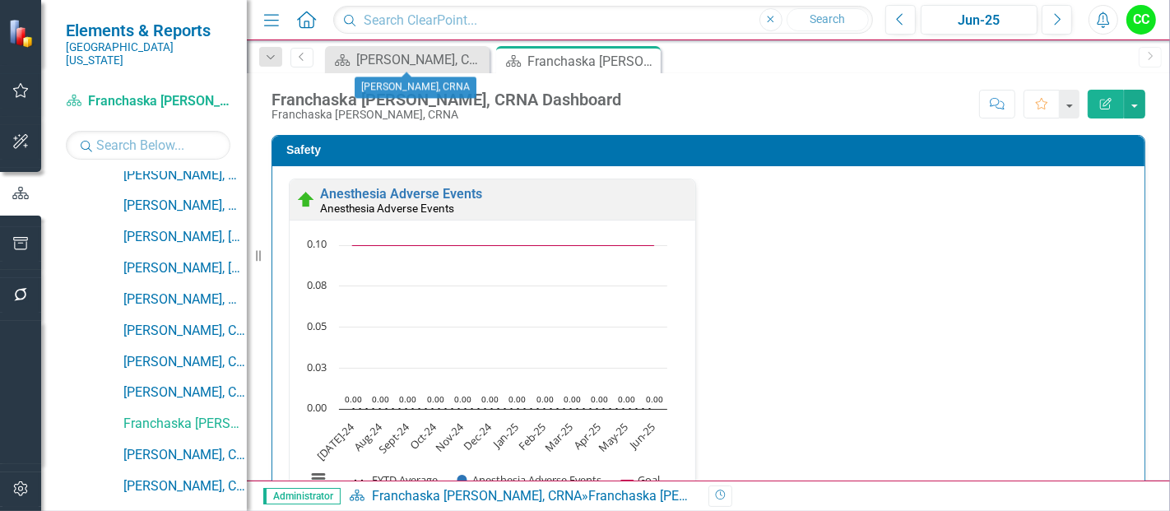
scroll to position [409, 0]
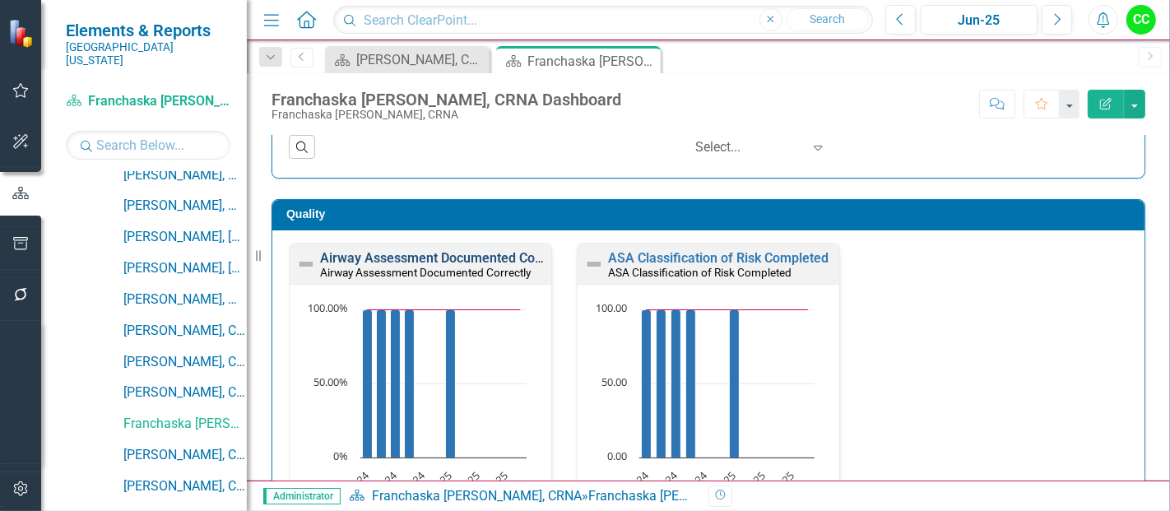
click at [402, 254] on link "Airway Assessment Documented Correctly" at bounding box center [446, 258] width 253 height 16
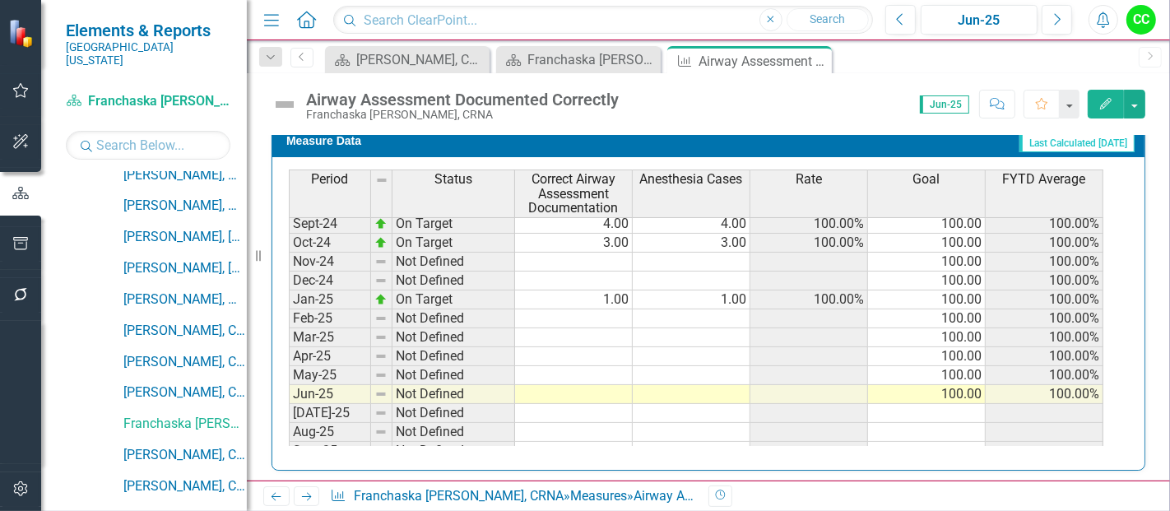
scroll to position [494, 0]
click at [586, 279] on td at bounding box center [574, 283] width 118 height 19
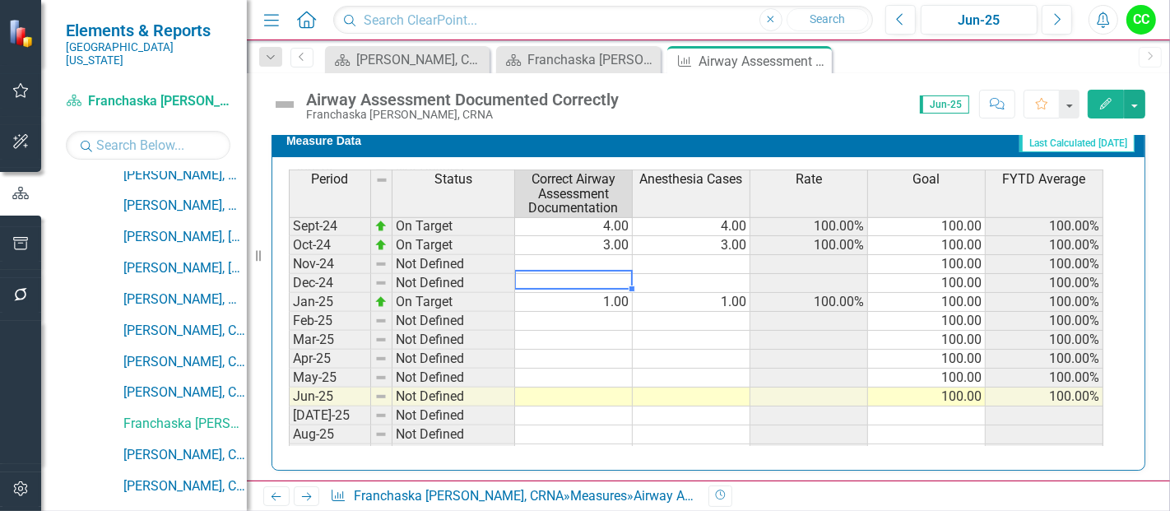
type textarea "2"
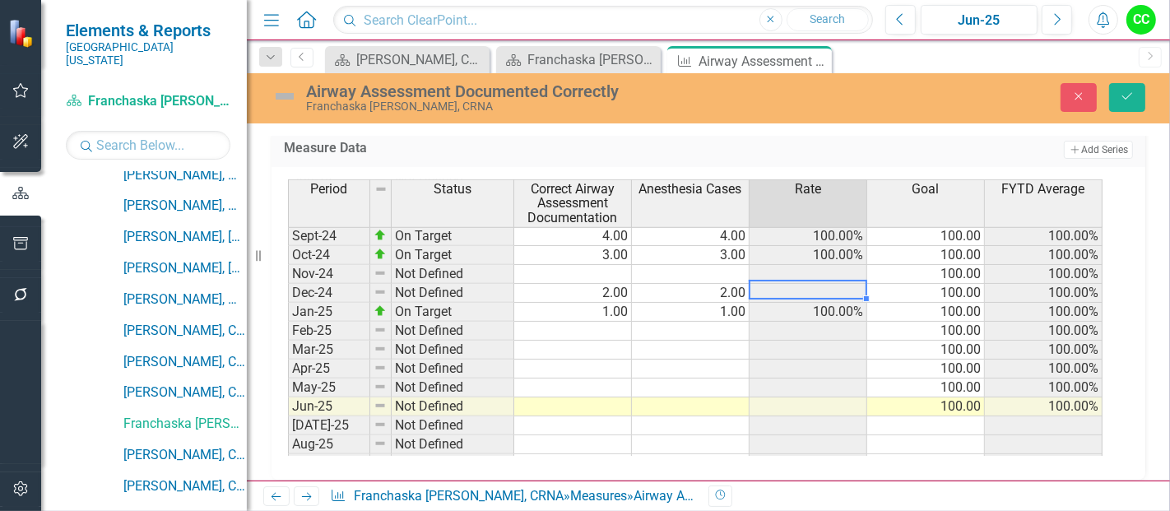
type textarea "2"
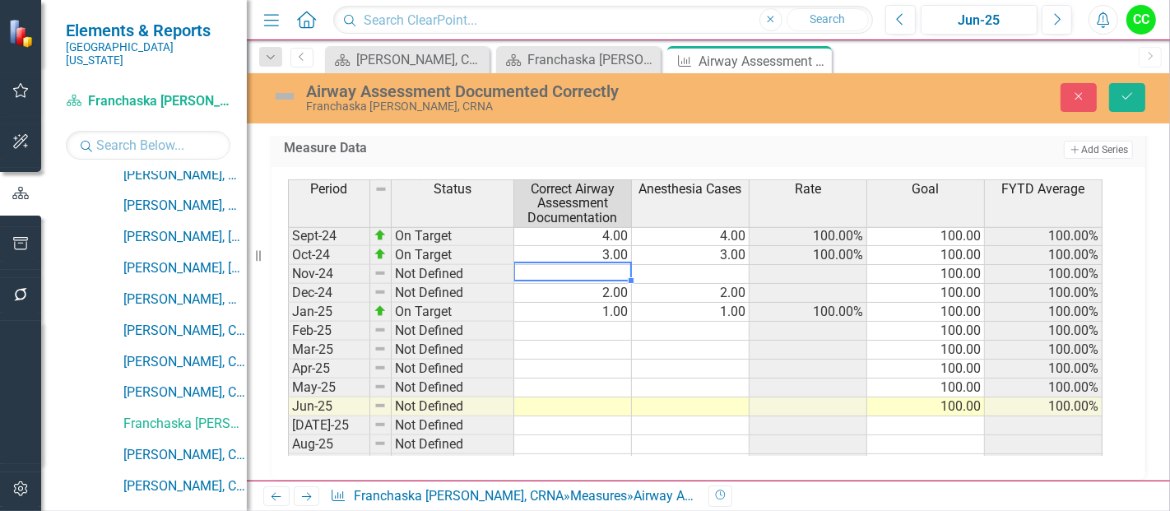
click at [598, 322] on td at bounding box center [573, 331] width 118 height 19
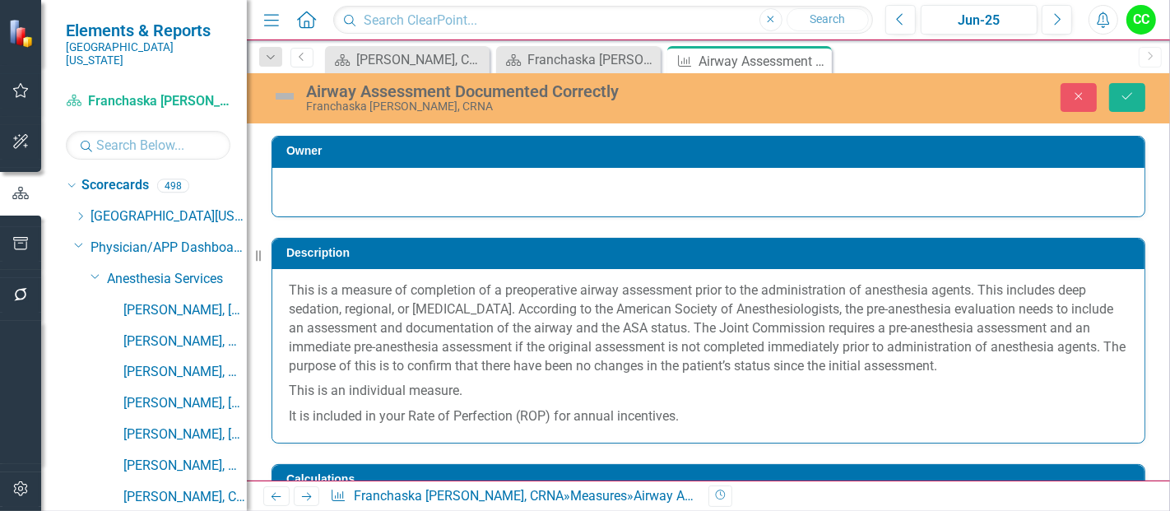
scroll to position [494, 0]
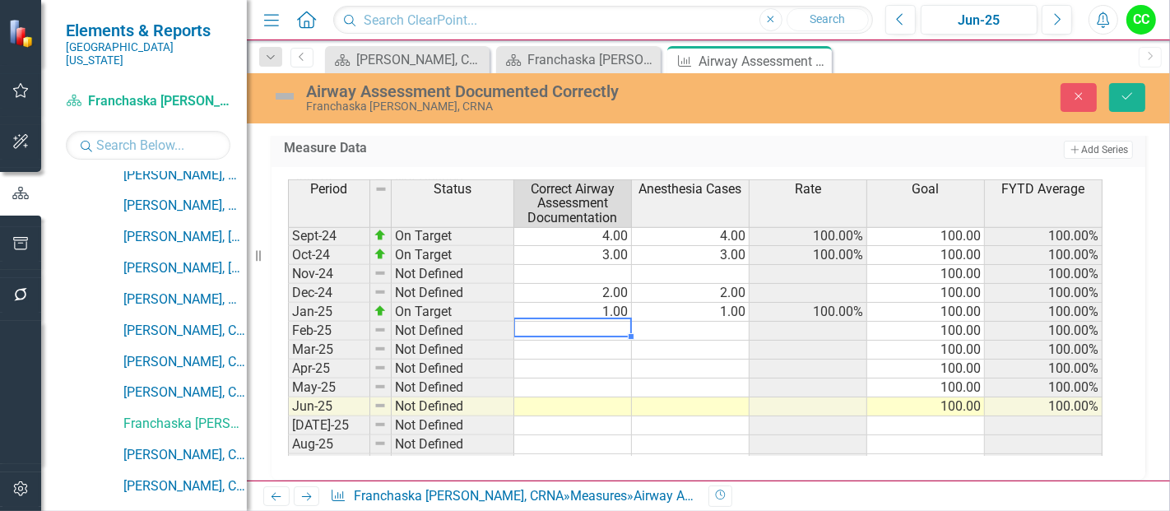
click at [583, 326] on td at bounding box center [573, 331] width 118 height 19
type textarea "4"
type textarea "5"
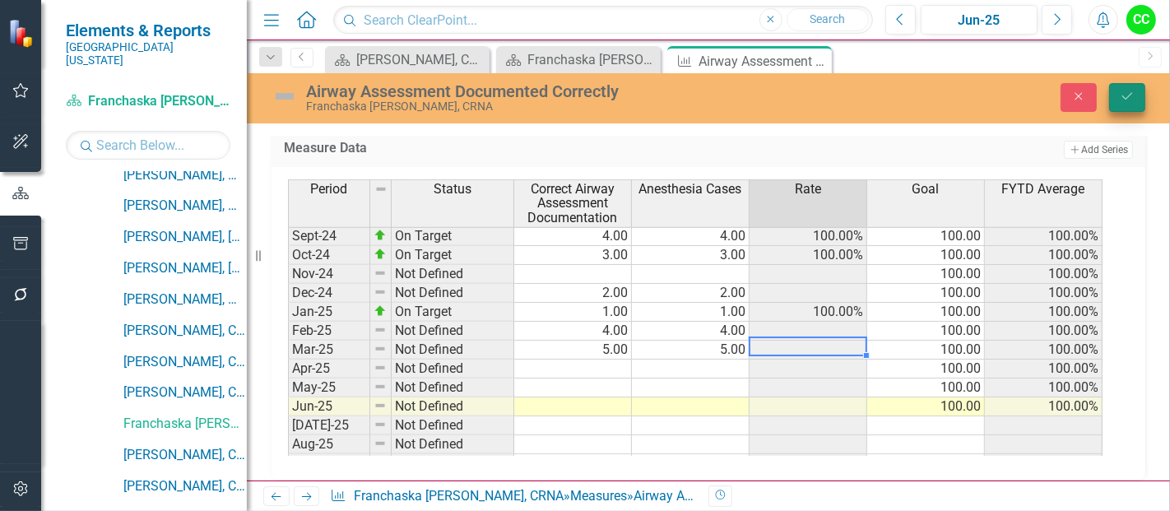
type textarea "5"
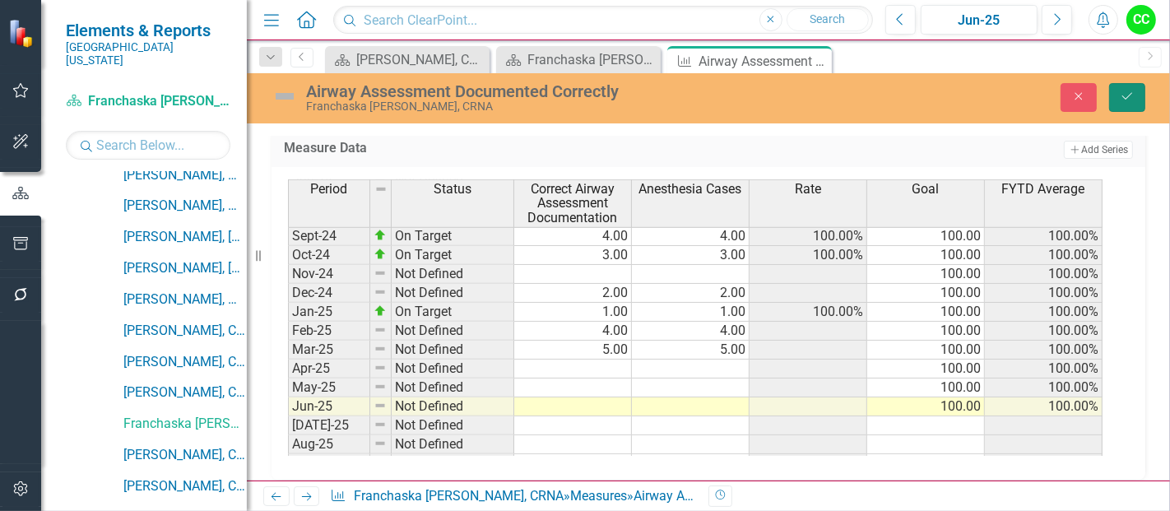
click at [1135, 100] on button "Save" at bounding box center [1127, 97] width 36 height 29
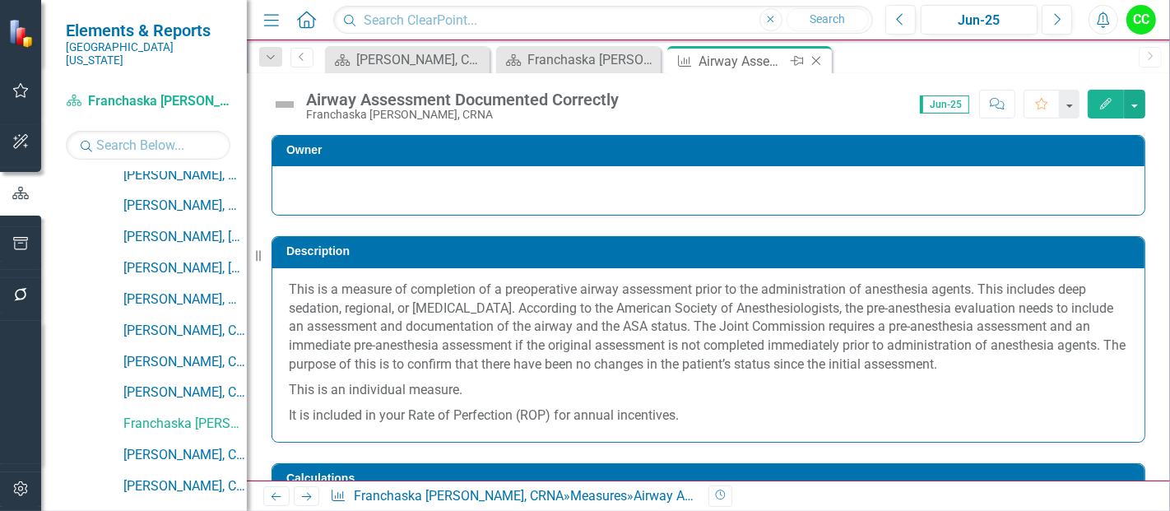
click at [819, 60] on icon "Close" at bounding box center [816, 60] width 16 height 13
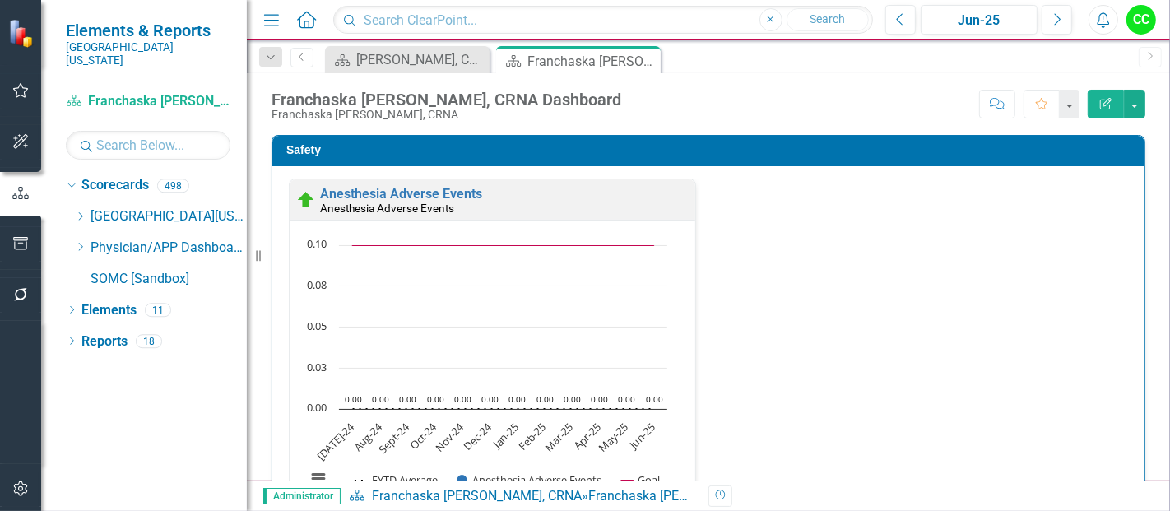
scroll to position [457, 0]
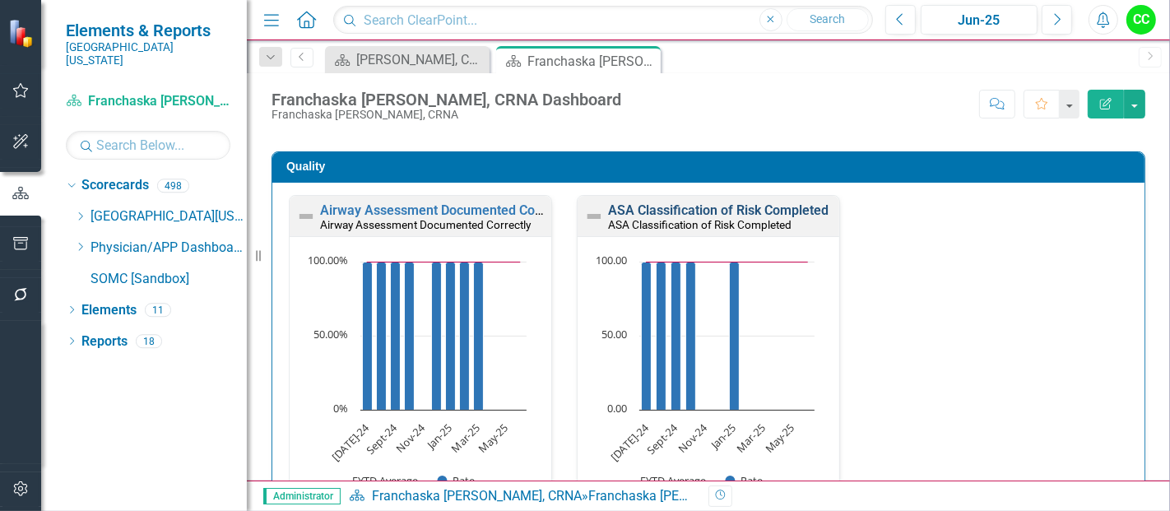
click at [713, 218] on link "ASA Classification of Risk Completed" at bounding box center [718, 210] width 220 height 16
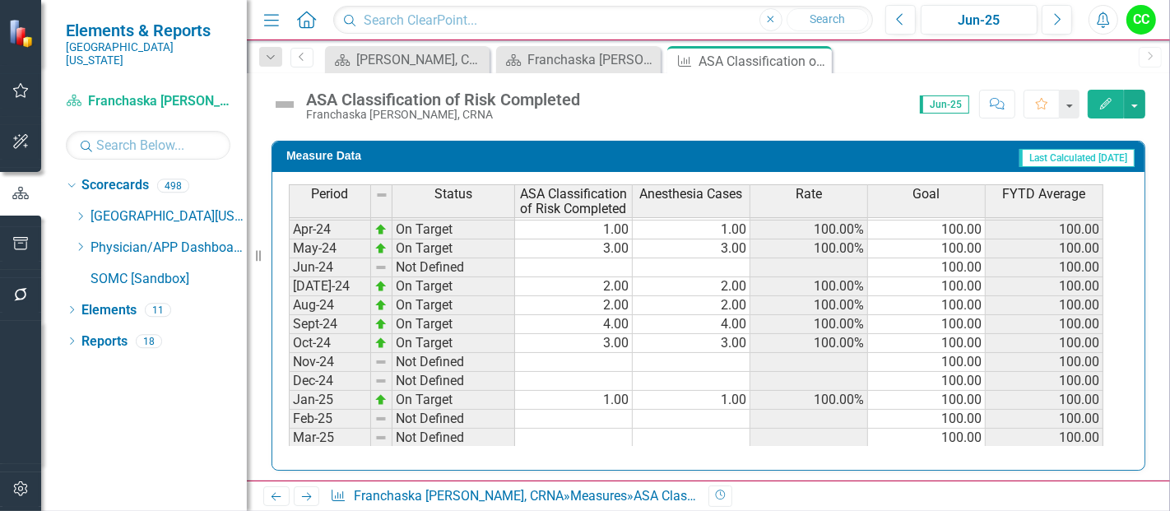
scroll to position [462, 0]
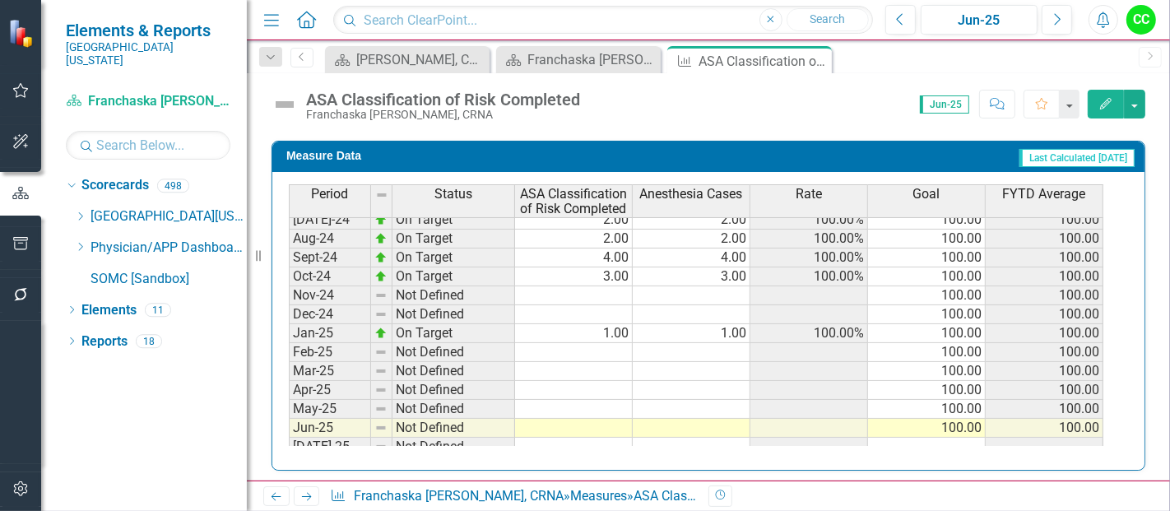
click at [593, 290] on td at bounding box center [574, 295] width 118 height 19
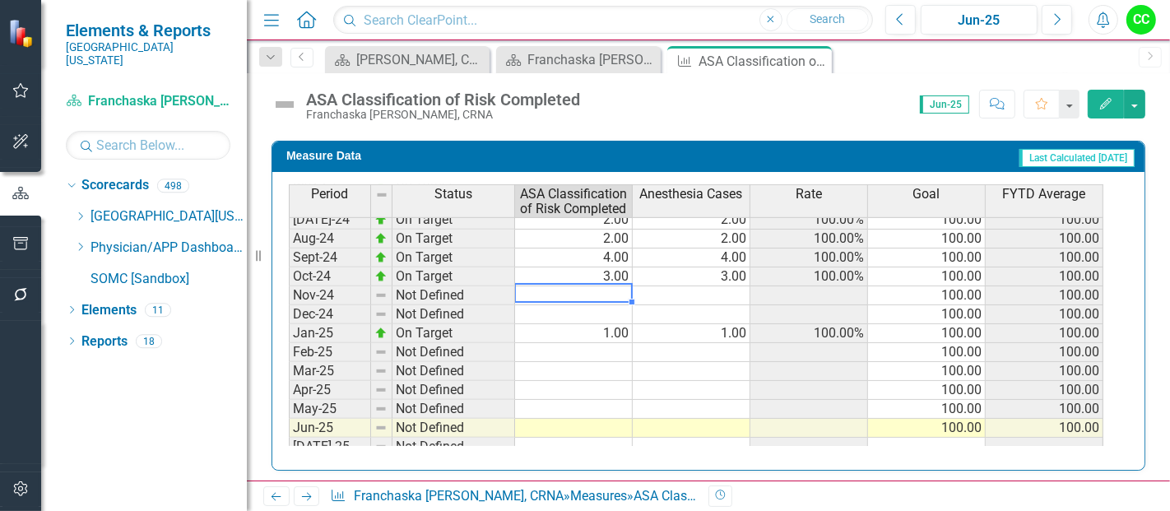
click at [590, 307] on td at bounding box center [574, 314] width 118 height 19
type textarea "2"
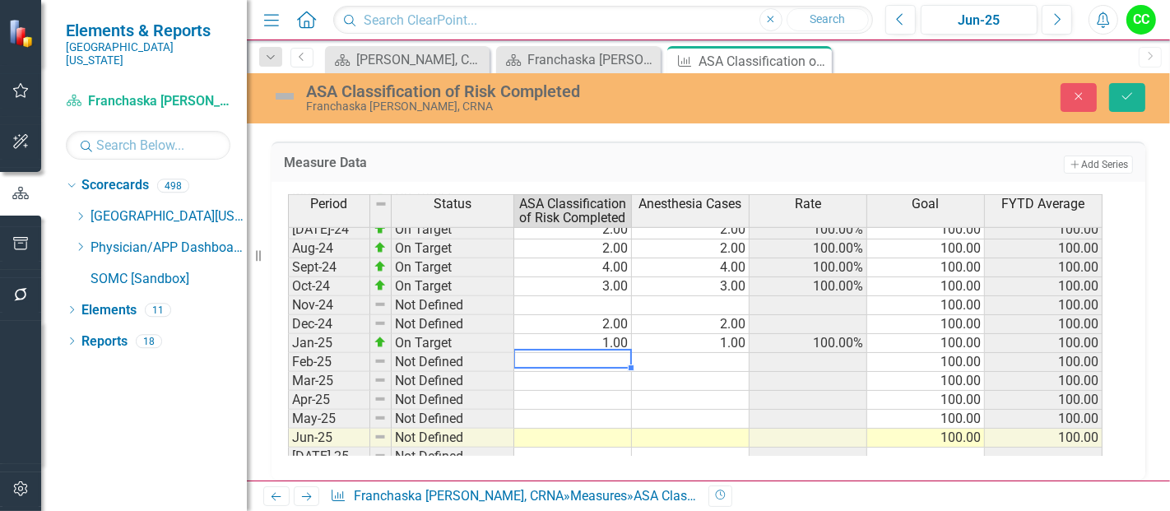
type textarea "4"
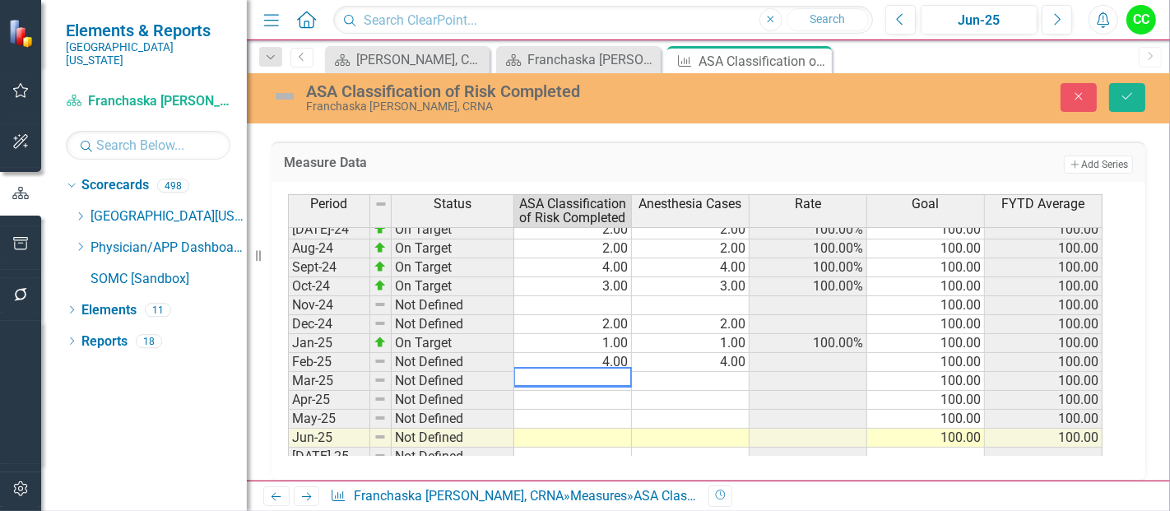
type textarea "5"
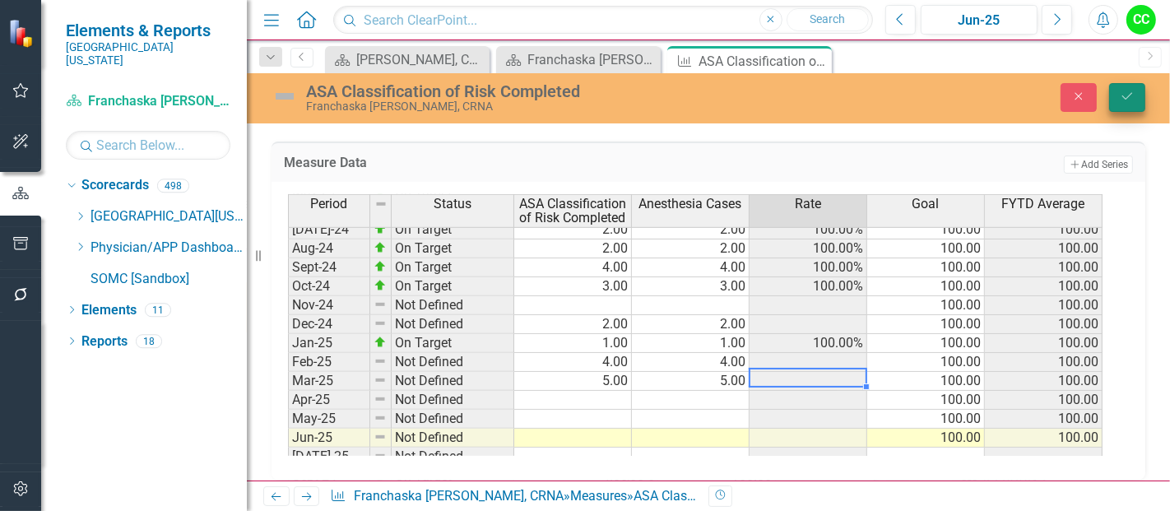
type textarea "5"
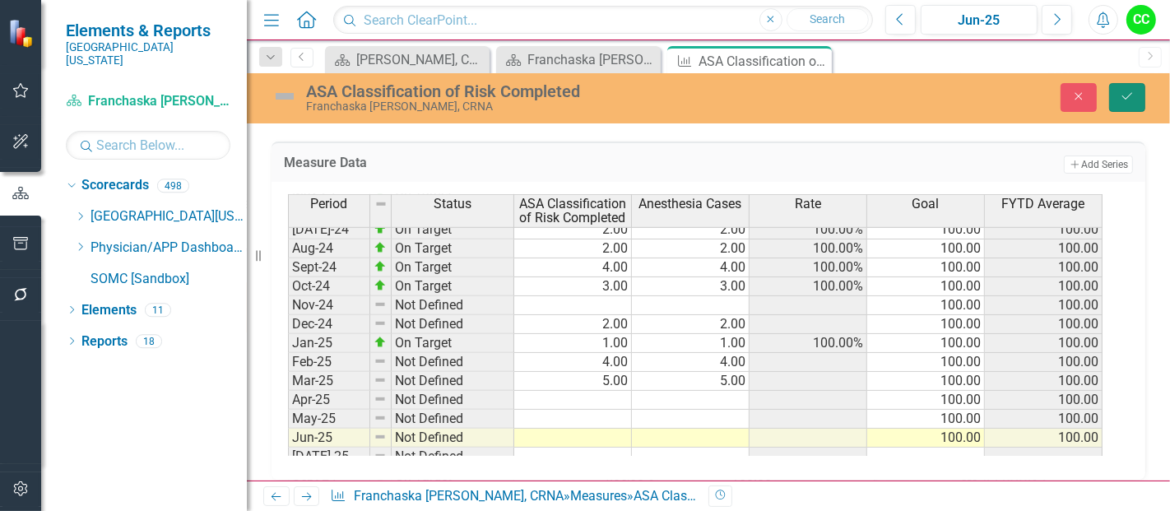
click at [1141, 104] on button "Save" at bounding box center [1127, 97] width 36 height 29
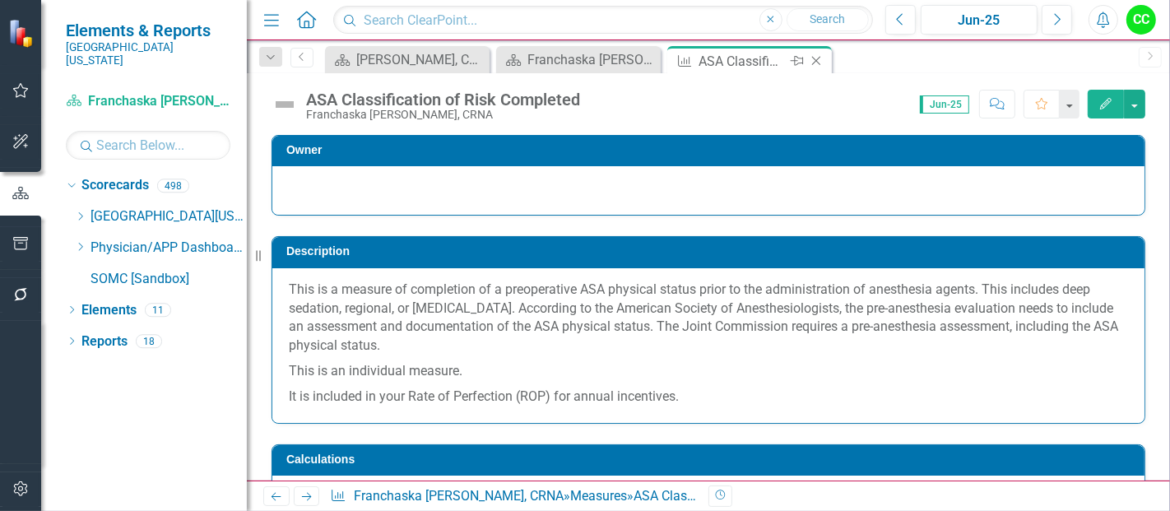
click at [818, 57] on icon "Close" at bounding box center [816, 60] width 16 height 13
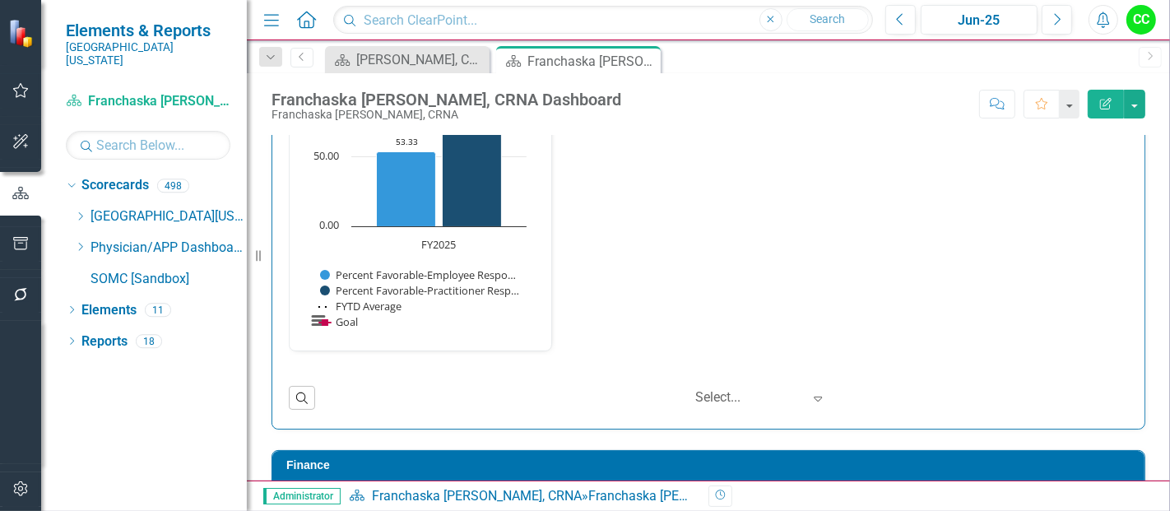
scroll to position [1800, 0]
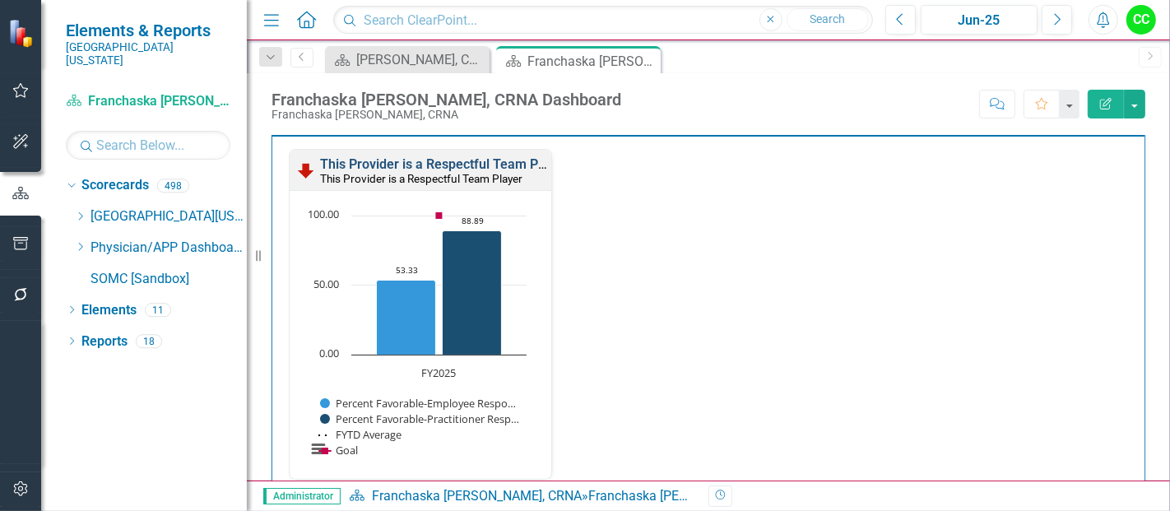
click at [488, 160] on link "This Provider is a Respectful Team Player" at bounding box center [444, 164] width 248 height 16
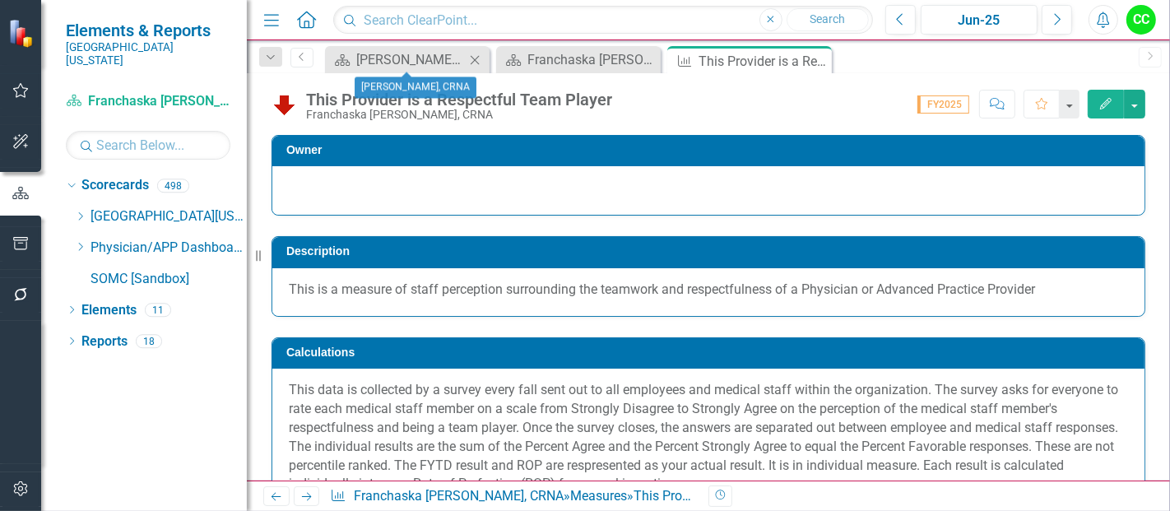
click at [475, 54] on icon "Close" at bounding box center [474, 59] width 16 height 13
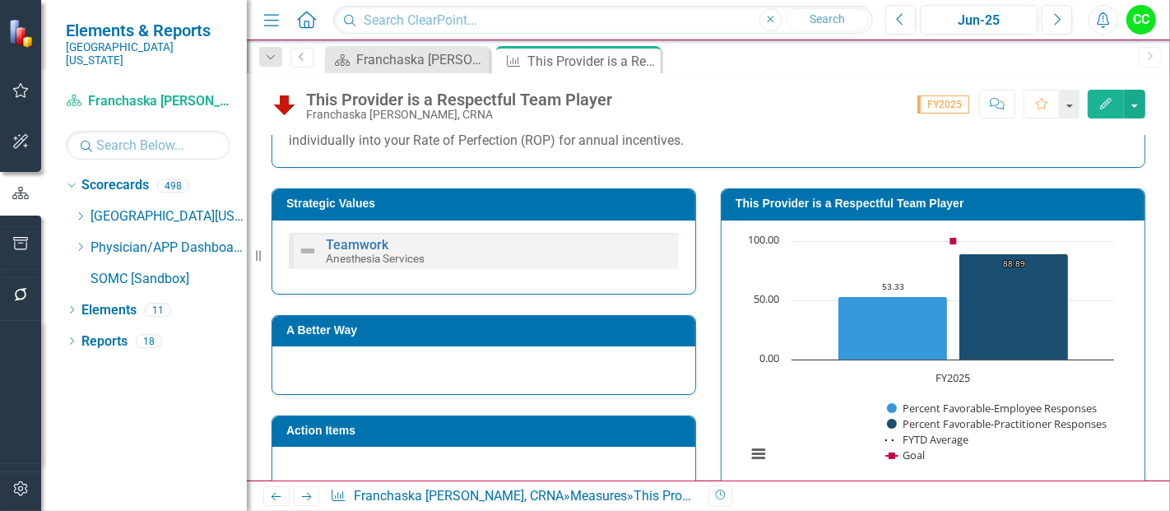
scroll to position [341, 0]
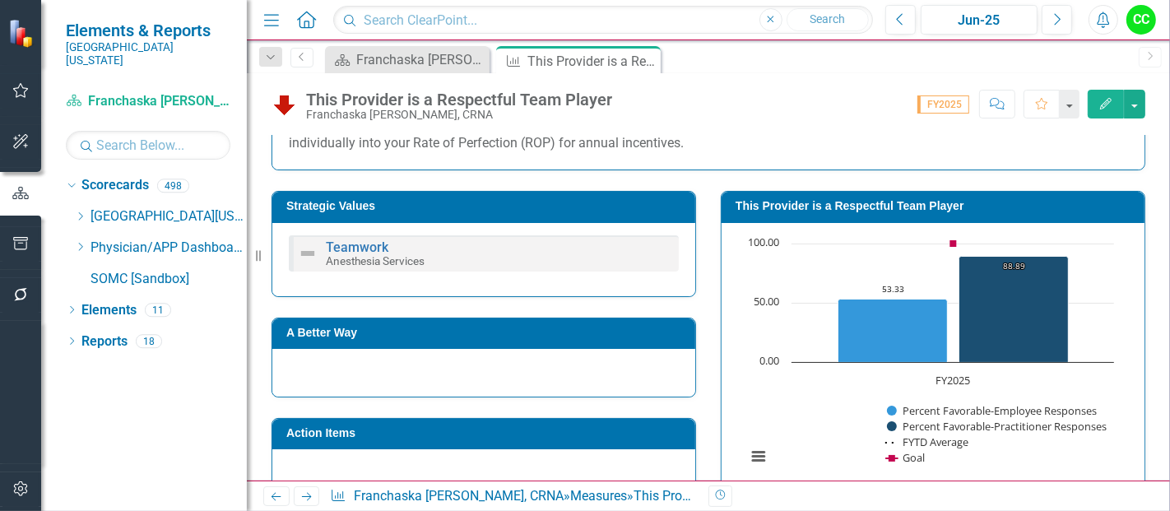
click at [990, 210] on h3 "This Provider is a Respectful Team Player" at bounding box center [935, 206] width 401 height 12
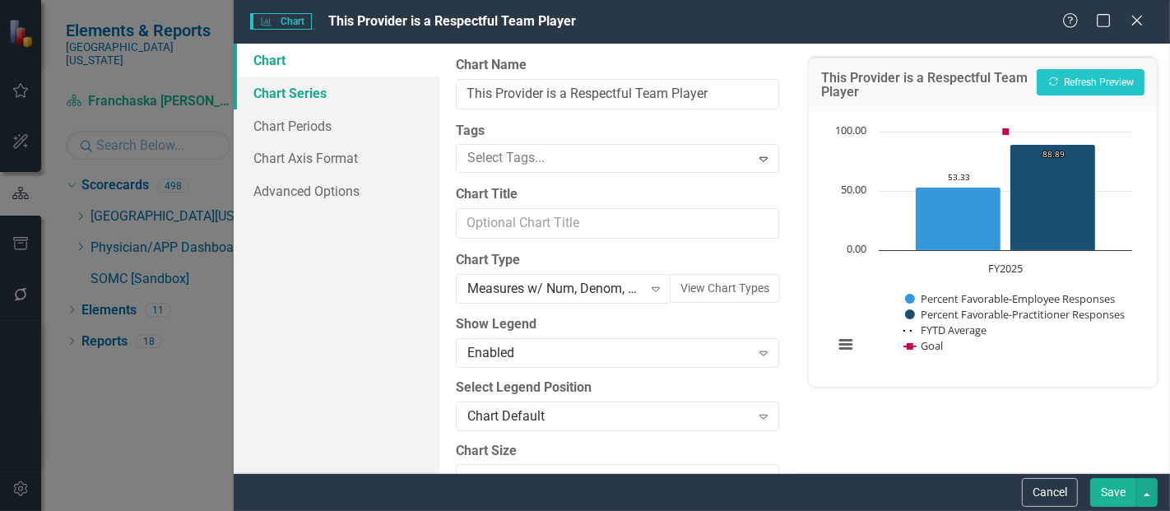
click at [310, 90] on link "Chart Series" at bounding box center [337, 92] width 206 height 33
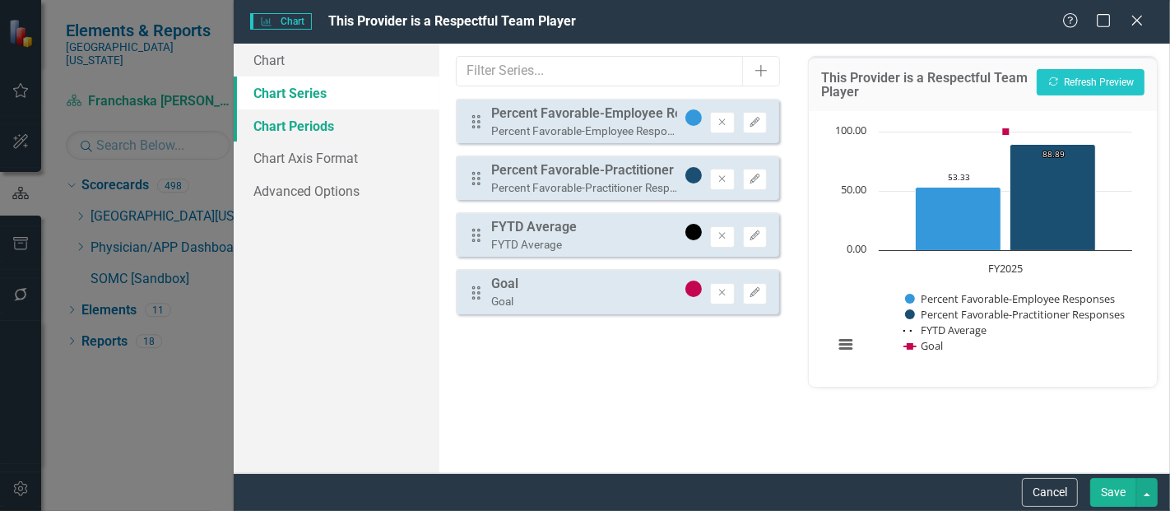
click at [312, 125] on link "Chart Periods" at bounding box center [337, 125] width 206 height 33
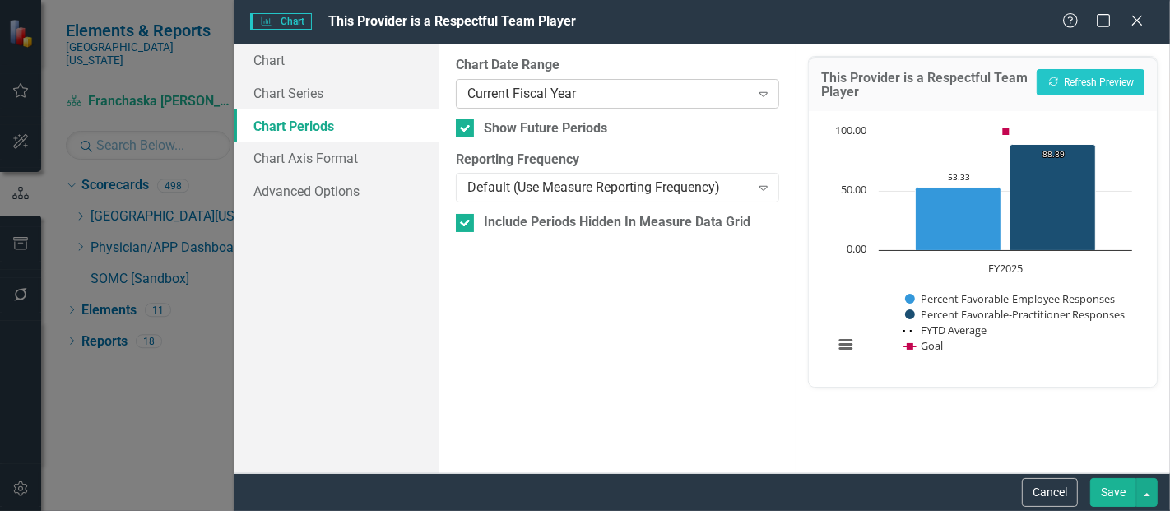
click at [557, 93] on div "Current Fiscal Year" at bounding box center [608, 93] width 282 height 19
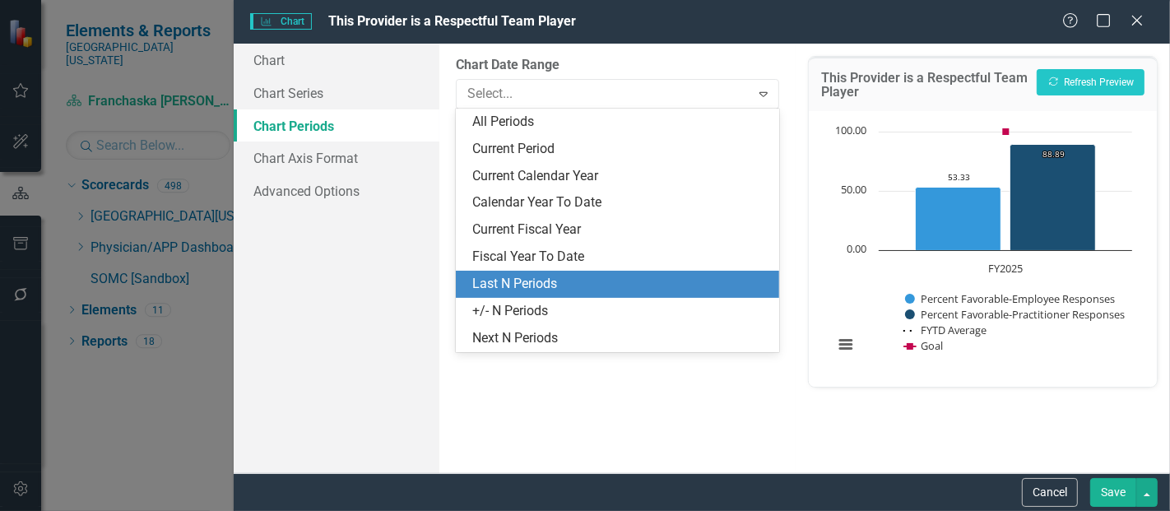
click at [538, 287] on div "Last N Periods" at bounding box center [620, 284] width 297 height 19
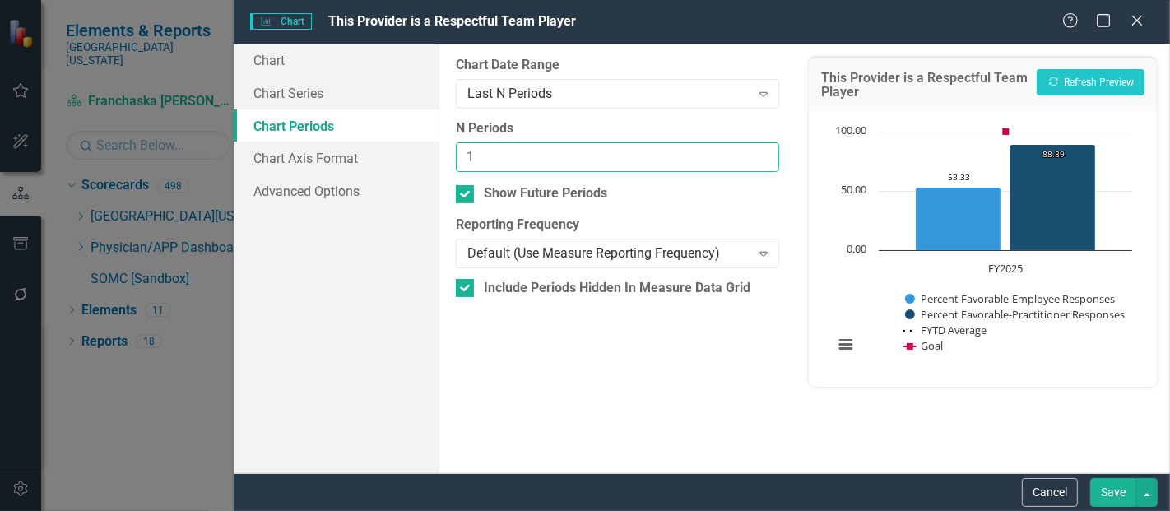
click at [758, 151] on input "1" at bounding box center [617, 157] width 323 height 30
type input "2"
click at [758, 151] on input "2" at bounding box center [617, 157] width 323 height 30
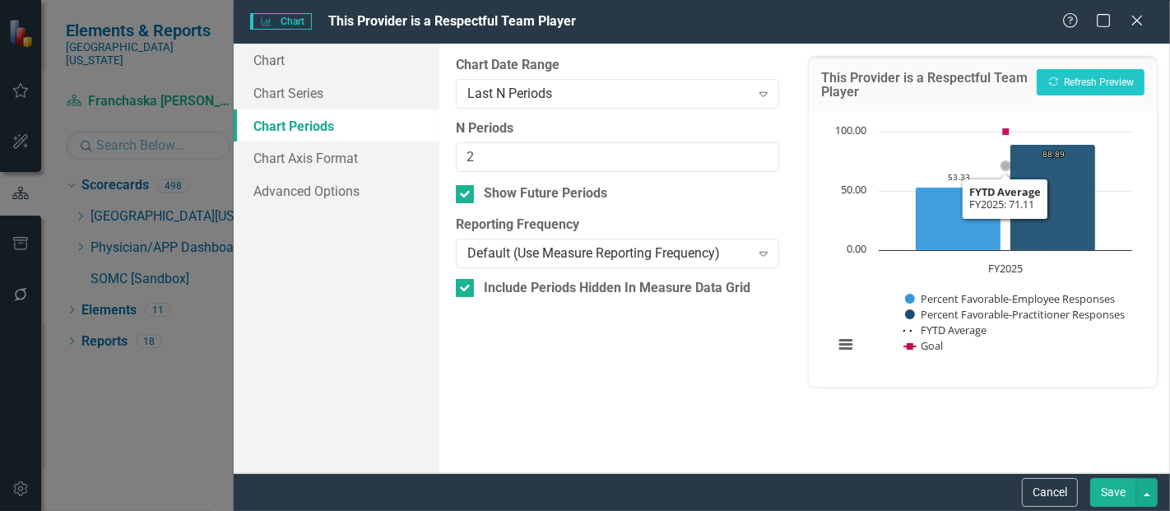
click at [1115, 452] on div "This Provider is a Respectful Team Player Recalculate Refresh Preview Chart Com…" at bounding box center [982, 258] width 374 height 429
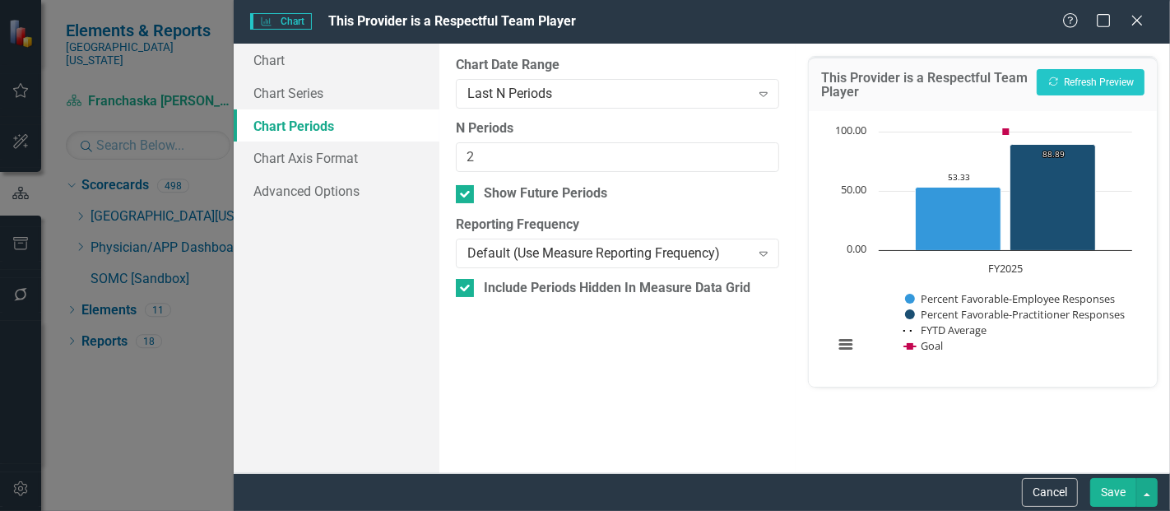
click at [1108, 499] on button "Save" at bounding box center [1113, 492] width 46 height 29
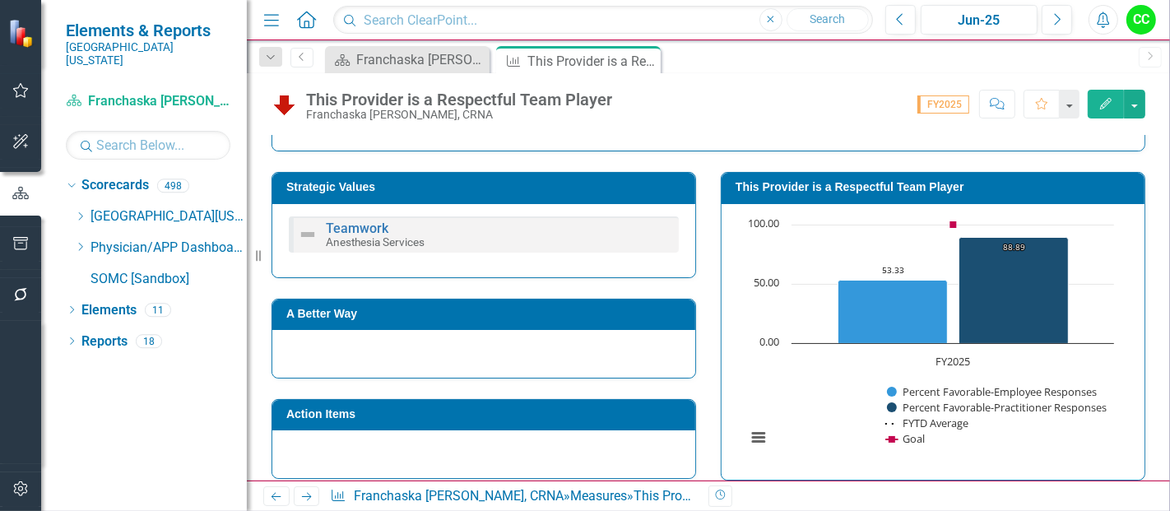
scroll to position [392, 0]
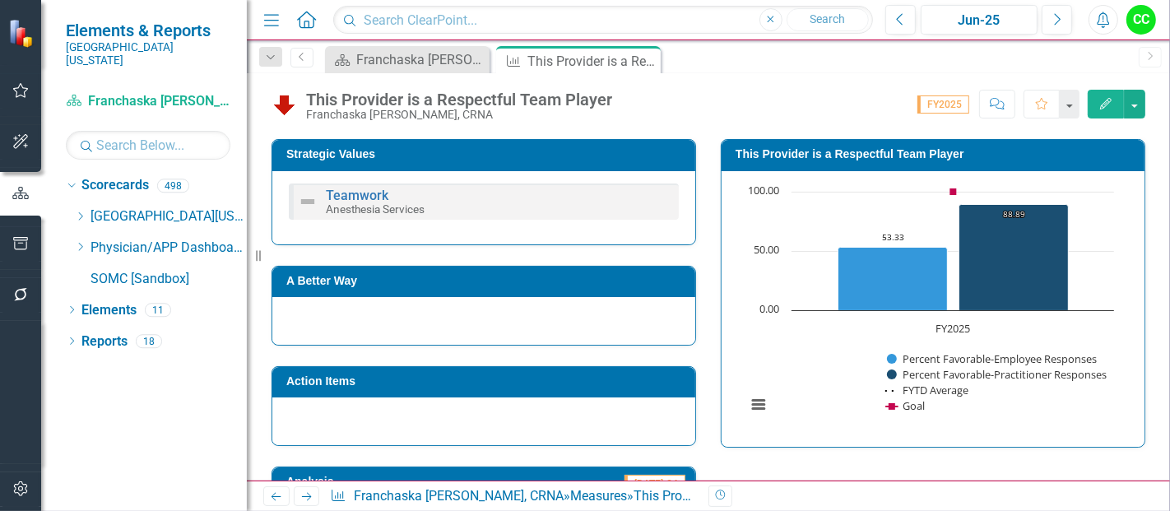
click at [823, 153] on h3 "This Provider is a Respectful Team Player" at bounding box center [935, 154] width 401 height 12
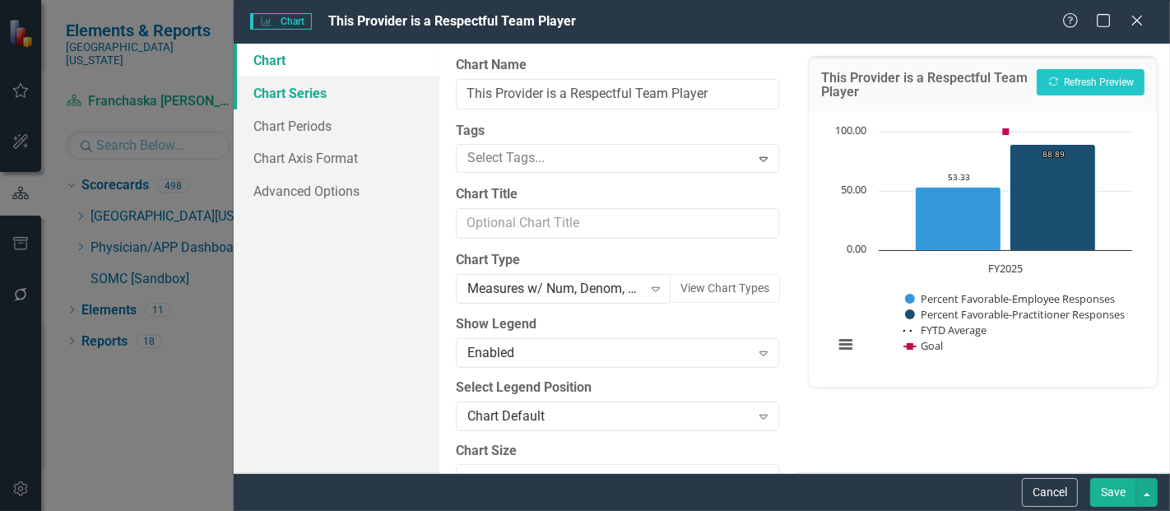
click at [309, 95] on link "Chart Series" at bounding box center [337, 92] width 206 height 33
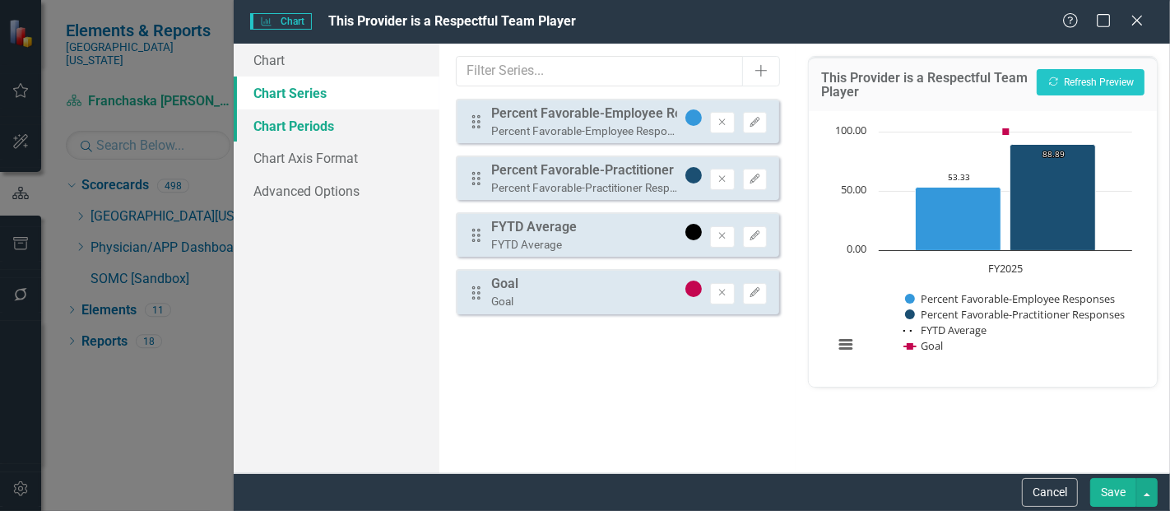
click at [338, 119] on link "Chart Periods" at bounding box center [337, 125] width 206 height 33
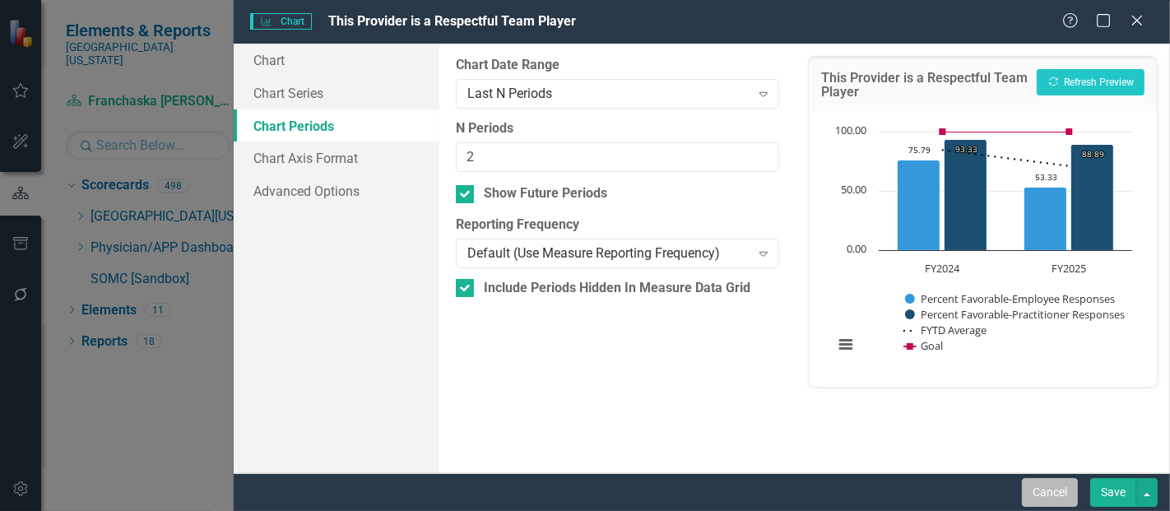
click at [1029, 480] on button "Cancel" at bounding box center [1050, 492] width 56 height 29
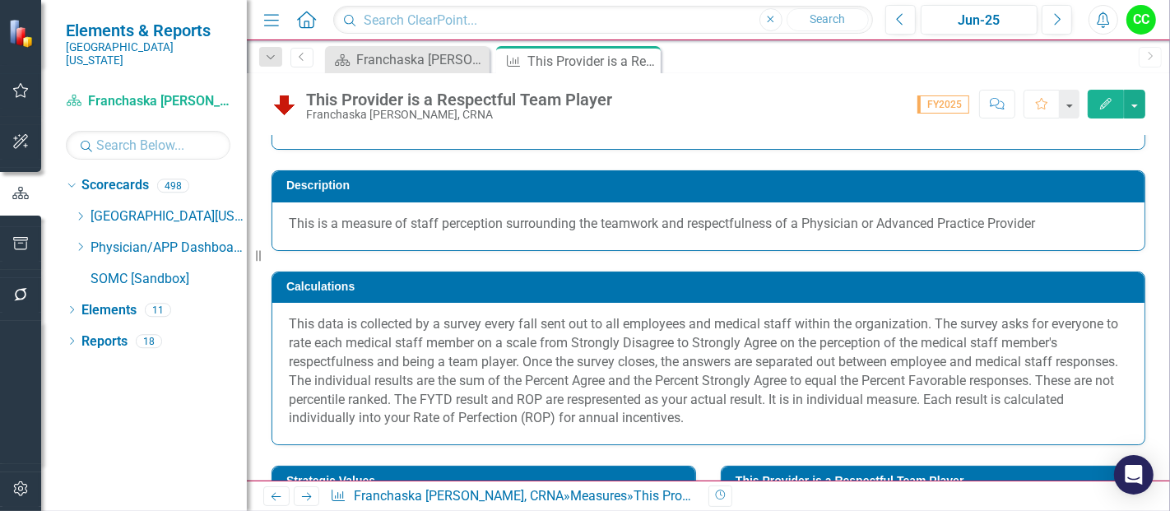
scroll to position [0, 0]
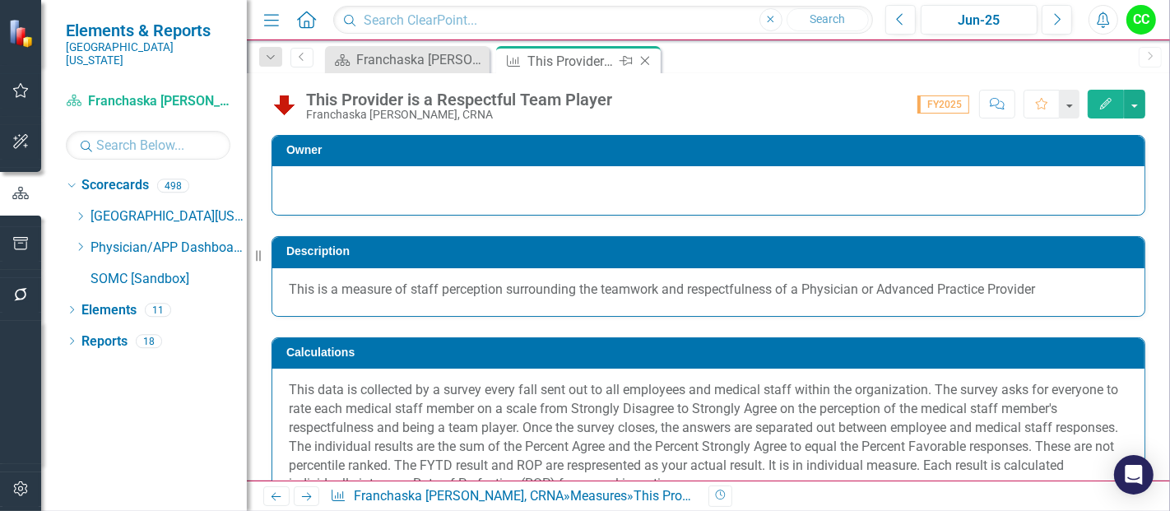
click at [647, 52] on div "Close" at bounding box center [646, 61] width 21 height 21
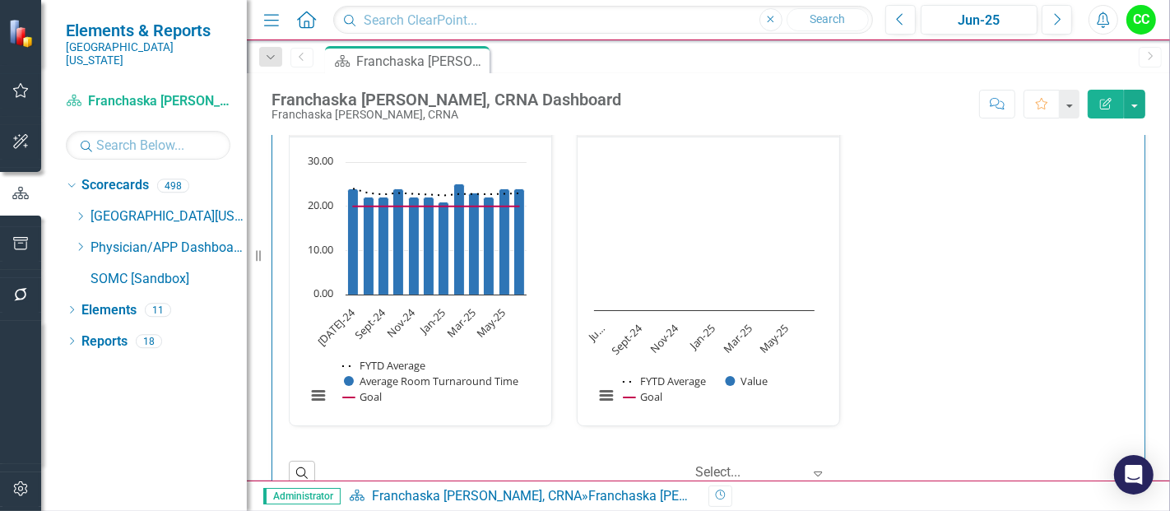
scroll to position [2356, 0]
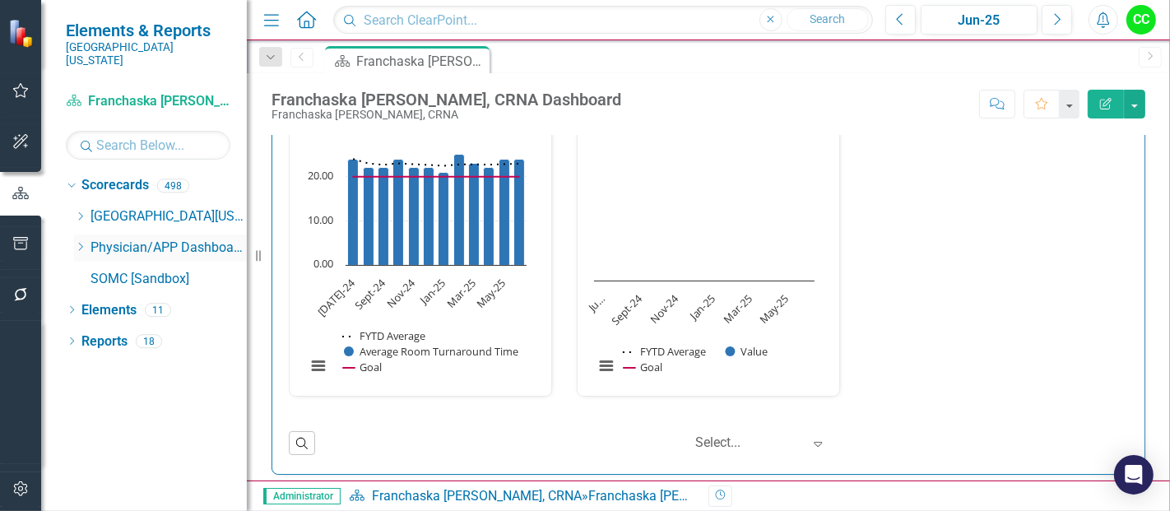
click at [79, 242] on icon "Dropdown" at bounding box center [80, 247] width 12 height 10
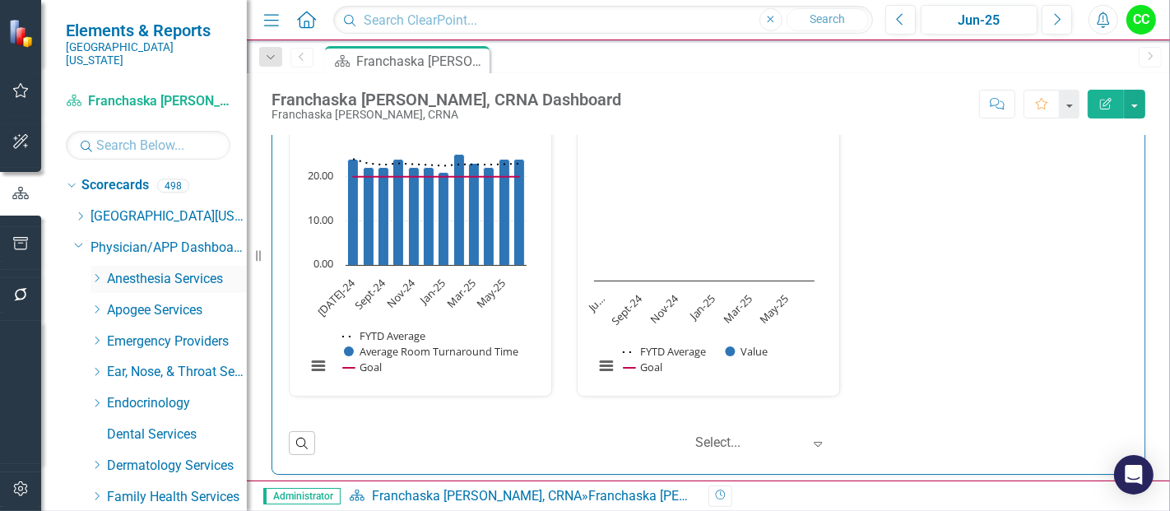
click at [95, 273] on icon "Dropdown" at bounding box center [96, 278] width 12 height 10
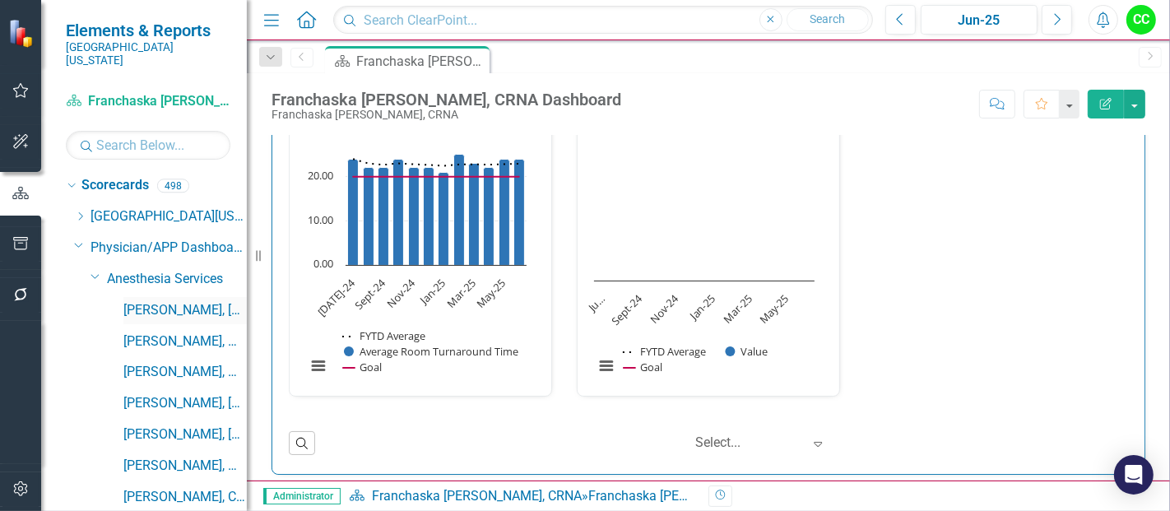
click at [191, 304] on link "[PERSON_NAME], [GEOGRAPHIC_DATA]" at bounding box center [184, 310] width 123 height 19
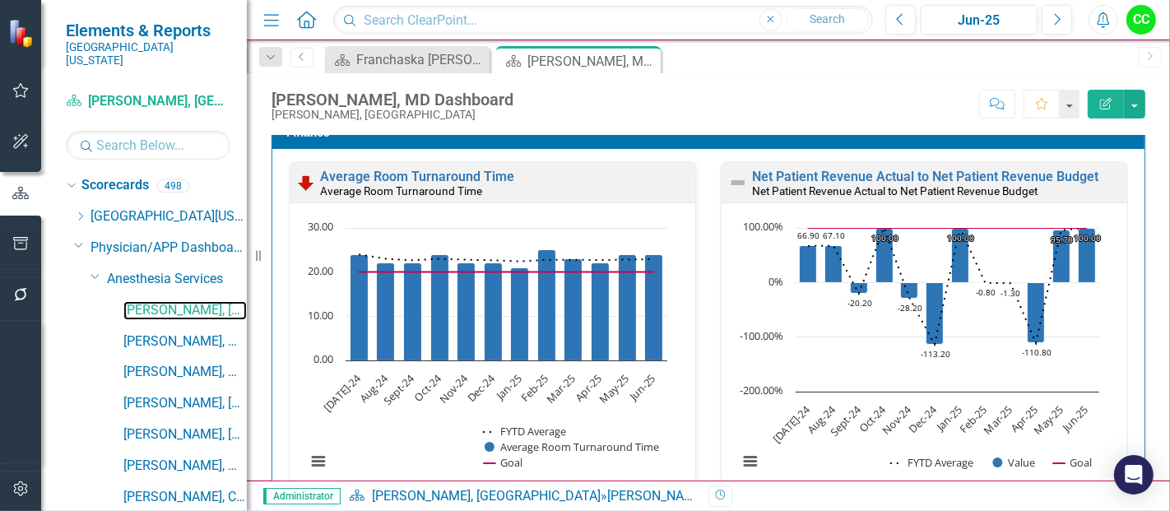
scroll to position [2260, 0]
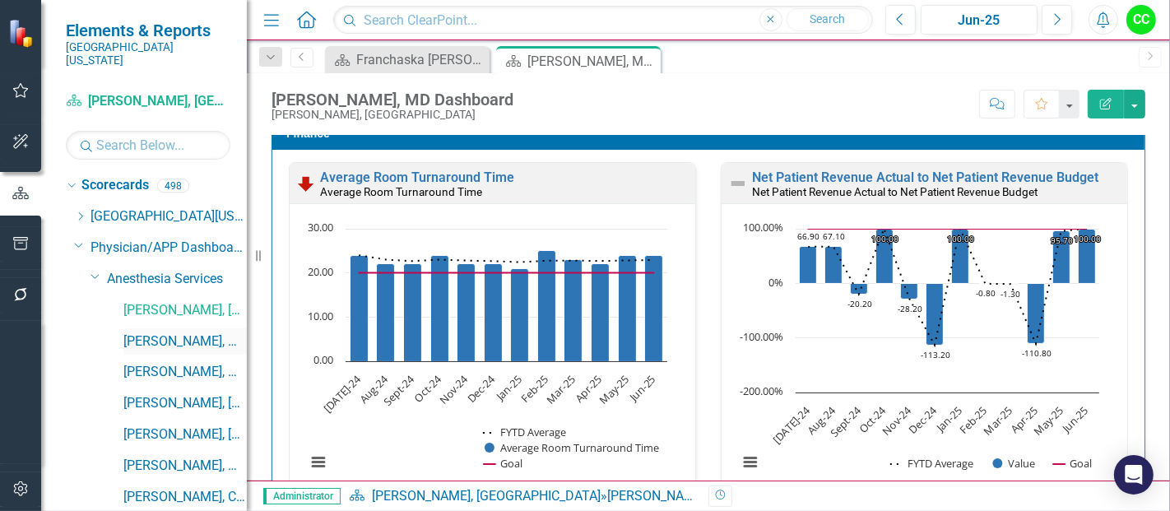
click at [181, 332] on link "[PERSON_NAME], MD" at bounding box center [184, 341] width 123 height 19
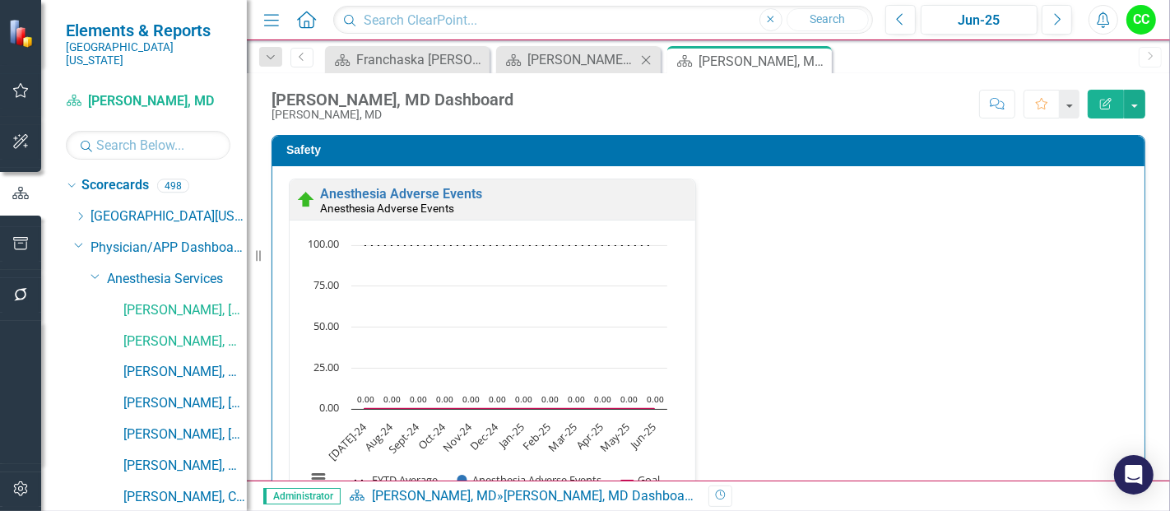
click at [643, 61] on icon at bounding box center [646, 59] width 9 height 9
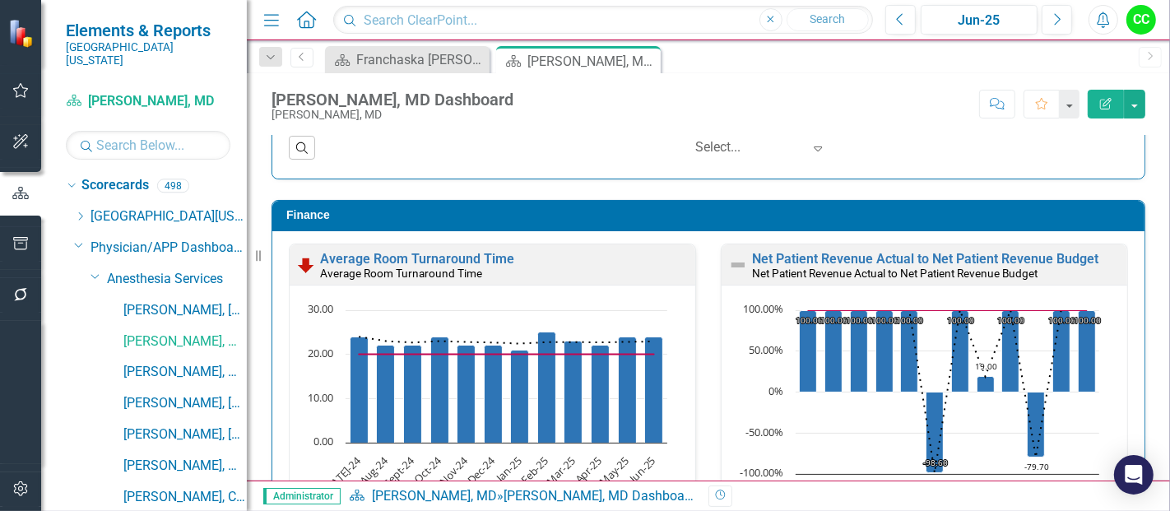
scroll to position [2176, 0]
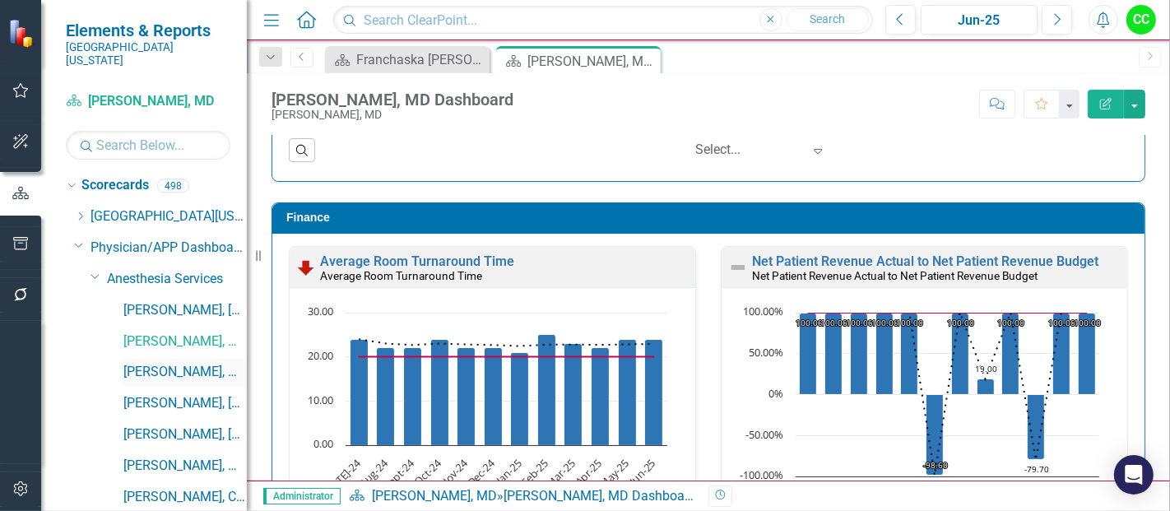
click at [144, 363] on link "[PERSON_NAME], MD" at bounding box center [184, 372] width 123 height 19
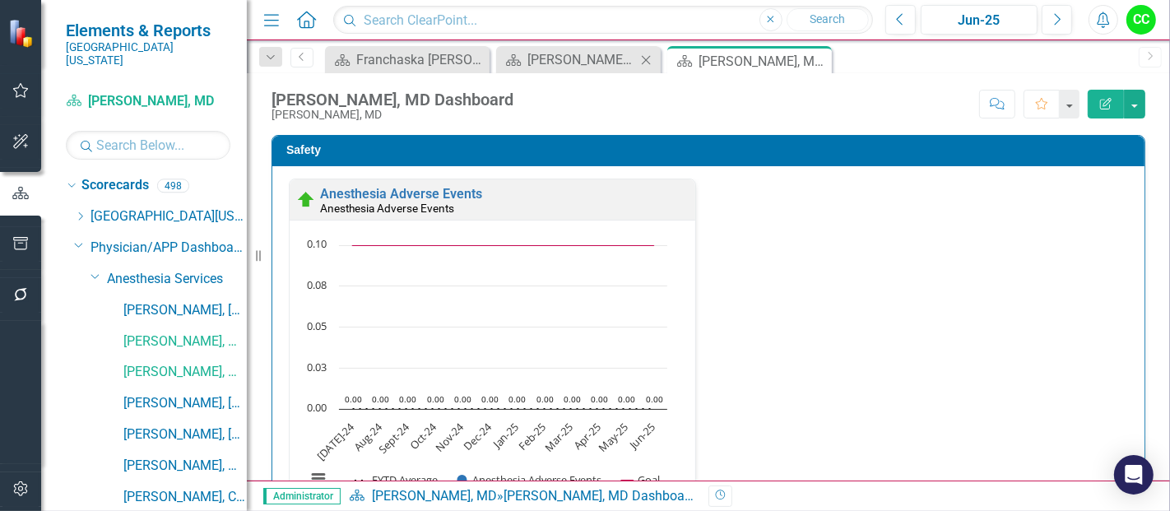
click at [650, 55] on icon at bounding box center [646, 59] width 9 height 9
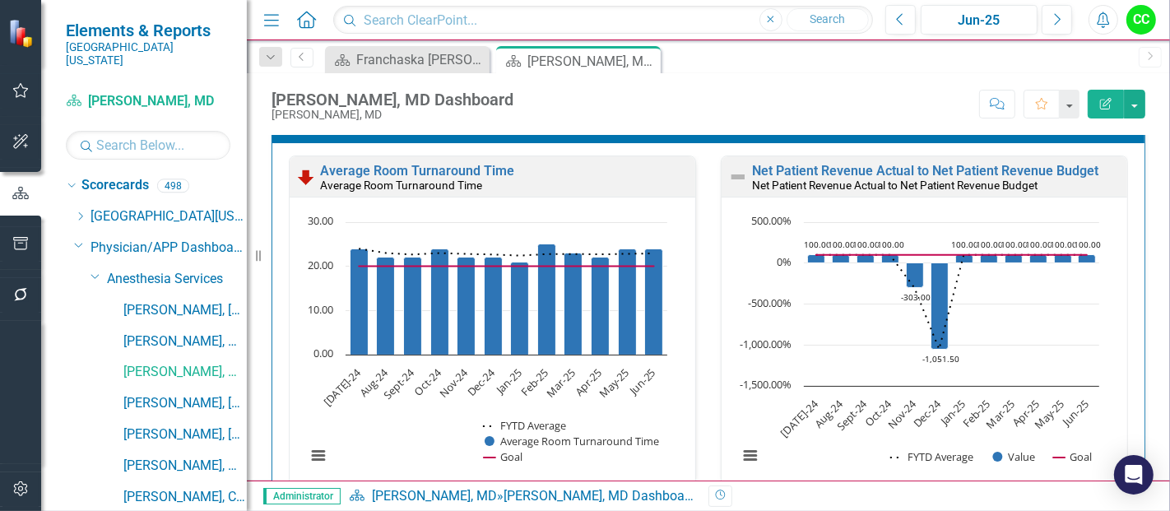
scroll to position [2268, 0]
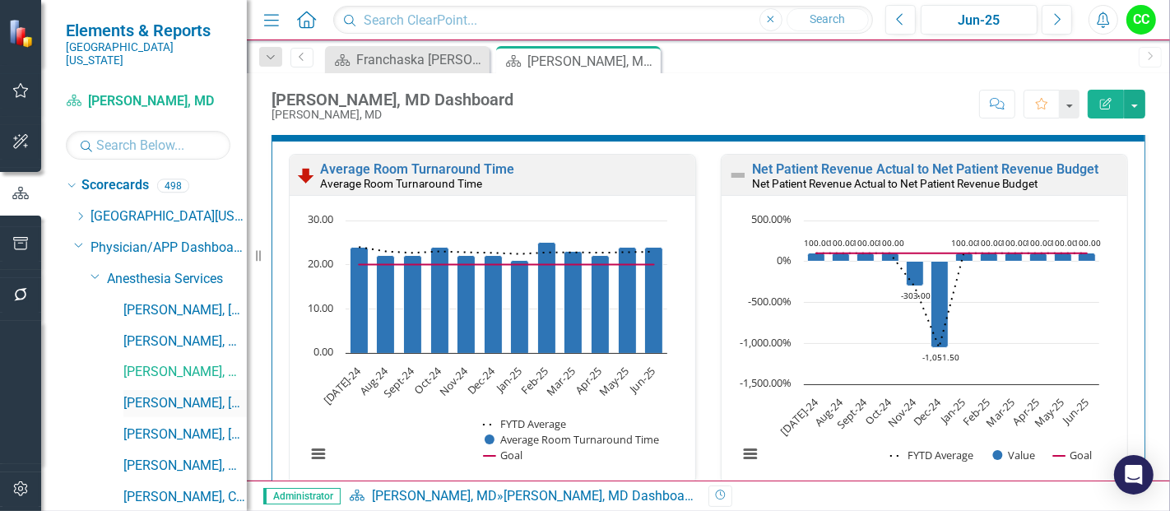
click at [151, 394] on link "[PERSON_NAME], [GEOGRAPHIC_DATA]" at bounding box center [184, 403] width 123 height 19
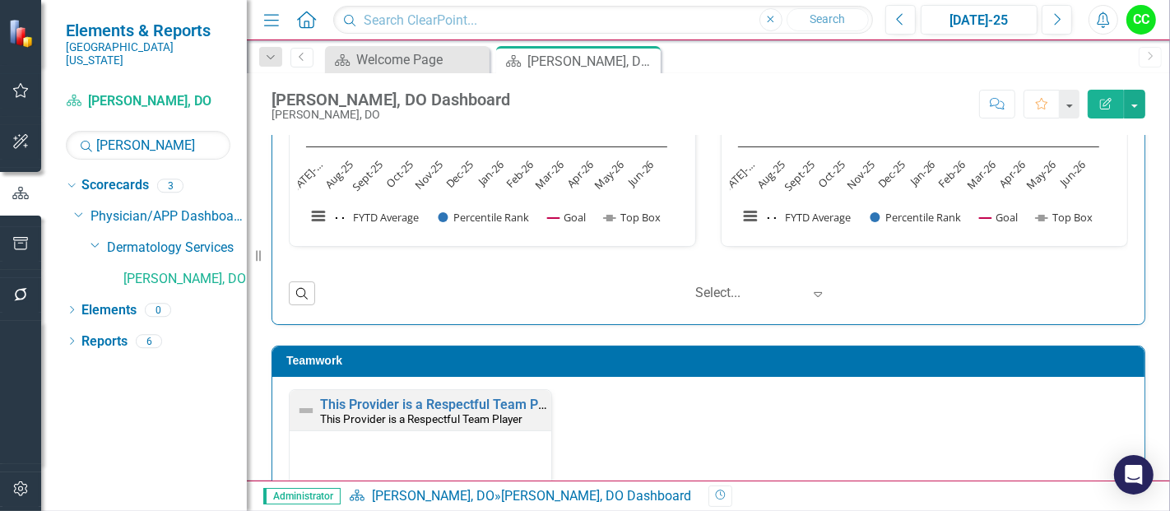
scroll to position [1549, 0]
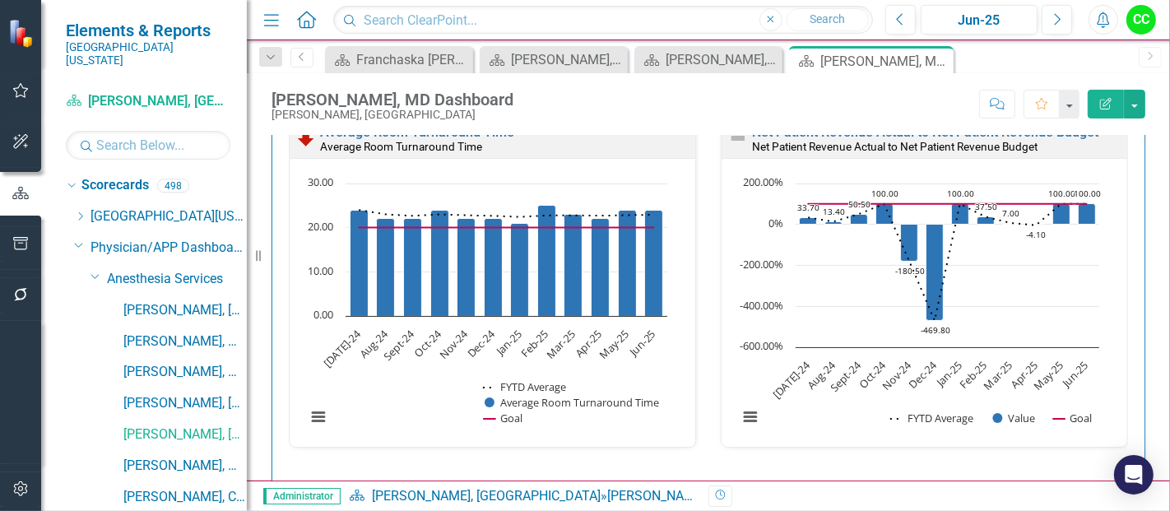
scroll to position [2251, 0]
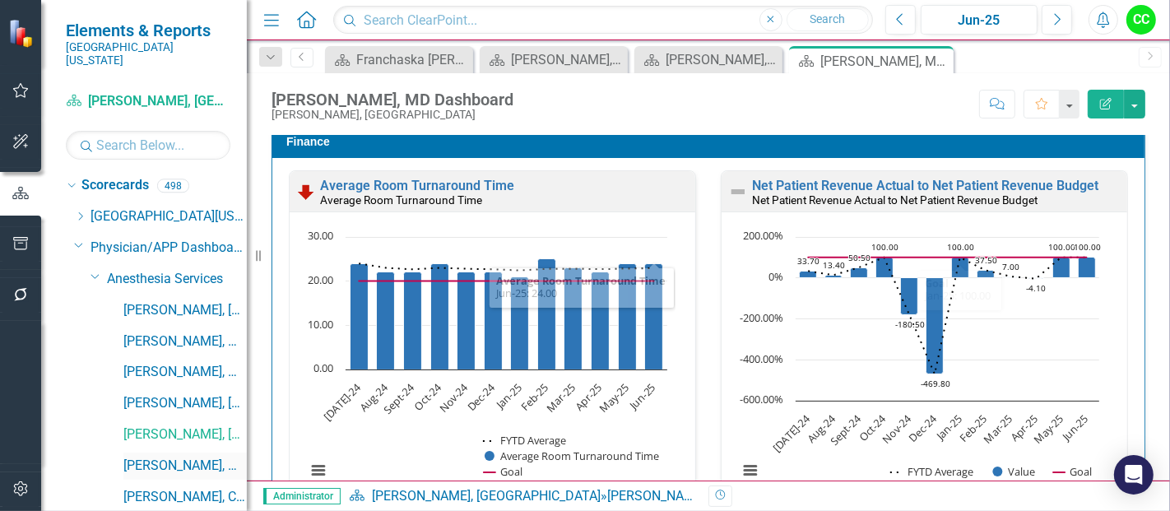
click at [189, 457] on link "[PERSON_NAME], MD" at bounding box center [184, 466] width 123 height 19
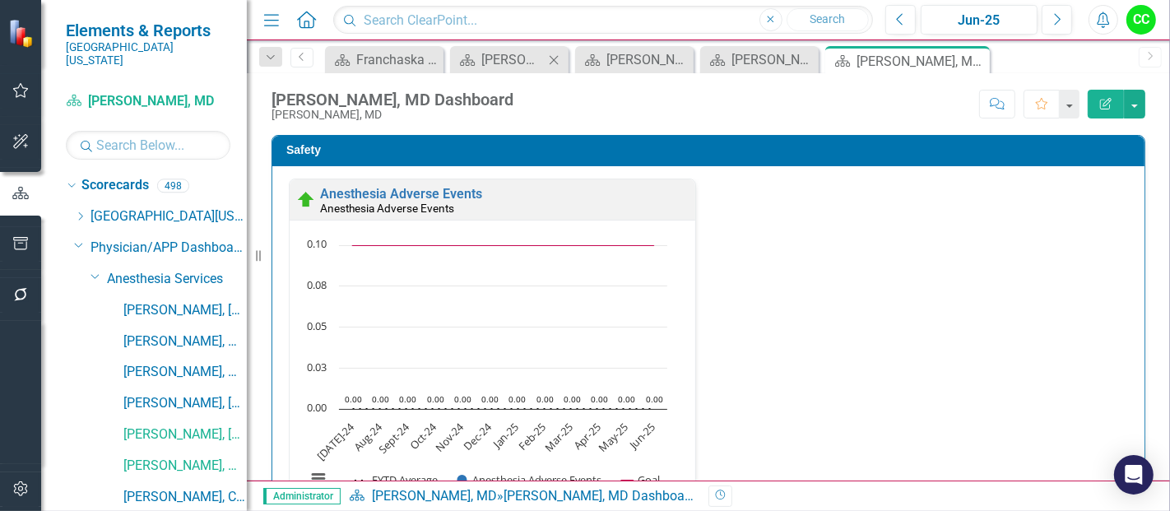
click at [554, 58] on icon at bounding box center [553, 59] width 9 height 9
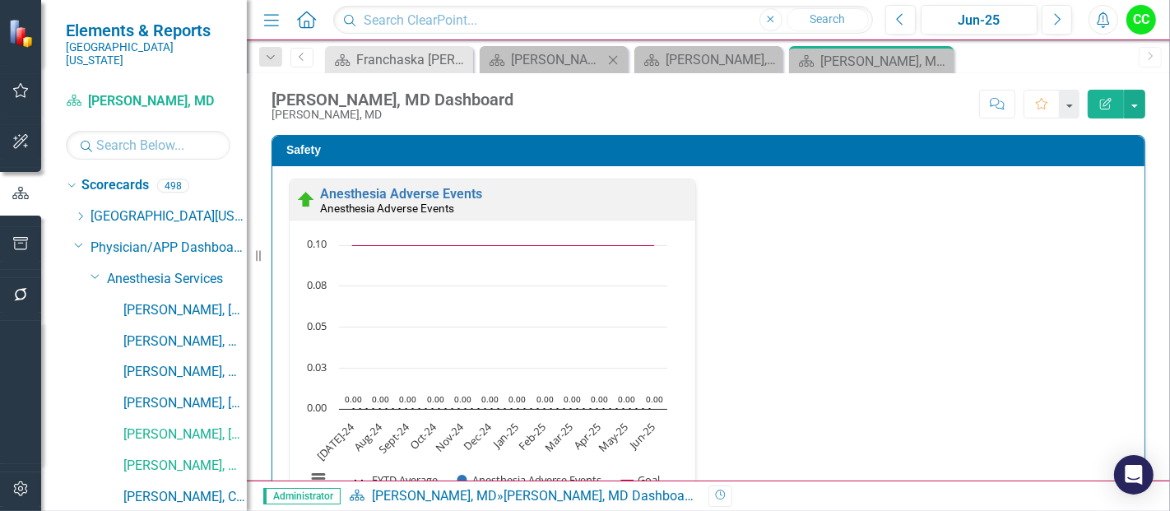
click at [610, 58] on icon "Close" at bounding box center [613, 59] width 16 height 13
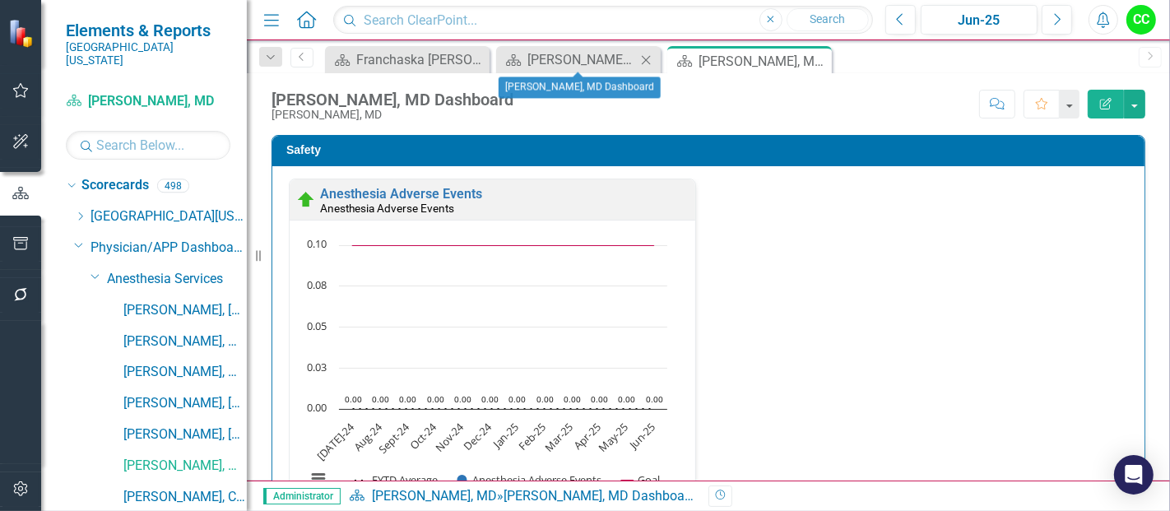
click at [642, 61] on icon "Close" at bounding box center [645, 59] width 16 height 13
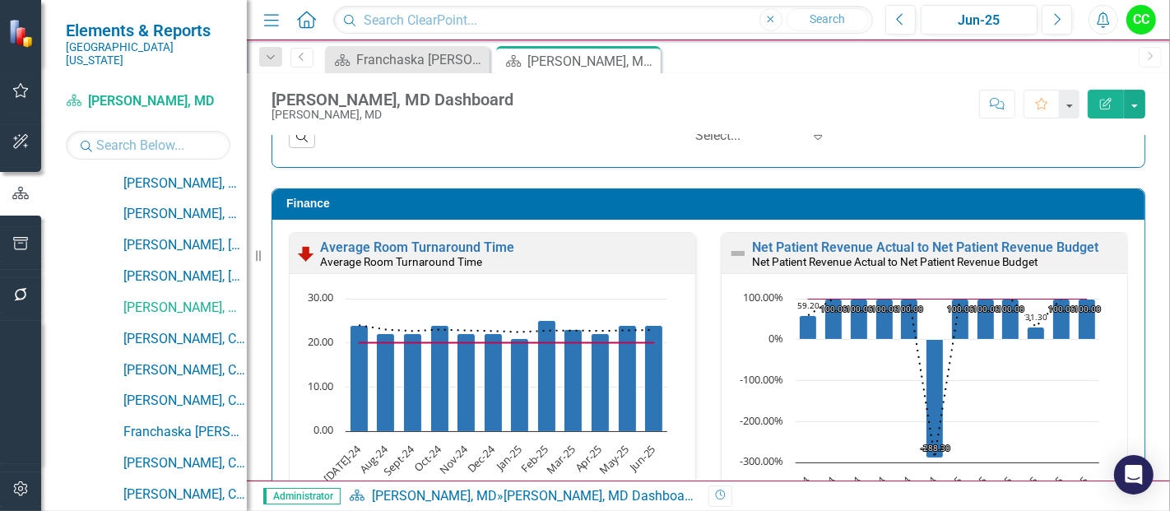
scroll to position [171, 0]
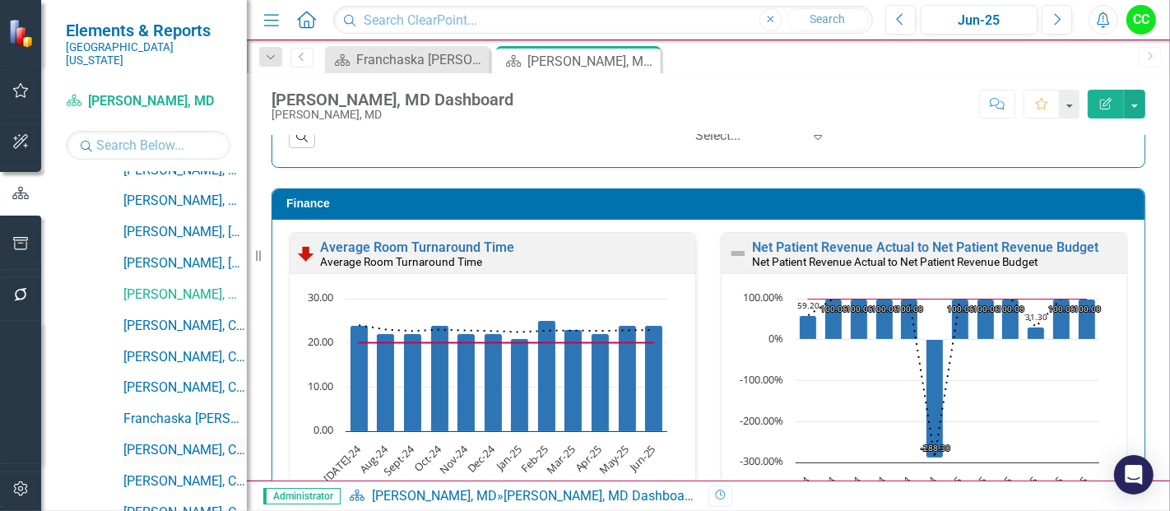
click at [159, 441] on link "[PERSON_NAME], CRNA" at bounding box center [184, 450] width 123 height 19
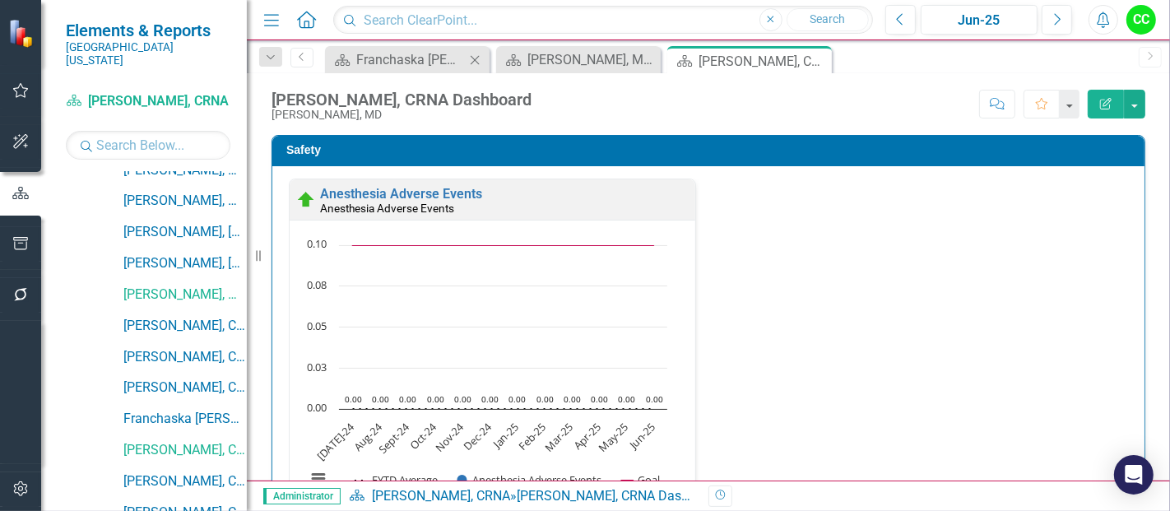
click at [471, 60] on icon "Close" at bounding box center [474, 59] width 16 height 13
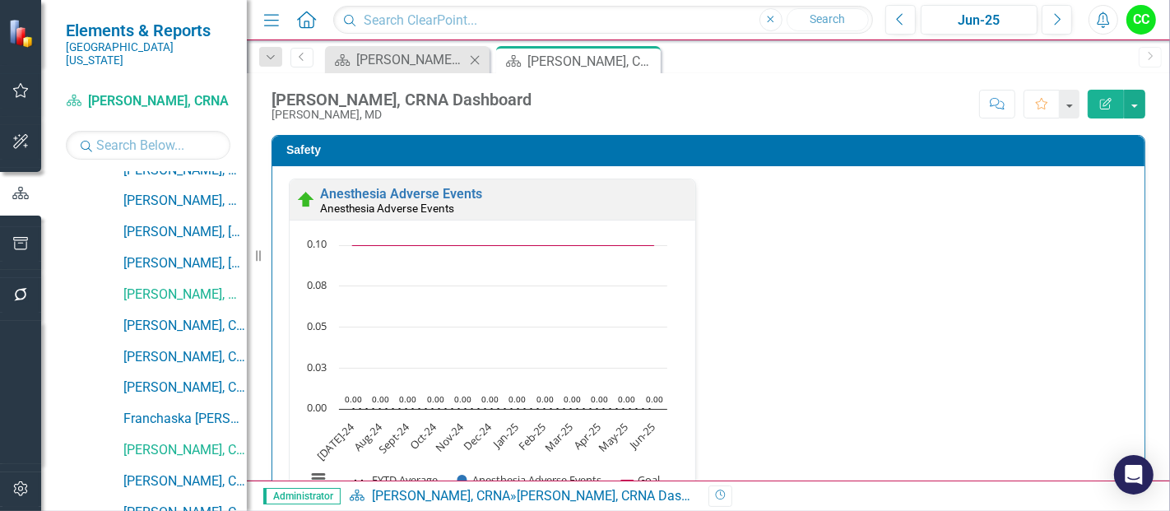
click at [477, 59] on icon "Close" at bounding box center [474, 59] width 16 height 13
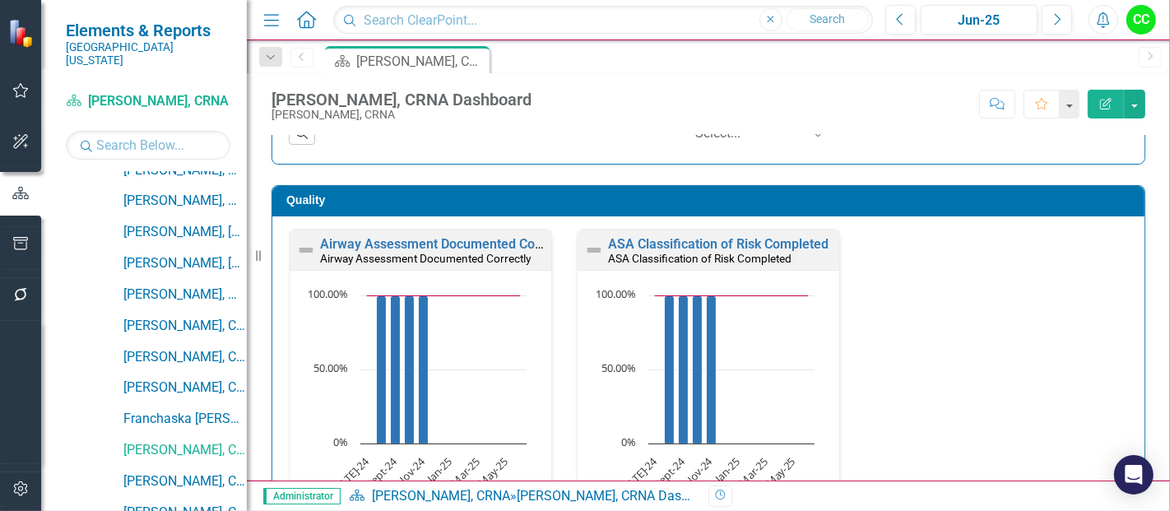
scroll to position [431, 0]
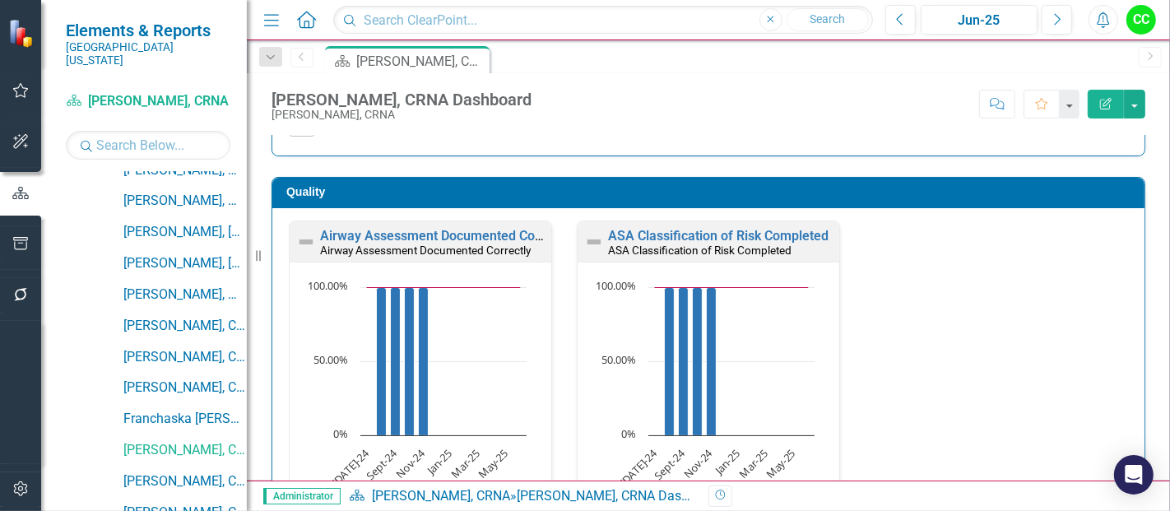
click at [742, 330] on rect "Interactive chart" at bounding box center [704, 412] width 237 height 267
click at [481, 231] on link "Airway Assessment Documented Correctly" at bounding box center [446, 236] width 253 height 16
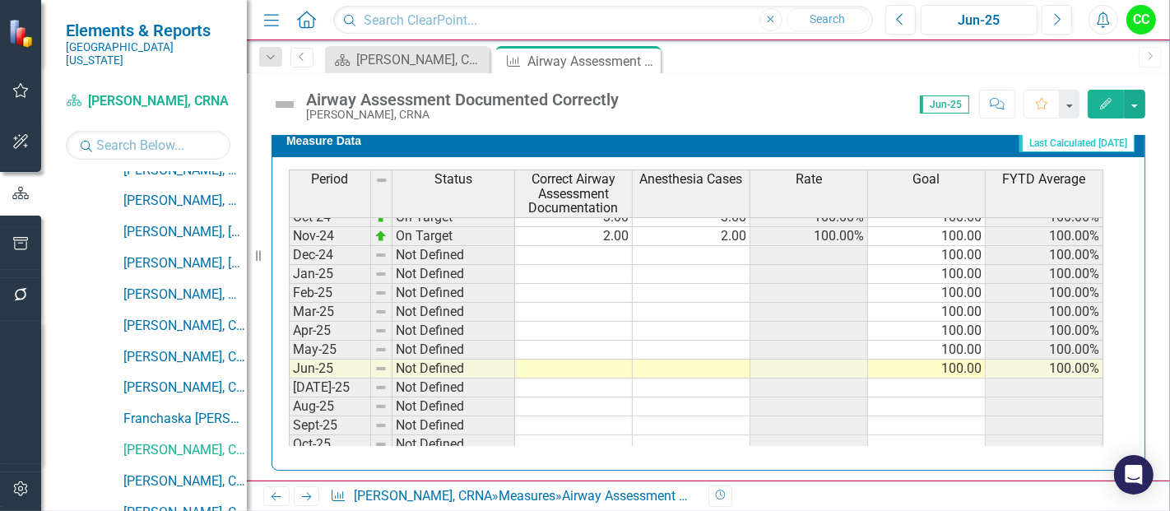
scroll to position [505, 0]
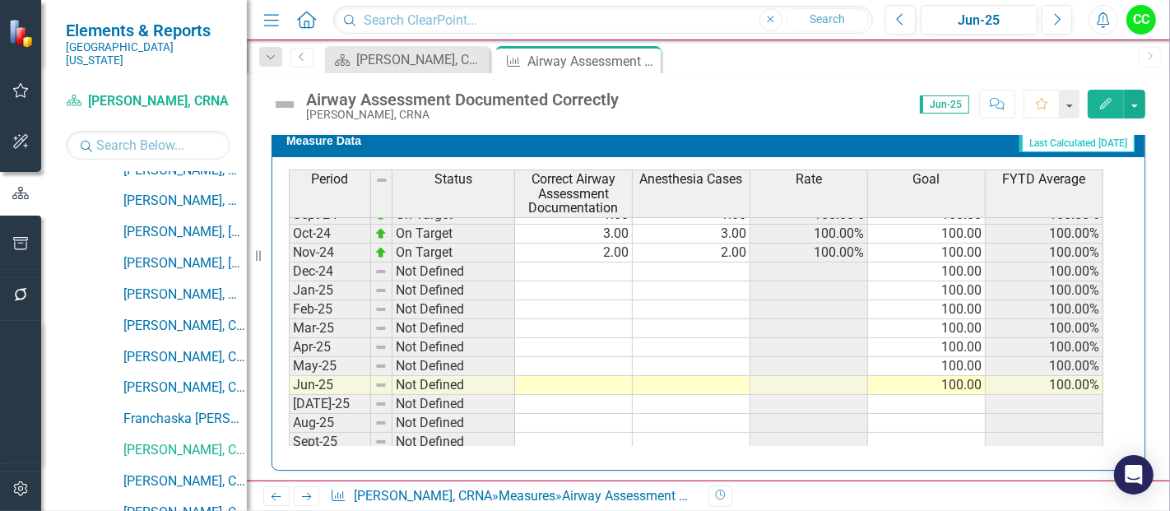
click at [584, 297] on tbody "Oct-23 On Target 4.00 4.00 100.00% 100.00 92.31% Nov-23 On Target 2.00 2.00 100…" at bounding box center [696, 290] width 814 height 587
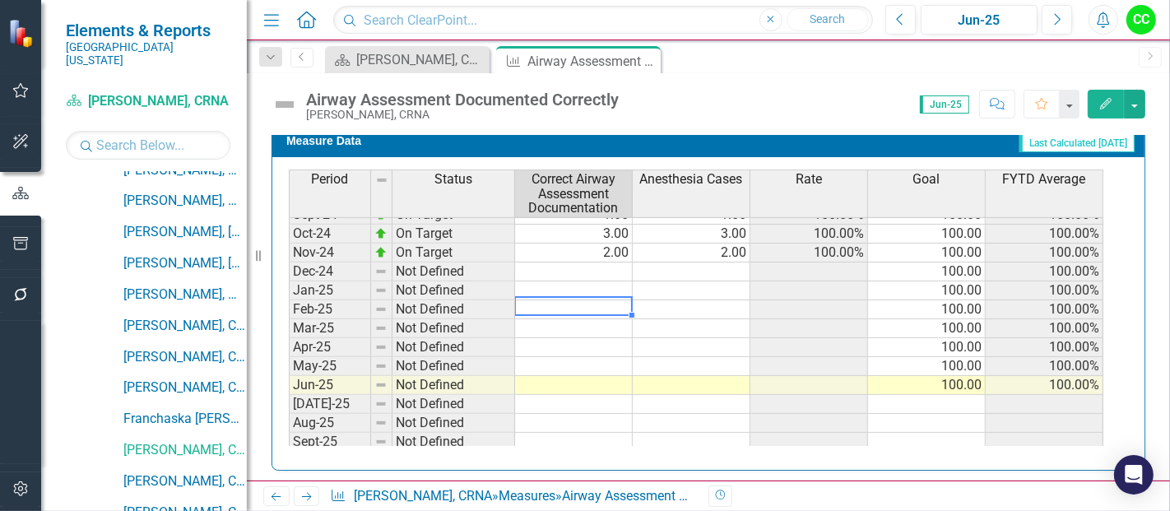
type textarea "5"
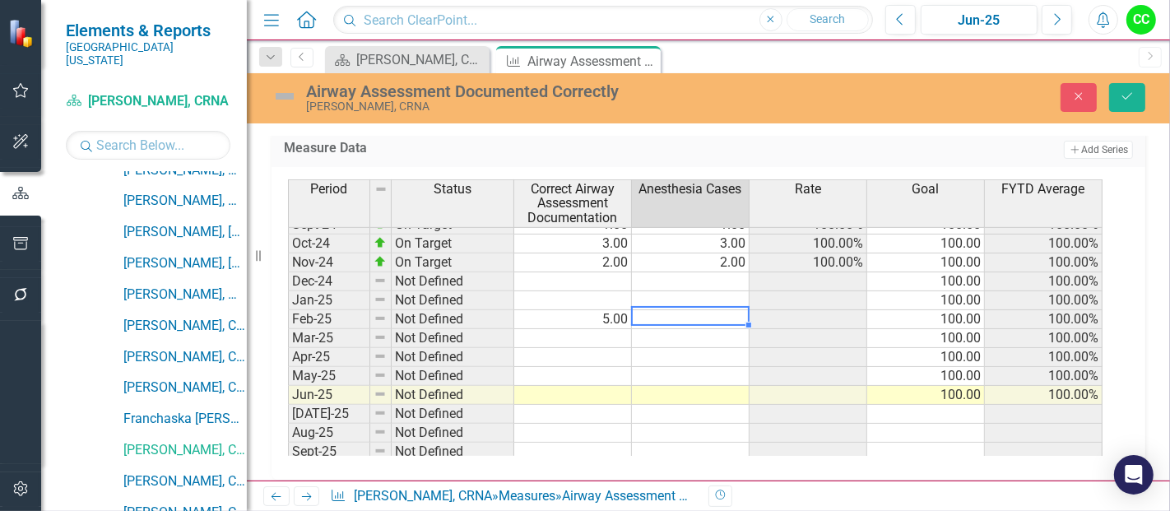
type textarea "5"
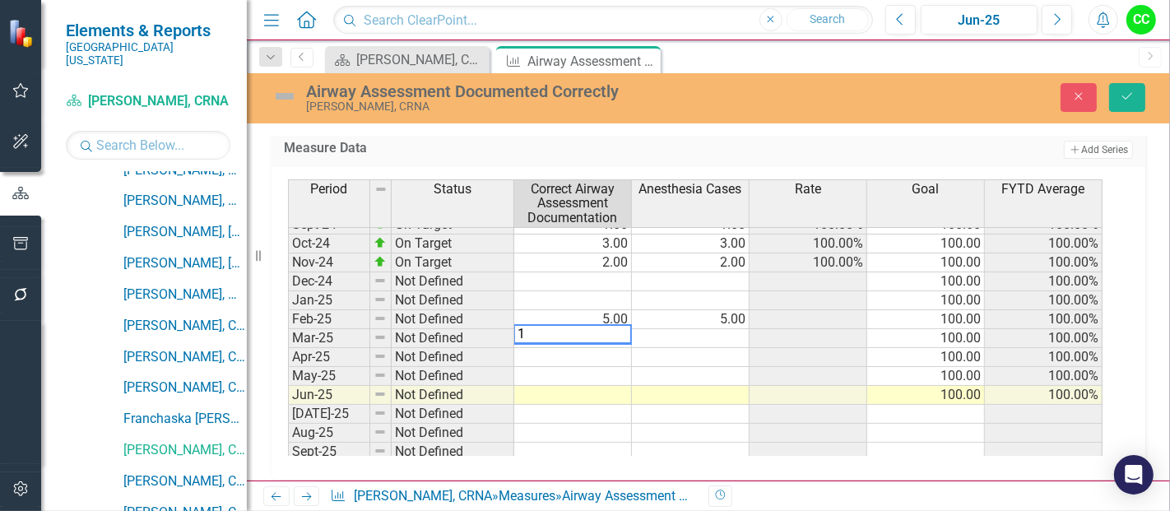
type textarea "12"
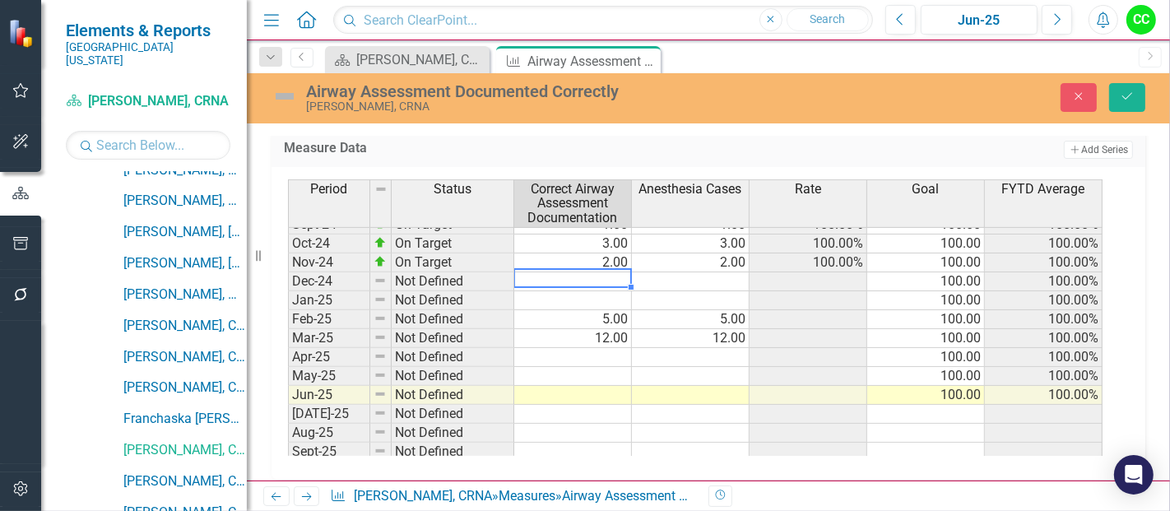
click at [624, 274] on td at bounding box center [573, 281] width 118 height 19
click at [581, 276] on td at bounding box center [573, 281] width 118 height 19
type textarea "3"
click at [581, 276] on td "3.00" at bounding box center [573, 281] width 118 height 19
click at [583, 291] on td at bounding box center [573, 300] width 118 height 19
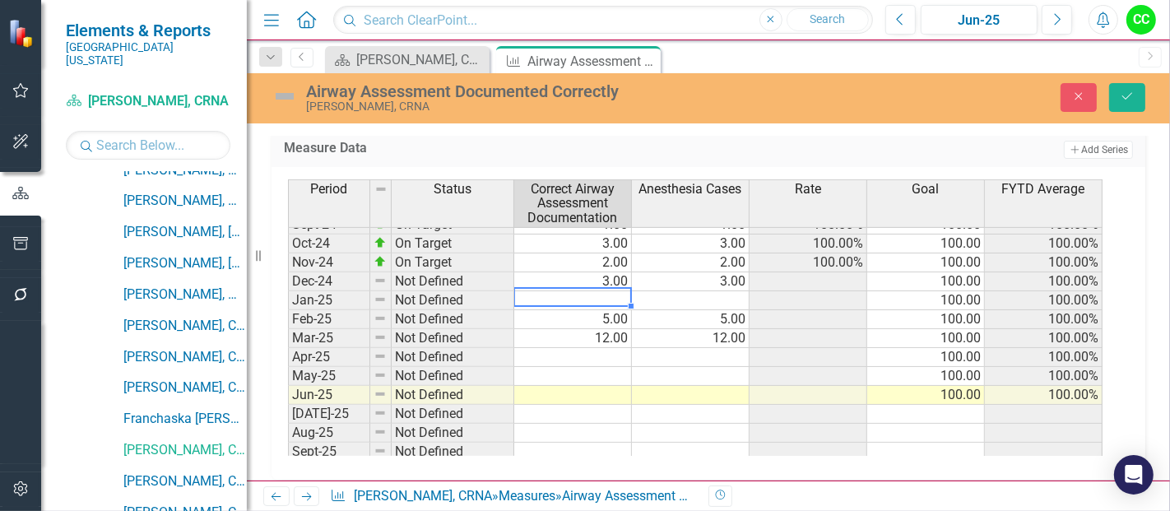
click at [588, 291] on td at bounding box center [573, 300] width 118 height 19
type textarea "5"
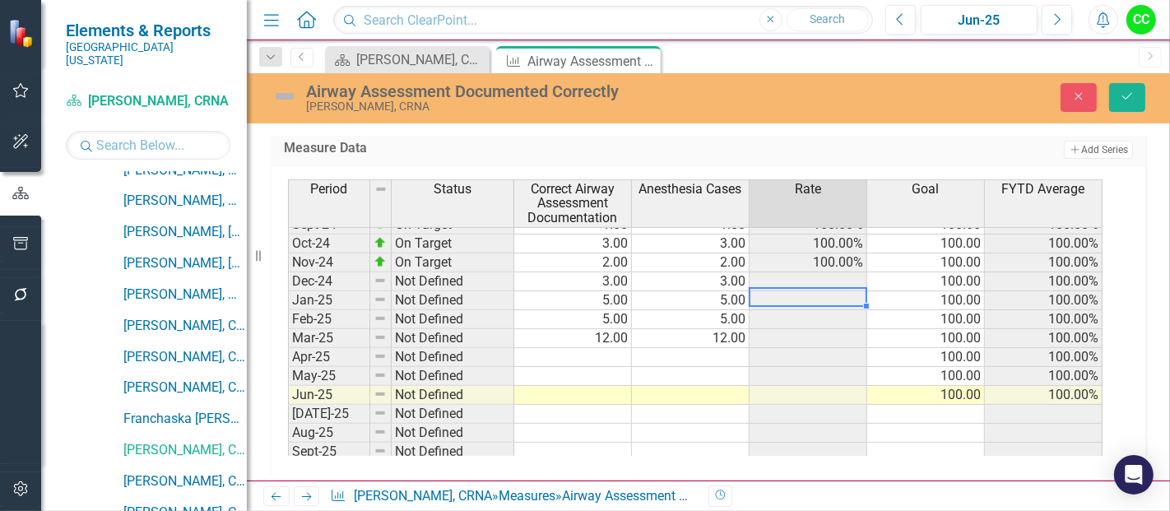
type textarea "5"
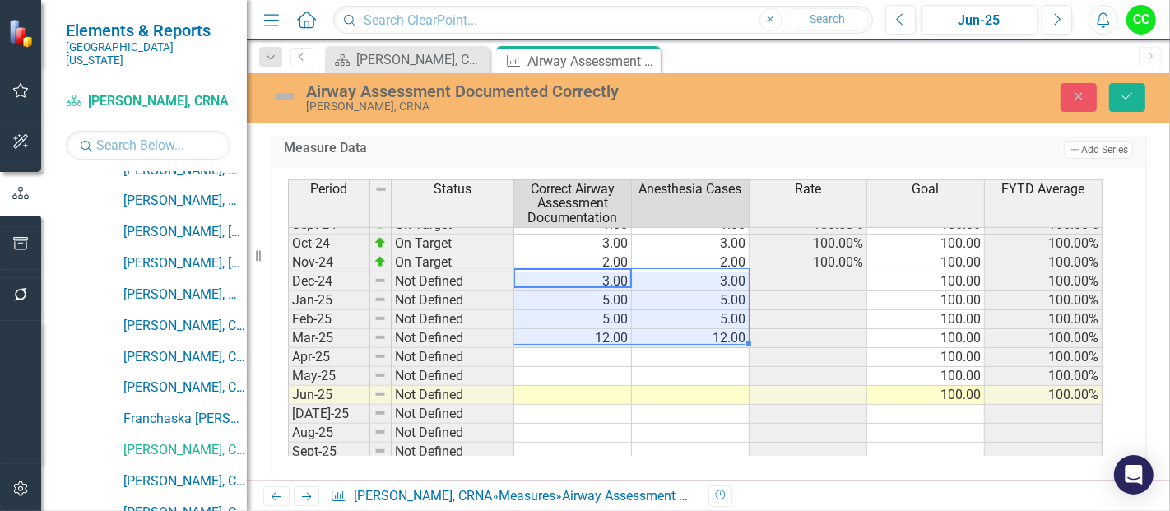
drag, startPoint x: 614, startPoint y: 272, endPoint x: 677, endPoint y: 324, distance: 81.2
click at [677, 324] on tbody "Nov-23 On Target 2.00 2.00 100.00% 100.00 93.33% Dec-23 On Target 3.00 3.00 100…" at bounding box center [695, 328] width 814 height 606
click at [677, 329] on td "12.00" at bounding box center [691, 338] width 118 height 19
click at [1128, 95] on icon "Save" at bounding box center [1127, 96] width 15 height 12
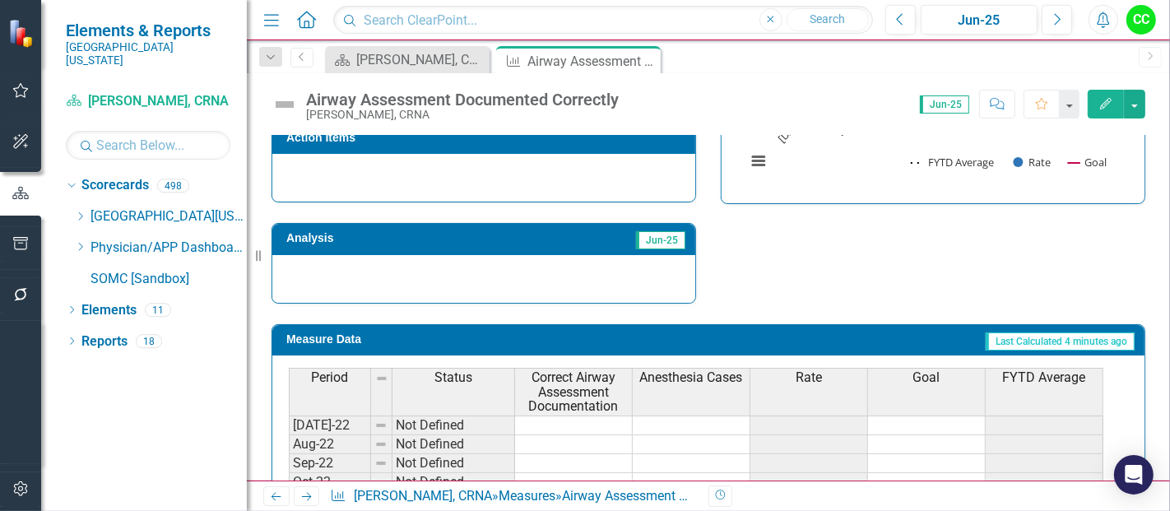
scroll to position [543, 0]
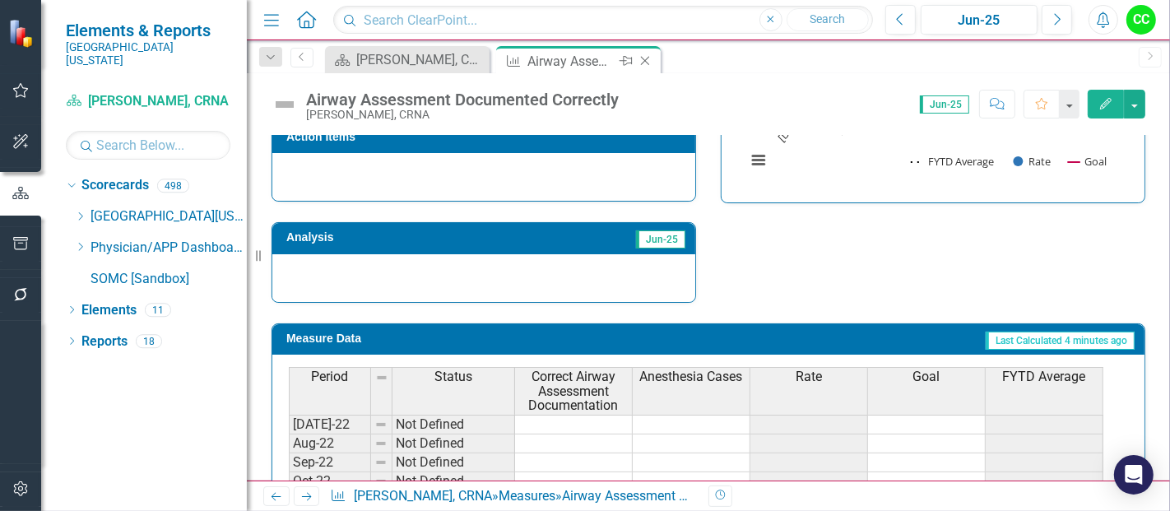
click at [651, 58] on icon "Close" at bounding box center [645, 60] width 16 height 13
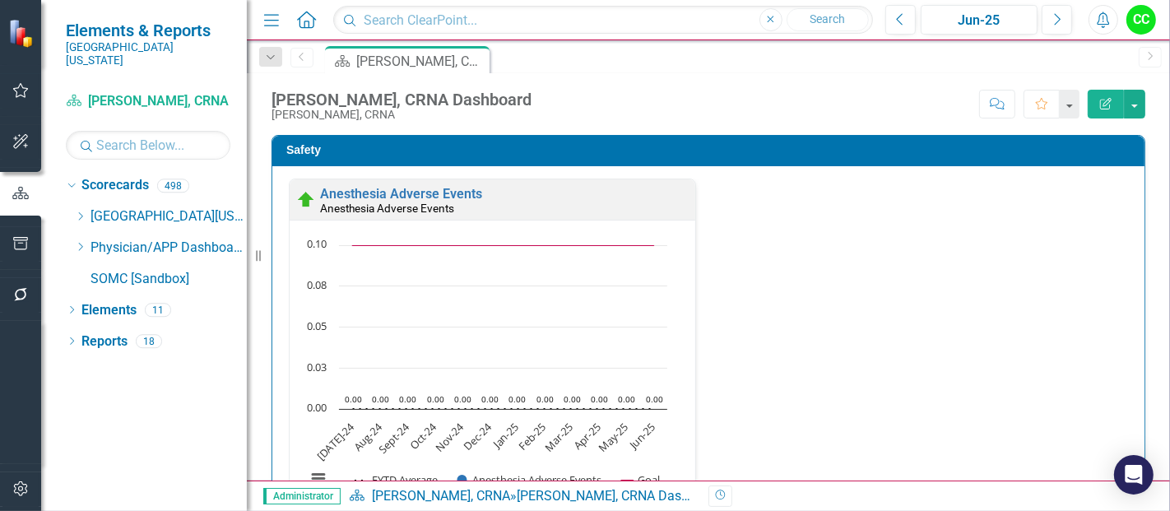
scroll to position [405, 0]
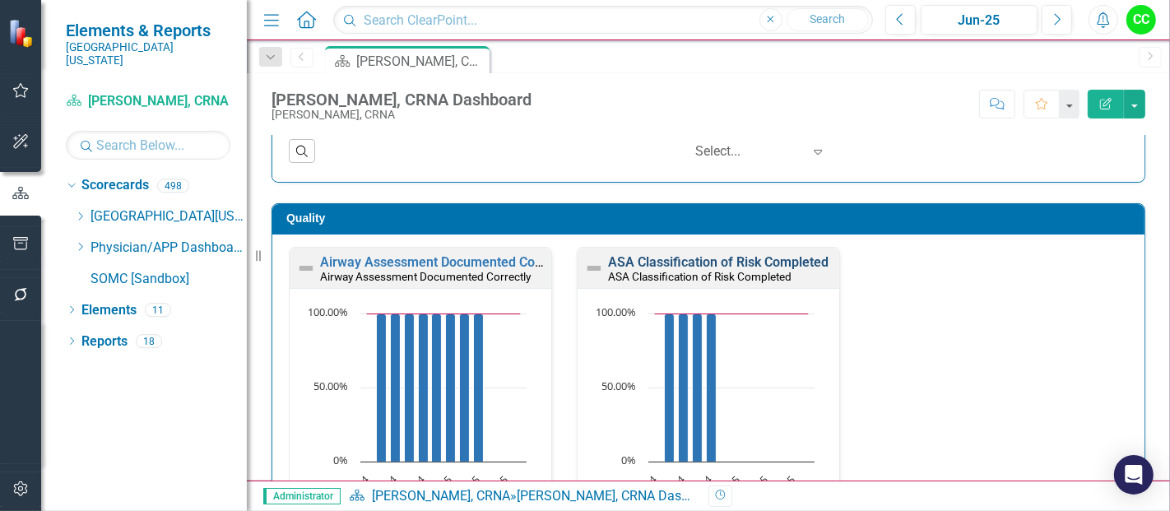
click at [721, 259] on link "ASA Classification of Risk Completed" at bounding box center [718, 262] width 220 height 16
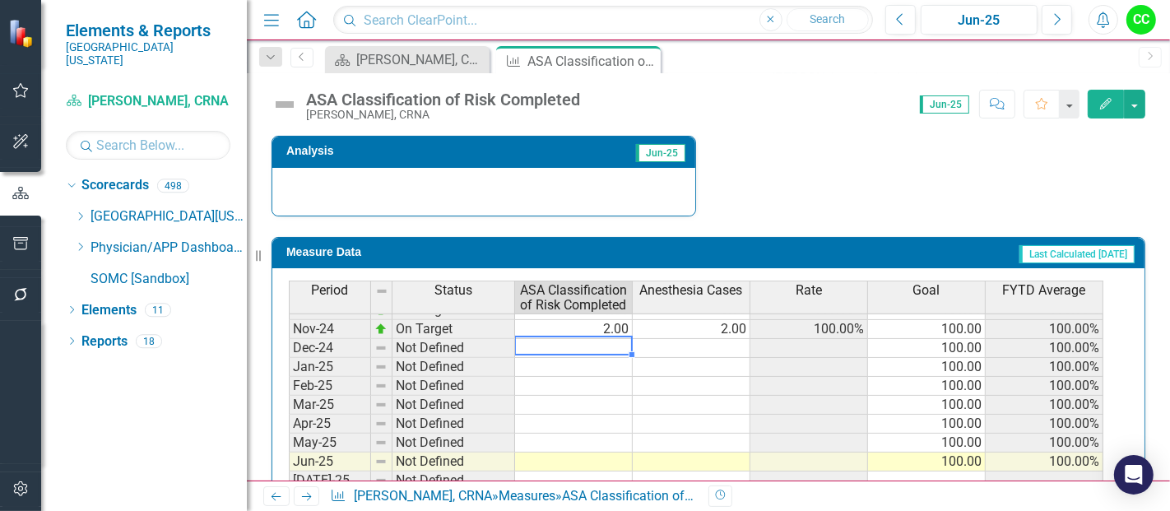
click at [609, 344] on td at bounding box center [574, 348] width 118 height 19
type textarea "3"
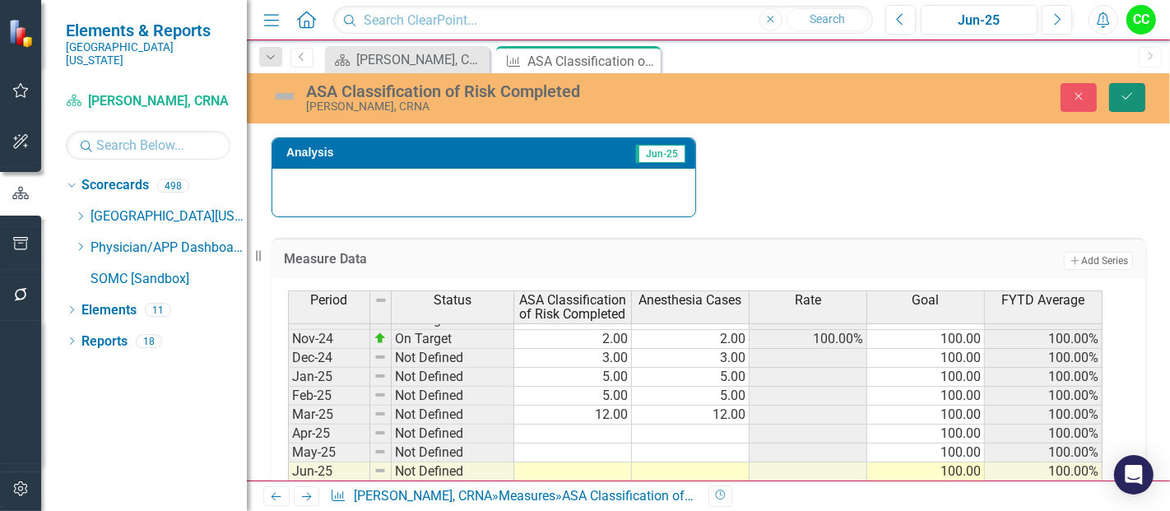
click at [1144, 95] on button "Save" at bounding box center [1127, 97] width 36 height 29
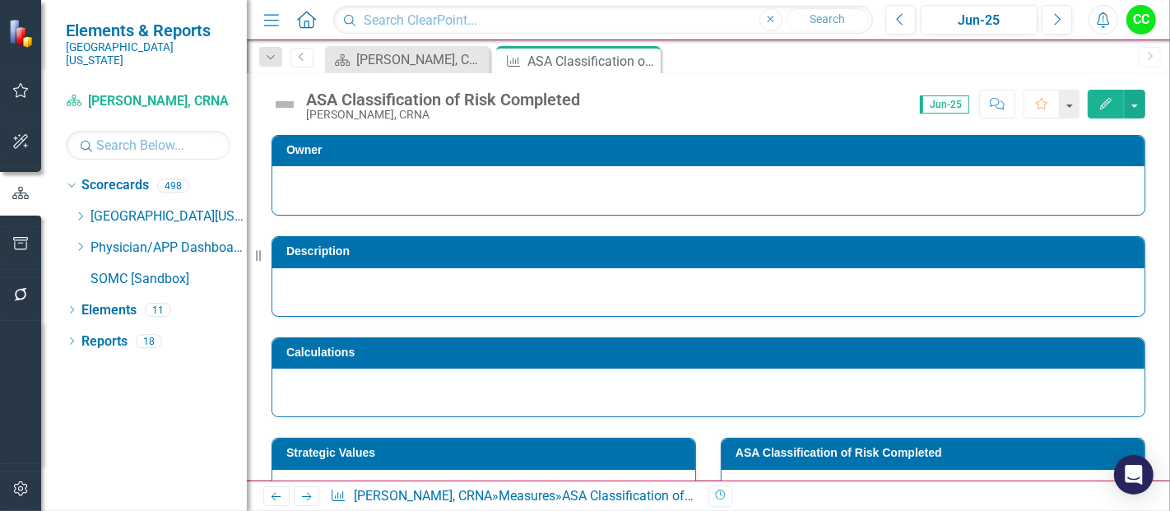
scroll to position [332, 0]
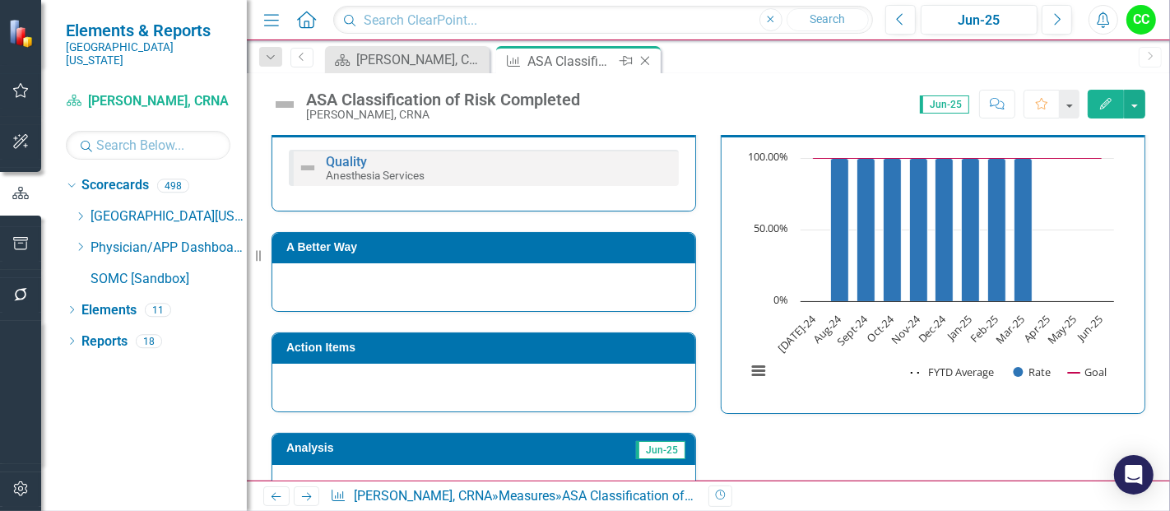
click at [643, 59] on icon "Close" at bounding box center [645, 60] width 16 height 13
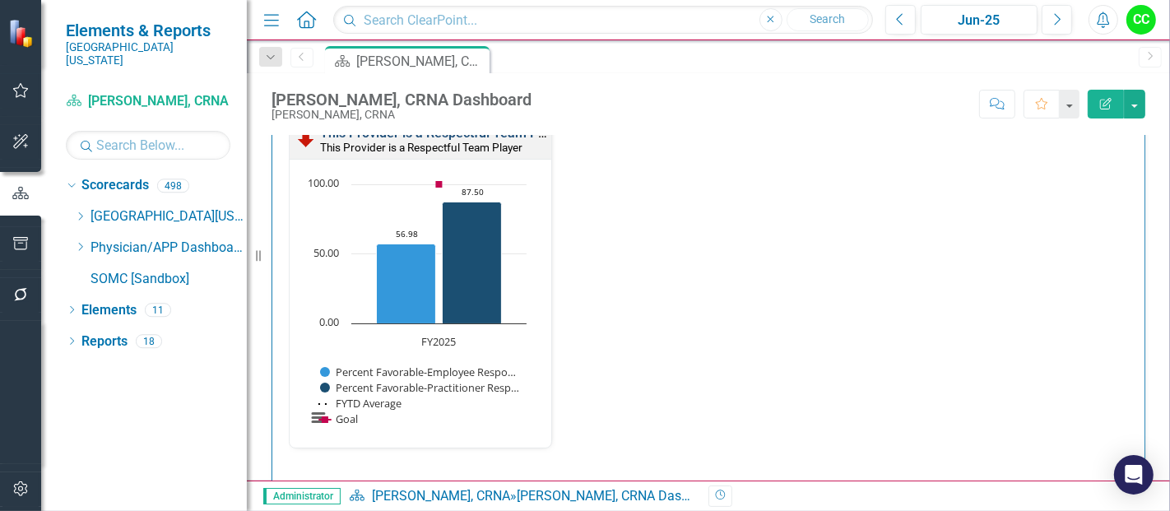
scroll to position [1754, 0]
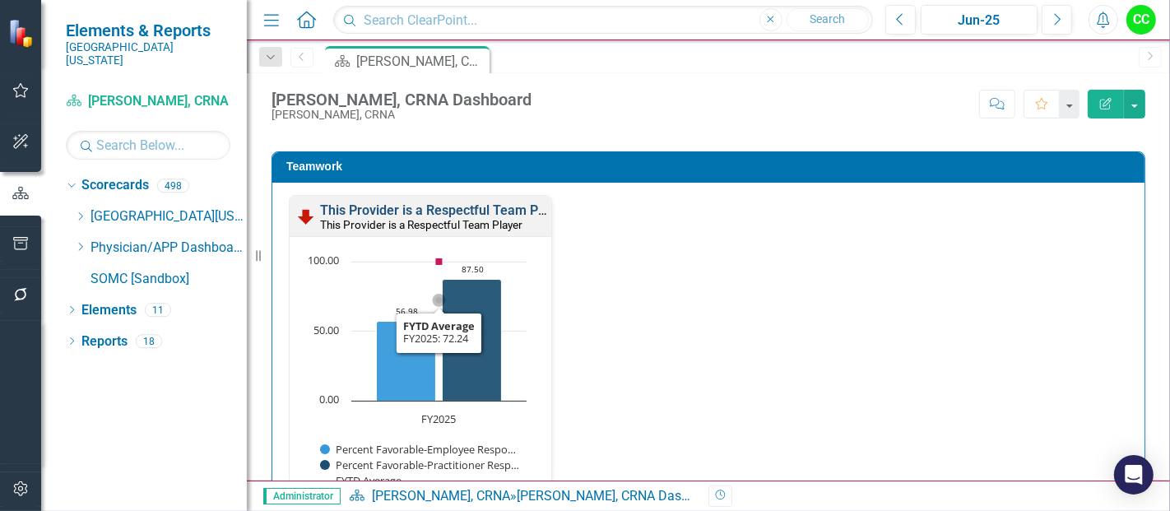
click at [392, 203] on link "This Provider is a Respectful Team Player" at bounding box center [444, 210] width 248 height 16
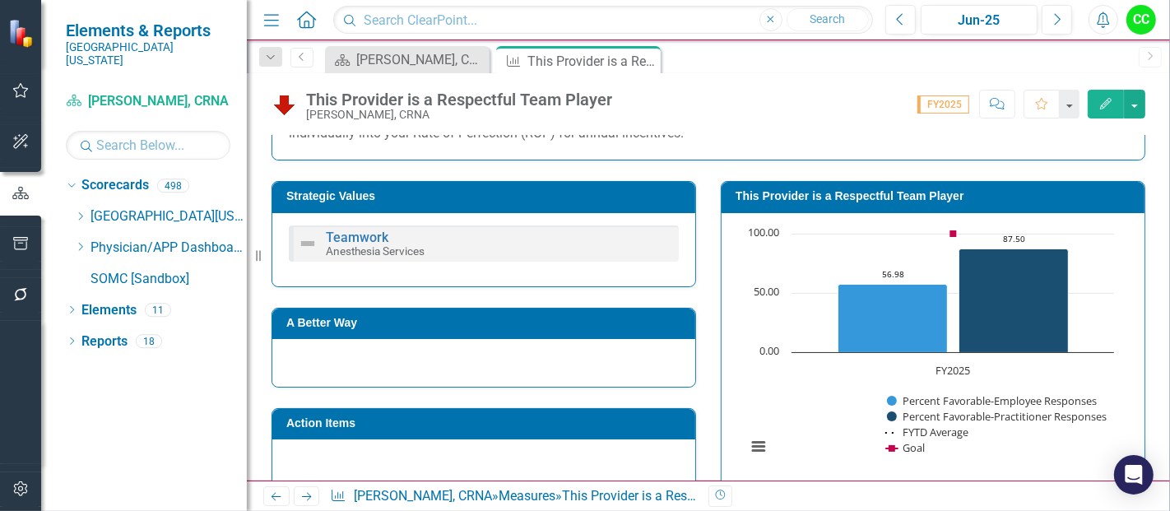
scroll to position [346, 0]
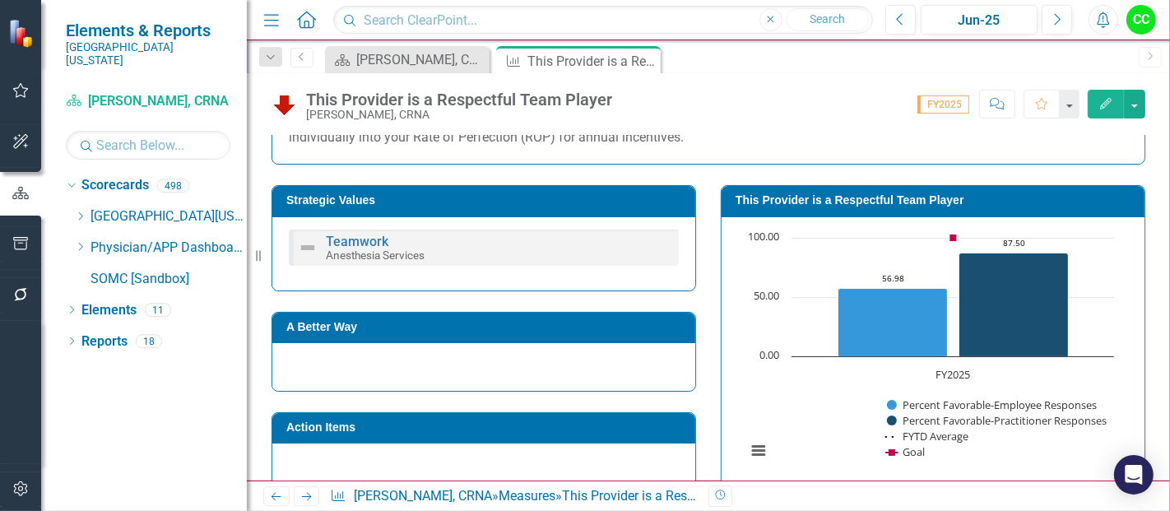
click at [868, 202] on h3 "This Provider is a Respectful Team Player" at bounding box center [935, 200] width 401 height 12
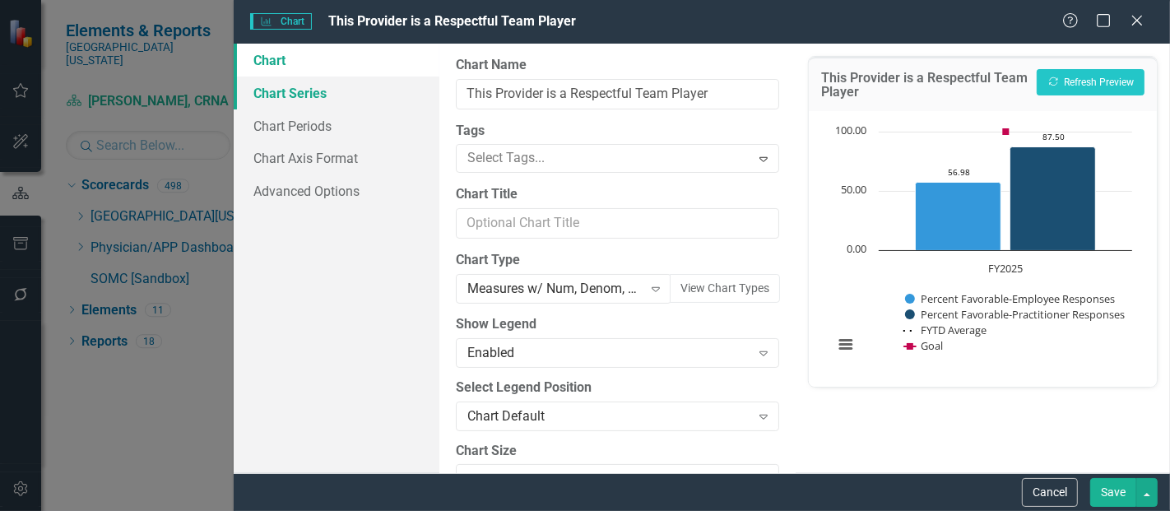
click at [293, 100] on link "Chart Series" at bounding box center [337, 92] width 206 height 33
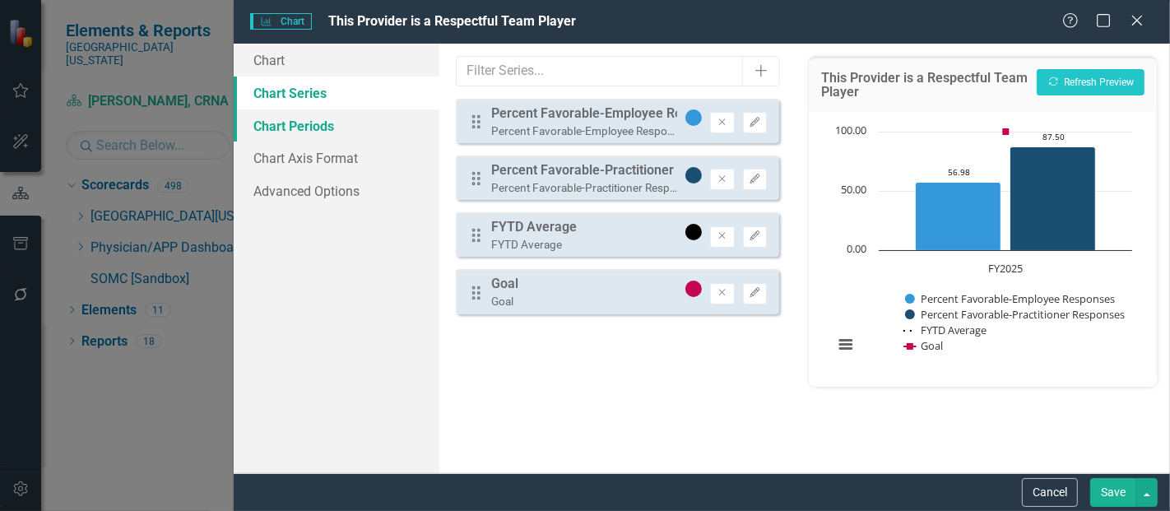
click at [355, 132] on link "Chart Periods" at bounding box center [337, 125] width 206 height 33
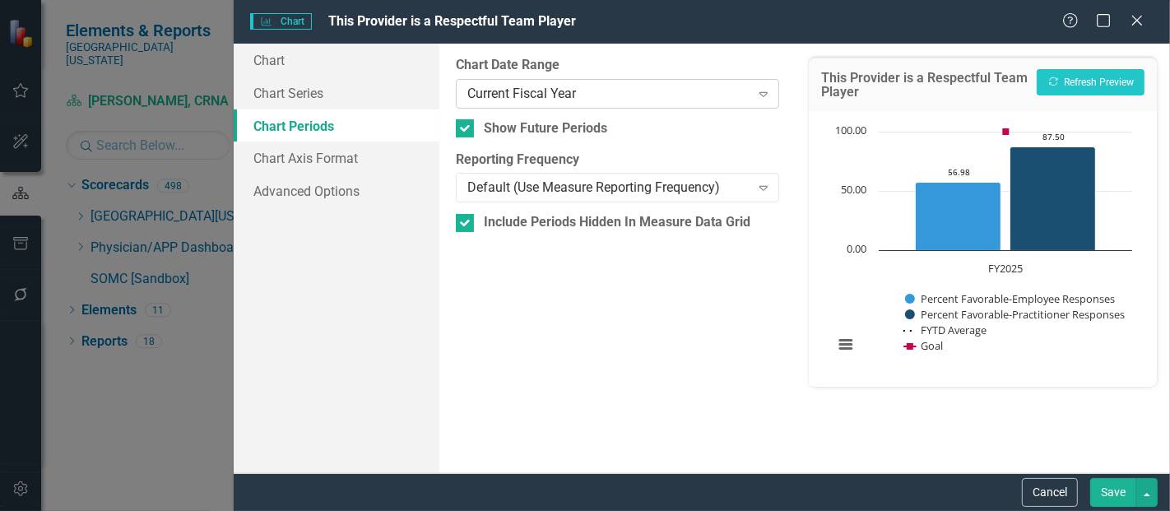
click at [619, 100] on div "Current Fiscal Year" at bounding box center [608, 93] width 282 height 19
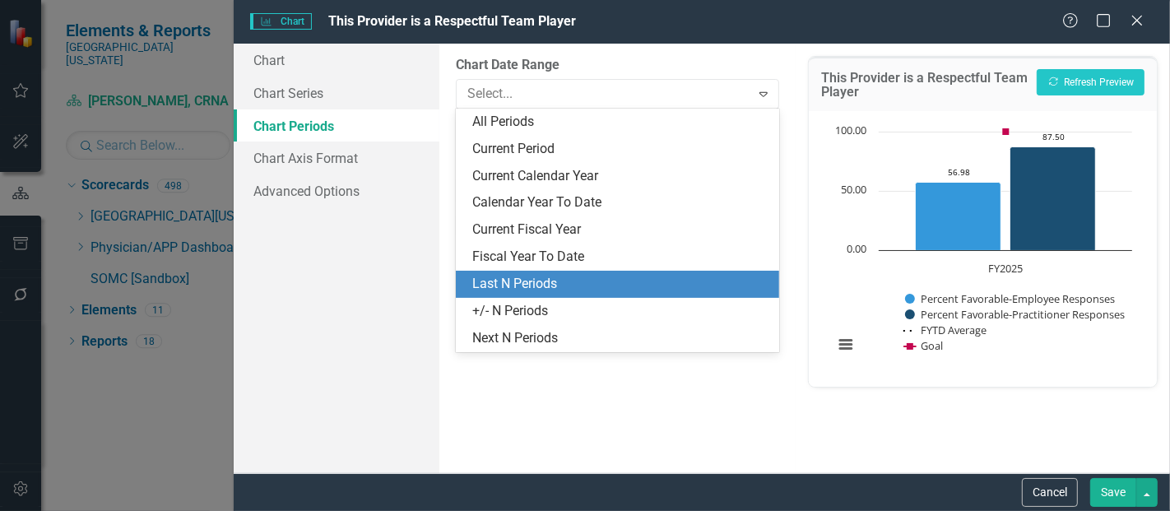
click at [526, 279] on div "Last N Periods" at bounding box center [620, 284] width 297 height 19
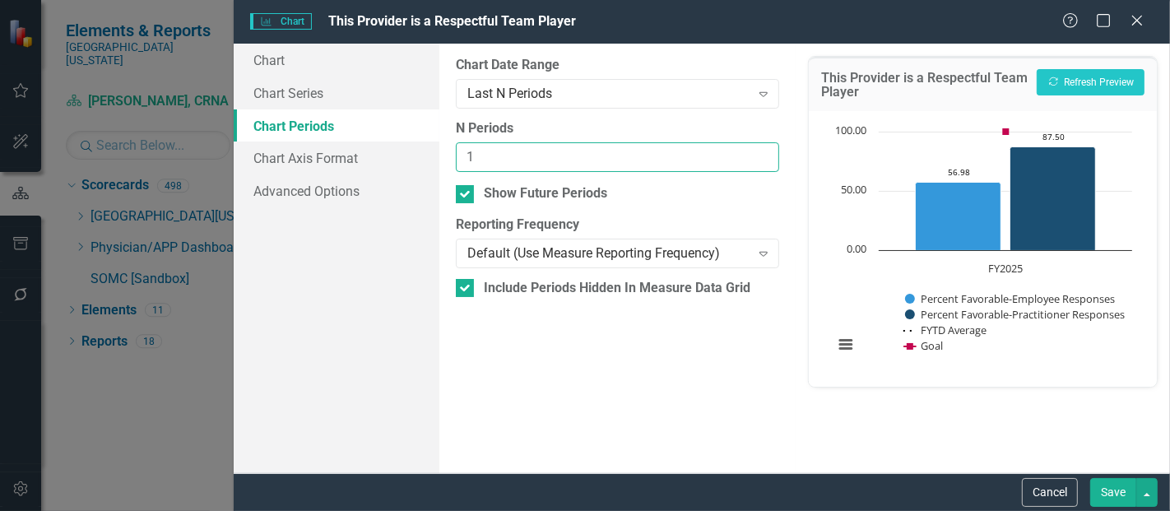
click at [761, 153] on input "1" at bounding box center [617, 157] width 323 height 30
type input "2"
click at [761, 153] on input "2" at bounding box center [617, 157] width 323 height 30
click at [1106, 490] on button "Save" at bounding box center [1113, 492] width 46 height 29
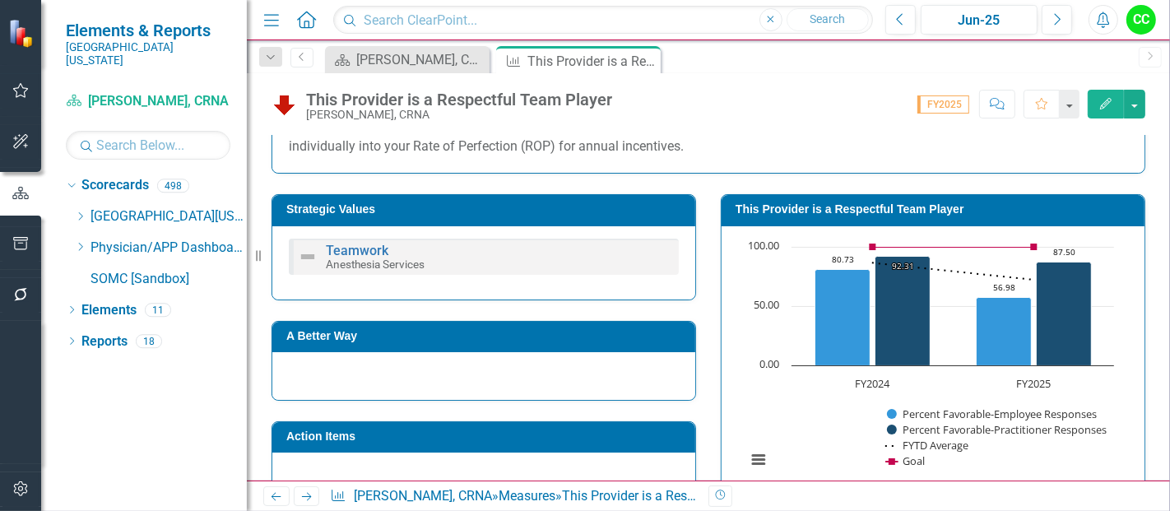
scroll to position [306, 0]
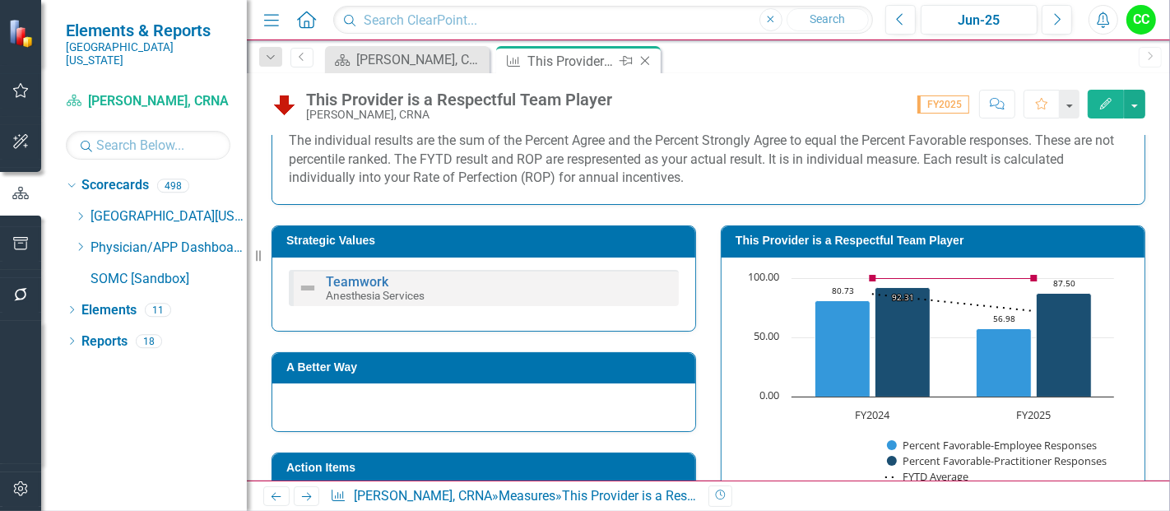
click at [643, 59] on icon at bounding box center [645, 61] width 9 height 9
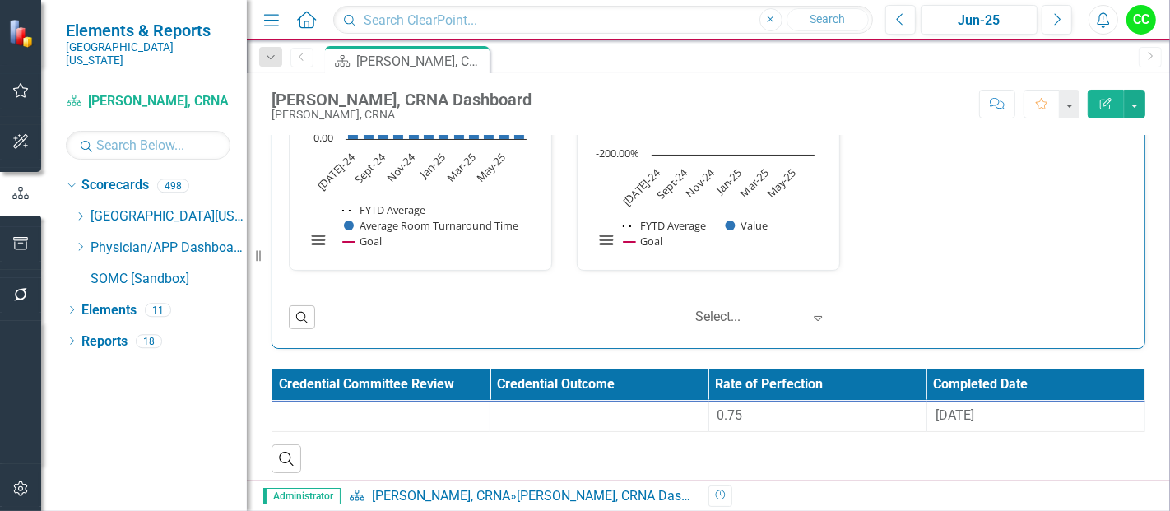
scroll to position [2251, 0]
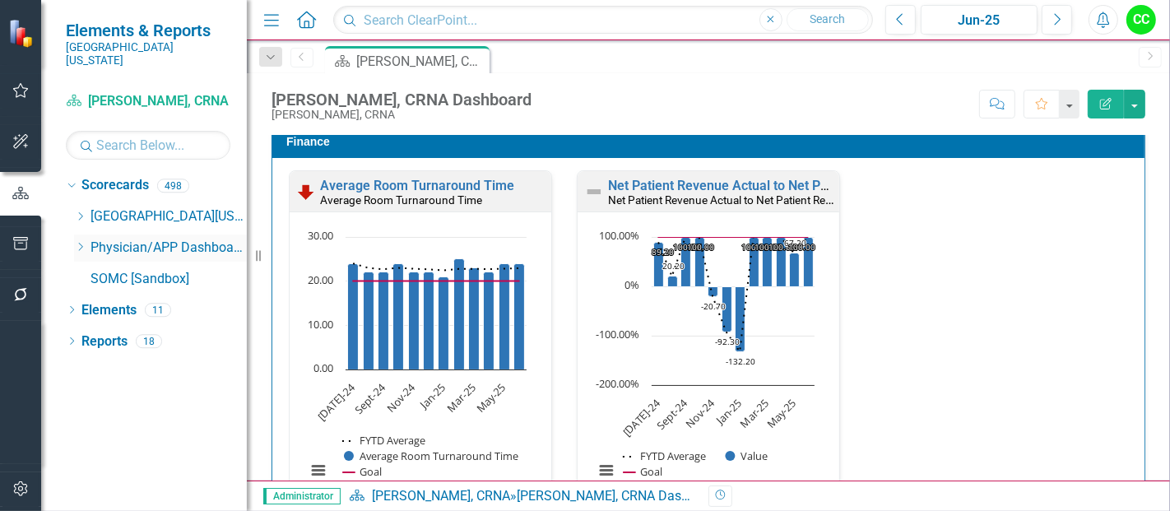
click at [81, 242] on icon "Dropdown" at bounding box center [80, 247] width 12 height 10
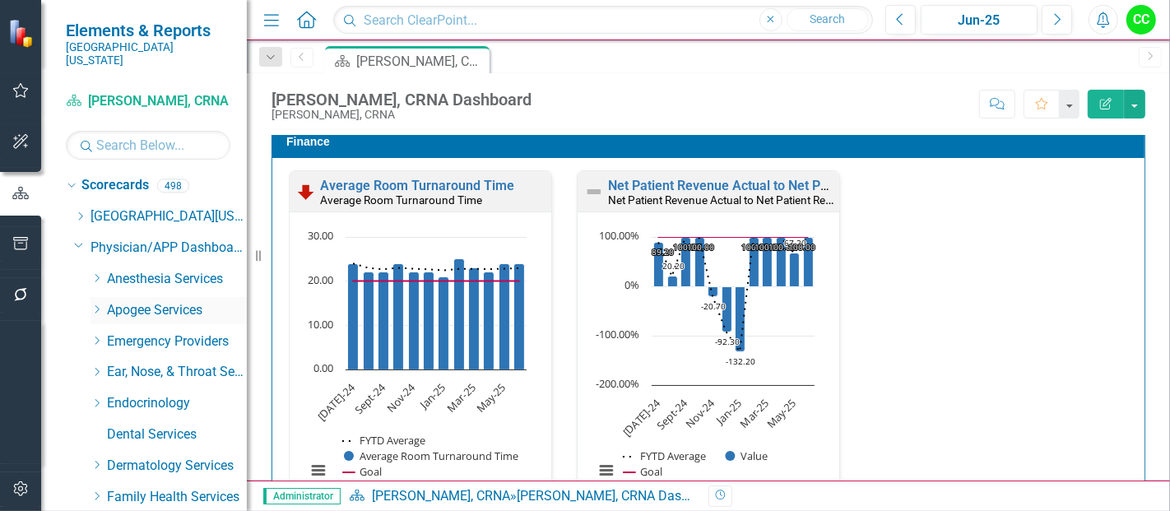
click at [95, 304] on icon "Dropdown" at bounding box center [96, 309] width 12 height 10
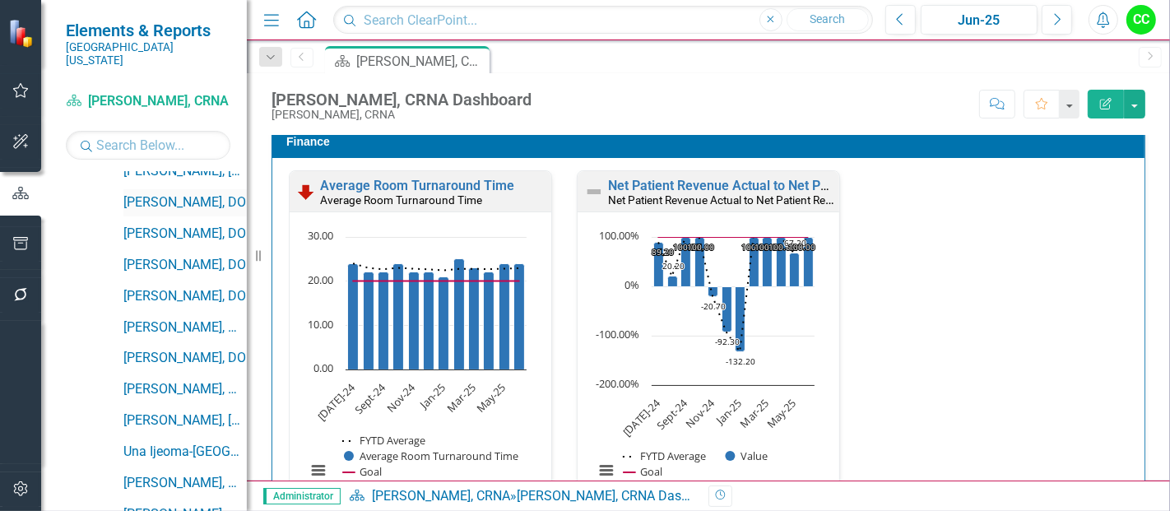
scroll to position [0, 0]
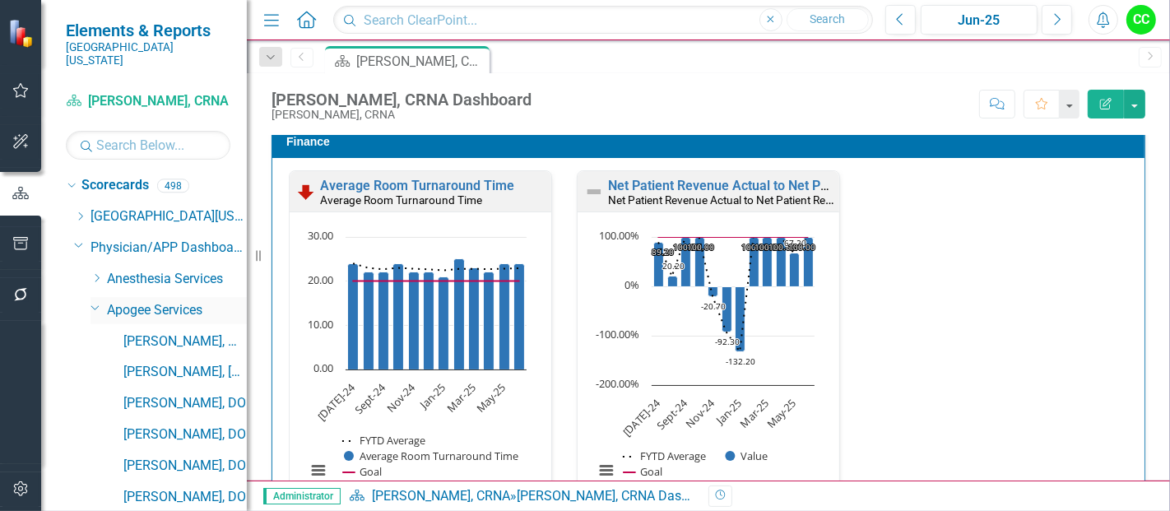
click at [91, 301] on icon "Dropdown" at bounding box center [95, 307] width 10 height 12
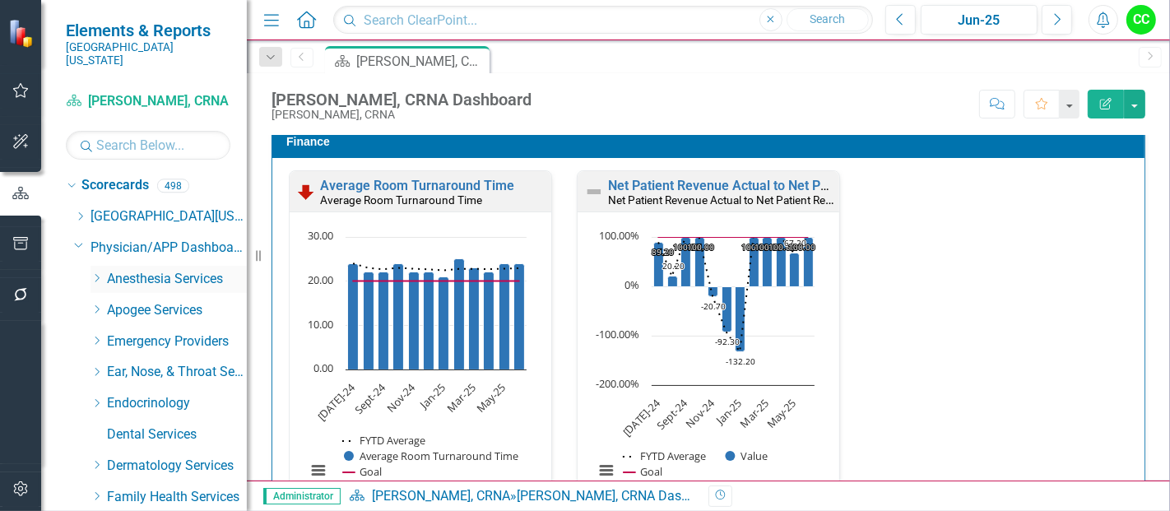
click at [100, 273] on icon "Dropdown" at bounding box center [96, 278] width 12 height 10
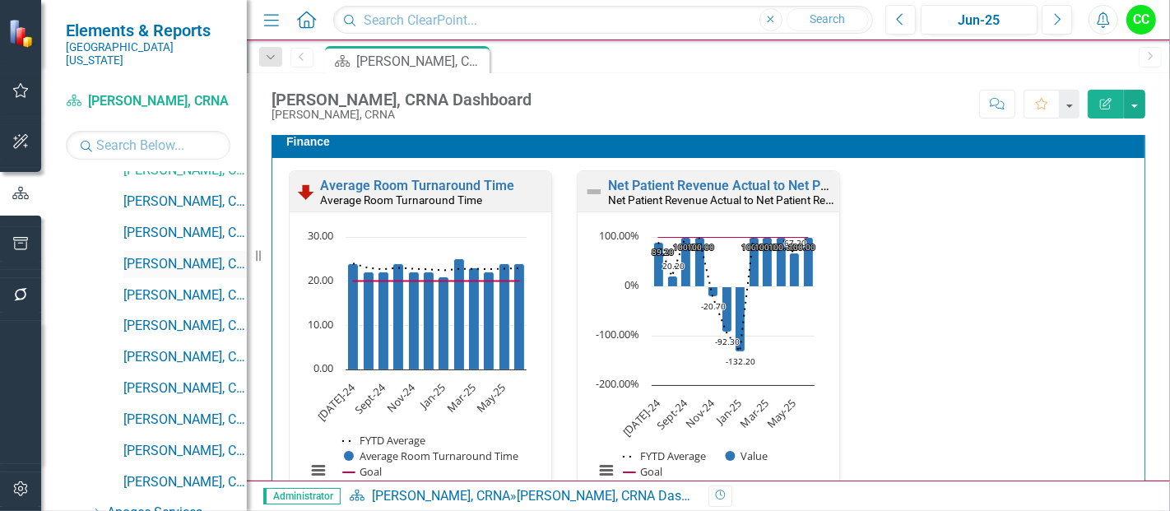
scroll to position [451, 0]
click at [192, 192] on link "[PERSON_NAME], CRNA" at bounding box center [184, 201] width 123 height 19
